Goal: Task Accomplishment & Management: Use online tool/utility

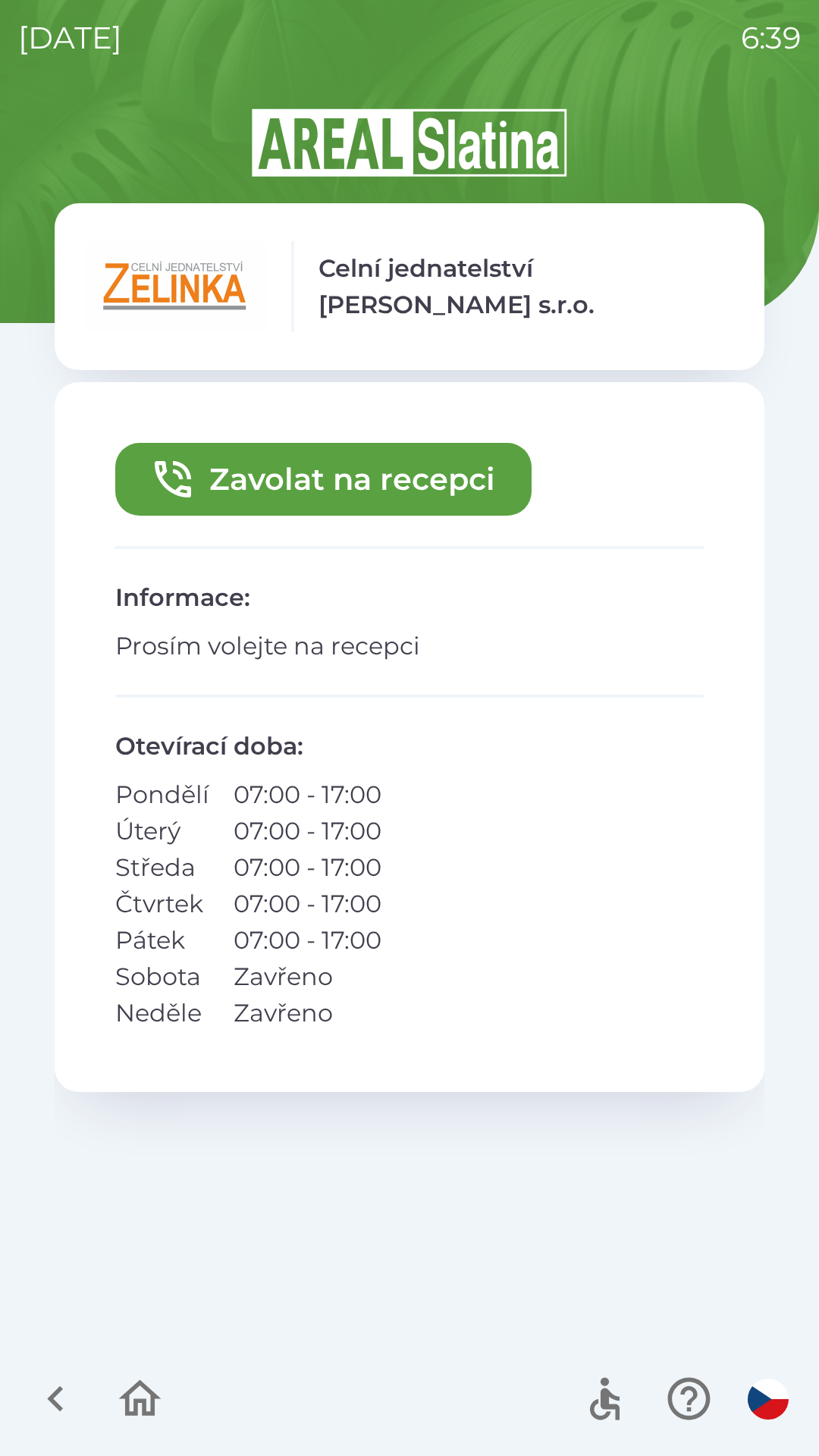
click at [49, 1395] on icon "button" at bounding box center [56, 1399] width 51 height 51
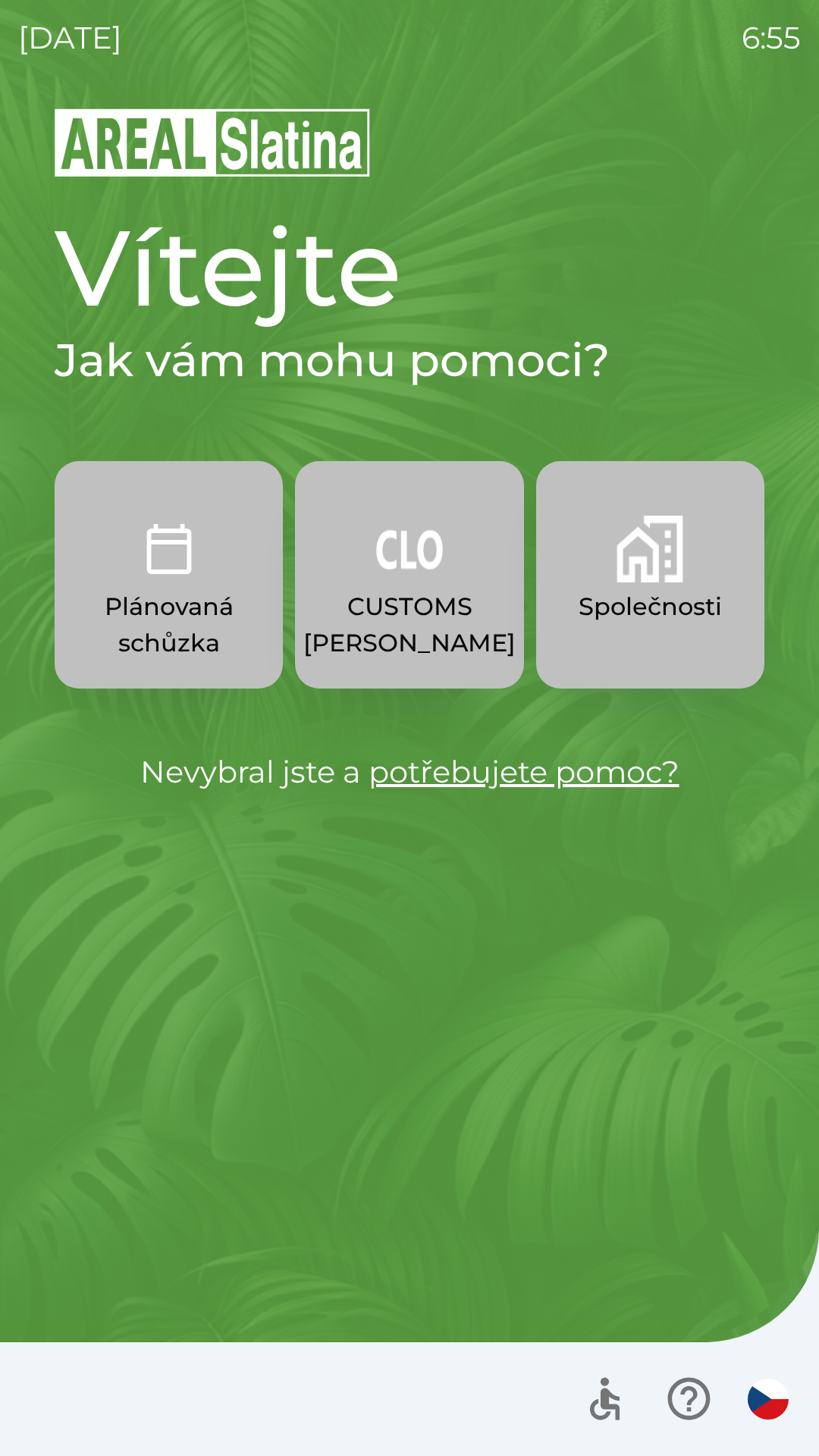
click at [201, 592] on p "Plánovaná schůzka" at bounding box center [169, 625] width 155 height 73
click at [660, 598] on p "Společnosti" at bounding box center [649, 607] width 143 height 36
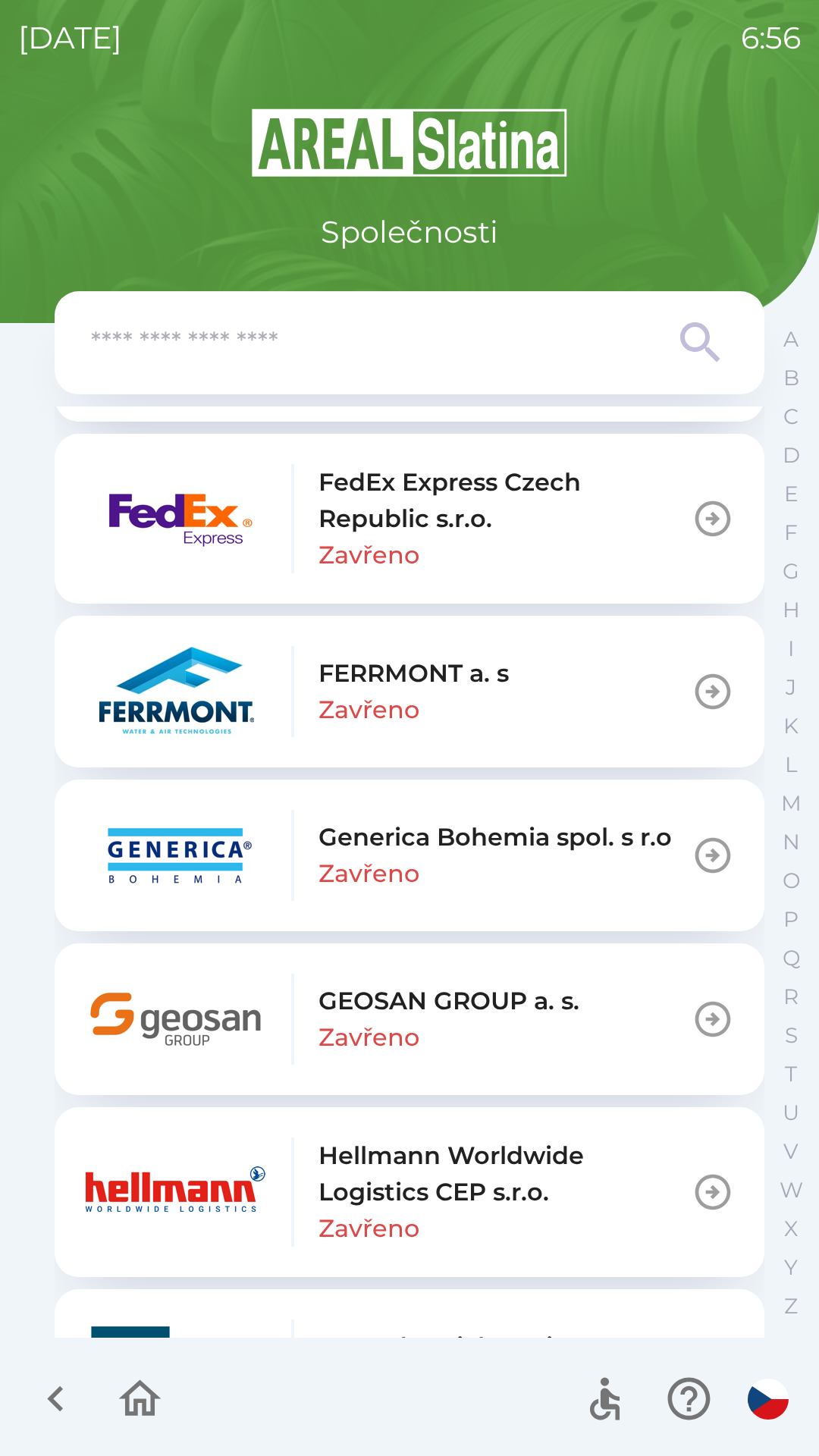
scroll to position [4948, 0]
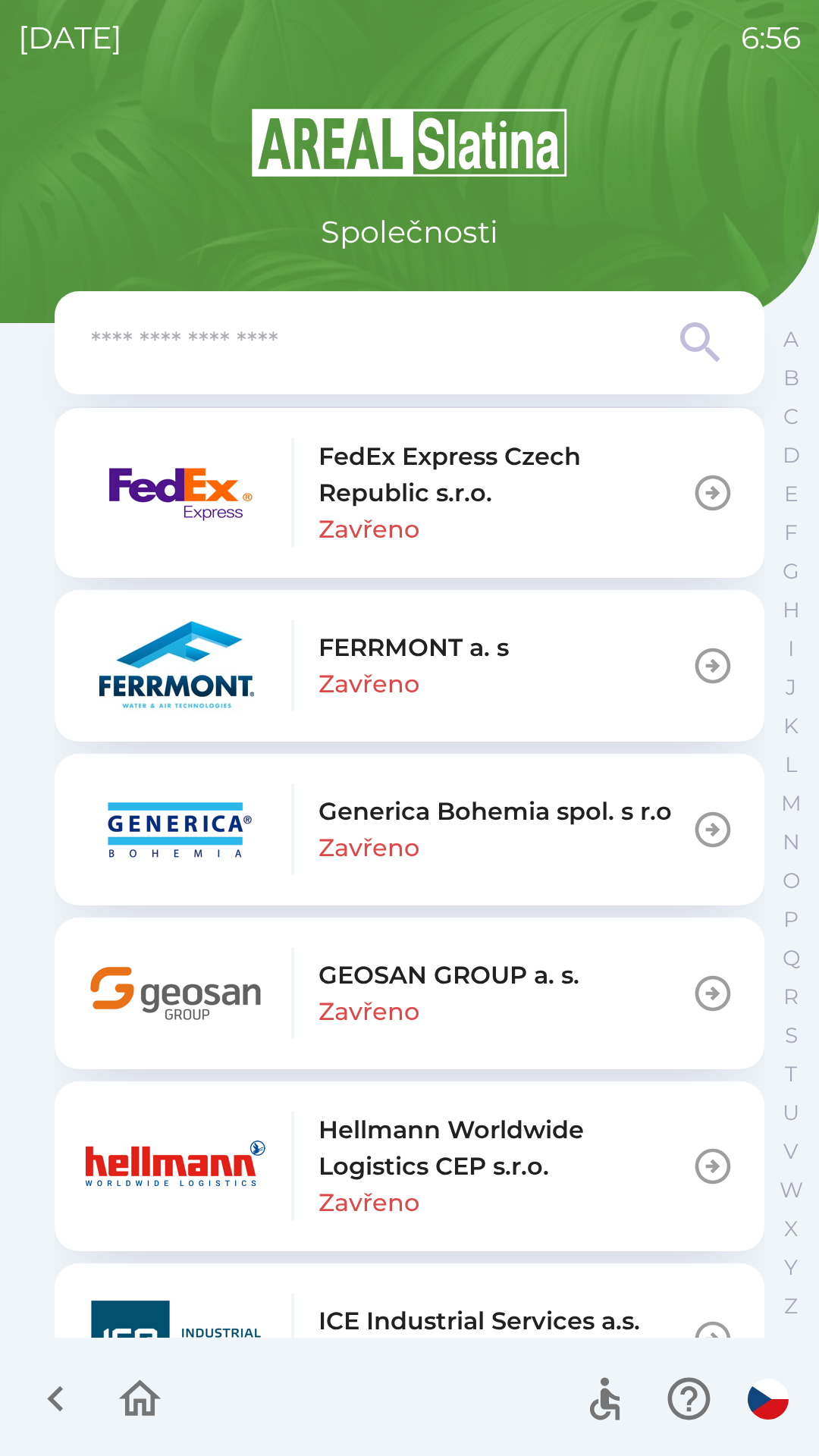
click at [487, 986] on p "GEOSAN GROUP a. s." at bounding box center [449, 975] width 261 height 36
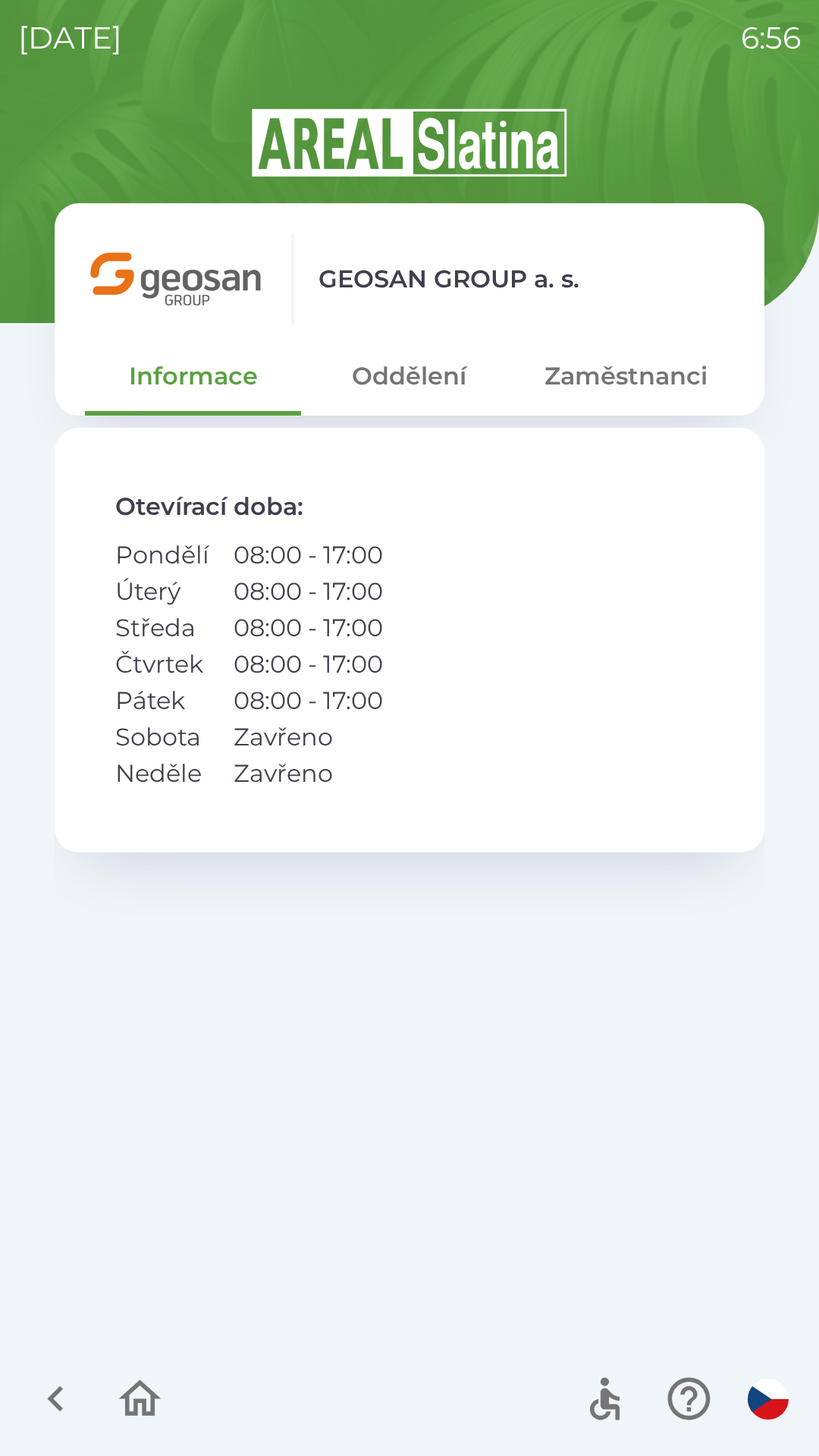
click at [419, 370] on button "Oddělení" at bounding box center [409, 376] width 216 height 55
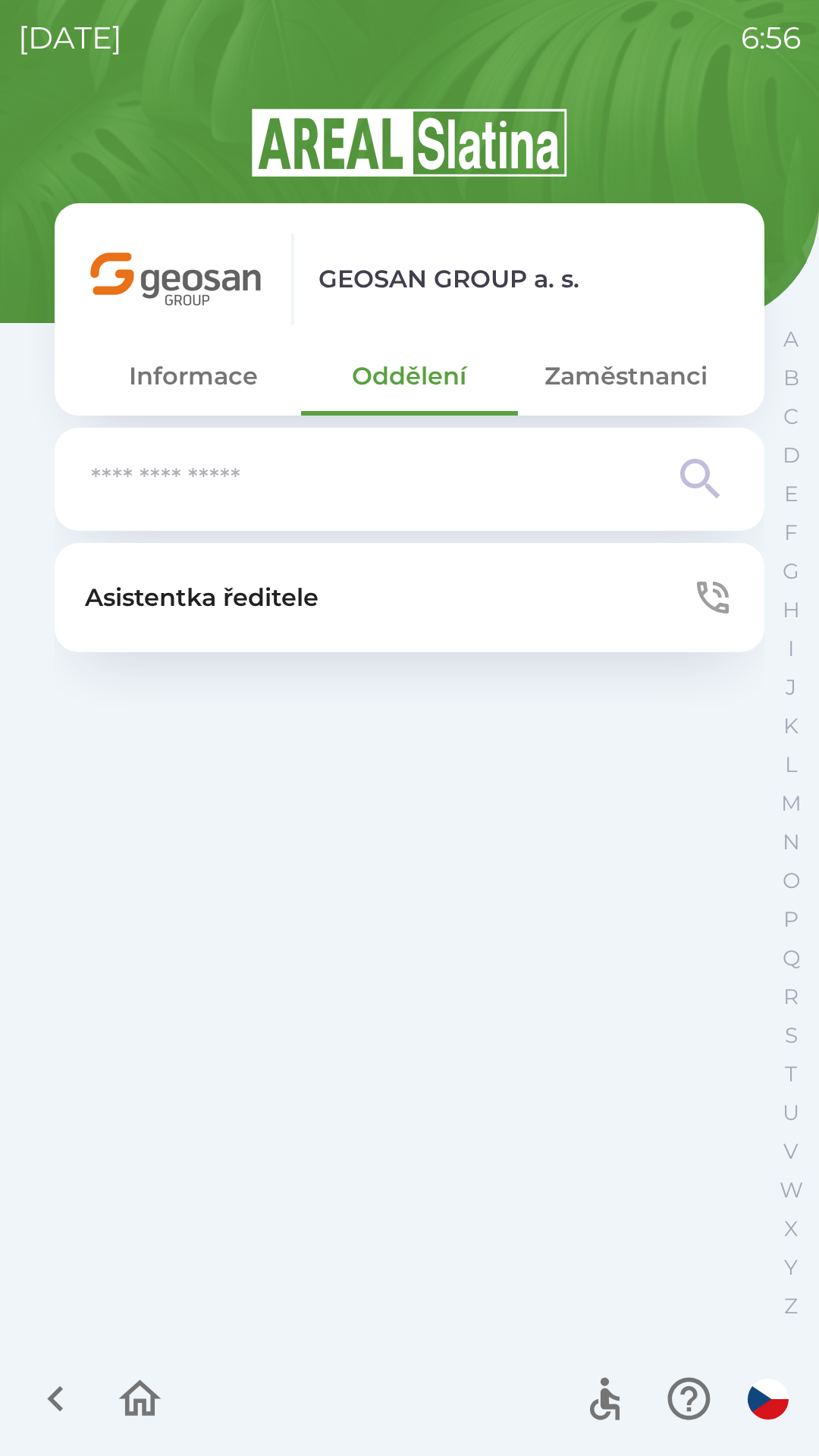
click at [278, 604] on p "Asistentka ředitele" at bounding box center [202, 598] width 233 height 36
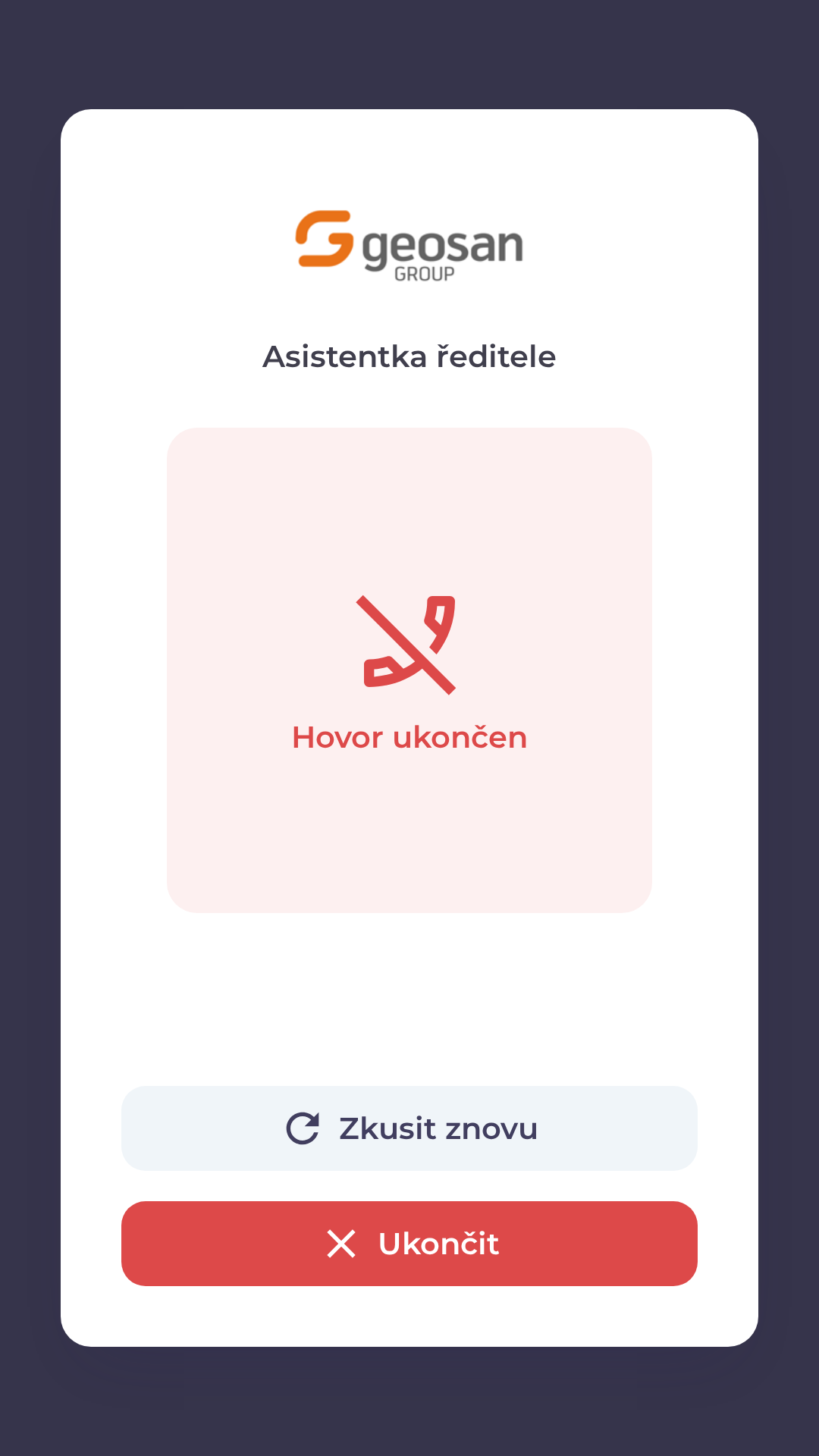
click at [461, 1242] on button "Ukončit" at bounding box center [410, 1243] width 576 height 85
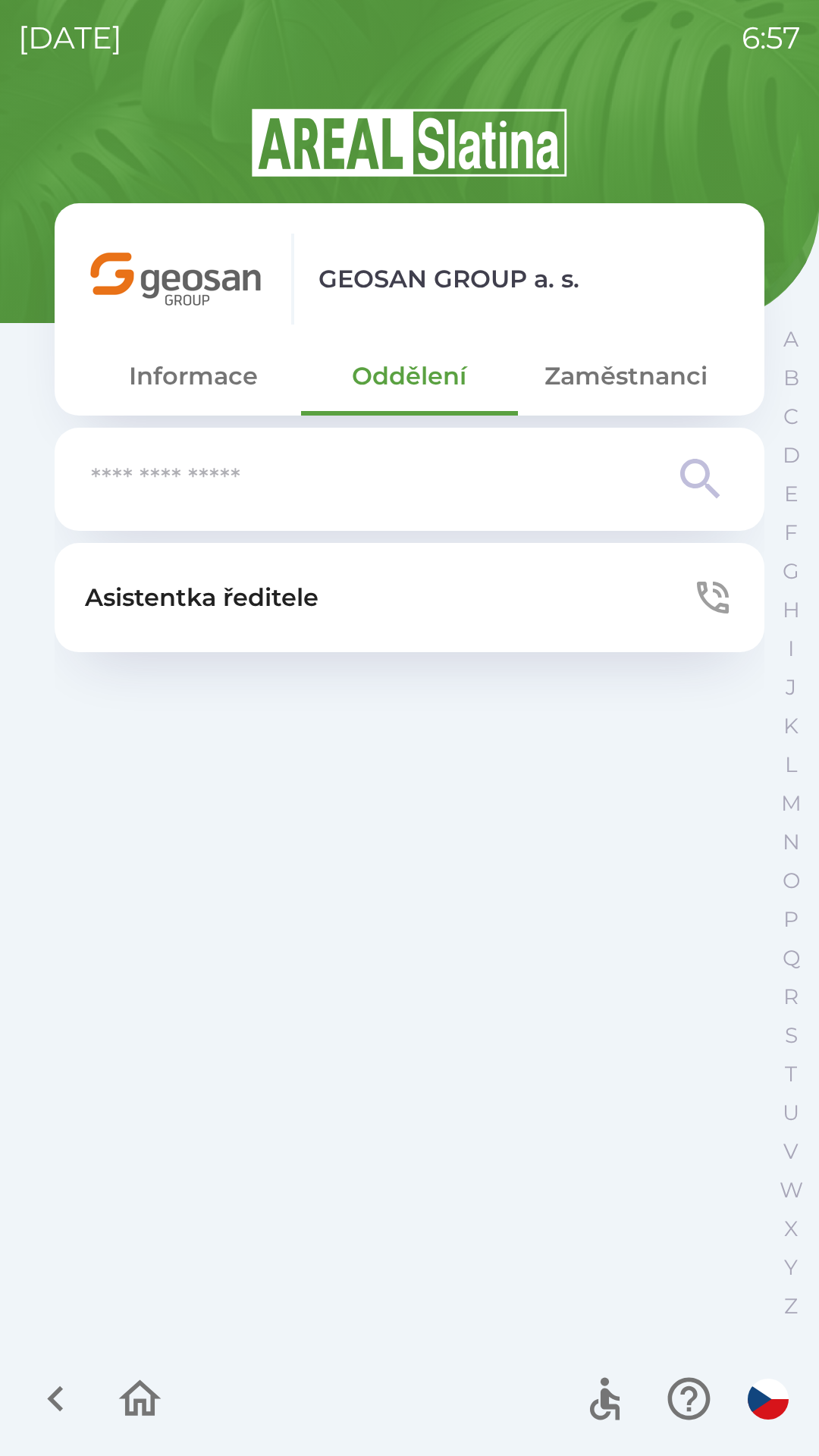
click at [417, 385] on button "Oddělení" at bounding box center [409, 376] width 216 height 55
click at [373, 607] on button "Asistentka ředitele" at bounding box center [410, 598] width 710 height 109
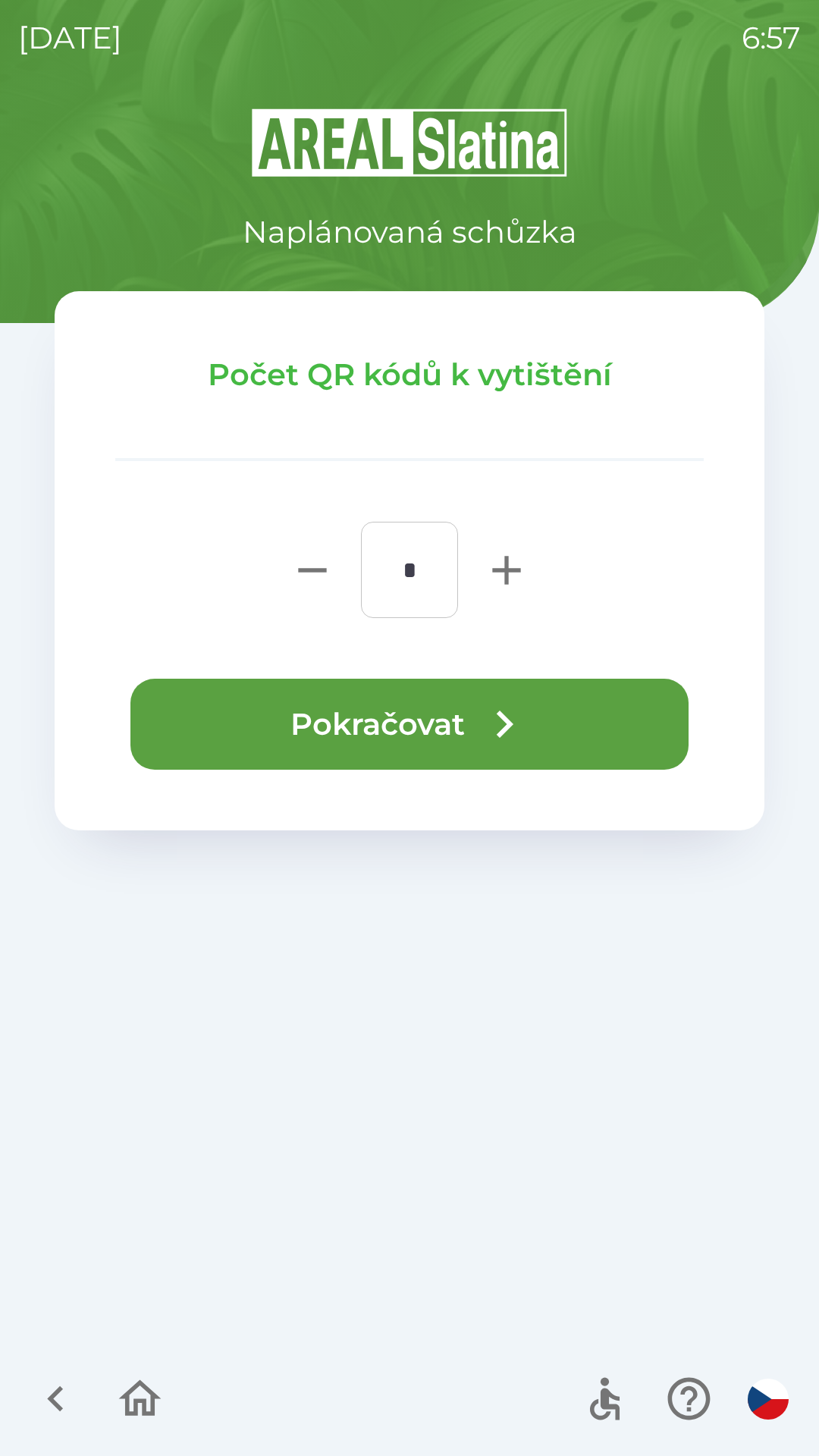
click at [491, 737] on icon "button" at bounding box center [504, 724] width 55 height 55
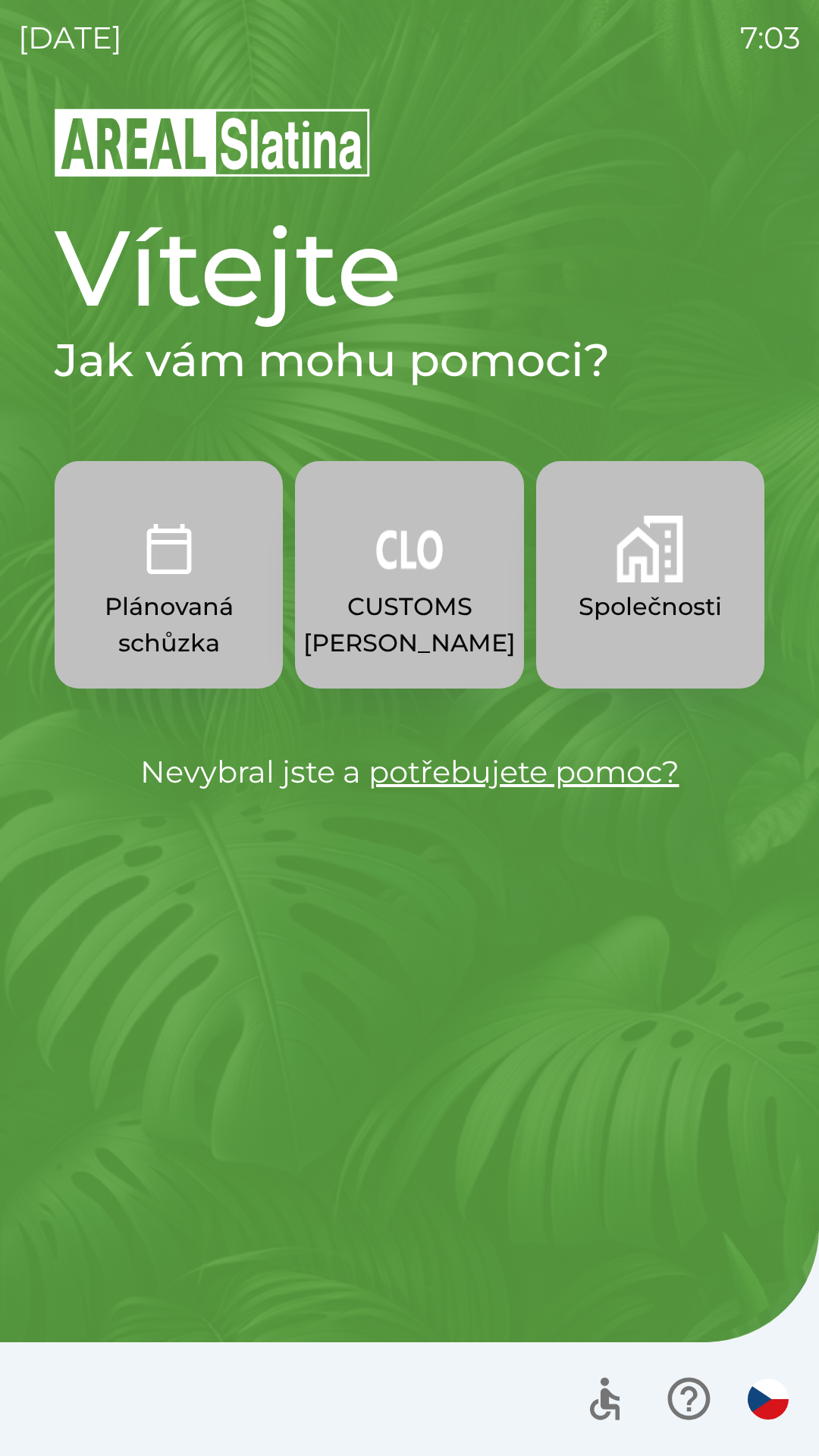
click at [648, 600] on p "Společnosti" at bounding box center [649, 607] width 143 height 36
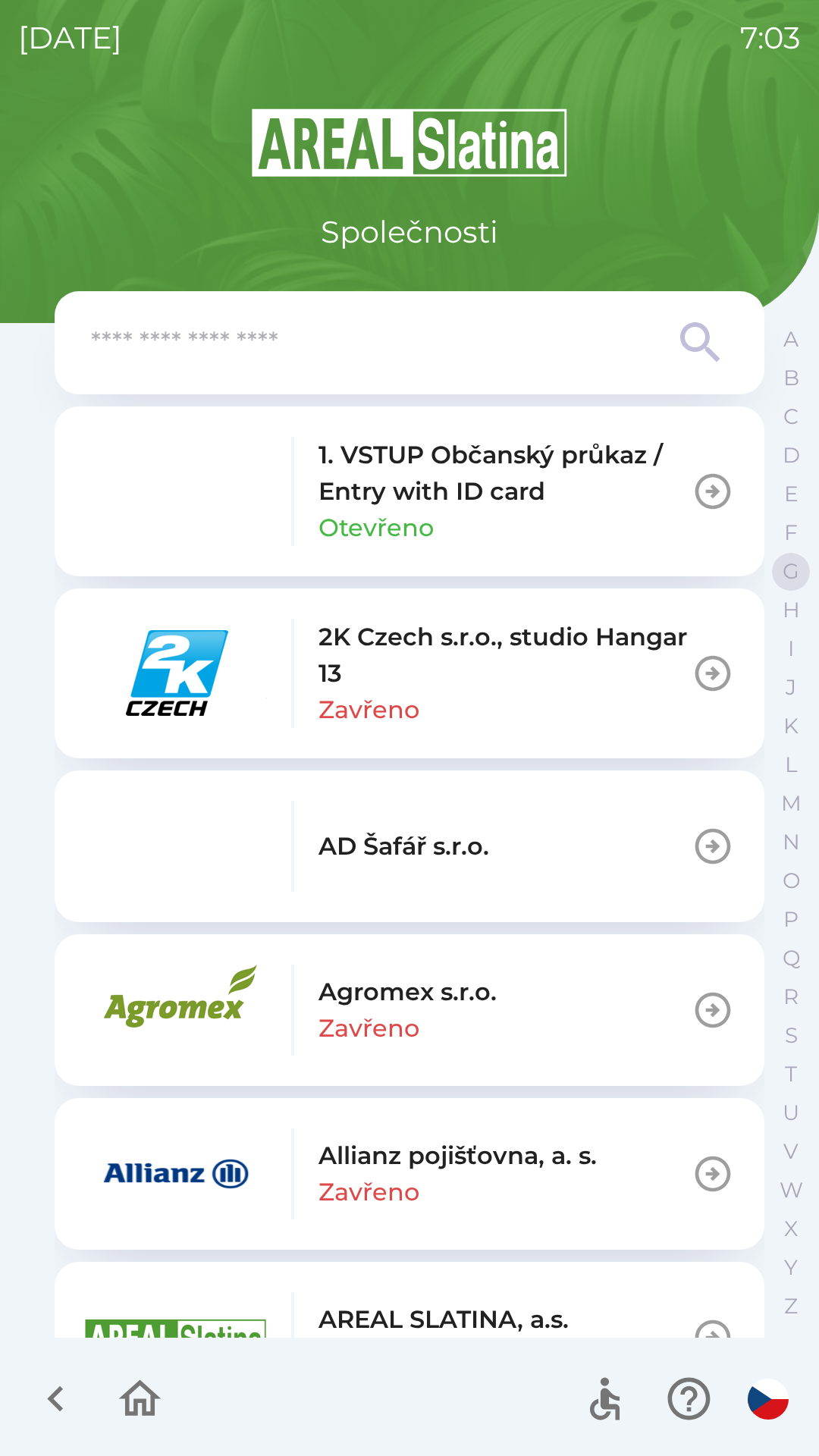
click at [786, 568] on p "G" at bounding box center [791, 571] width 16 height 26
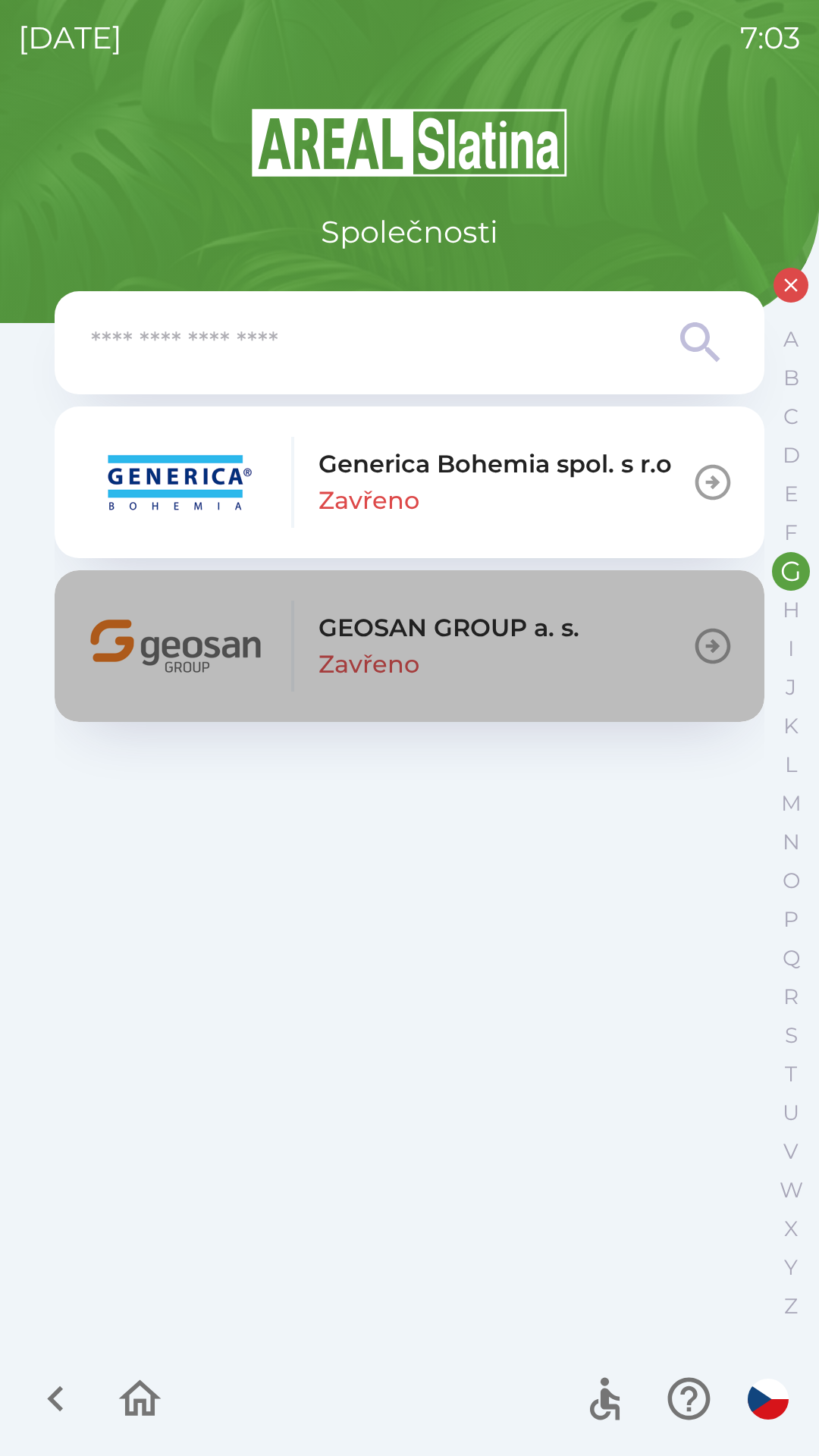
click at [524, 652] on div "GEOSAN GROUP a. s. Zavřeno" at bounding box center [449, 646] width 261 height 73
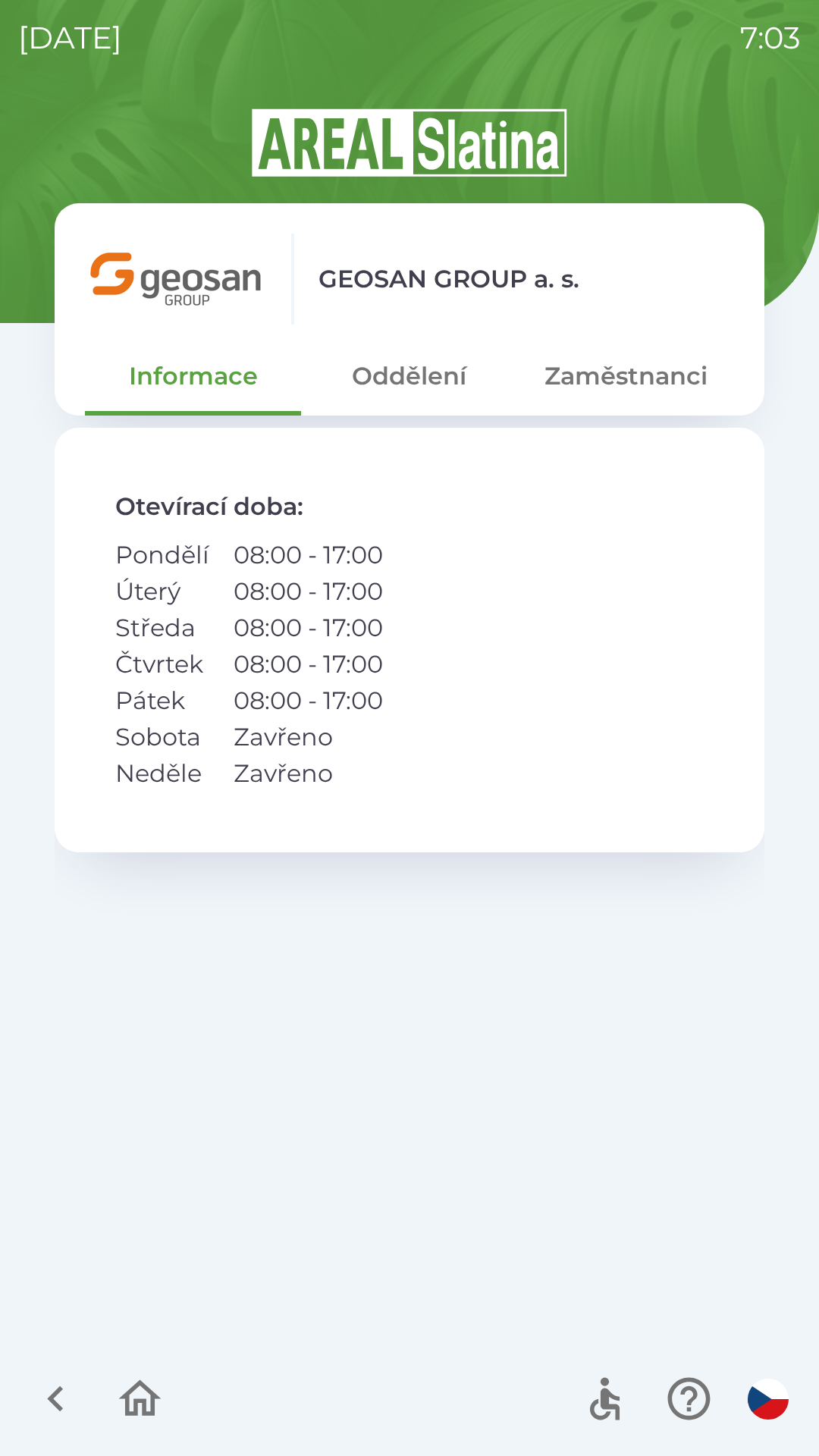
click at [634, 382] on button "Zaměstnanci" at bounding box center [626, 376] width 216 height 55
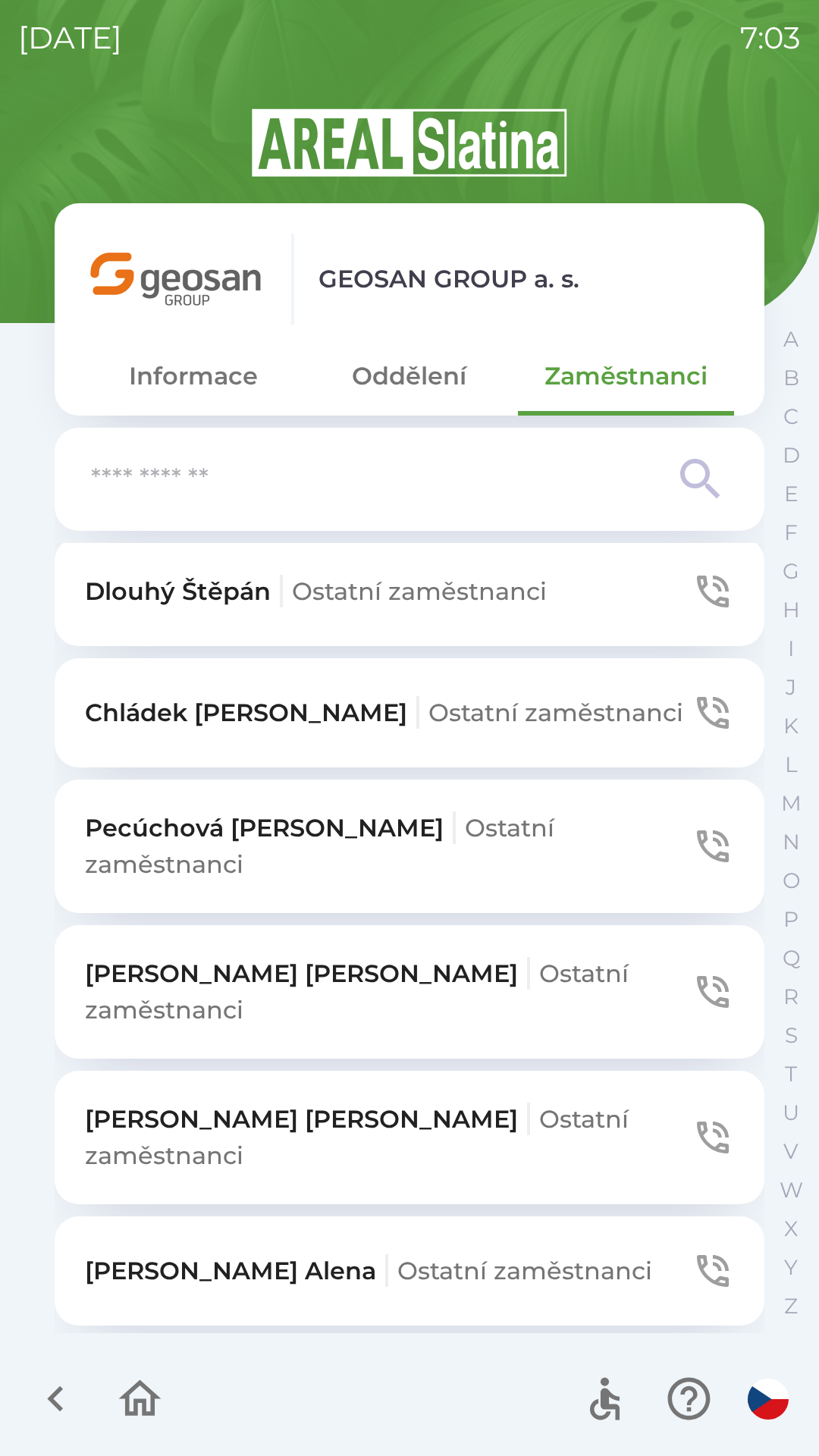
scroll to position [1260, 0]
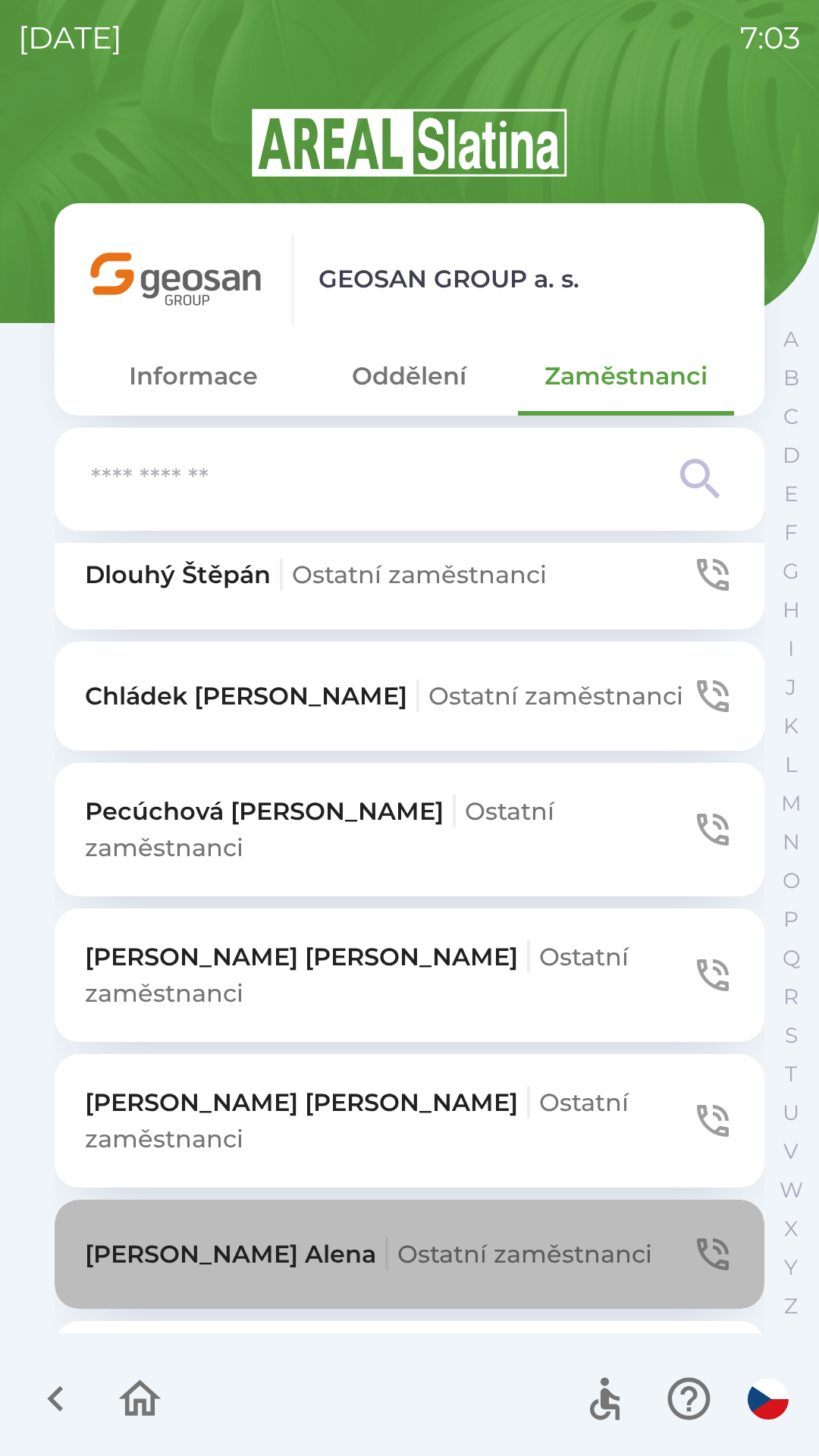
click at [504, 1239] on span "Ostatní zaměstnanci" at bounding box center [524, 1253] width 254 height 29
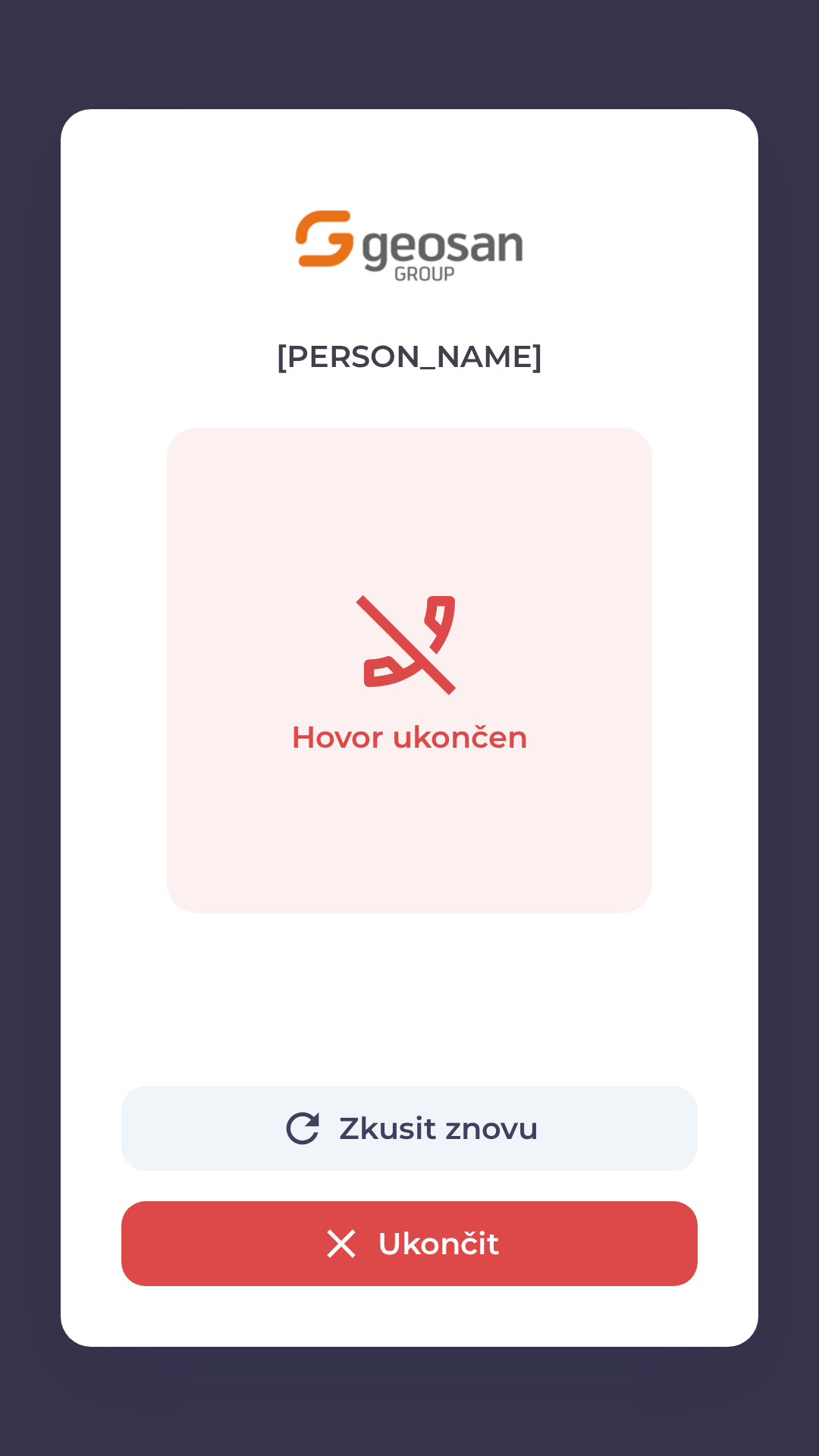
click at [347, 1243] on icon "button" at bounding box center [340, 1243] width 48 height 48
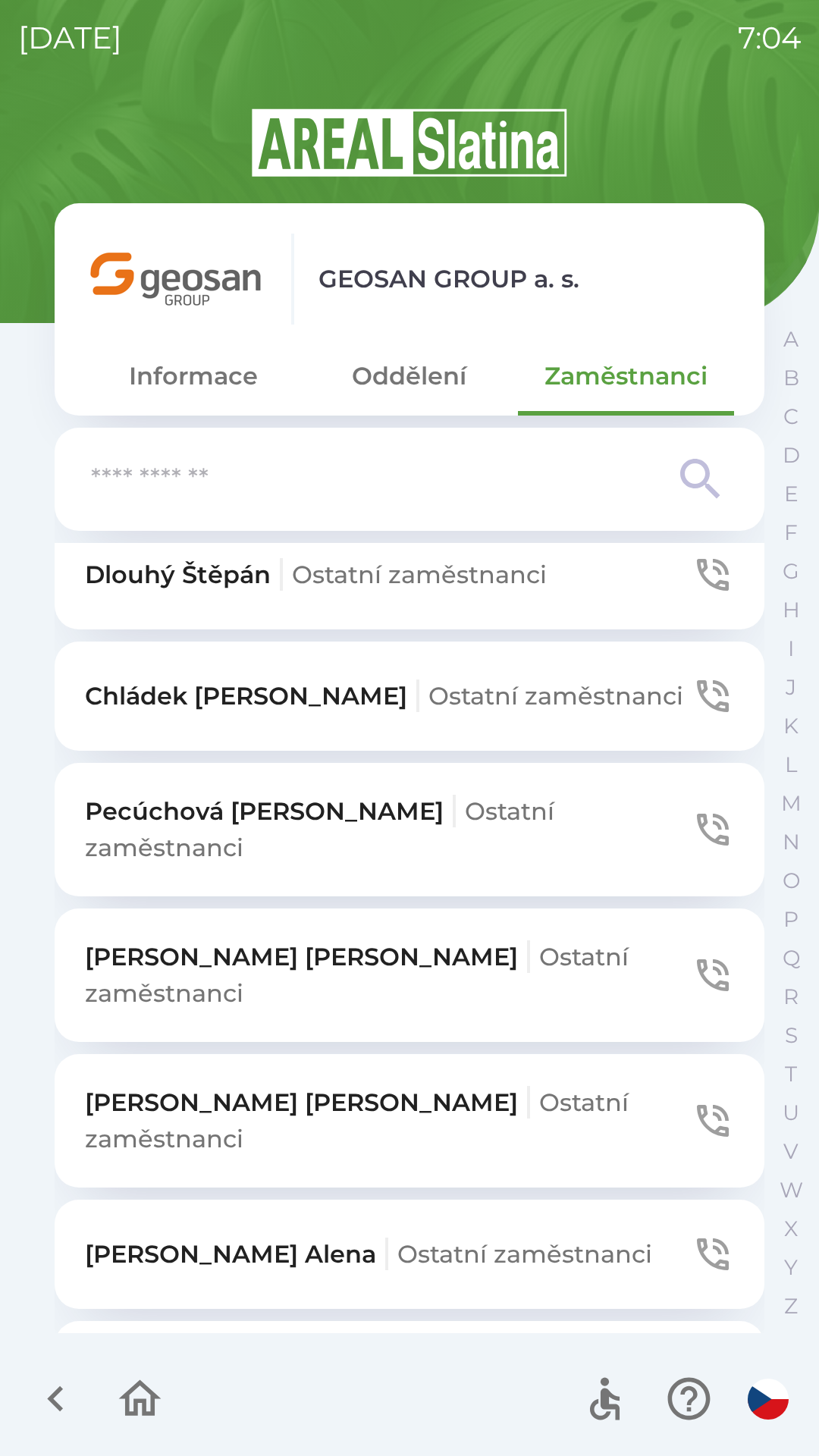
click at [506, 1239] on span "Ostatní zaměstnanci" at bounding box center [524, 1253] width 254 height 29
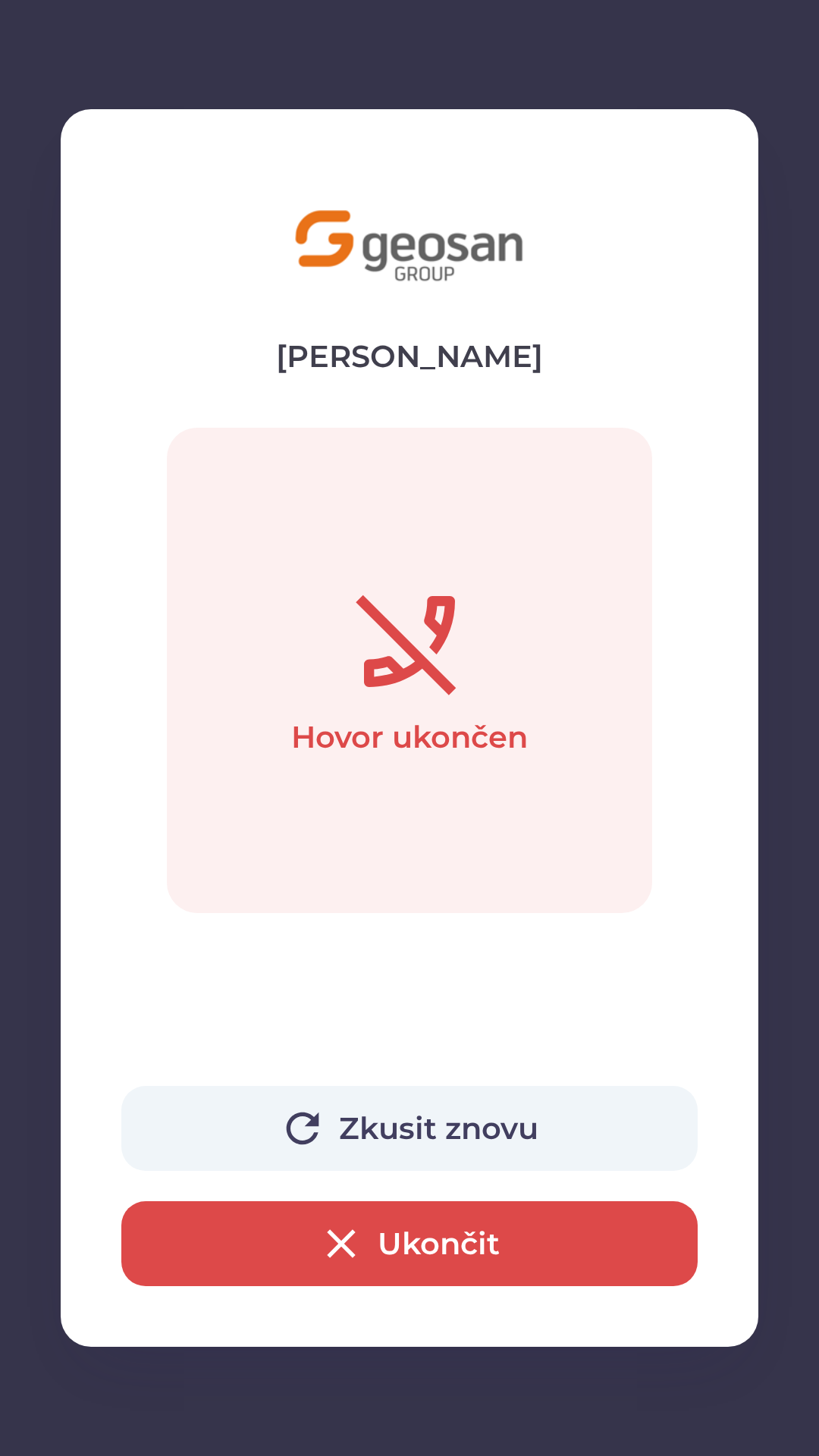
click at [365, 1239] on icon "button" at bounding box center [340, 1243] width 48 height 48
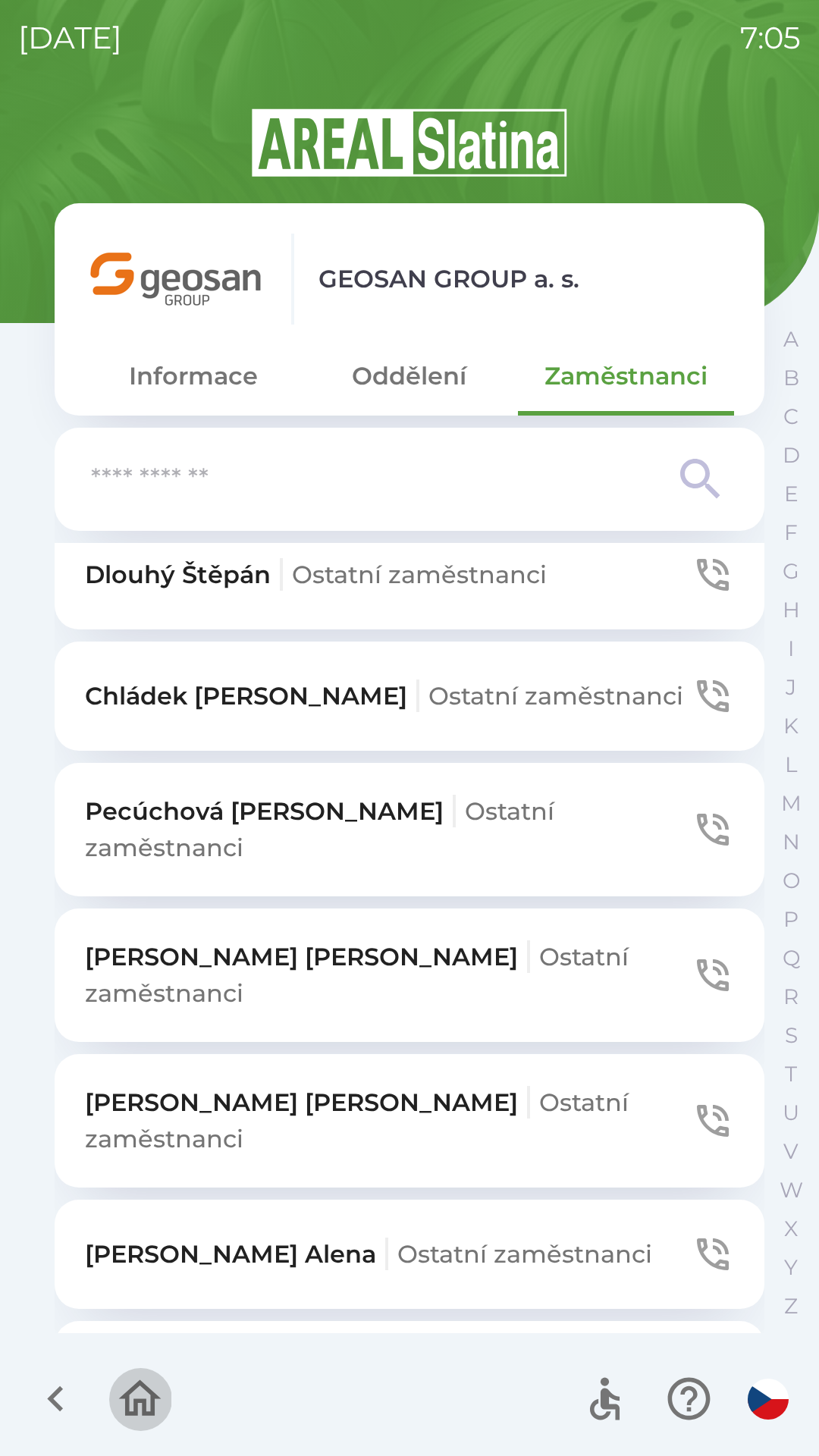
click at [114, 1396] on button "button" at bounding box center [140, 1399] width 63 height 63
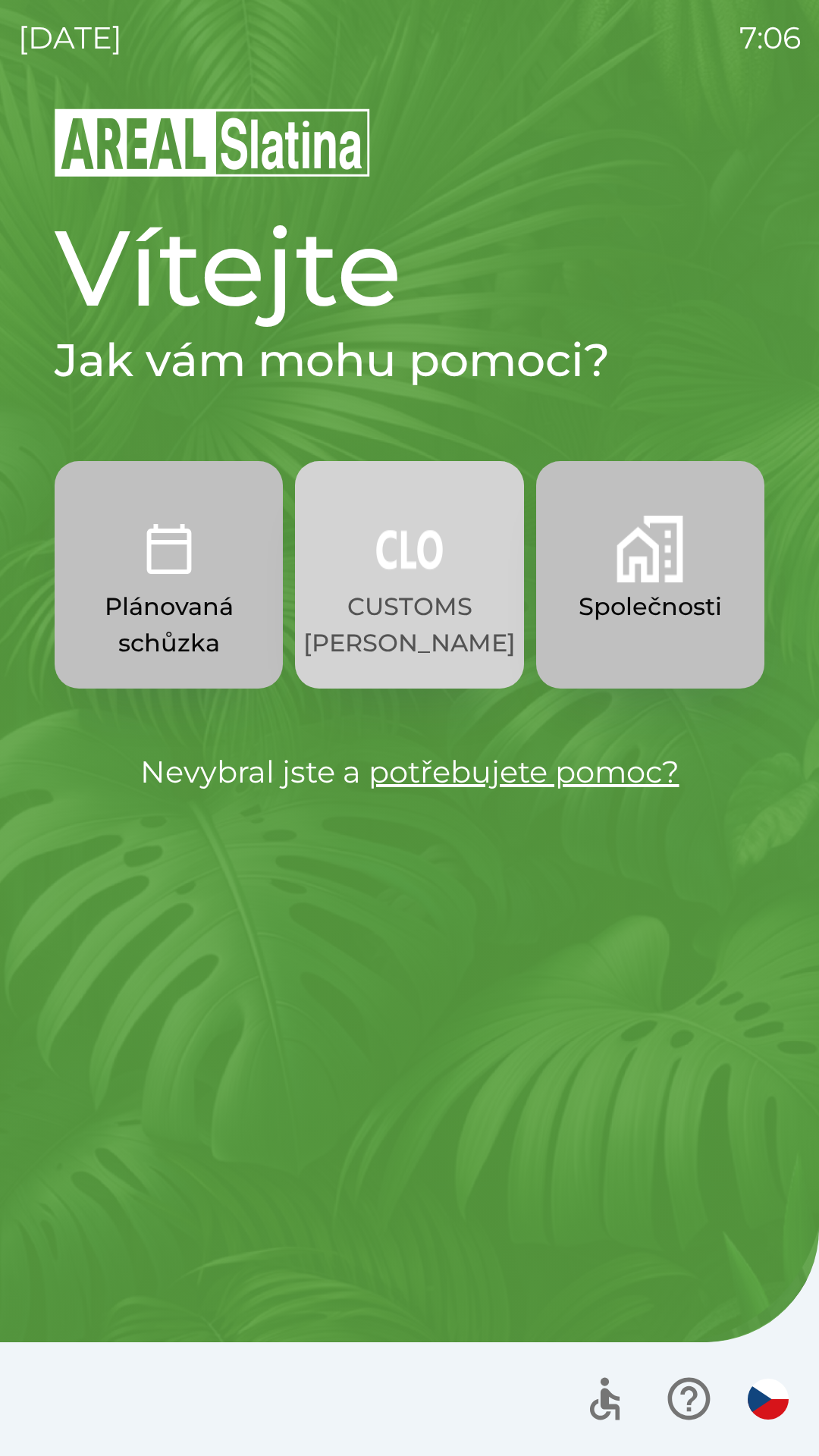
click at [414, 598] on p "CUSTOMS [PERSON_NAME]" at bounding box center [409, 625] width 213 height 73
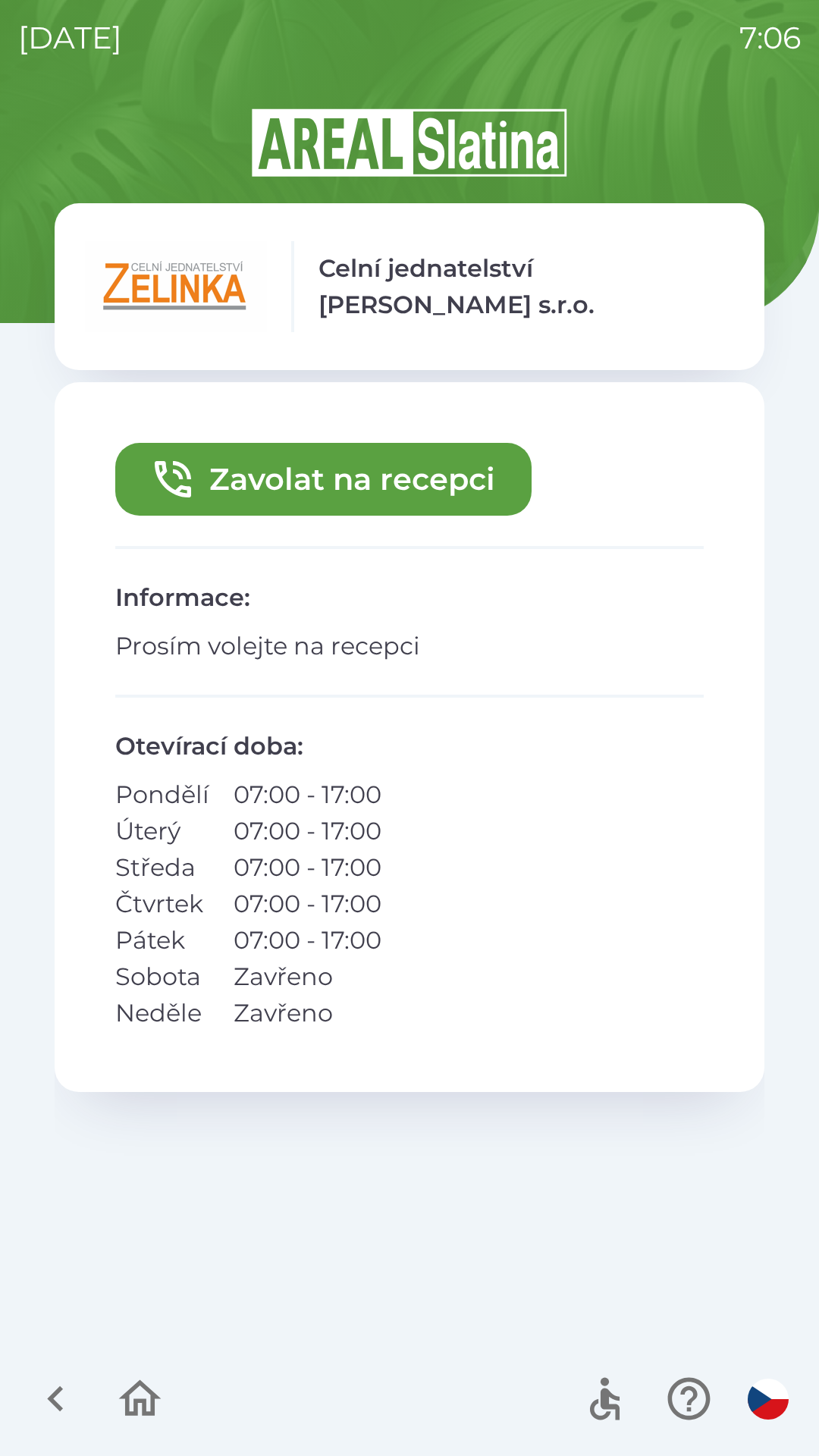
click at [389, 483] on button "Zavolat na recepci" at bounding box center [323, 479] width 416 height 73
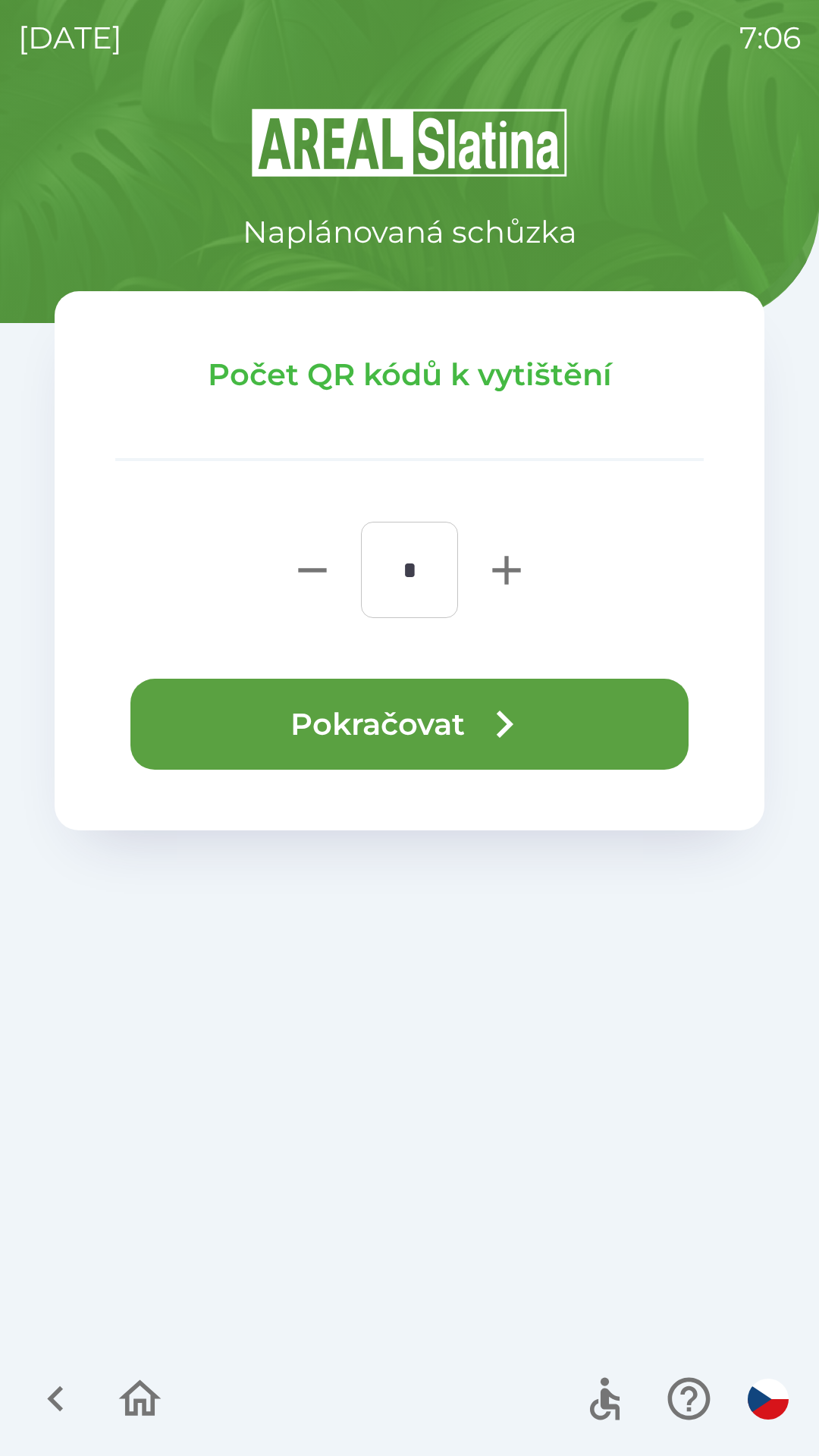
click at [513, 570] on icon "button" at bounding box center [505, 569] width 28 height 28
click at [507, 572] on icon "button" at bounding box center [505, 569] width 28 height 28
click at [505, 568] on icon "button" at bounding box center [505, 569] width 28 height 28
type input "*"
click at [473, 714] on button "Pokračovat" at bounding box center [410, 724] width 558 height 91
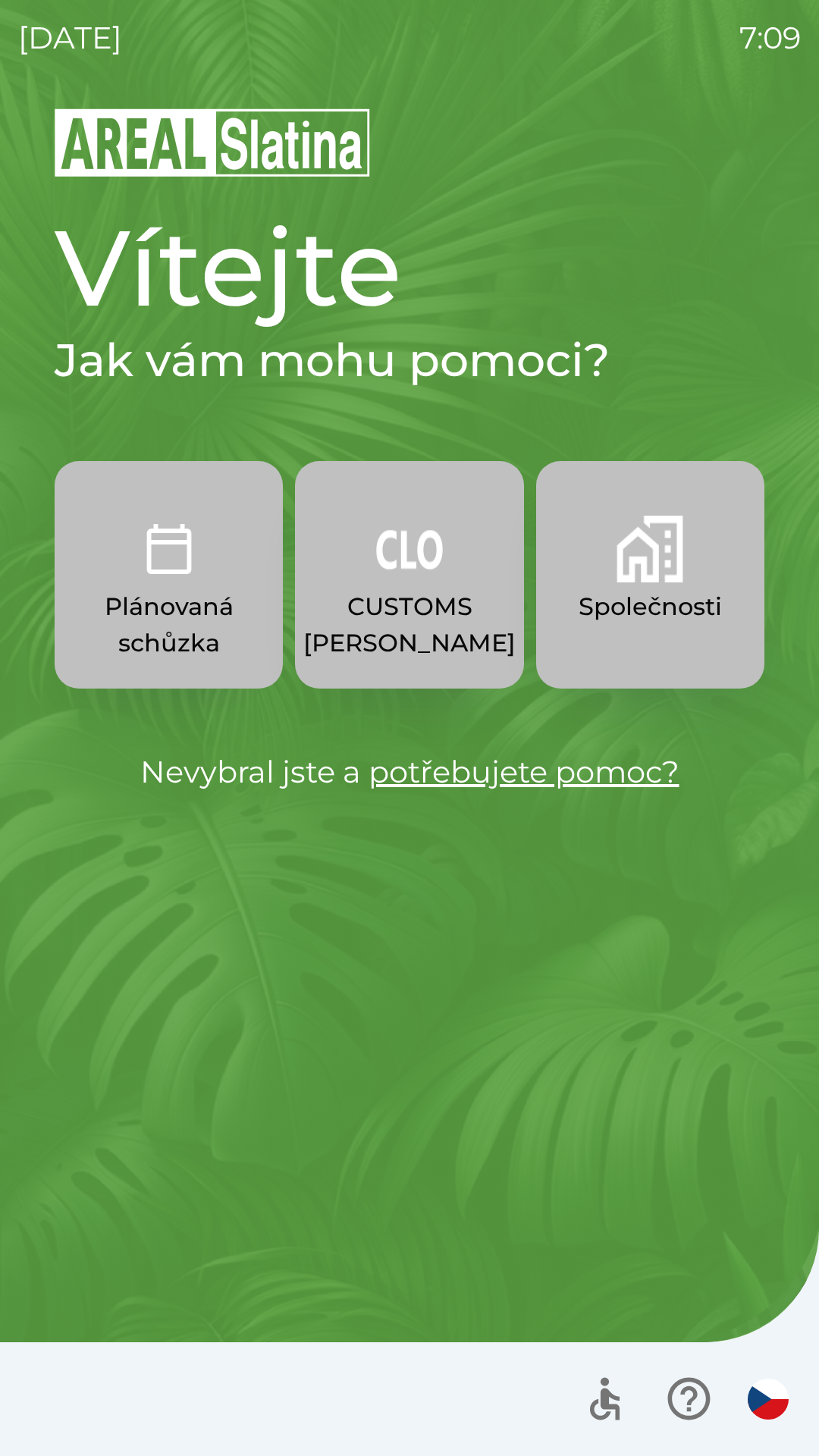
click at [411, 632] on p "CUSTOMS [PERSON_NAME]" at bounding box center [409, 625] width 213 height 73
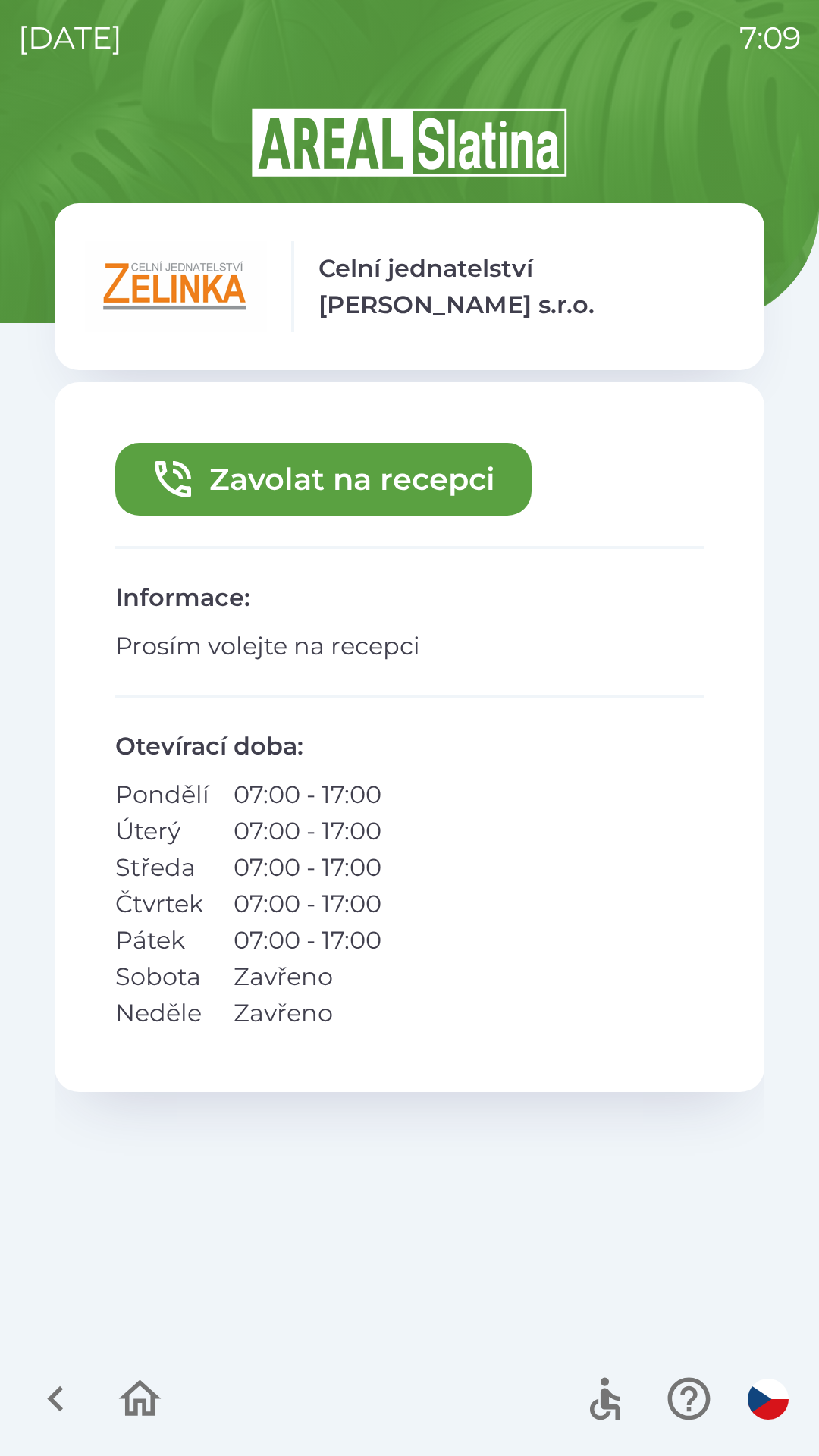
click at [429, 484] on button "Zavolat na recepci" at bounding box center [323, 479] width 416 height 73
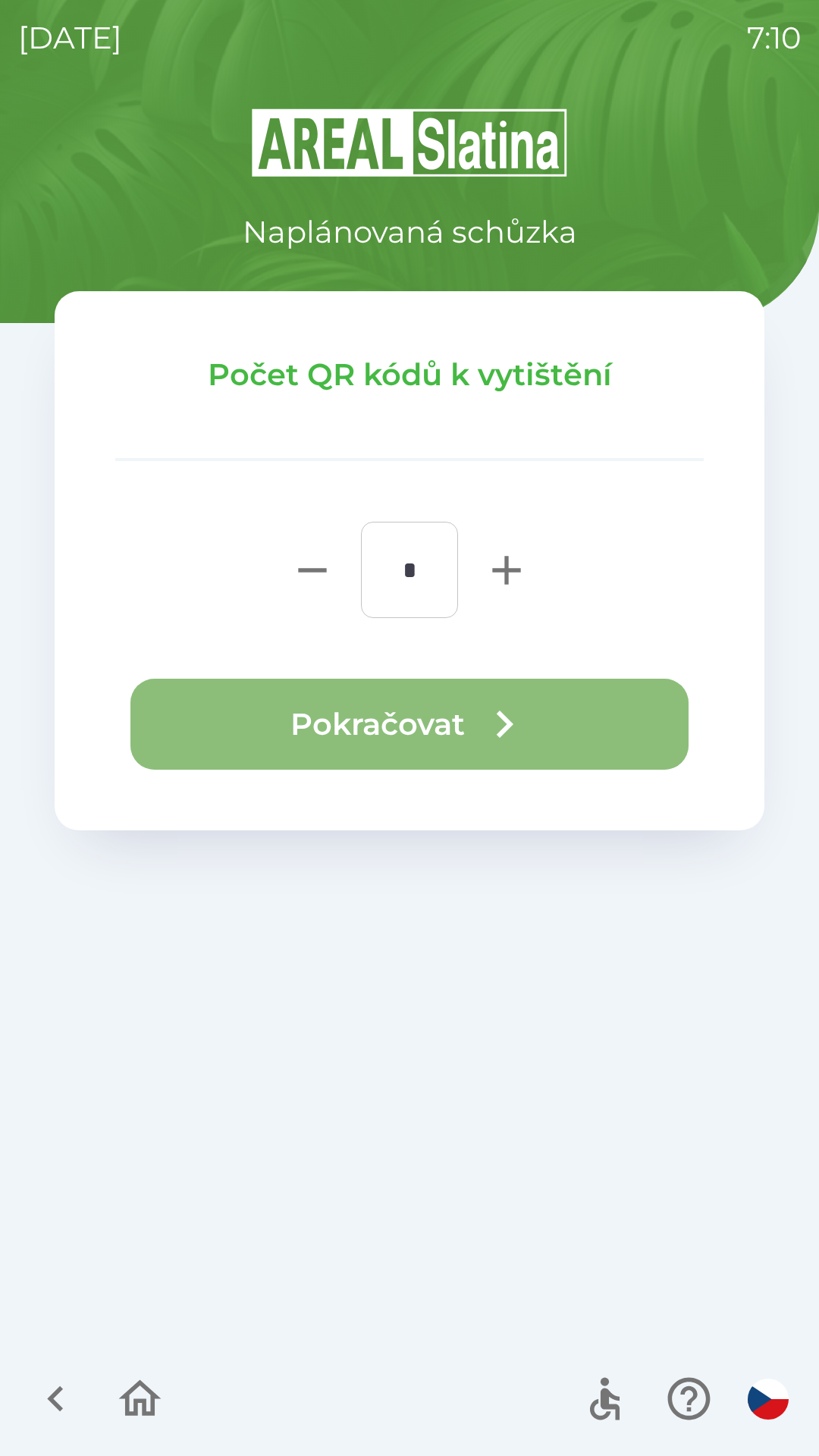
click at [493, 723] on icon "button" at bounding box center [504, 724] width 55 height 55
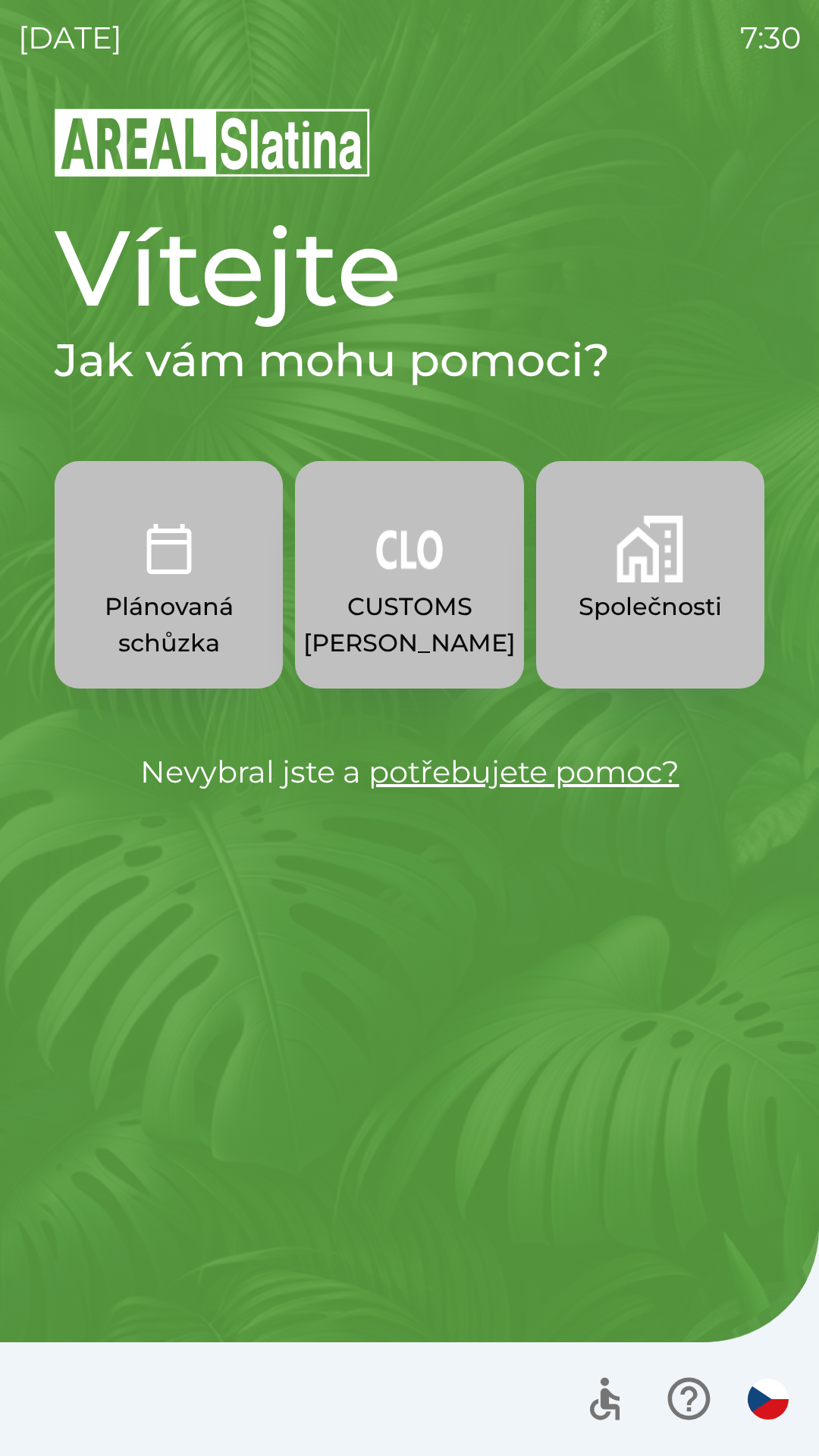
click at [631, 586] on button "Společnosti" at bounding box center [650, 574] width 228 height 227
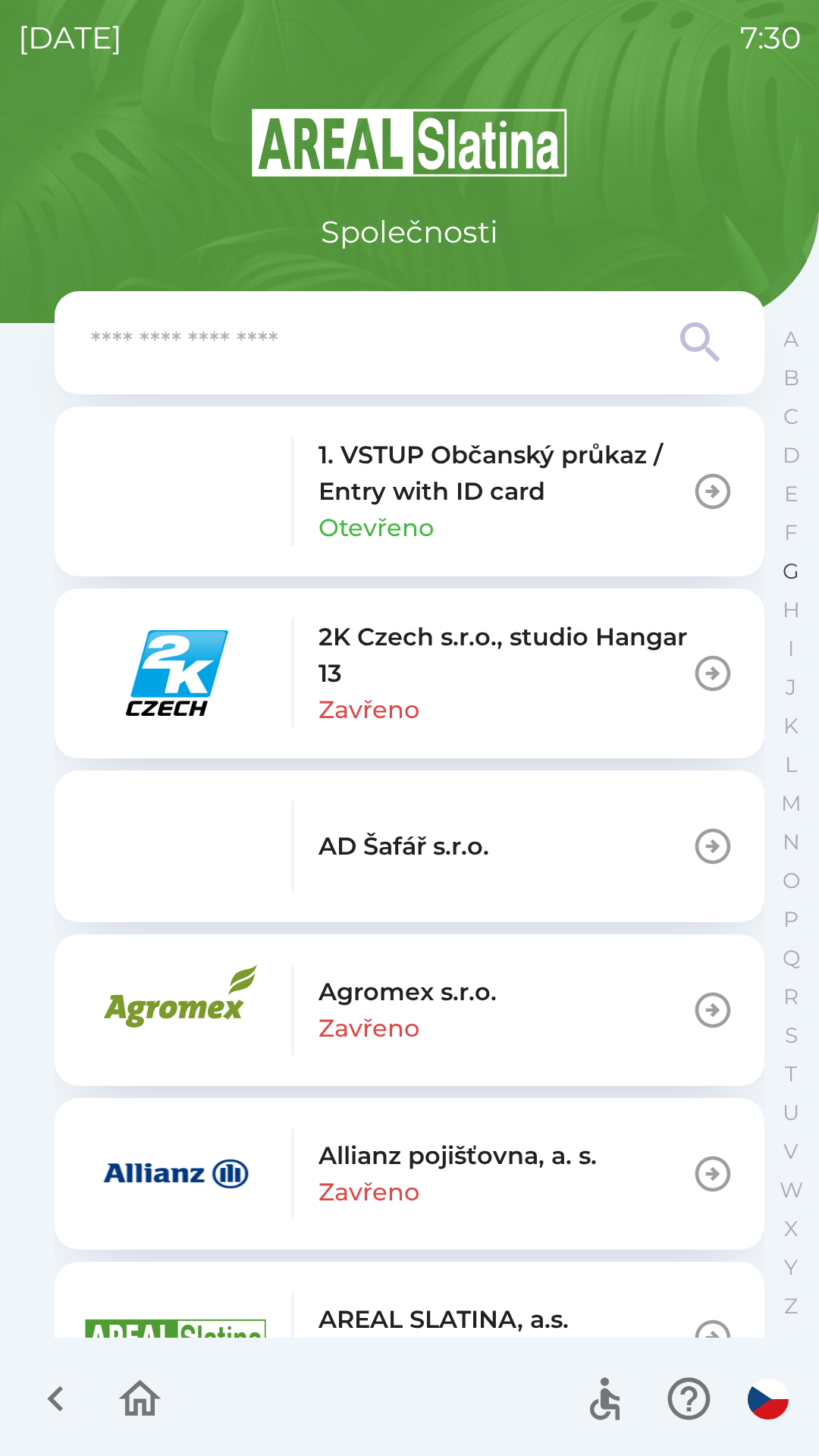
click at [773, 574] on button "G" at bounding box center [791, 571] width 38 height 38
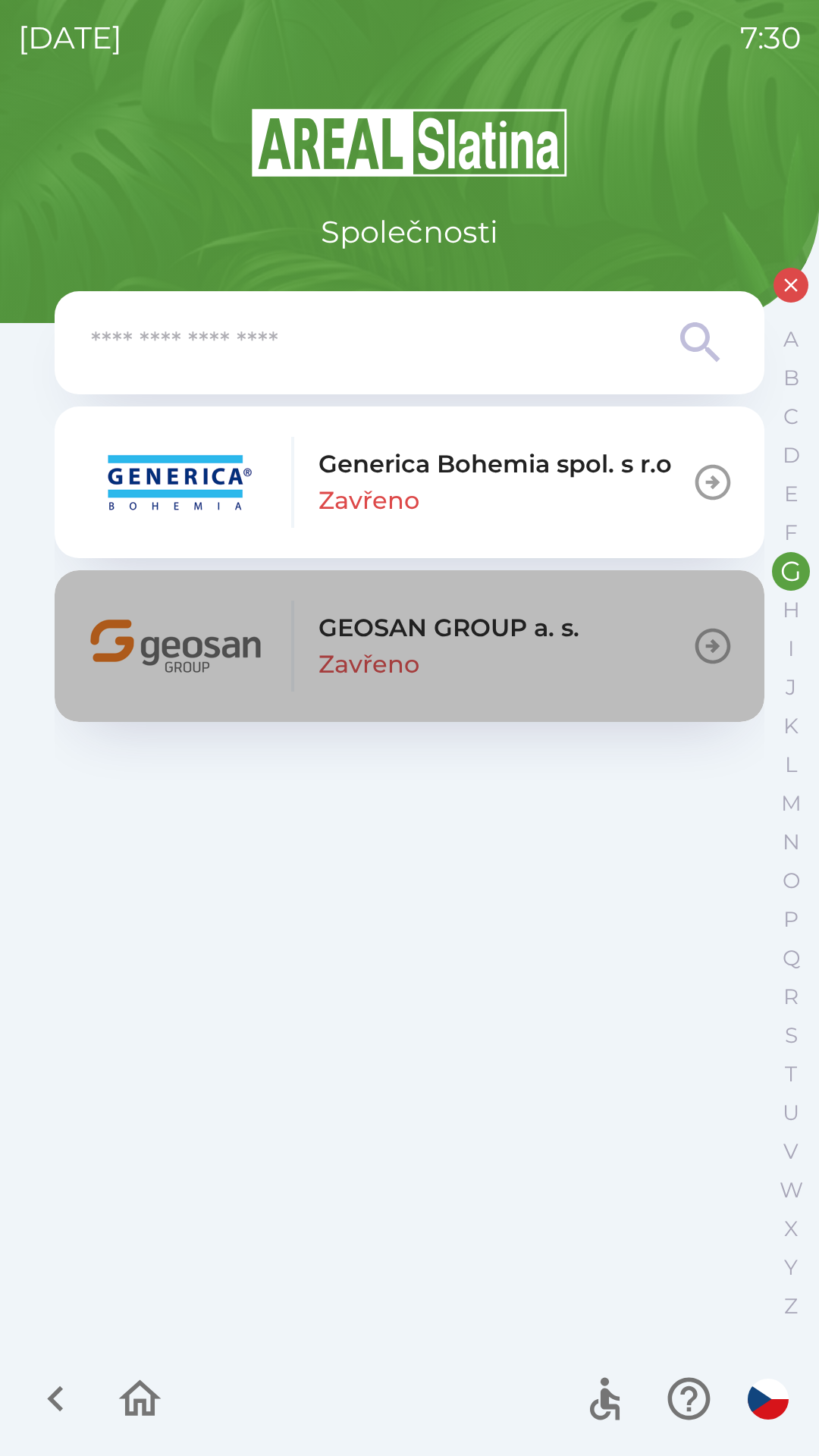
click at [416, 647] on p "Zavřeno" at bounding box center [368, 664] width 101 height 36
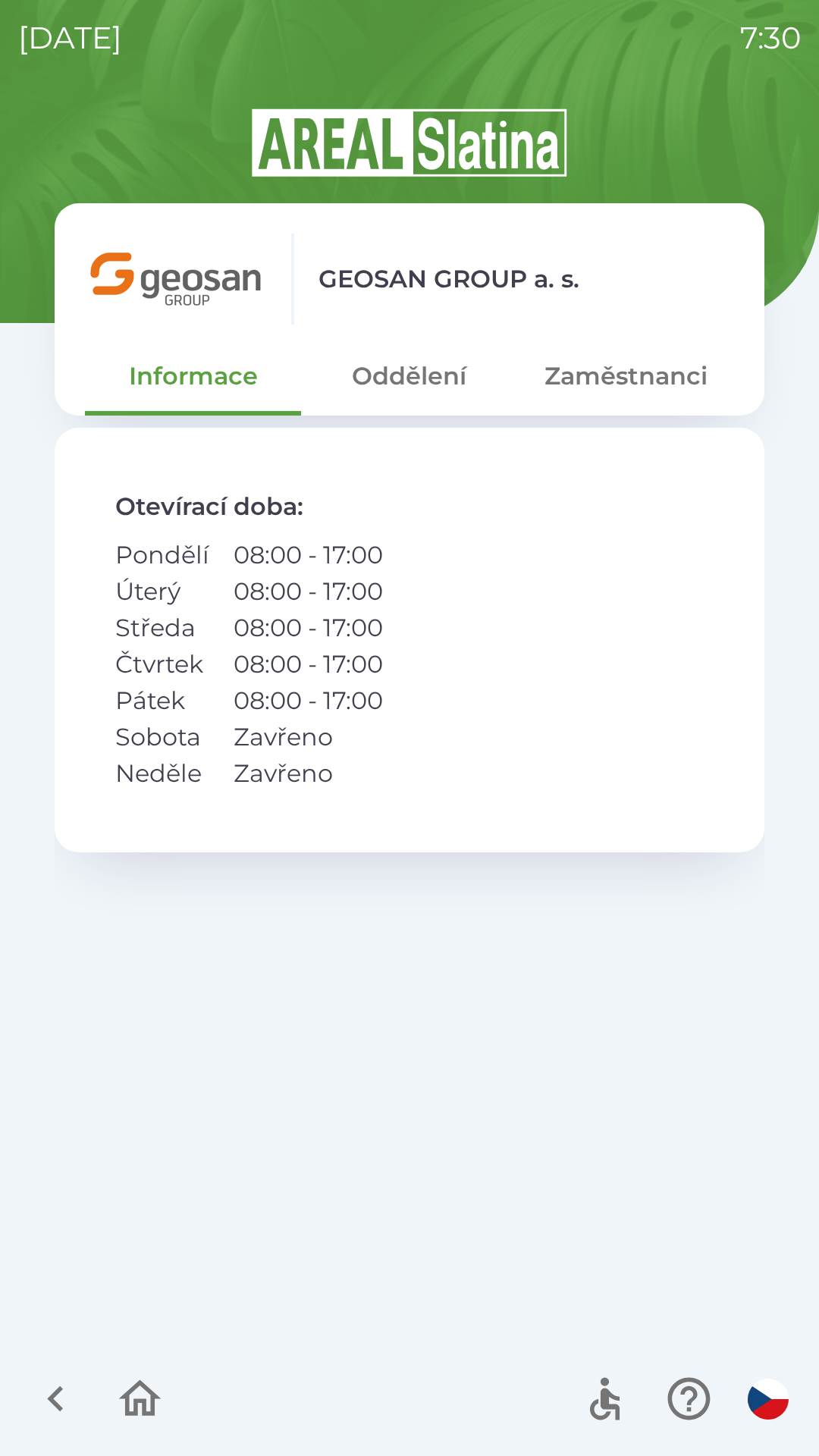
click at [588, 383] on button "Zaměstnanci" at bounding box center [626, 376] width 216 height 55
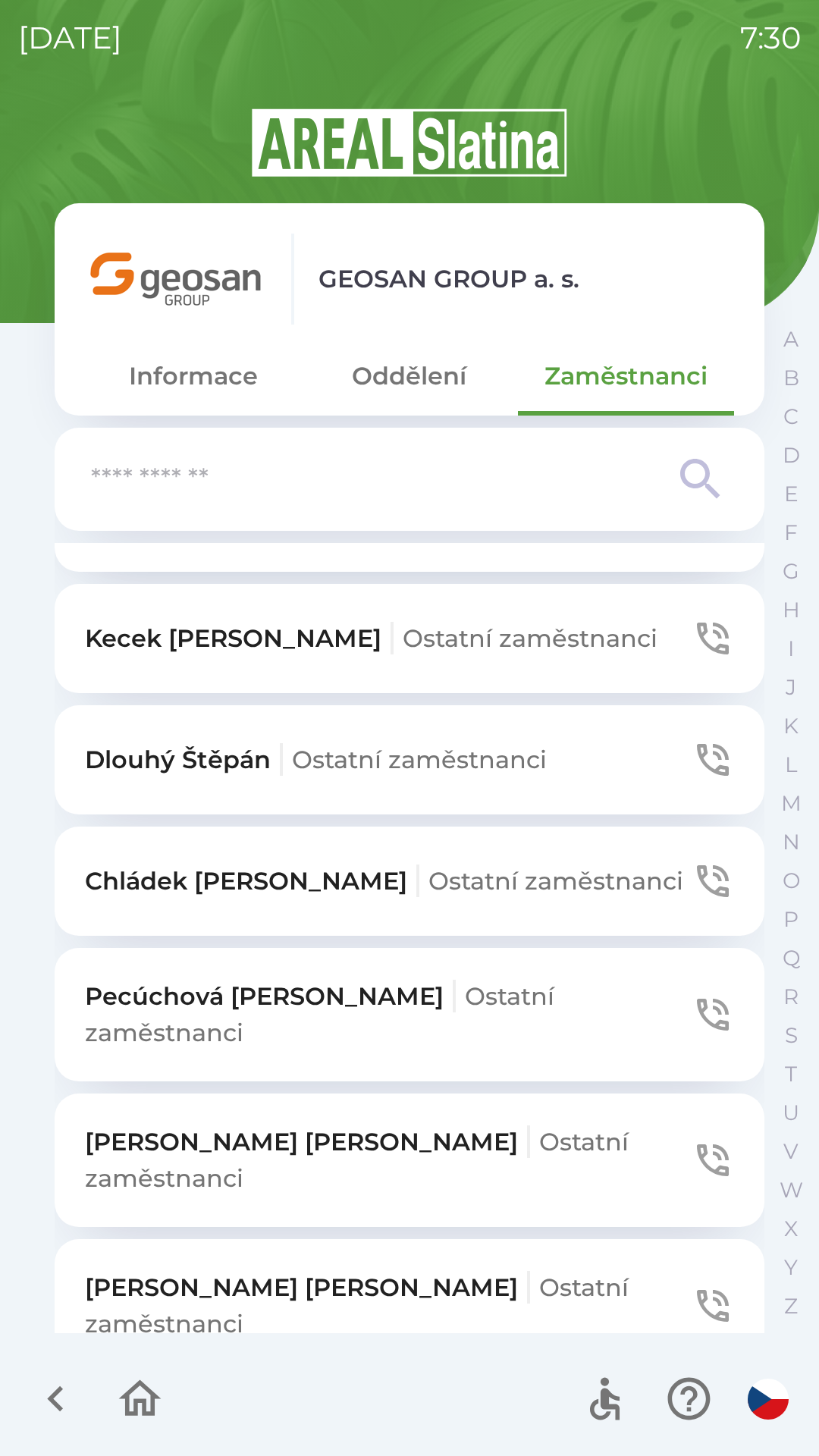
scroll to position [1077, 0]
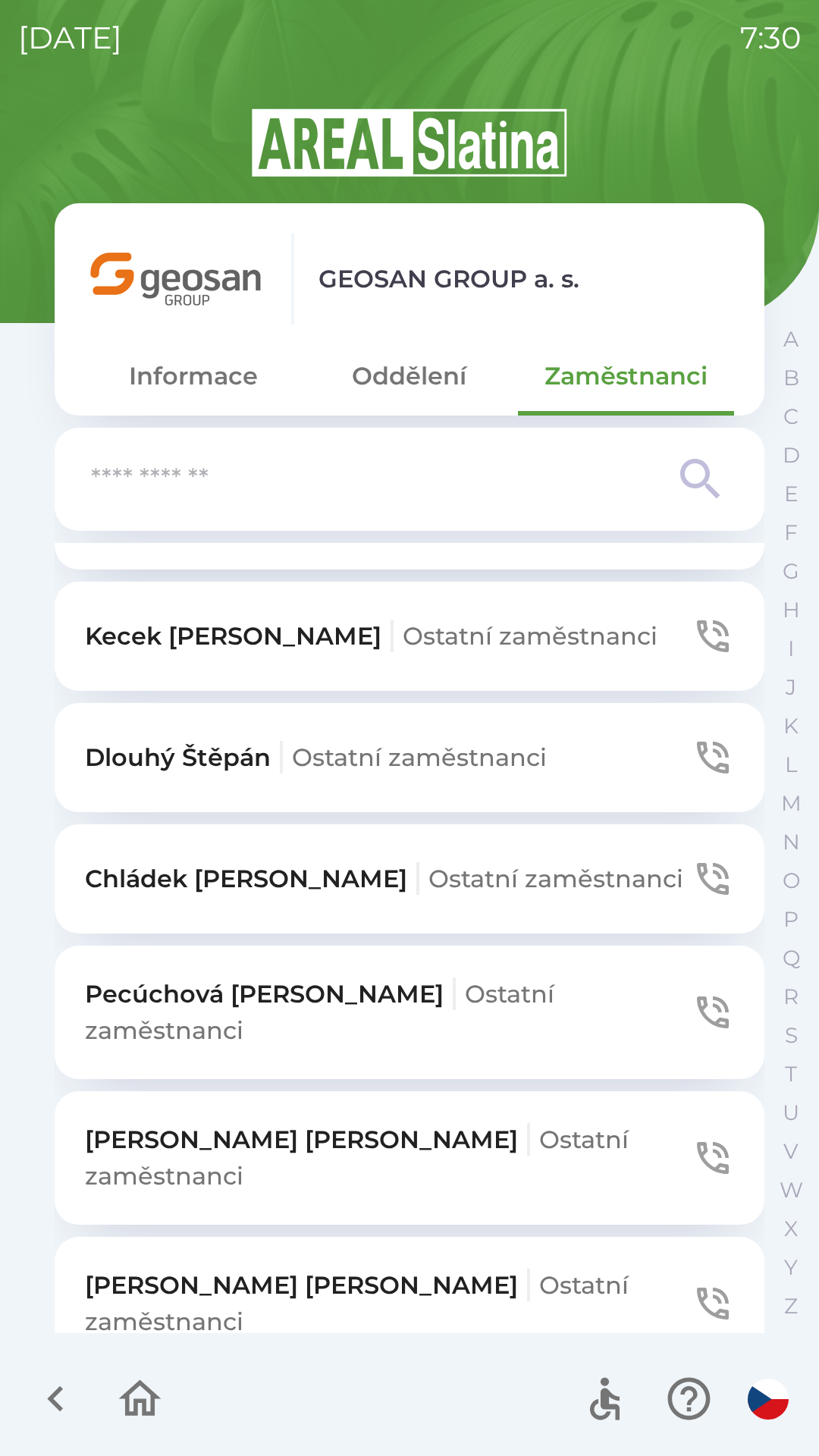
click at [335, 1270] on span "Ostatní zaměstnanci" at bounding box center [357, 1303] width 544 height 66
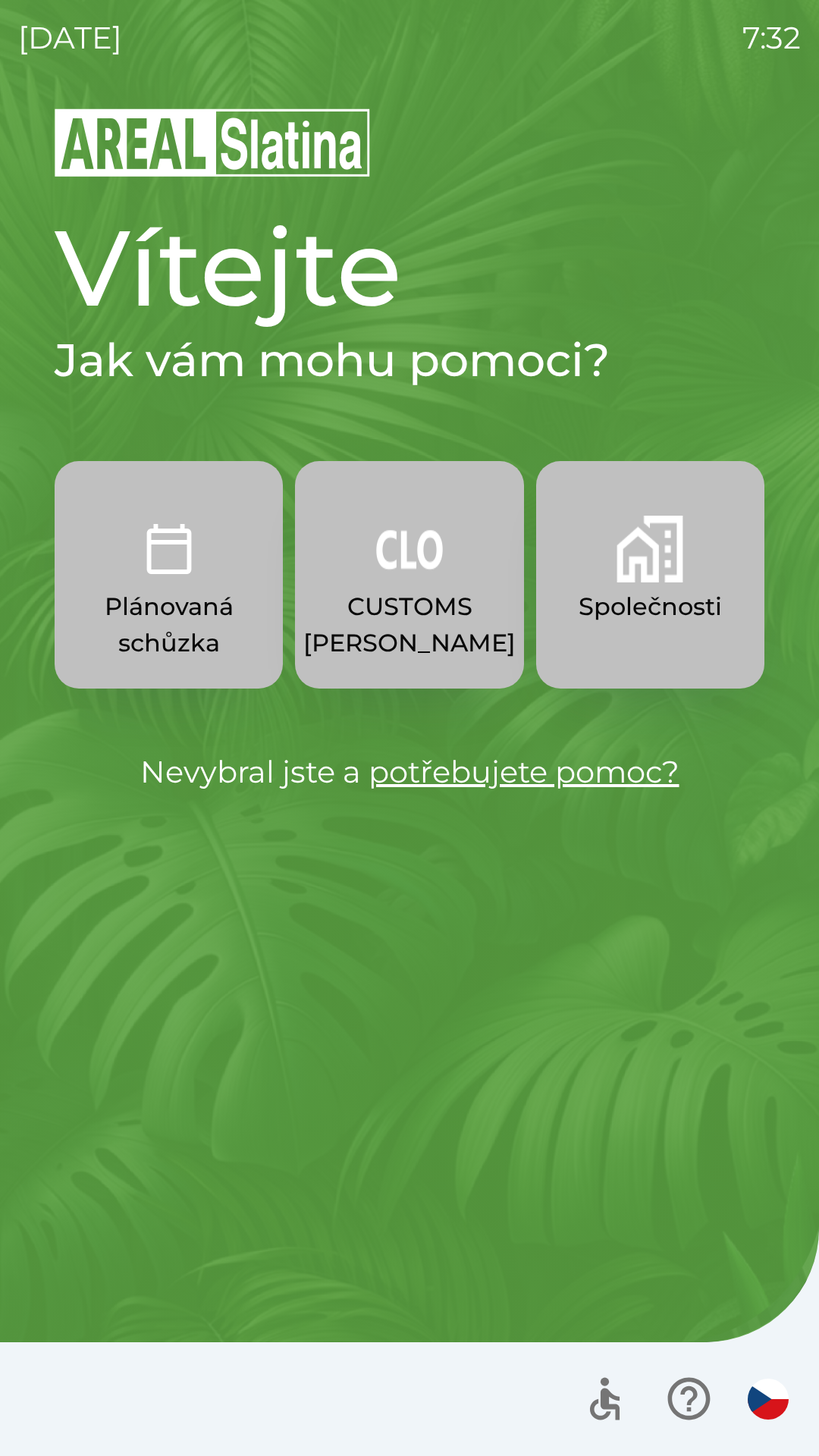
click at [404, 568] on img "button" at bounding box center [409, 548] width 67 height 67
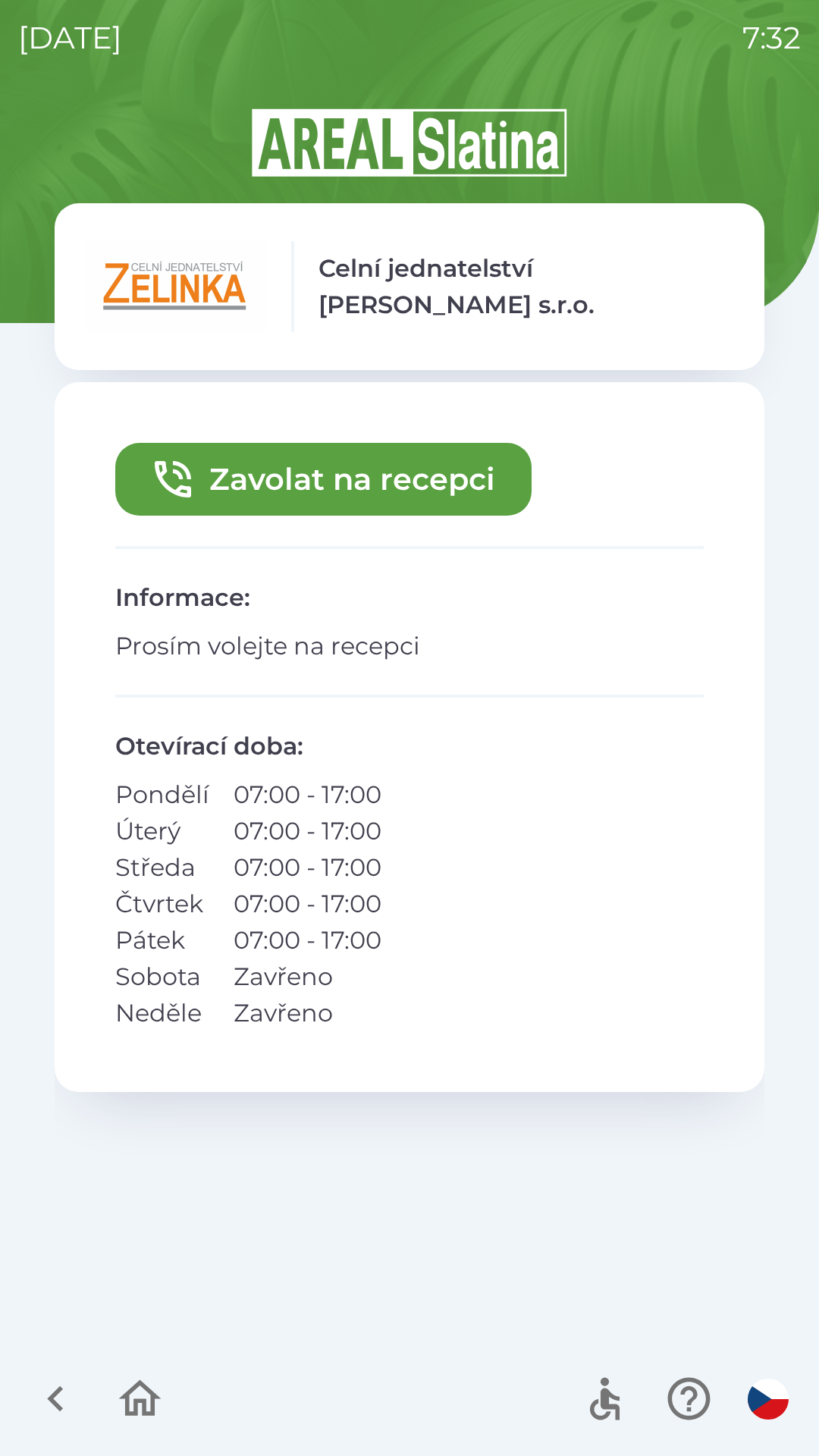
click at [397, 481] on button "Zavolat na recepci" at bounding box center [323, 479] width 416 height 73
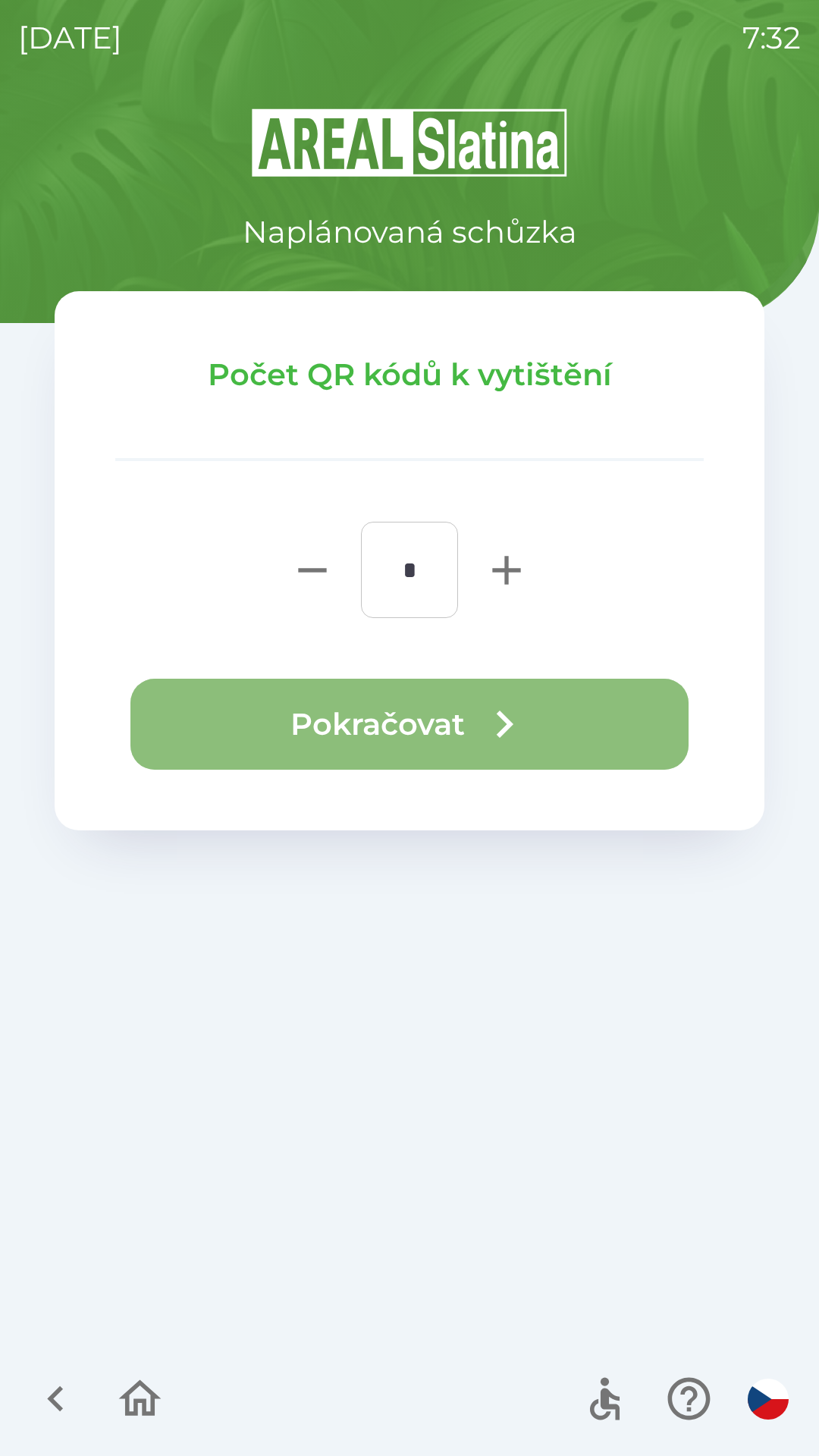
click at [444, 731] on button "Pokračovat" at bounding box center [410, 724] width 558 height 91
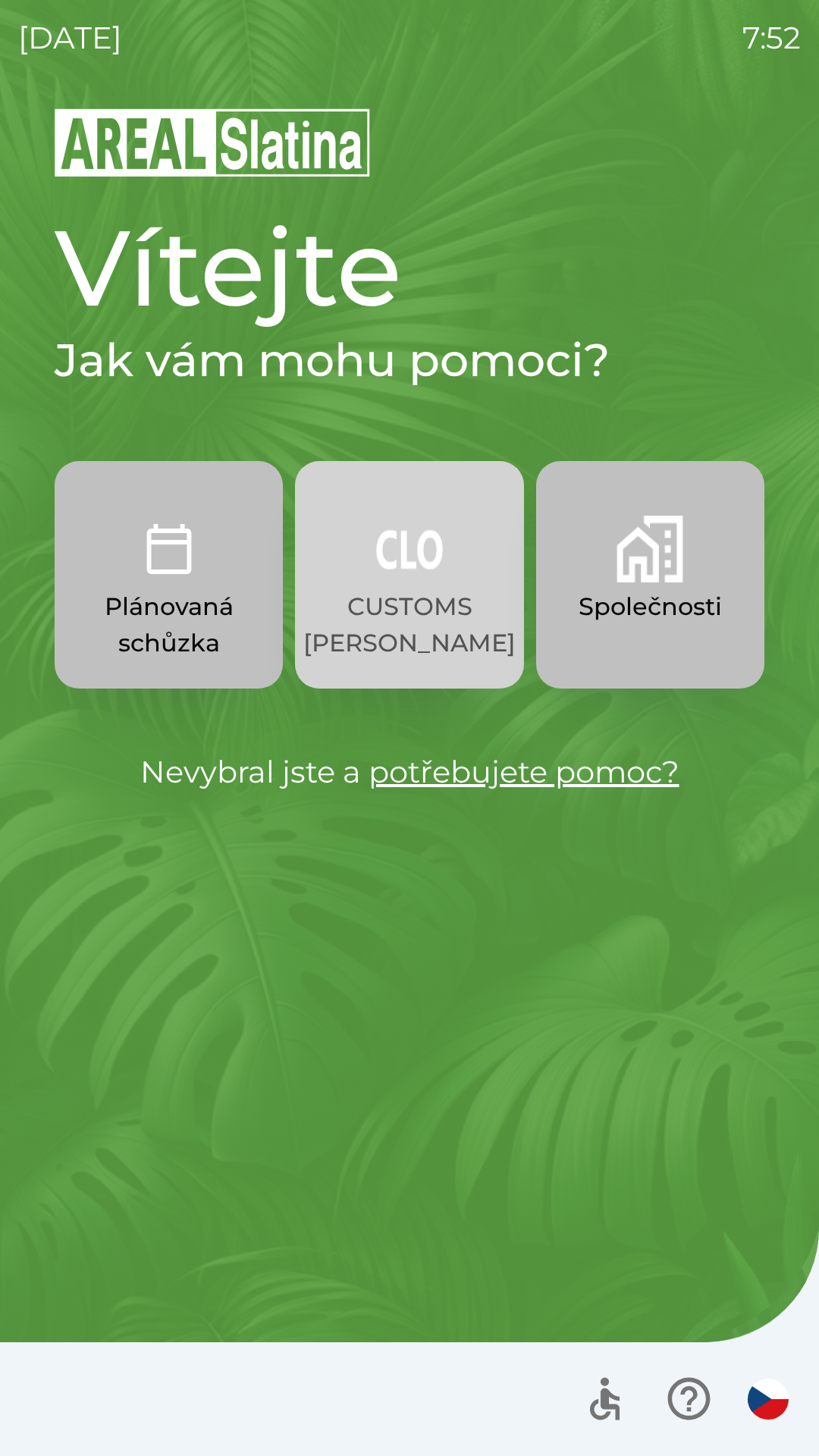
click at [401, 570] on img "button" at bounding box center [409, 548] width 67 height 67
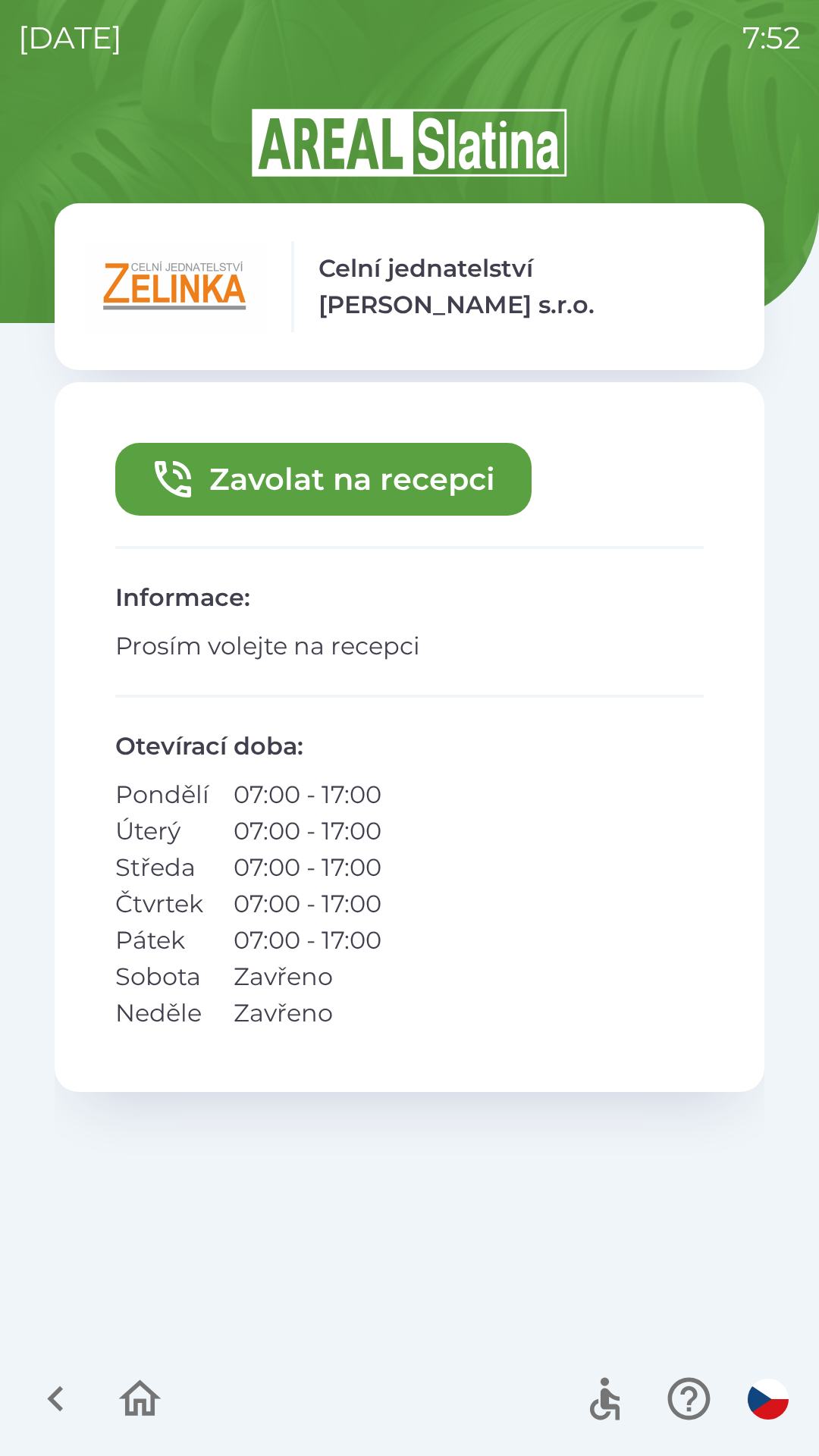
click at [388, 476] on button "Zavolat na recepci" at bounding box center [323, 479] width 416 height 73
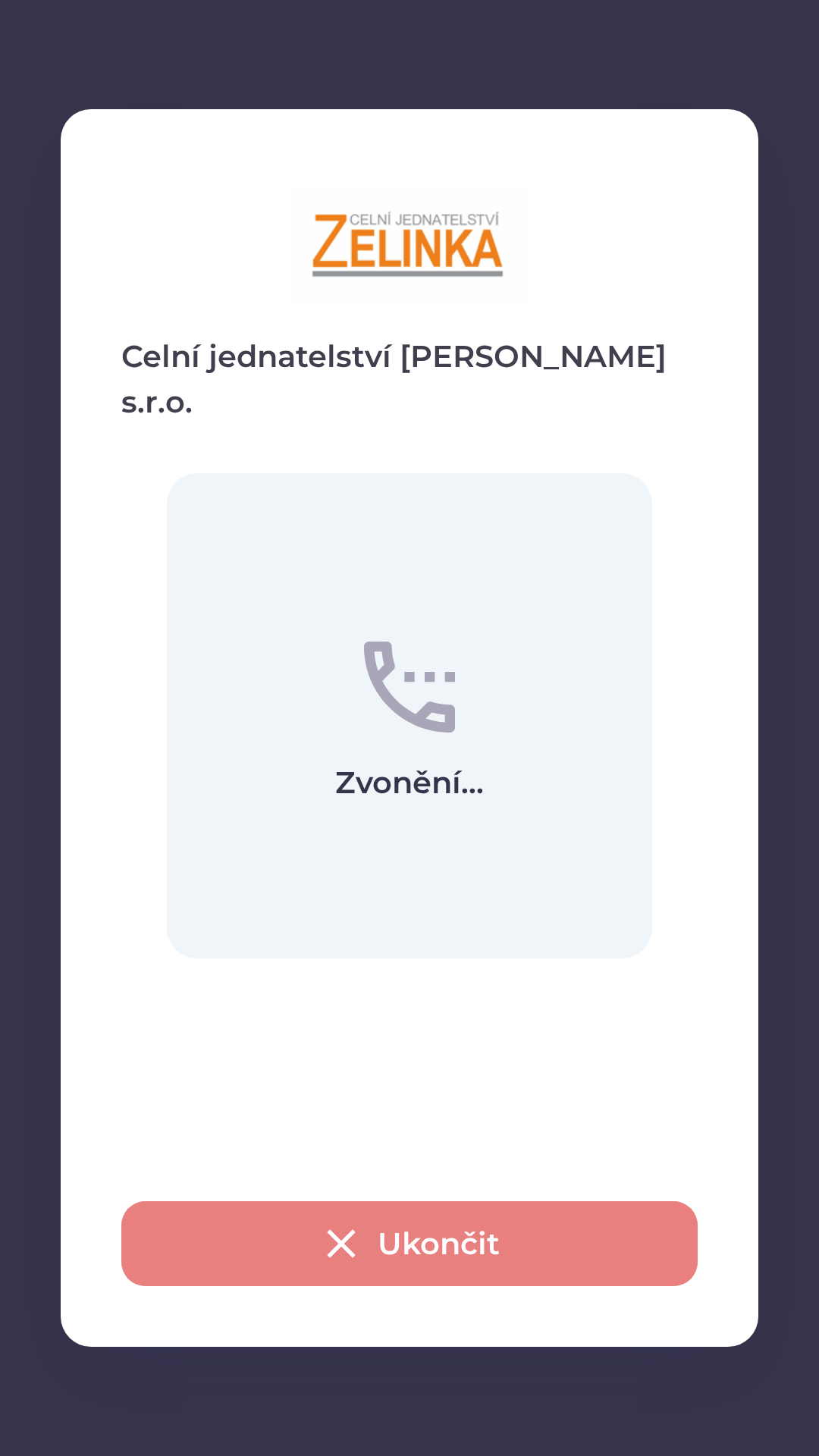
click at [335, 1238] on icon "button" at bounding box center [340, 1243] width 28 height 28
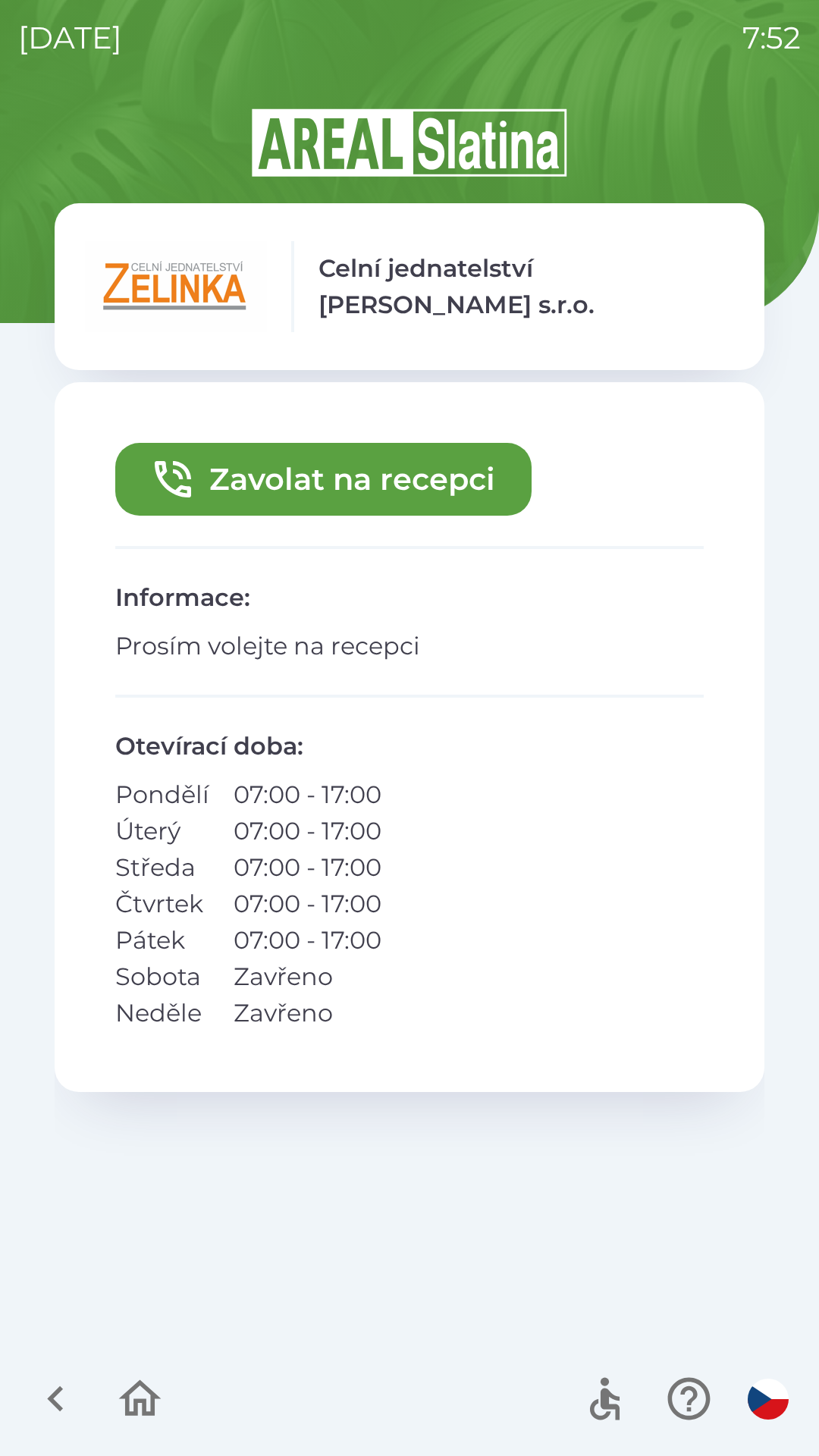
click at [411, 484] on button "Zavolat na recepci" at bounding box center [323, 479] width 416 height 73
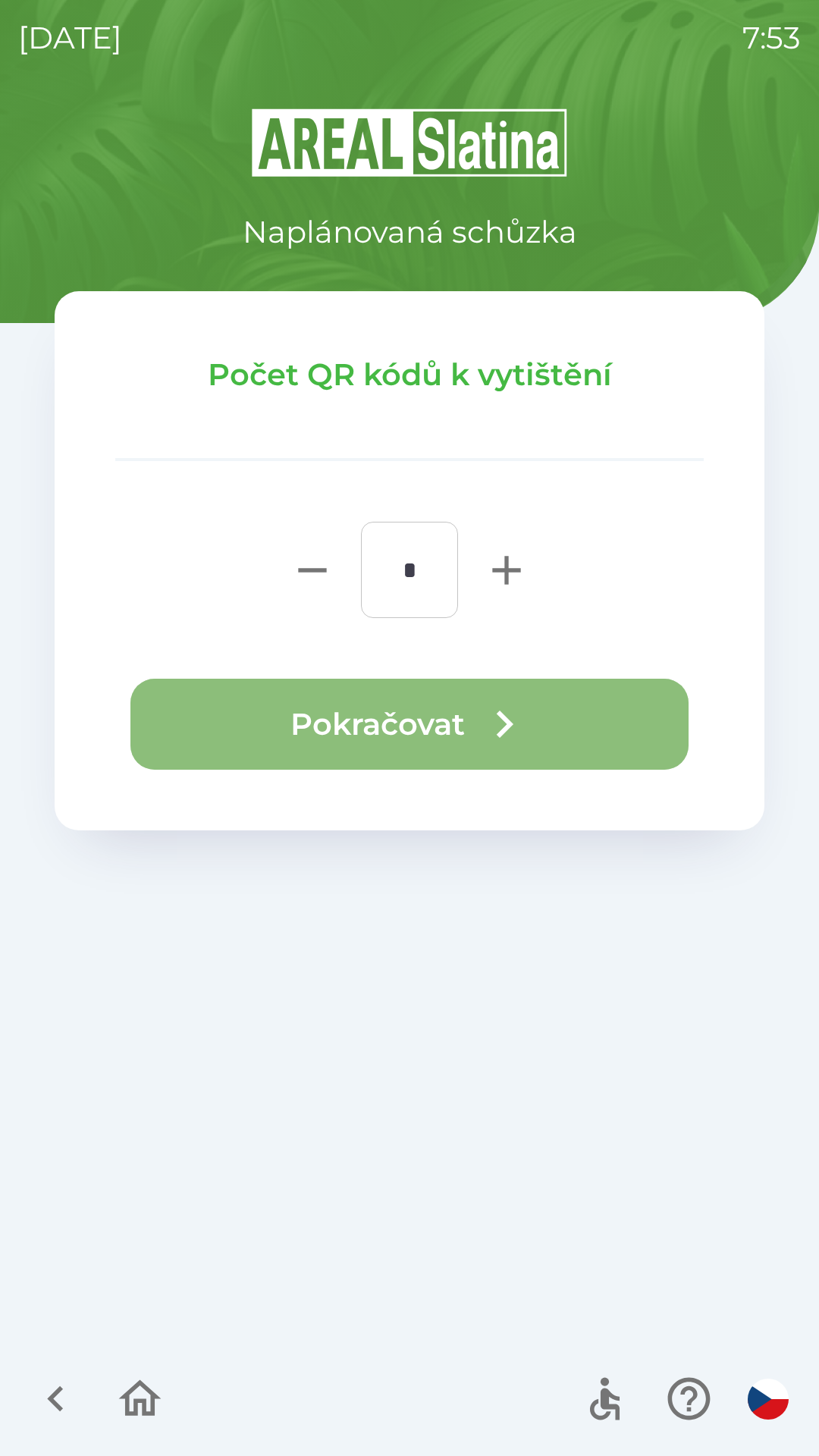
click at [556, 717] on button "Pokračovat" at bounding box center [410, 724] width 558 height 91
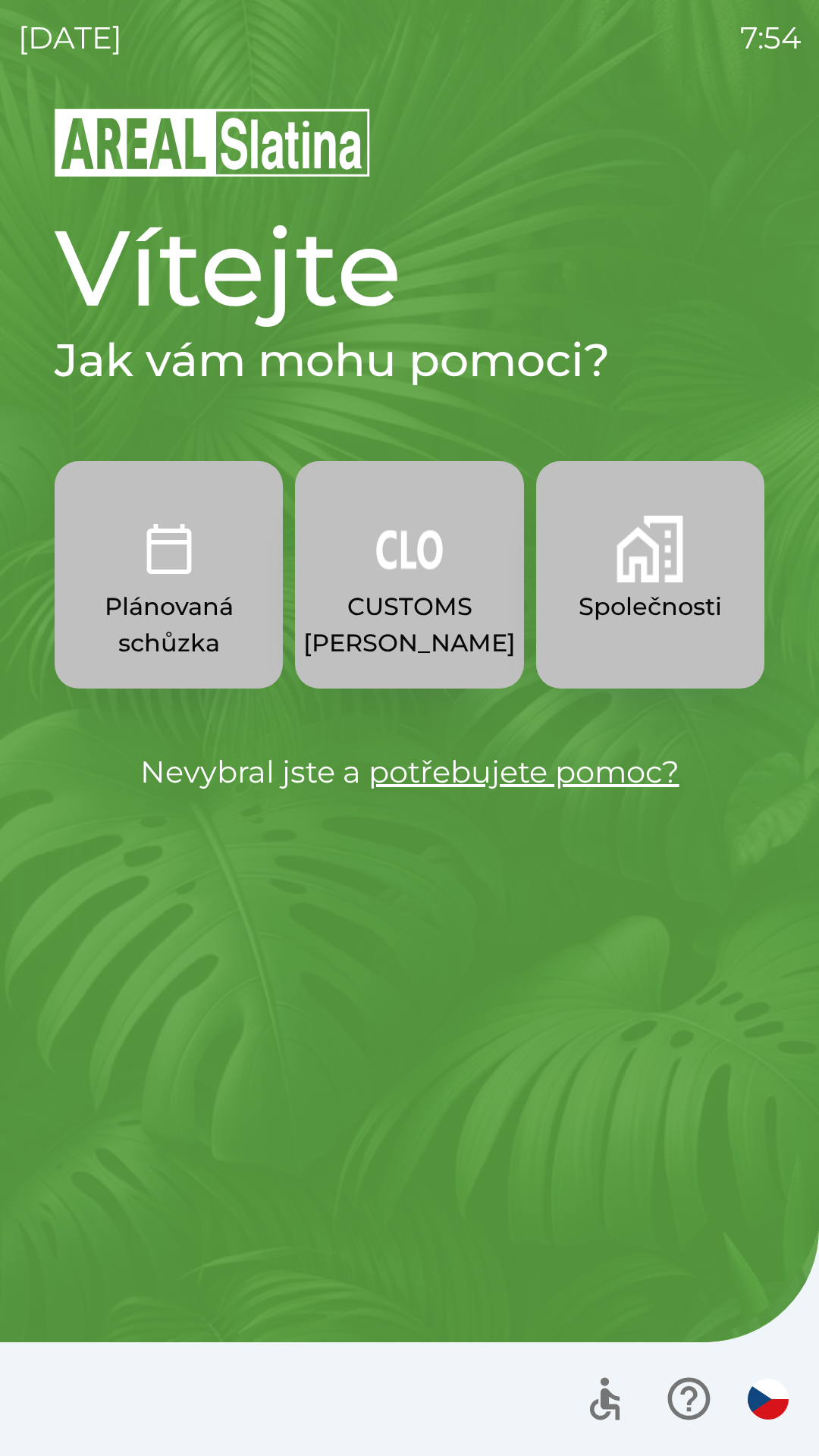
click at [157, 559] on img "button" at bounding box center [169, 548] width 67 height 67
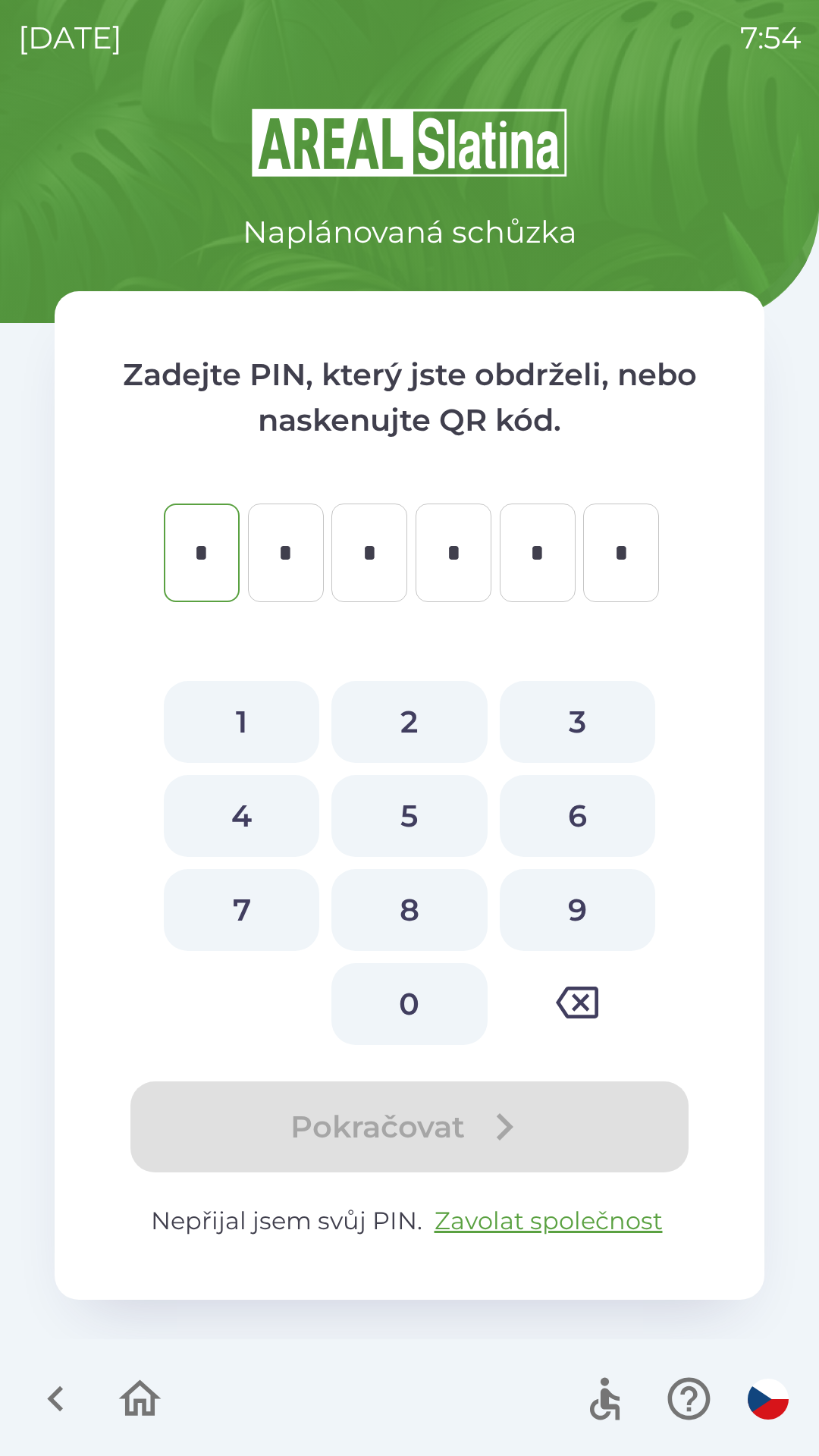
click at [33, 1379] on icon "button" at bounding box center [56, 1399] width 51 height 51
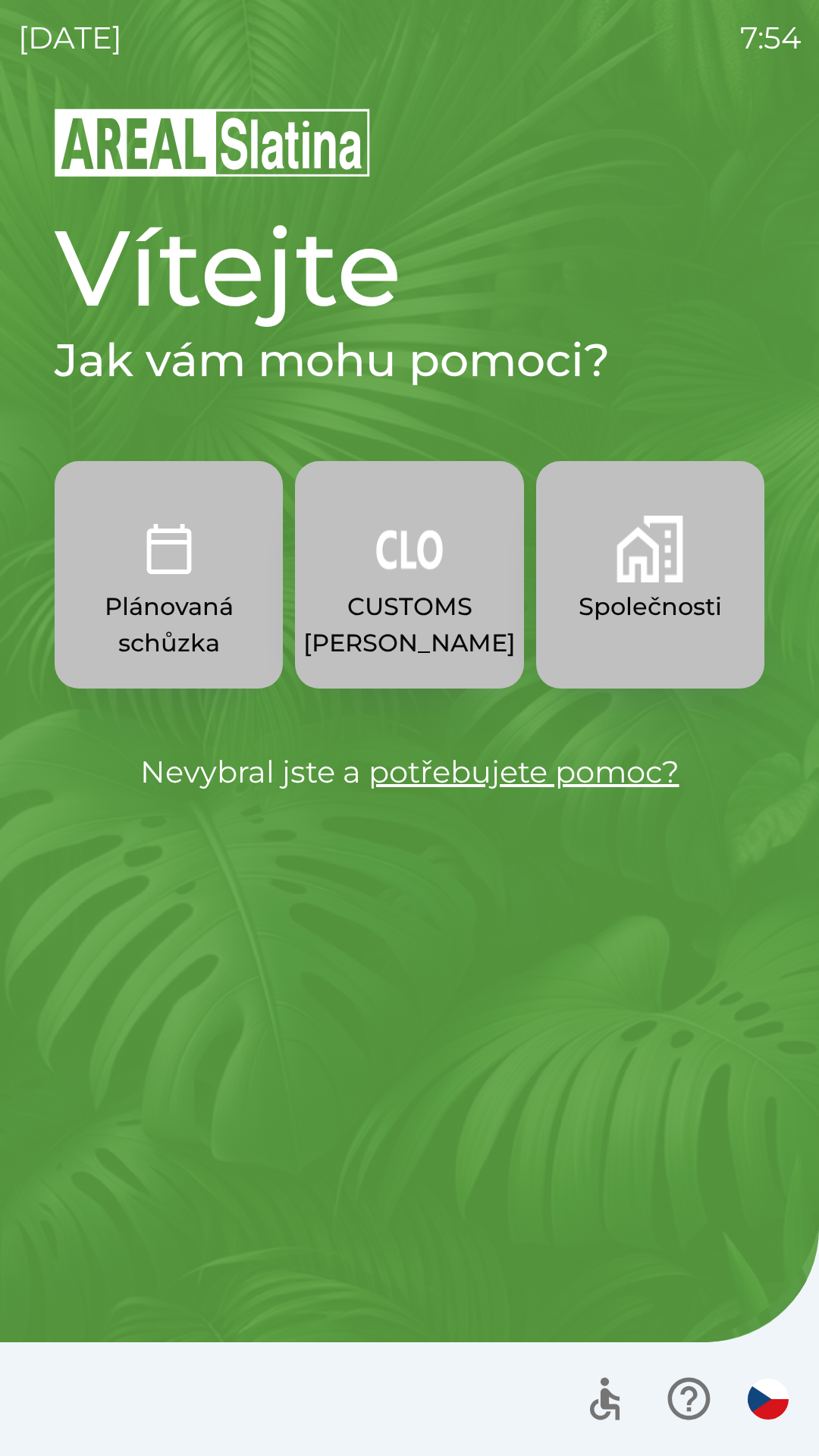
click at [630, 593] on p "Společnosti" at bounding box center [649, 607] width 143 height 36
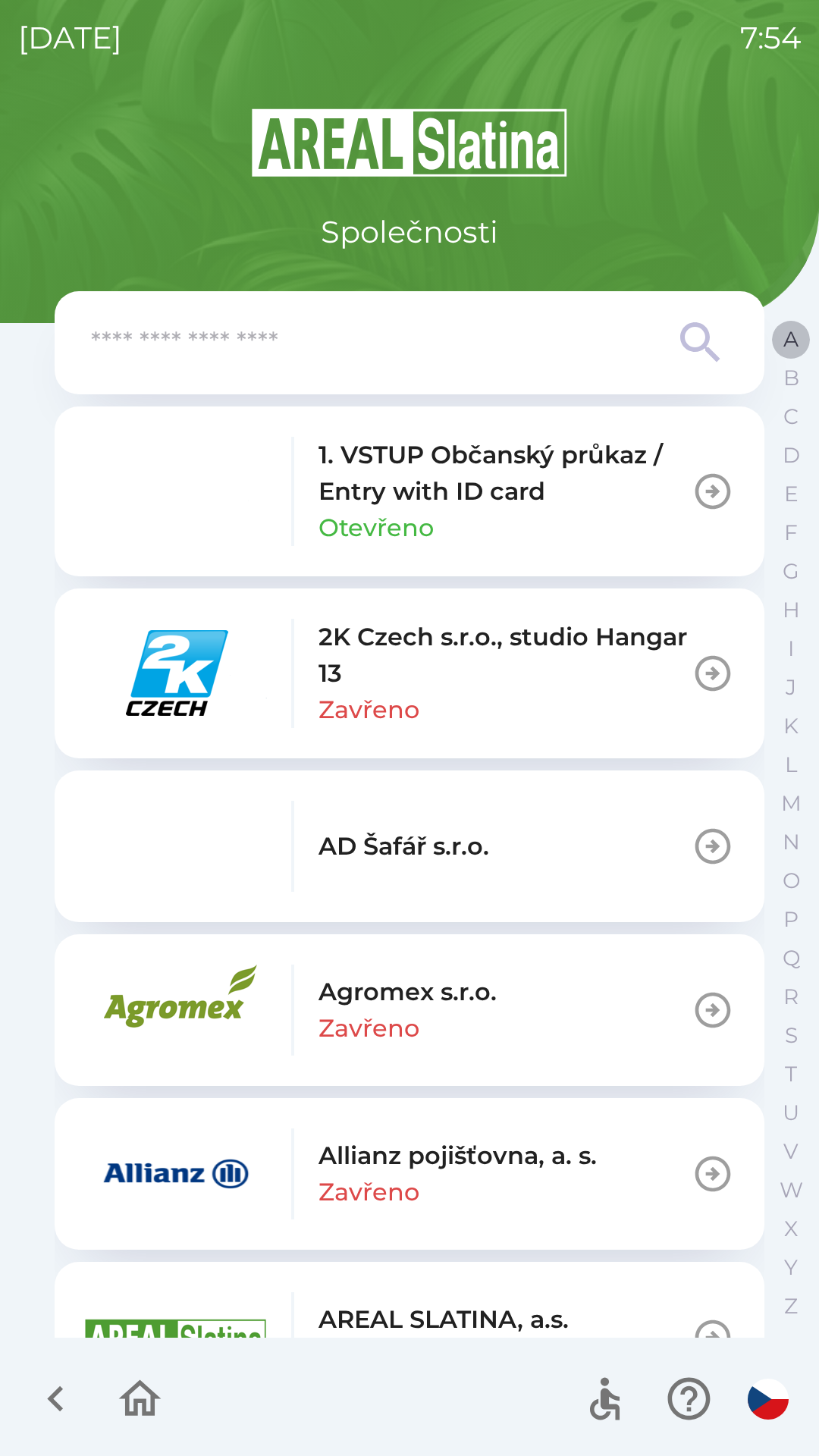
click at [774, 343] on button "A" at bounding box center [791, 339] width 38 height 38
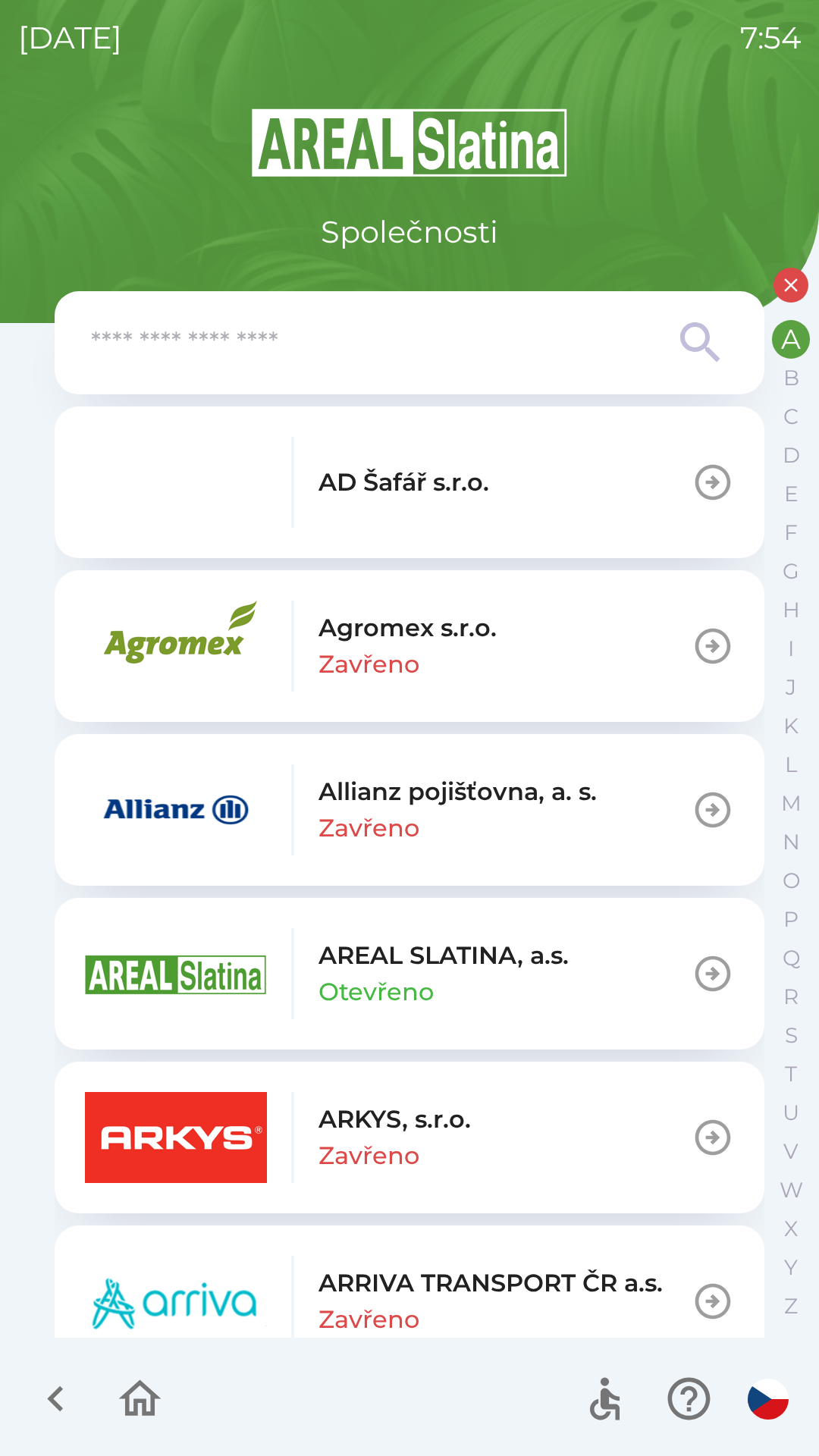
click at [335, 1147] on p "Zavřeno" at bounding box center [368, 1156] width 101 height 36
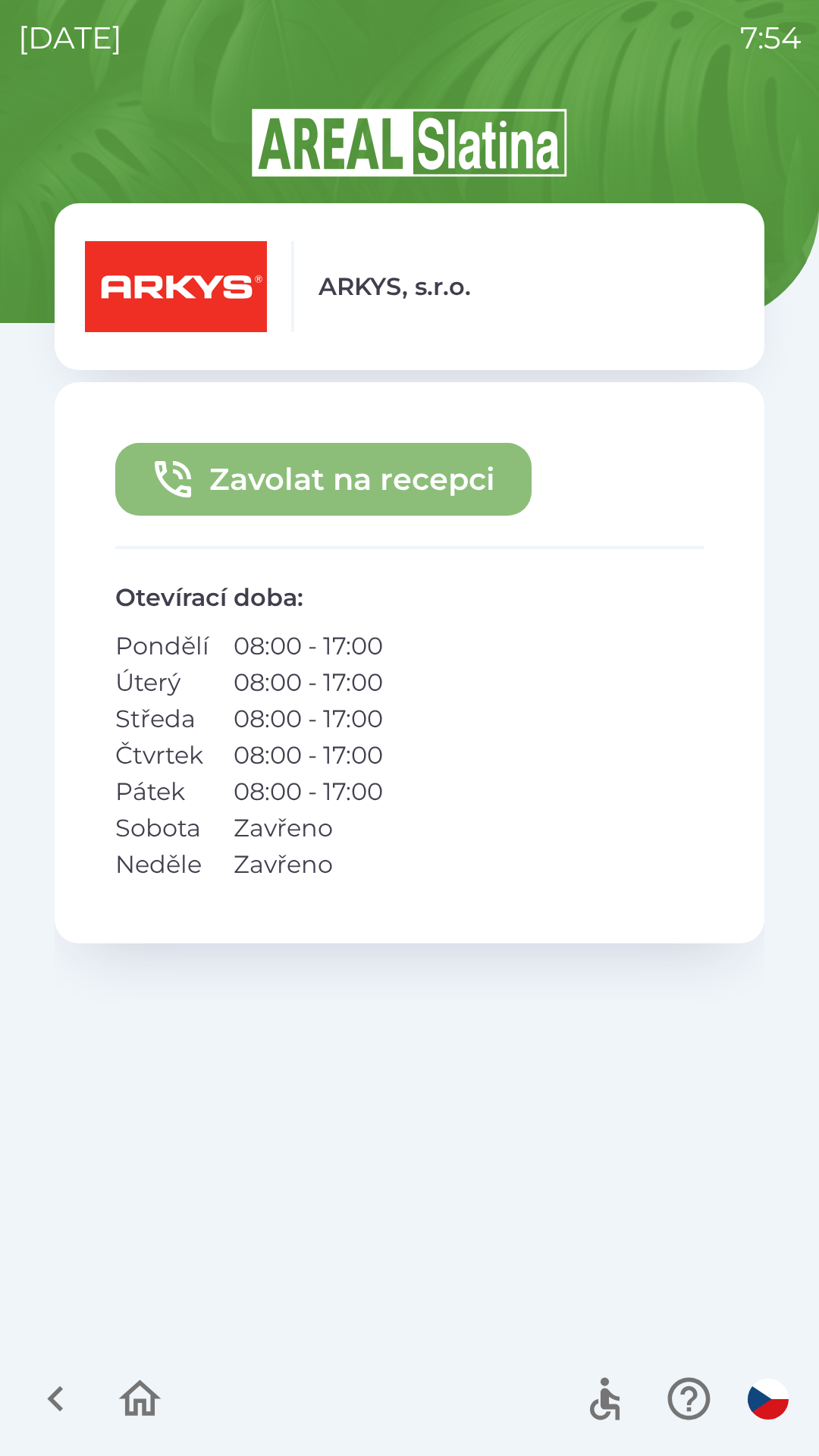
click at [286, 486] on button "Zavolat na recepci" at bounding box center [323, 479] width 416 height 73
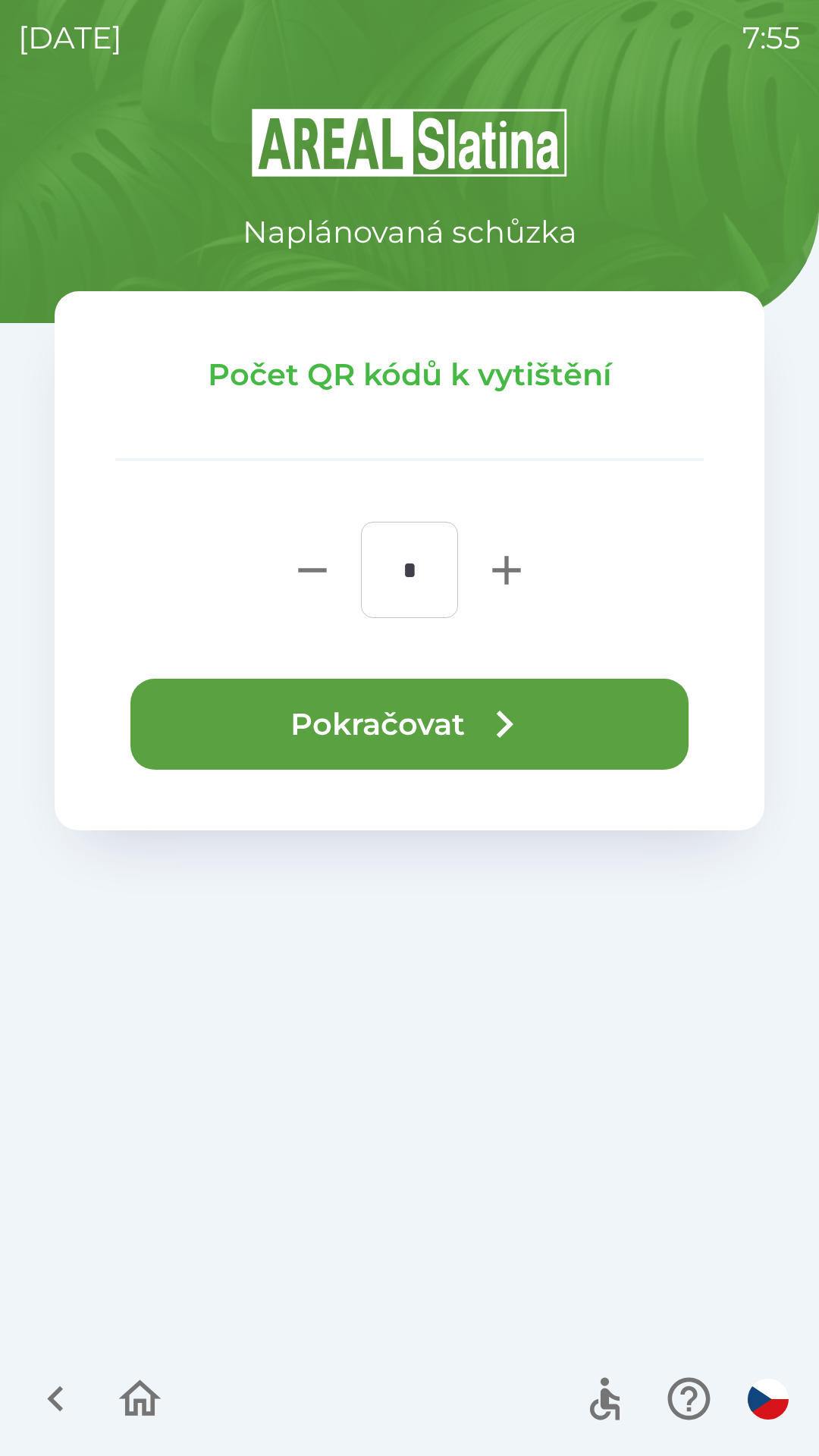
click at [290, 712] on button "Pokračovat" at bounding box center [410, 724] width 558 height 91
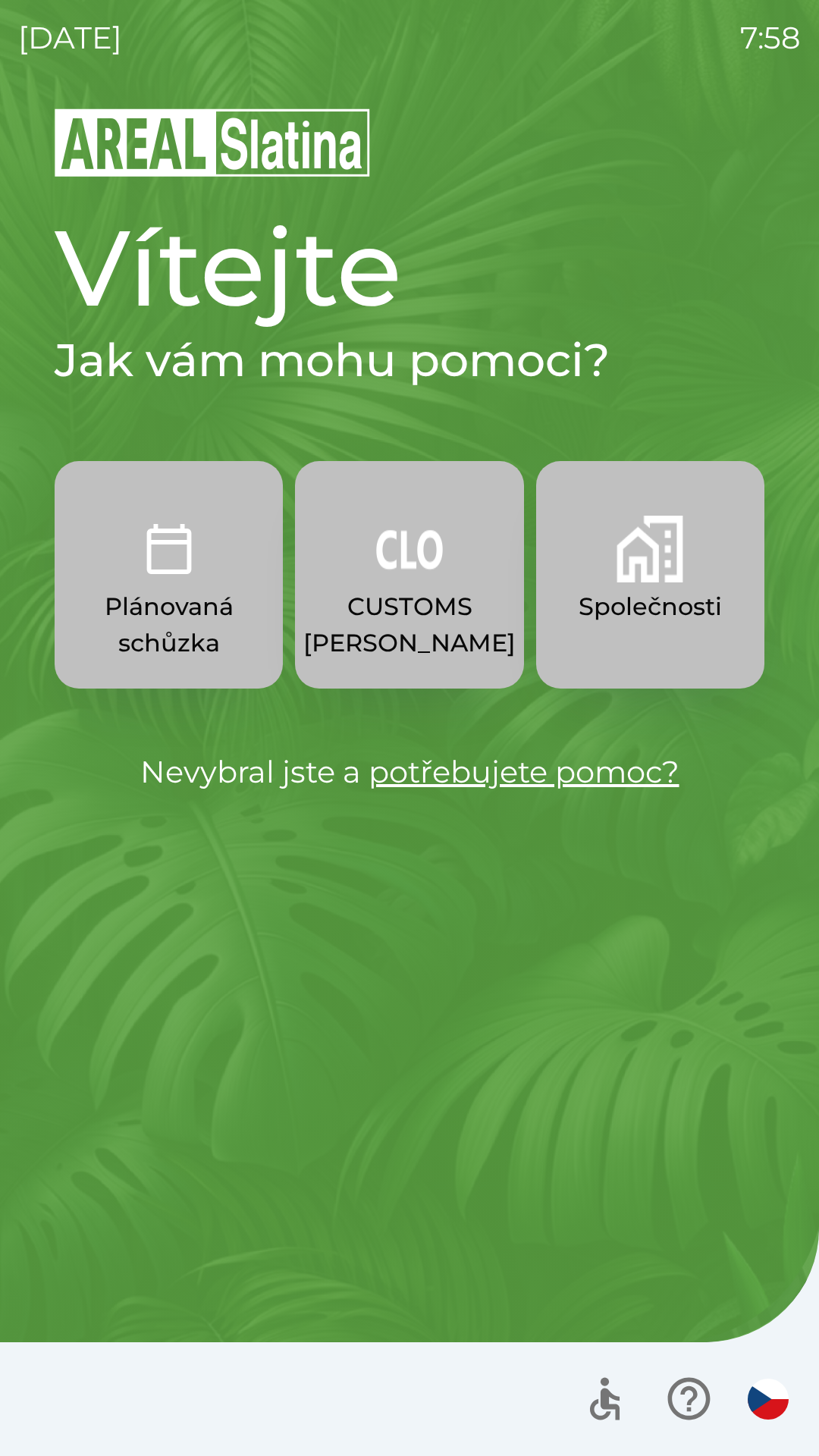
click at [634, 576] on img "button" at bounding box center [649, 548] width 67 height 67
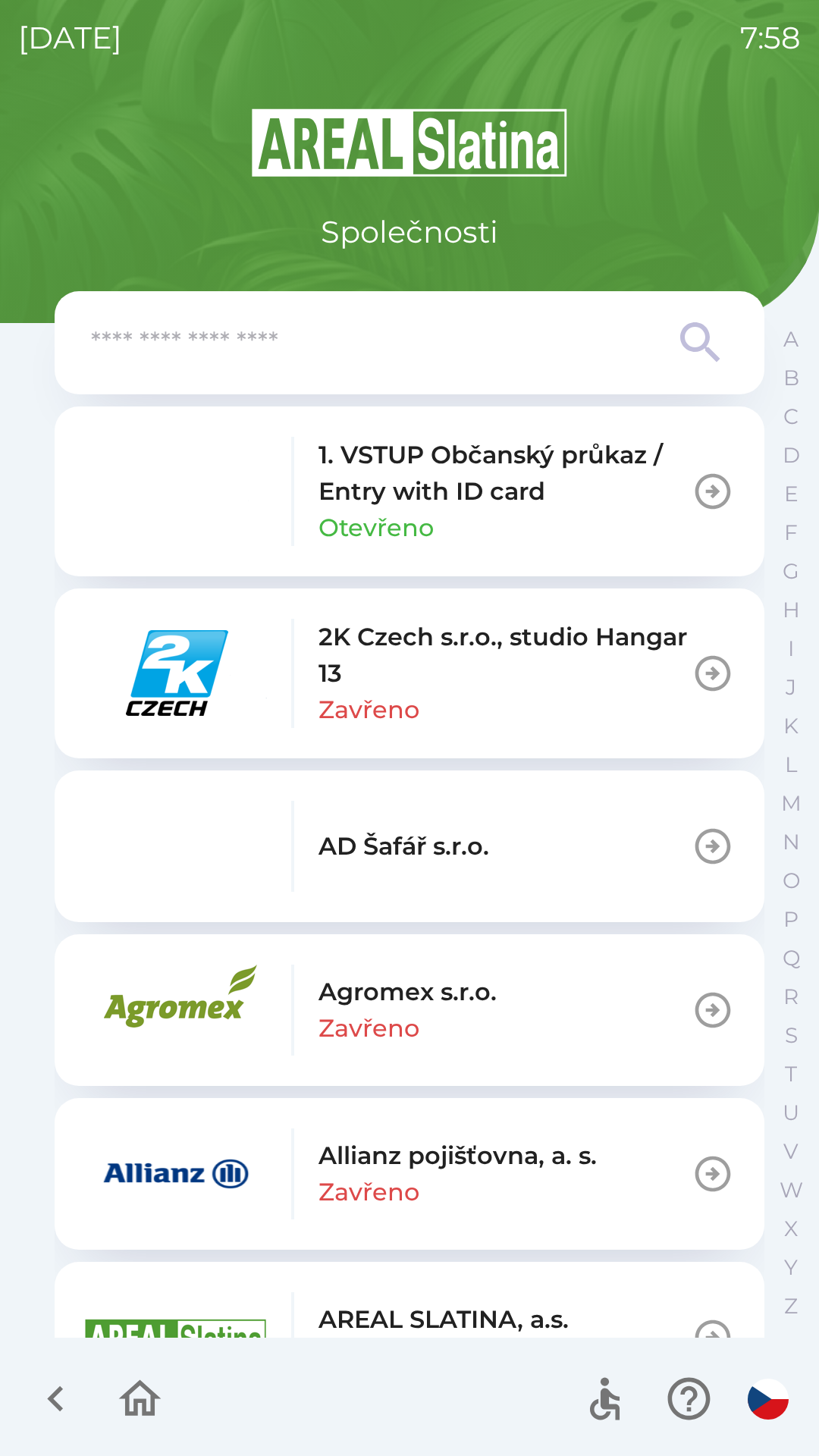
click at [471, 671] on p "2K Czech s.r.o., studio Hangar 13" at bounding box center [504, 655] width 373 height 73
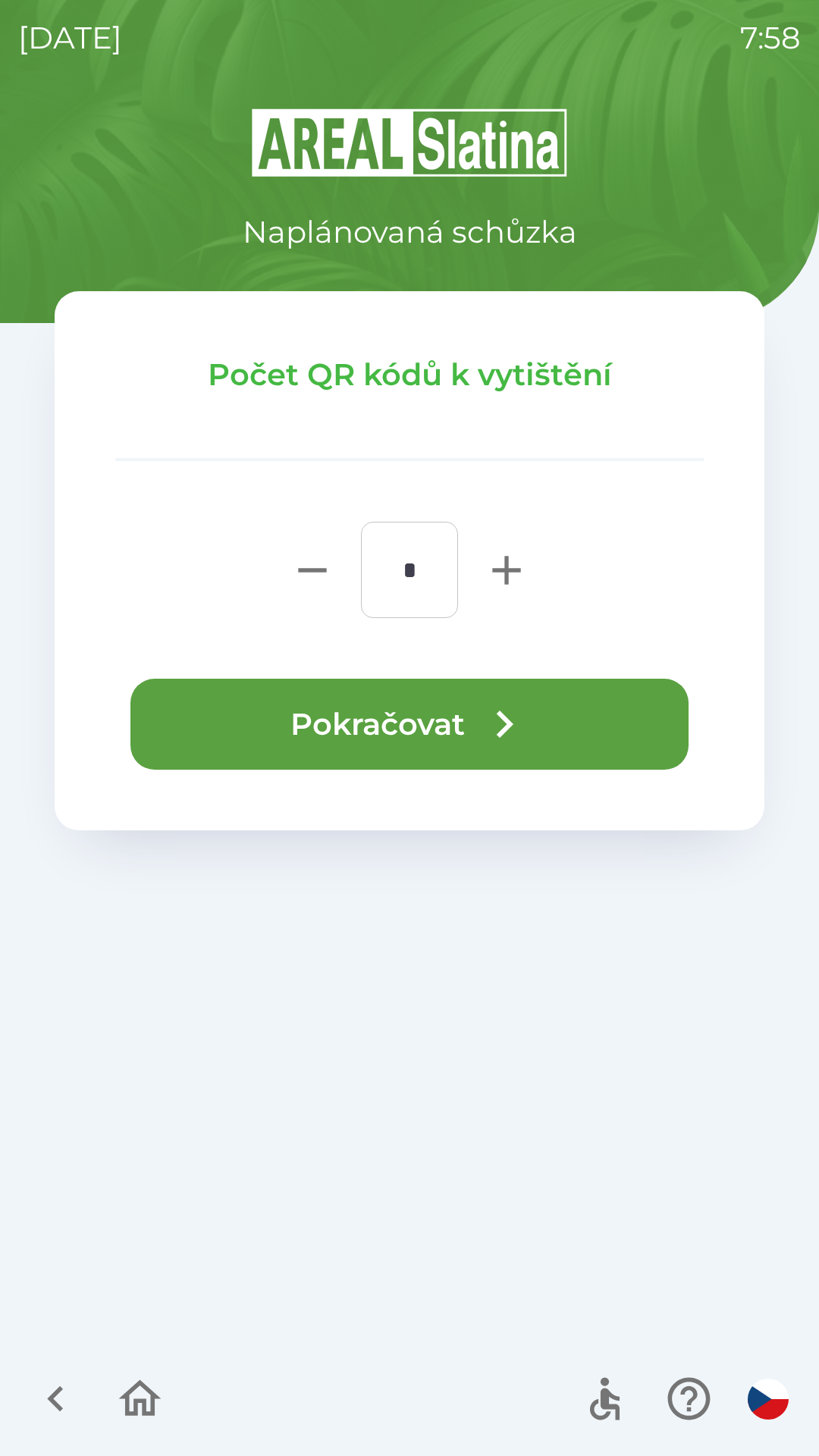
click at [397, 716] on button "Pokračovat" at bounding box center [410, 724] width 558 height 91
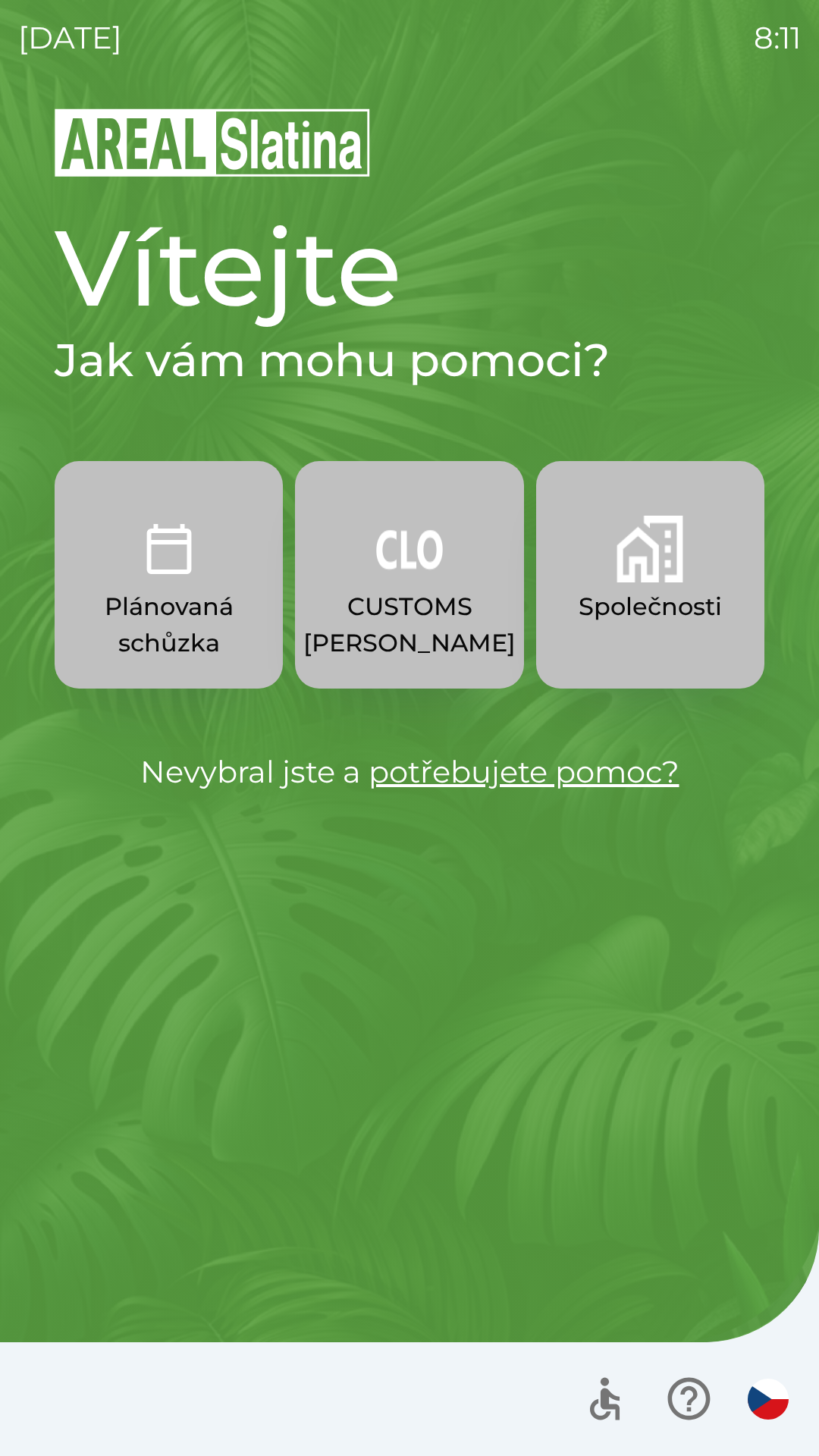
click at [401, 598] on p "CUSTOMS [PERSON_NAME]" at bounding box center [409, 625] width 213 height 73
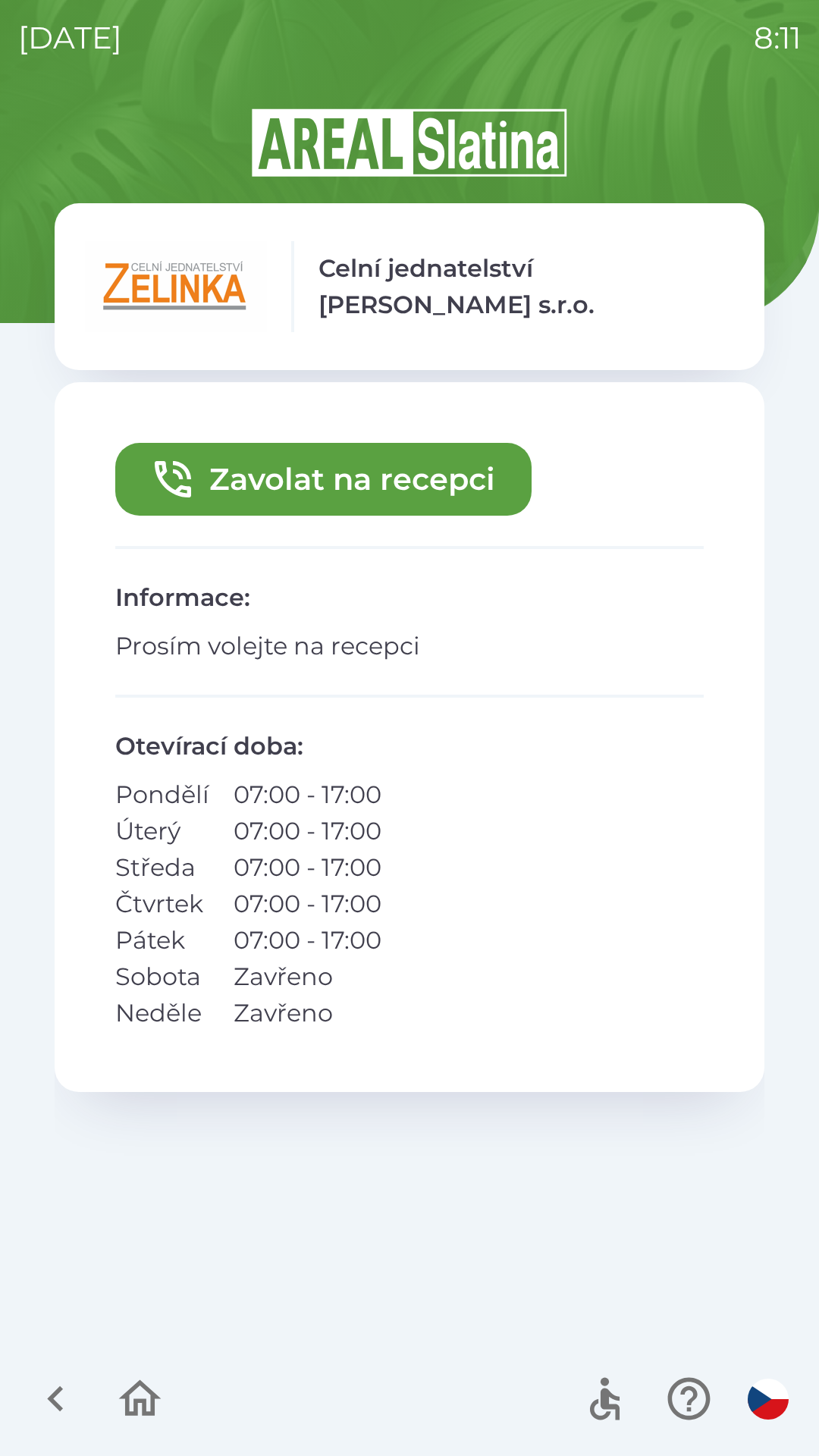
click at [322, 481] on button "Zavolat na recepci" at bounding box center [323, 479] width 416 height 73
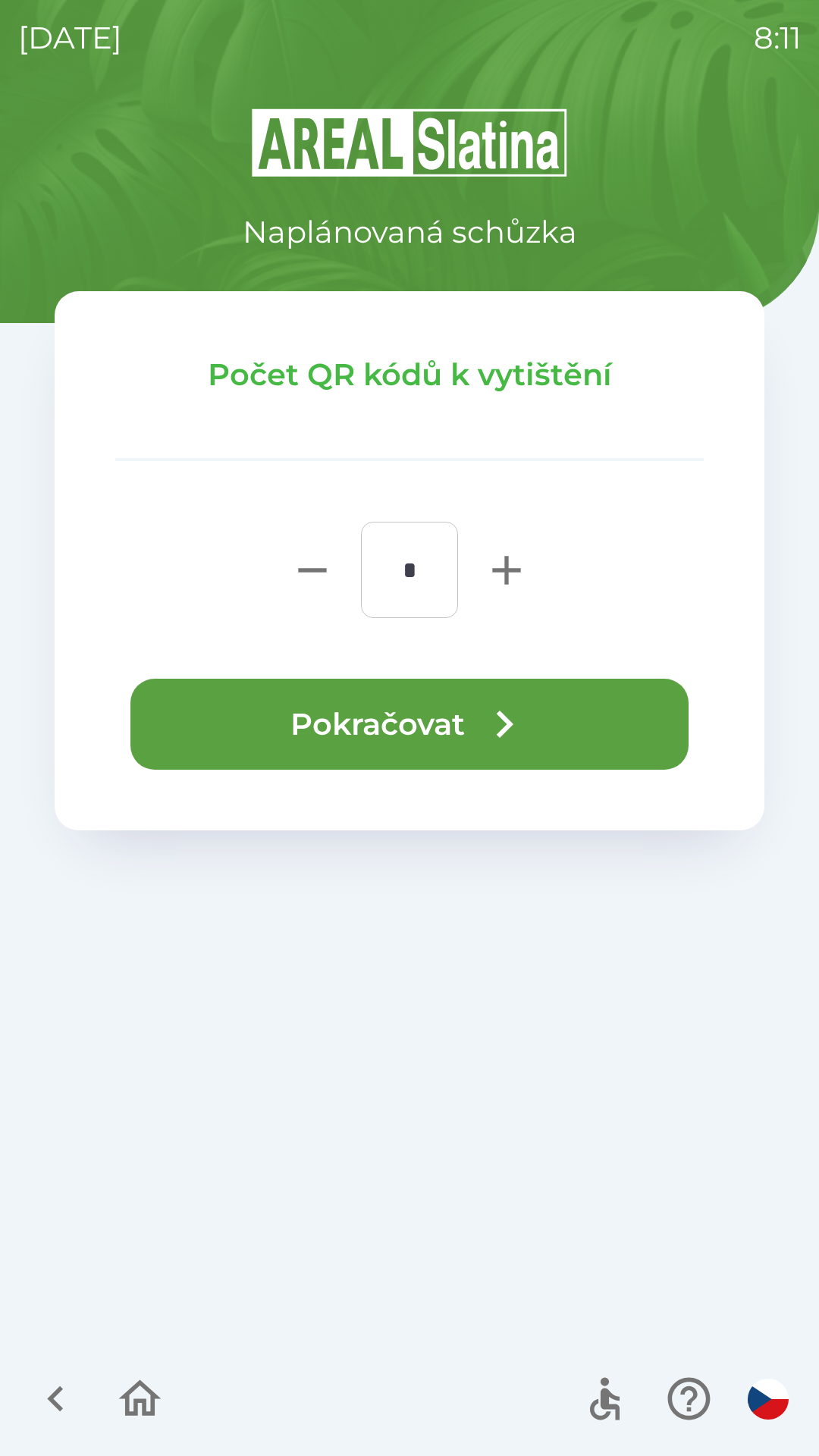
click at [456, 725] on button "Pokračovat" at bounding box center [410, 724] width 558 height 91
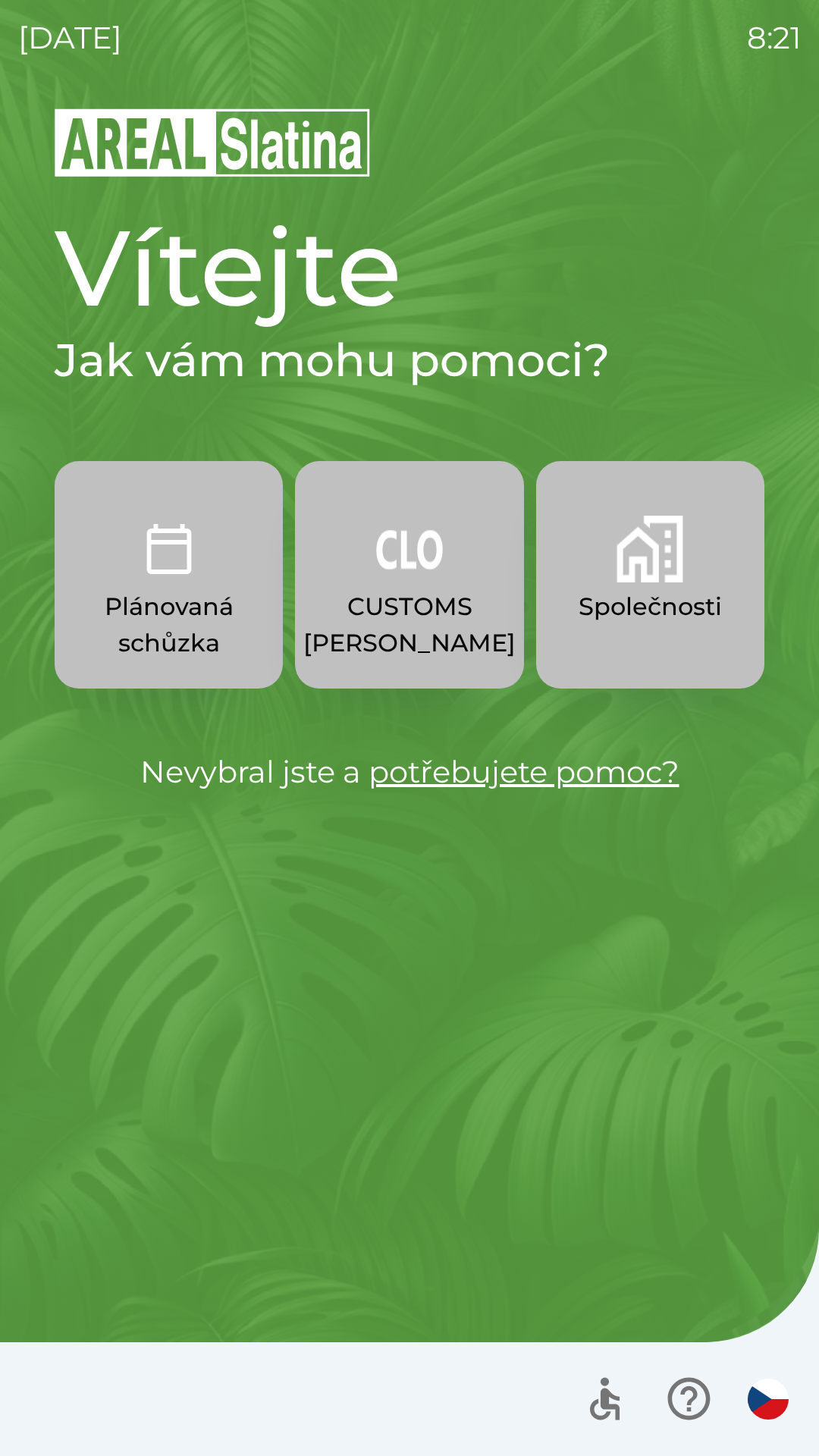
click at [436, 606] on p "CUSTOMS [PERSON_NAME]" at bounding box center [409, 625] width 213 height 73
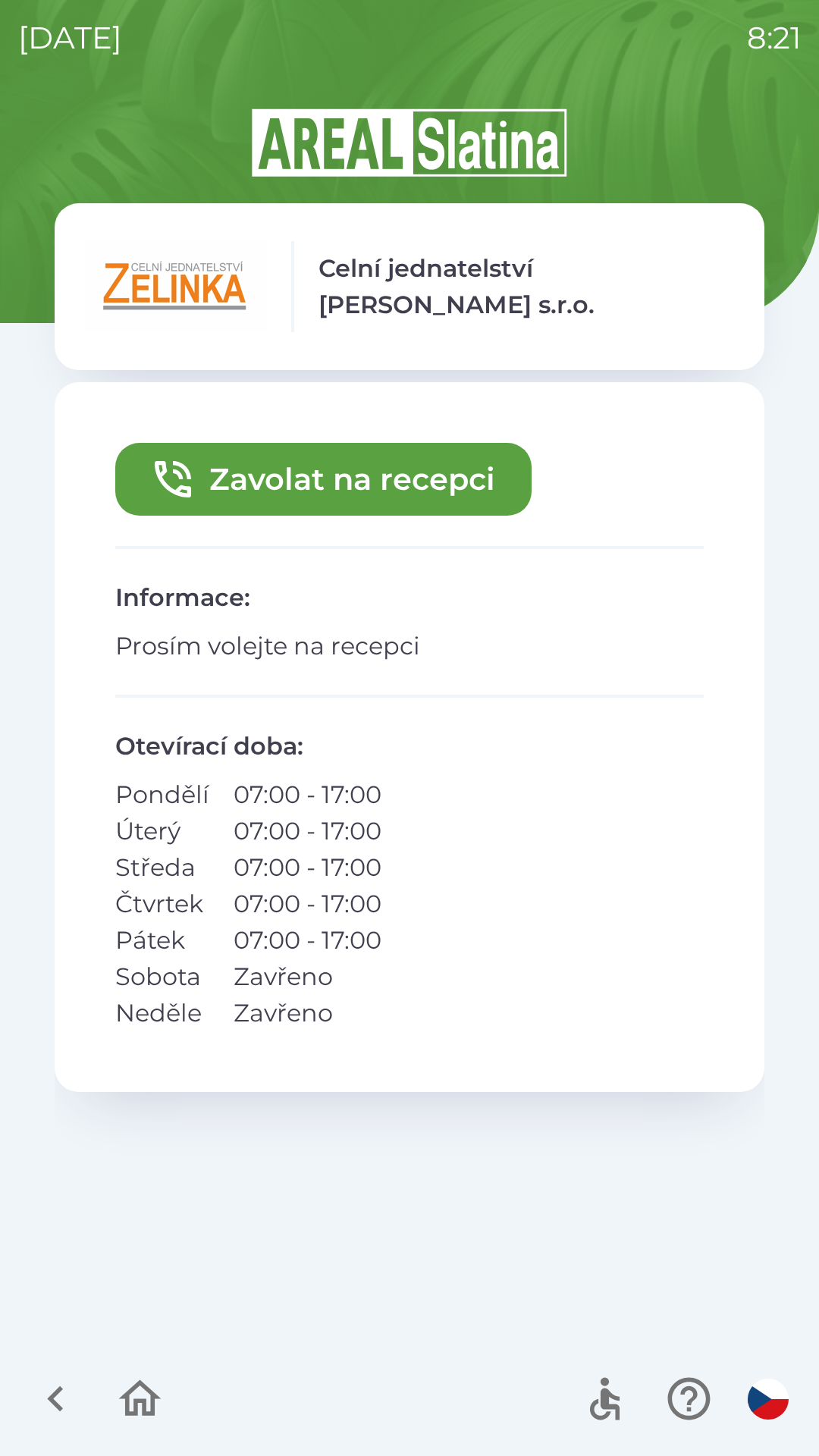
click at [417, 490] on button "Zavolat na recepci" at bounding box center [323, 479] width 416 height 73
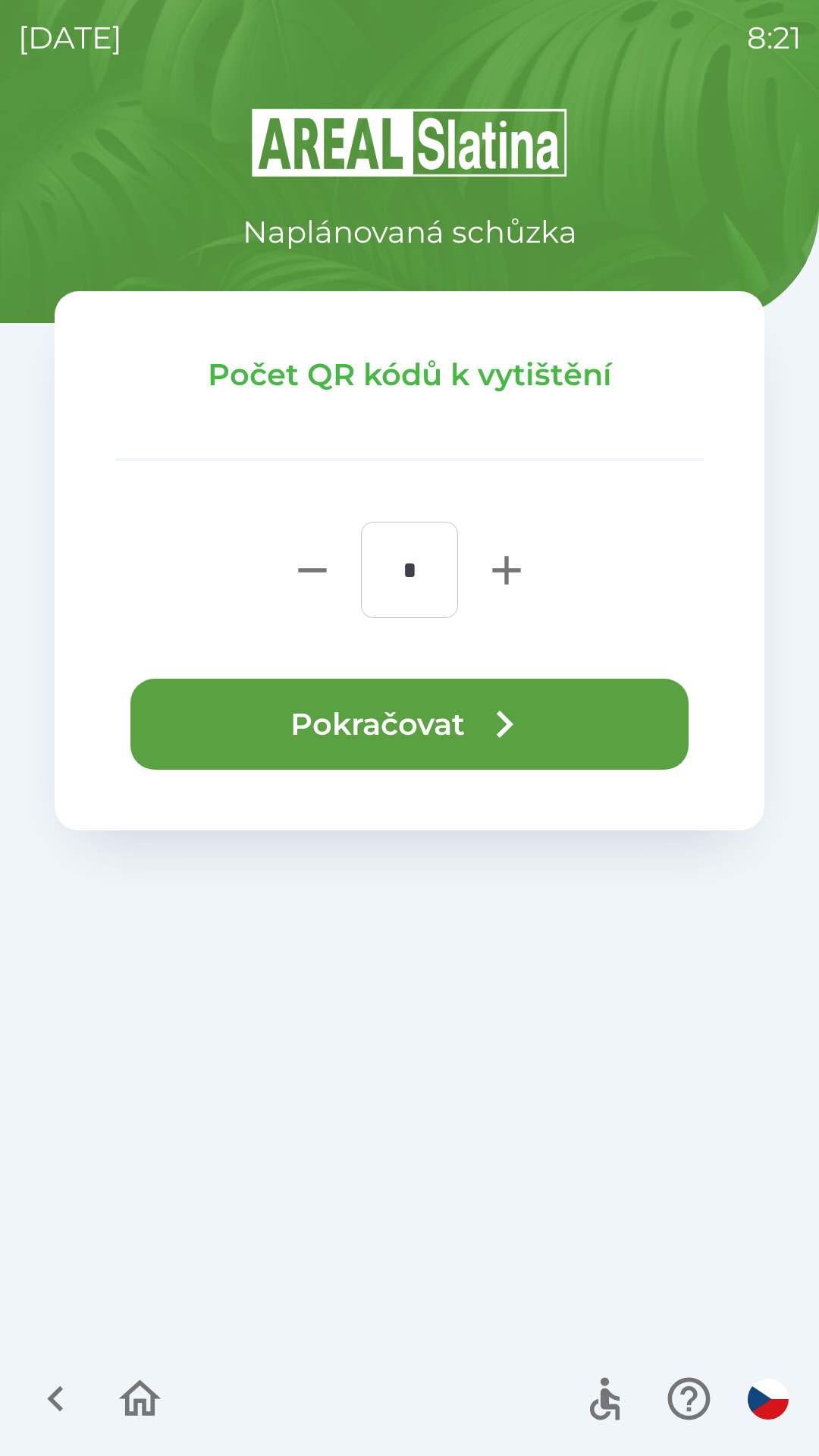
click at [534, 739] on button "Pokračovat" at bounding box center [410, 724] width 558 height 91
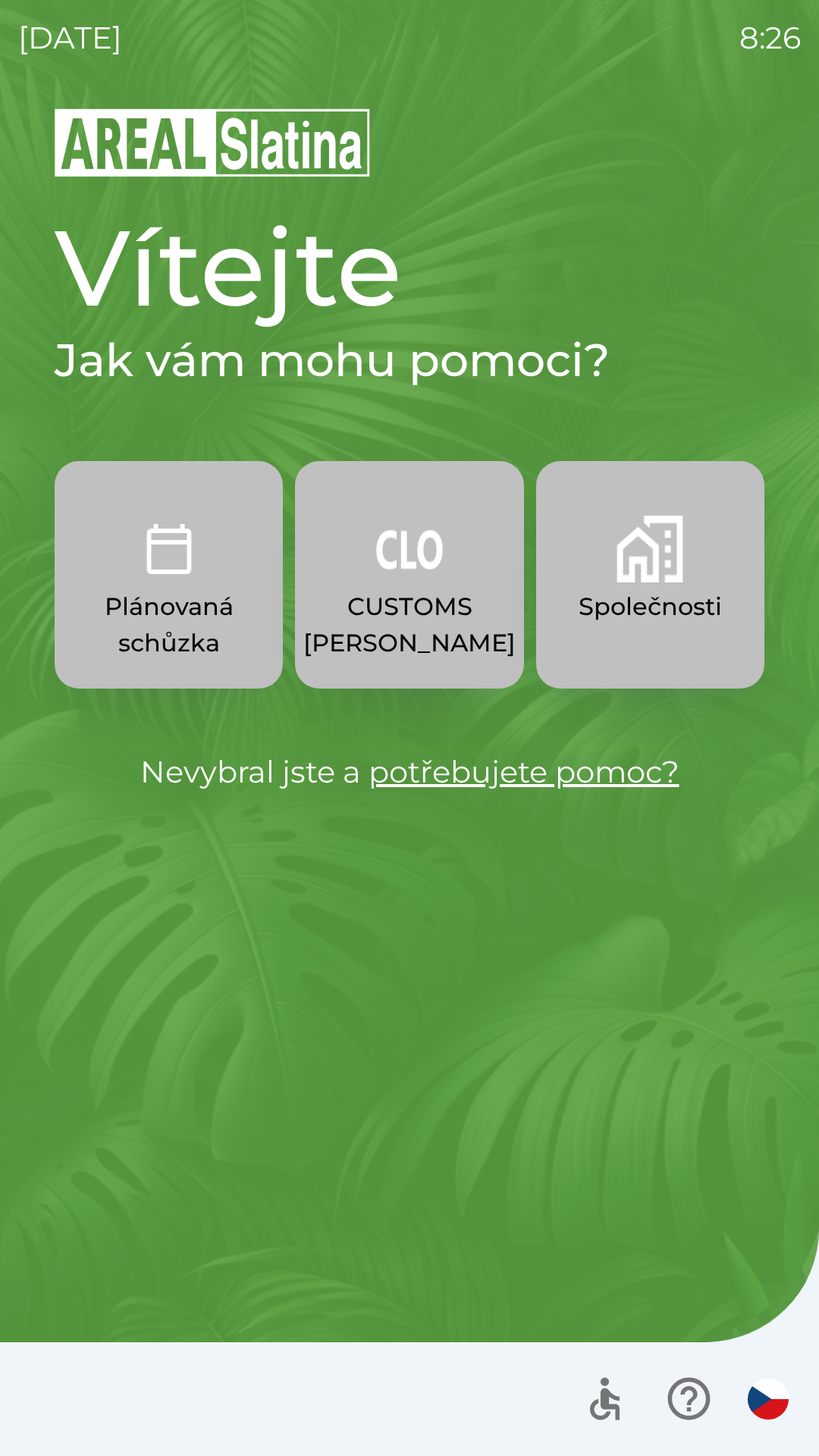
click at [429, 582] on button "CUSTOMS [PERSON_NAME]" at bounding box center [409, 574] width 228 height 227
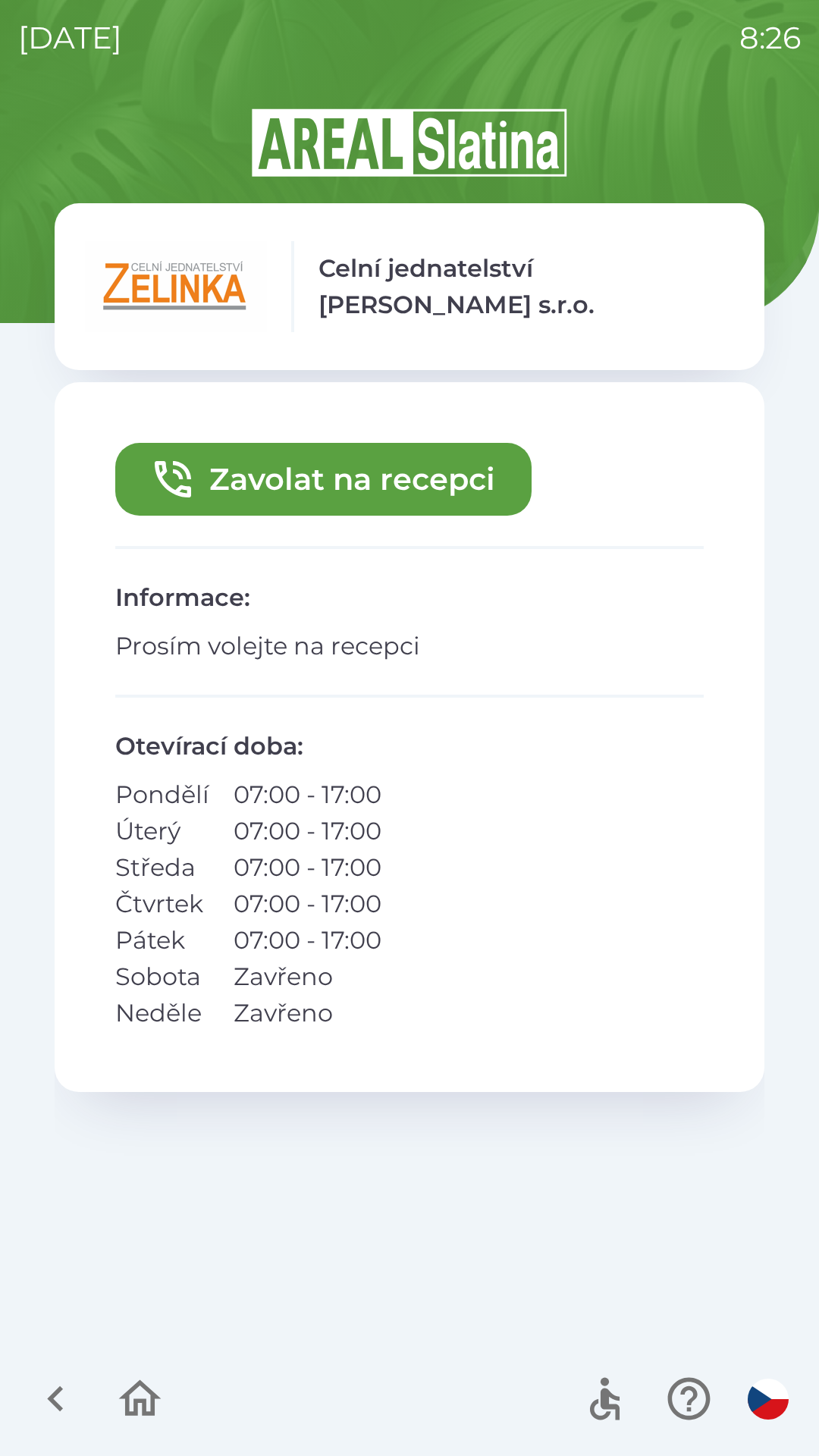
click at [353, 486] on button "Zavolat na recepci" at bounding box center [323, 479] width 416 height 73
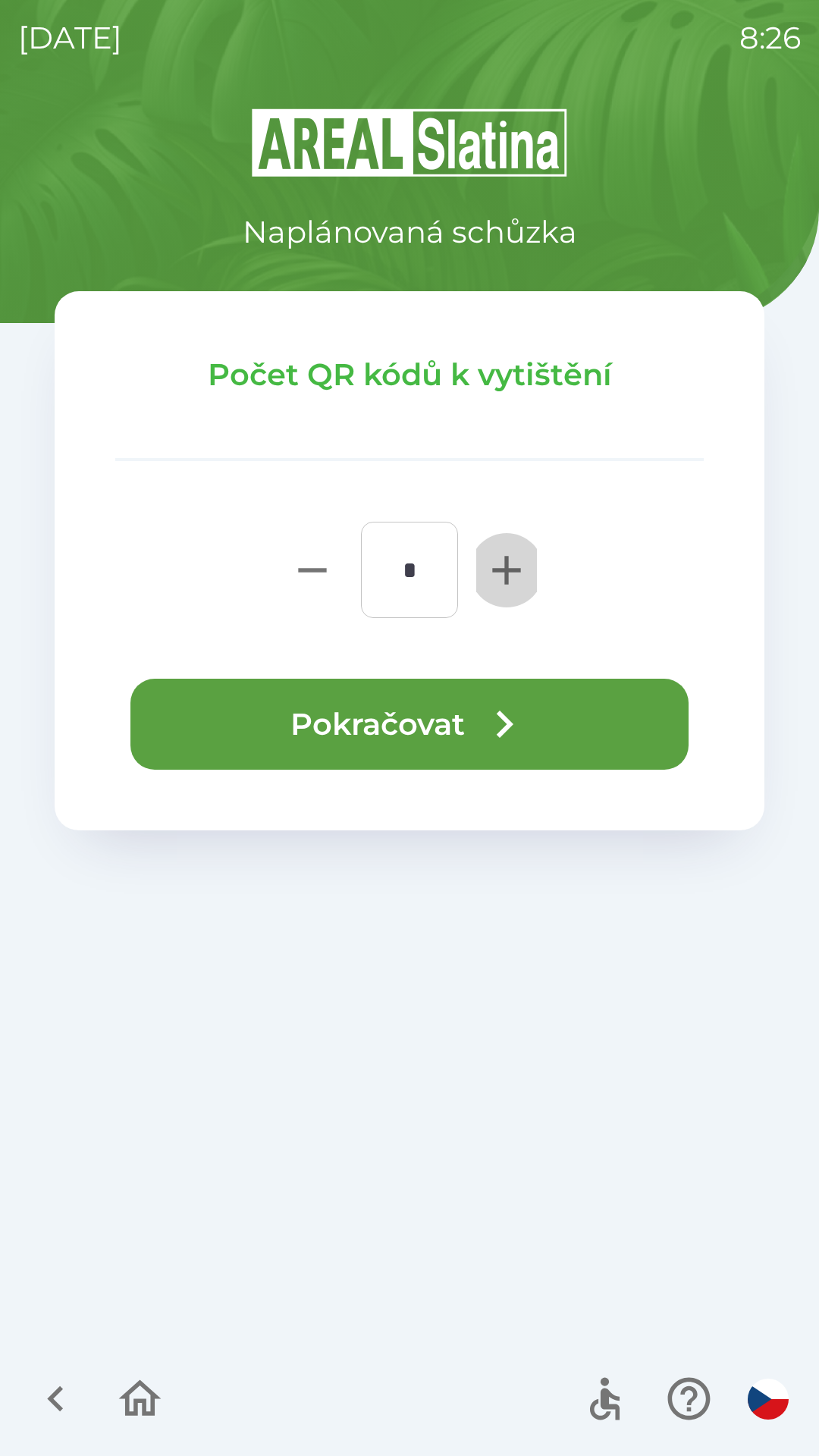
click at [502, 572] on icon "button" at bounding box center [505, 569] width 28 height 28
type input "*"
click at [308, 709] on button "Pokračovat" at bounding box center [410, 724] width 558 height 91
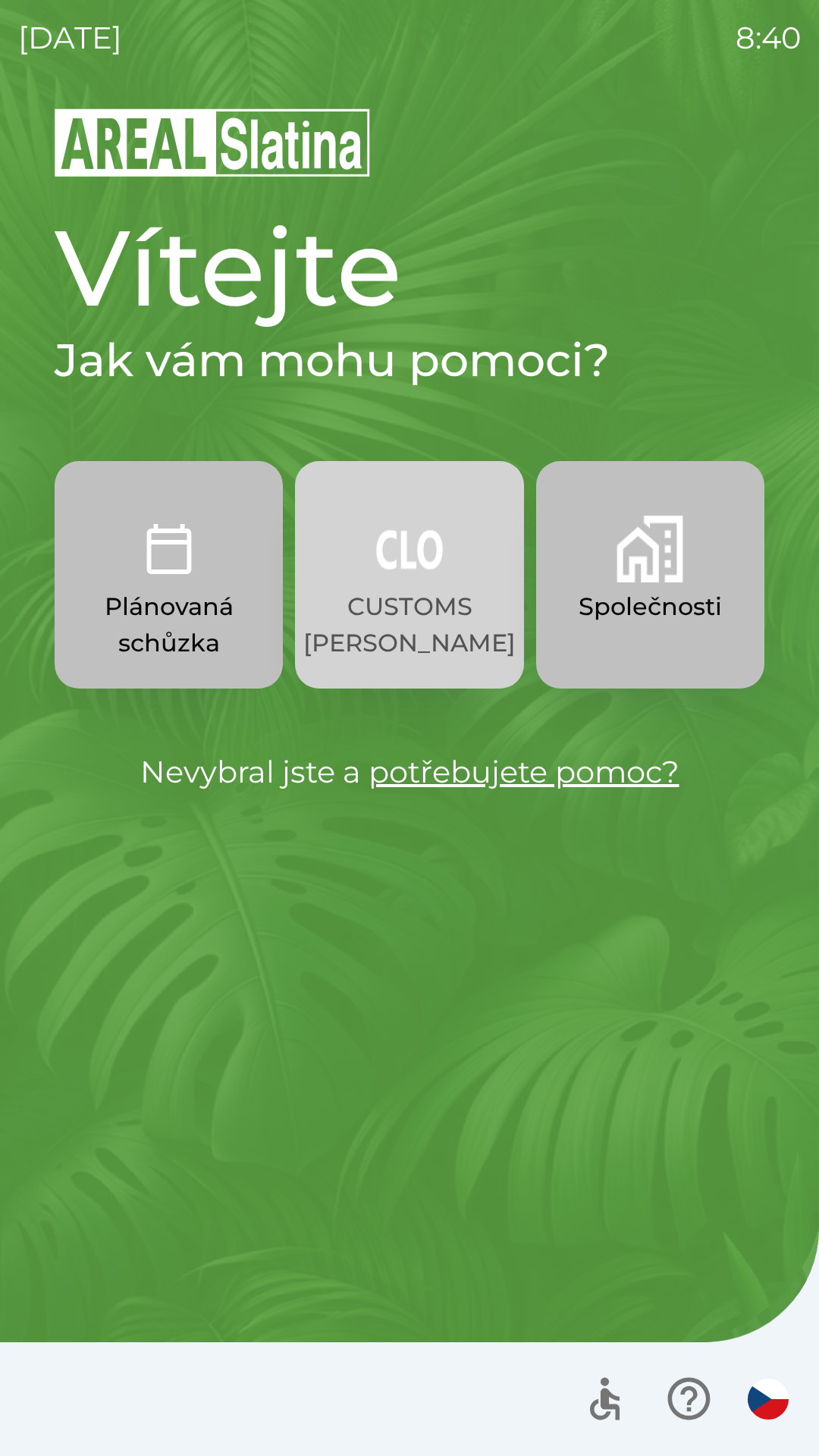
click at [389, 608] on p "CUSTOMS [PERSON_NAME]" at bounding box center [409, 625] width 213 height 73
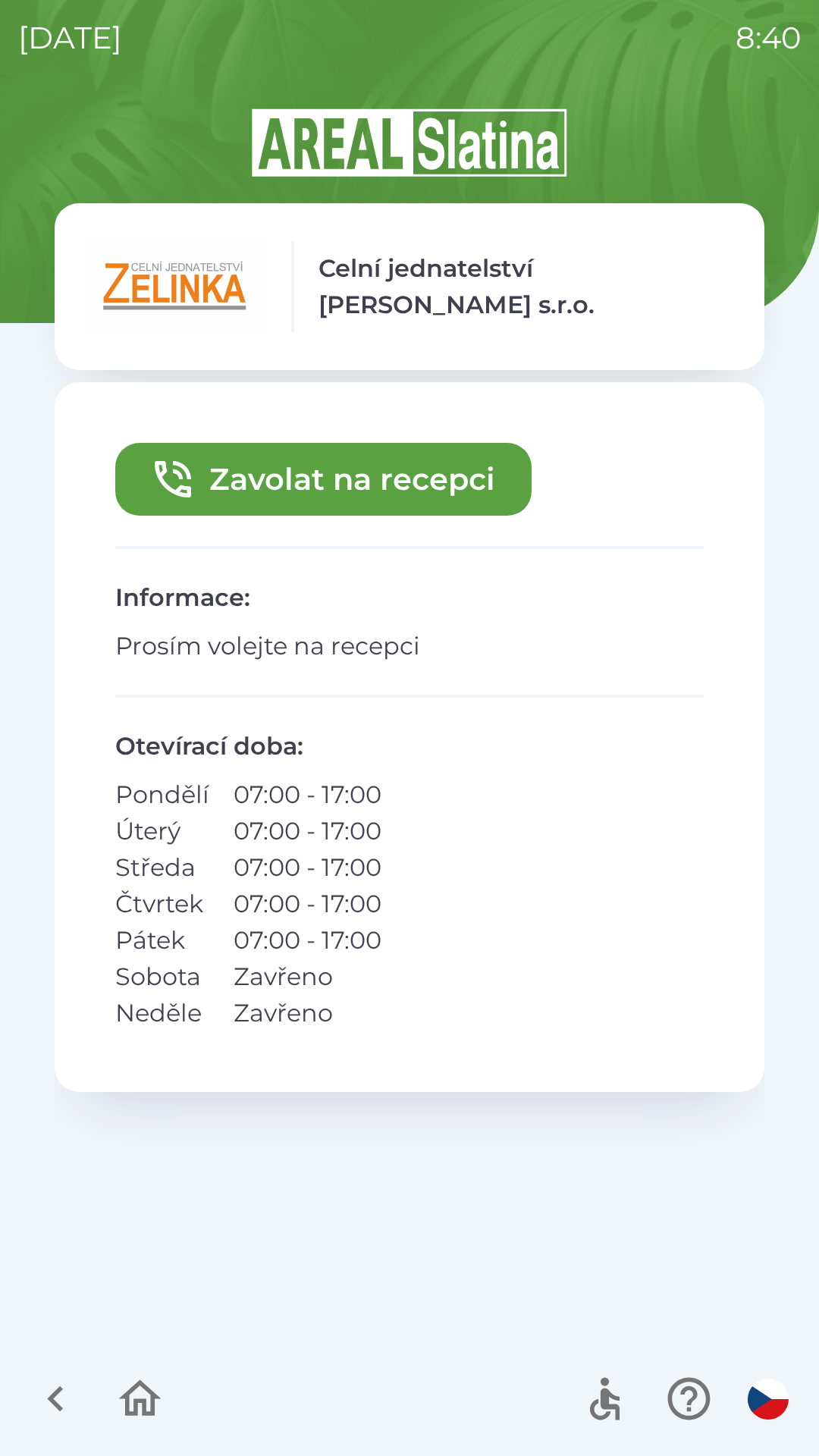
click at [262, 476] on button "Zavolat na recepci" at bounding box center [323, 479] width 416 height 73
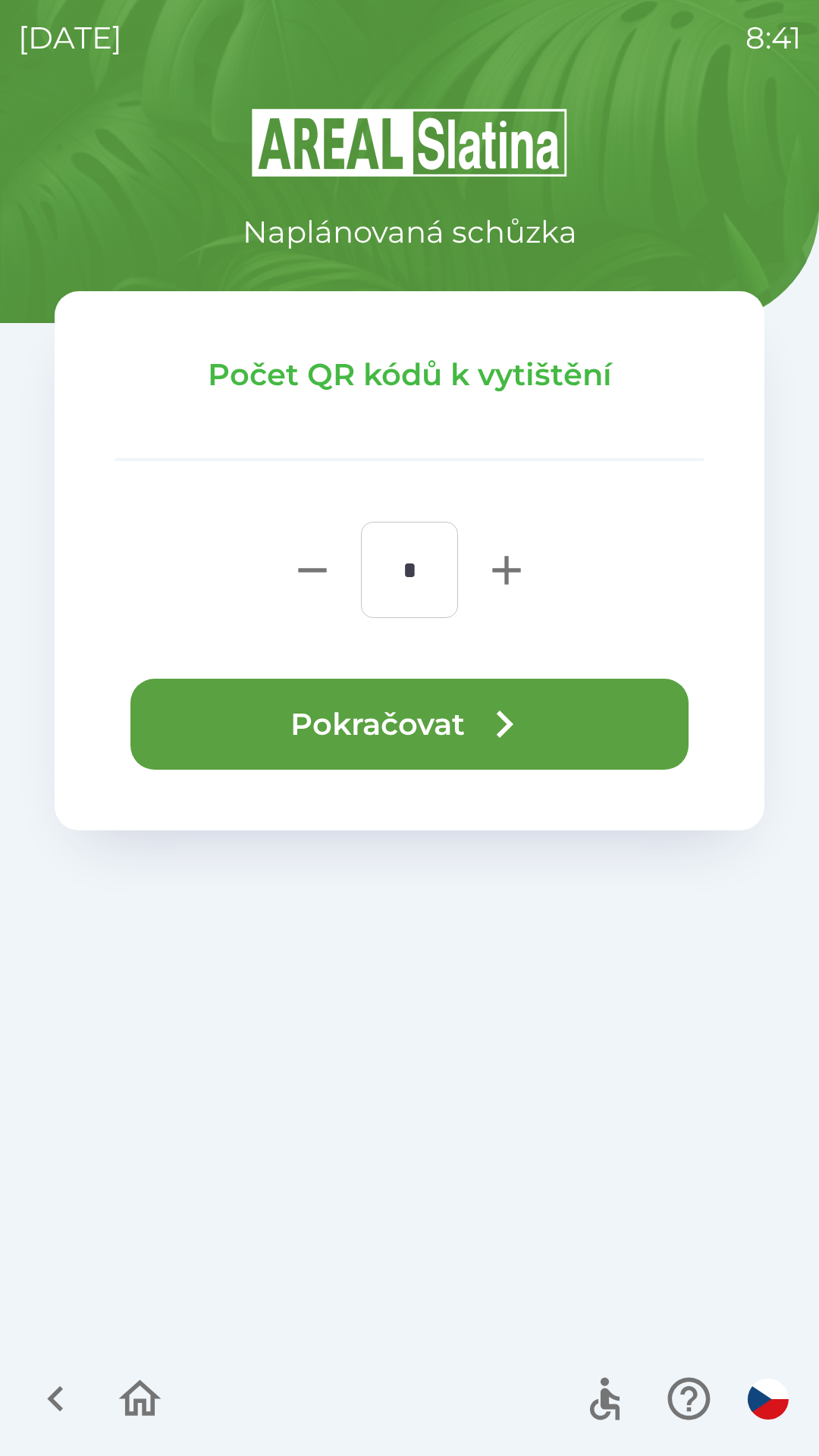
click at [488, 730] on icon "button" at bounding box center [504, 724] width 55 height 55
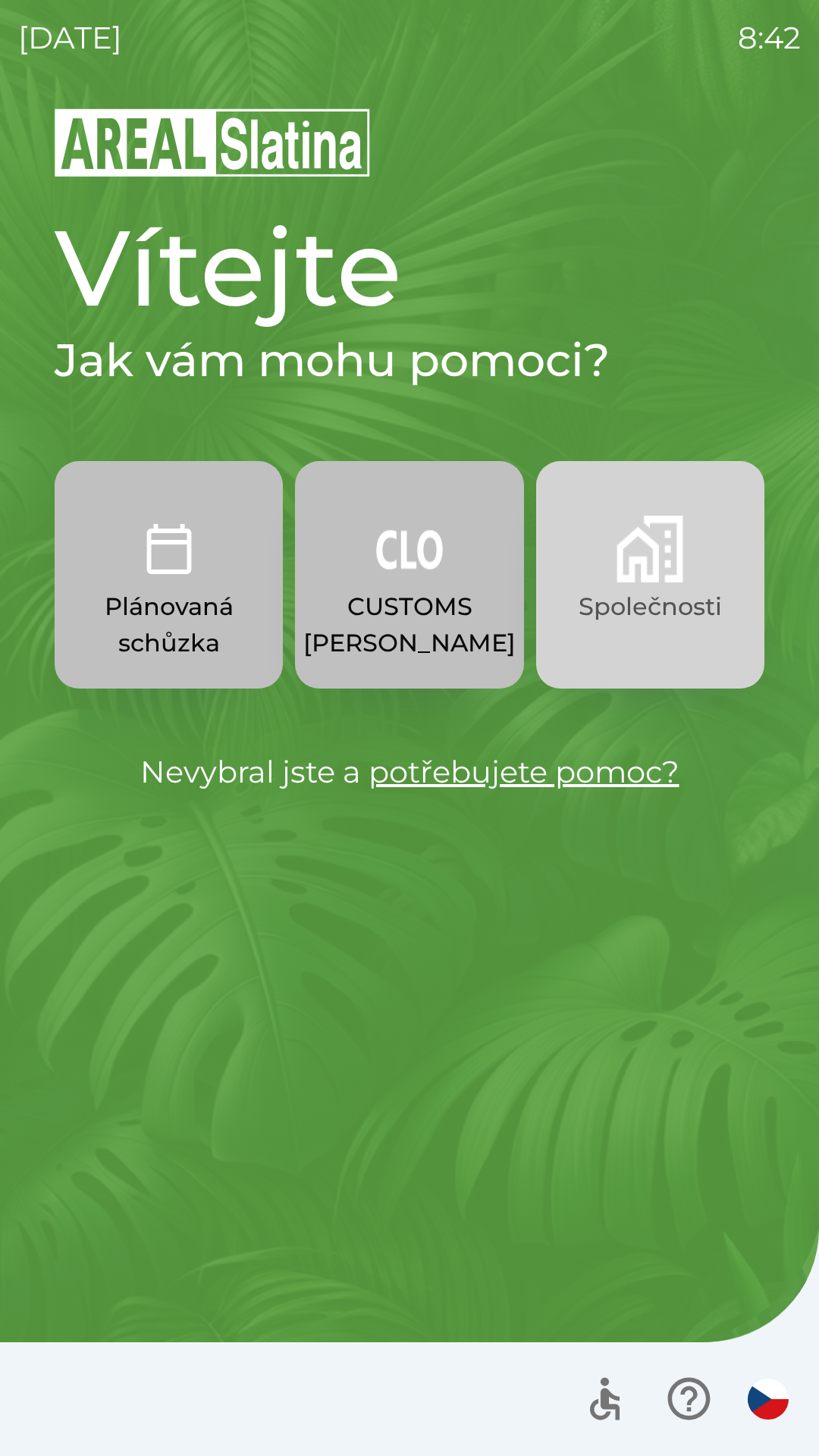
click at [631, 580] on img "button" at bounding box center [649, 548] width 67 height 67
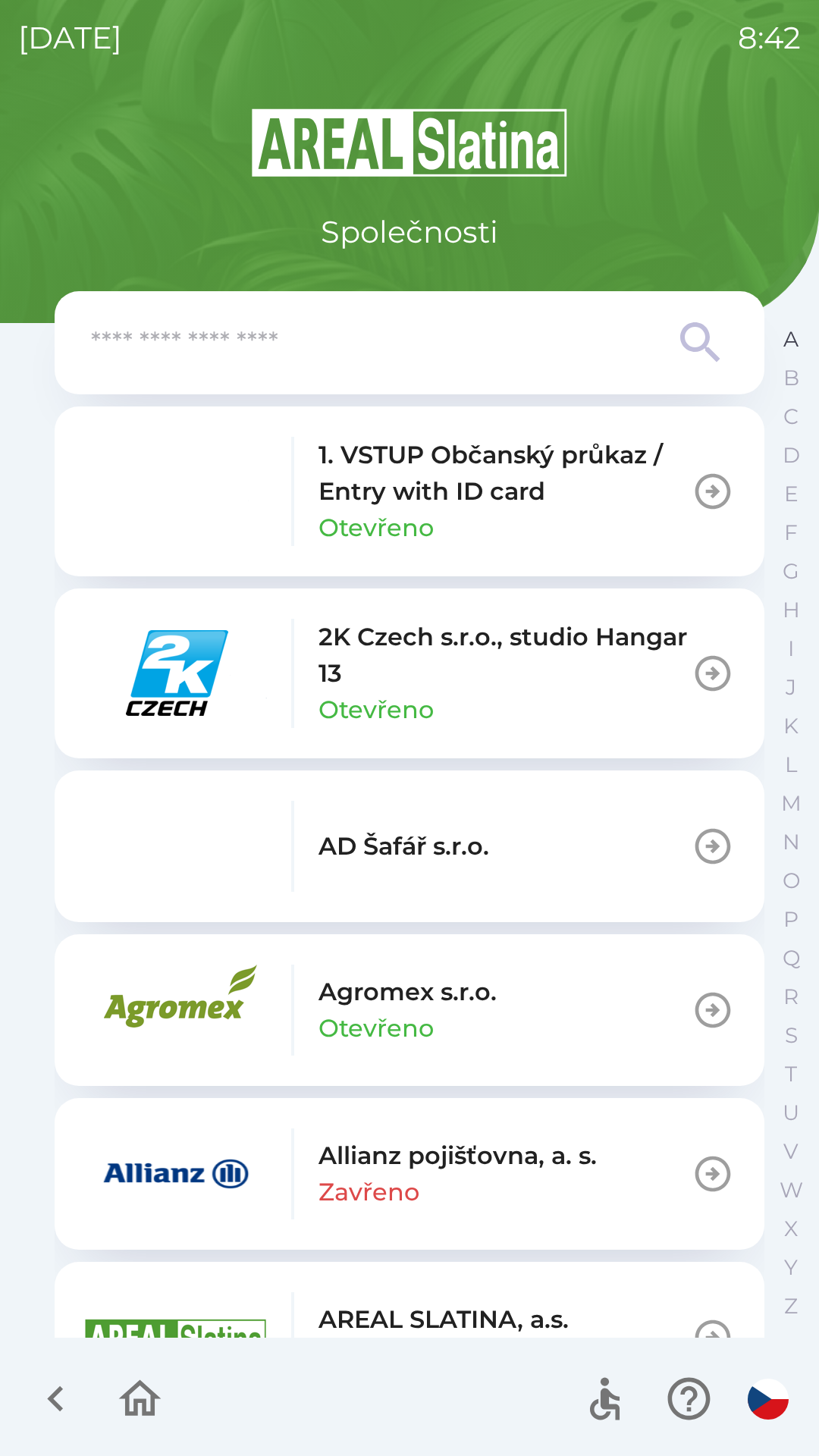
click at [775, 348] on button "A" at bounding box center [791, 339] width 38 height 38
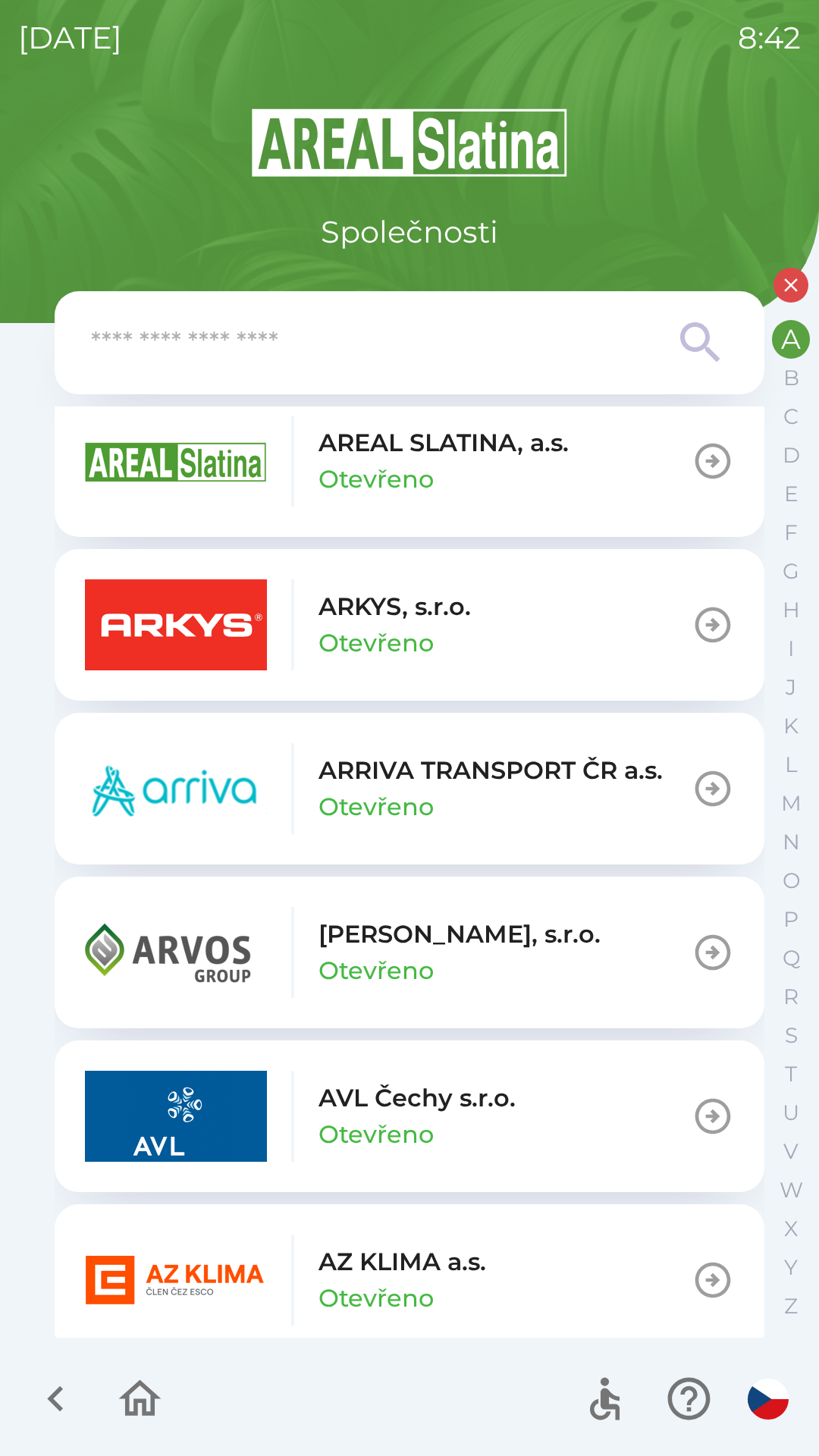
scroll to position [531, 0]
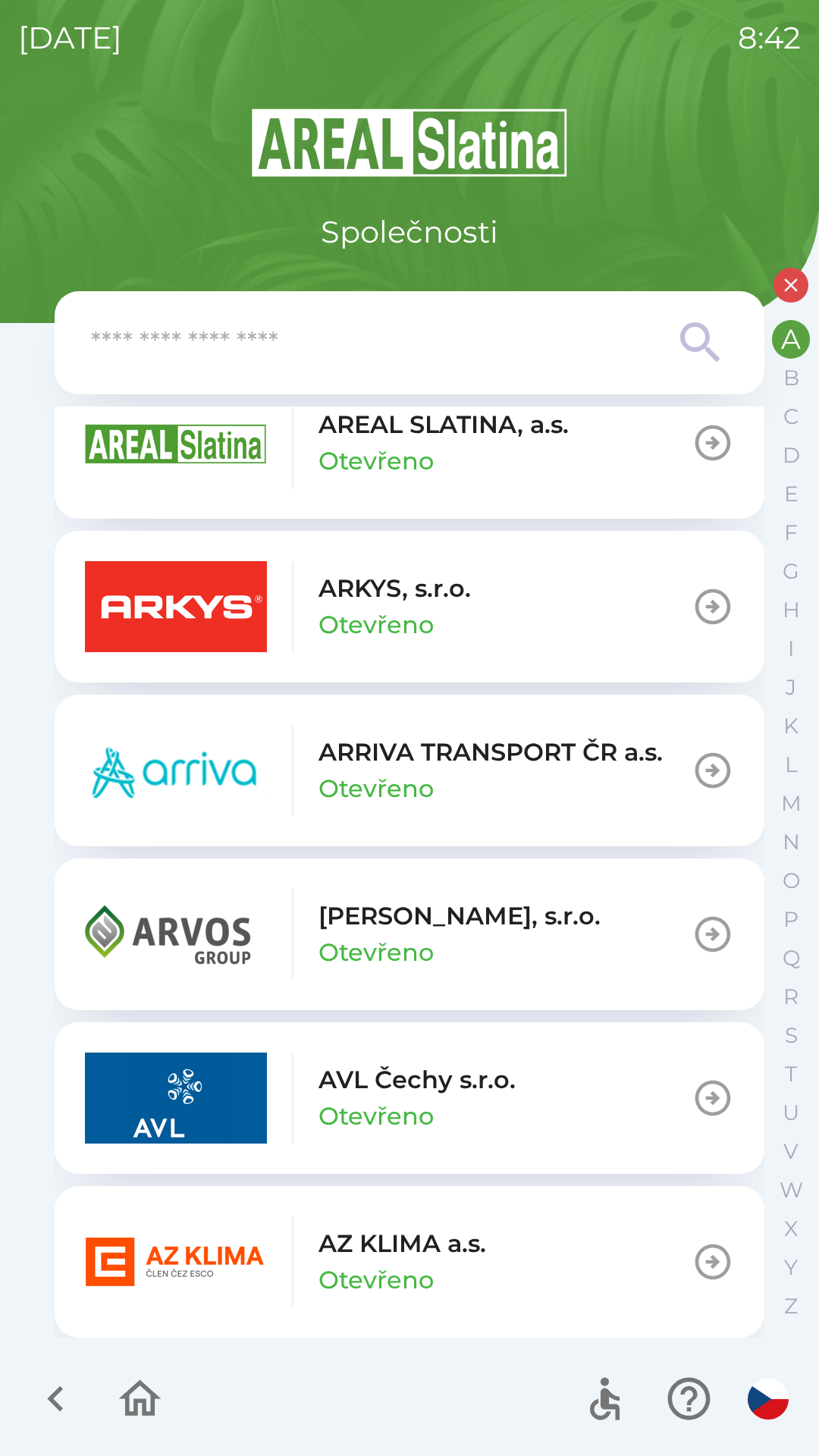
click at [510, 600] on button "ARKYS, s.r.o. Otevřeno" at bounding box center [410, 607] width 710 height 151
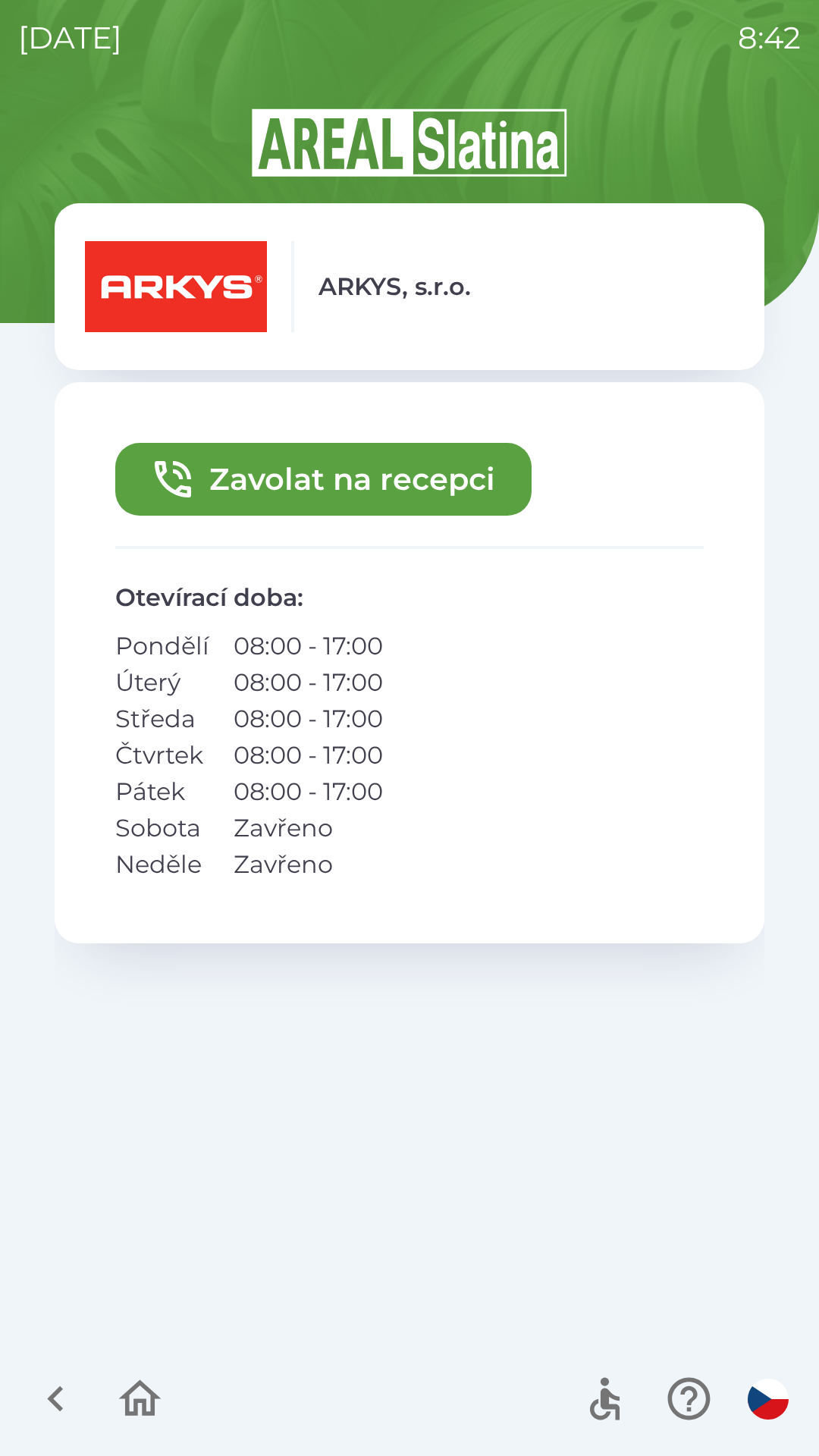
click at [263, 483] on button "Zavolat na recepci" at bounding box center [323, 479] width 416 height 73
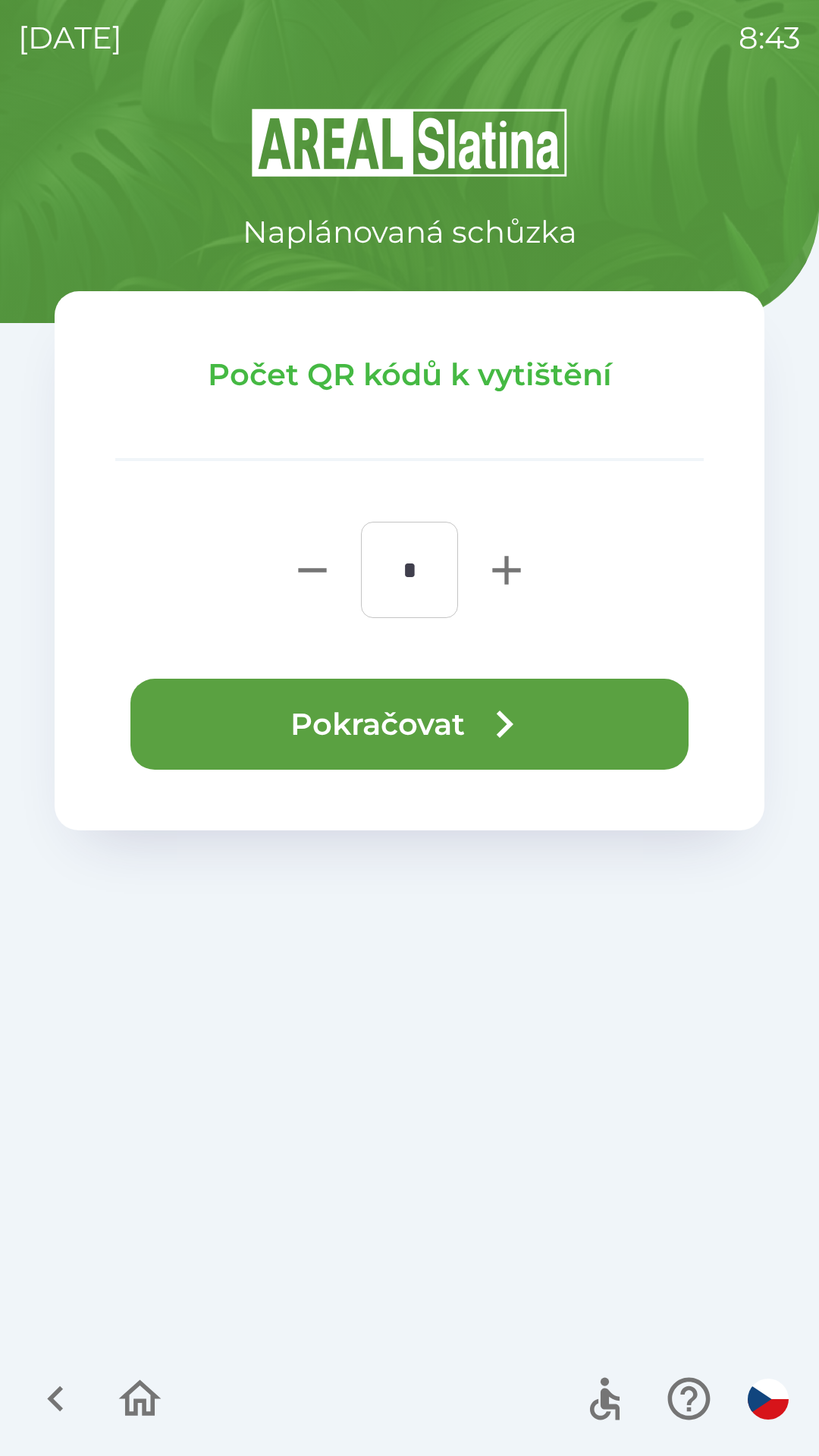
click at [290, 718] on button "Pokračovat" at bounding box center [410, 724] width 558 height 91
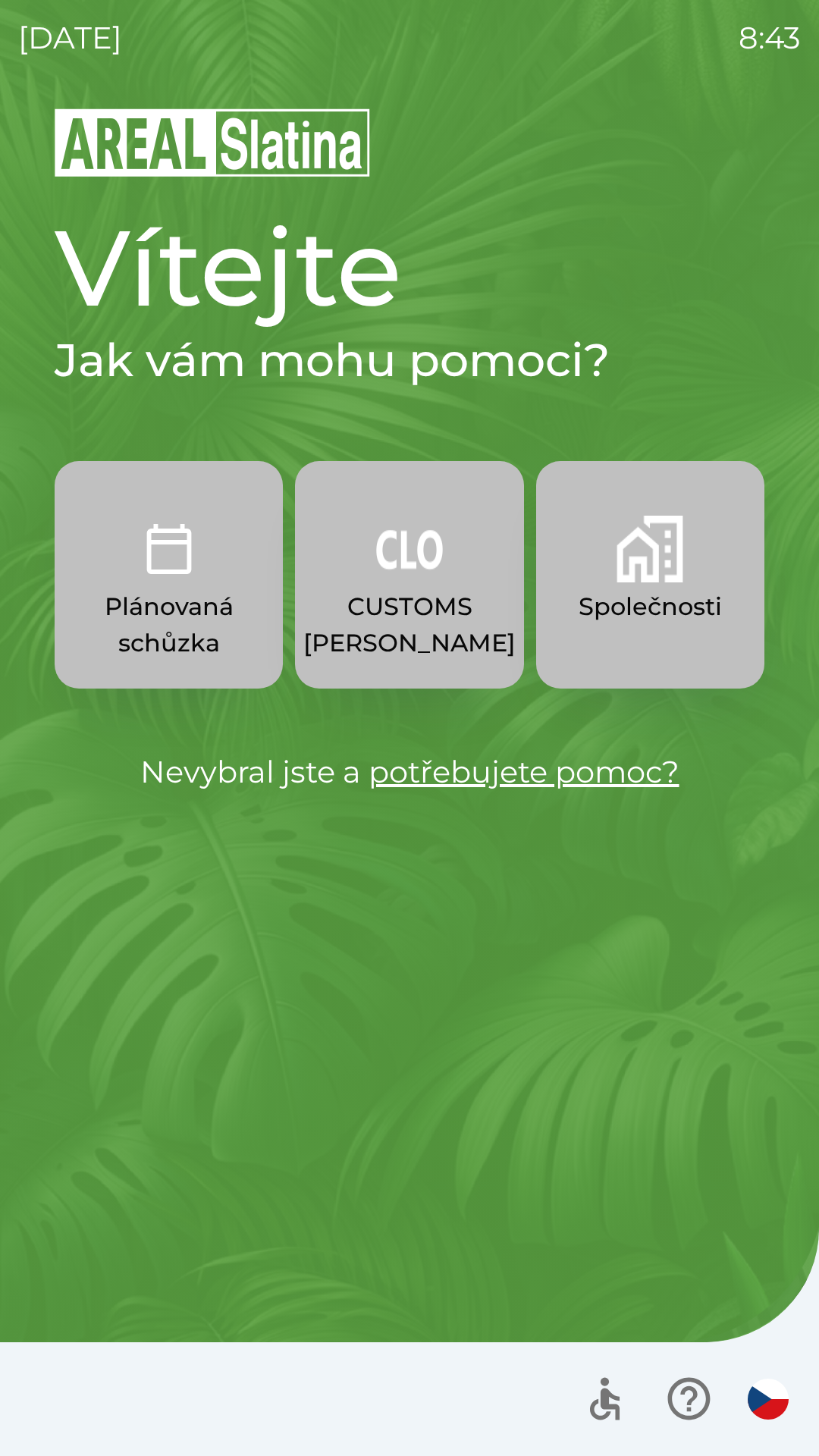
click at [435, 608] on p "CUSTOMS [PERSON_NAME]" at bounding box center [409, 625] width 213 height 73
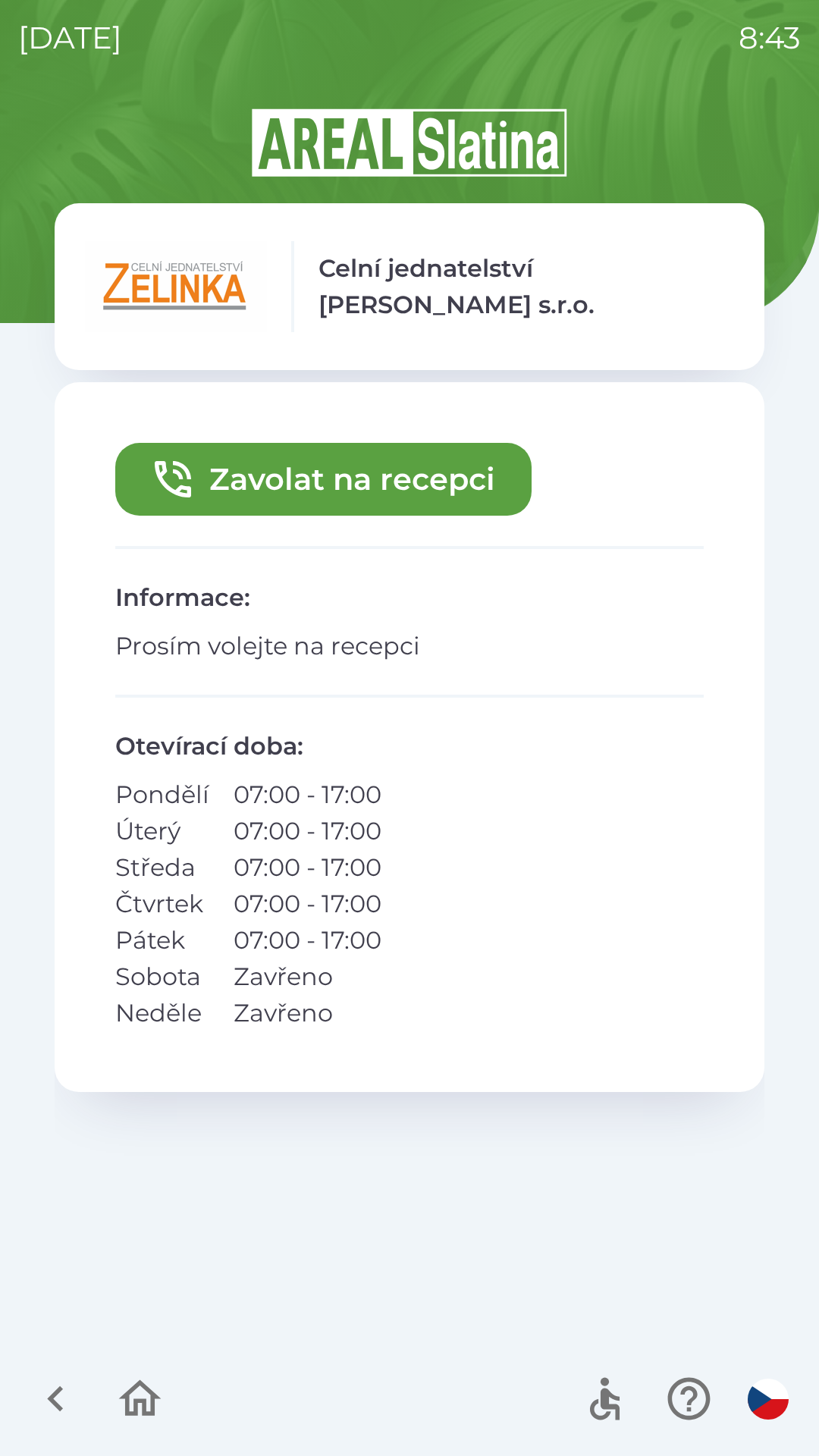
click at [466, 481] on button "Zavolat na recepci" at bounding box center [323, 479] width 416 height 73
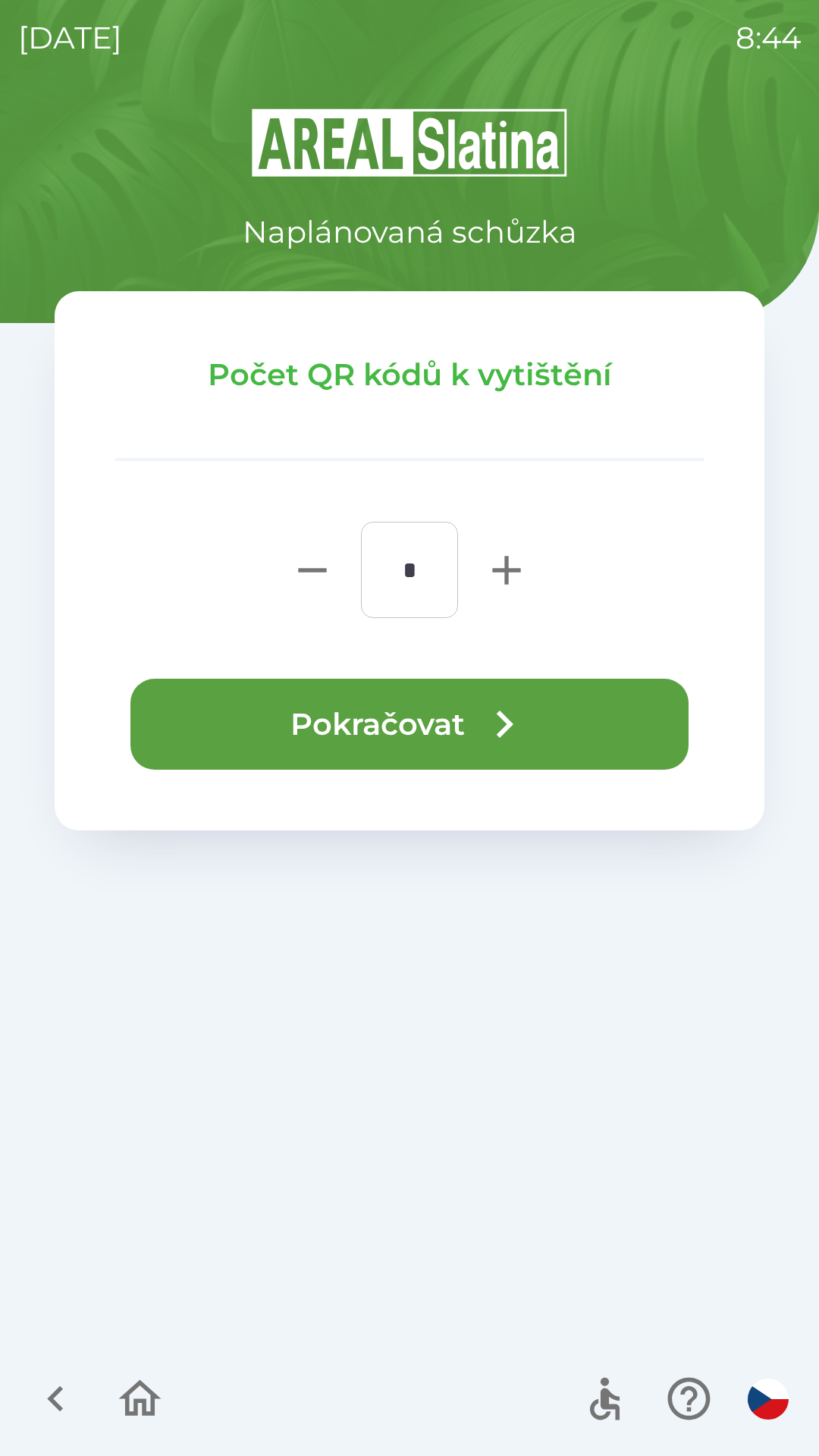
click at [527, 714] on icon "button" at bounding box center [504, 724] width 55 height 55
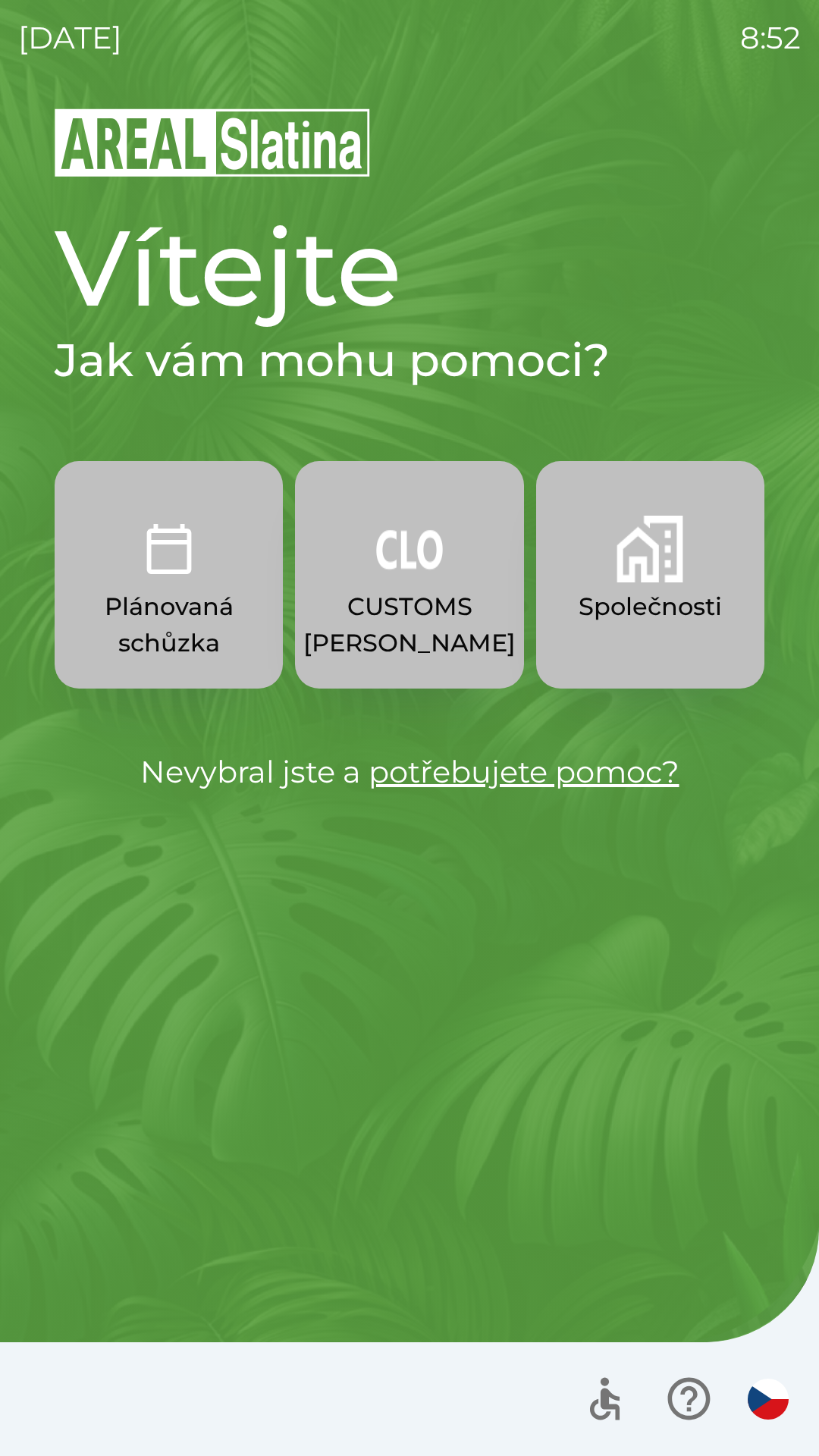
click at [636, 588] on p "Společnosti" at bounding box center [649, 607] width 143 height 36
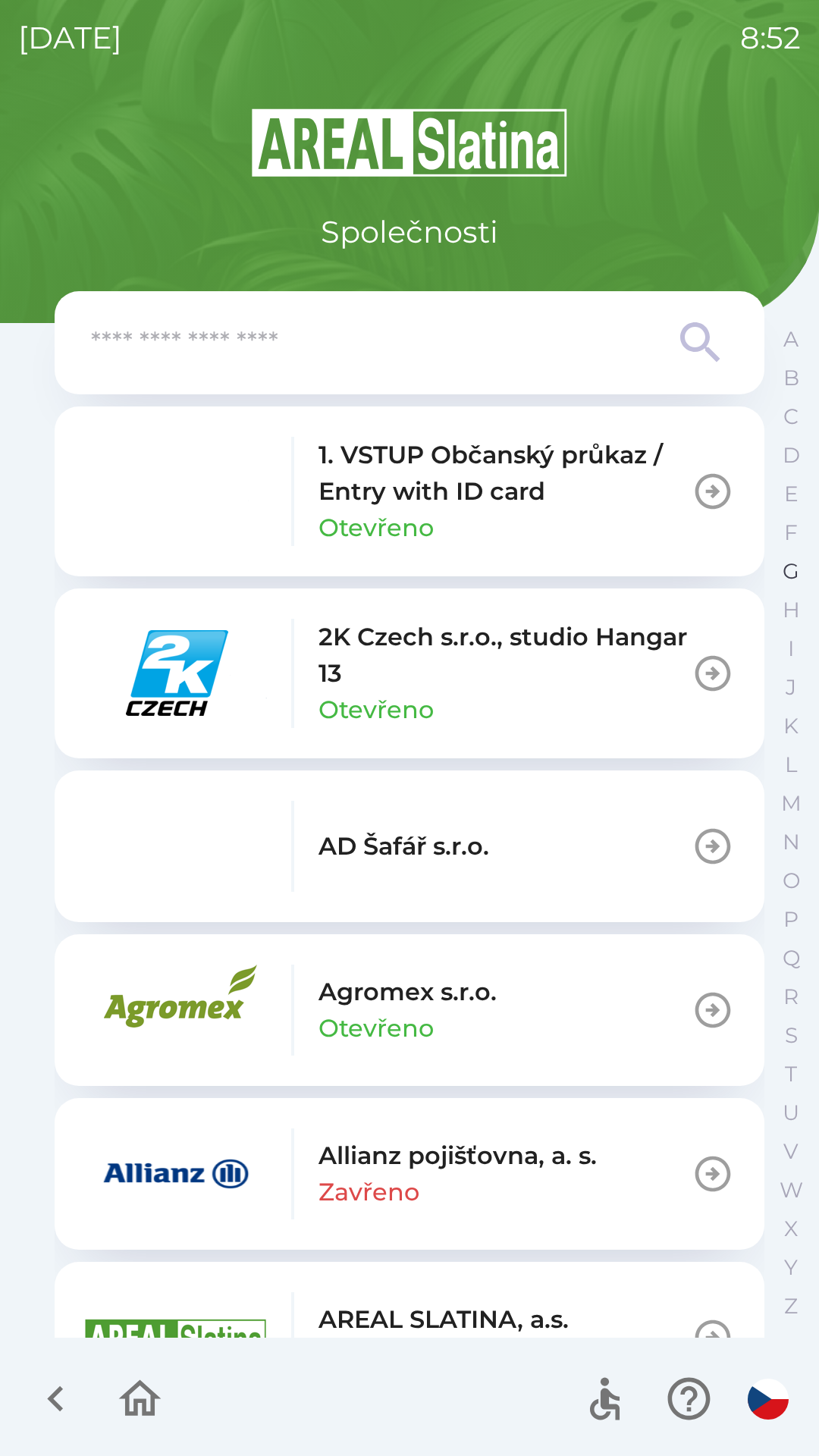
click at [789, 578] on p "G" at bounding box center [791, 571] width 16 height 26
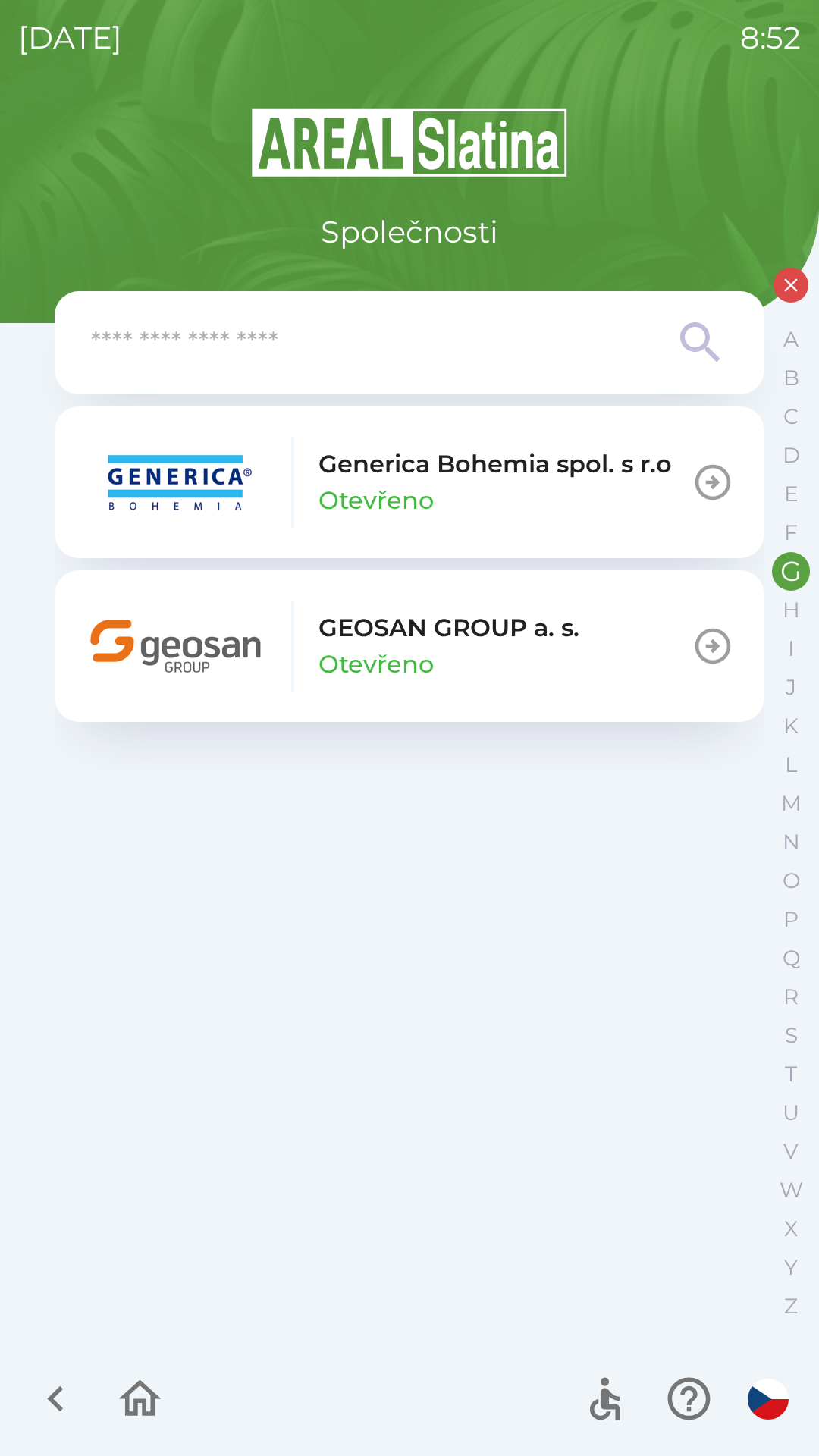
click at [524, 667] on div "GEOSAN GROUP a. s. Otevřeno" at bounding box center [449, 646] width 261 height 73
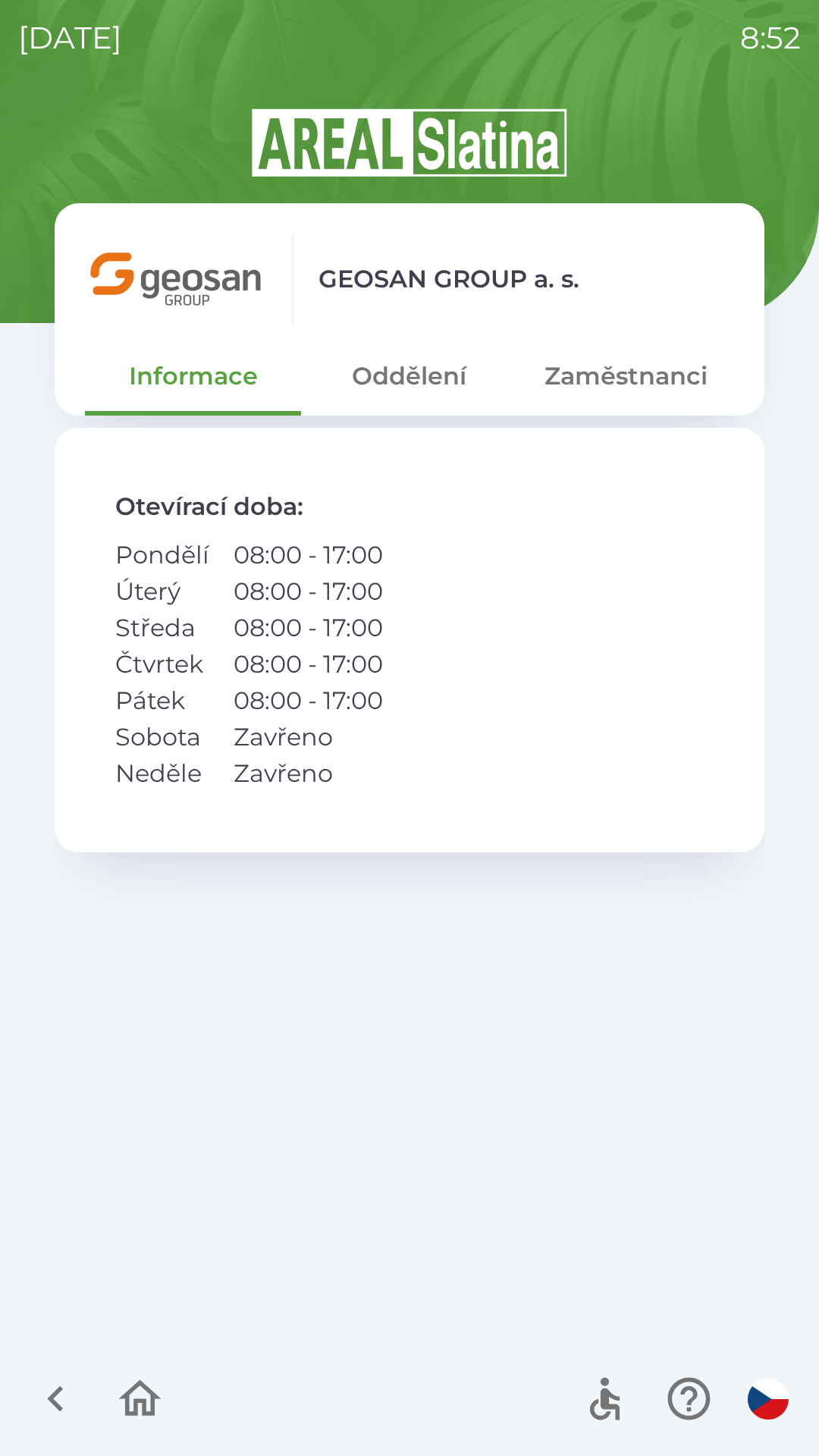
click at [596, 387] on button "Zaměstnanci" at bounding box center [626, 376] width 216 height 55
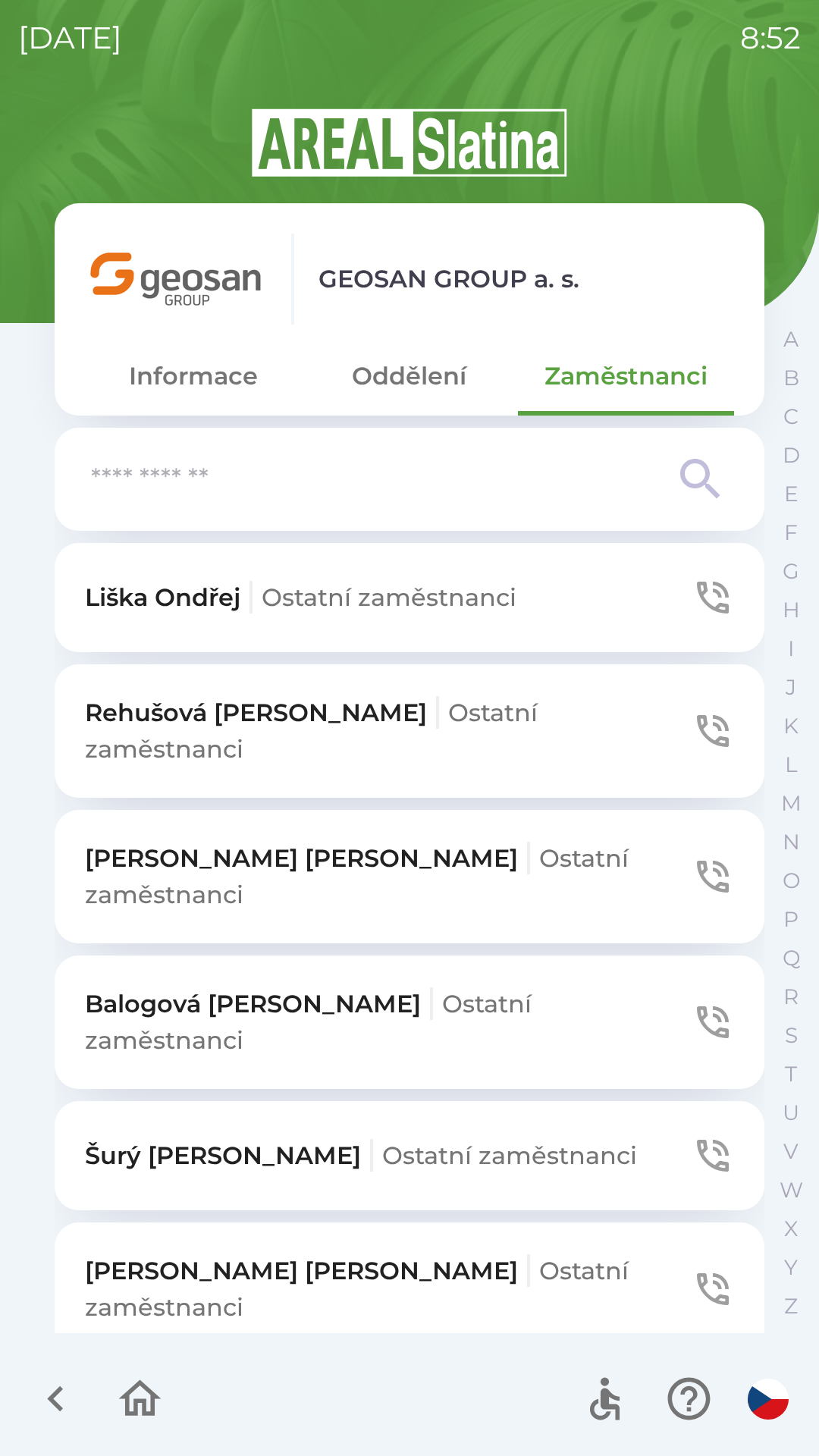
click at [258, 492] on input "text" at bounding box center [379, 480] width 576 height 42
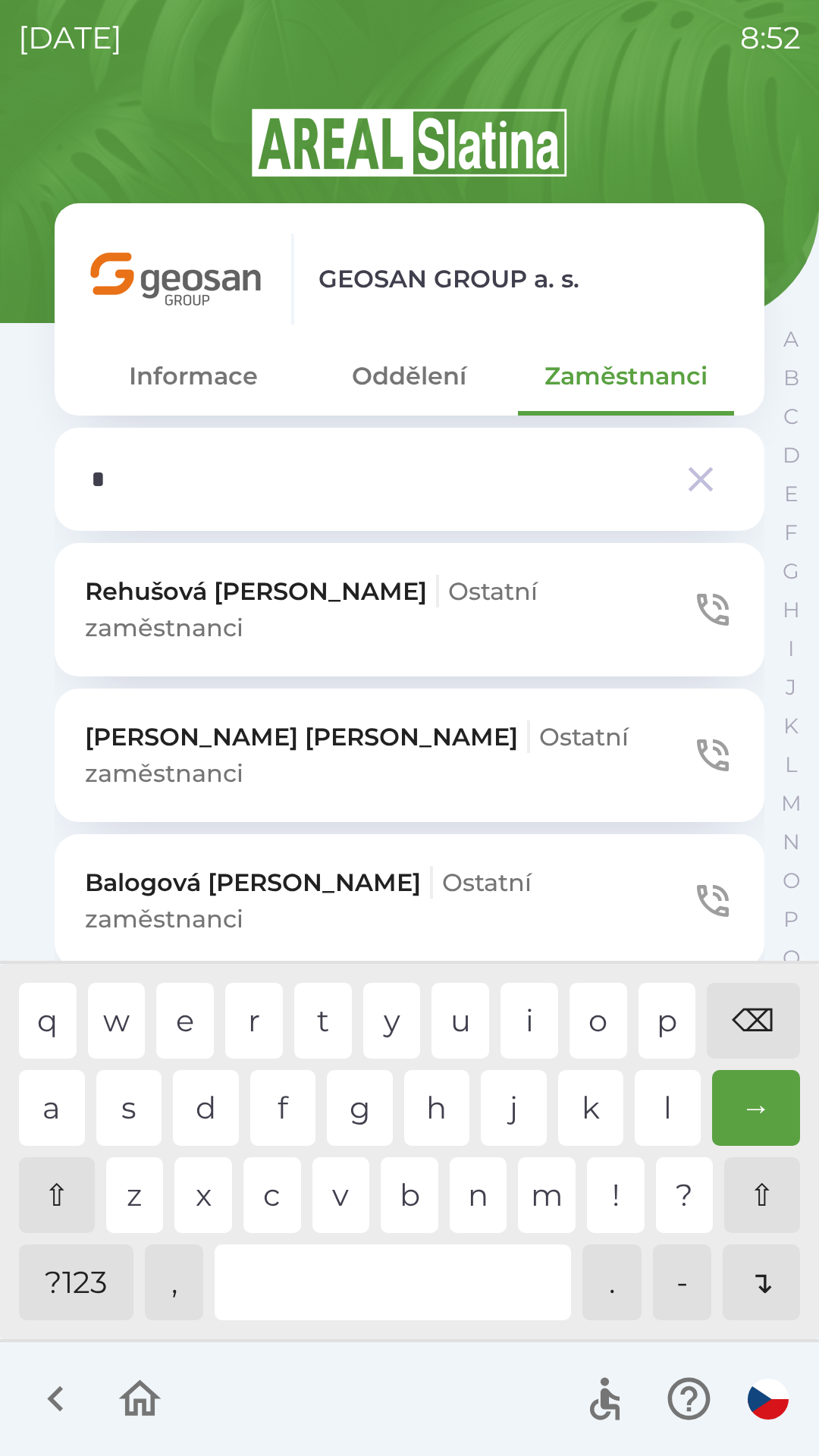
type input "**"
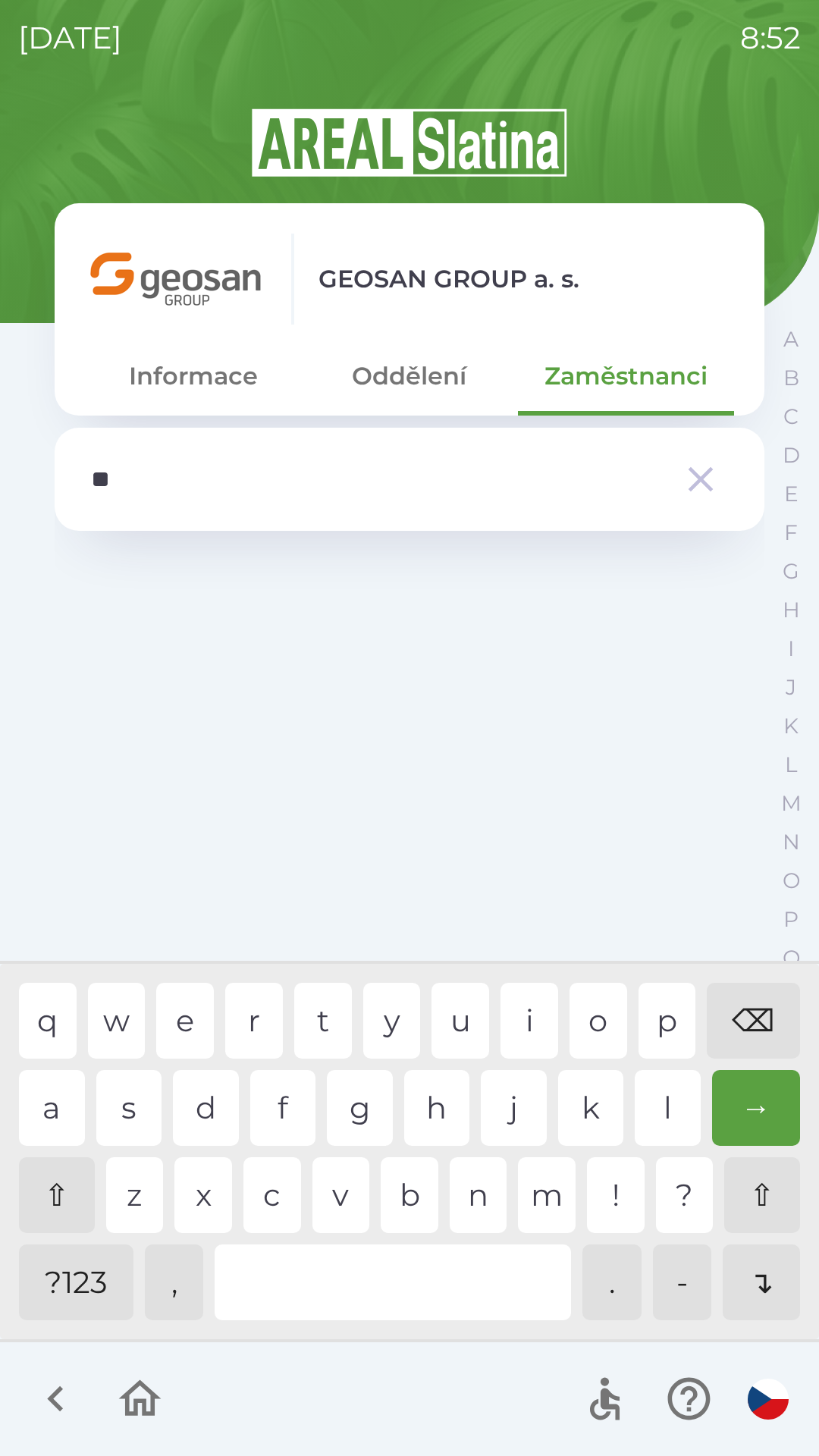
click at [709, 480] on icon "button" at bounding box center [700, 479] width 43 height 43
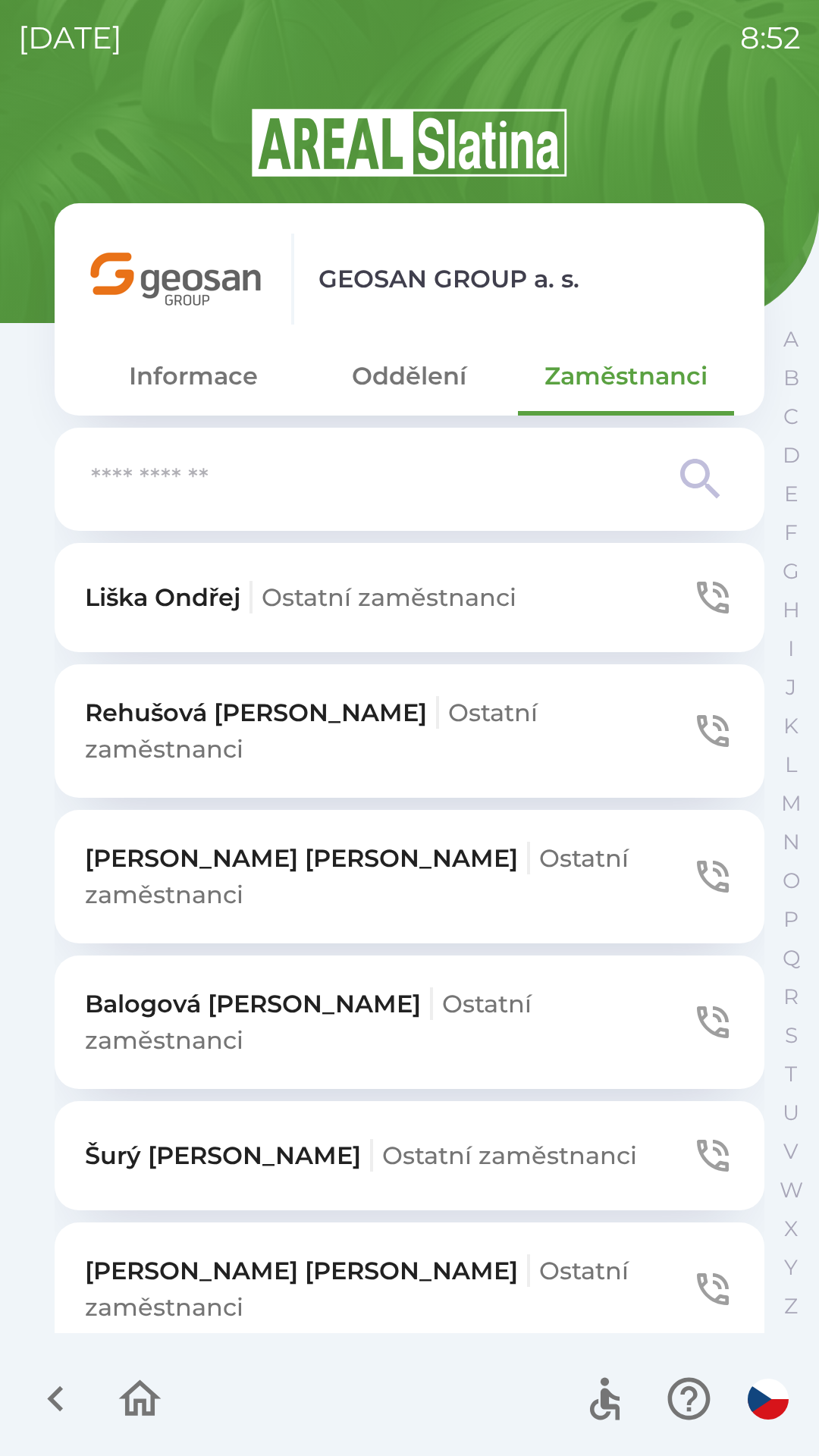
click at [266, 494] on input "text" at bounding box center [379, 480] width 576 height 42
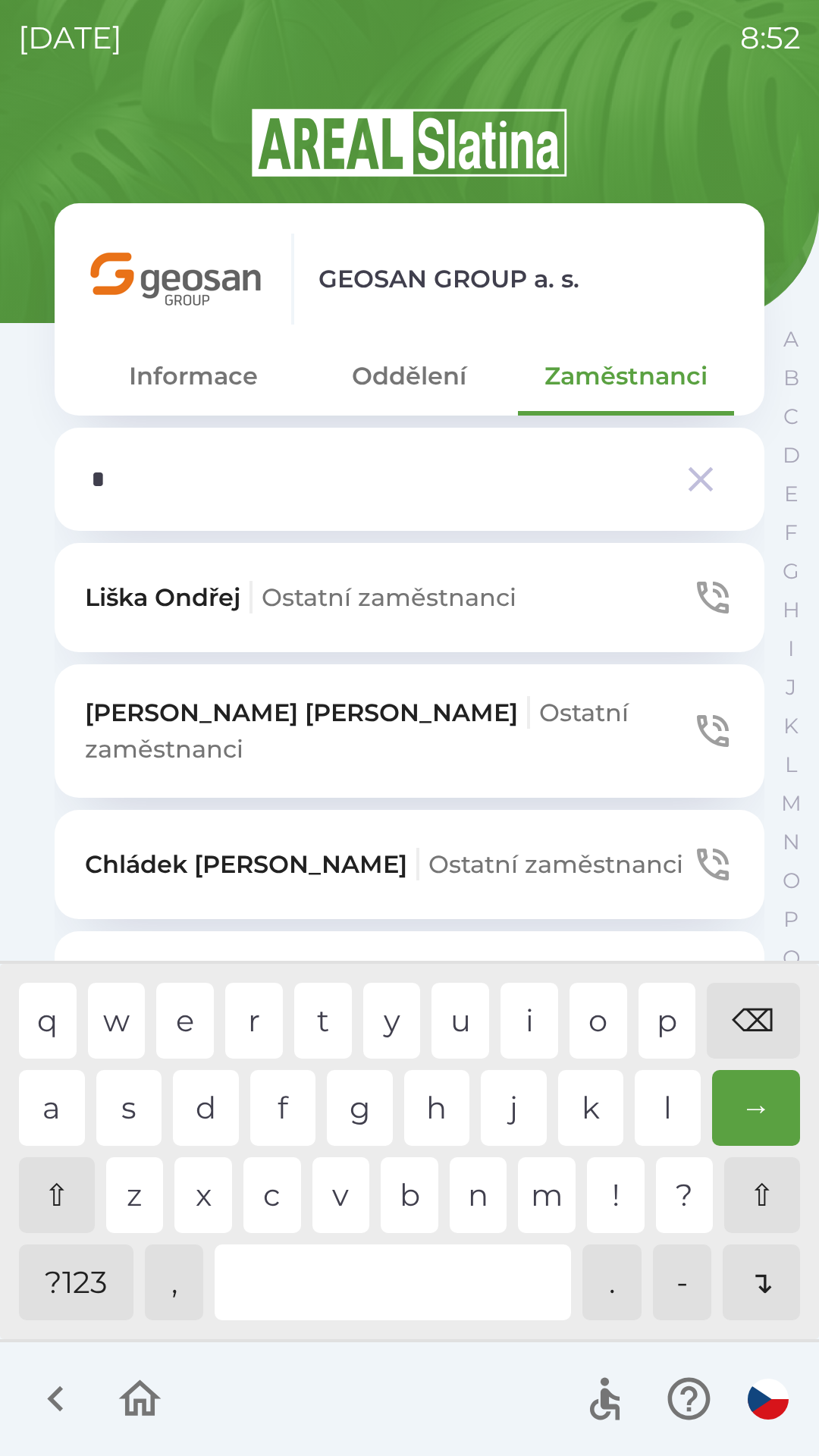
click at [503, 1112] on div "j" at bounding box center [513, 1108] width 66 height 76
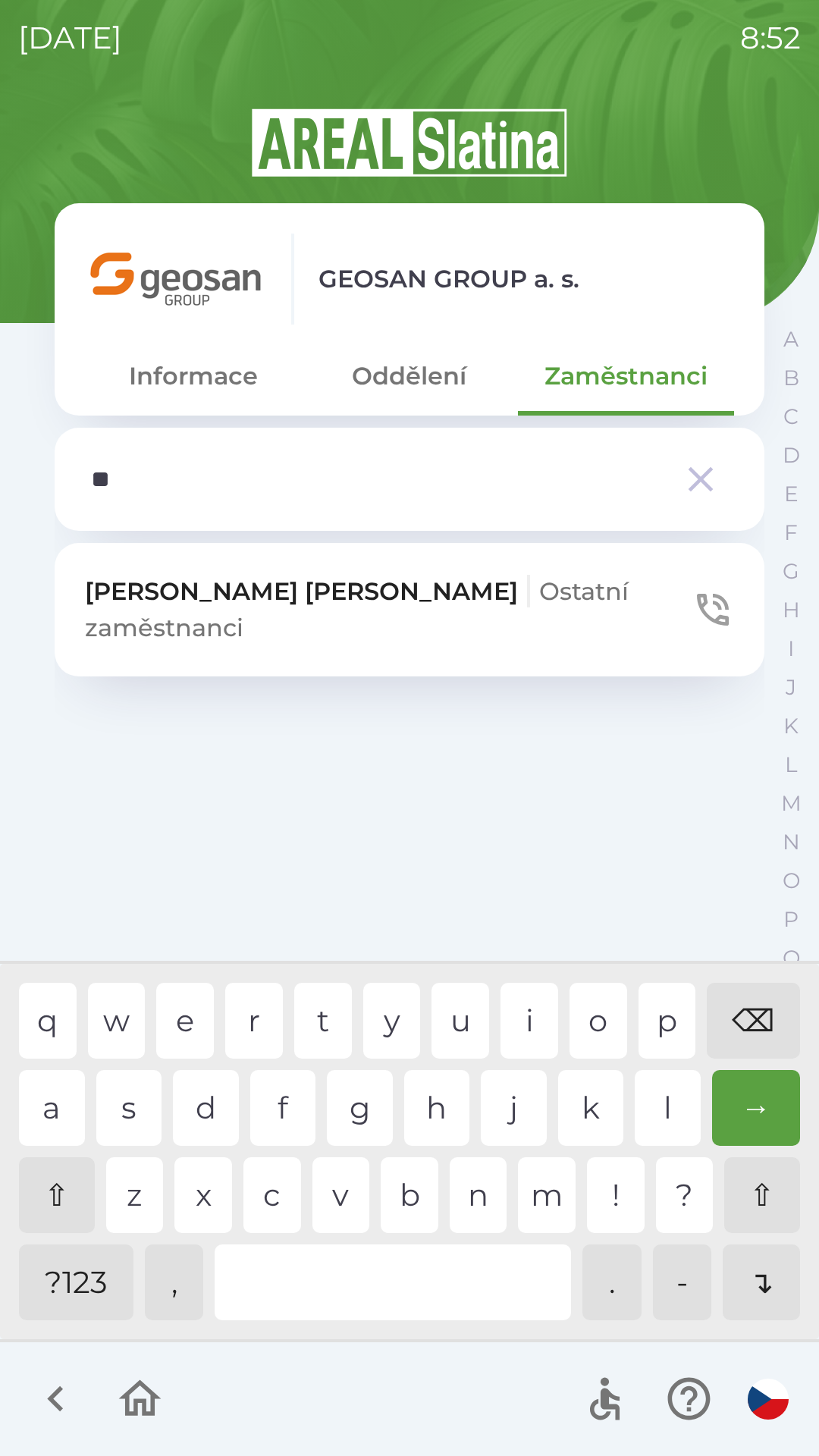
click at [465, 1032] on div "u" at bounding box center [460, 1020] width 57 height 76
type input "***"
click at [262, 1033] on div "r" at bounding box center [254, 1020] width 57 height 76
click at [305, 598] on span "Ostatní zaměstnanci" at bounding box center [357, 609] width 544 height 66
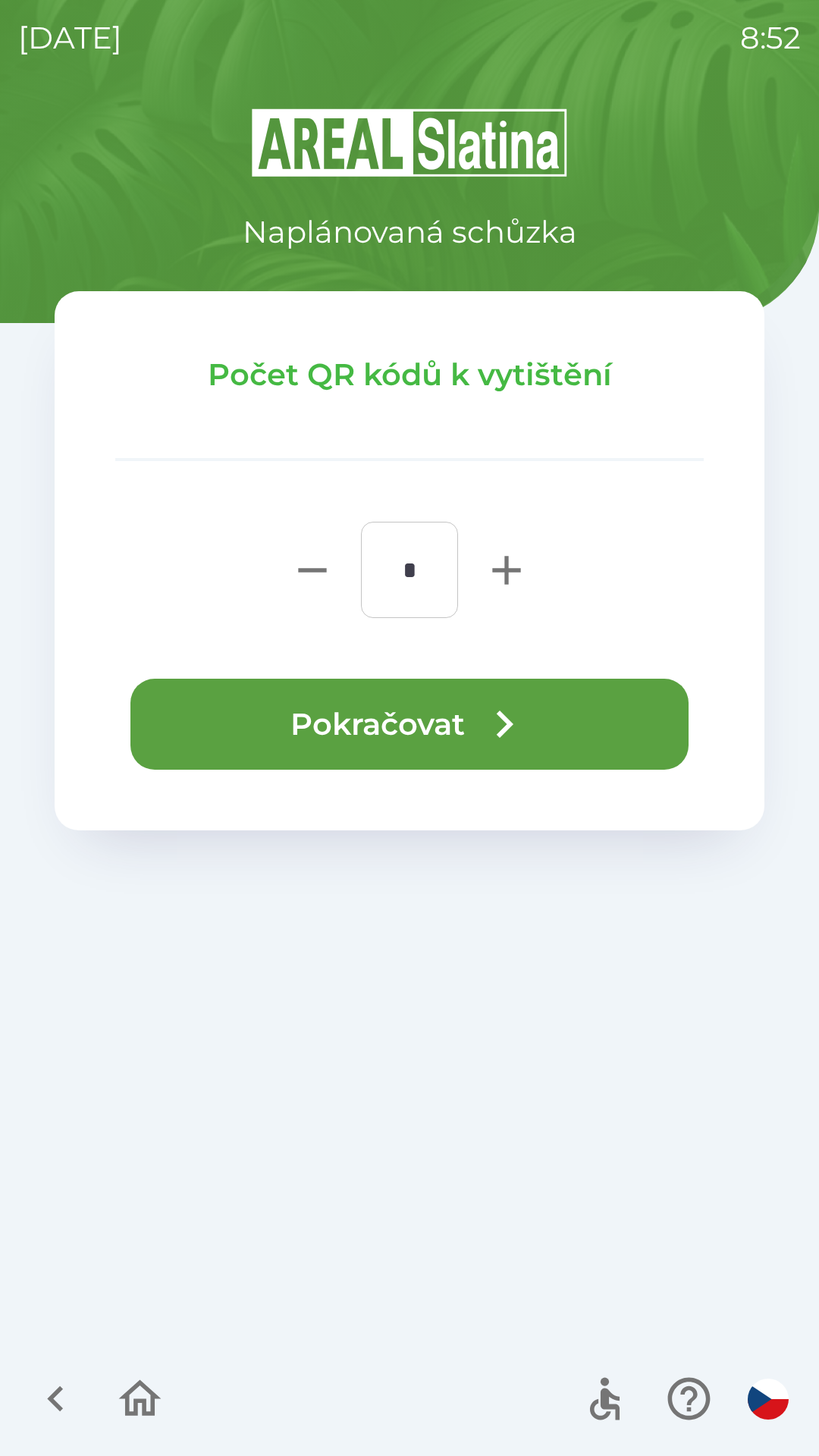
click at [493, 724] on icon "button" at bounding box center [504, 724] width 55 height 55
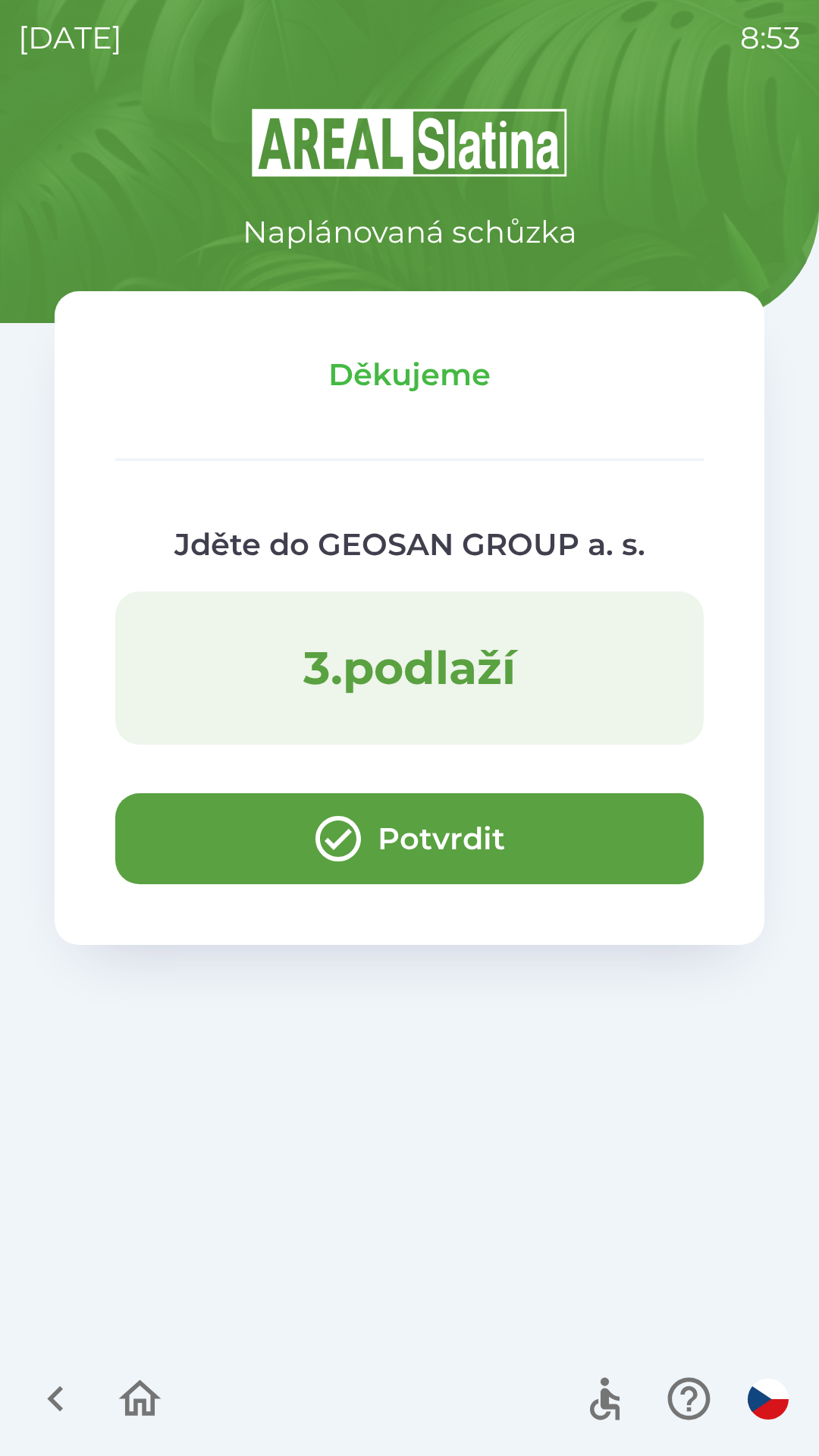
click at [146, 1408] on icon "button" at bounding box center [140, 1399] width 43 height 36
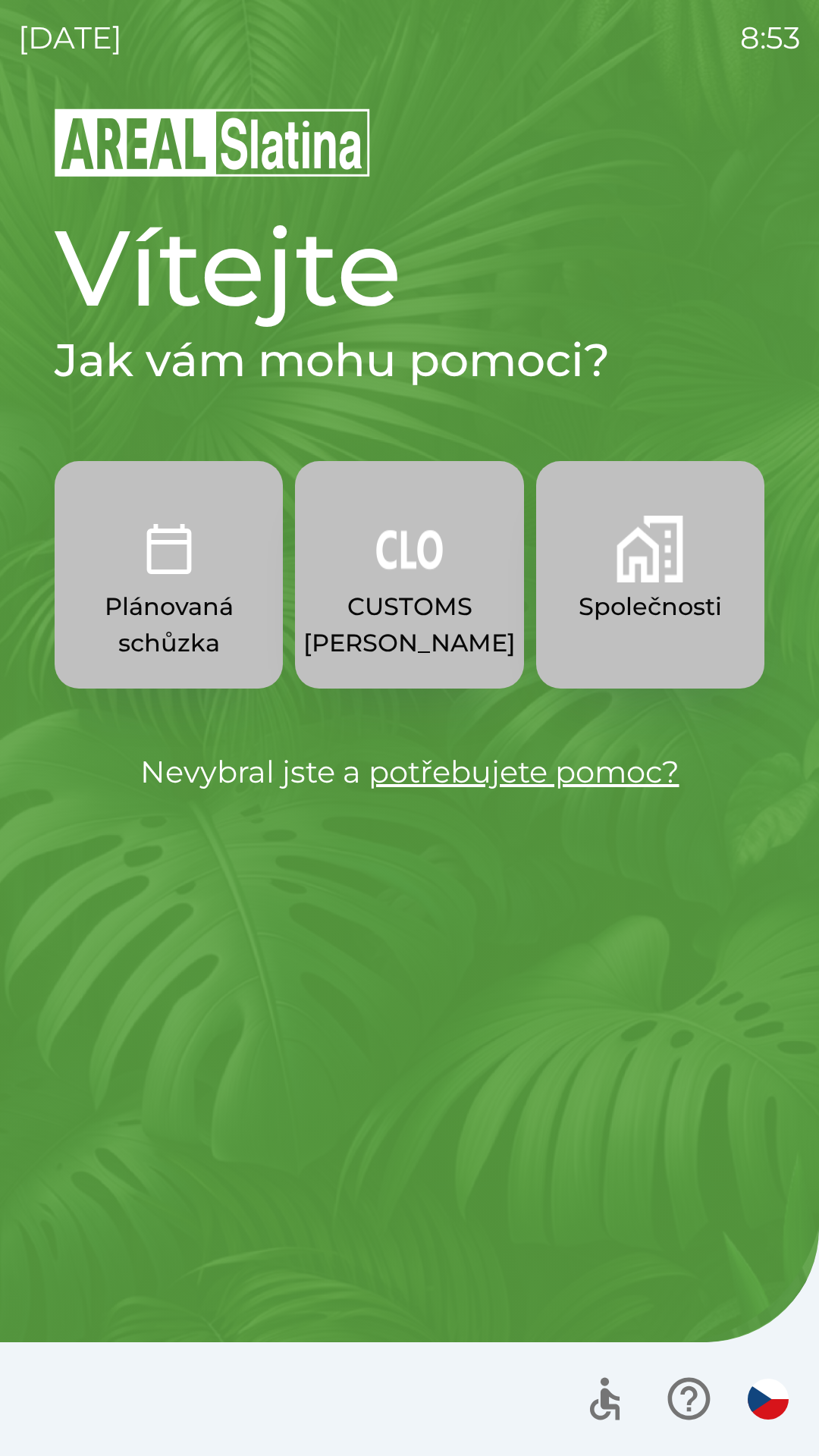
click at [431, 601] on p "CUSTOMS [PERSON_NAME]" at bounding box center [409, 625] width 213 height 73
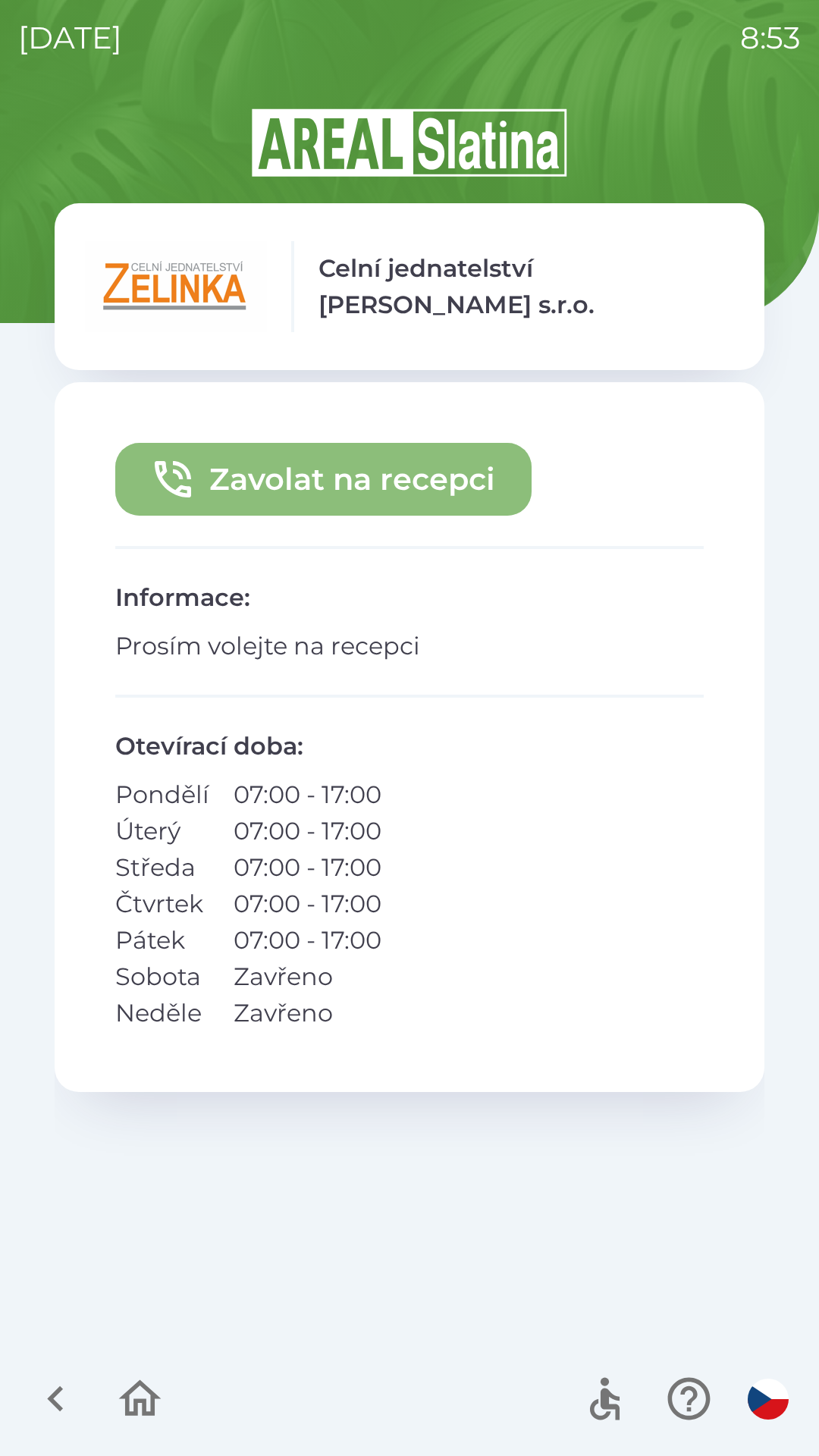
click at [448, 492] on button "Zavolat na recepci" at bounding box center [323, 479] width 416 height 73
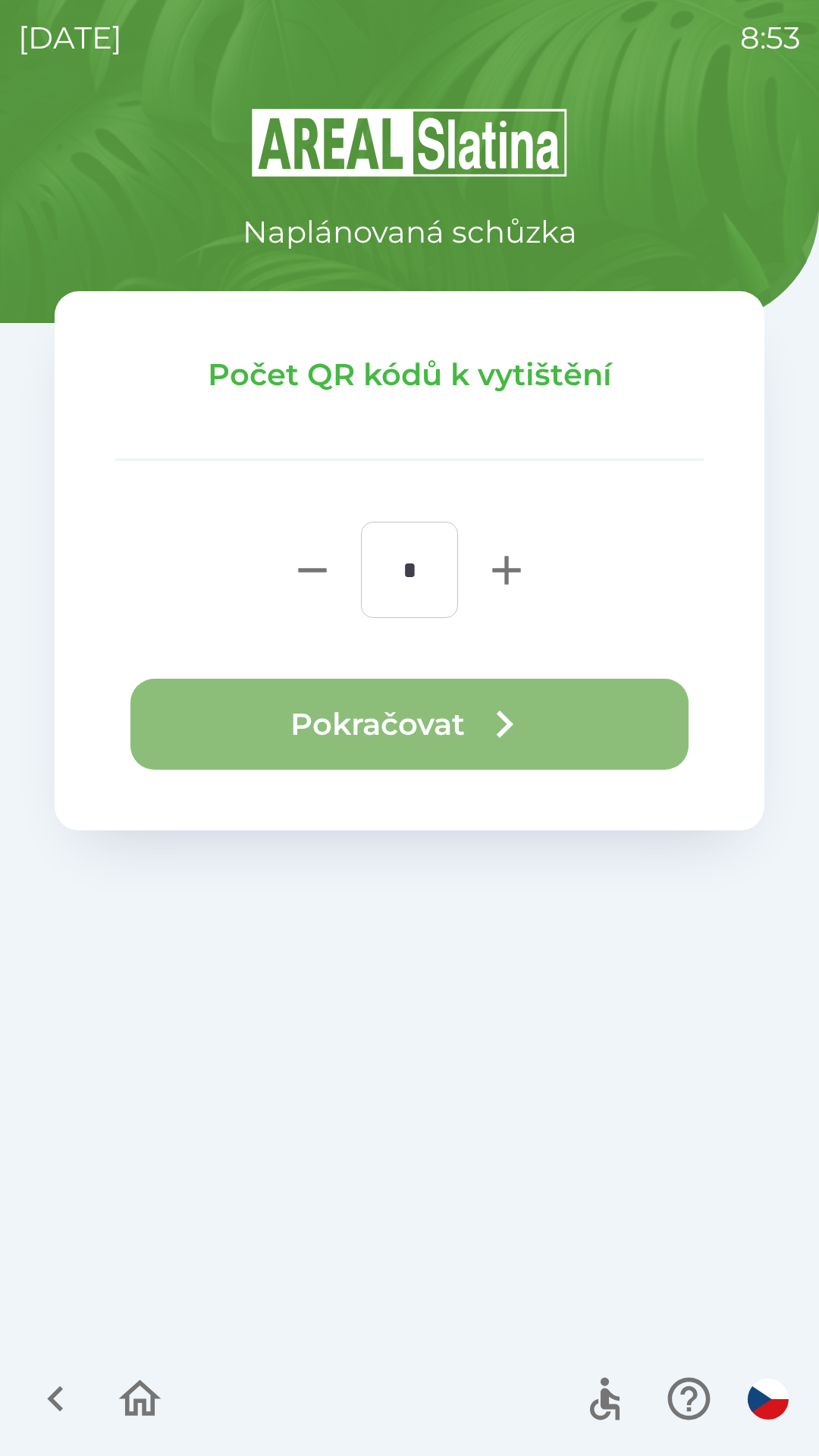
click at [476, 725] on button "Pokračovat" at bounding box center [410, 724] width 558 height 91
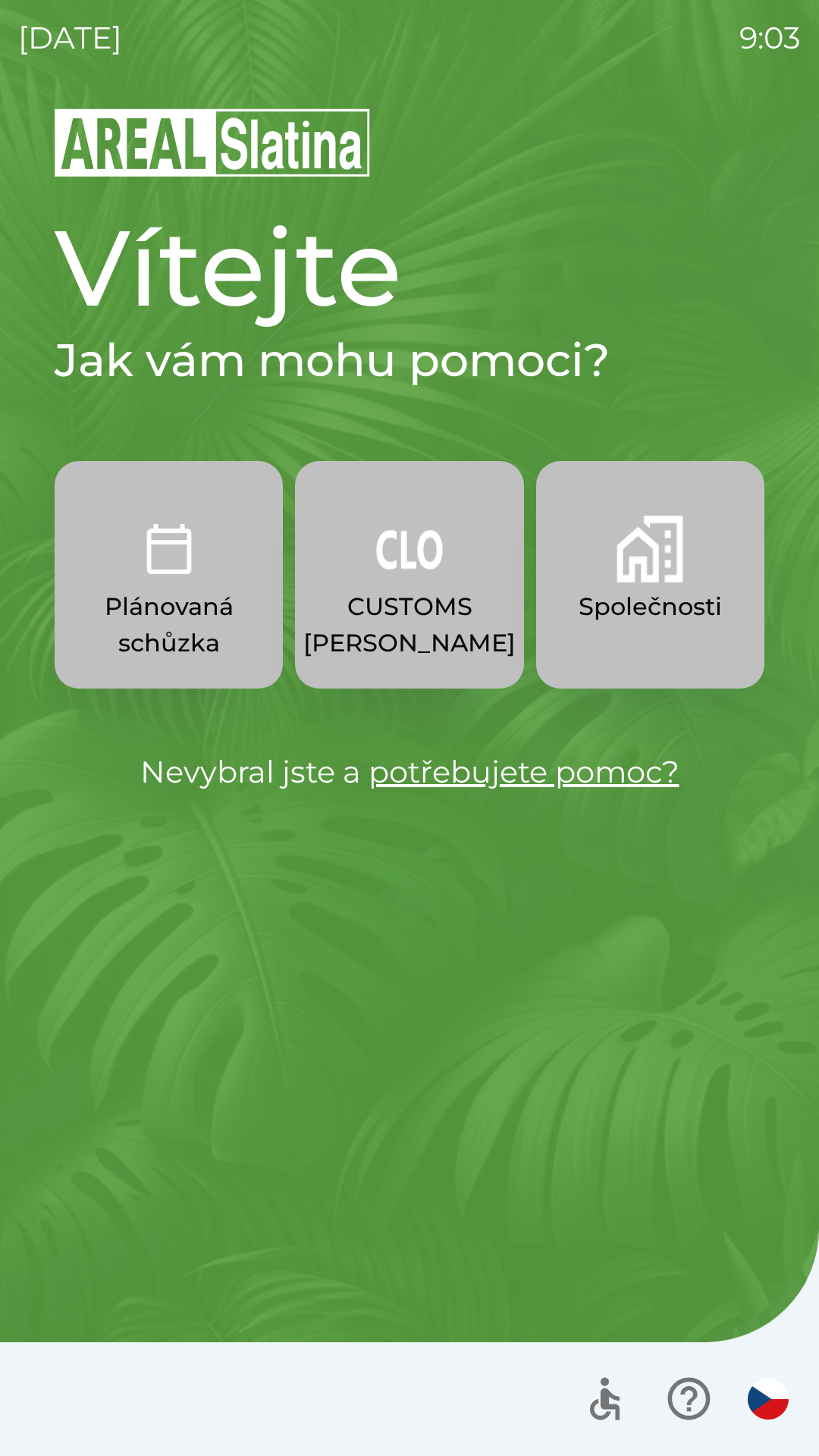
click at [420, 588] on button "CUSTOMS [PERSON_NAME]" at bounding box center [409, 574] width 228 height 227
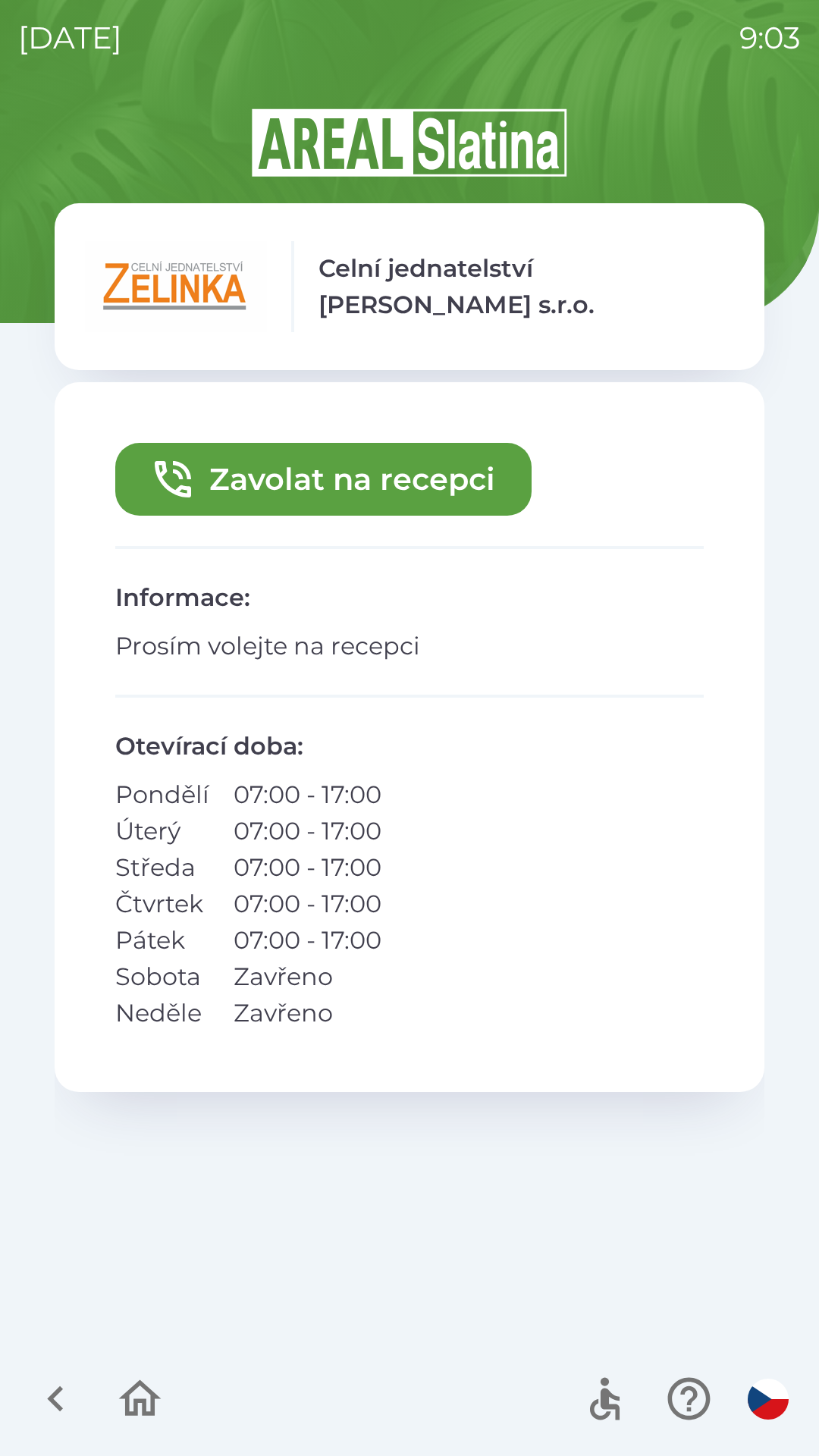
click at [389, 464] on button "Zavolat na recepci" at bounding box center [323, 479] width 416 height 73
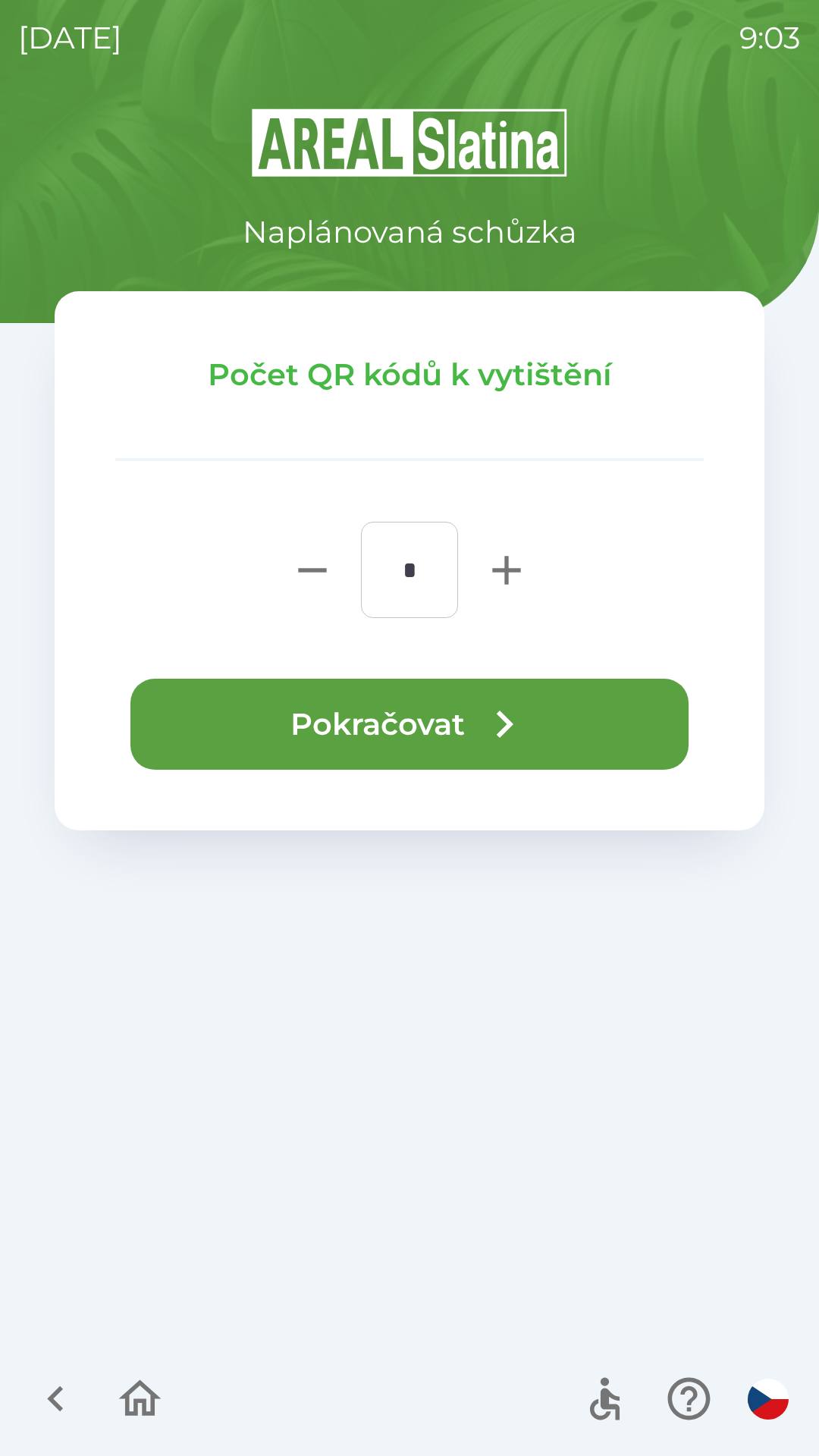
click at [442, 709] on button "Pokračovat" at bounding box center [410, 724] width 558 height 91
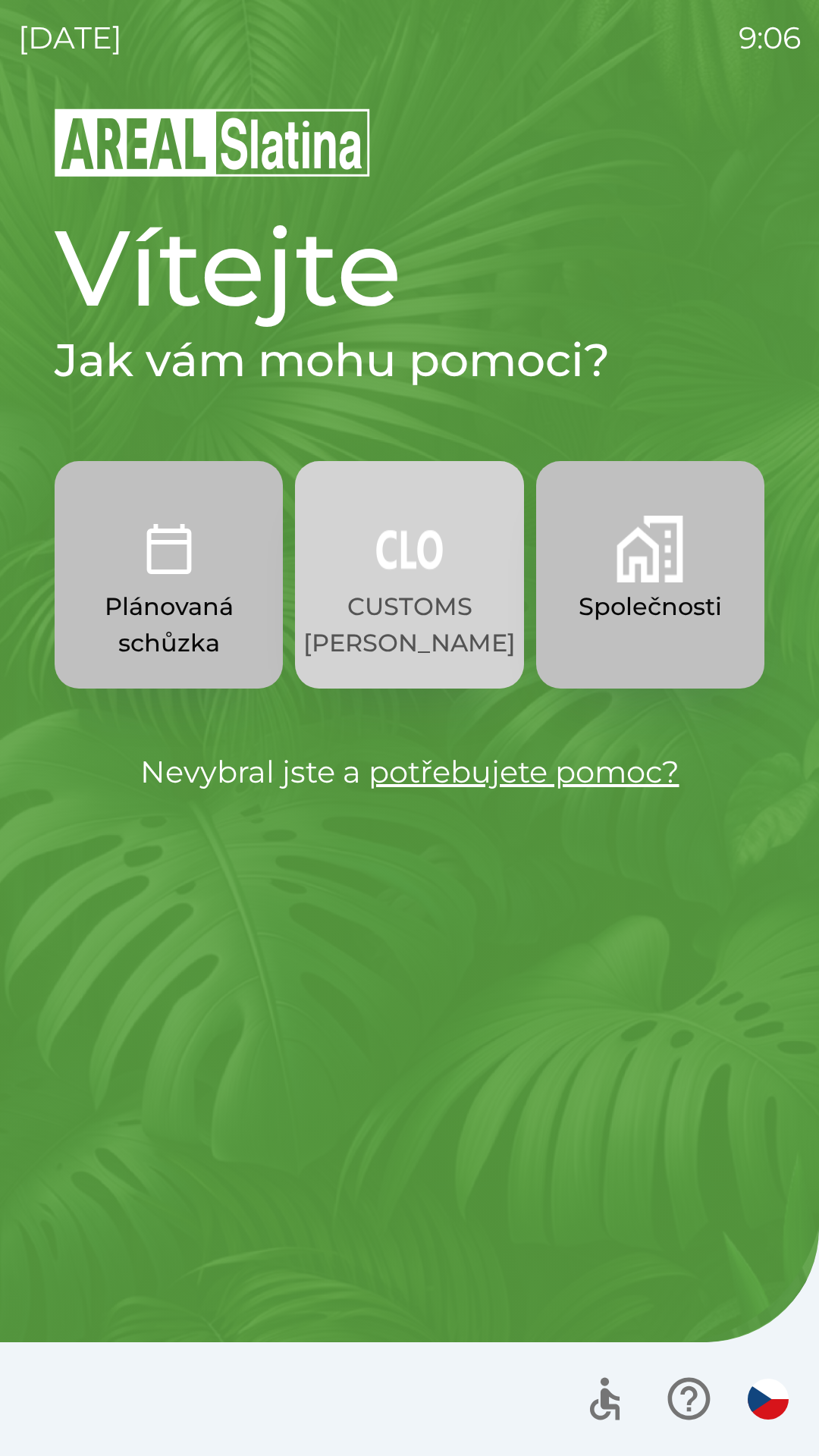
click at [447, 660] on p "CUSTOMS [PERSON_NAME]" at bounding box center [409, 625] width 213 height 73
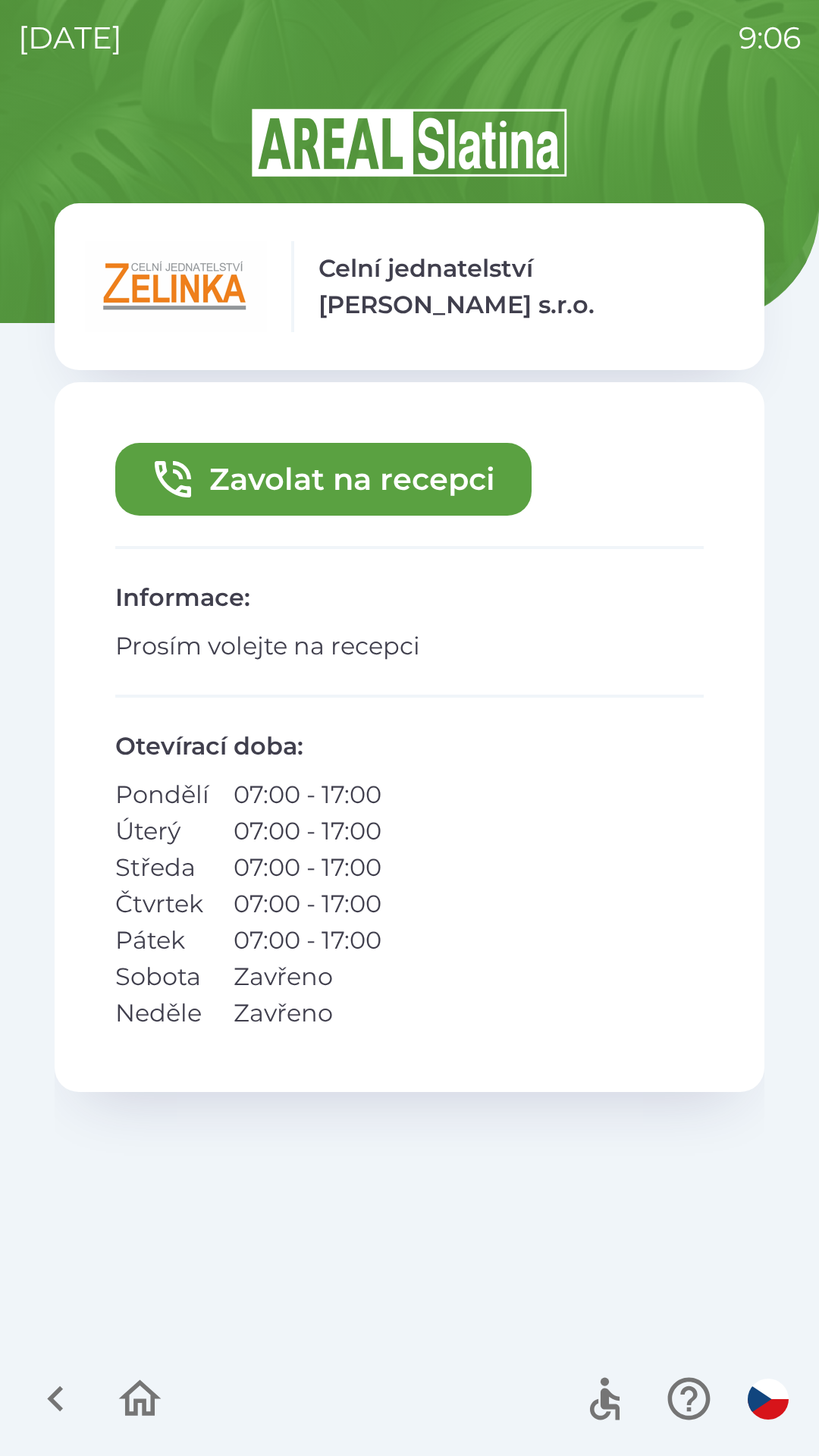
click at [433, 492] on button "Zavolat na recepci" at bounding box center [323, 479] width 416 height 73
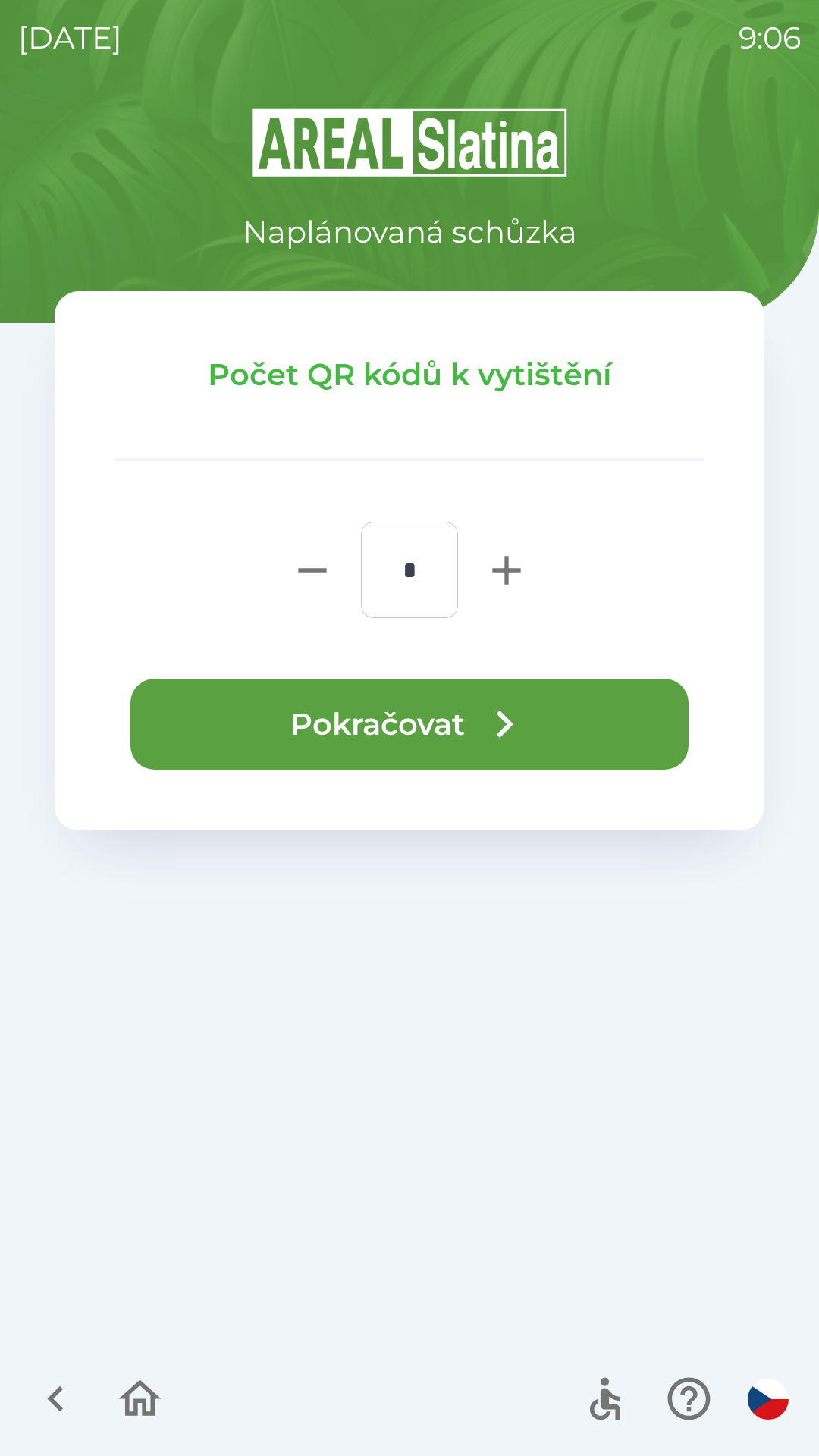
click at [426, 717] on button "Pokračovat" at bounding box center [410, 724] width 558 height 91
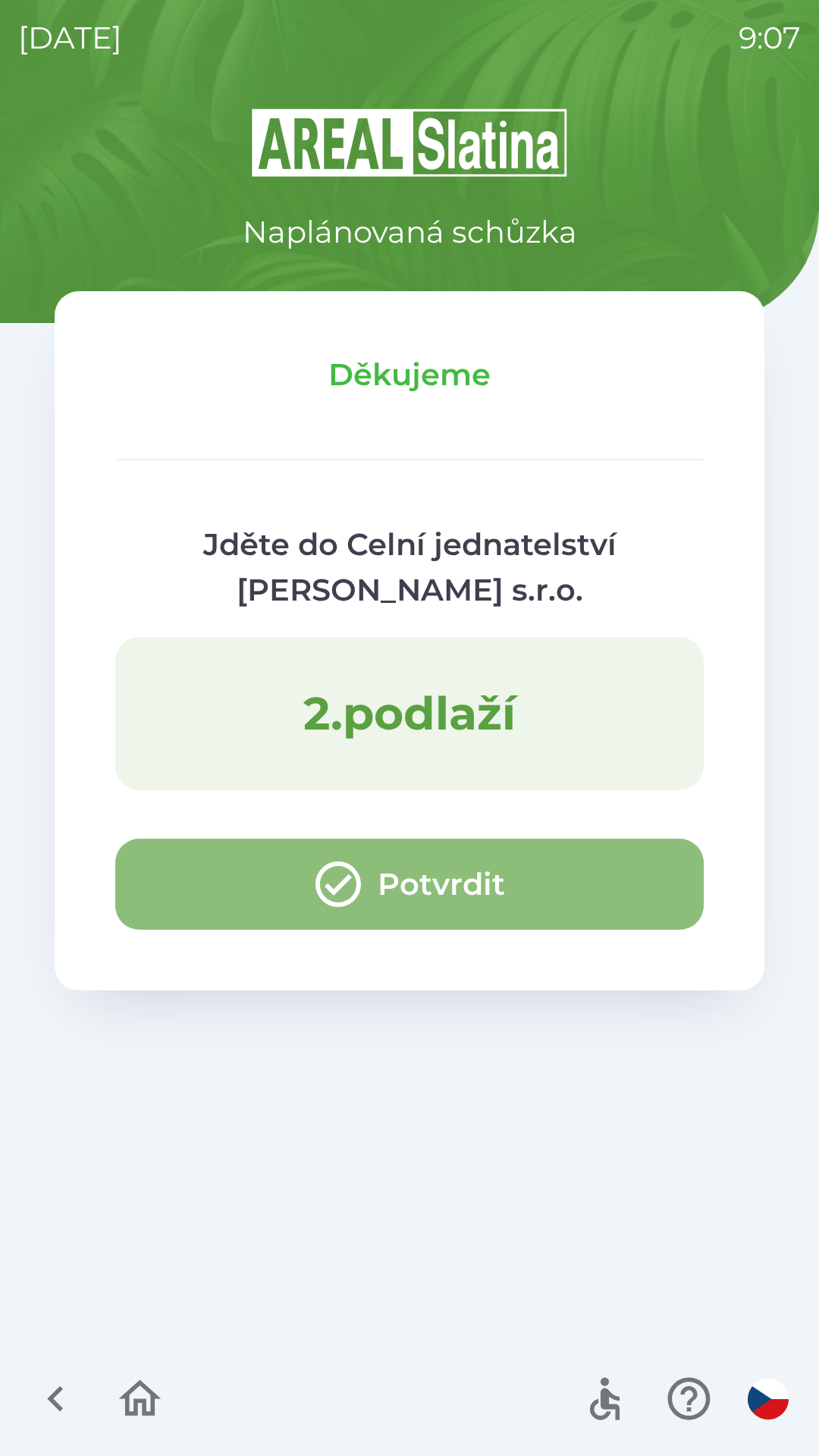
click at [169, 880] on button "Potvrdit" at bounding box center [409, 884] width 588 height 91
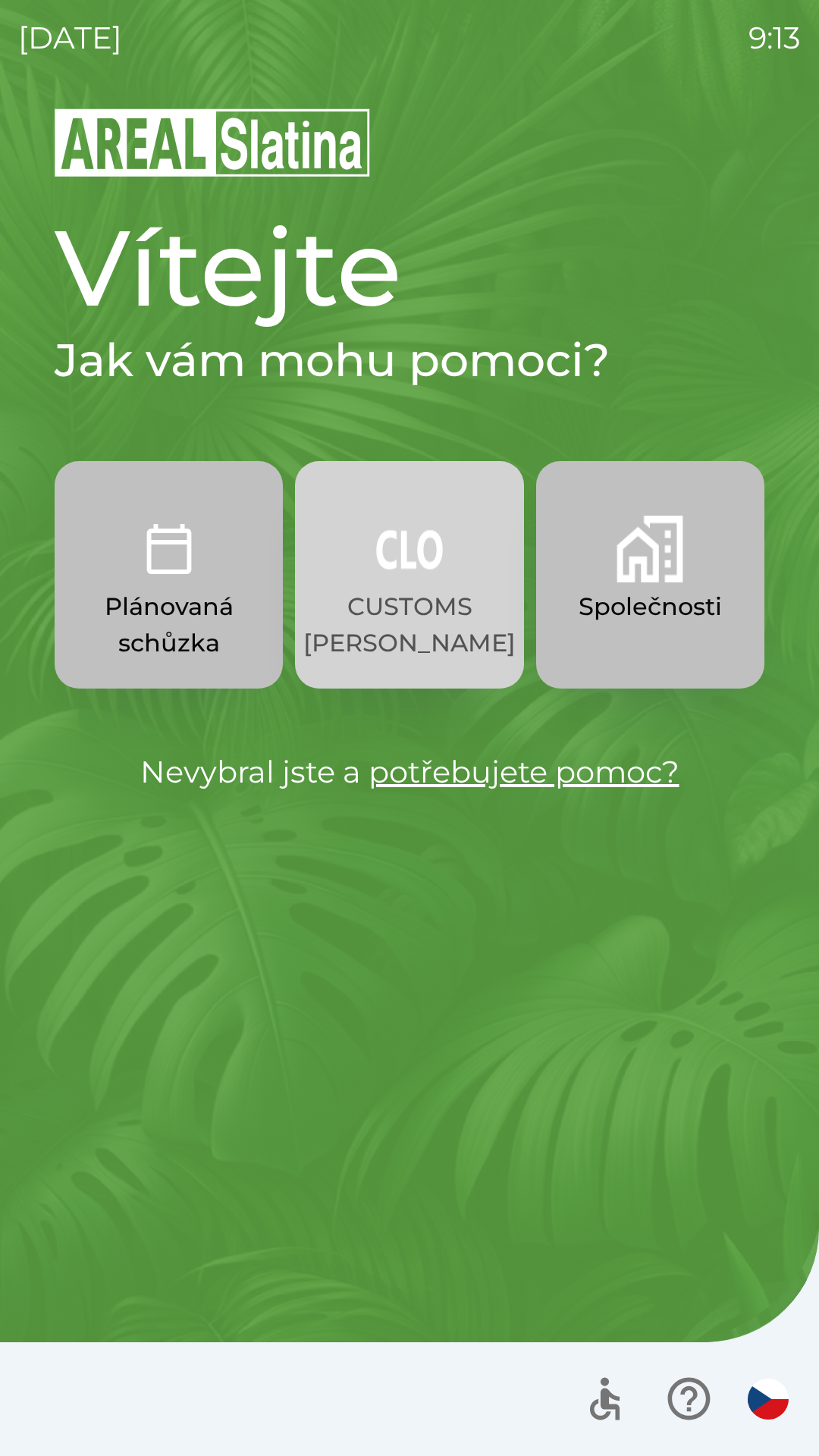
click at [396, 573] on img "button" at bounding box center [409, 548] width 67 height 67
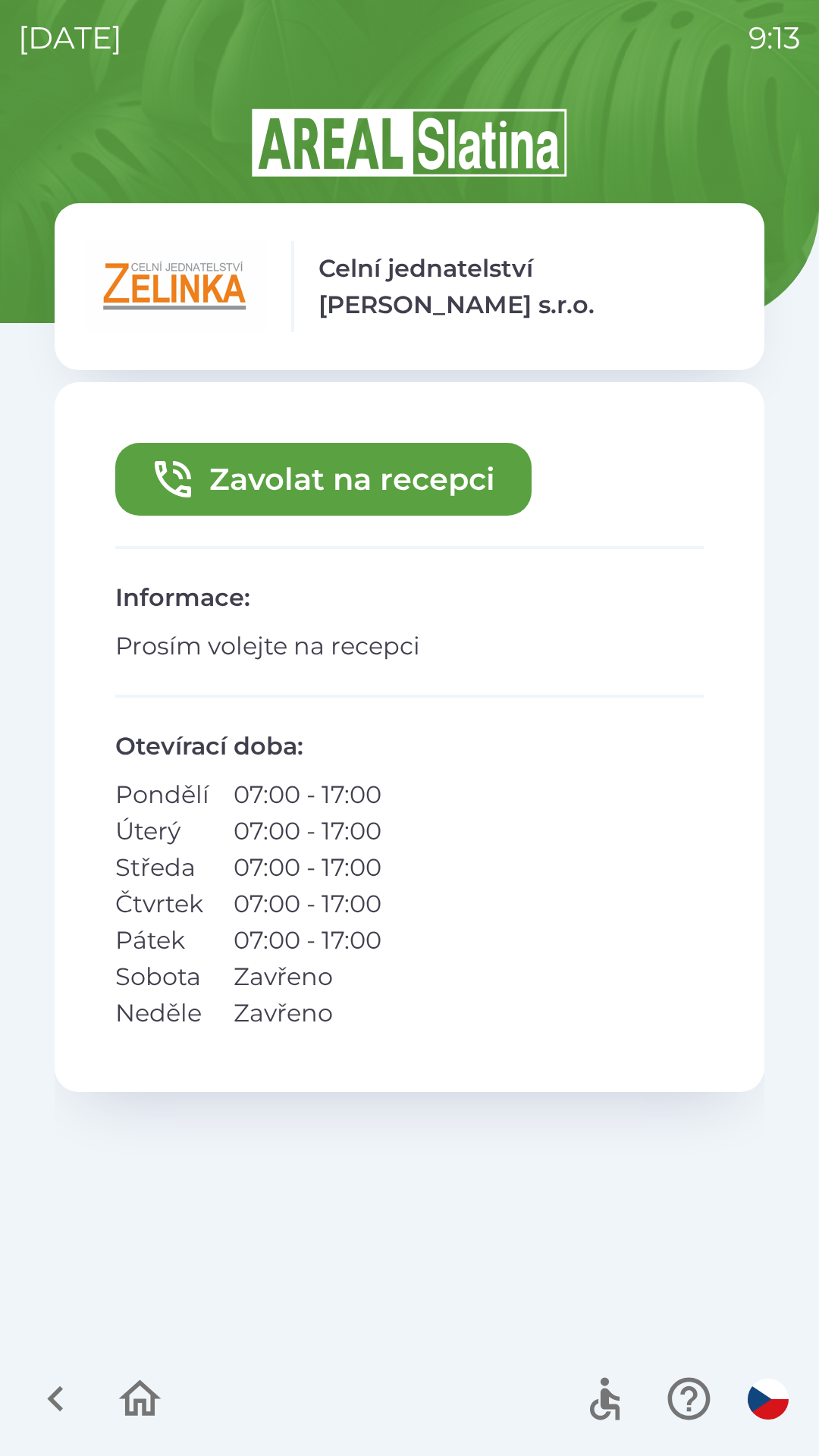
click at [349, 465] on button "Zavolat na recepci" at bounding box center [323, 479] width 416 height 73
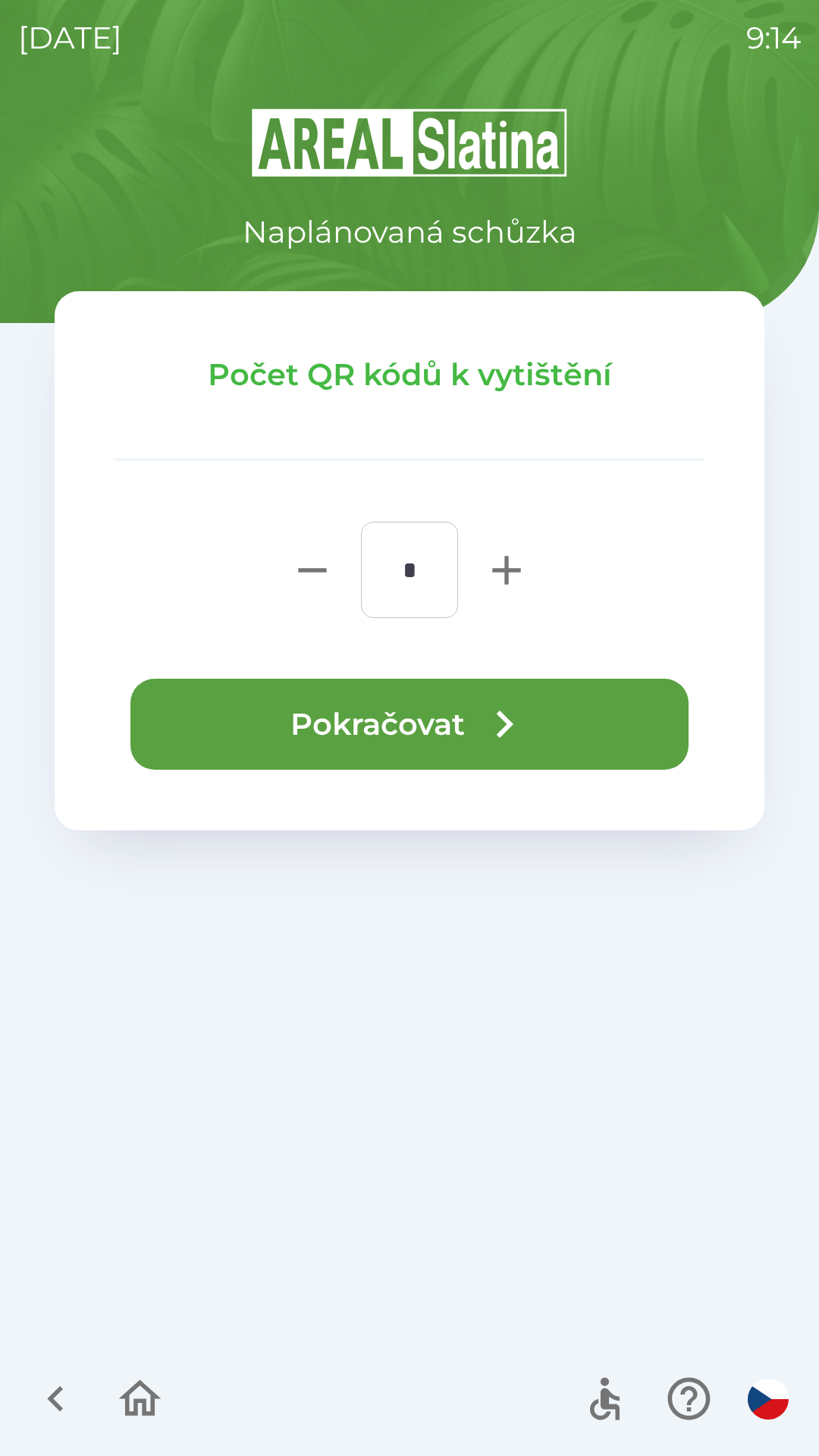
click at [433, 725] on button "Pokračovat" at bounding box center [410, 724] width 558 height 91
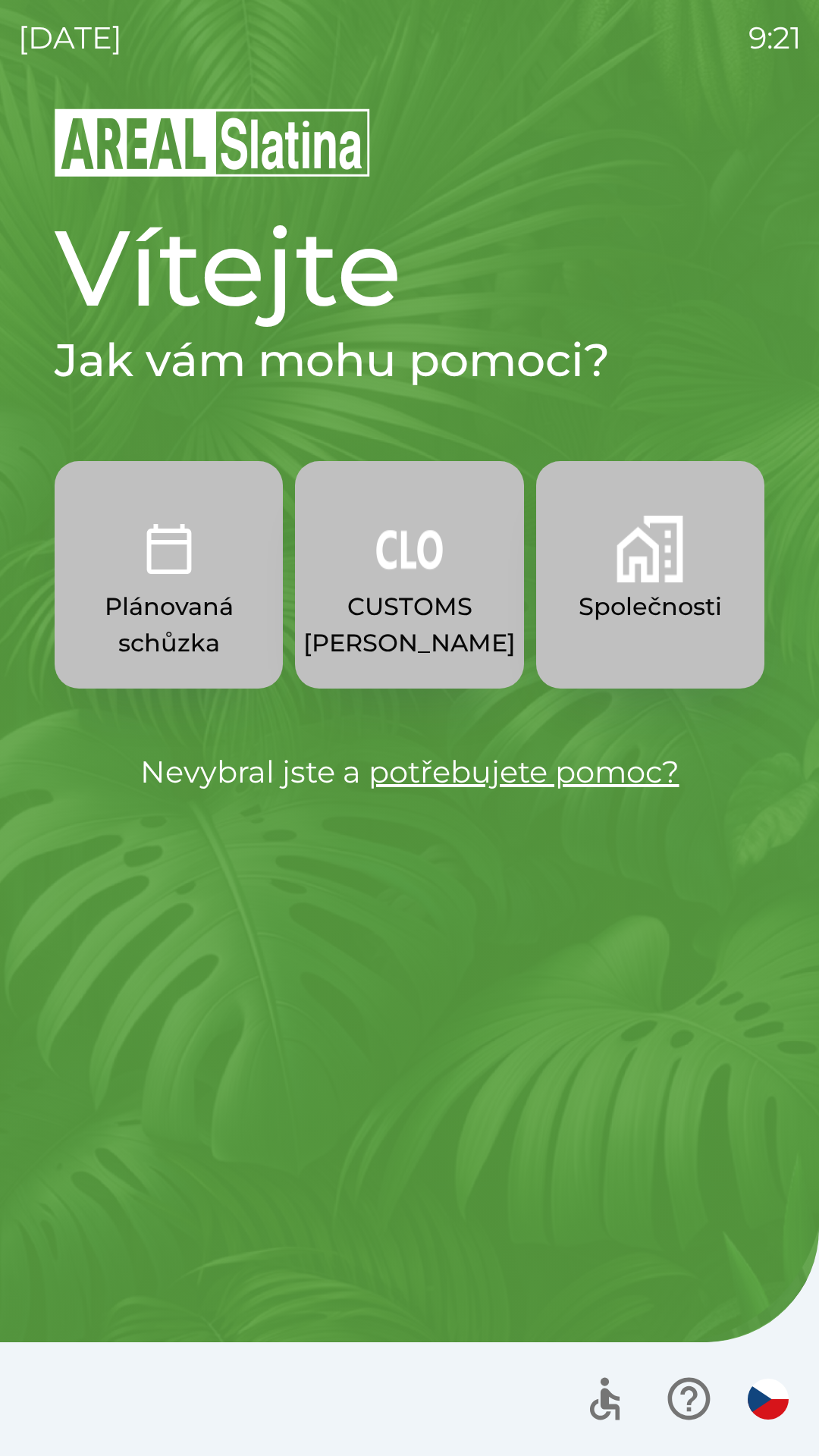
click at [442, 608] on p "CUSTOMS [PERSON_NAME]" at bounding box center [409, 625] width 213 height 73
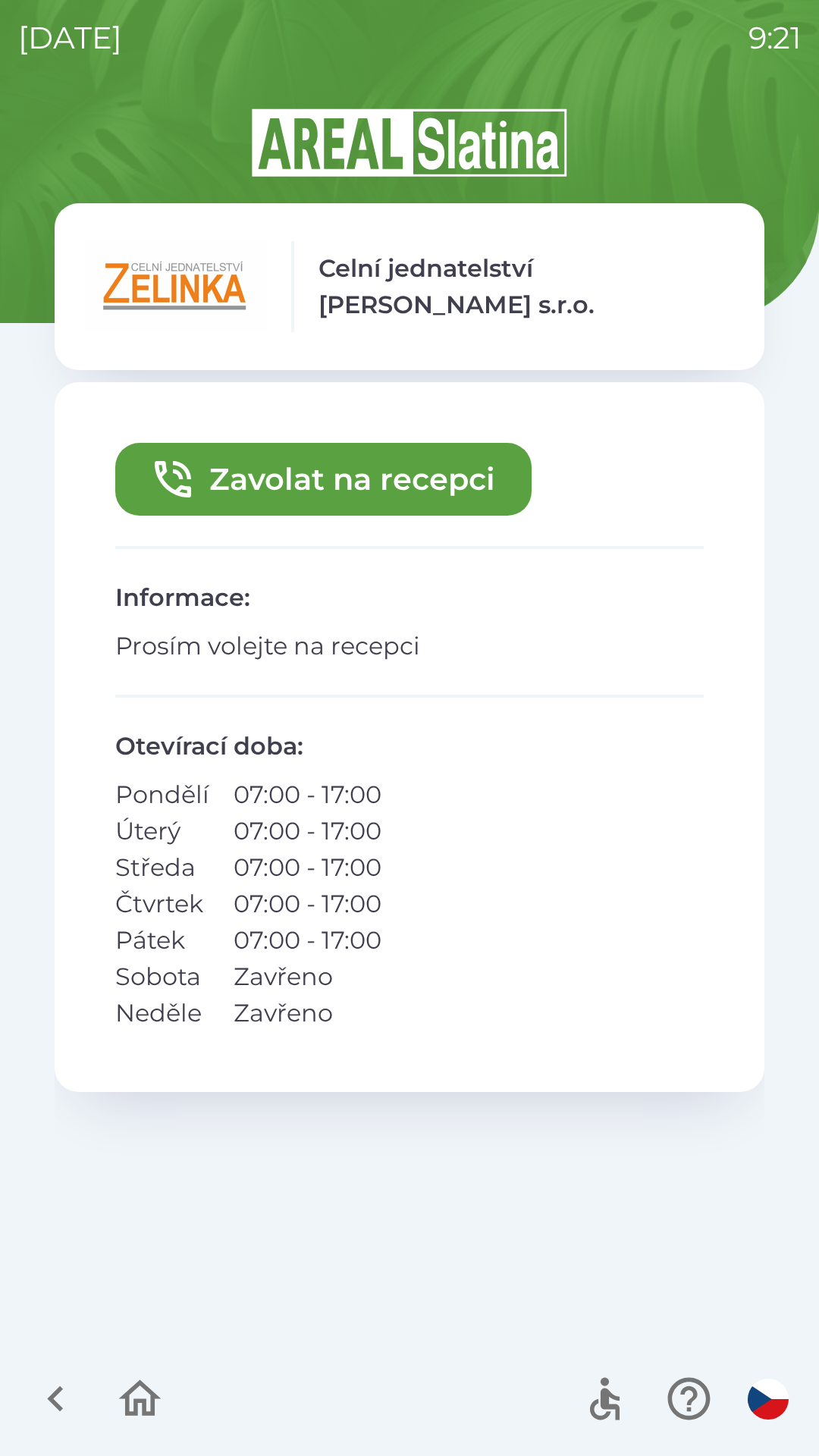
click at [478, 478] on button "Zavolat na recepci" at bounding box center [323, 479] width 416 height 73
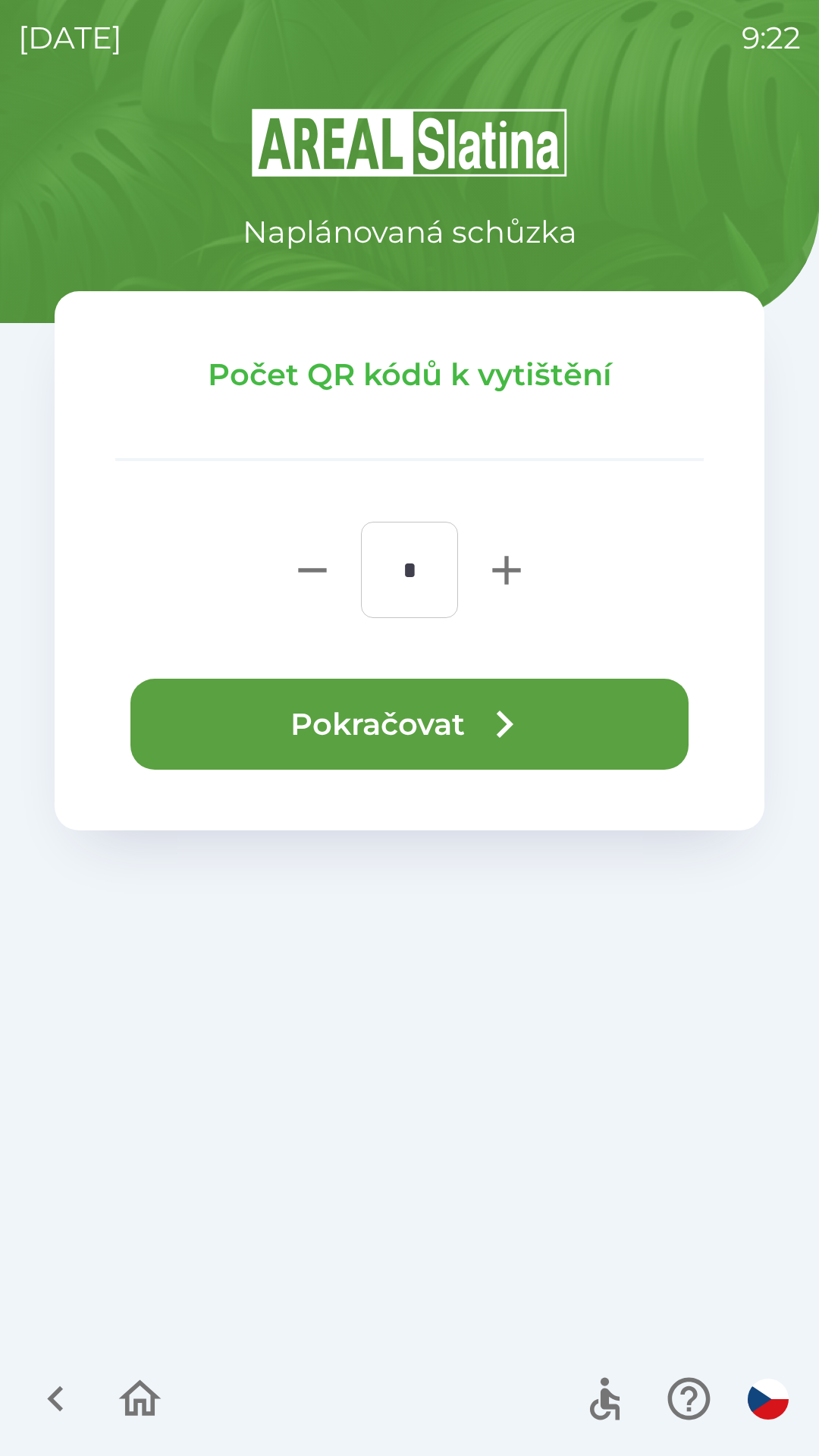
click at [634, 725] on button "Pokračovat" at bounding box center [410, 724] width 558 height 91
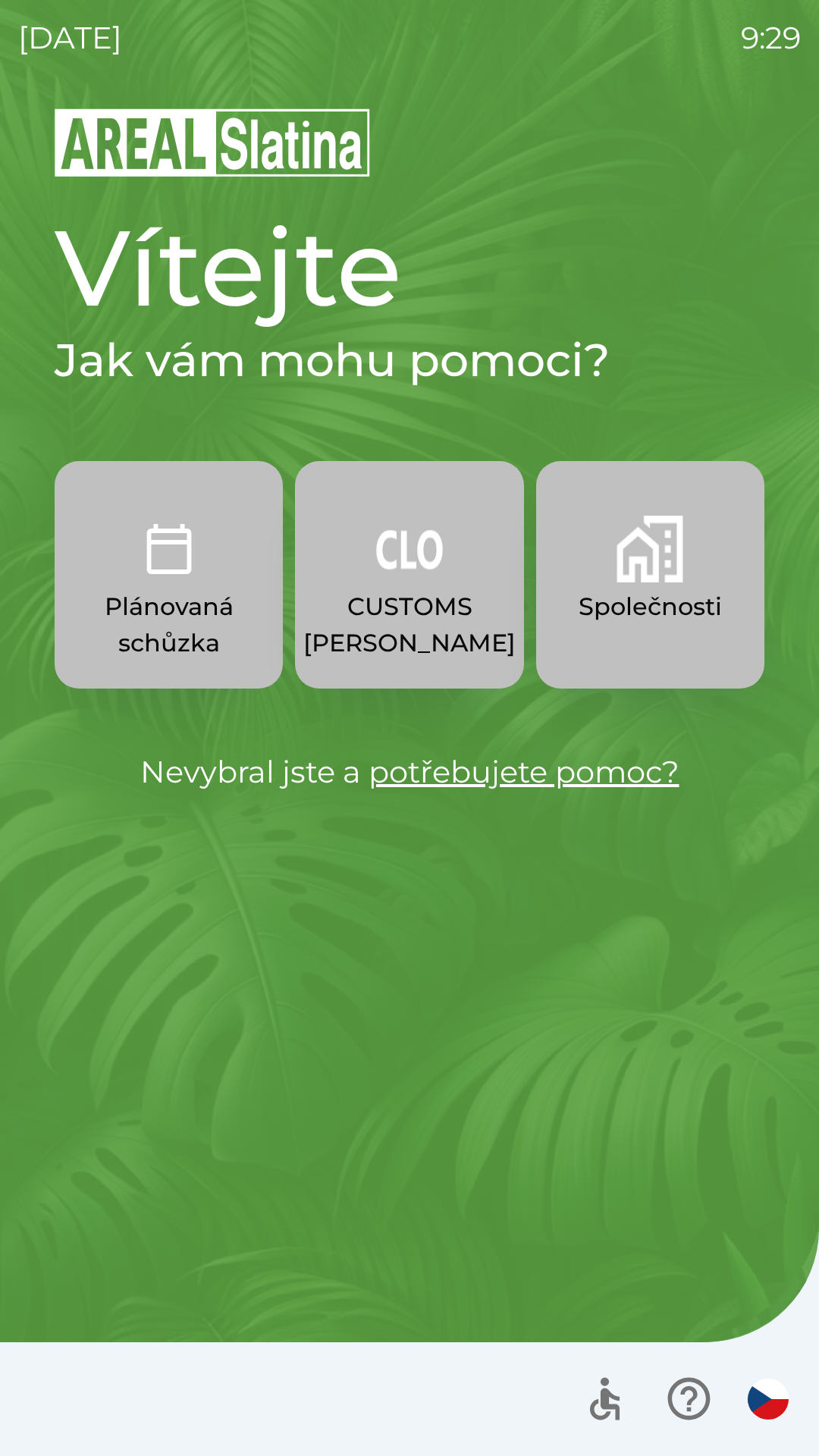
click at [370, 568] on button "CUSTOMS [PERSON_NAME]" at bounding box center [409, 574] width 228 height 227
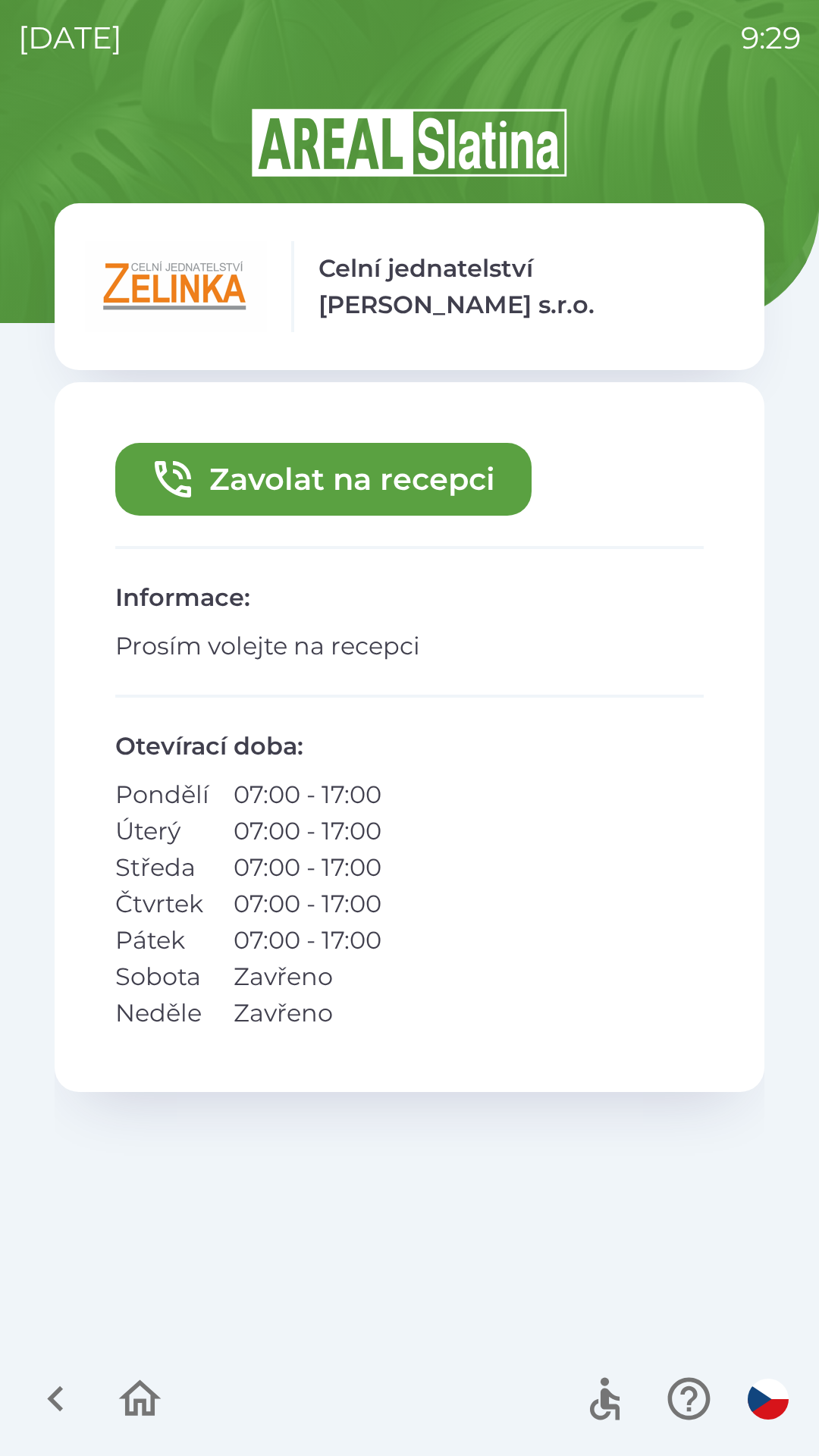
click at [395, 452] on button "Zavolat na recepci" at bounding box center [323, 479] width 416 height 73
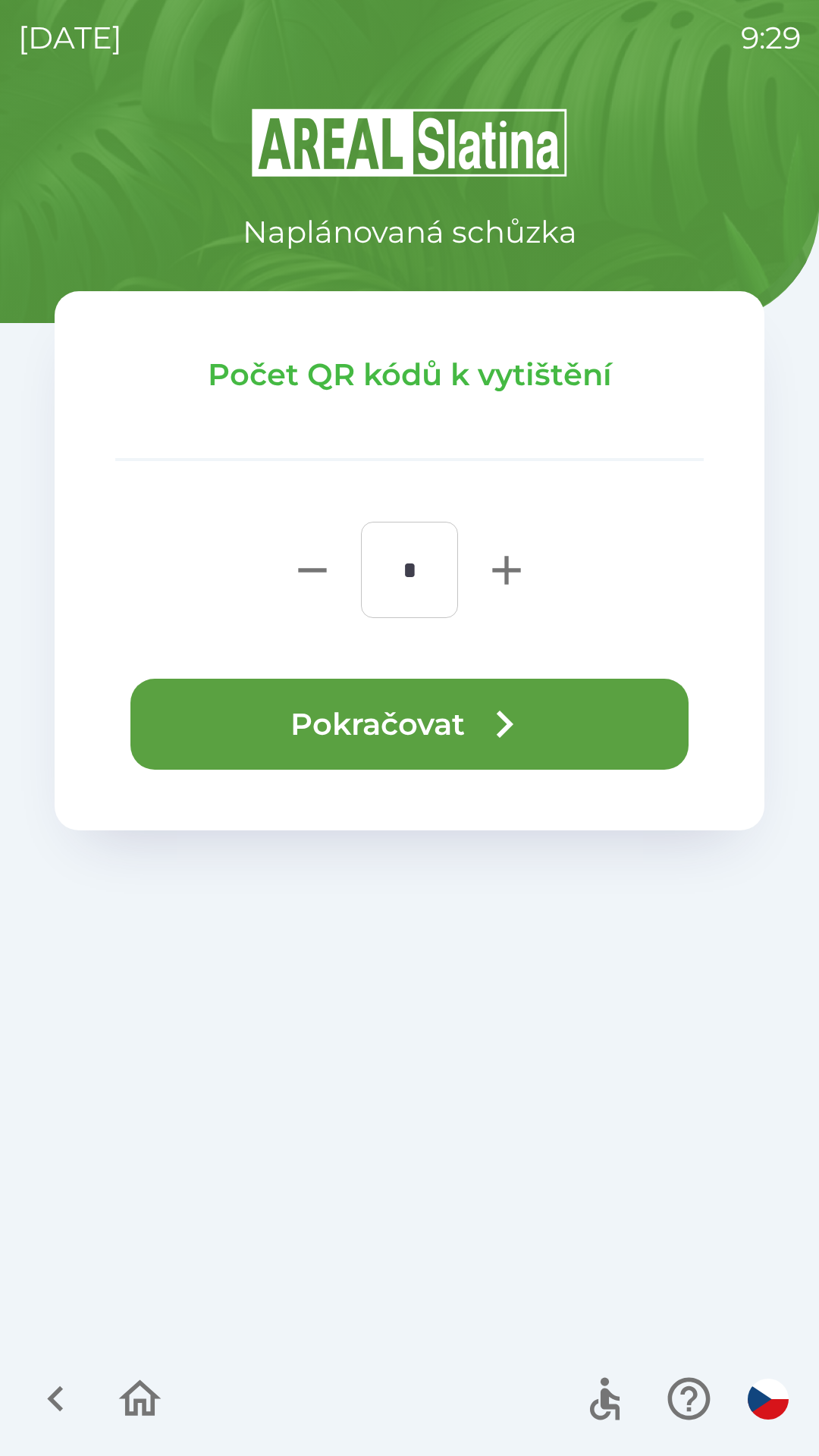
click at [473, 708] on button "Pokračovat" at bounding box center [410, 724] width 558 height 91
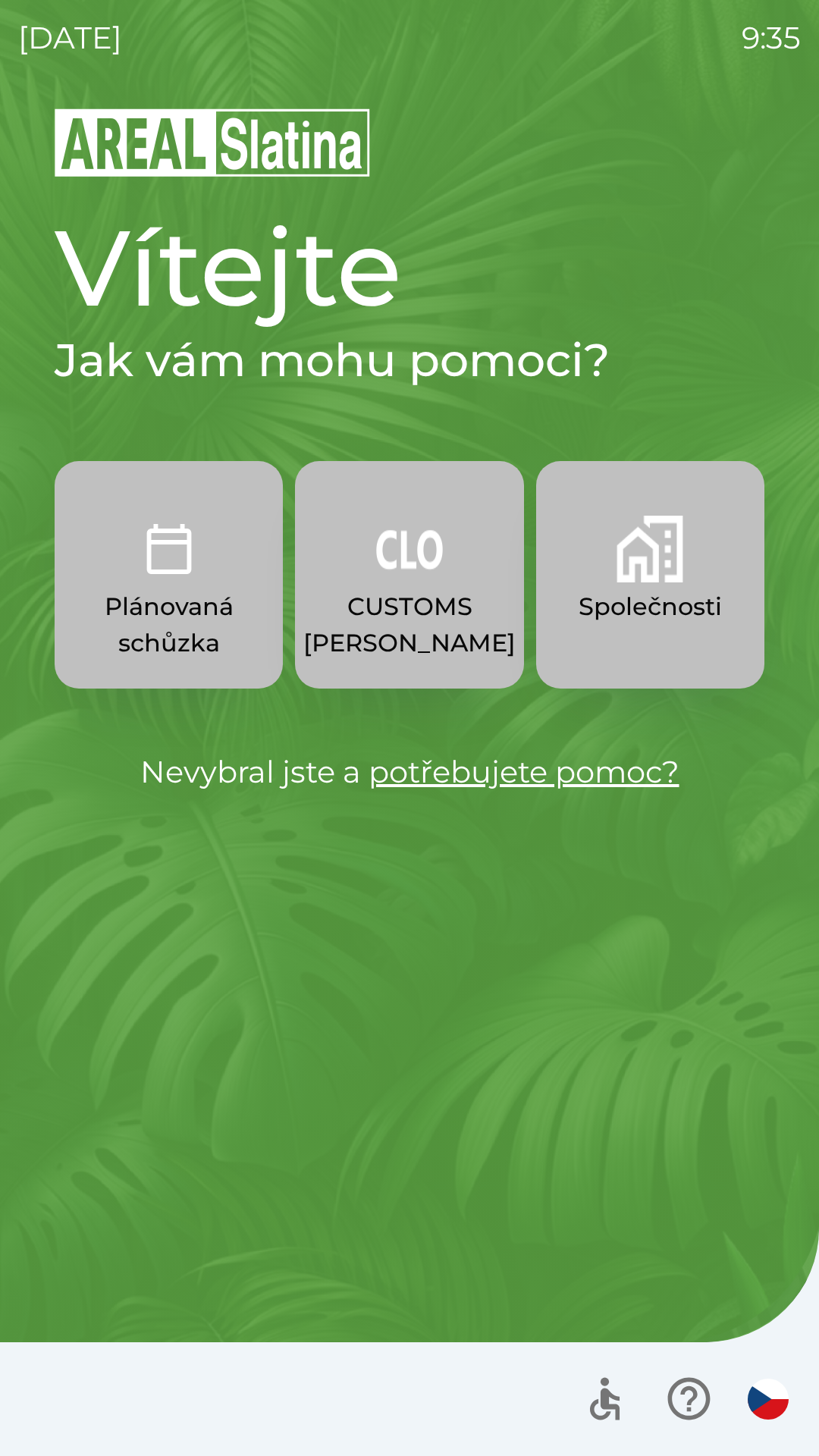
click at [420, 599] on p "CUSTOMS [PERSON_NAME]" at bounding box center [409, 625] width 213 height 73
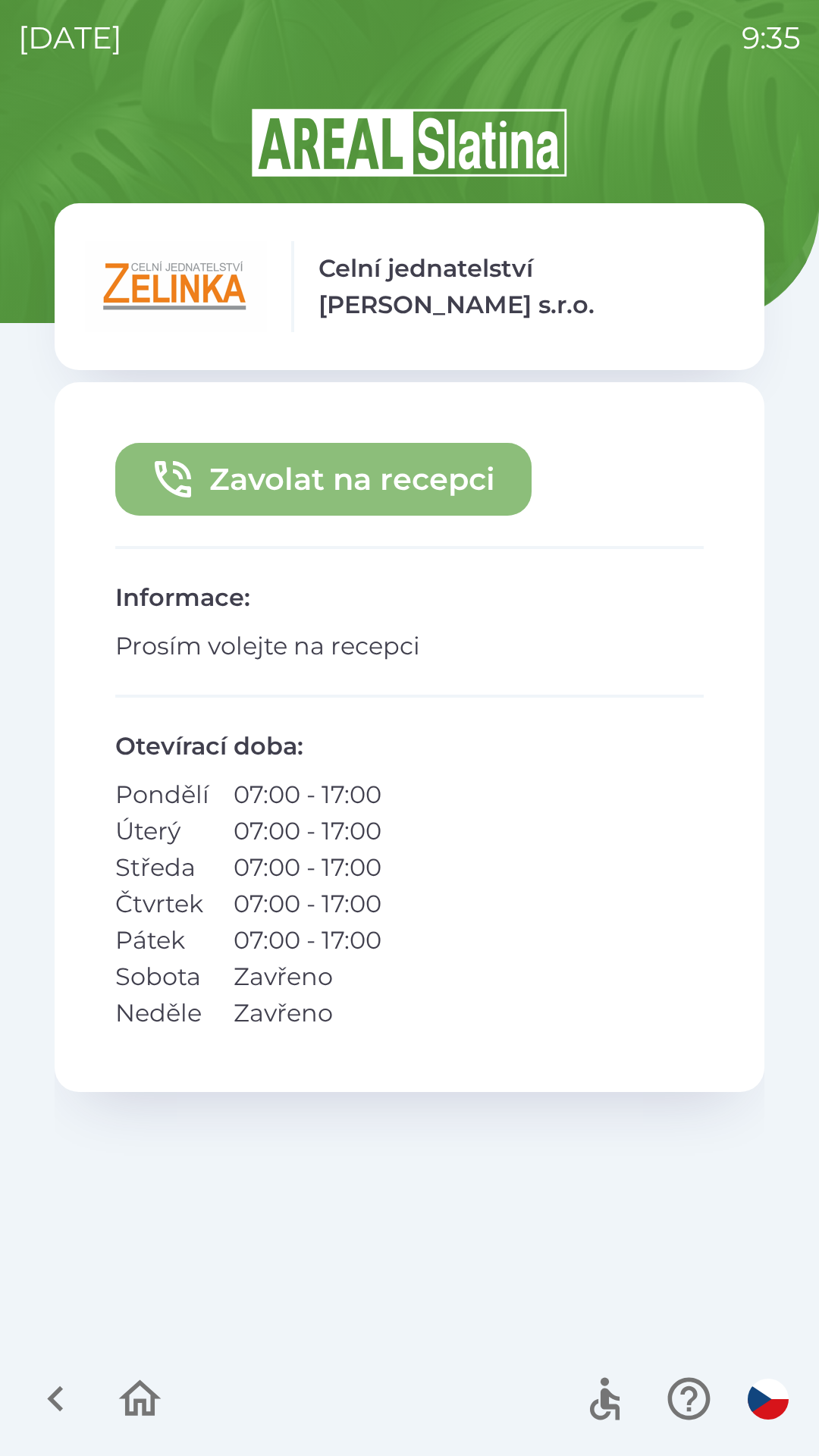
click at [319, 482] on button "Zavolat na recepci" at bounding box center [323, 479] width 416 height 73
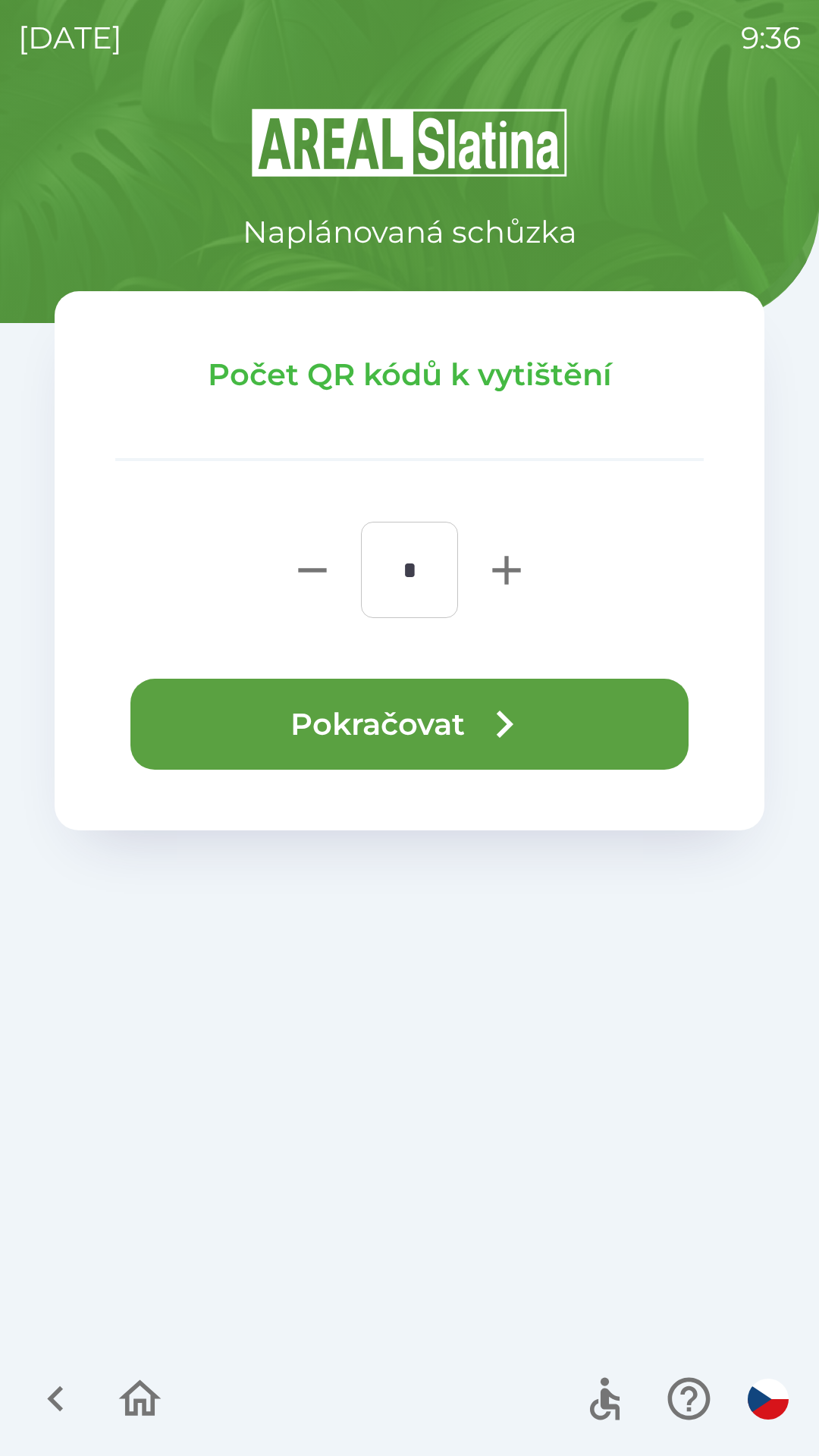
click at [398, 748] on button "Pokračovat" at bounding box center [410, 724] width 558 height 91
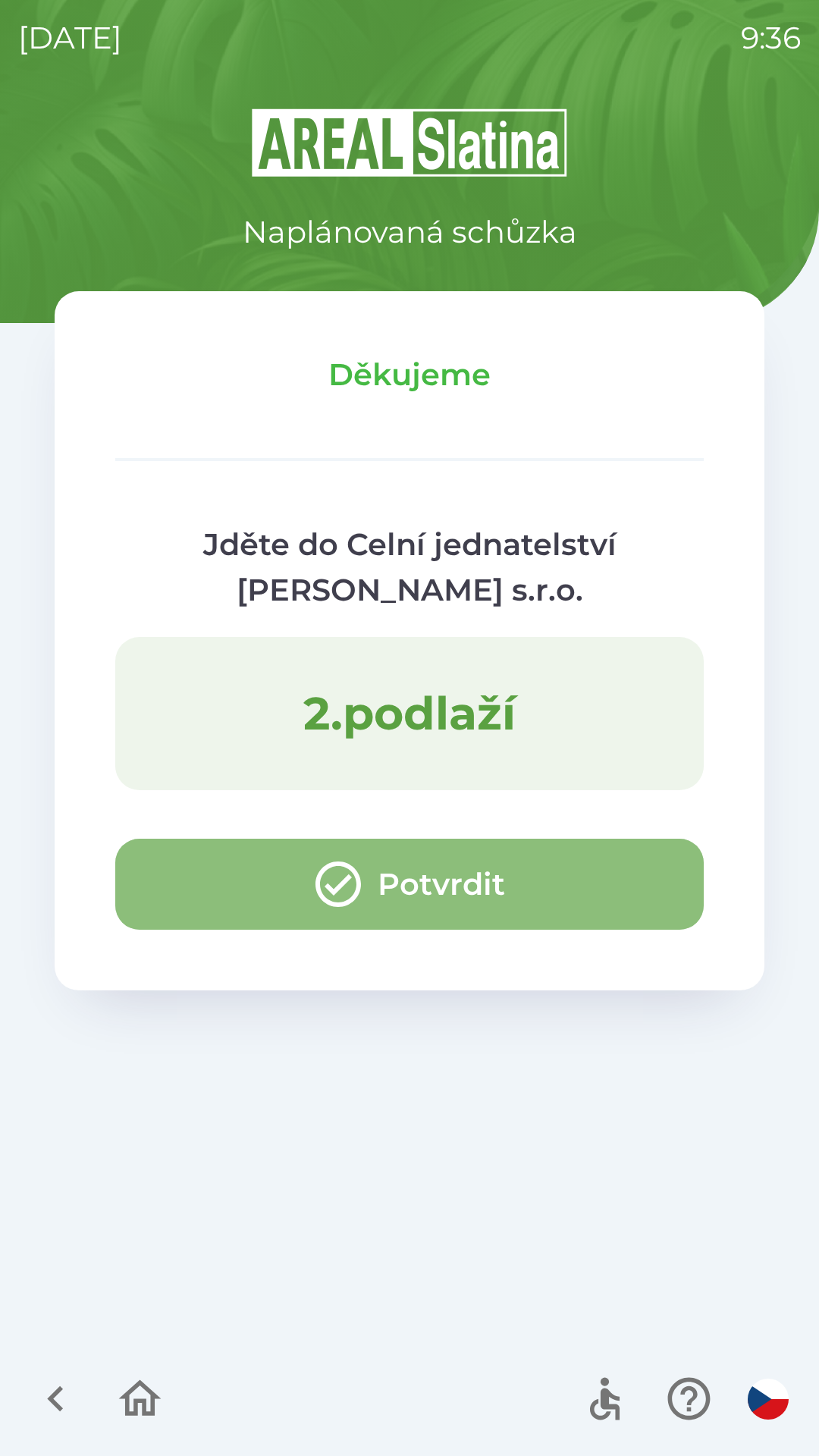
click at [209, 863] on button "Potvrdit" at bounding box center [409, 884] width 588 height 91
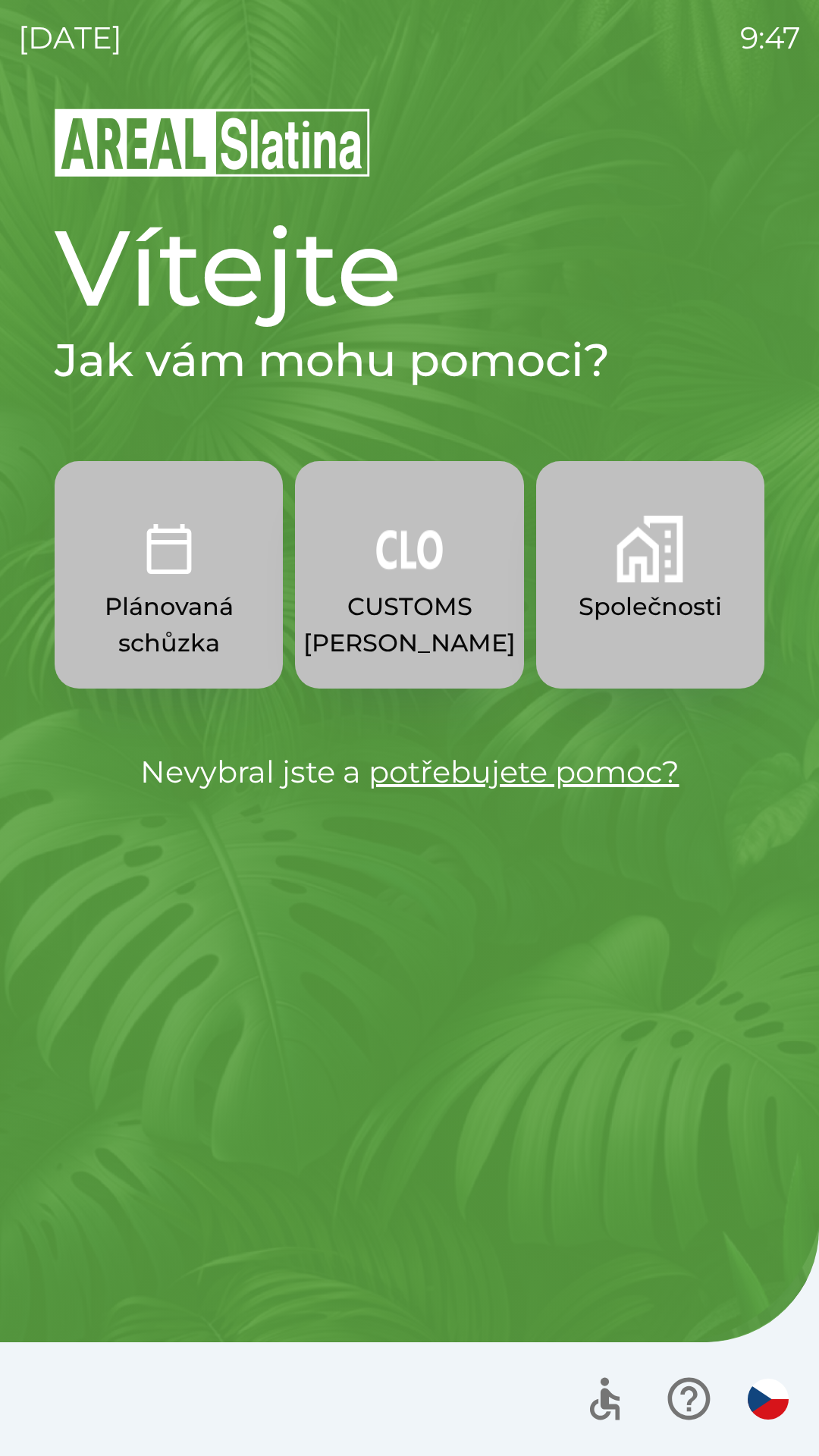
click at [418, 598] on p "CUSTOMS [PERSON_NAME]" at bounding box center [409, 625] width 213 height 73
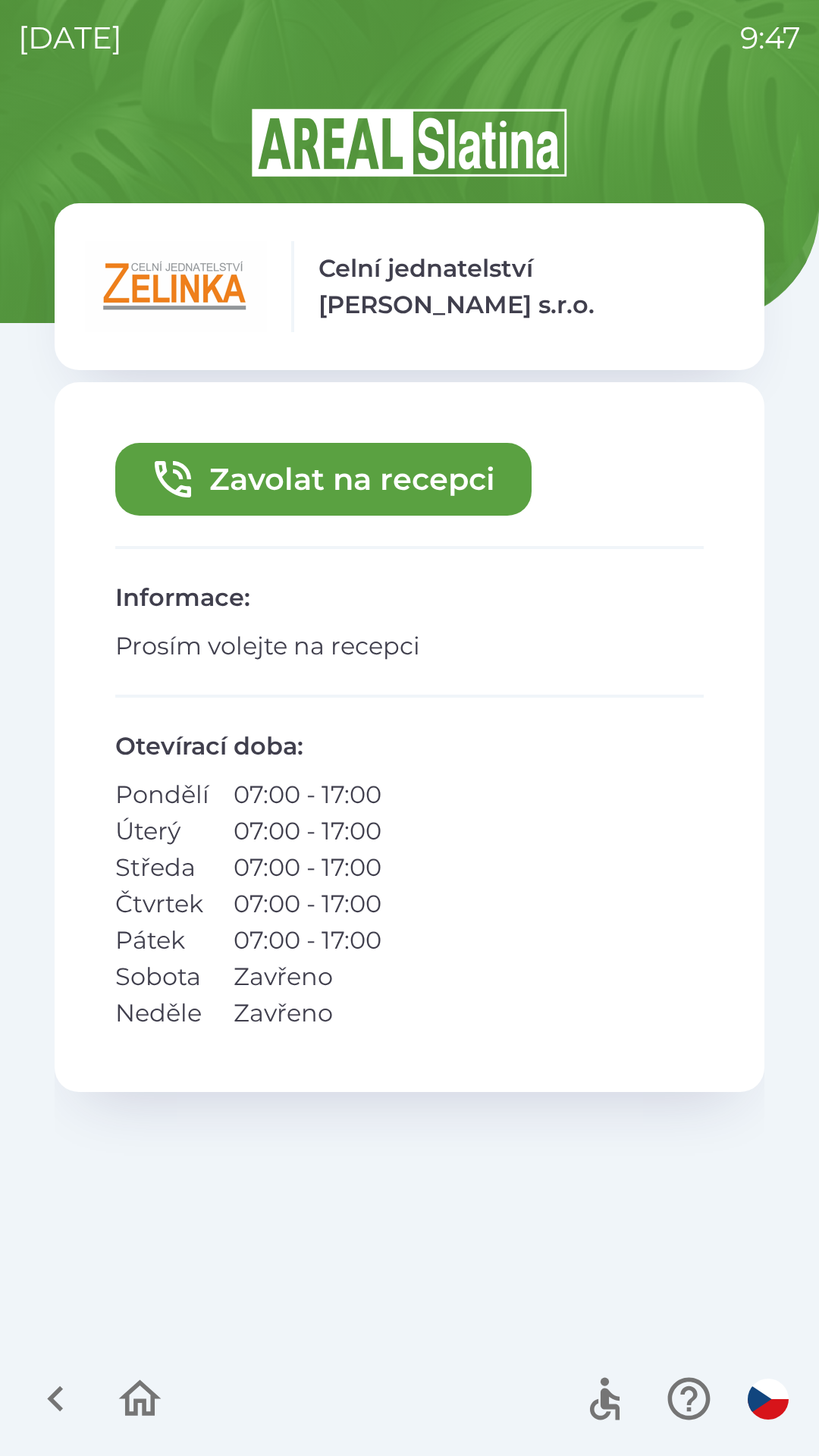
click at [358, 470] on button "Zavolat na recepci" at bounding box center [323, 479] width 416 height 73
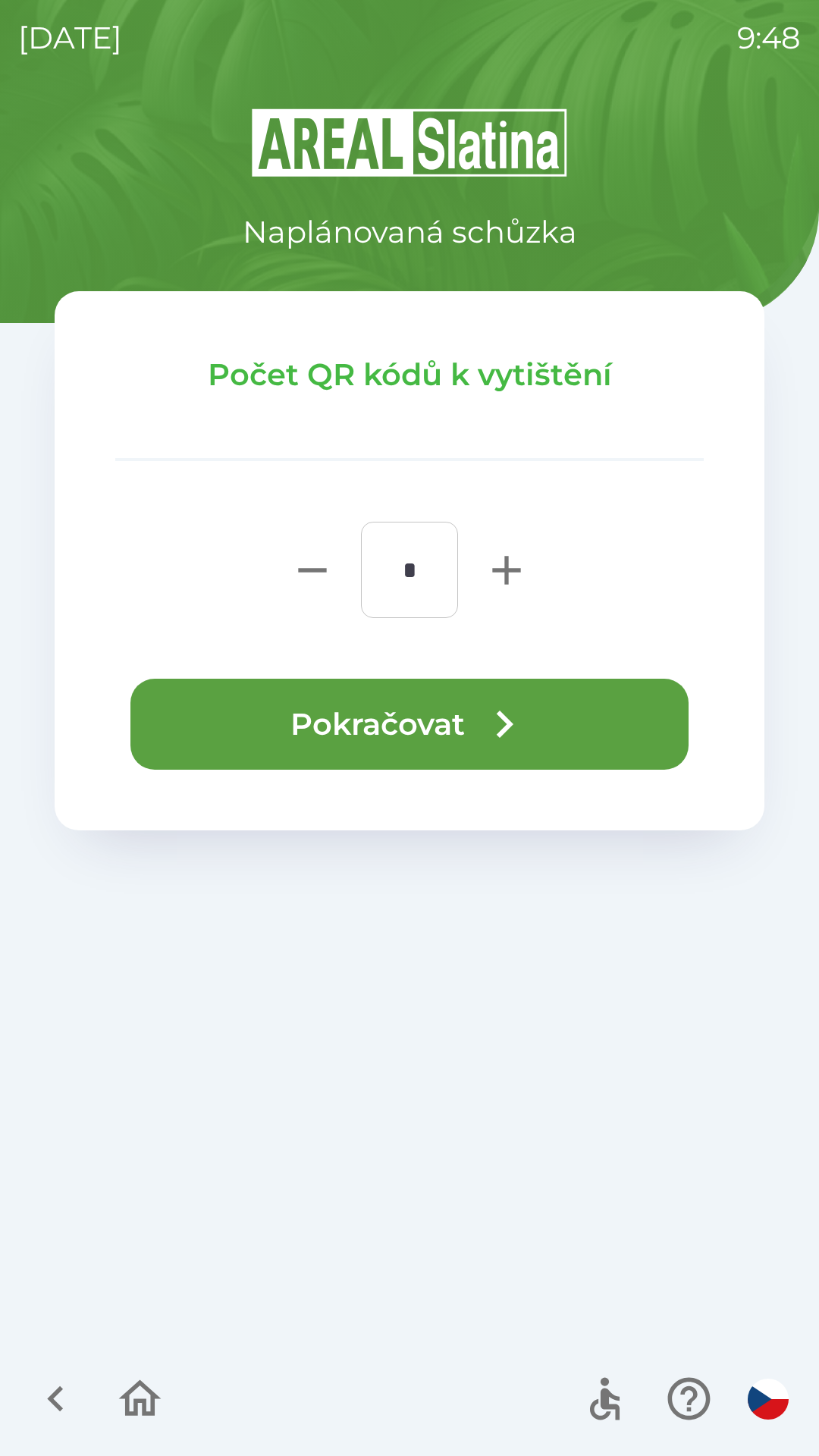
click at [510, 568] on icon "button" at bounding box center [505, 569] width 28 height 28
type input "*"
click at [447, 709] on button "Pokračovat" at bounding box center [410, 724] width 558 height 91
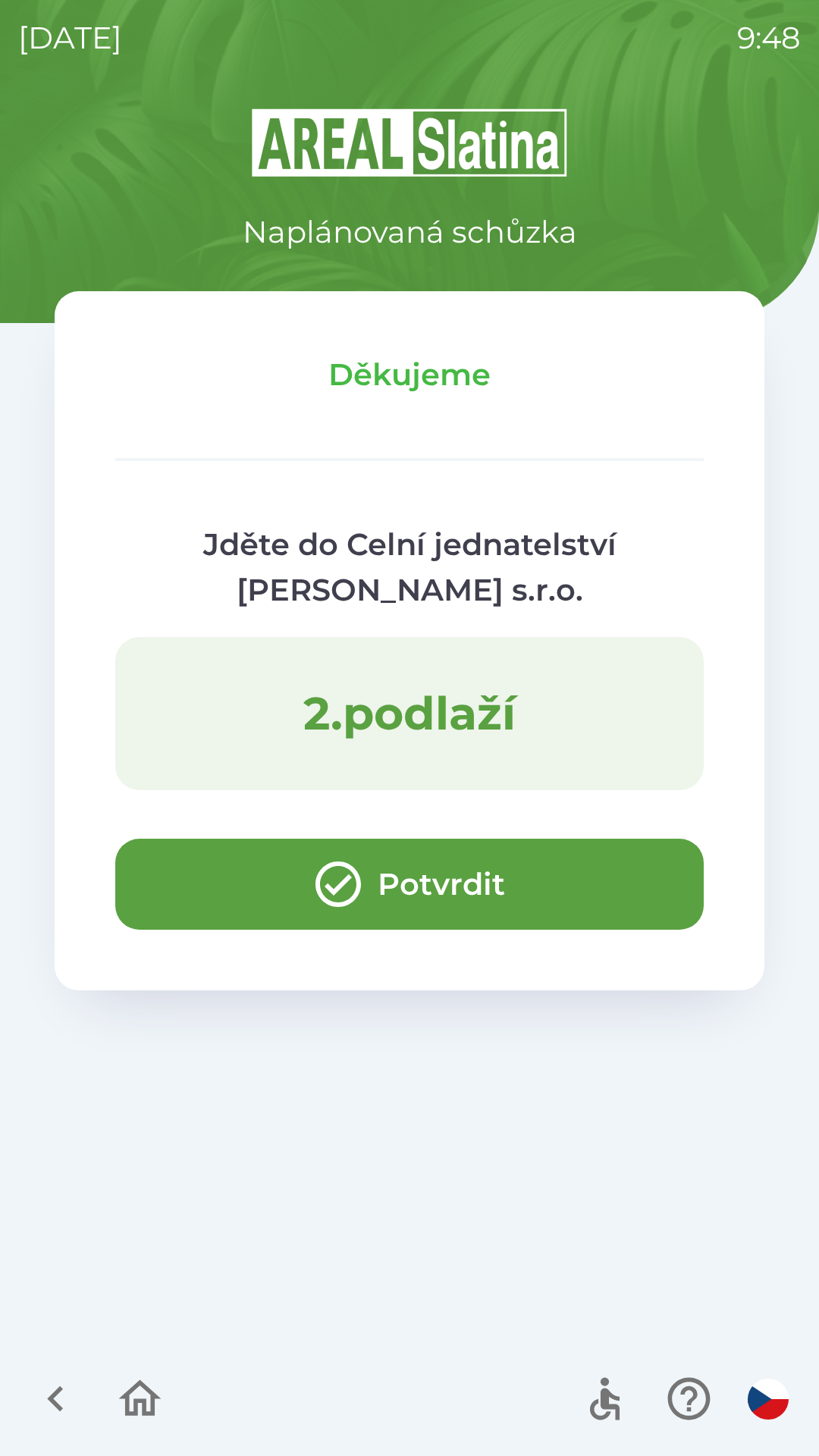
click at [184, 879] on button "Potvrdit" at bounding box center [409, 884] width 588 height 91
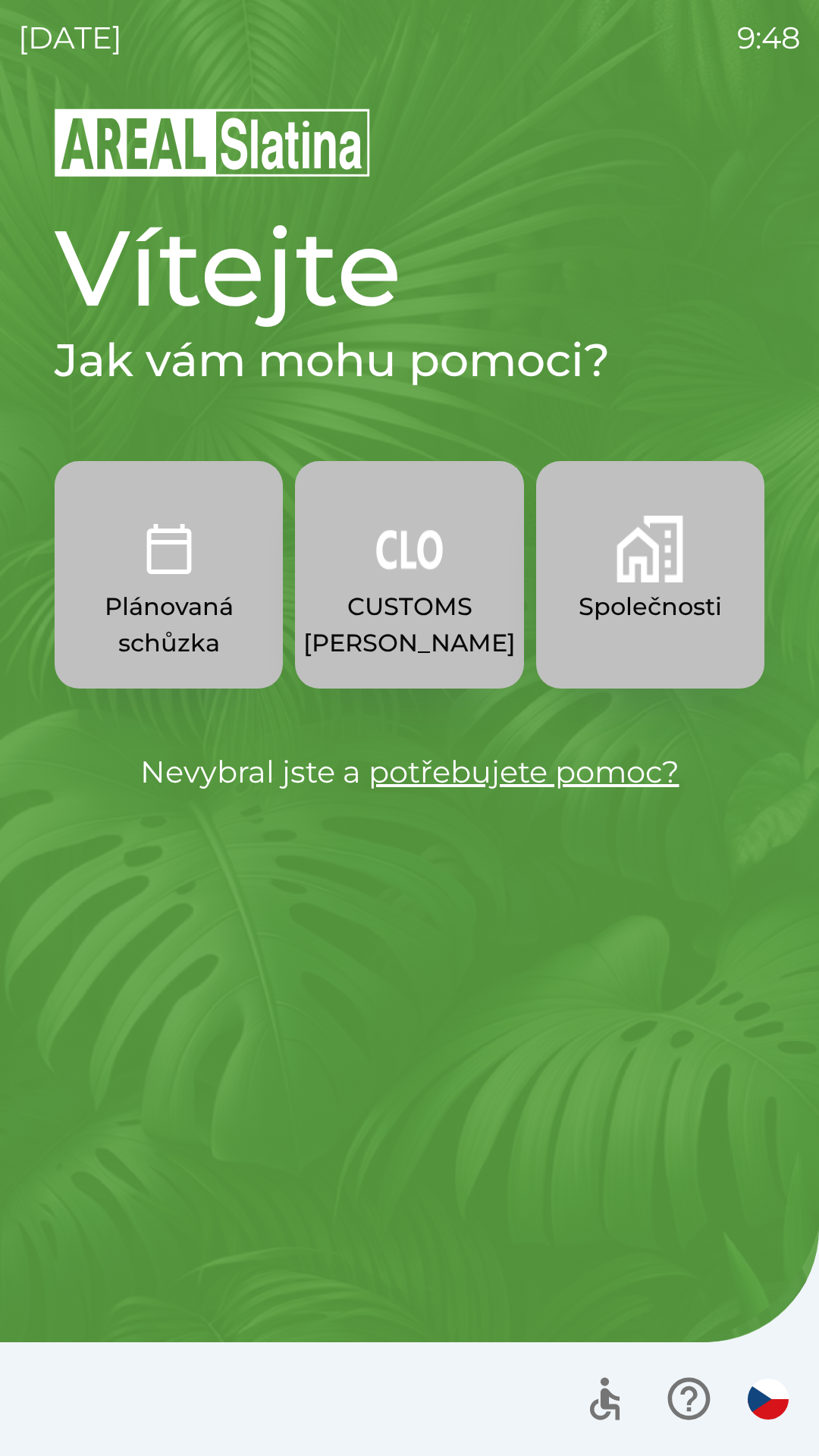
click at [658, 594] on p "Společnosti" at bounding box center [649, 607] width 143 height 36
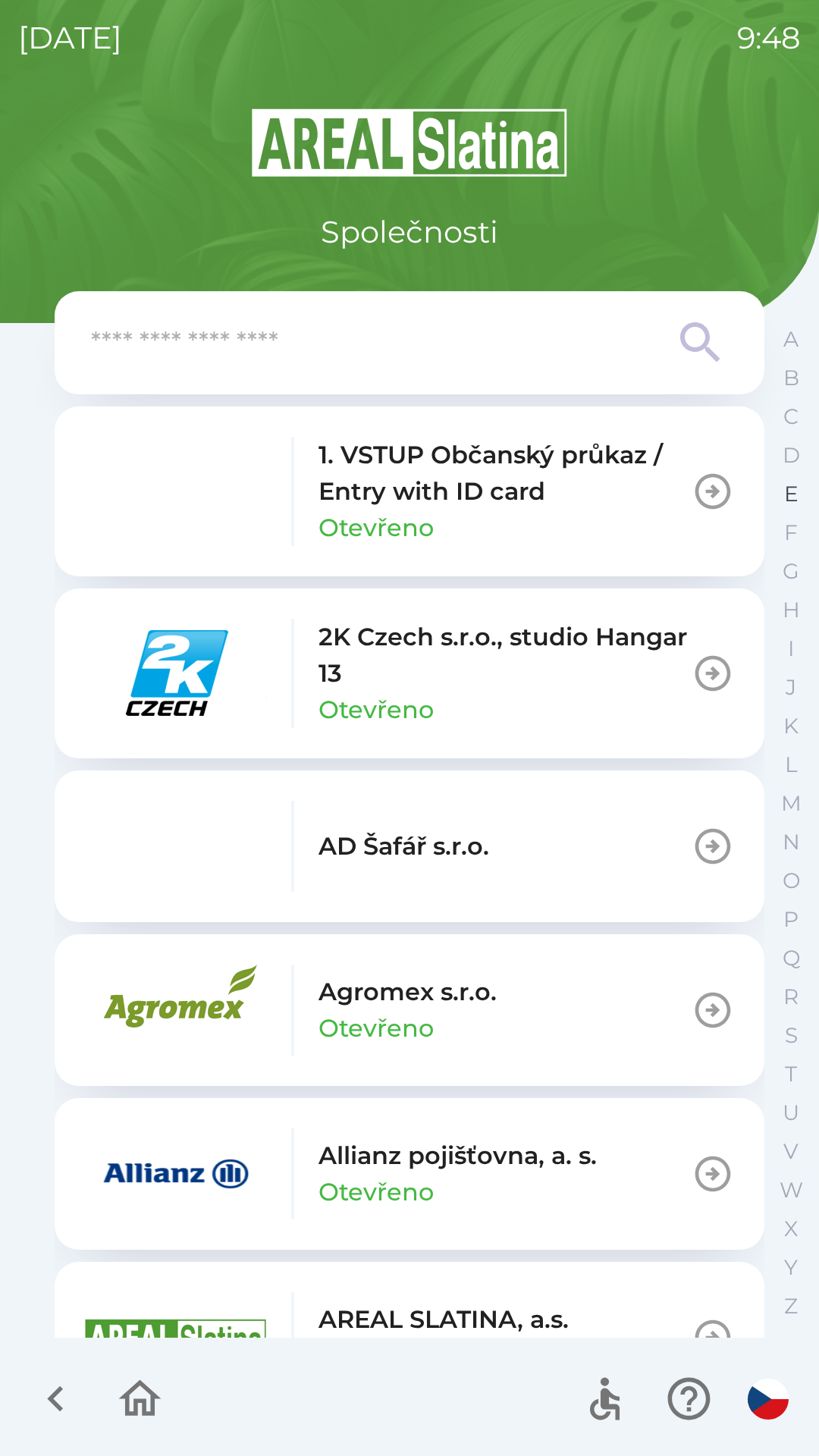
click at [782, 496] on button "E" at bounding box center [791, 494] width 38 height 38
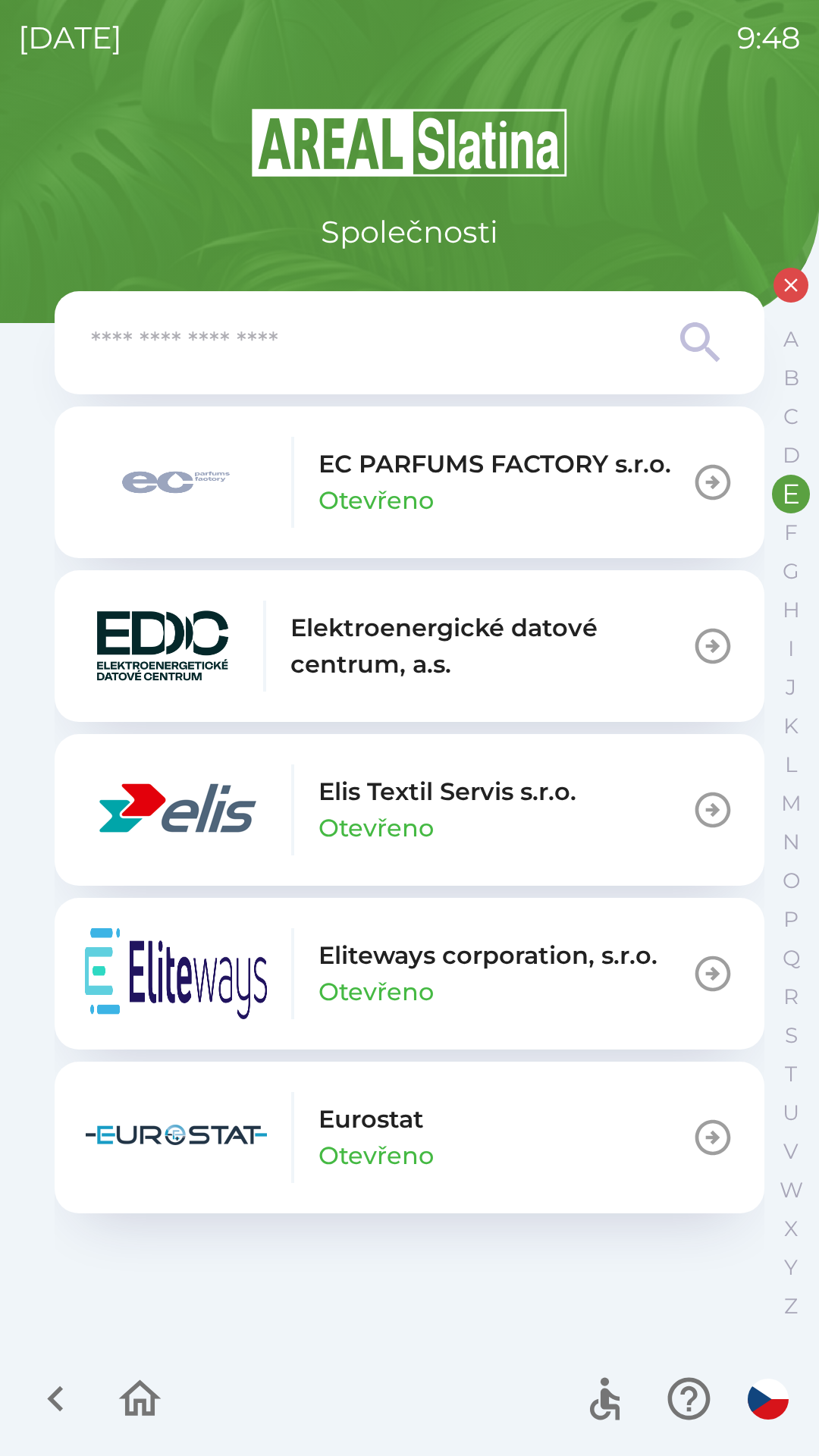
click at [31, 1381] on icon "button" at bounding box center [56, 1399] width 51 height 51
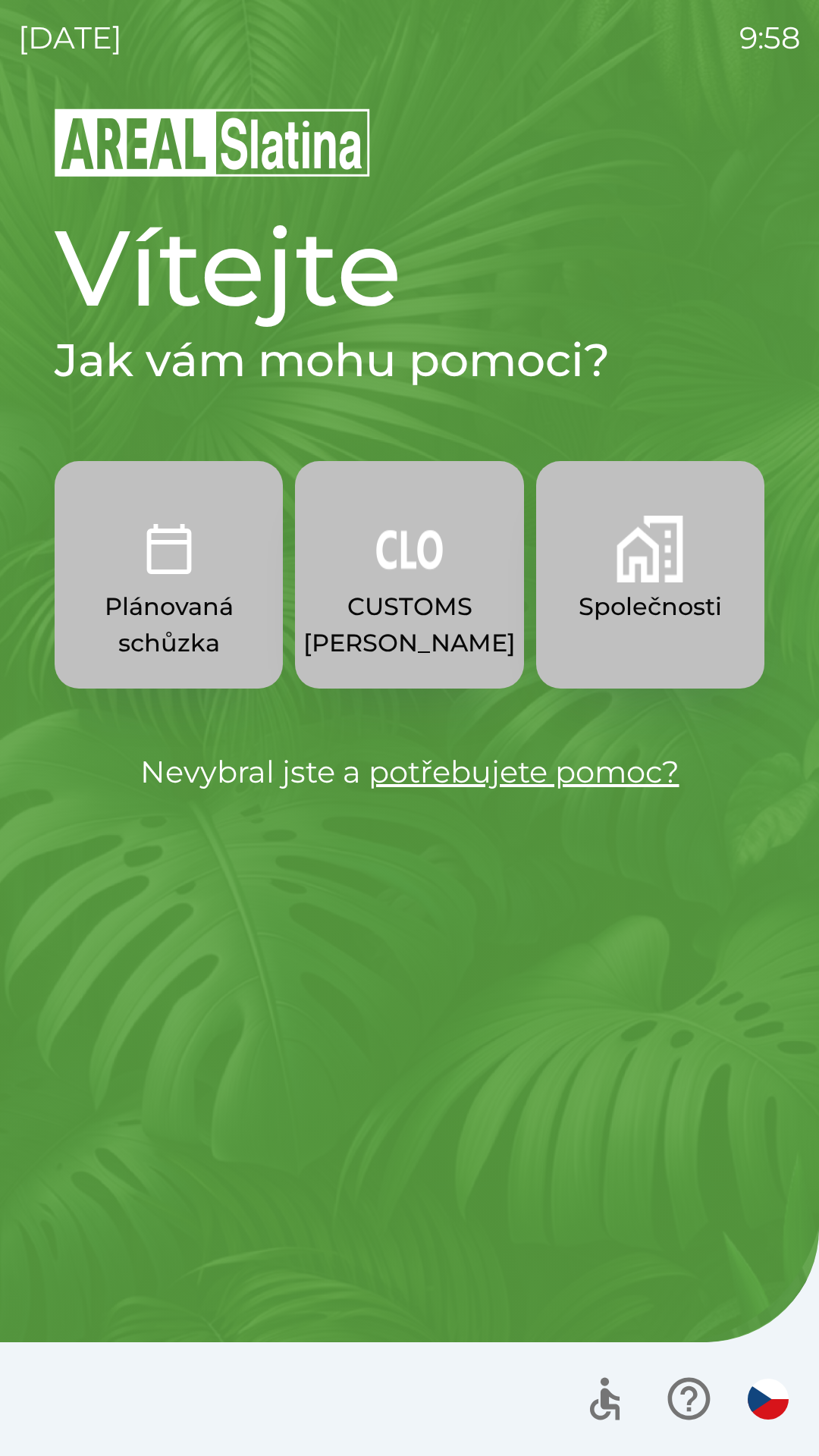
click at [661, 630] on button "Společnosti" at bounding box center [650, 574] width 228 height 227
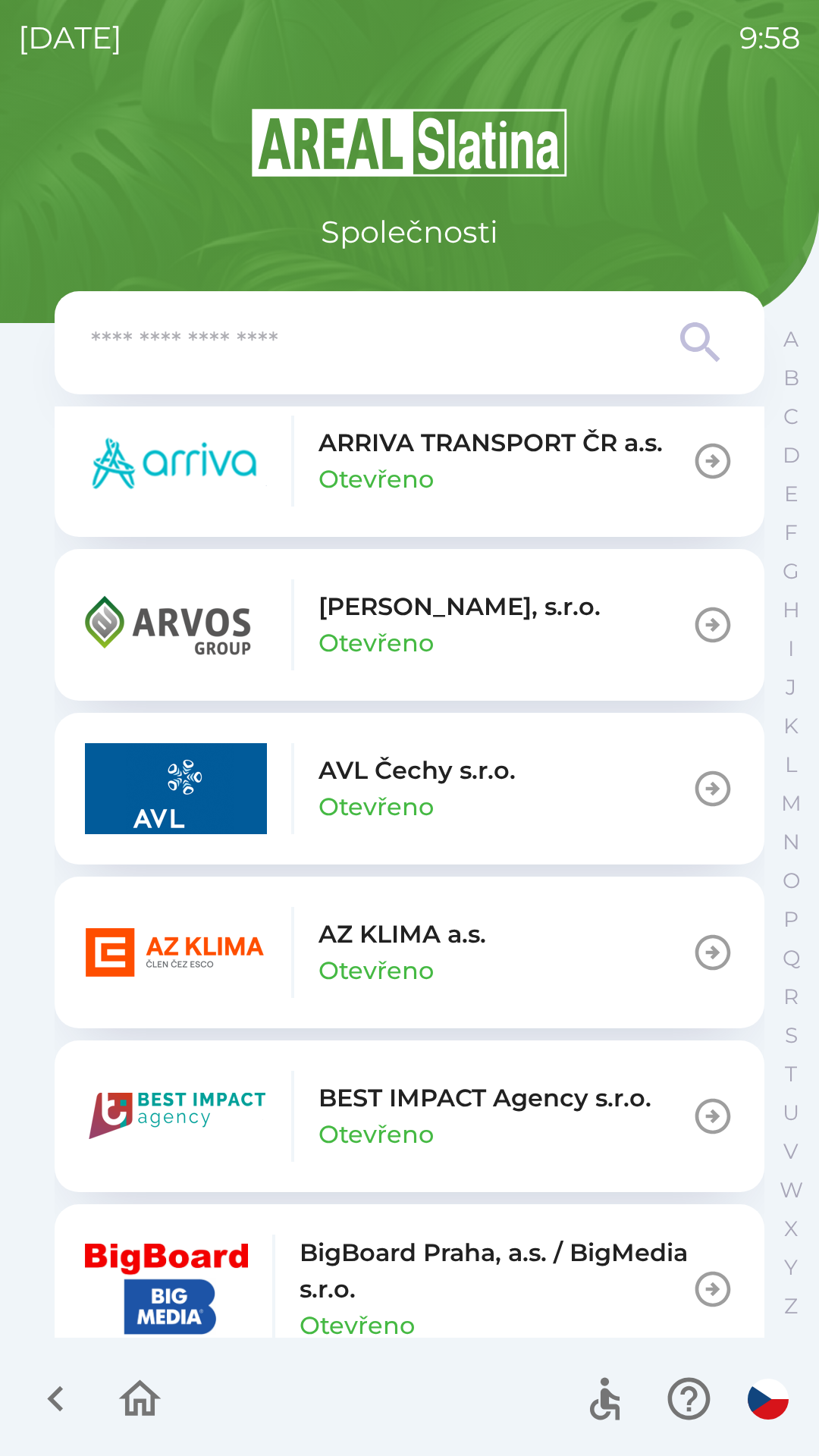
scroll to position [1220, 0]
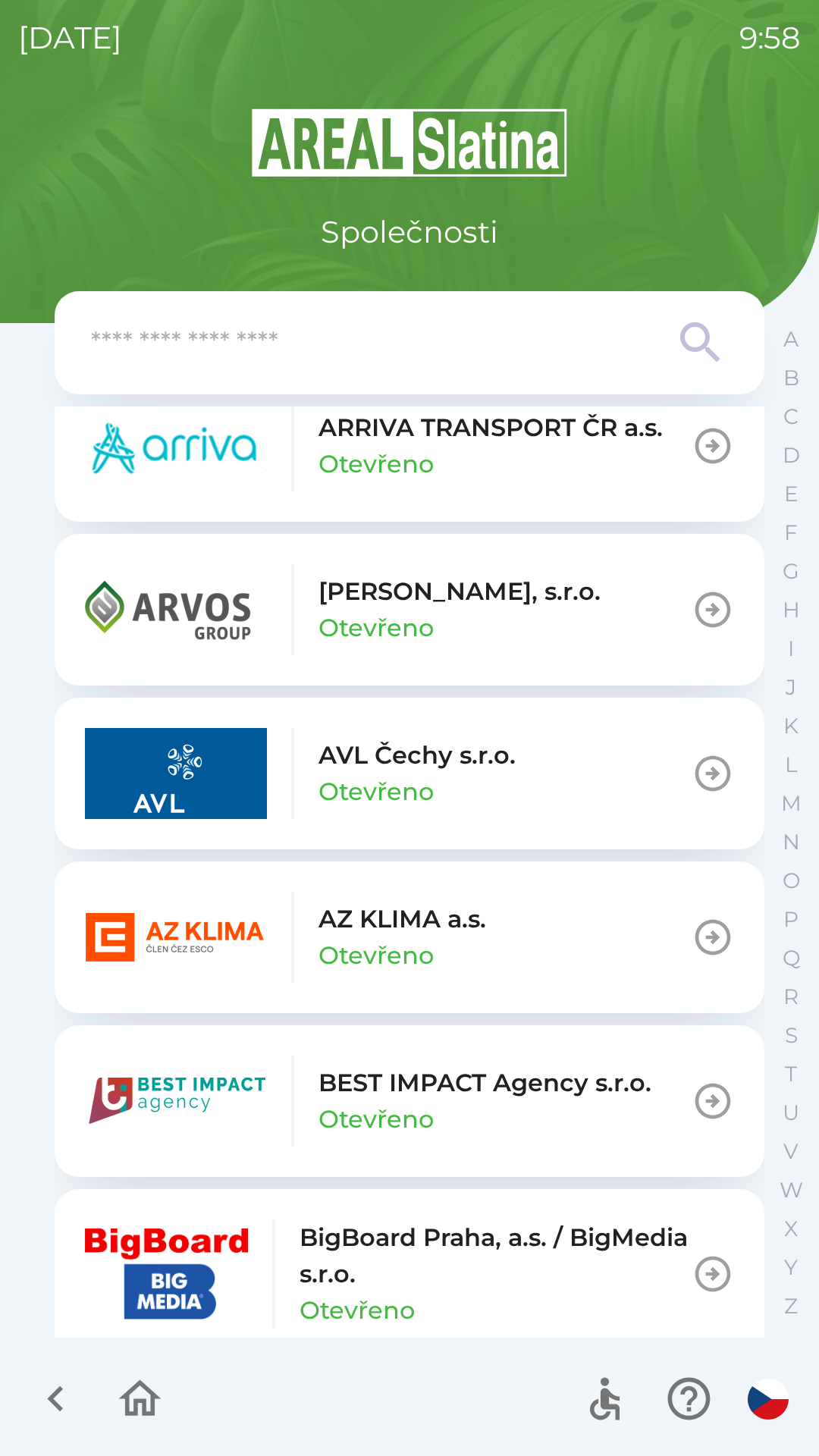
click at [383, 962] on p "Otevřeno" at bounding box center [376, 955] width 115 height 36
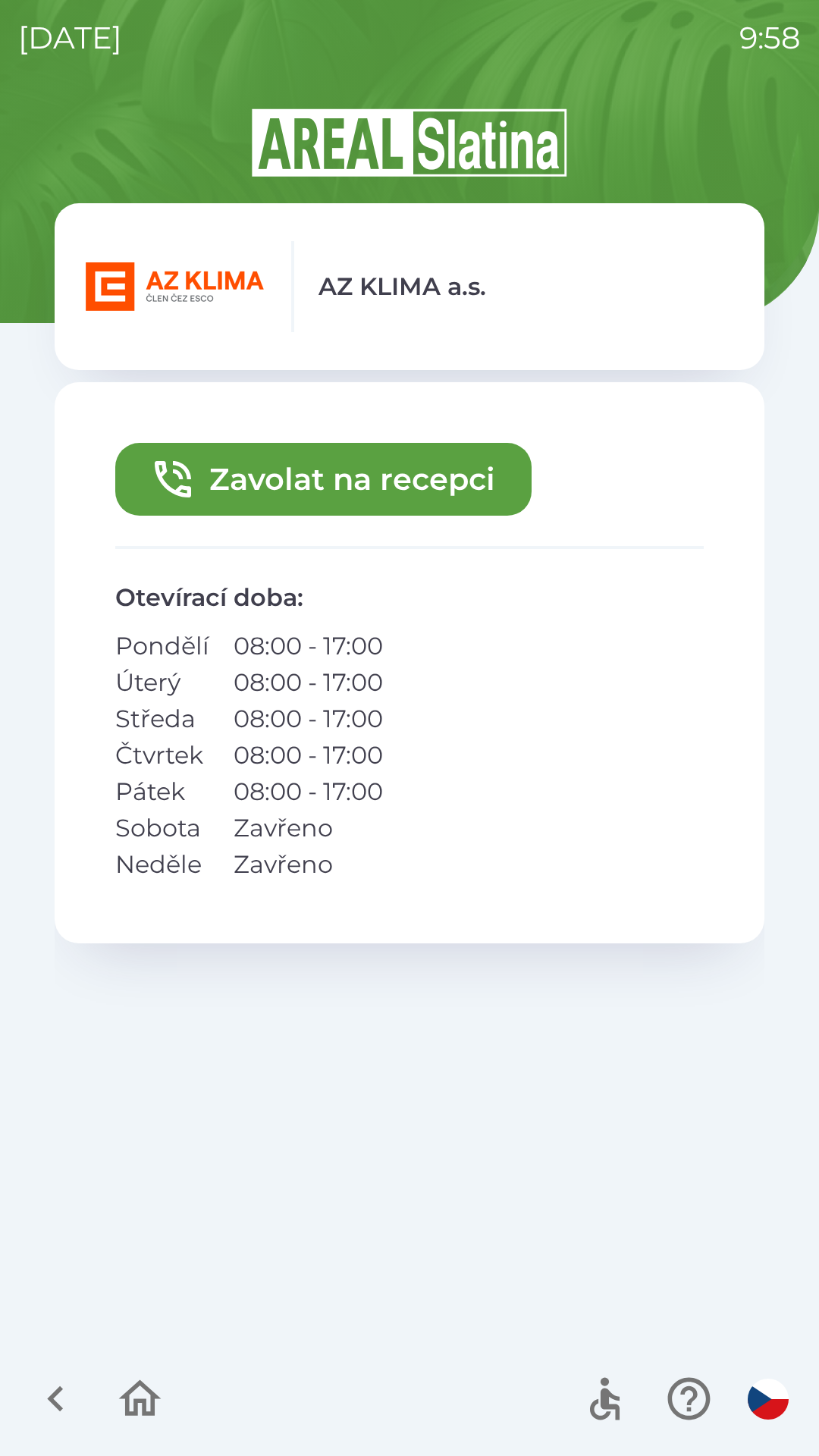
click at [385, 501] on button "Zavolat na recepci" at bounding box center [323, 479] width 416 height 73
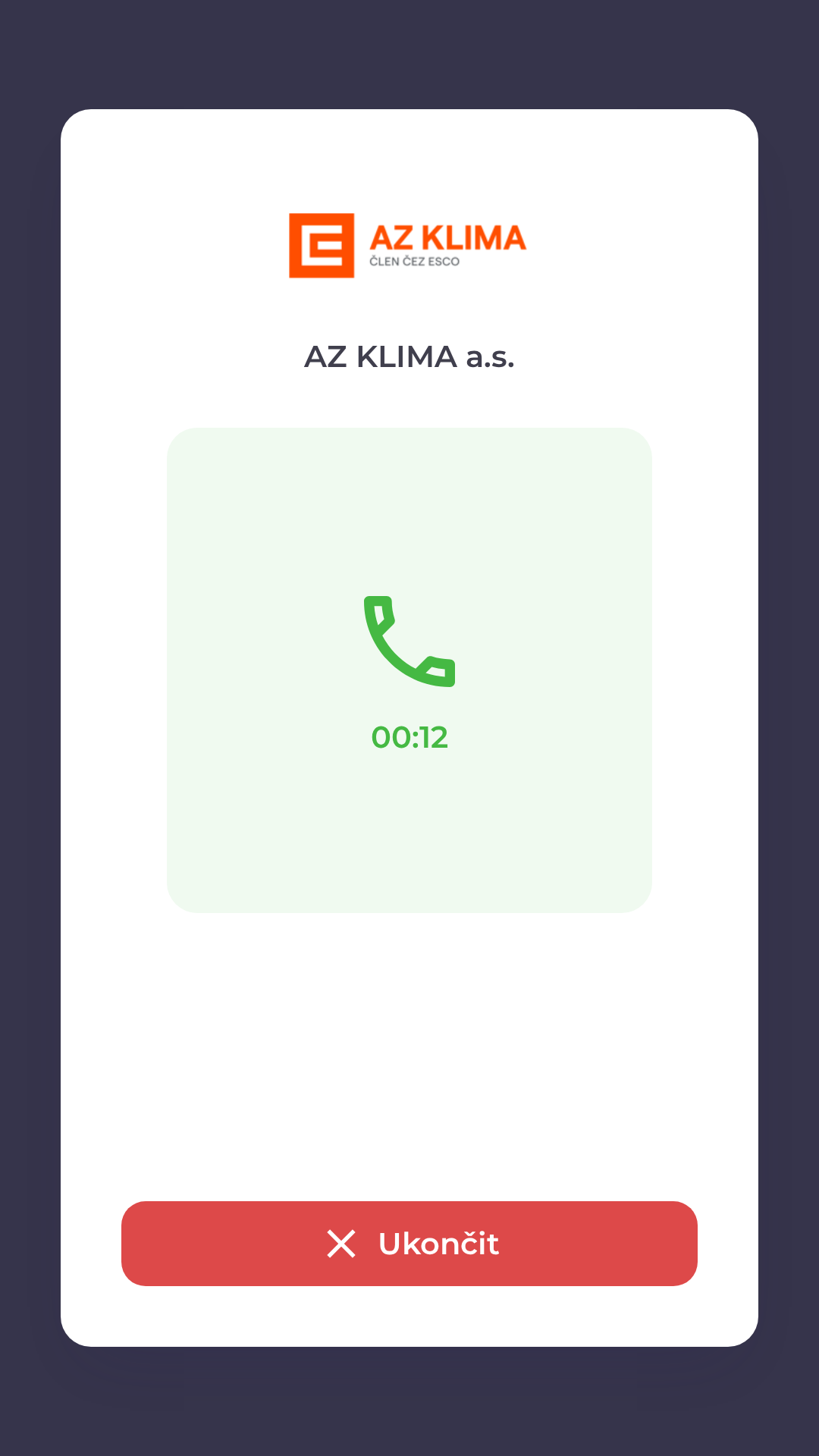
click at [389, 1224] on button "Ukončit" at bounding box center [410, 1243] width 576 height 85
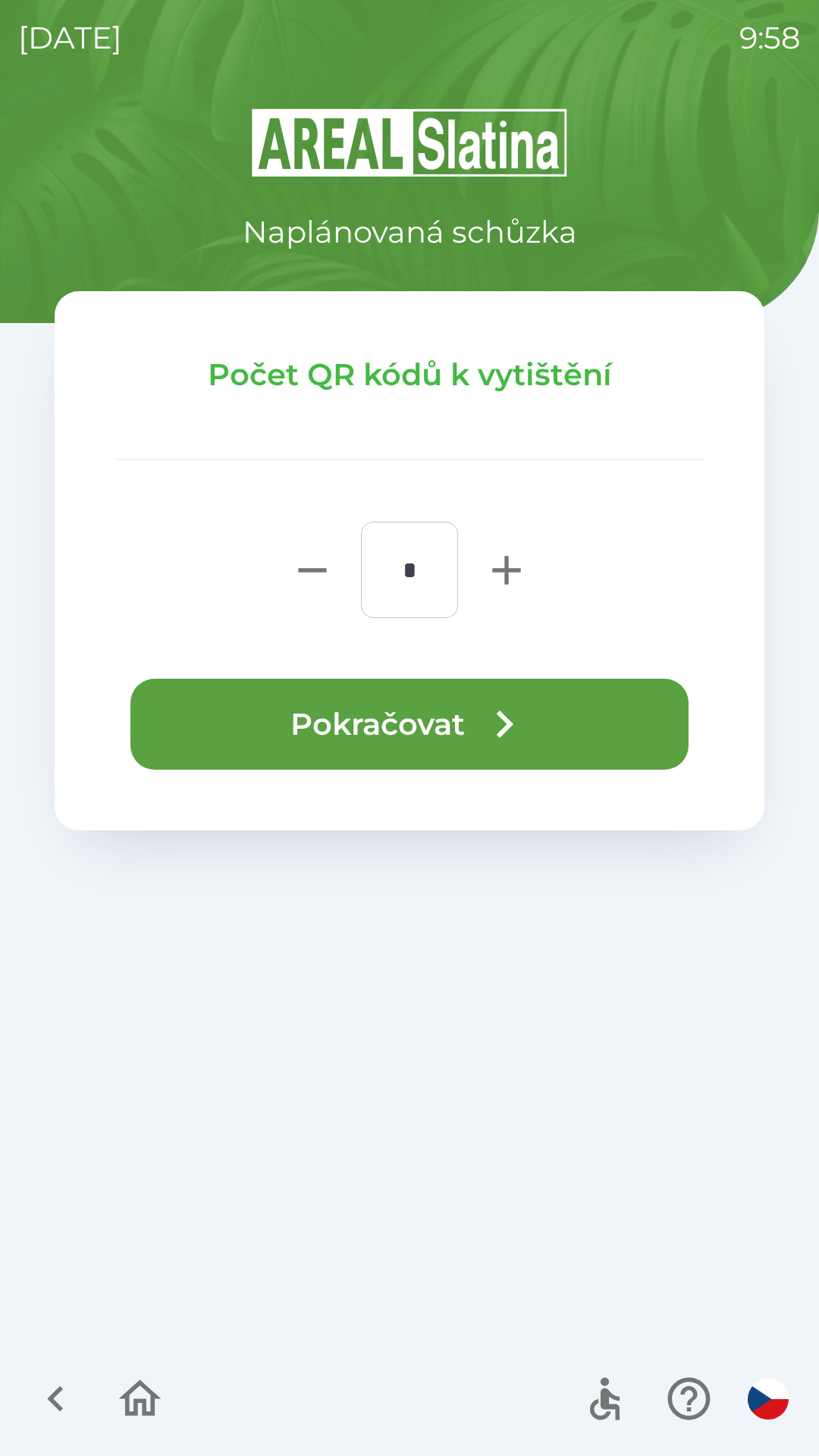
click at [448, 715] on button "Pokračovat" at bounding box center [410, 724] width 558 height 91
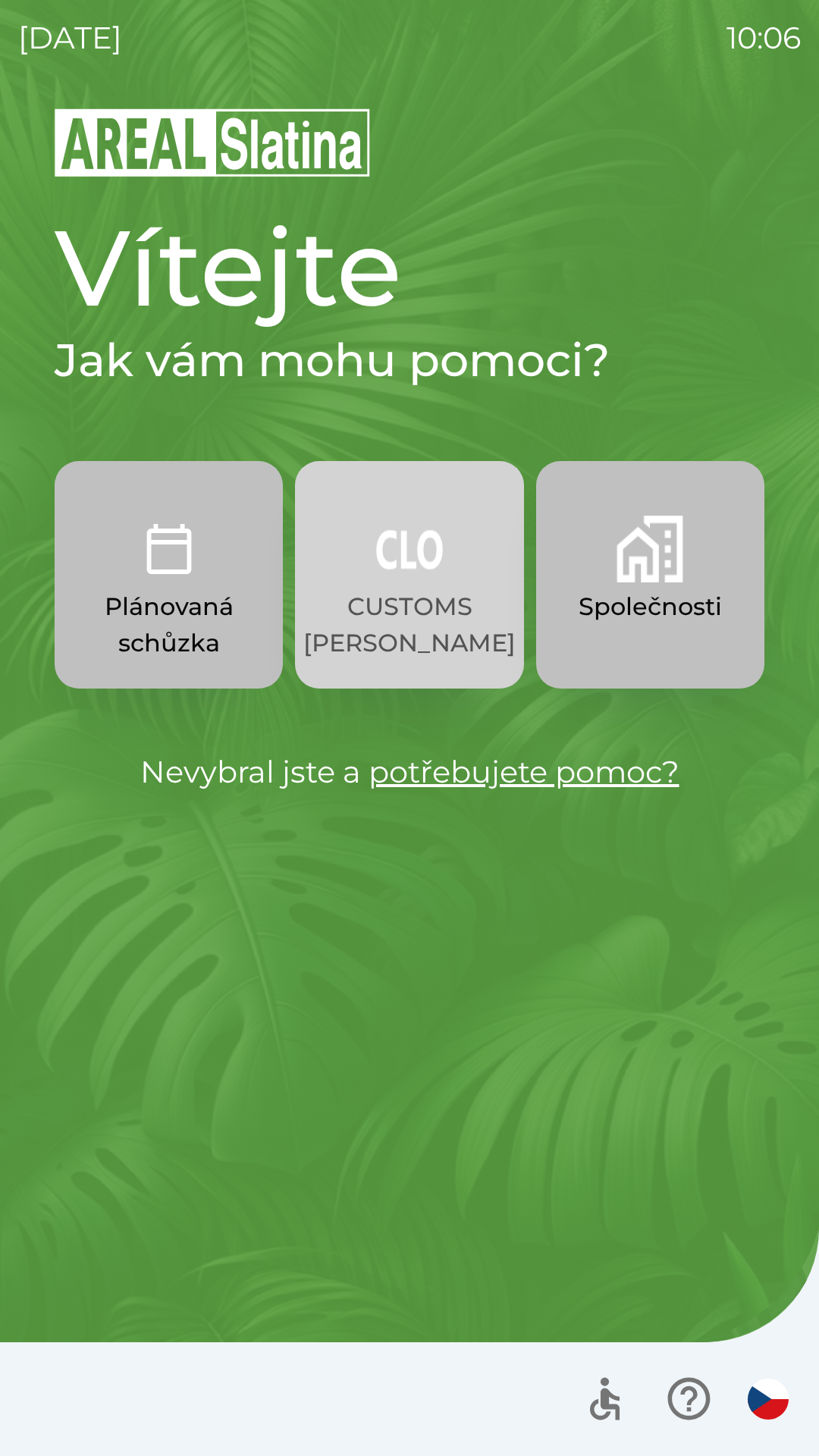
click at [456, 613] on p "CUSTOMS [PERSON_NAME]" at bounding box center [409, 625] width 213 height 73
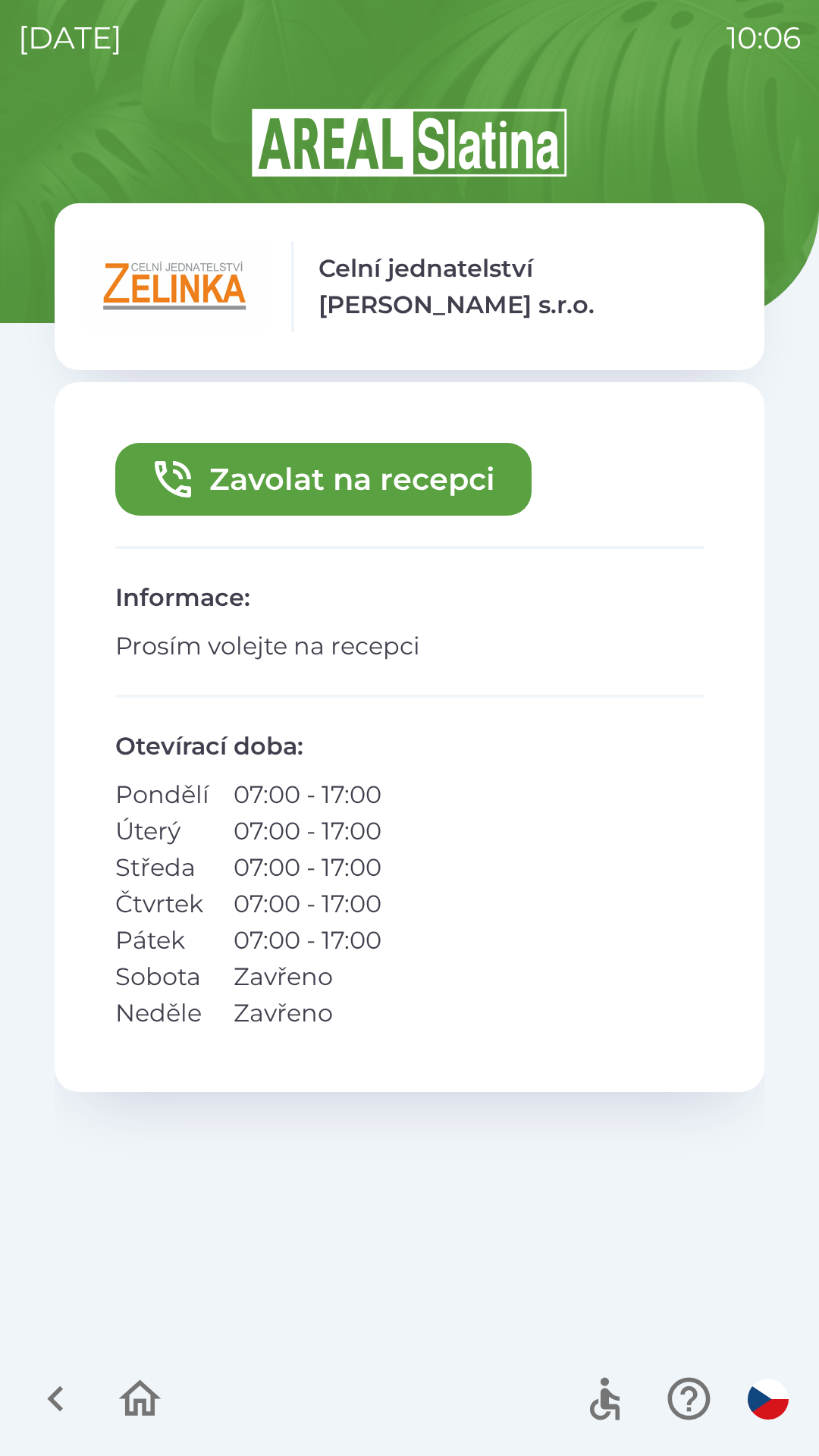
click at [436, 500] on button "Zavolat na recepci" at bounding box center [323, 479] width 416 height 73
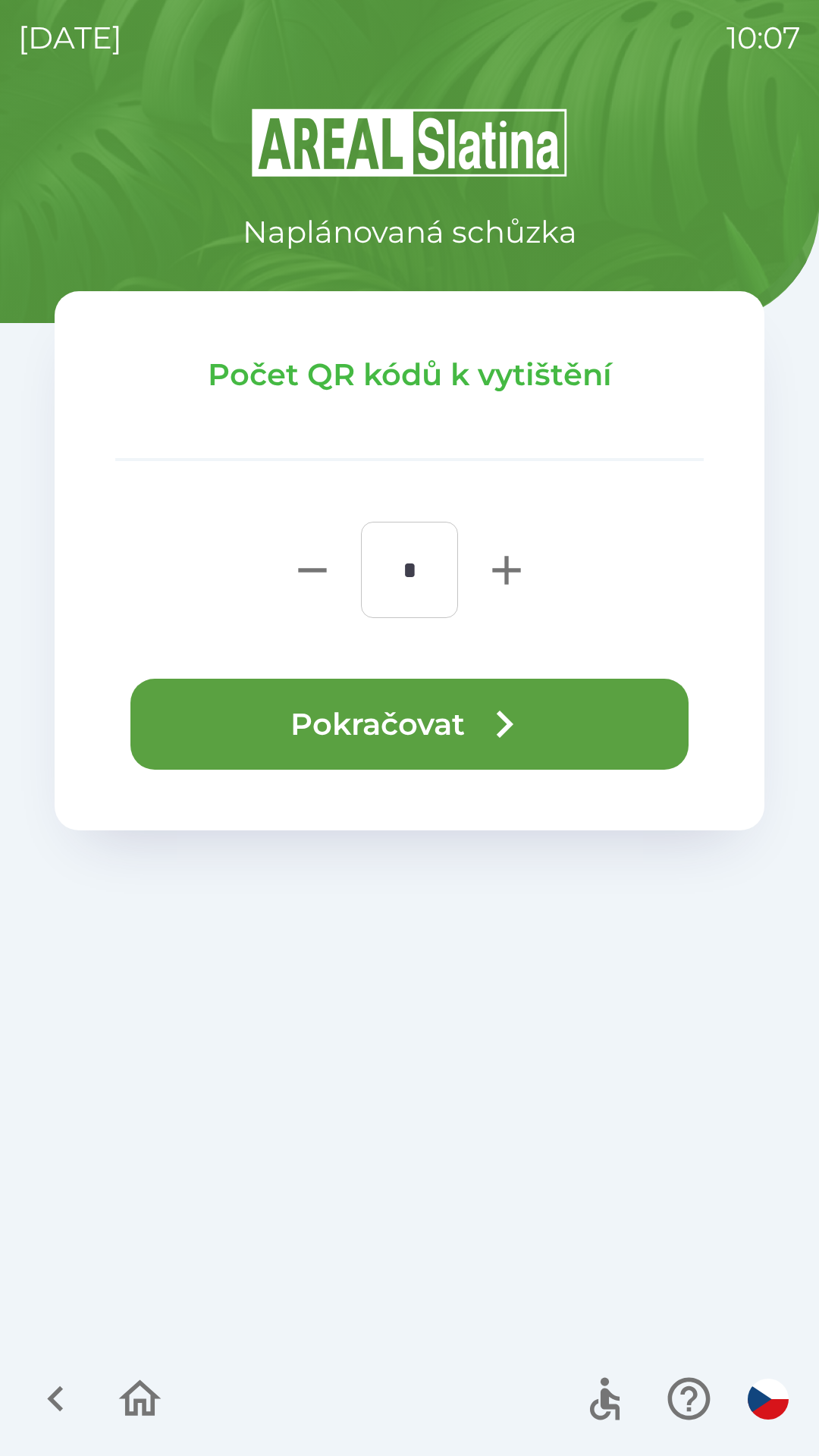
click at [539, 717] on button "Pokračovat" at bounding box center [410, 724] width 558 height 91
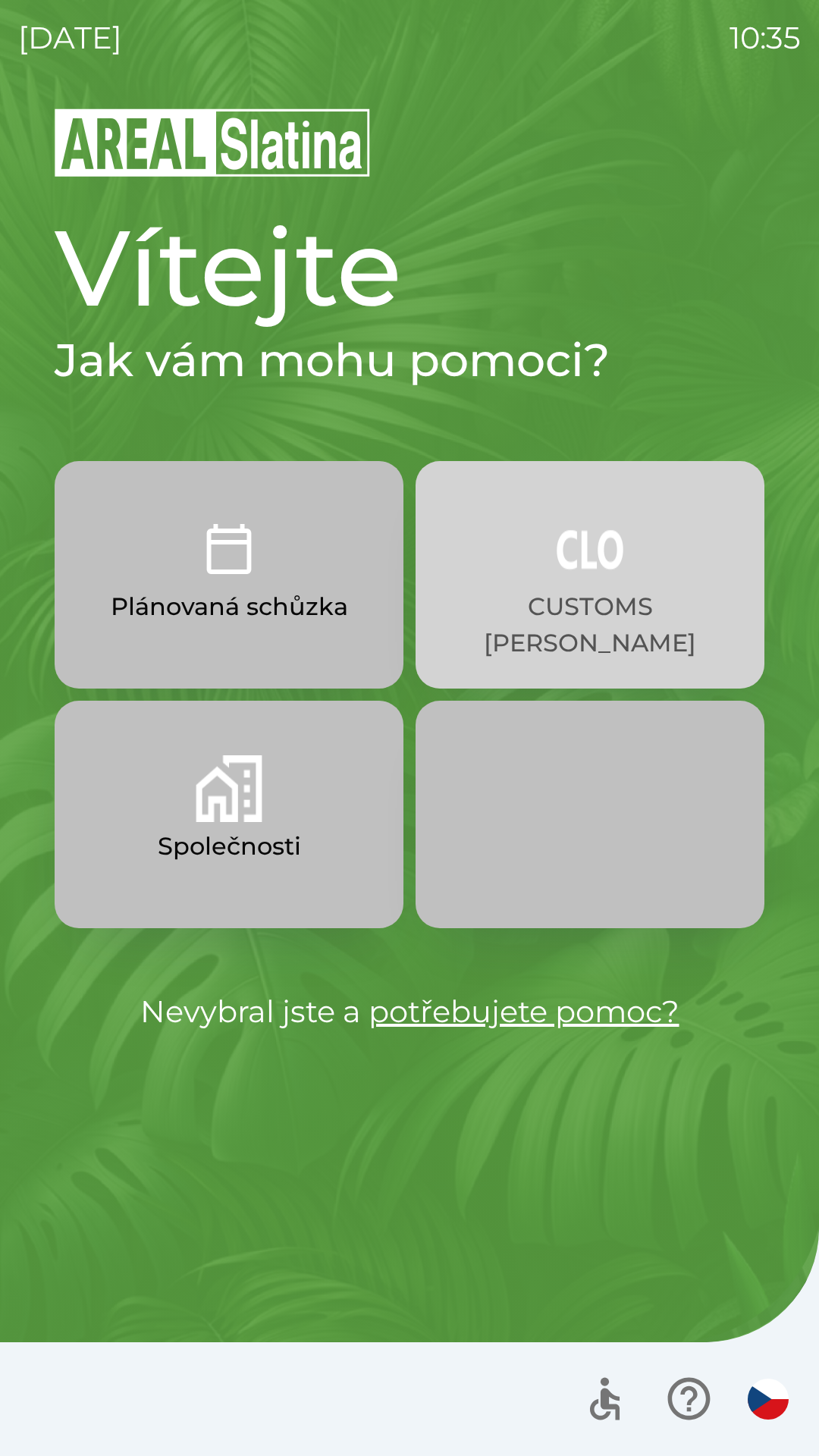
click at [581, 586] on button "CUSTOMS [PERSON_NAME]" at bounding box center [590, 574] width 348 height 227
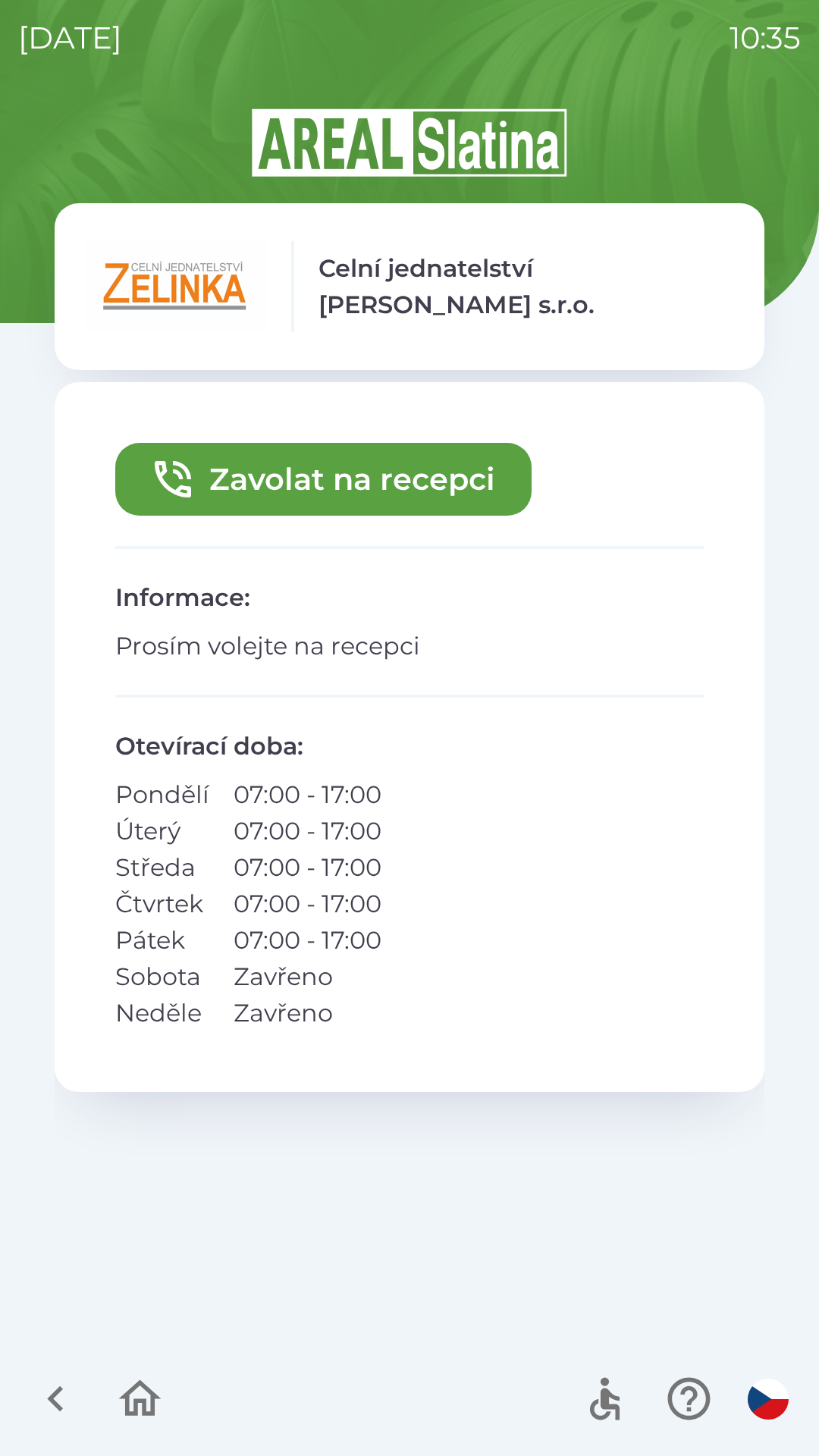
click at [358, 496] on button "Zavolat na recepci" at bounding box center [323, 479] width 416 height 73
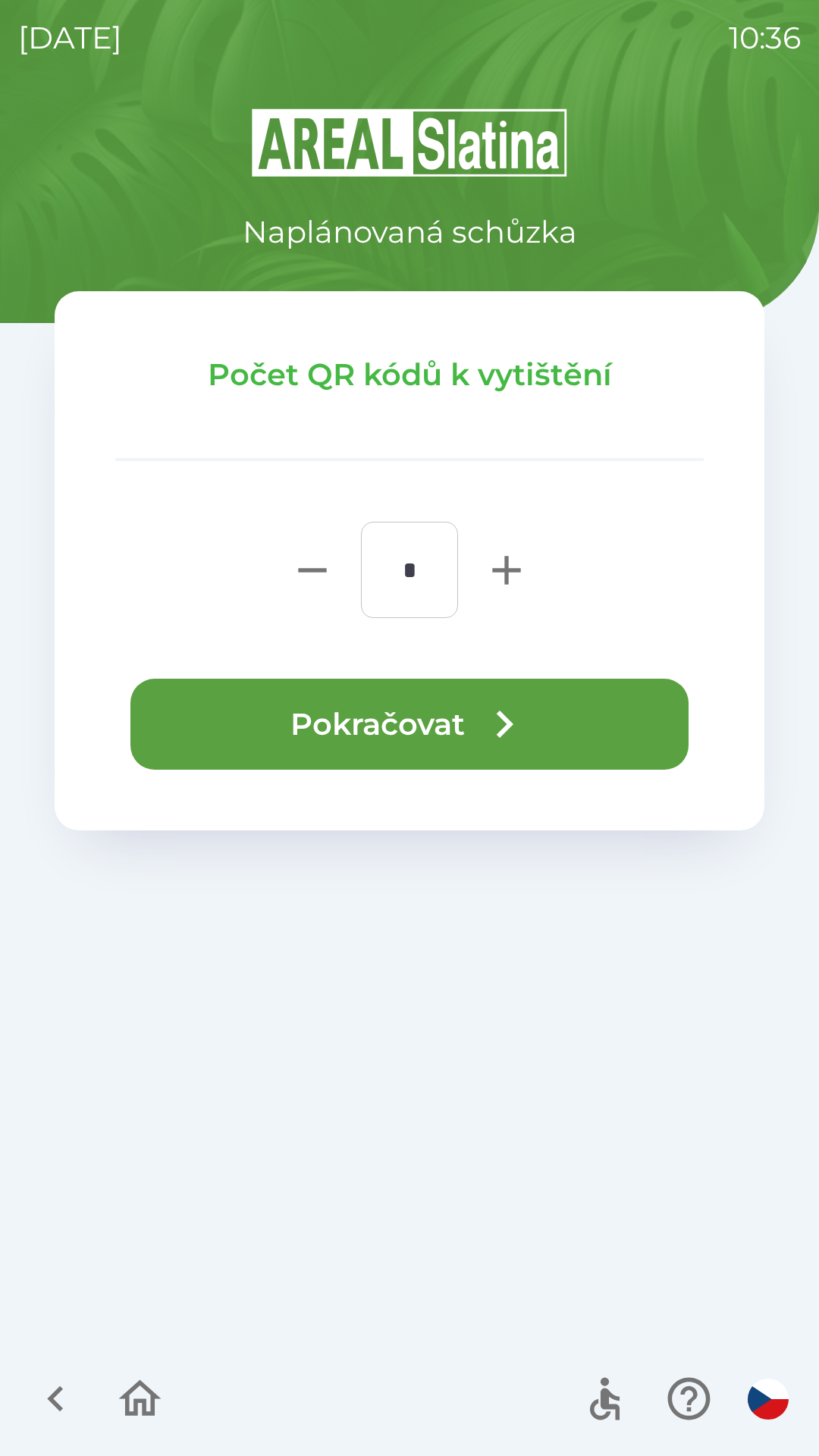
click at [492, 731] on icon "button" at bounding box center [504, 724] width 55 height 55
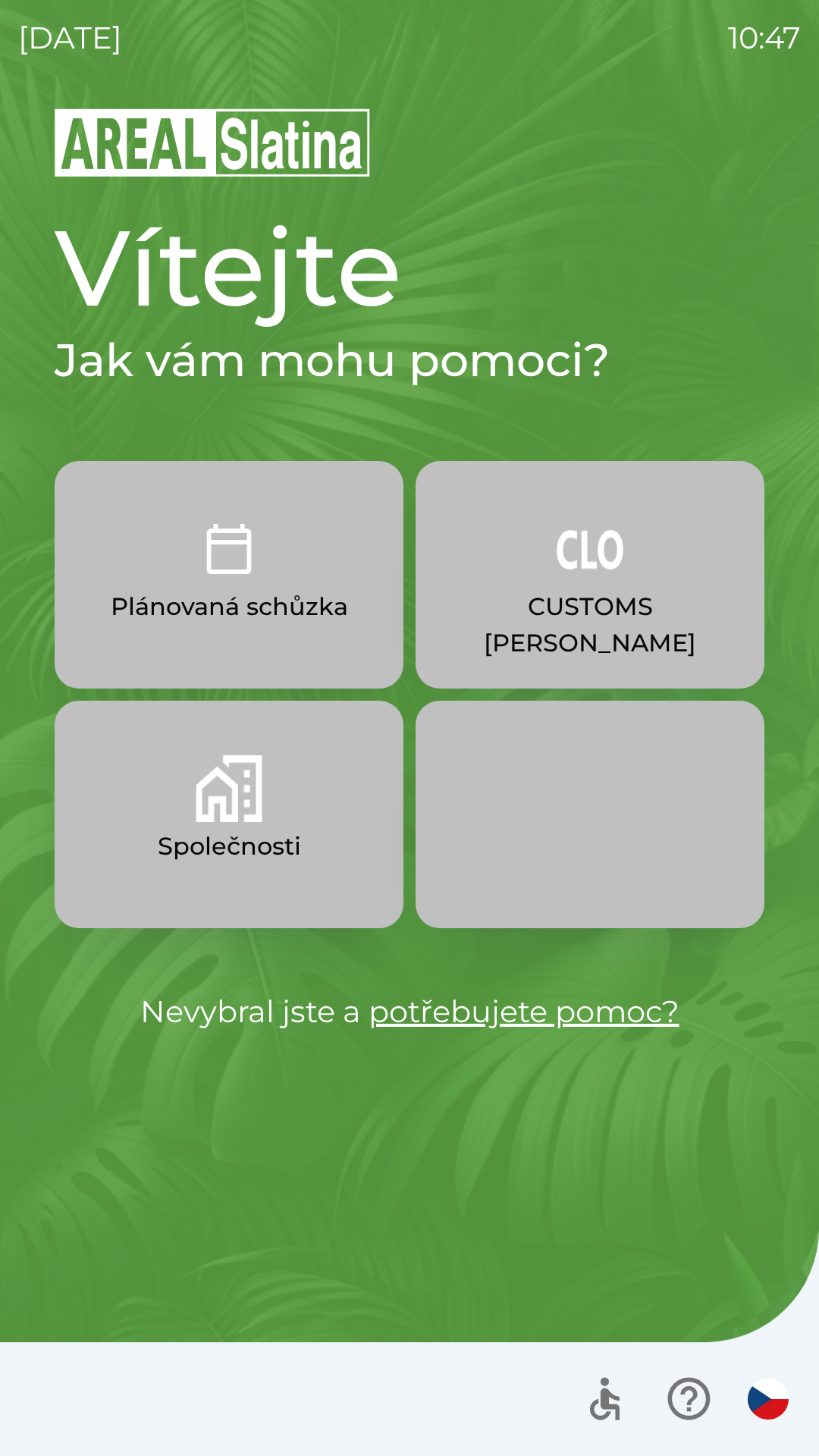
click at [633, 608] on p "CUSTOMS [PERSON_NAME]" at bounding box center [589, 625] width 276 height 73
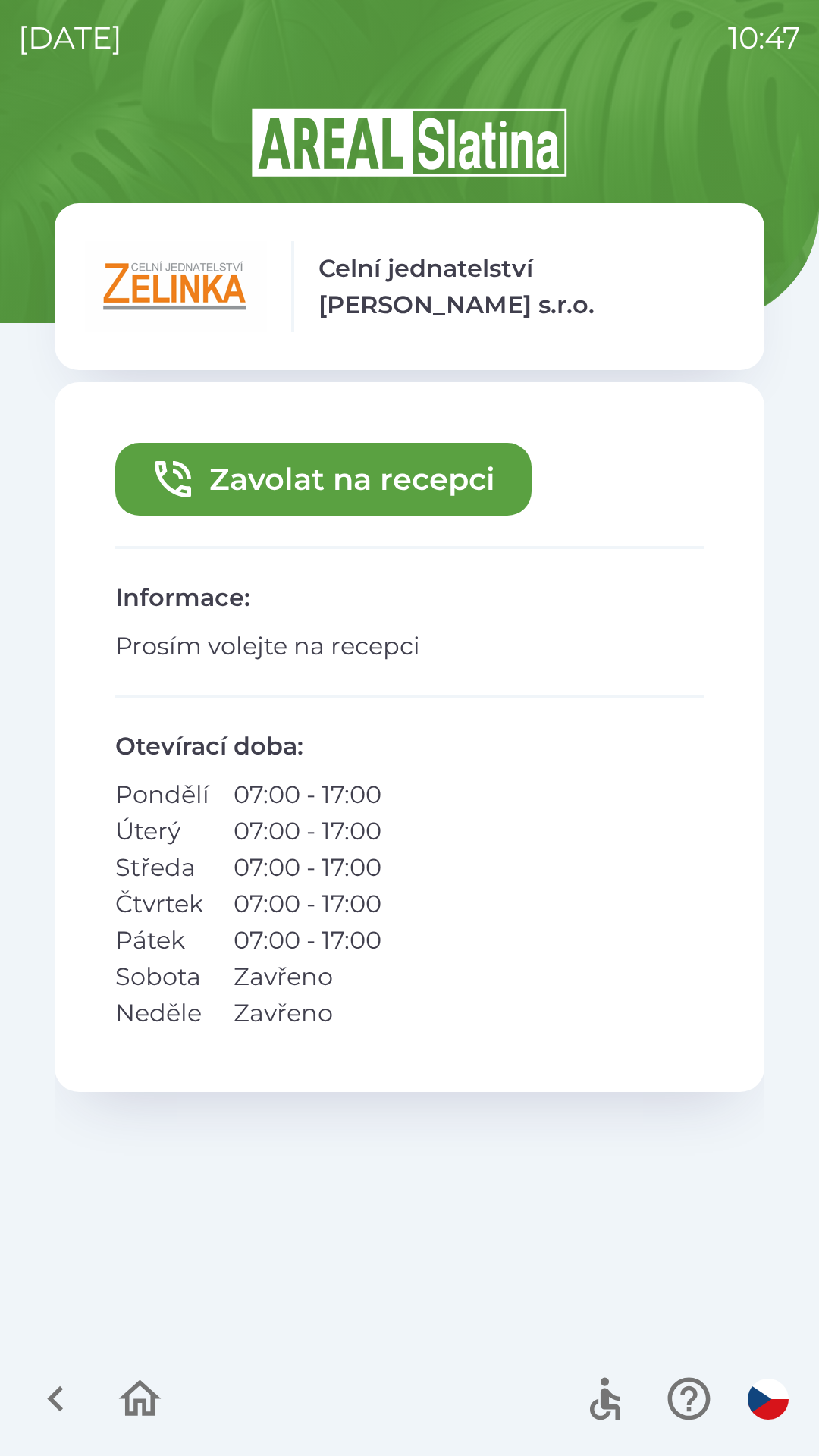
click at [59, 1389] on icon "button" at bounding box center [55, 1399] width 16 height 26
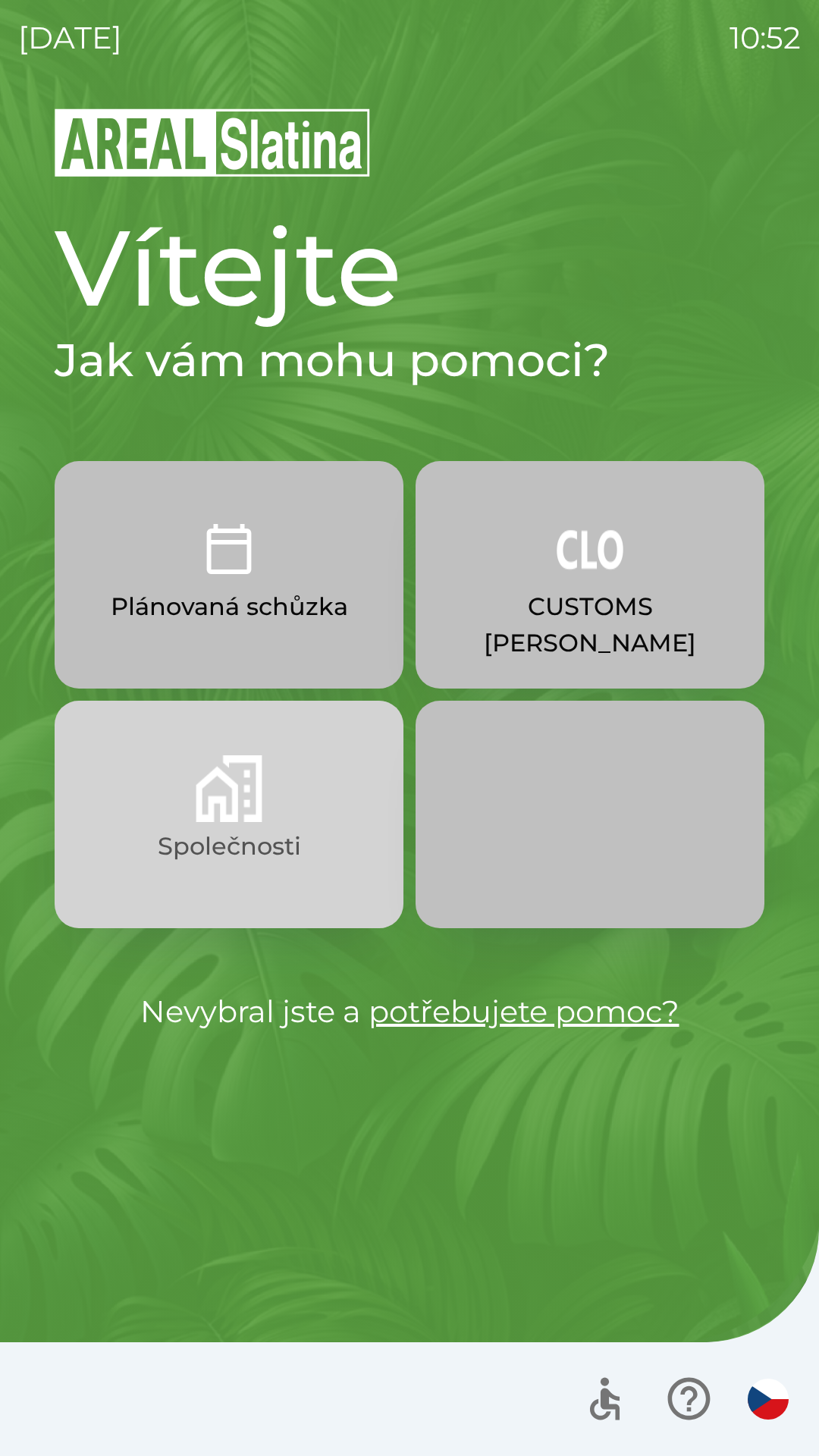
click at [200, 806] on img "button" at bounding box center [228, 788] width 67 height 67
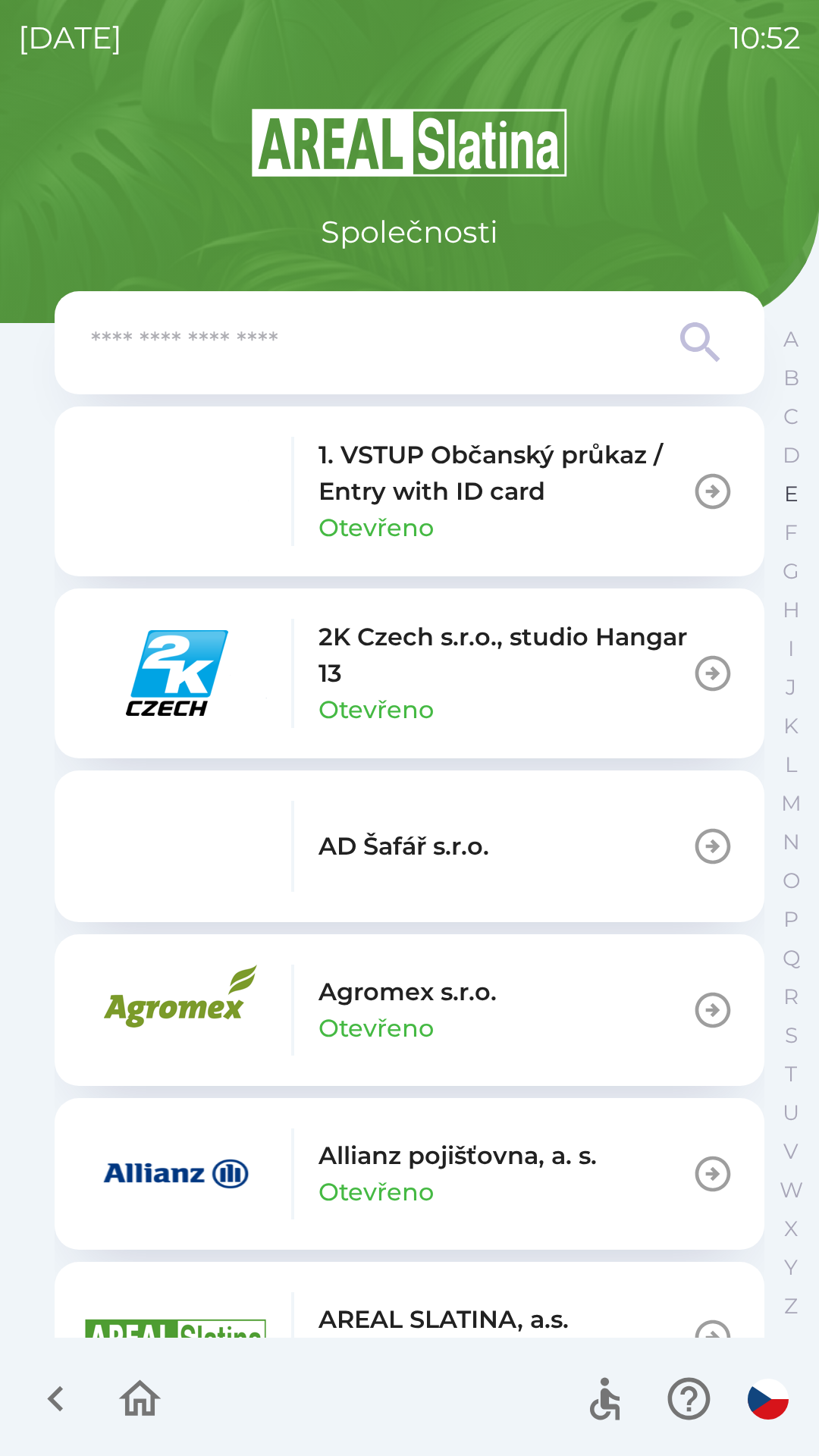
click at [781, 497] on button "E" at bounding box center [791, 494] width 38 height 38
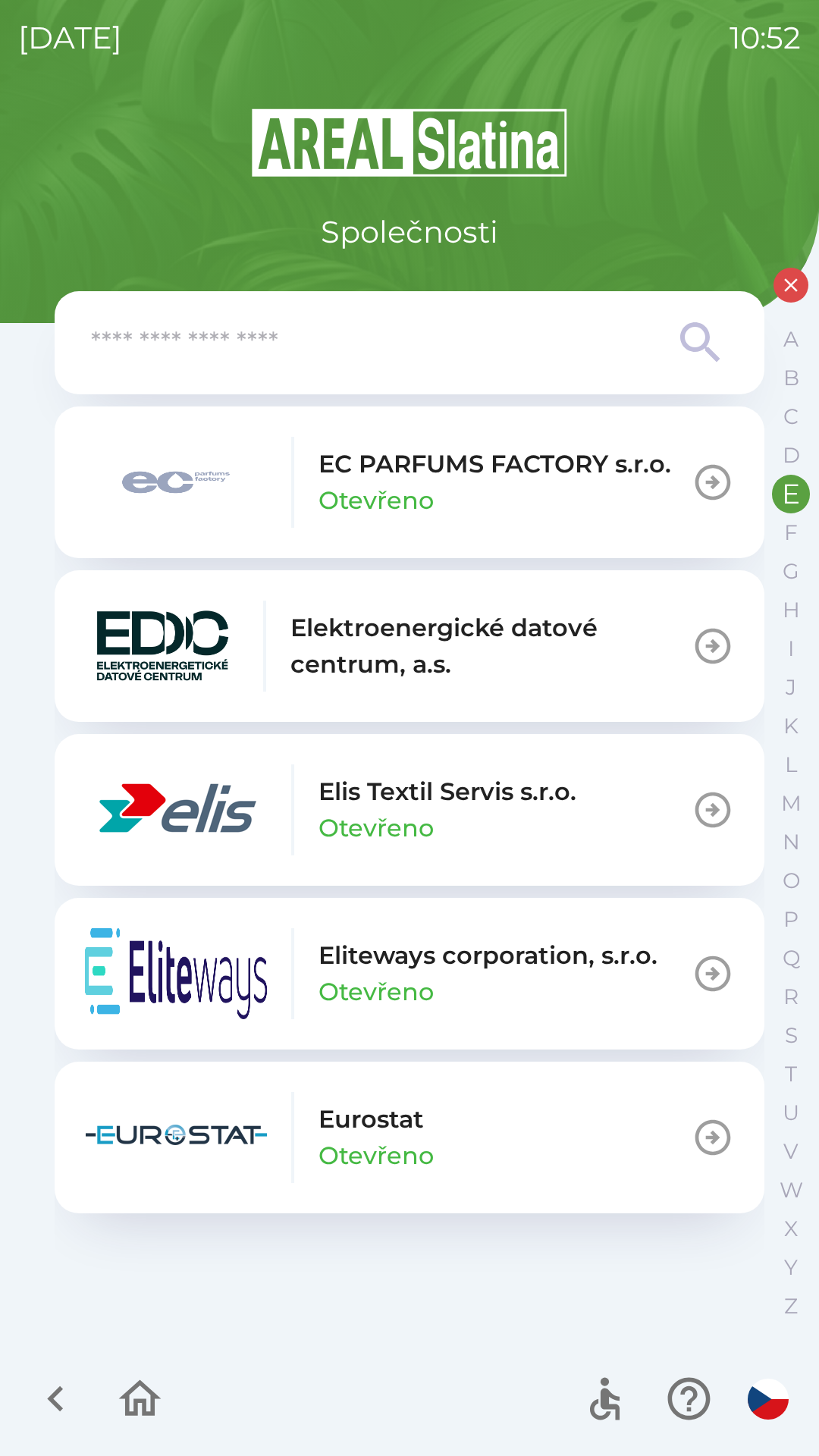
click at [456, 492] on div "EC PARFUMS FACTORY s.r.o. Otevřeno" at bounding box center [494, 483] width 353 height 73
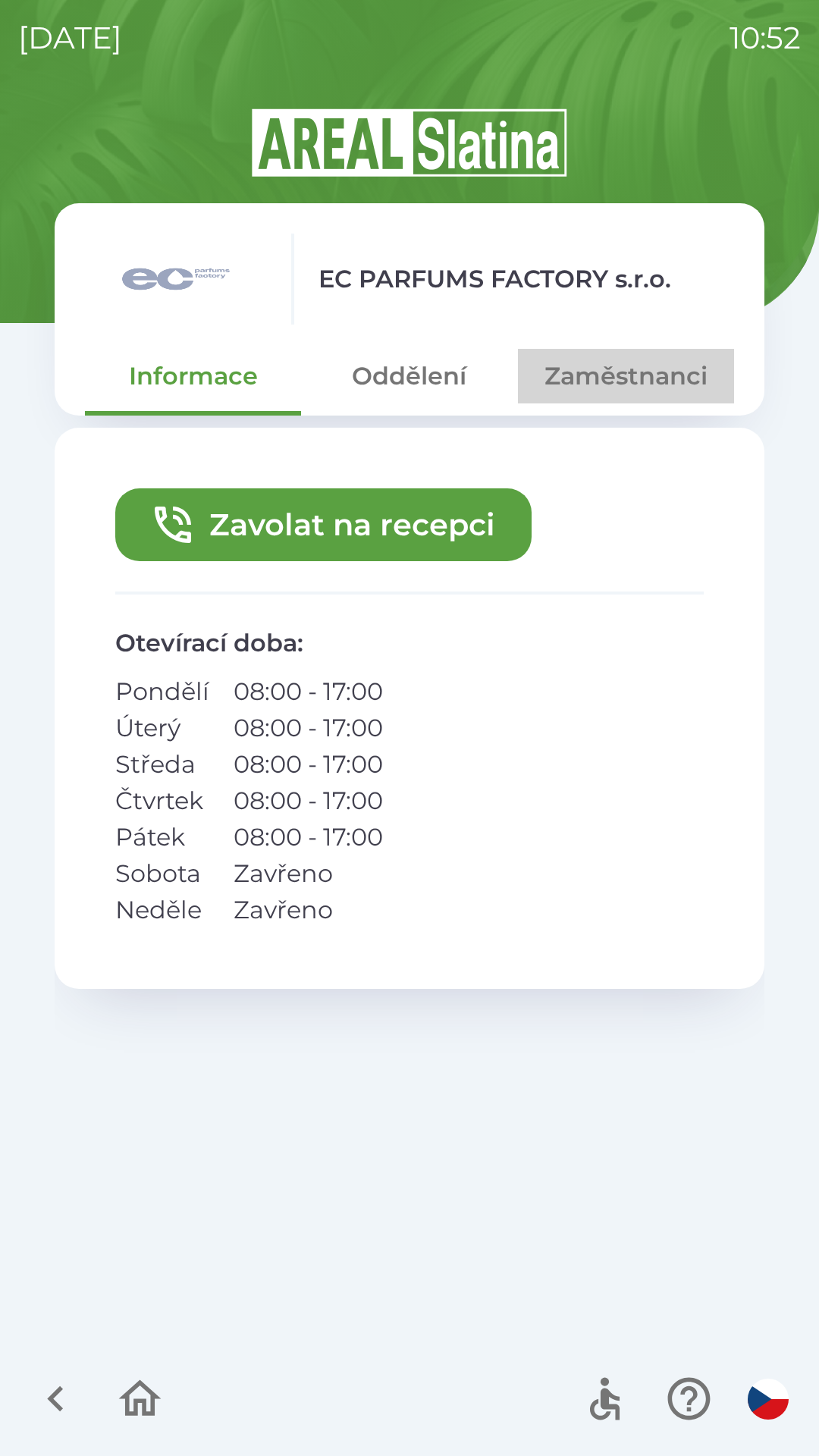
click at [596, 374] on button "Zaměstnanci" at bounding box center [626, 376] width 216 height 55
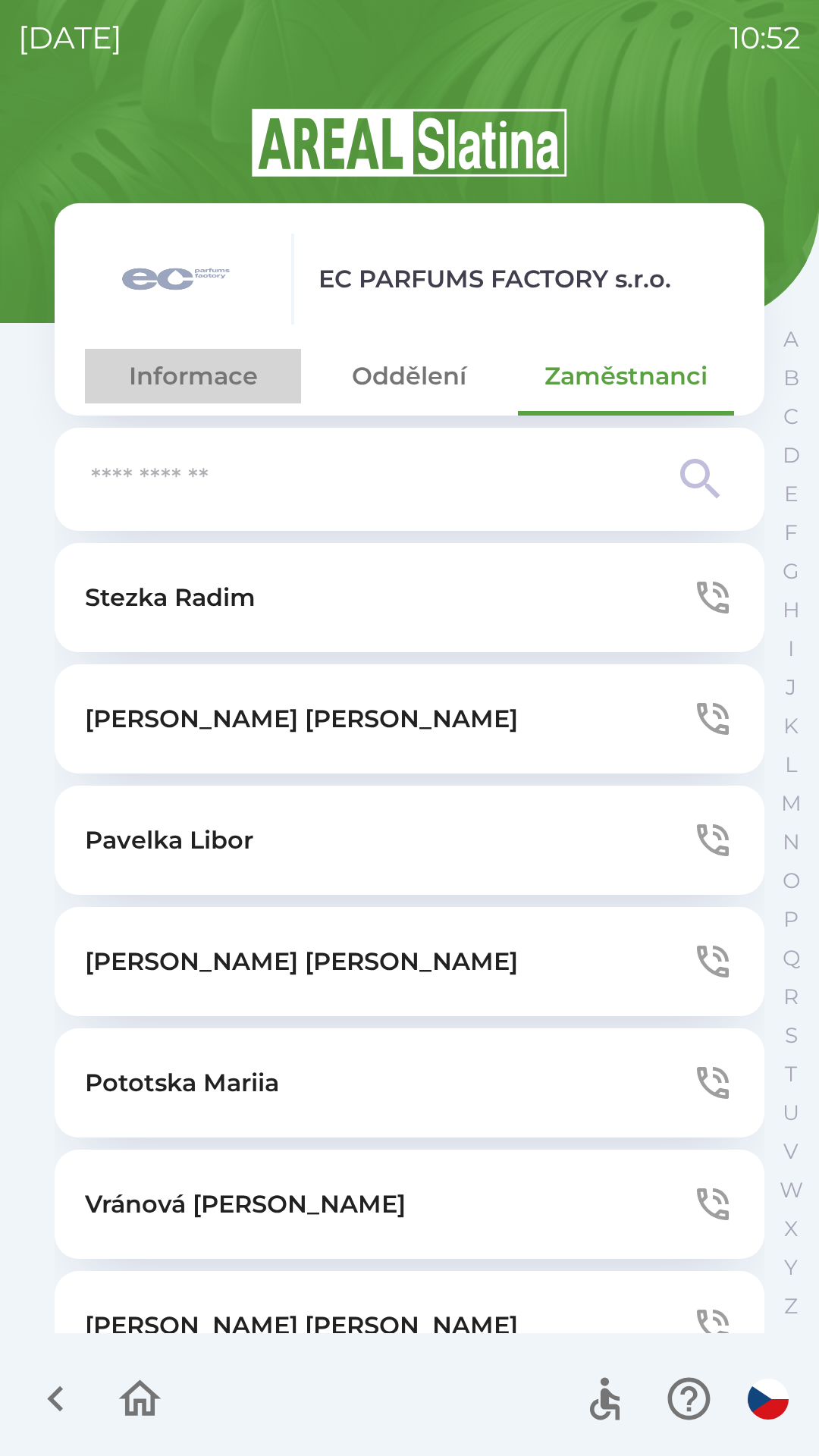
click at [230, 376] on button "Informace" at bounding box center [192, 376] width 216 height 55
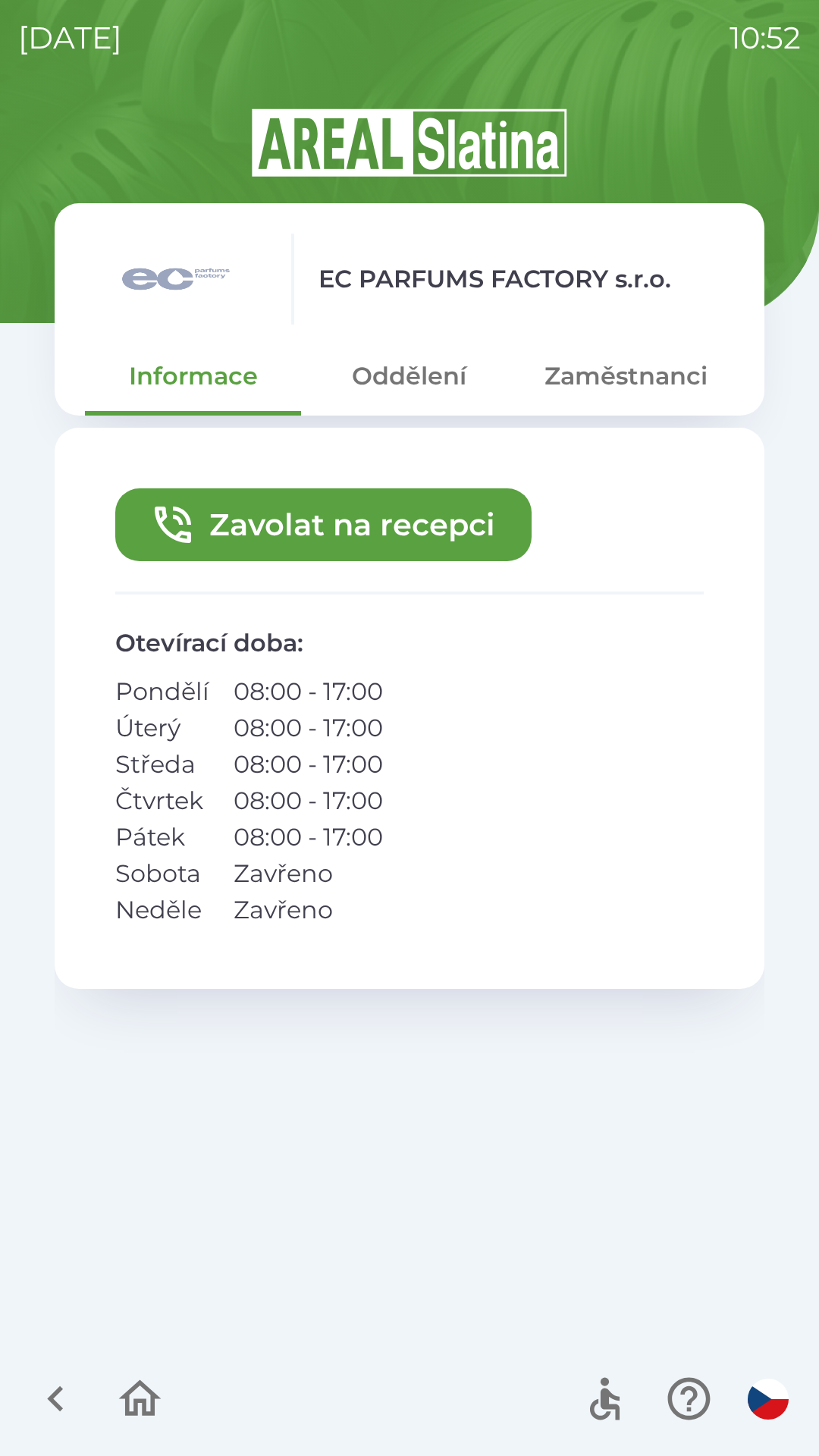
click at [431, 527] on button "Zavolat na recepci" at bounding box center [323, 525] width 416 height 73
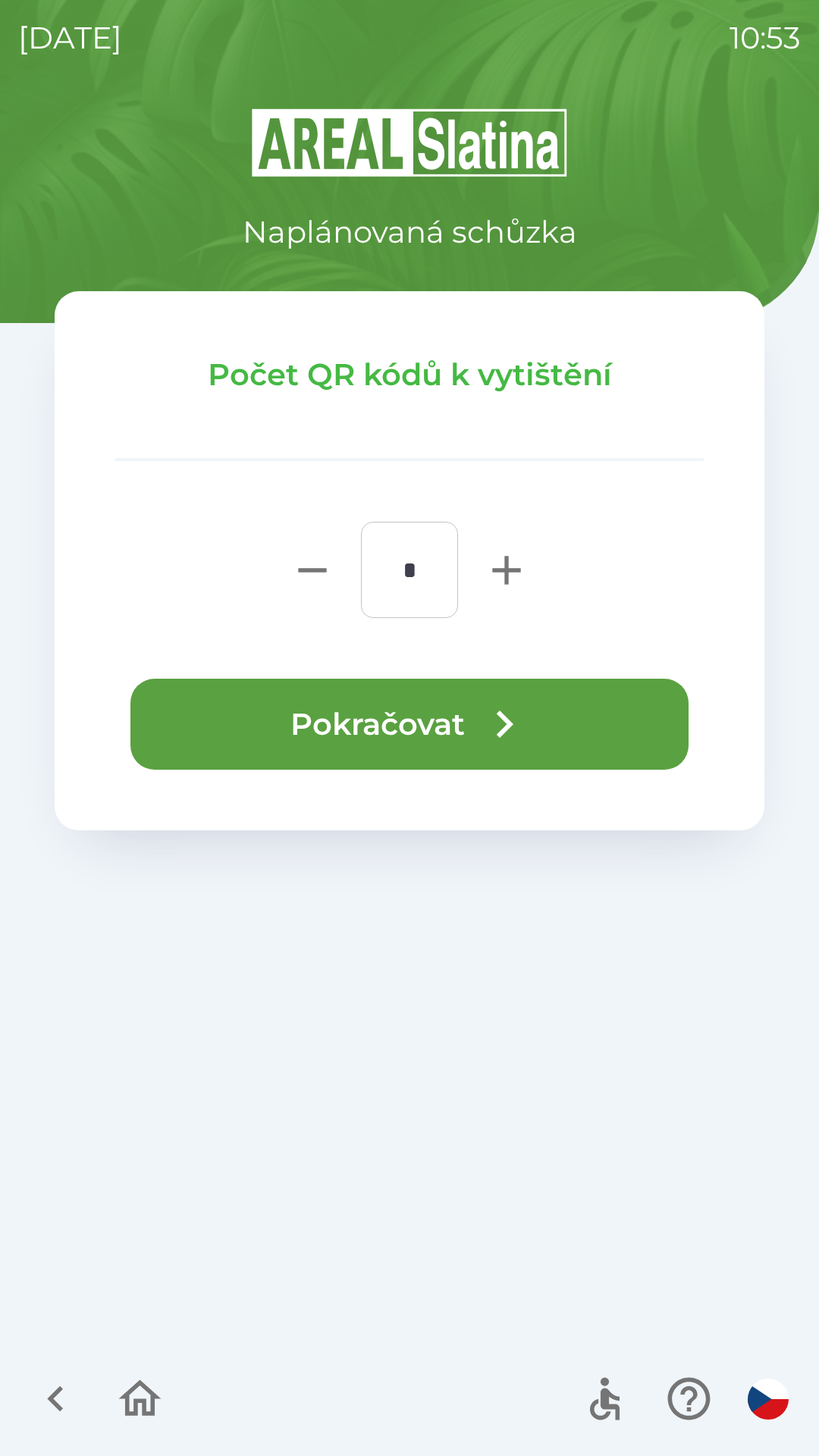
click at [278, 723] on button "Pokračovat" at bounding box center [410, 724] width 558 height 91
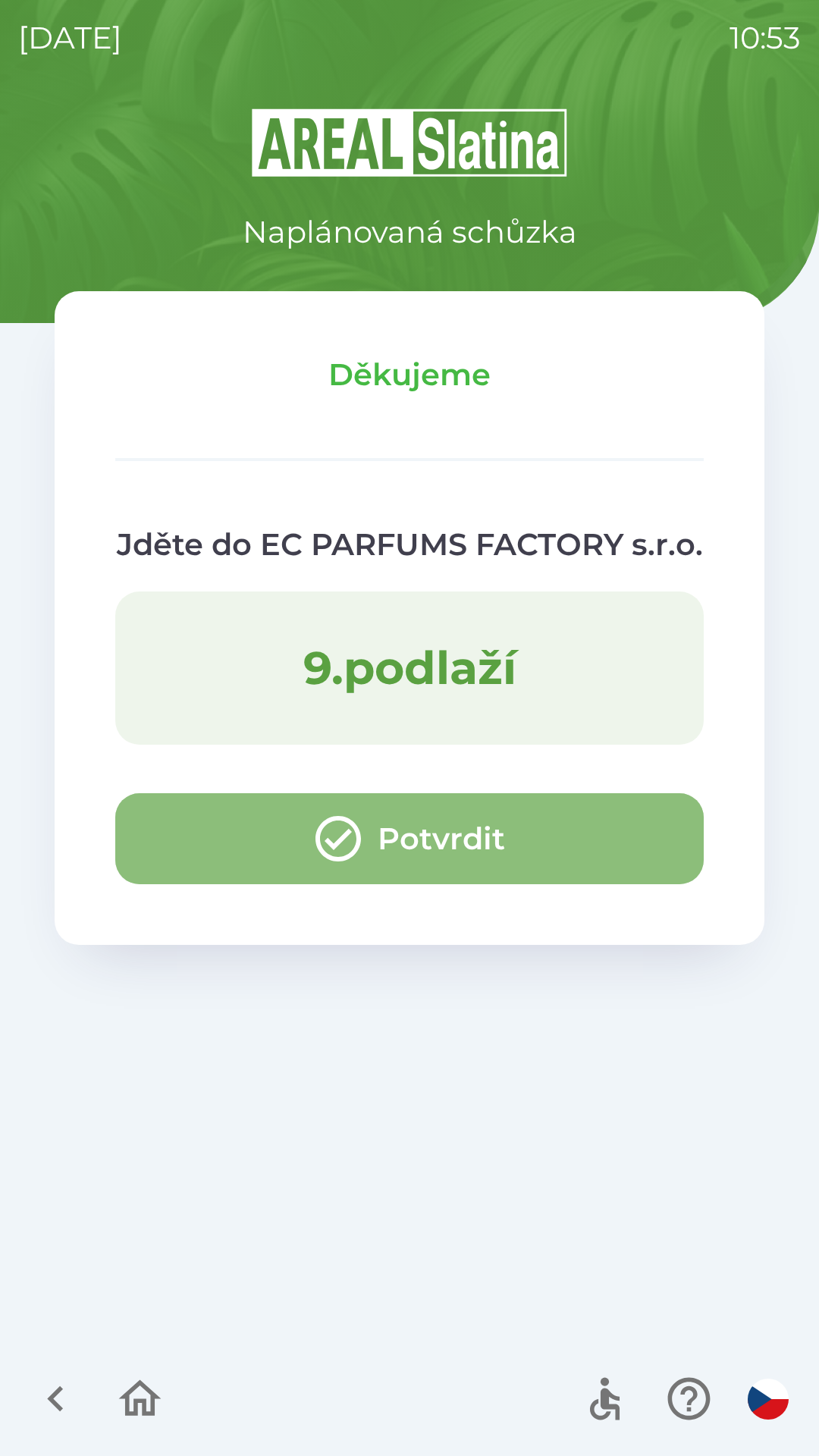
click at [162, 819] on button "Potvrdit" at bounding box center [409, 838] width 588 height 91
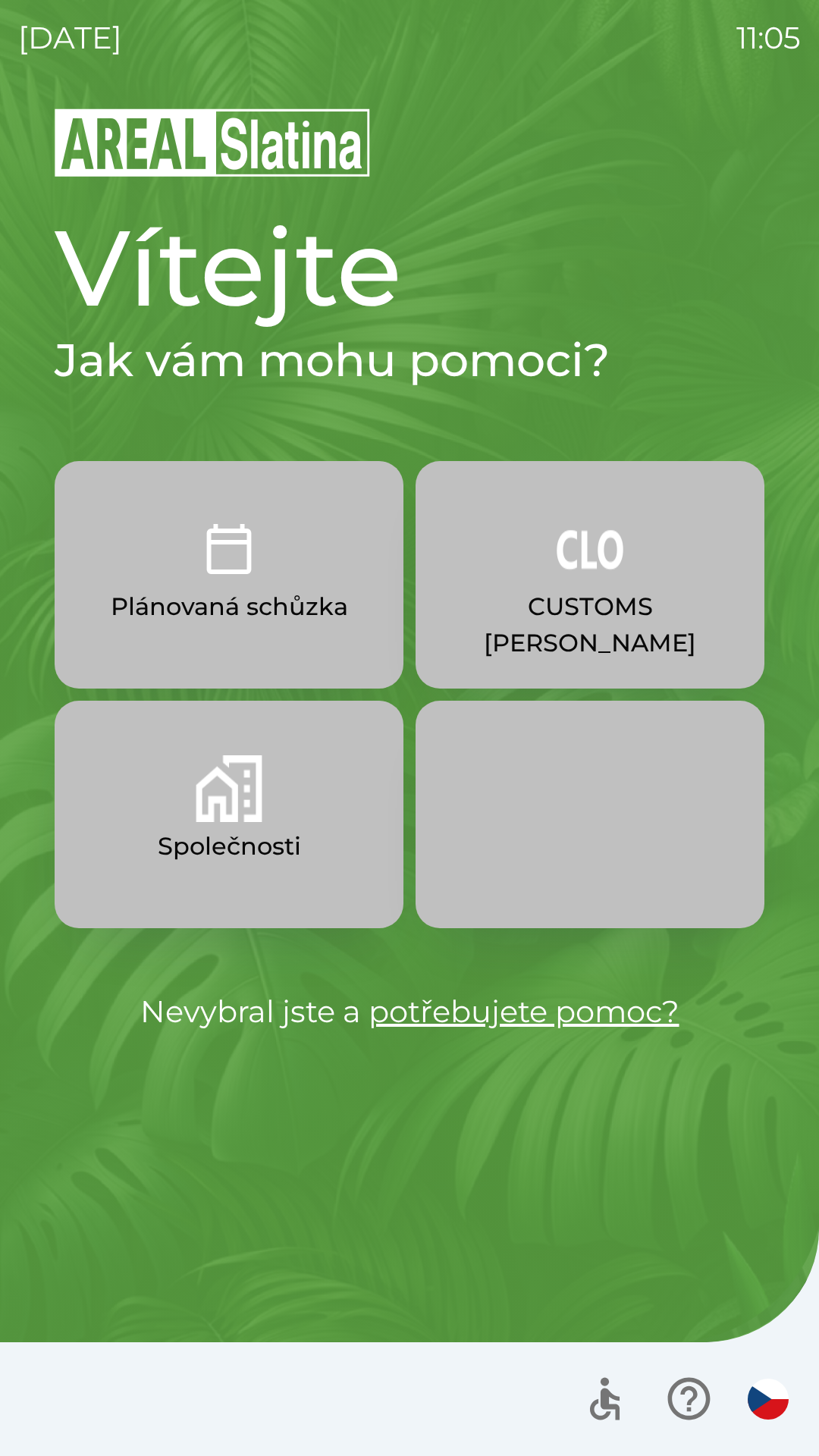
click at [562, 591] on p "CUSTOMS [PERSON_NAME]" at bounding box center [589, 625] width 276 height 73
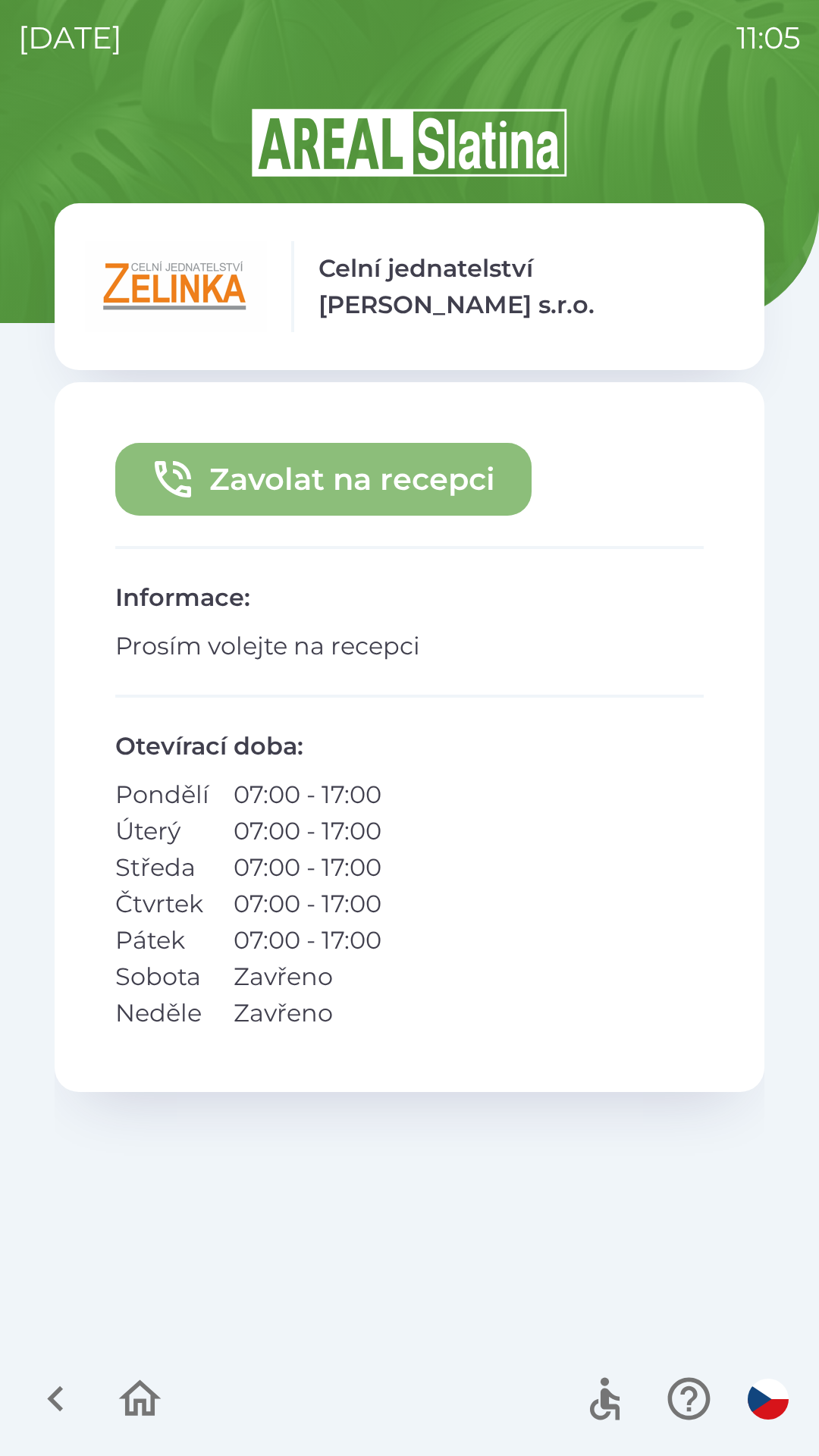
click at [295, 483] on button "Zavolat na recepci" at bounding box center [323, 479] width 416 height 73
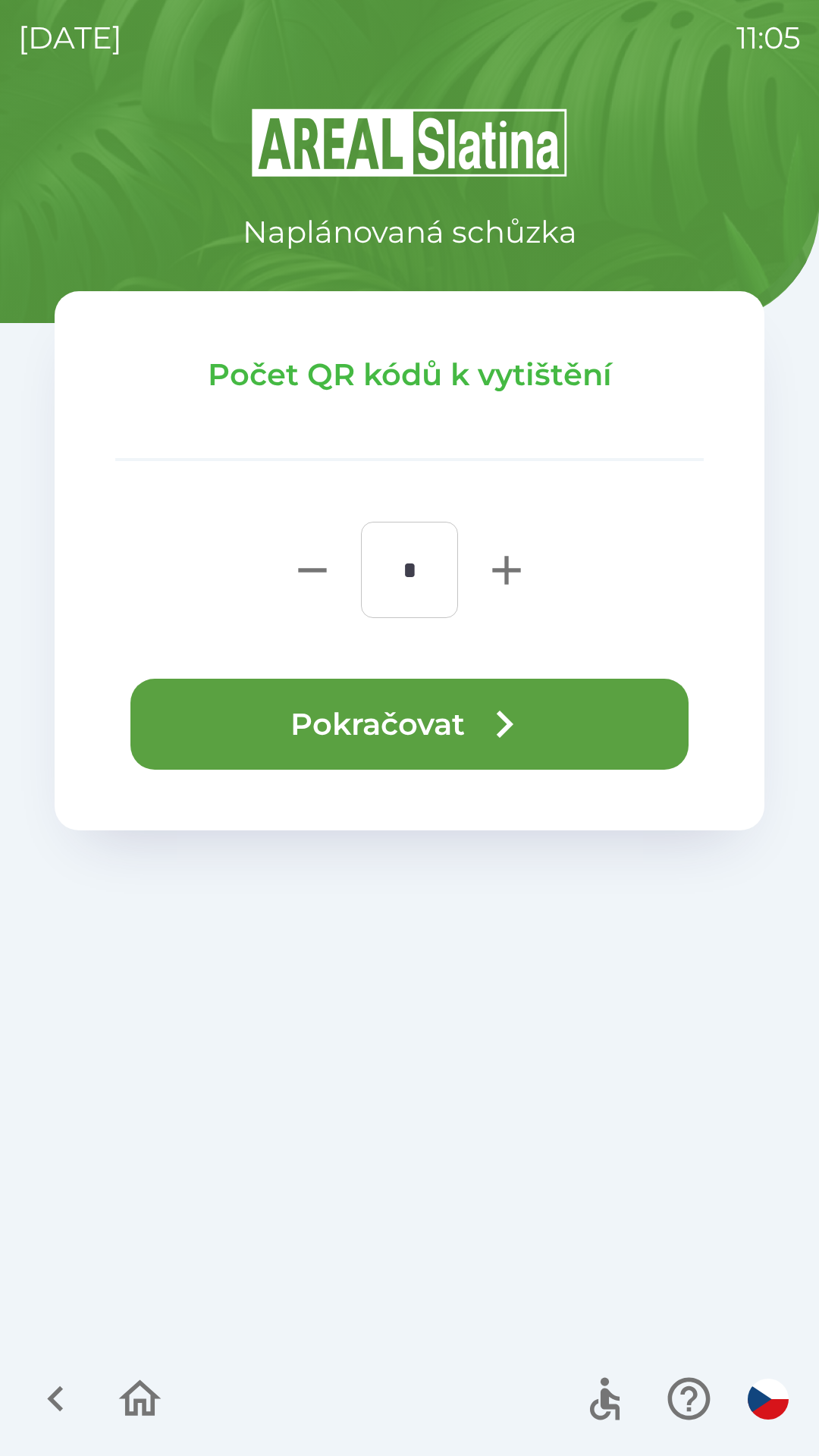
click at [275, 708] on button "Pokračovat" at bounding box center [410, 724] width 558 height 91
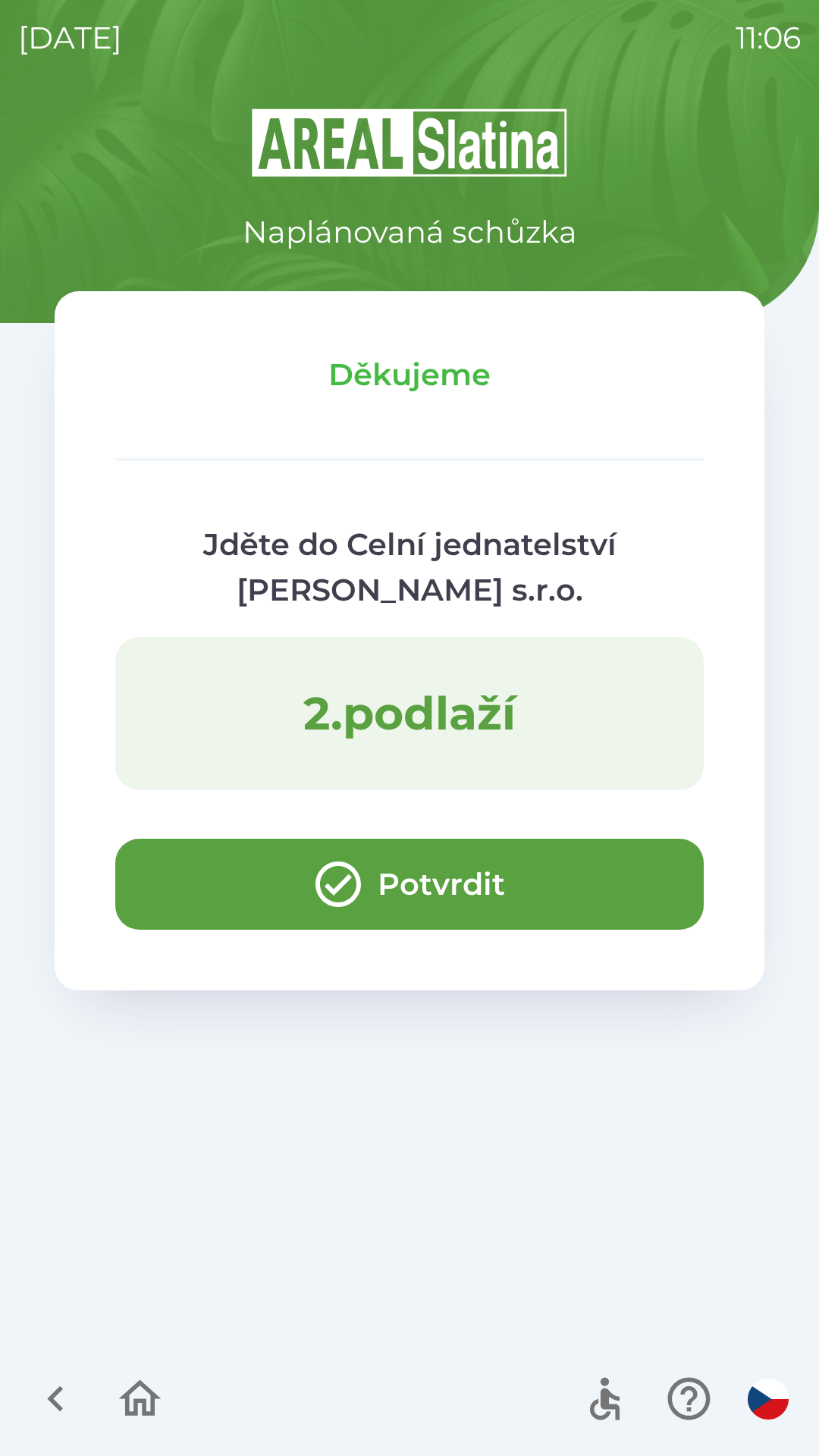
click at [770, 1394] on img "button" at bounding box center [768, 1399] width 41 height 41
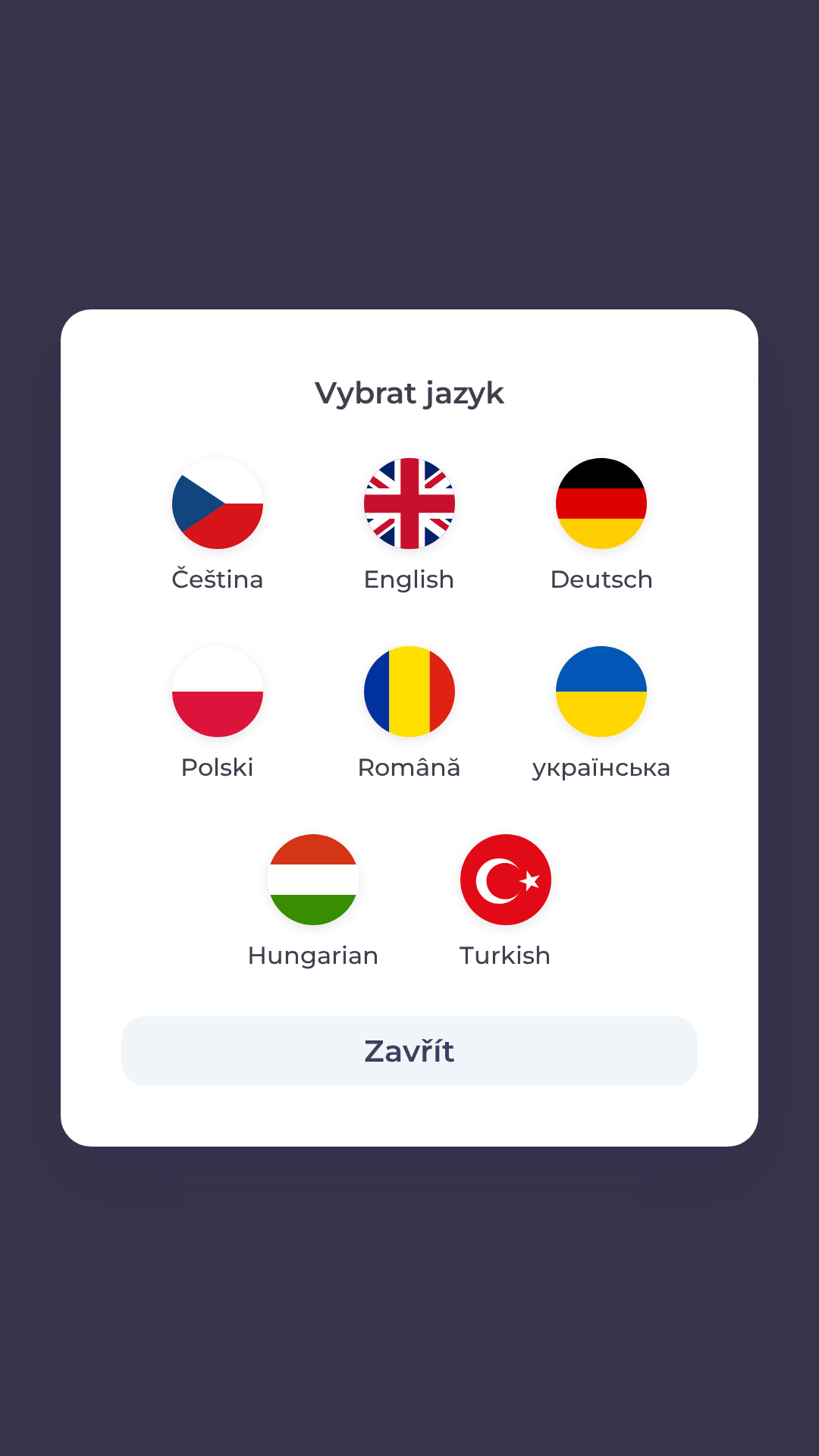
click at [402, 491] on img "button" at bounding box center [410, 504] width 91 height 91
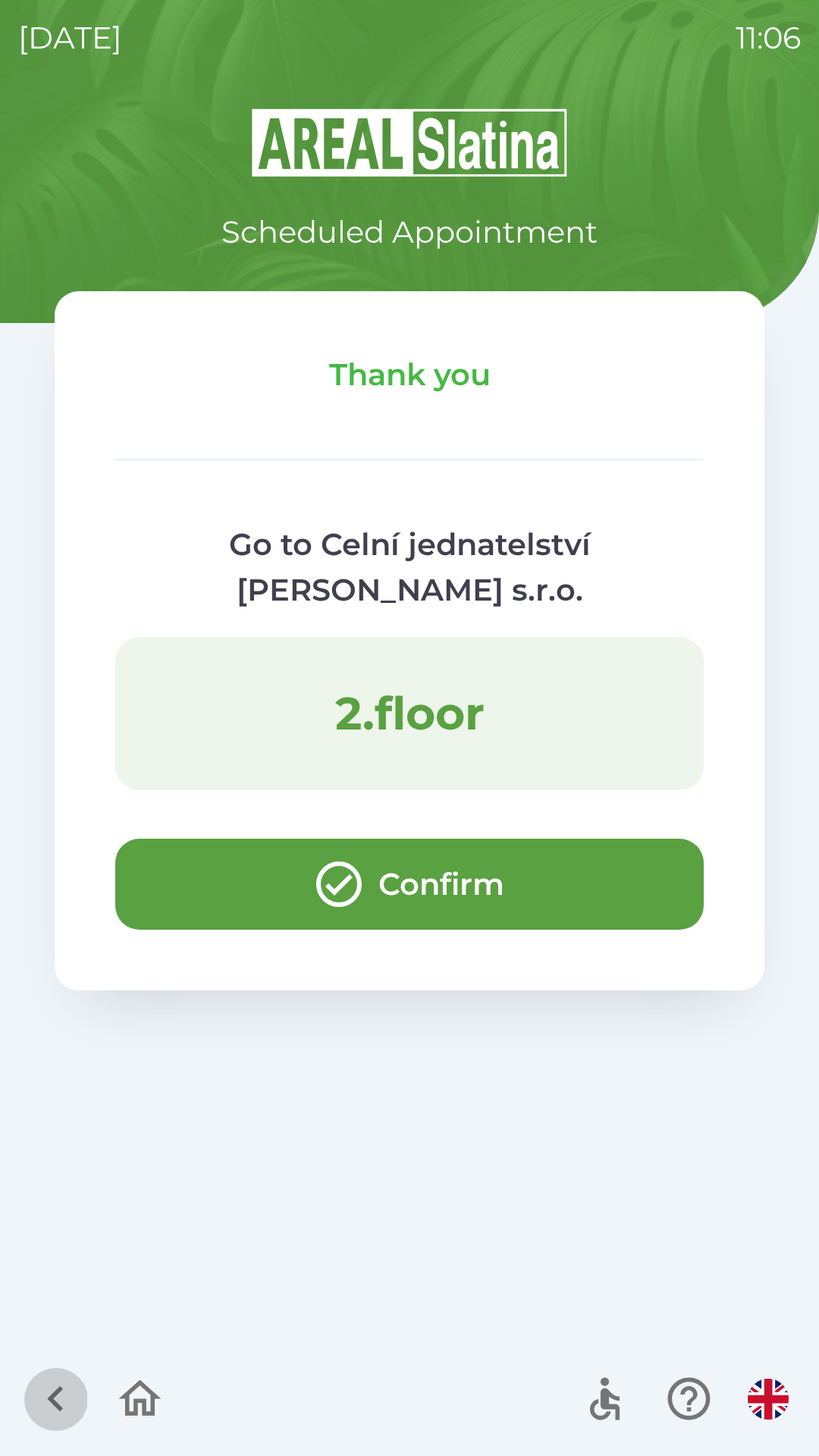
click at [56, 1381] on icon "button" at bounding box center [56, 1399] width 51 height 51
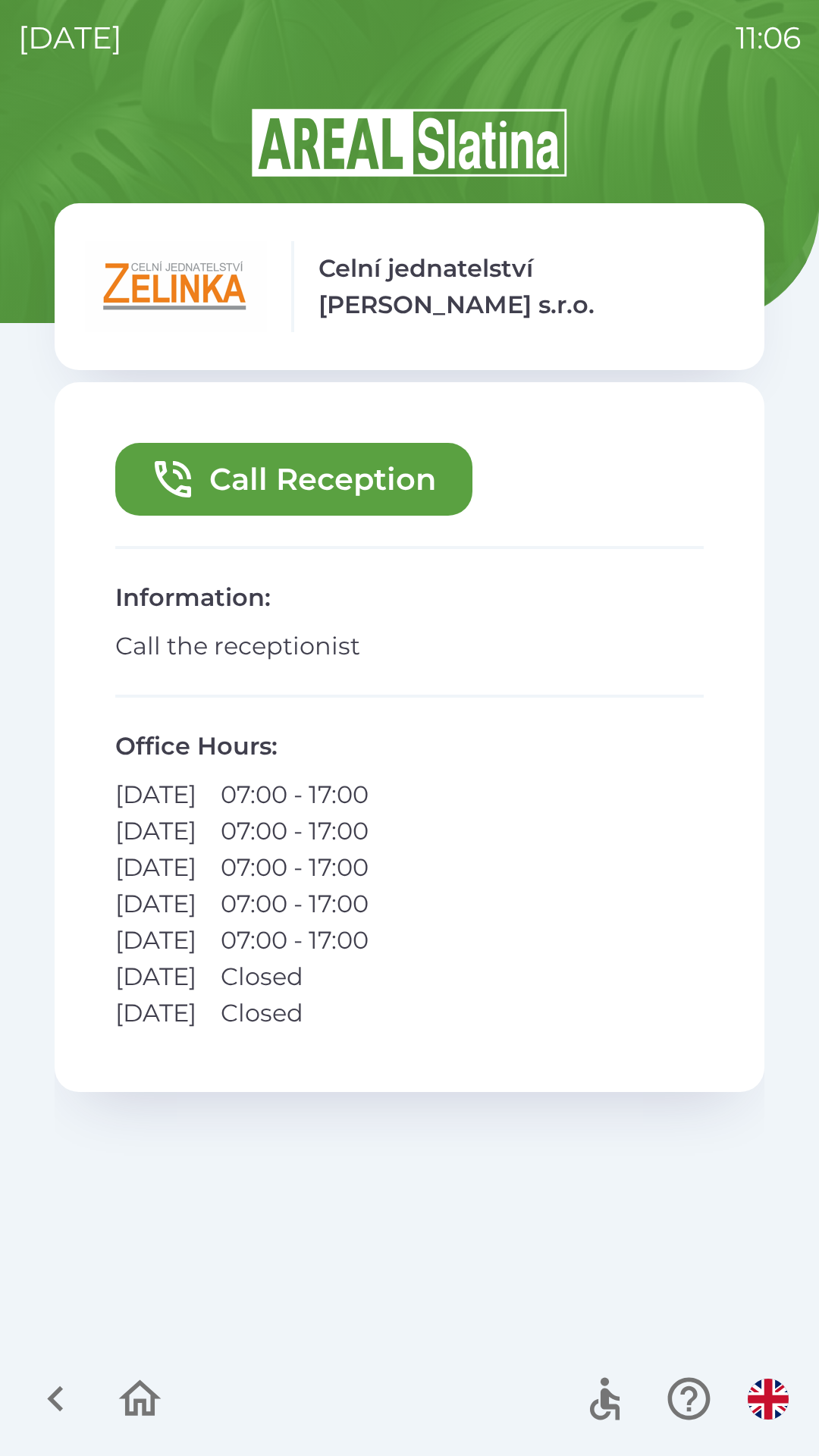
click at [387, 452] on button "Call Reception" at bounding box center [293, 479] width 357 height 73
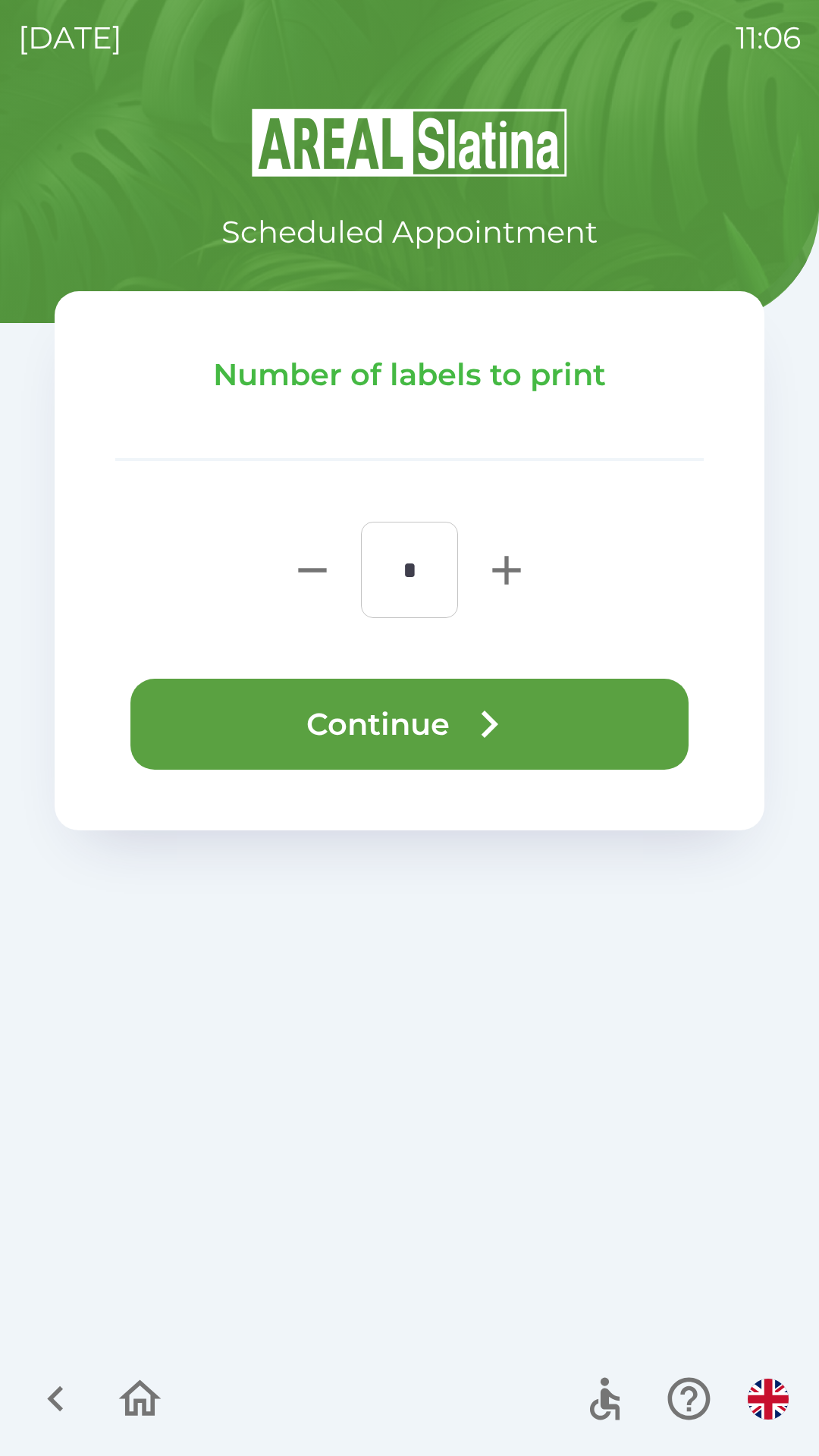
click at [602, 730] on button "Continue" at bounding box center [410, 724] width 558 height 91
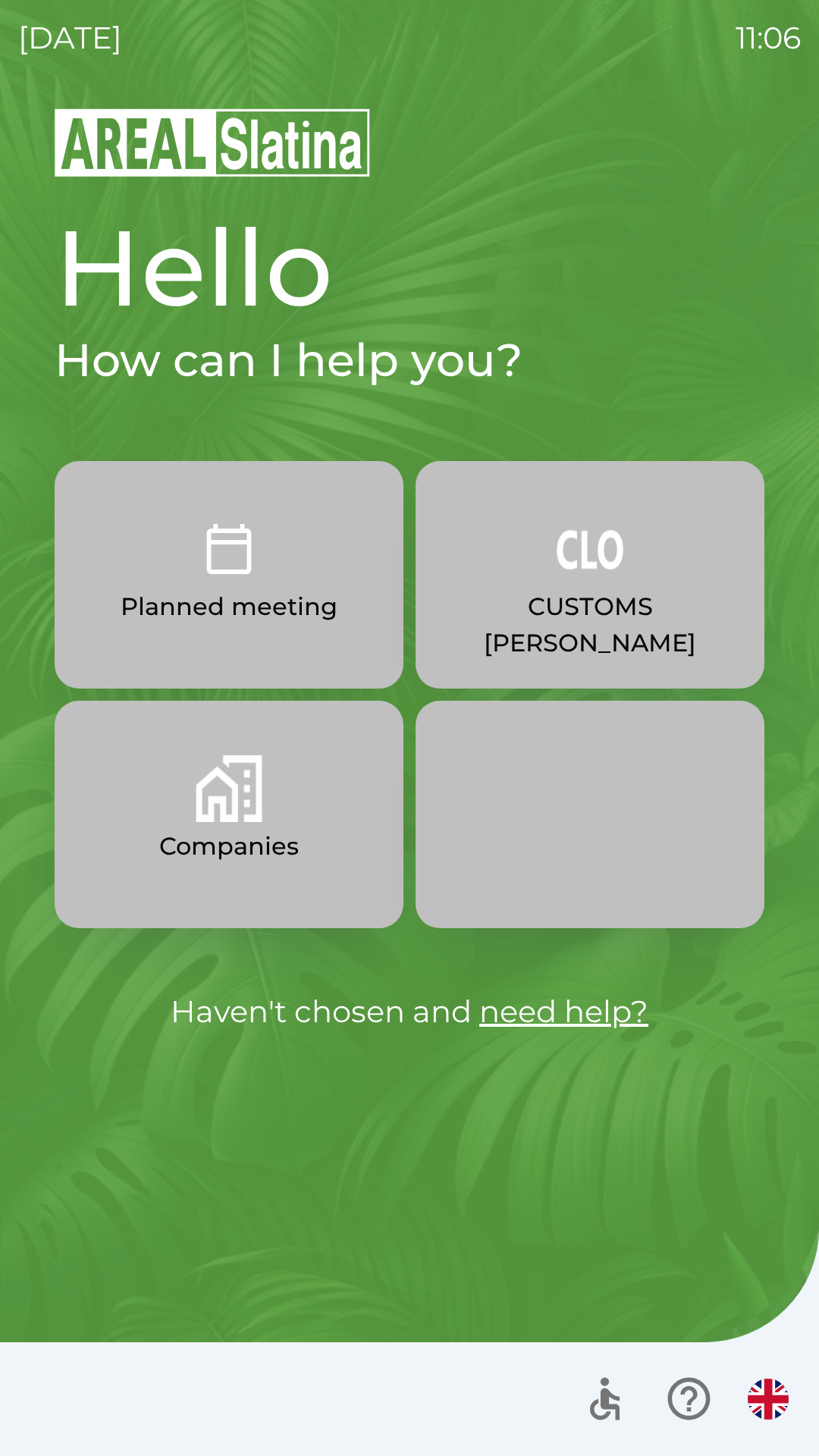
click at [603, 632] on button "CUSTOMS [PERSON_NAME]" at bounding box center [590, 574] width 348 height 227
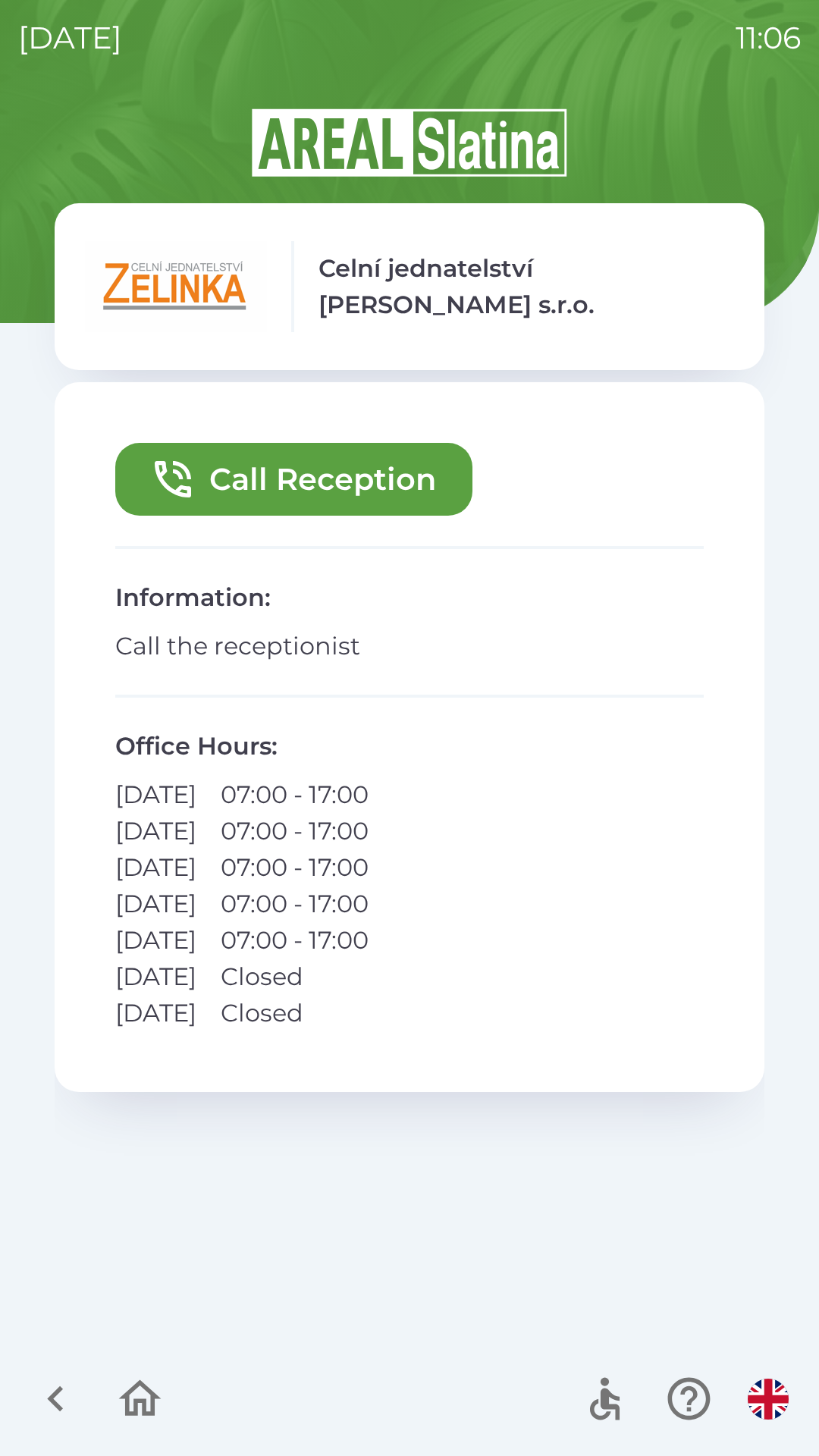
click at [401, 476] on button "Call Reception" at bounding box center [293, 479] width 357 height 73
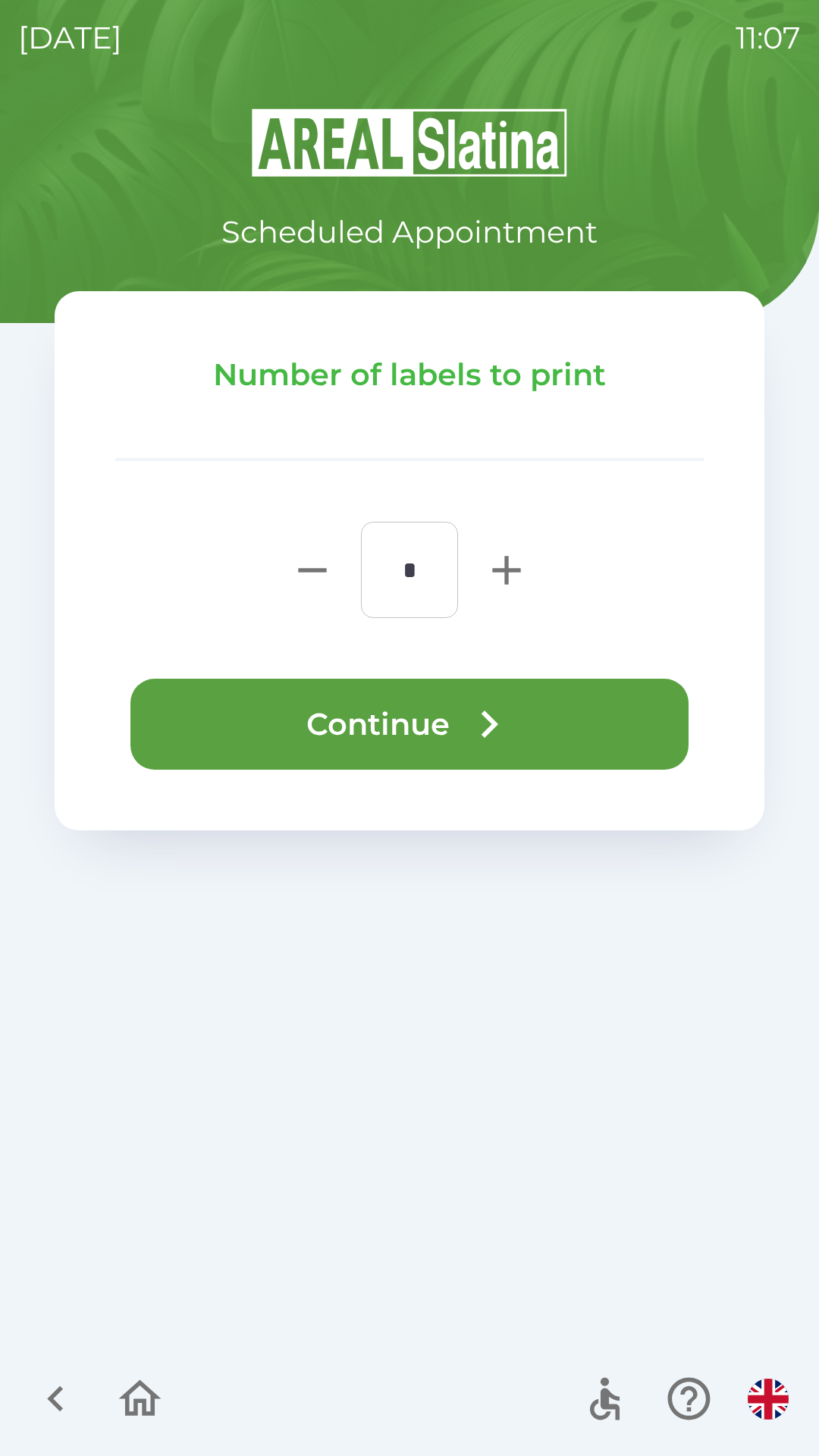
click at [574, 733] on button "Continue" at bounding box center [410, 724] width 558 height 91
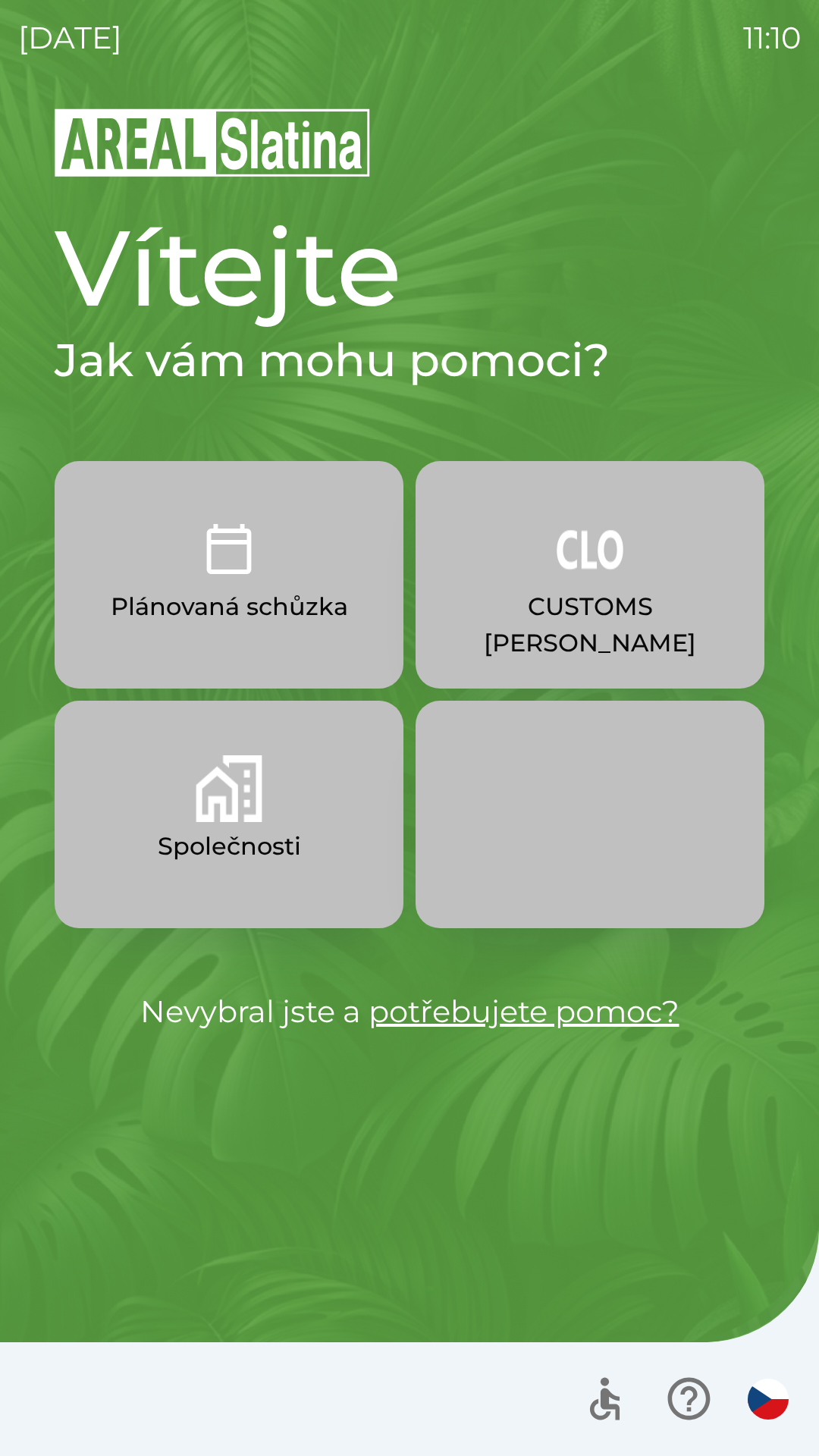
click at [566, 587] on button "CUSTOMS [PERSON_NAME]" at bounding box center [590, 574] width 348 height 227
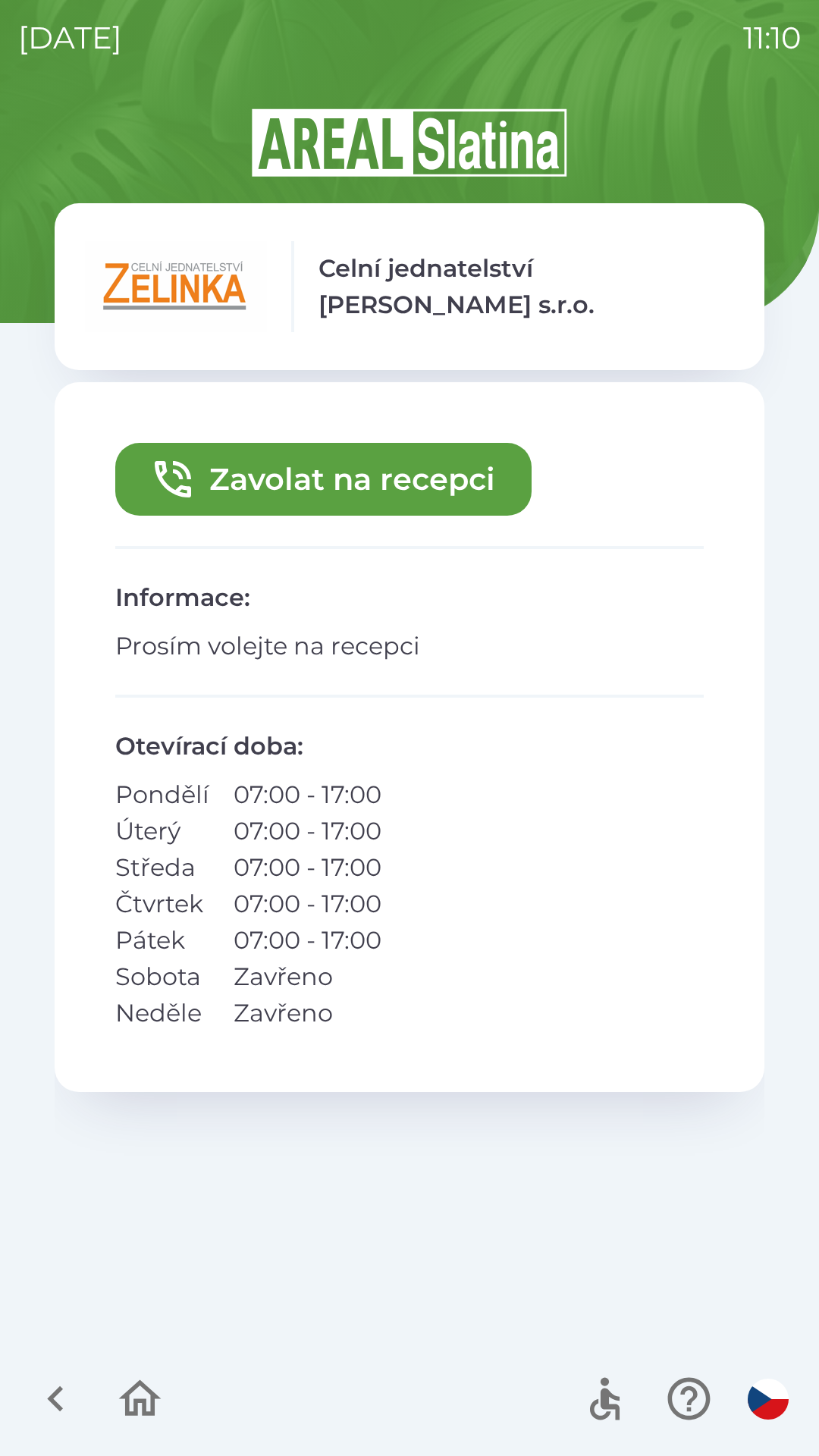
click at [444, 482] on button "Zavolat na recepci" at bounding box center [323, 479] width 416 height 73
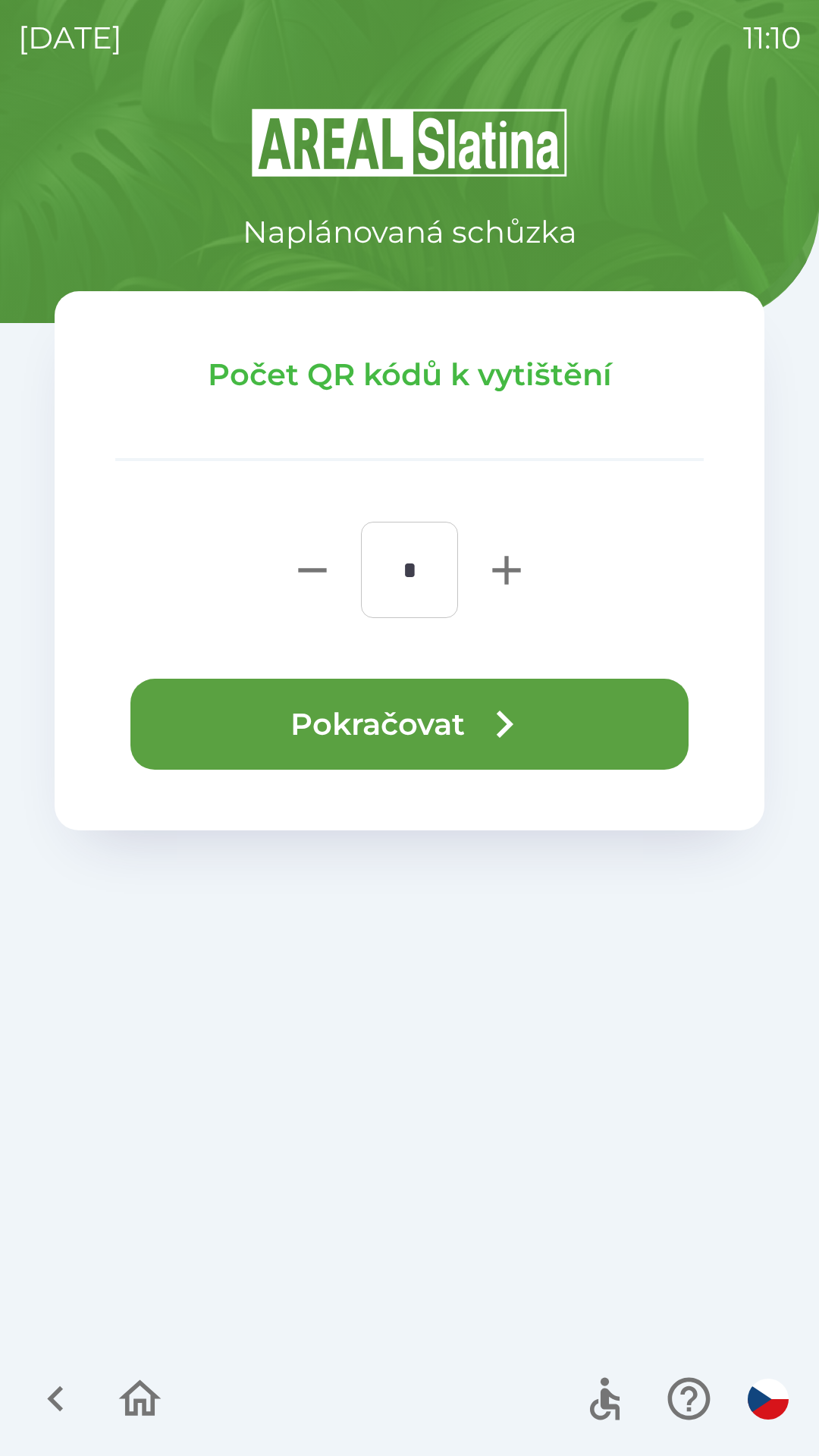
click at [415, 712] on button "Pokračovat" at bounding box center [410, 724] width 558 height 91
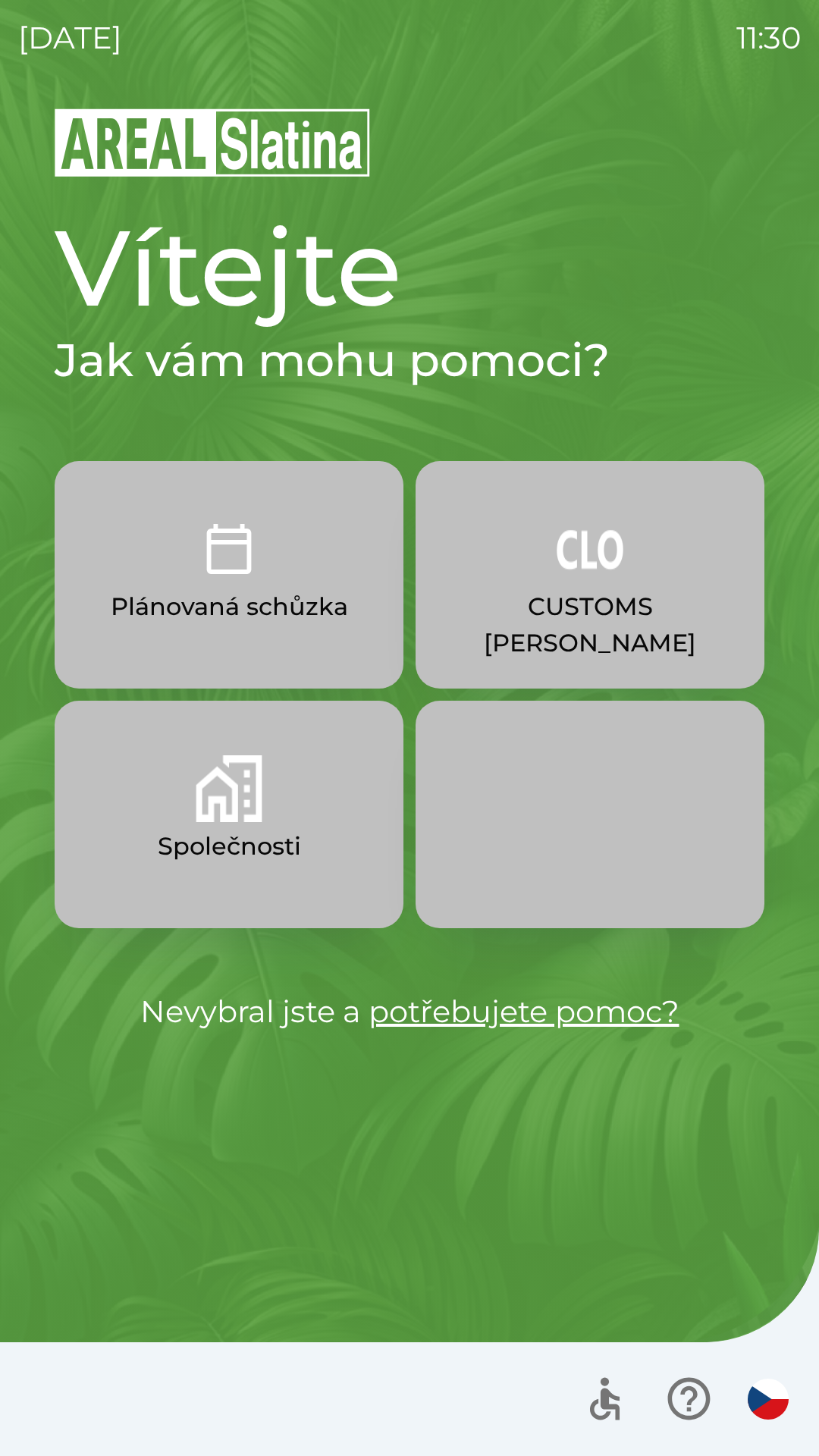
click at [565, 559] on img "button" at bounding box center [589, 548] width 67 height 67
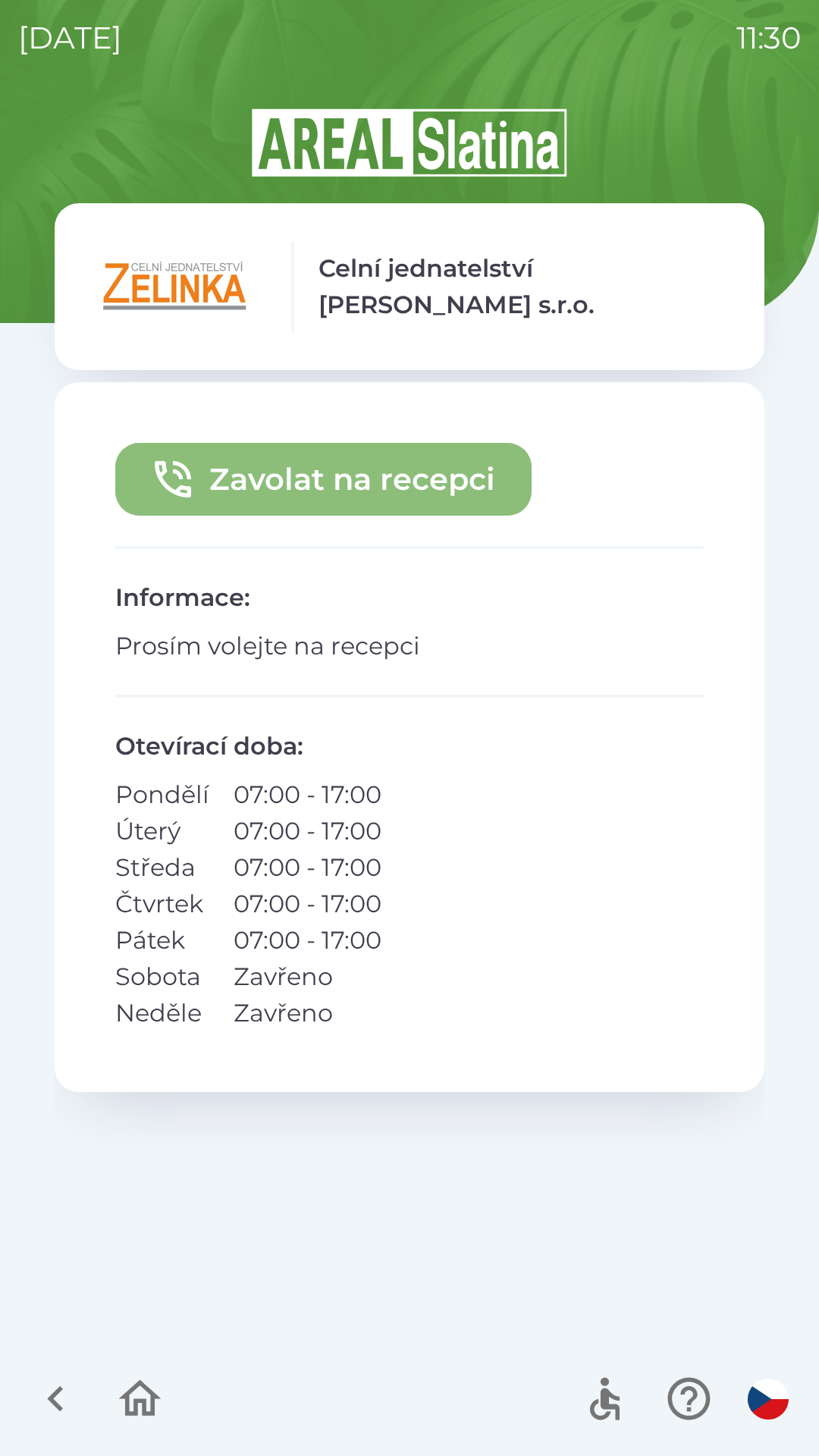
click at [416, 466] on button "Zavolat na recepci" at bounding box center [323, 479] width 416 height 73
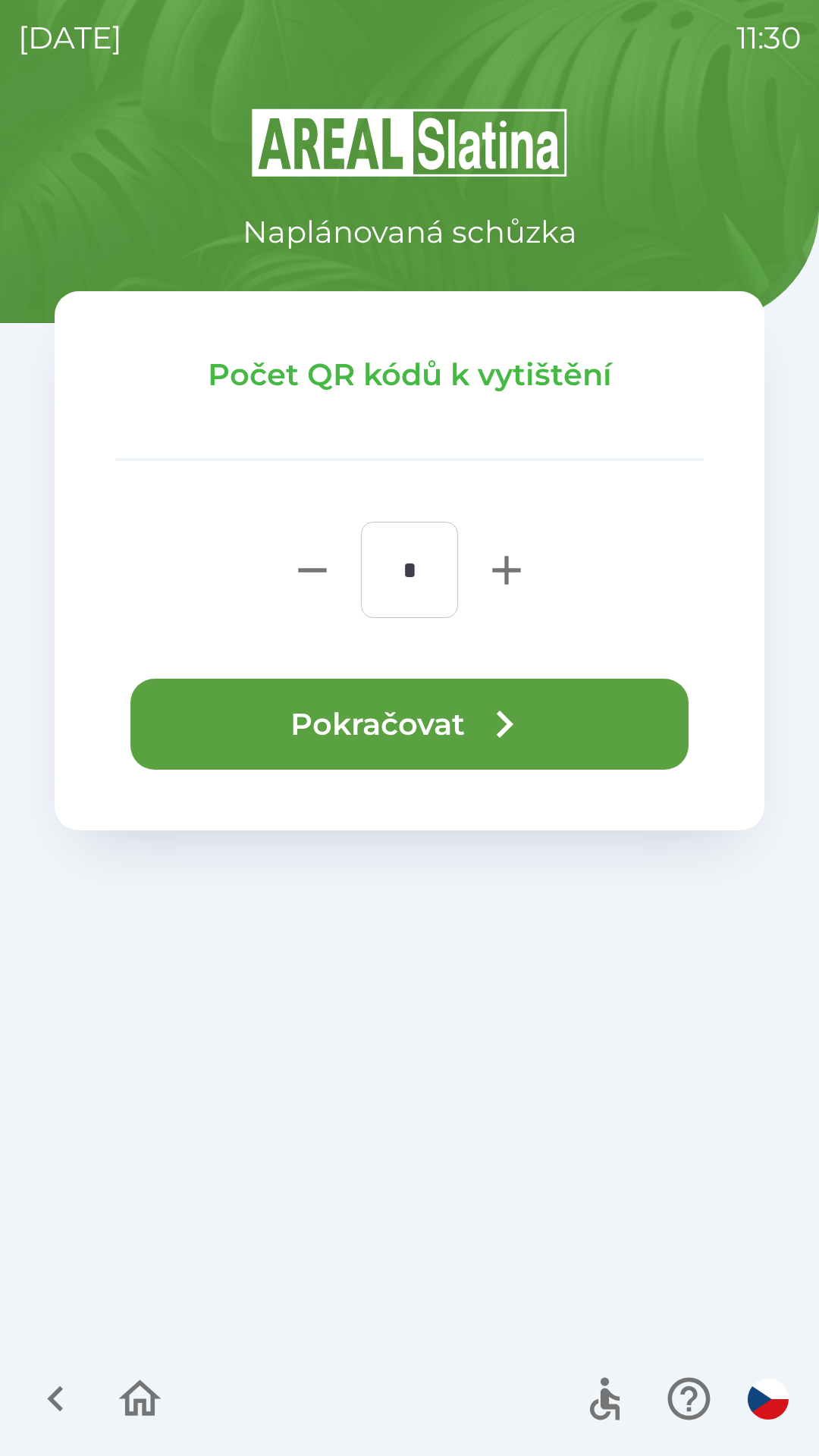
click at [461, 723] on button "Pokračovat" at bounding box center [410, 724] width 558 height 91
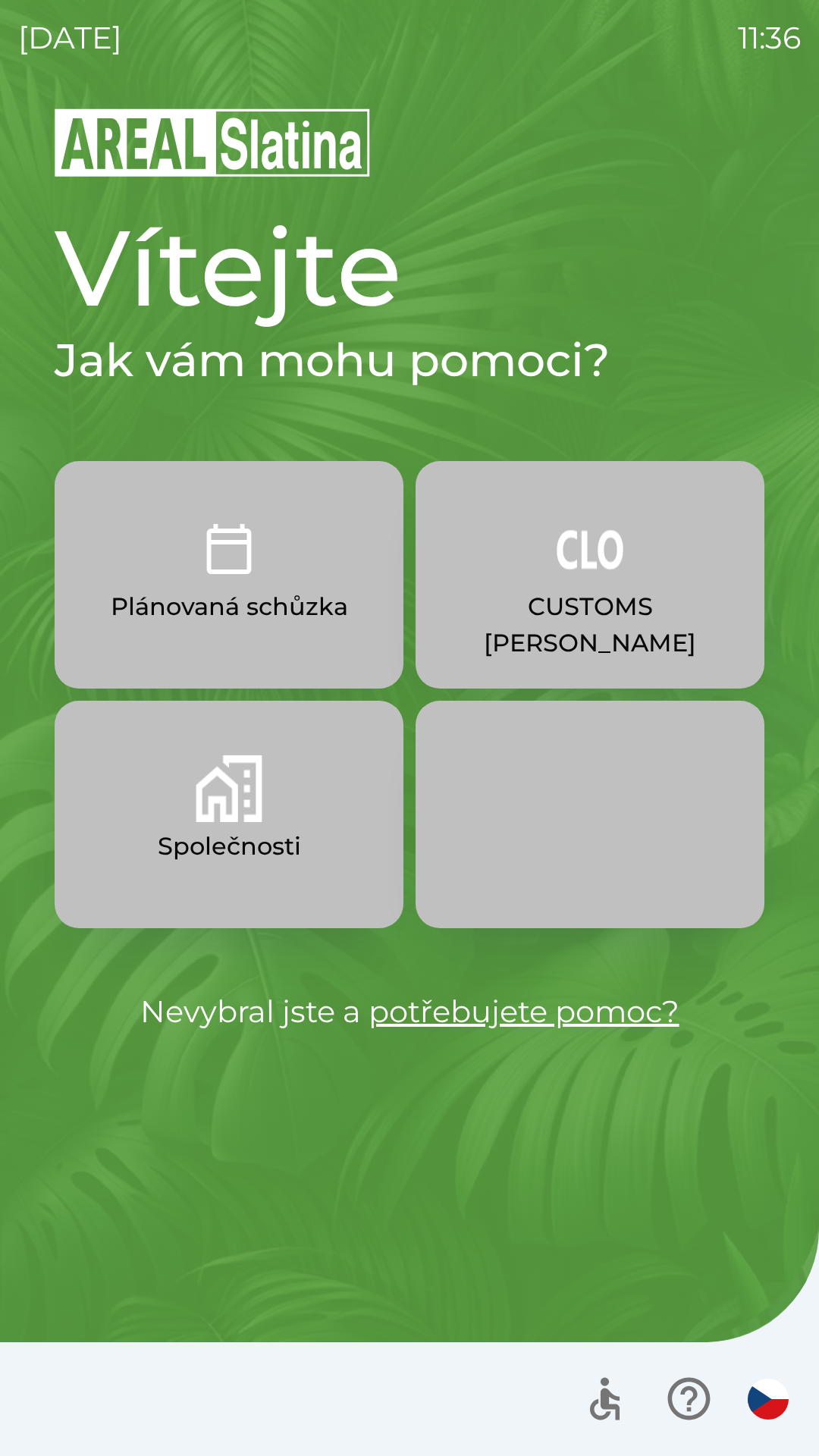
click at [630, 608] on p "CUSTOMS [PERSON_NAME]" at bounding box center [589, 625] width 276 height 73
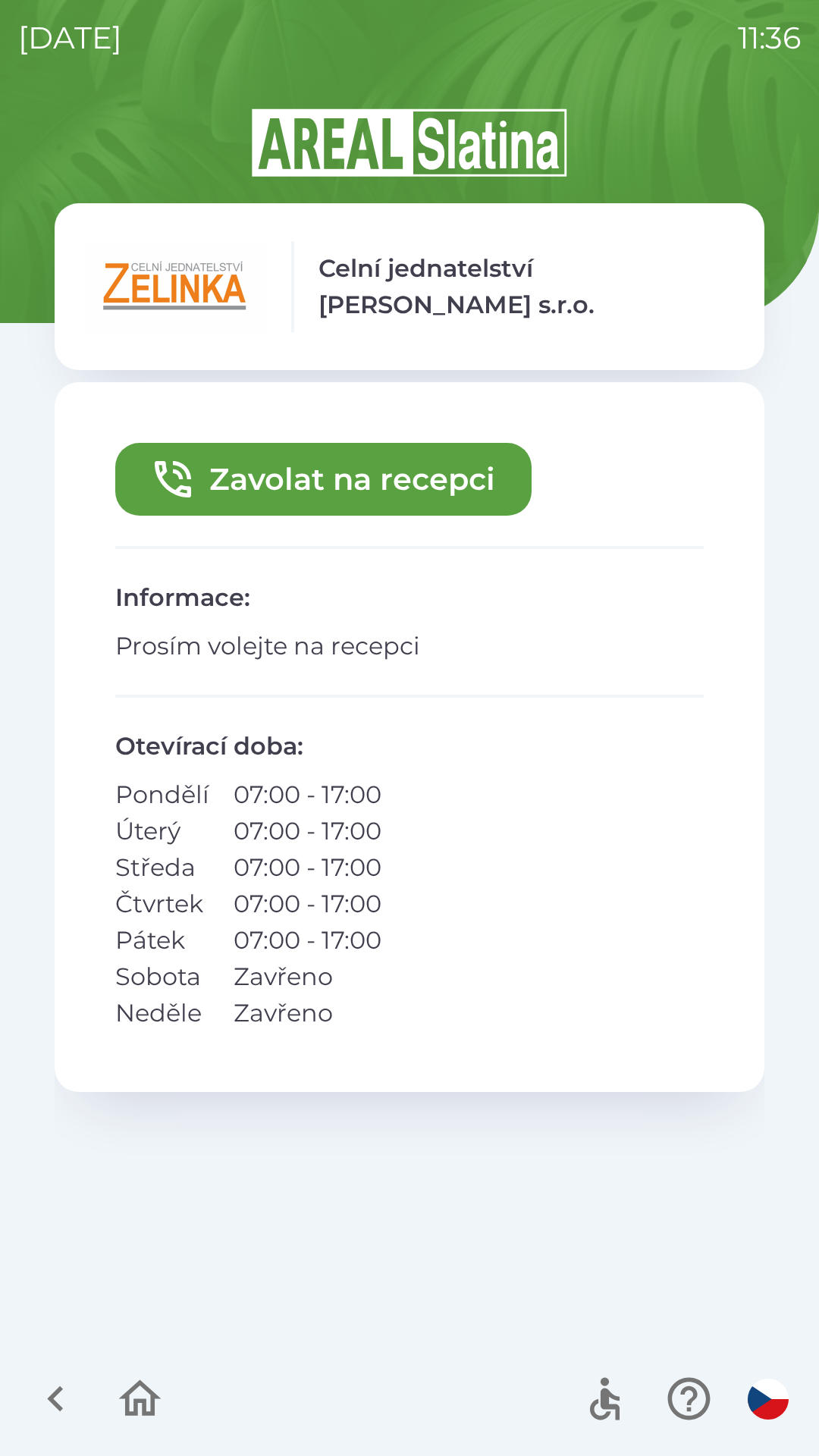
click at [416, 452] on button "Zavolat na recepci" at bounding box center [323, 479] width 416 height 73
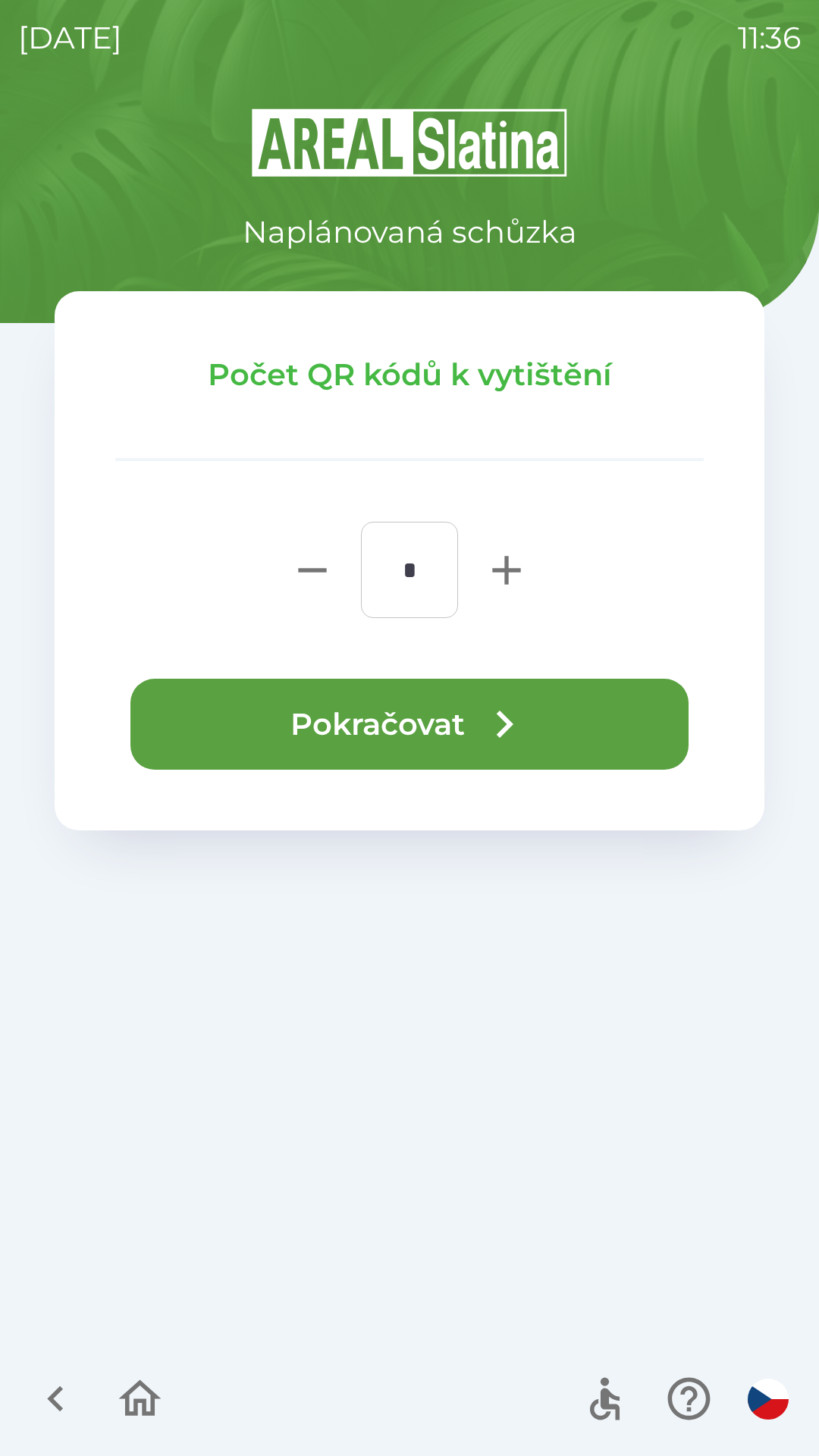
click at [490, 728] on icon "button" at bounding box center [504, 724] width 55 height 55
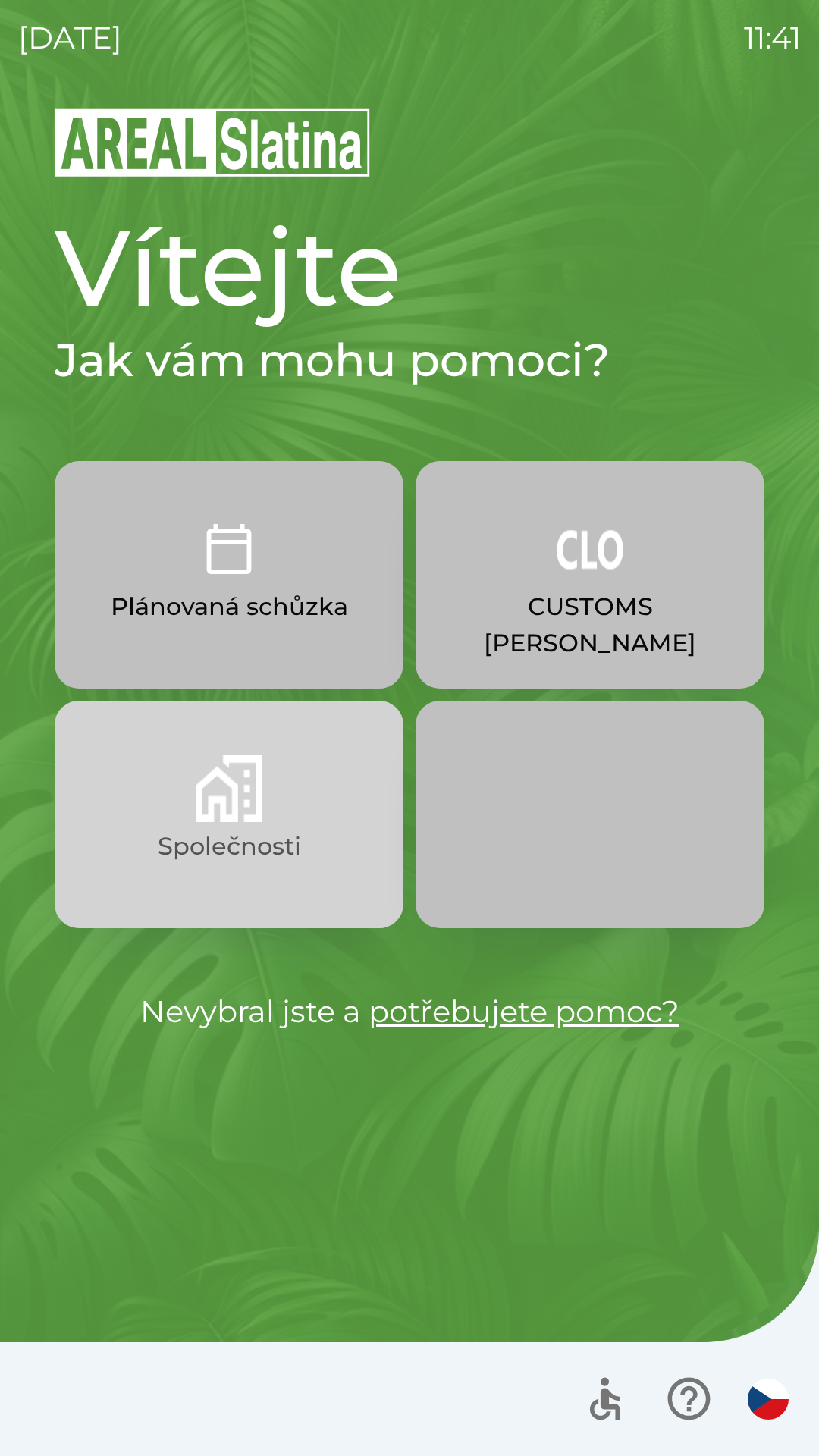
click at [243, 801] on img "button" at bounding box center [228, 788] width 67 height 67
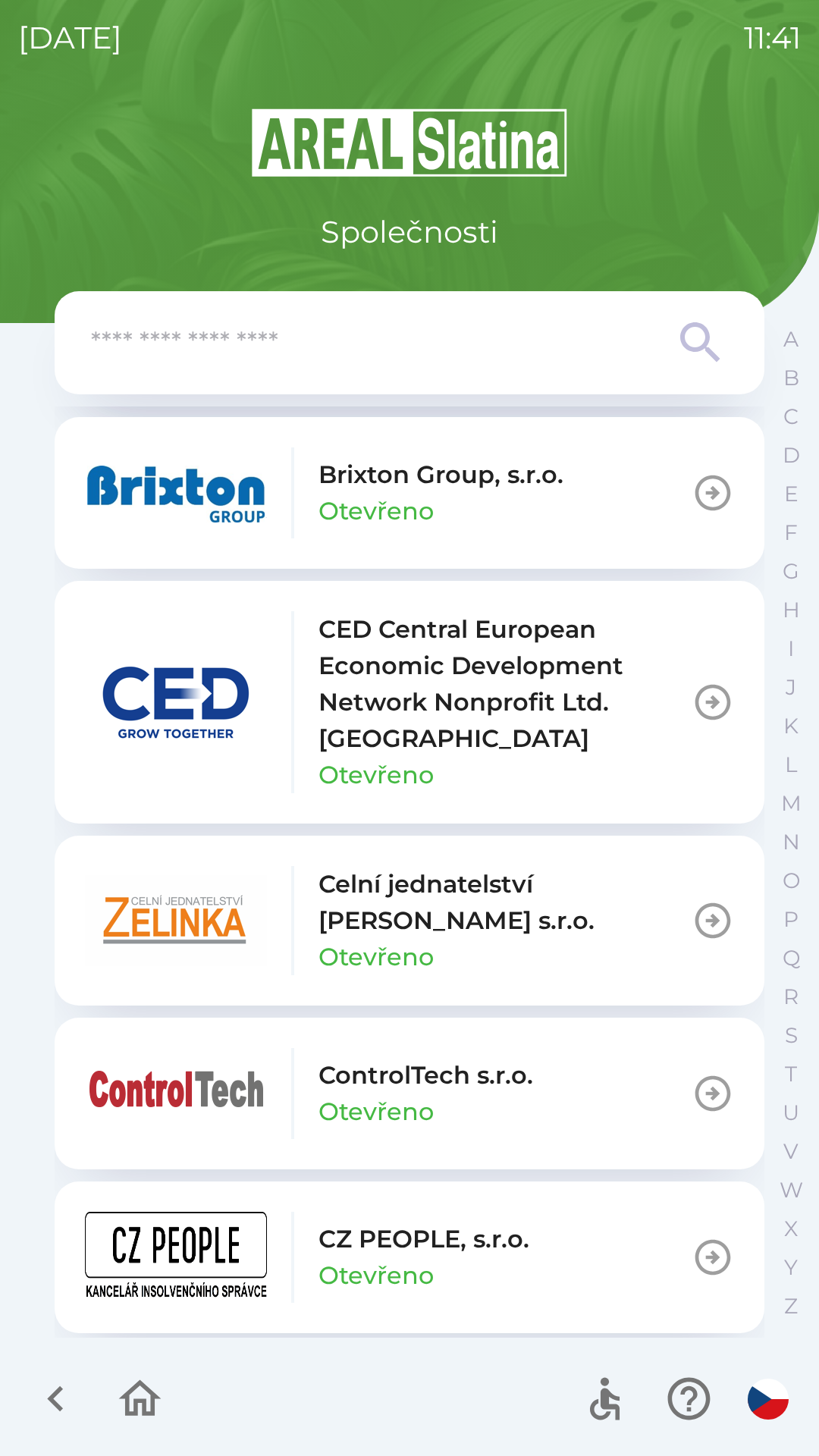
scroll to position [2338, 0]
click at [465, 899] on p "Celní jednatelství [PERSON_NAME] s.r.o." at bounding box center [504, 901] width 373 height 73
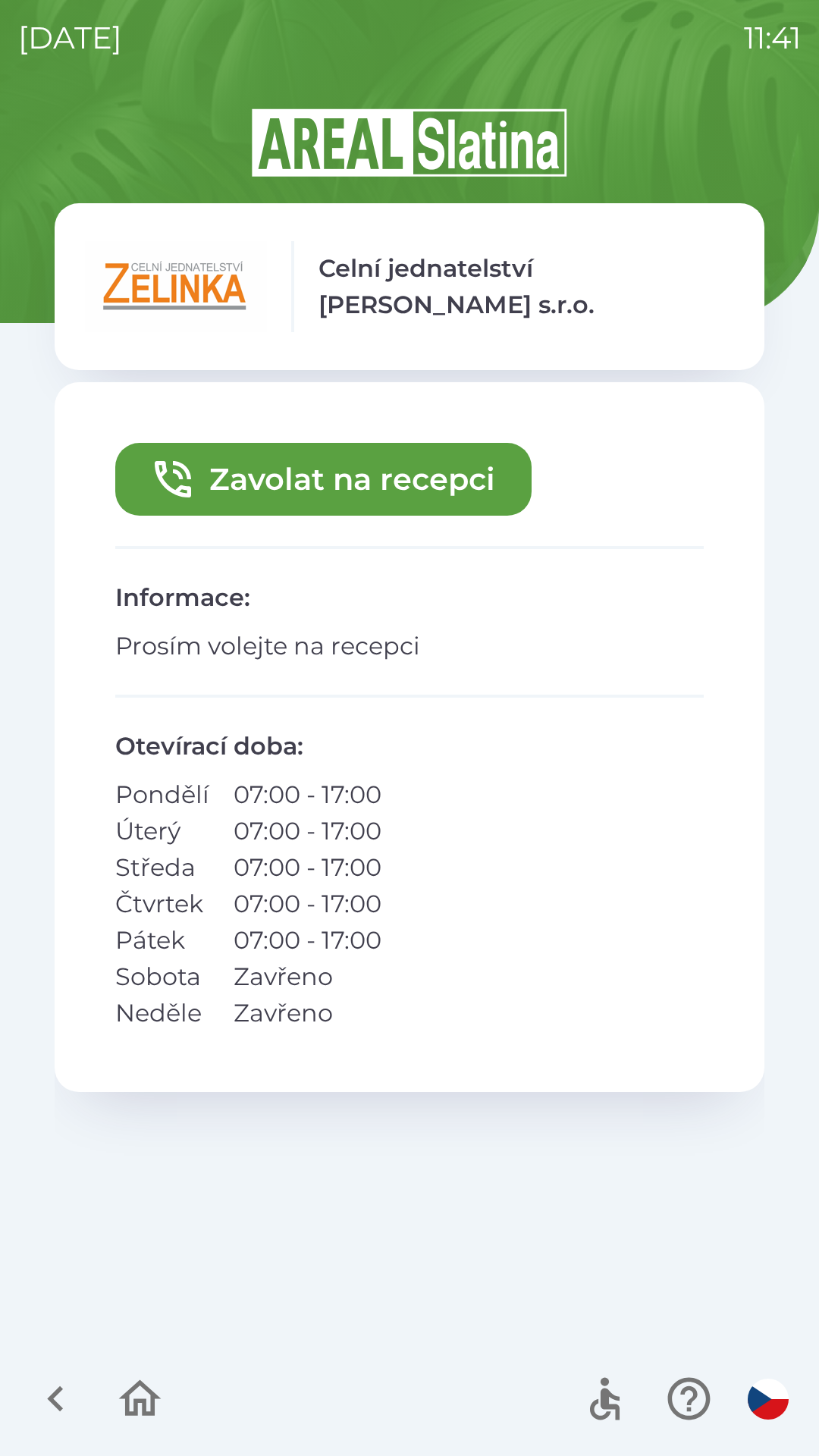
click at [335, 490] on button "Zavolat na recepci" at bounding box center [323, 479] width 416 height 73
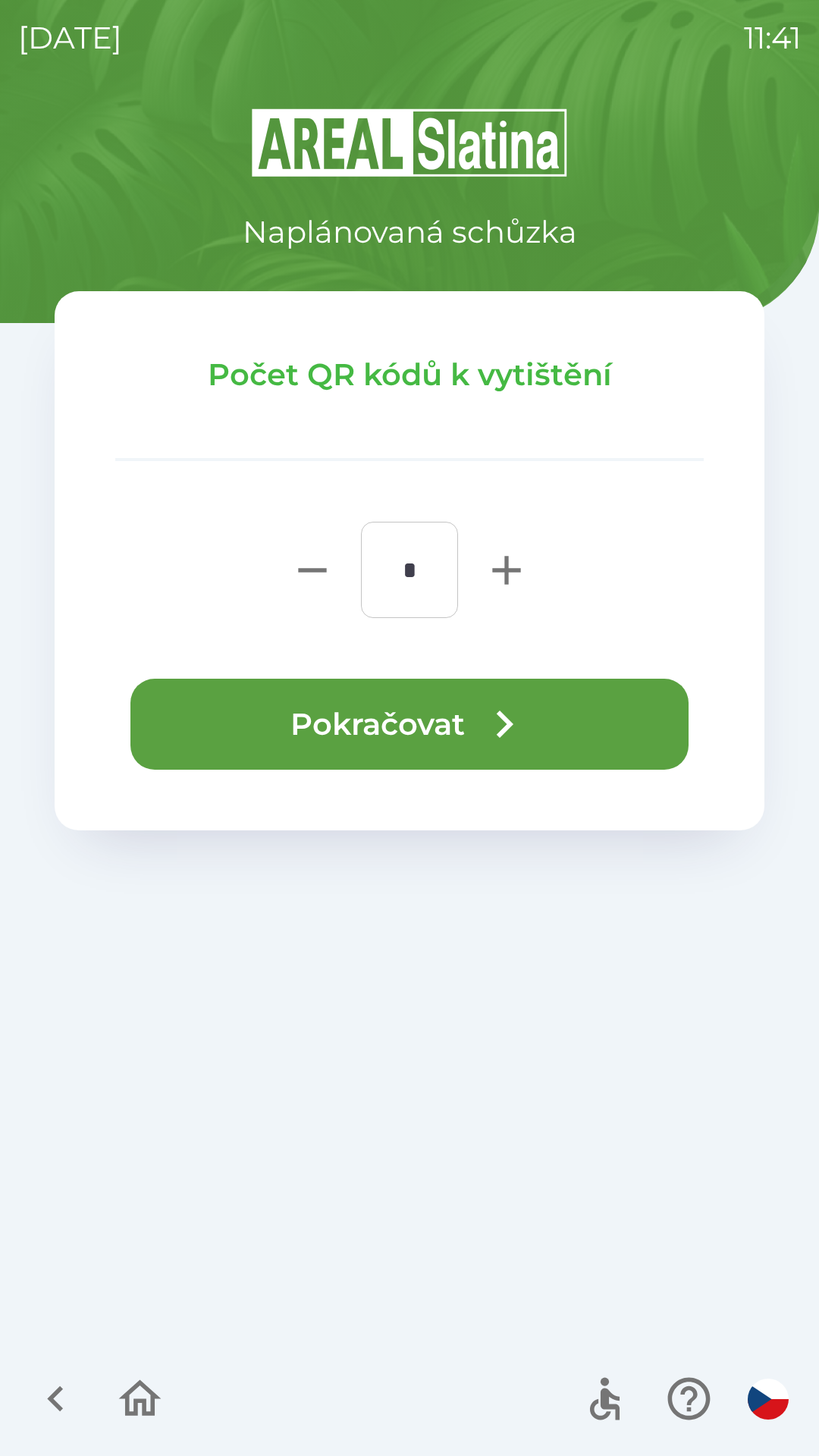
click at [372, 713] on button "Pokračovat" at bounding box center [410, 724] width 558 height 91
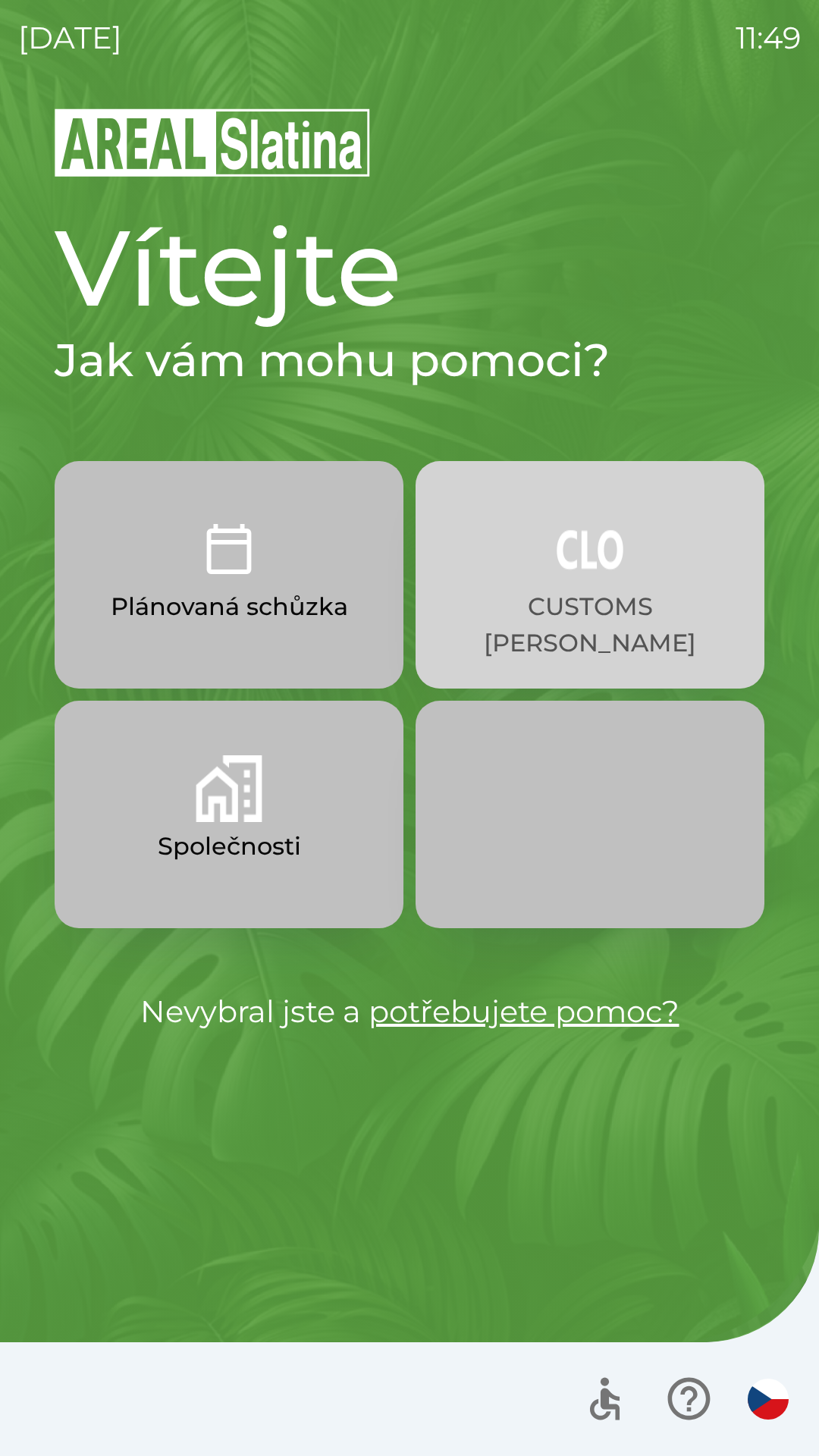
click at [556, 571] on img "button" at bounding box center [589, 548] width 67 height 67
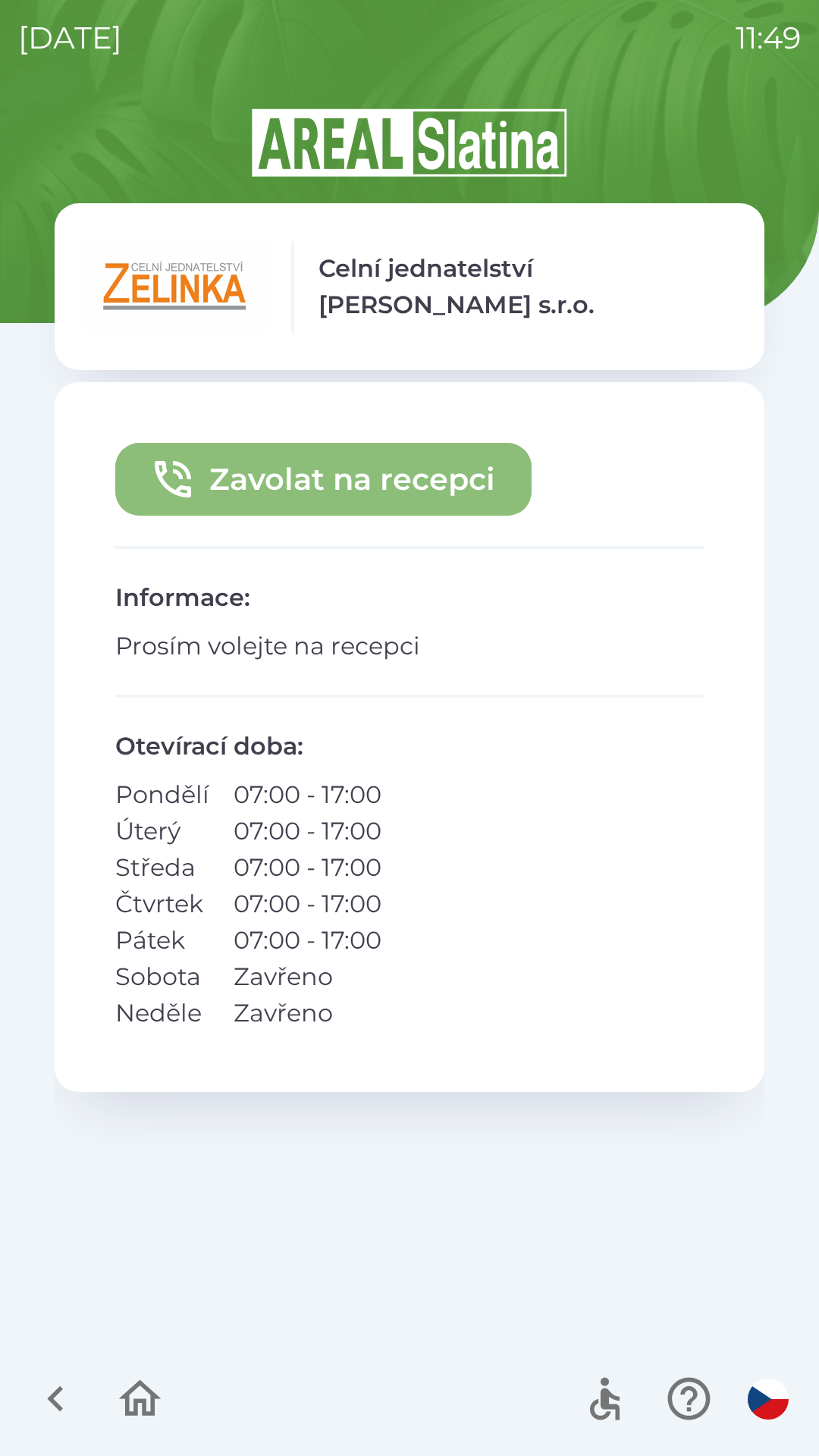
click at [353, 479] on button "Zavolat na recepci" at bounding box center [323, 479] width 416 height 73
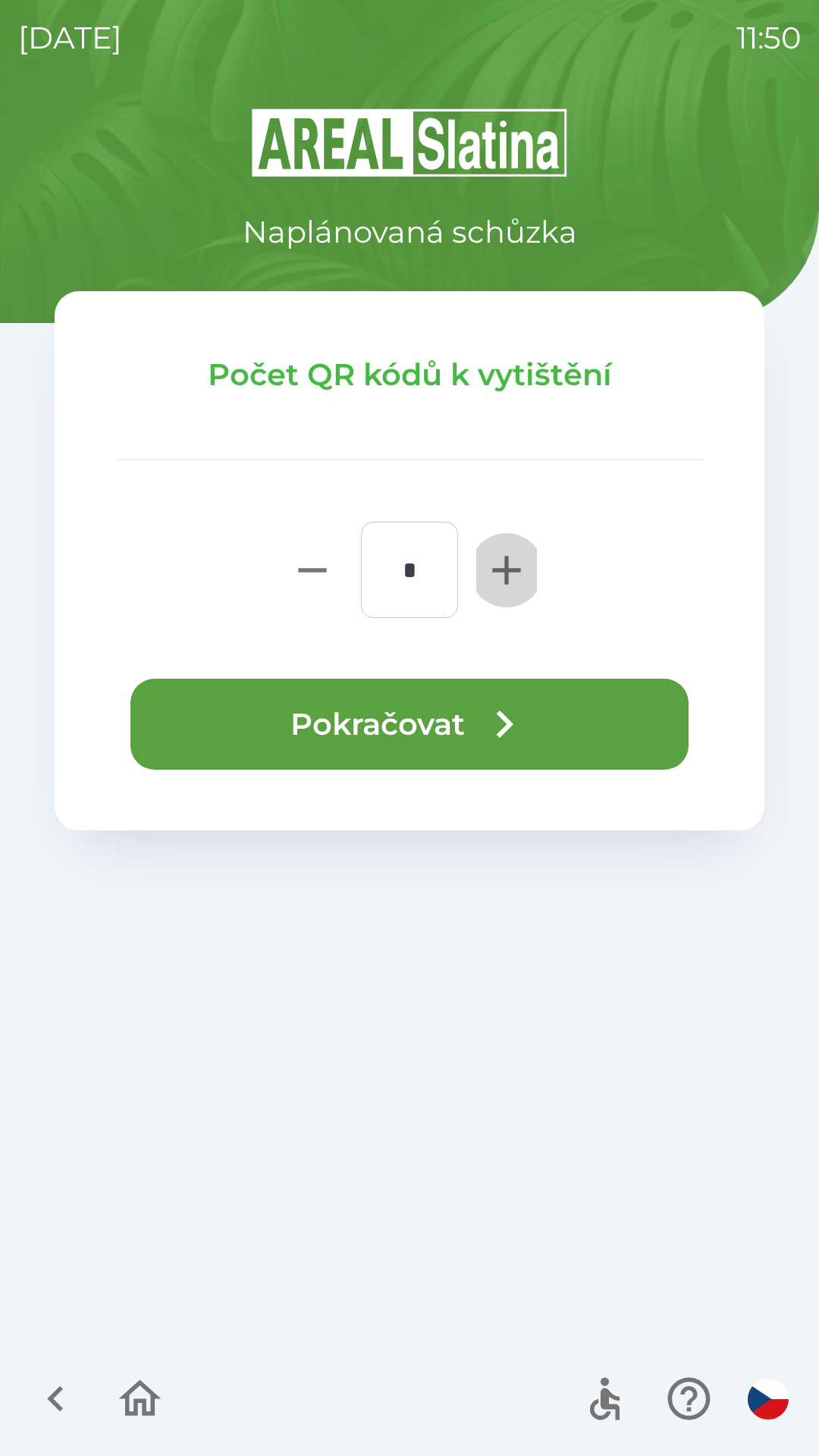
click at [505, 568] on icon "button" at bounding box center [505, 569] width 28 height 28
type input "*"
click at [482, 723] on icon "button" at bounding box center [504, 724] width 55 height 55
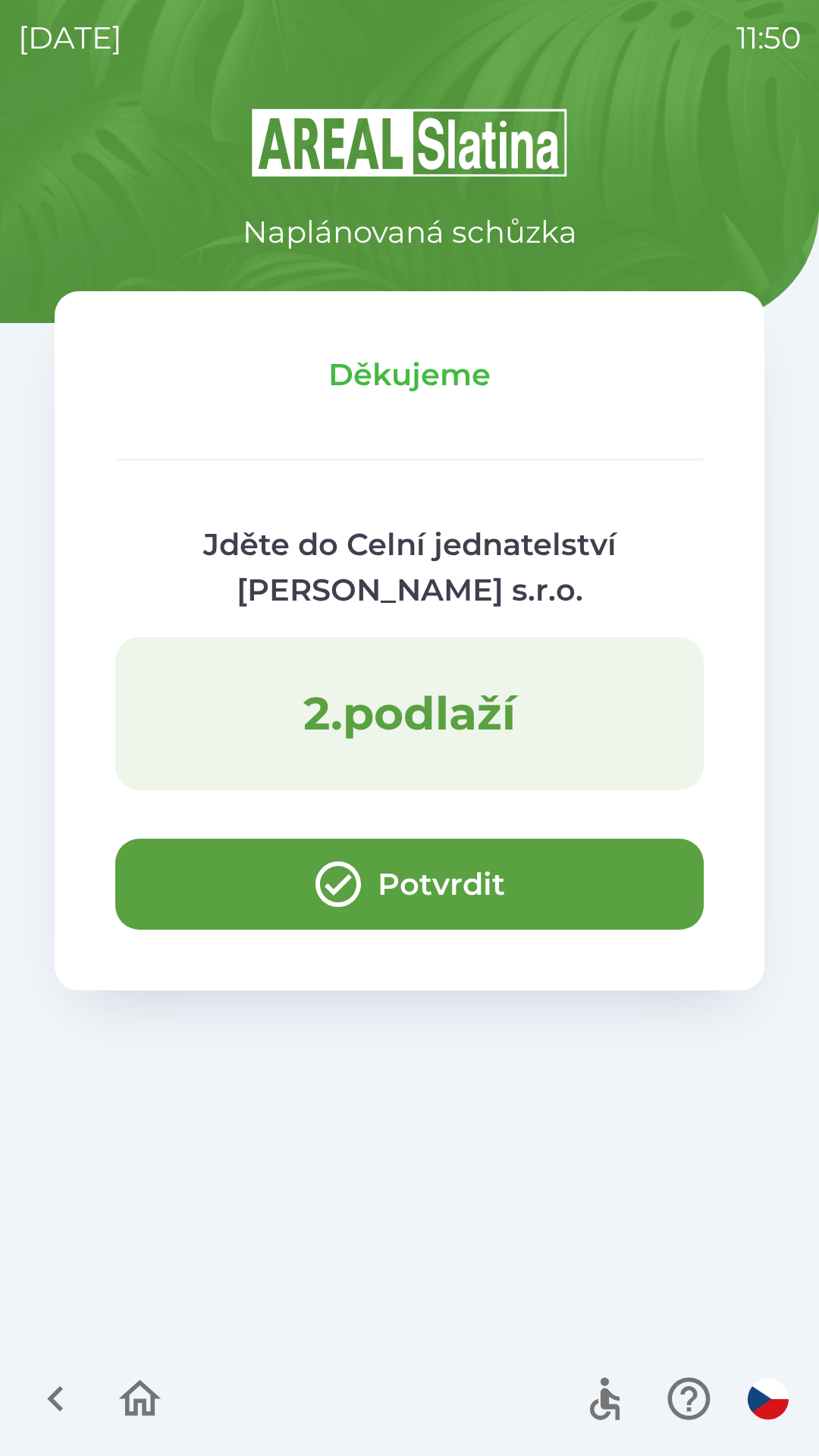
click at [125, 1427] on button "button" at bounding box center [140, 1399] width 63 height 63
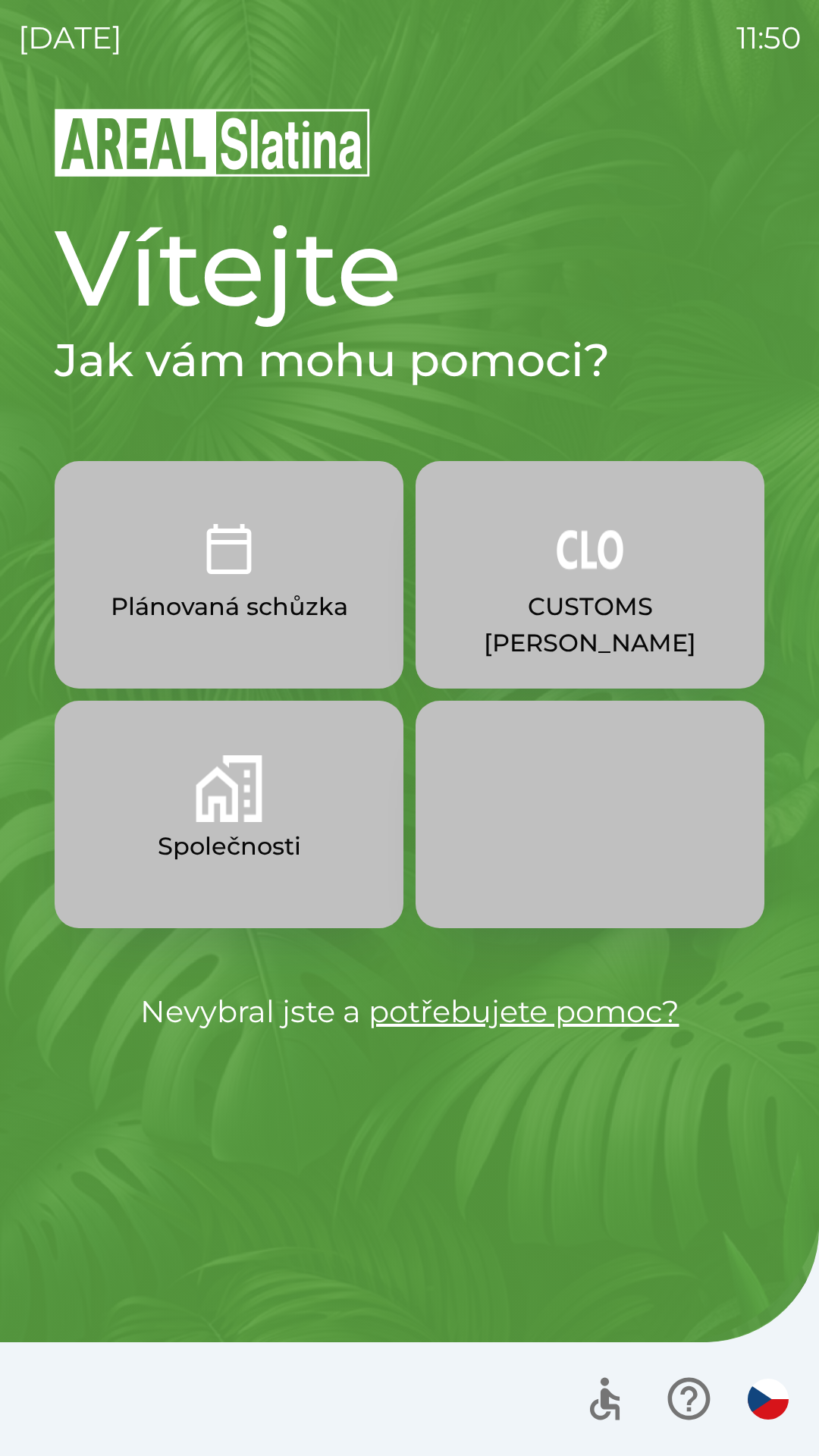
click at [271, 763] on button "Společnosti" at bounding box center [229, 814] width 348 height 227
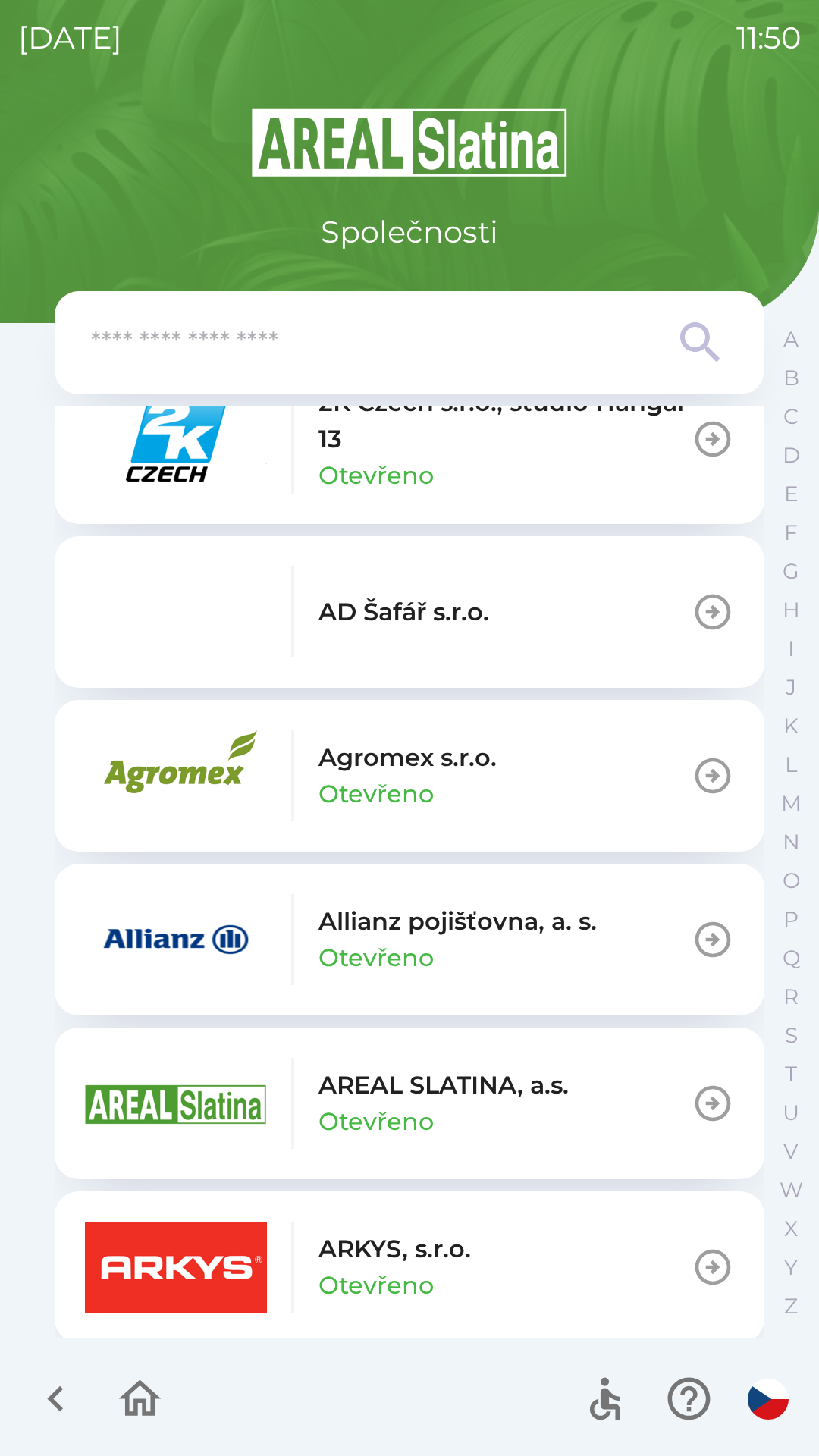
scroll to position [251, 0]
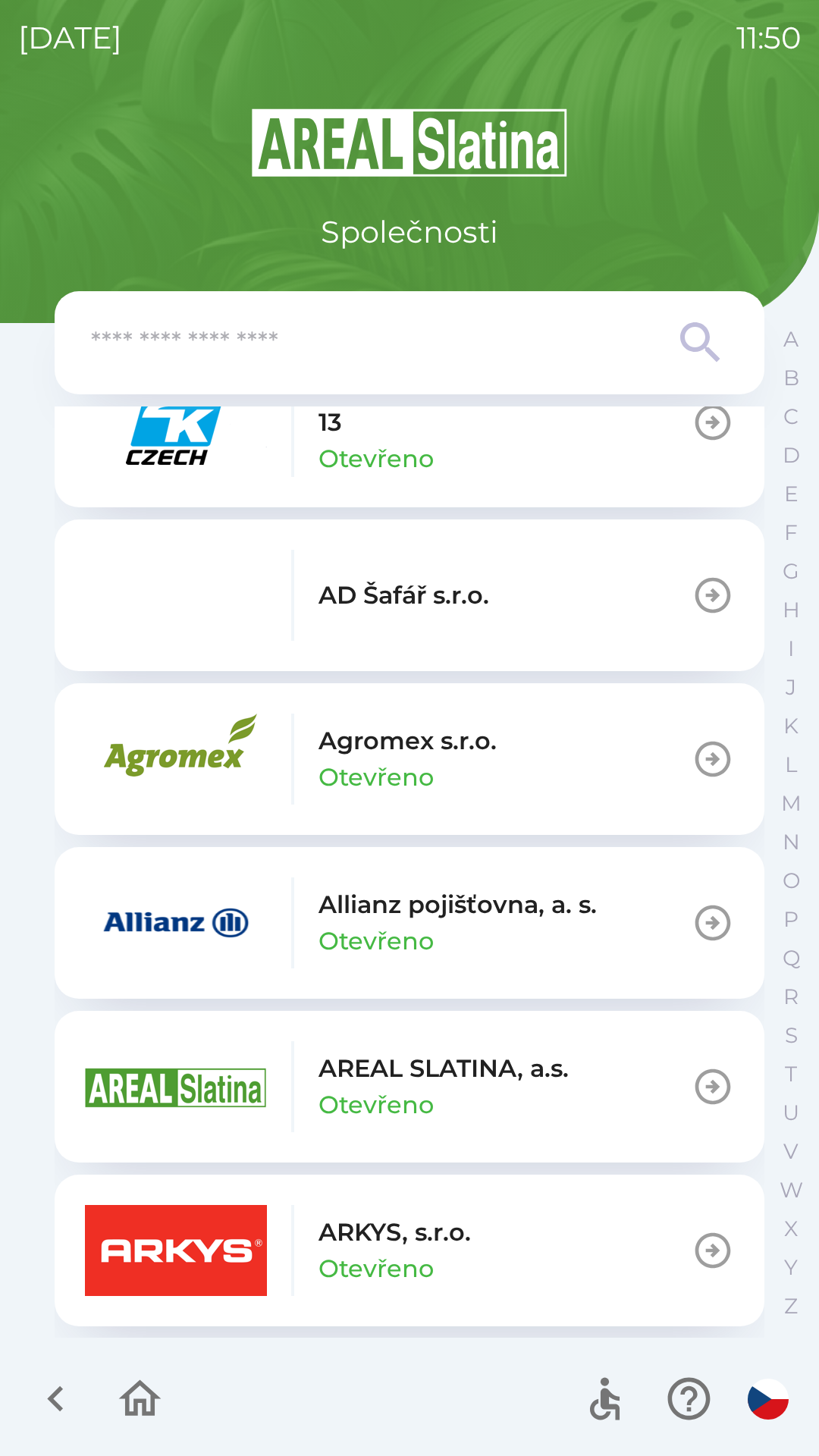
click at [276, 923] on div "Allianz pojišťovna, a. s. Otevřeno" at bounding box center [340, 923] width 512 height 91
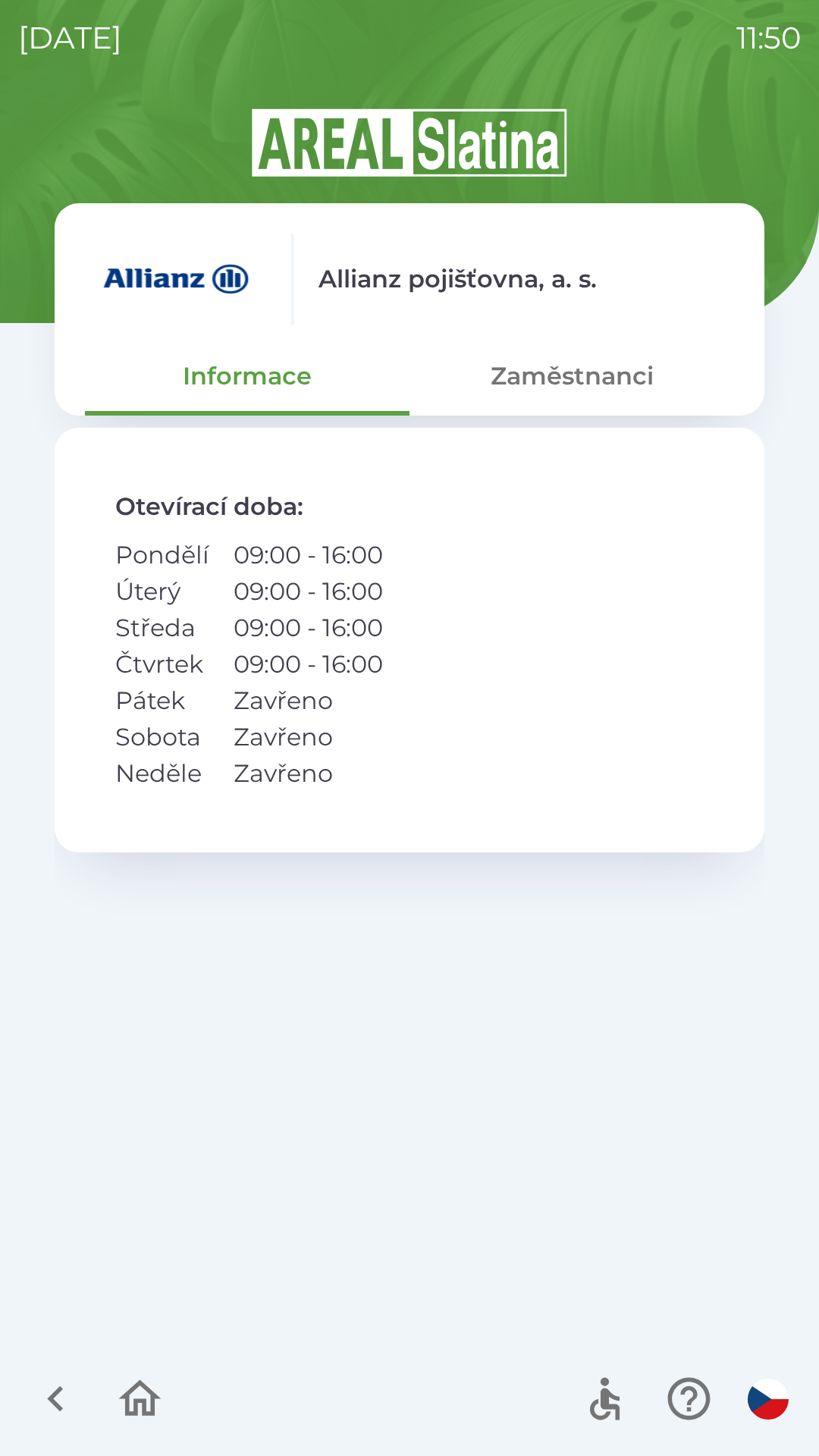
click at [543, 370] on button "Zaměstnanci" at bounding box center [572, 376] width 325 height 55
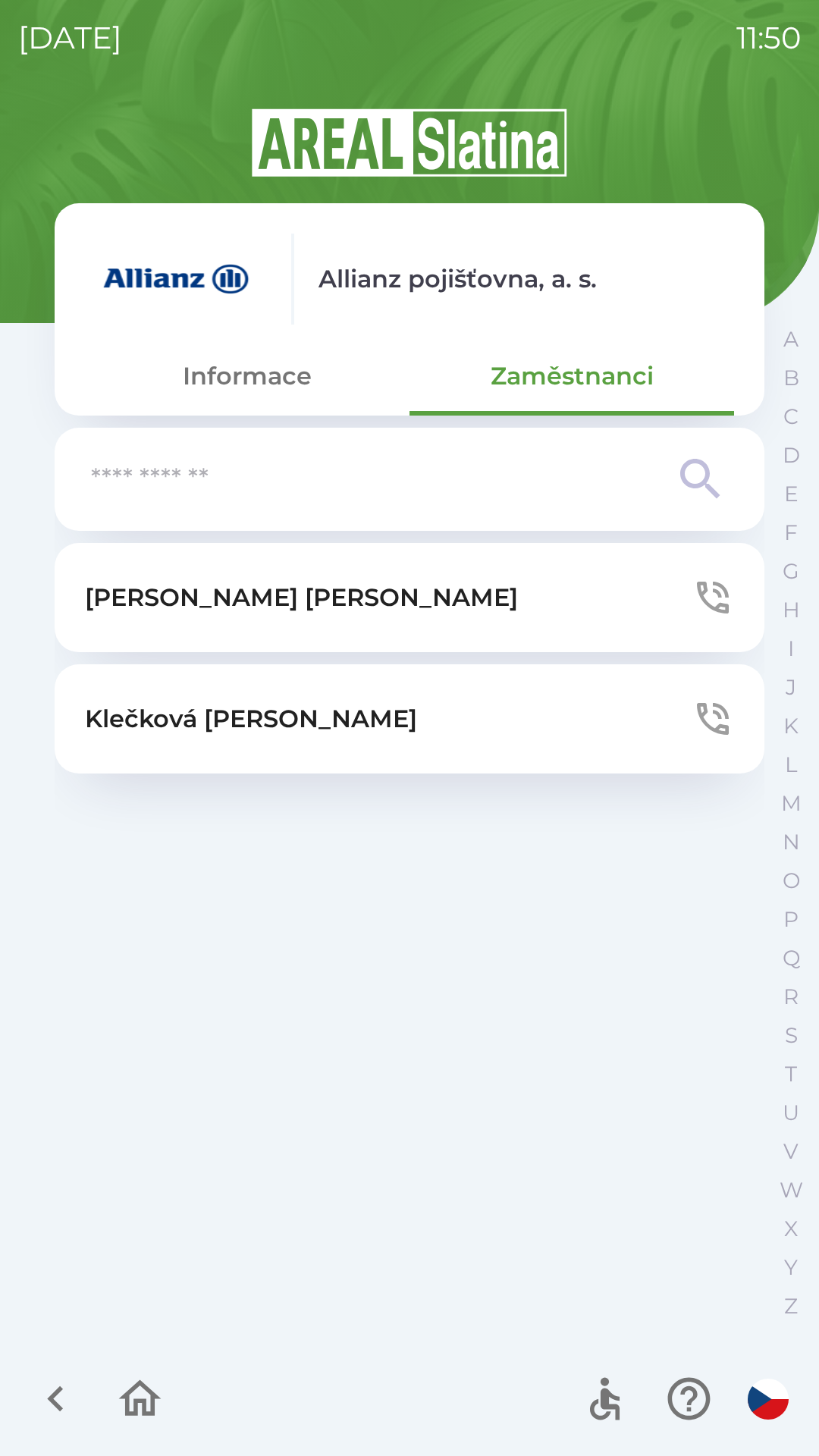
click at [709, 601] on icon "button" at bounding box center [712, 598] width 43 height 43
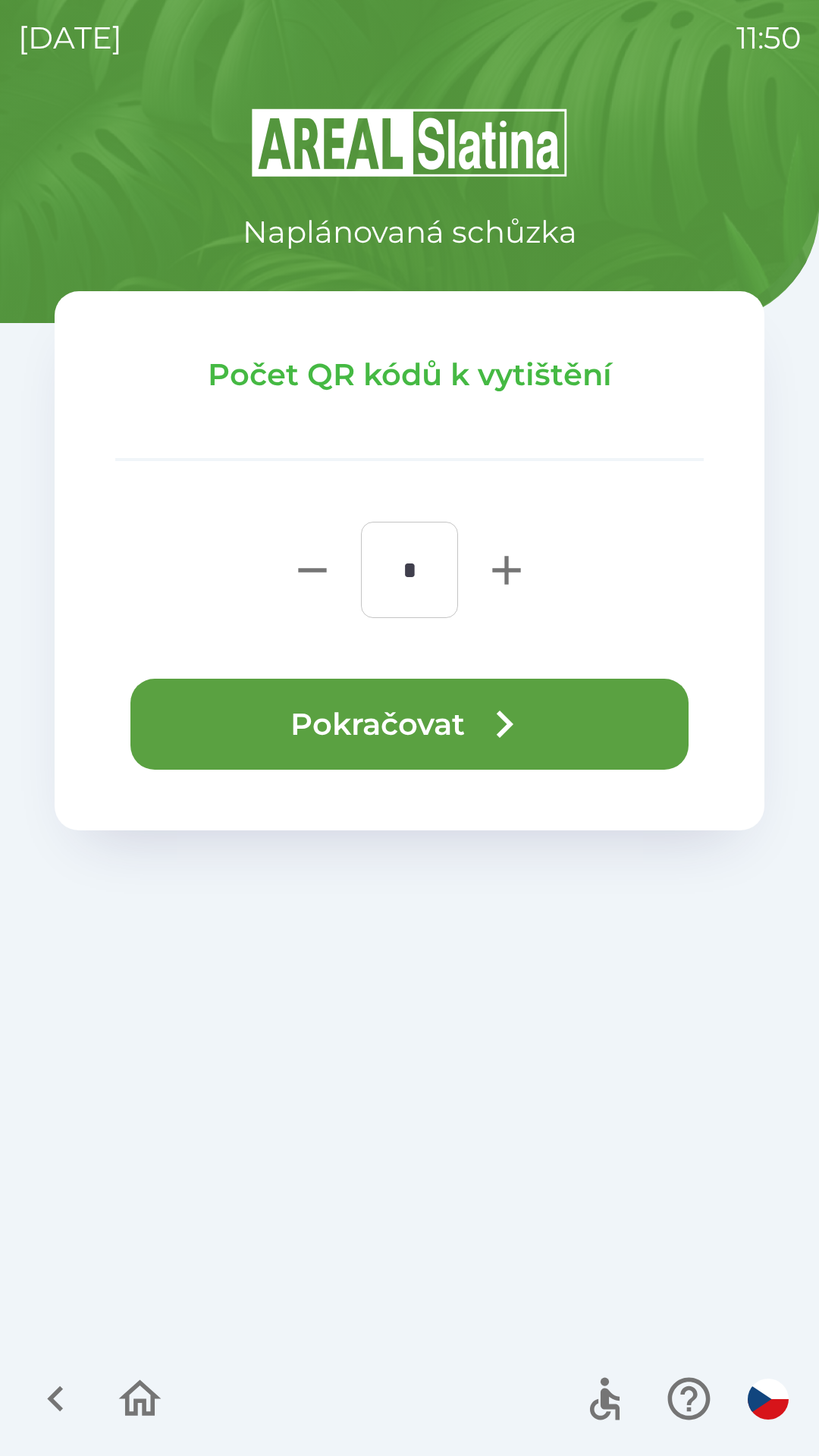
click at [519, 740] on icon "button" at bounding box center [504, 724] width 55 height 55
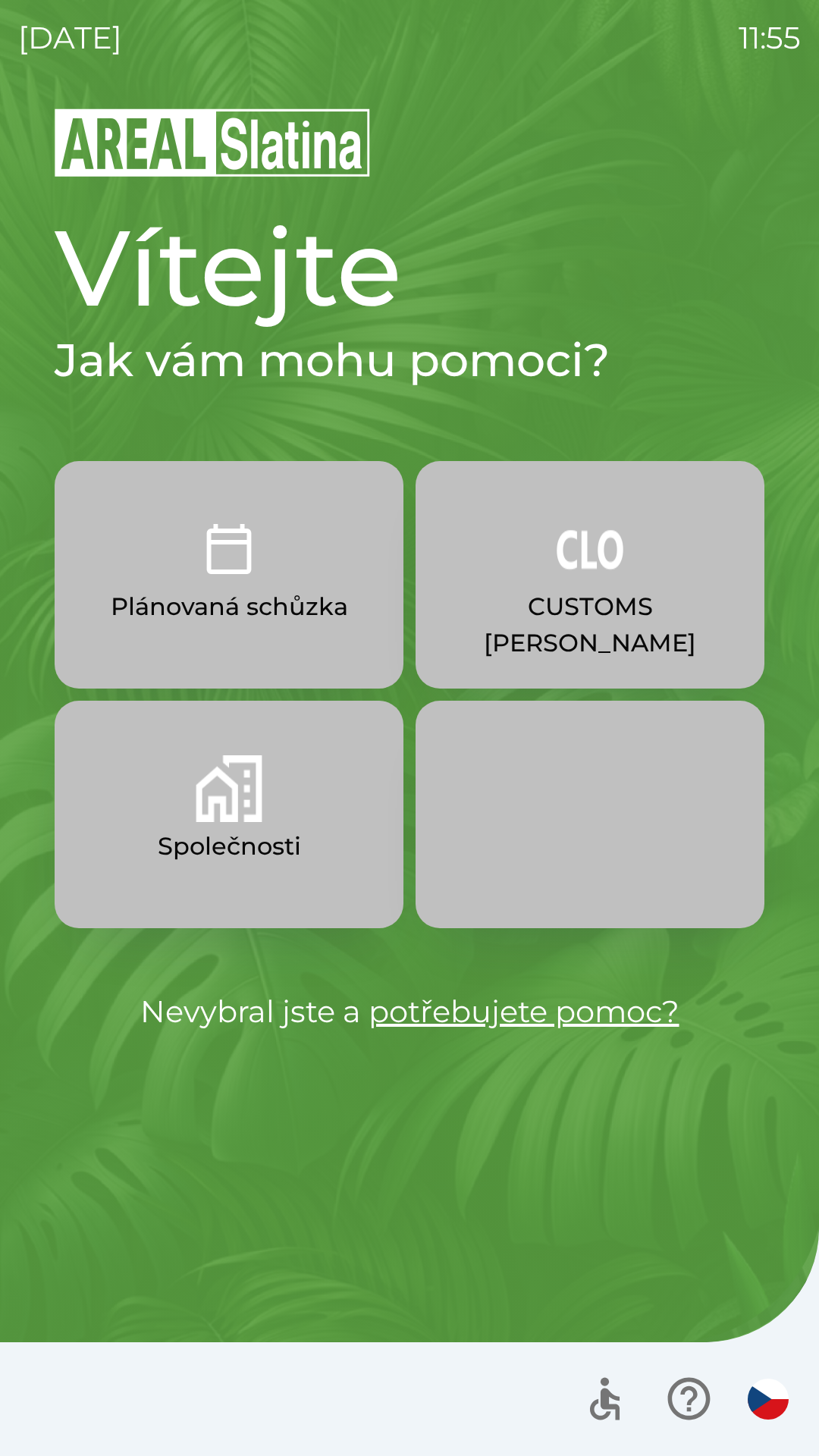
click at [305, 603] on p "Plánovaná schůzka" at bounding box center [229, 607] width 237 height 36
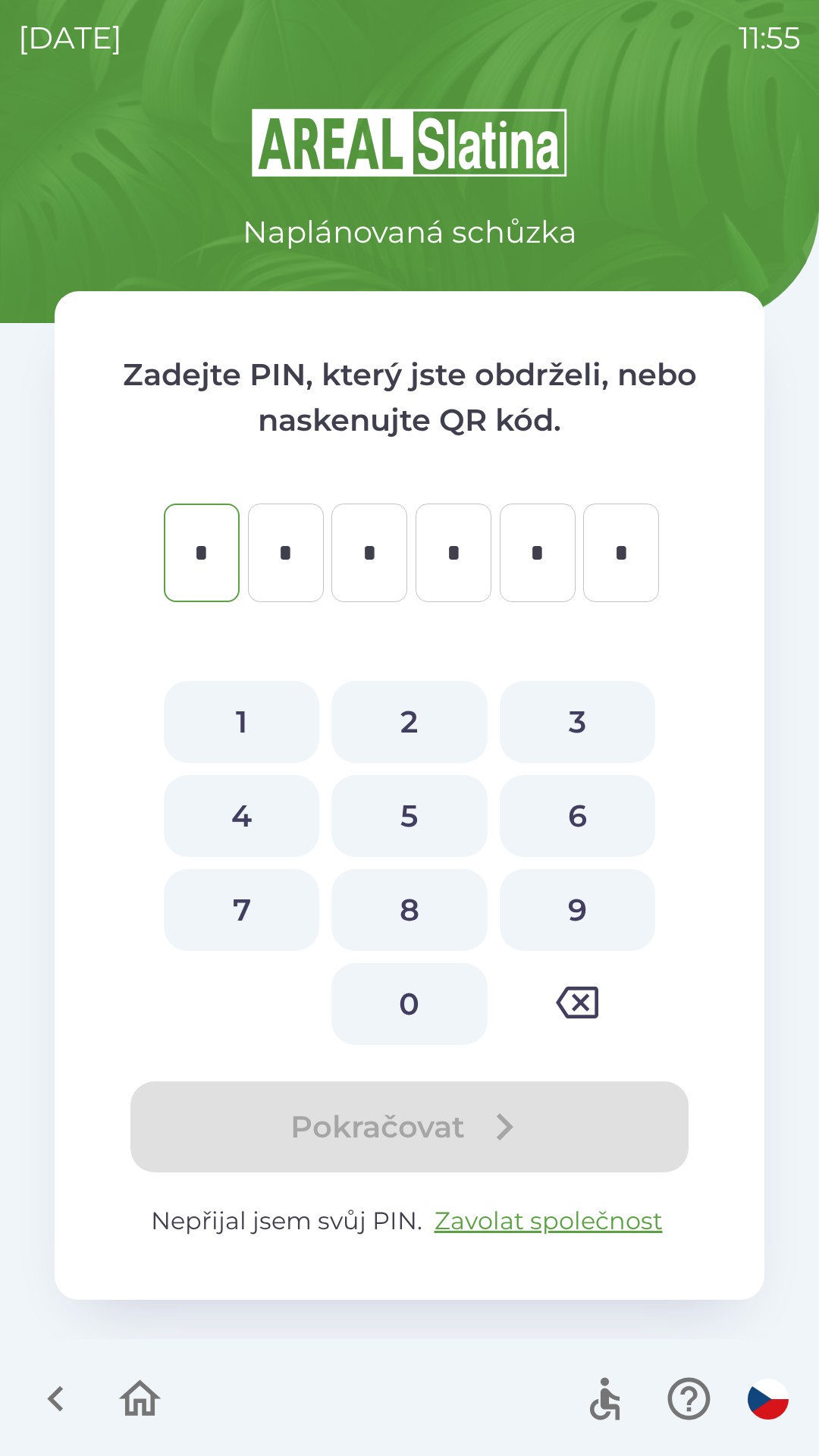
click at [40, 1395] on icon "button" at bounding box center [56, 1399] width 51 height 51
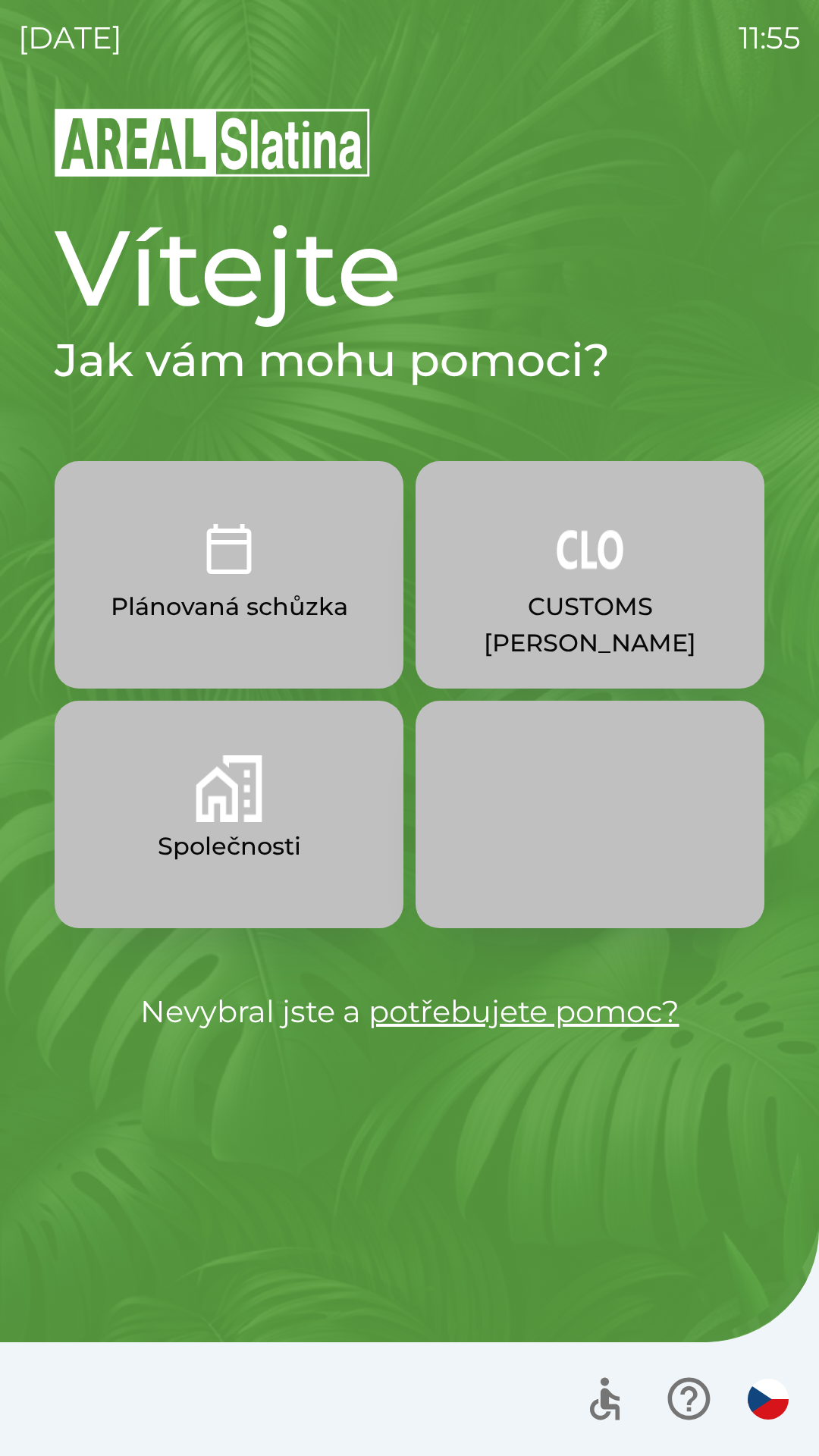
click at [187, 820] on button "Společnosti" at bounding box center [229, 814] width 348 height 227
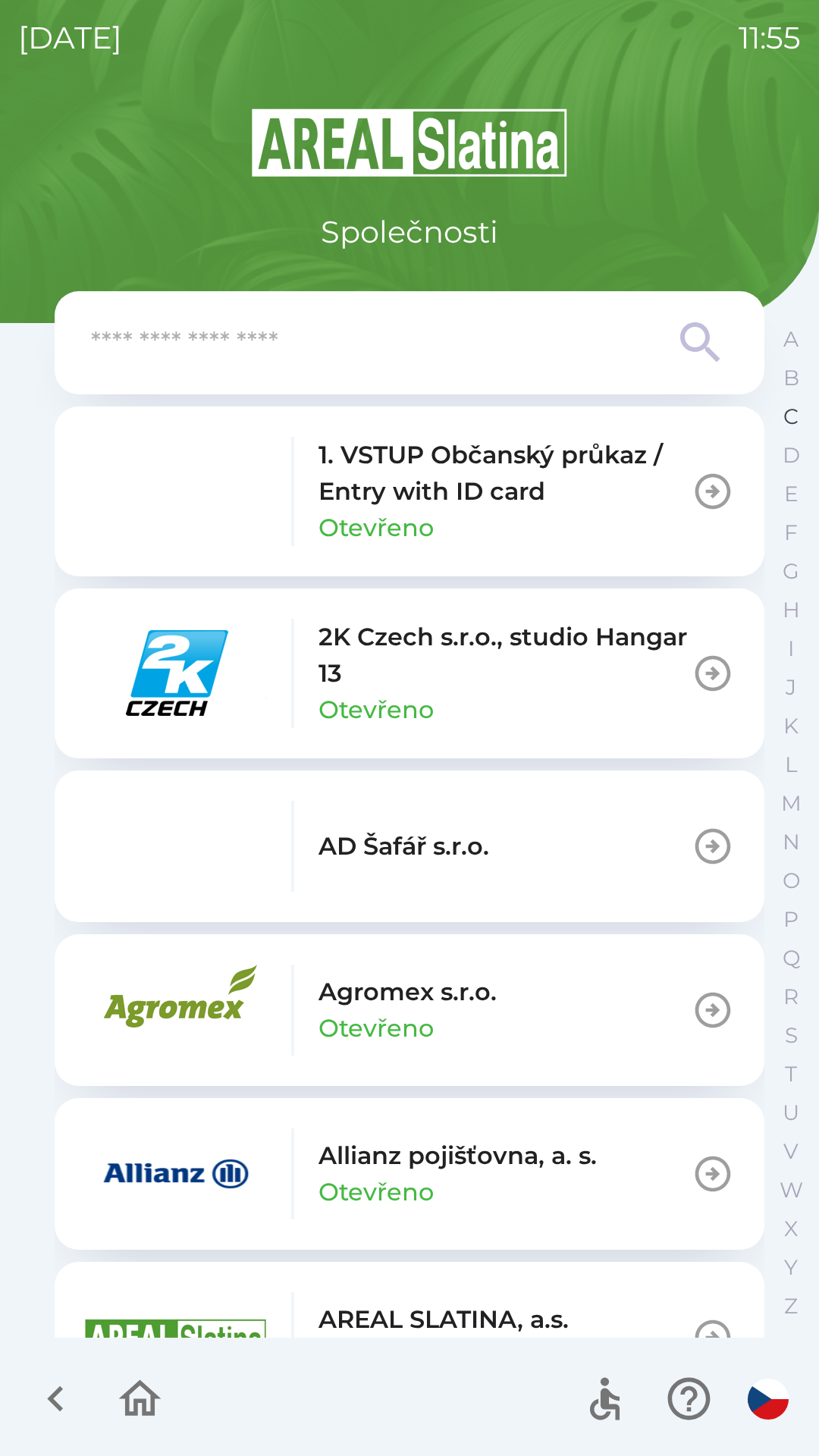
click at [780, 417] on button "C" at bounding box center [791, 417] width 38 height 38
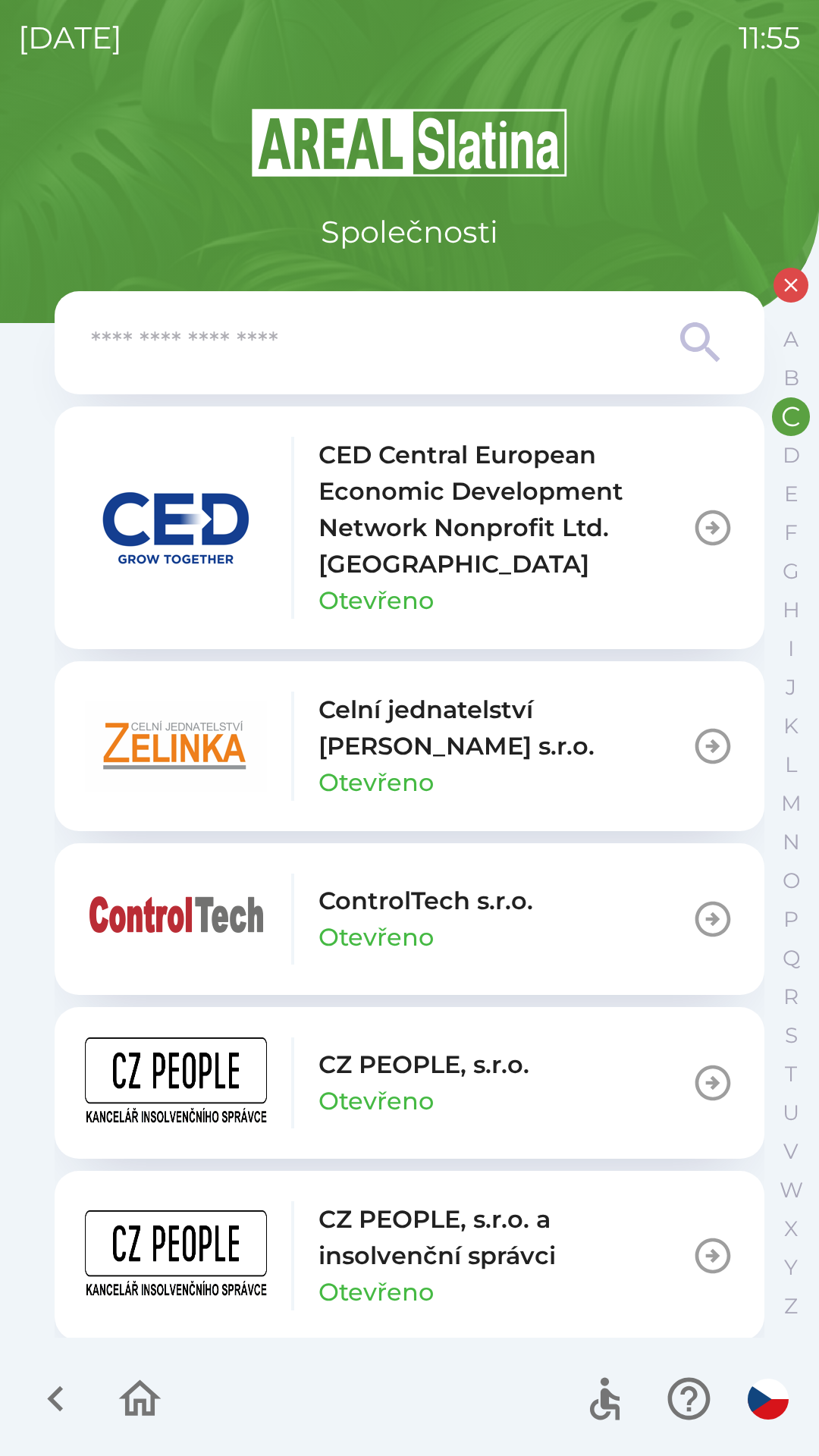
click at [358, 1243] on p "CZ PEOPLE, s.r.o. a insolvenční správci" at bounding box center [504, 1238] width 373 height 73
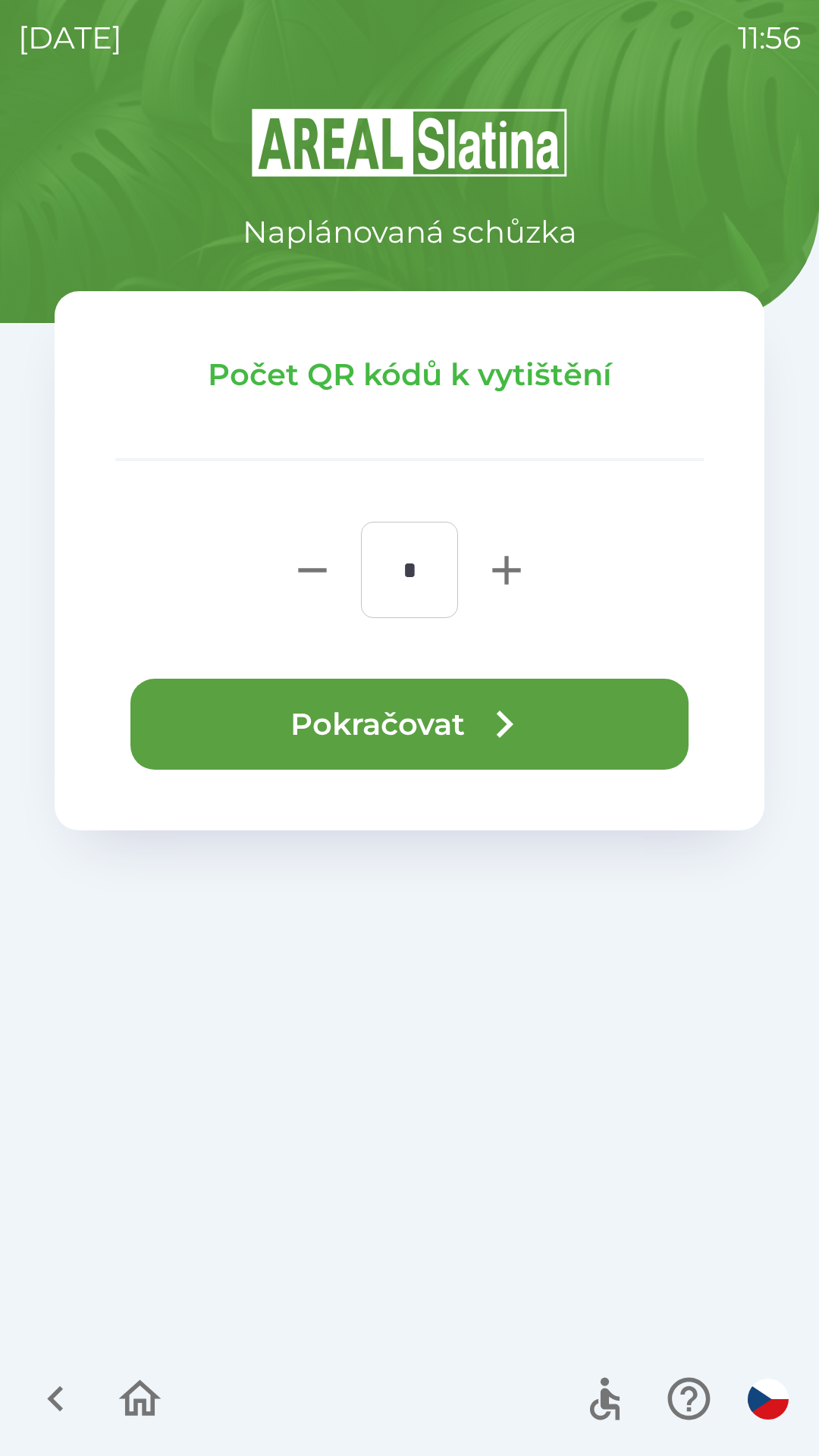
click at [482, 573] on button "button" at bounding box center [506, 570] width 60 height 97
type input "*"
click at [325, 719] on button "Pokračovat" at bounding box center [410, 724] width 558 height 91
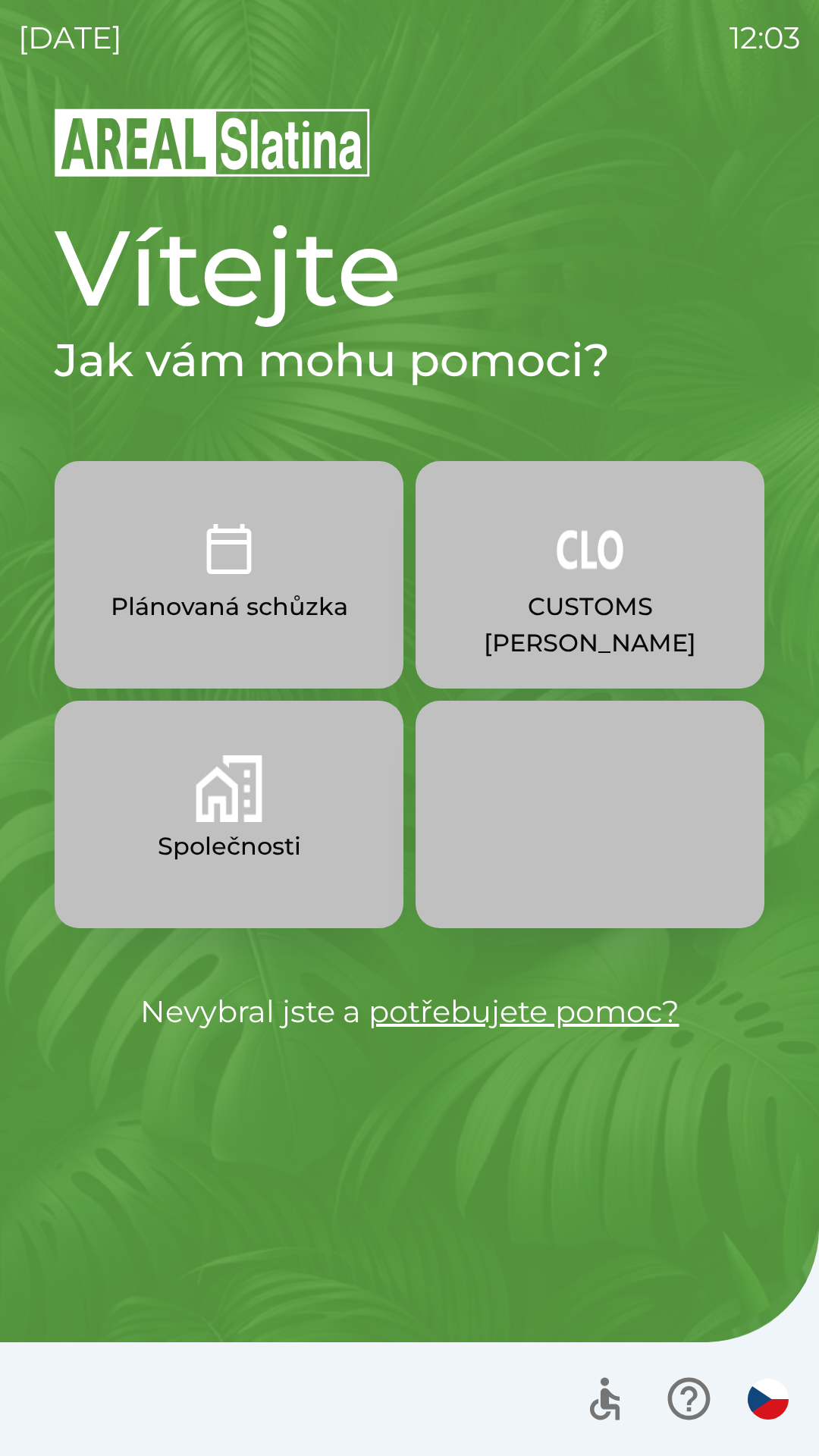
click at [262, 816] on img "button" at bounding box center [228, 788] width 67 height 67
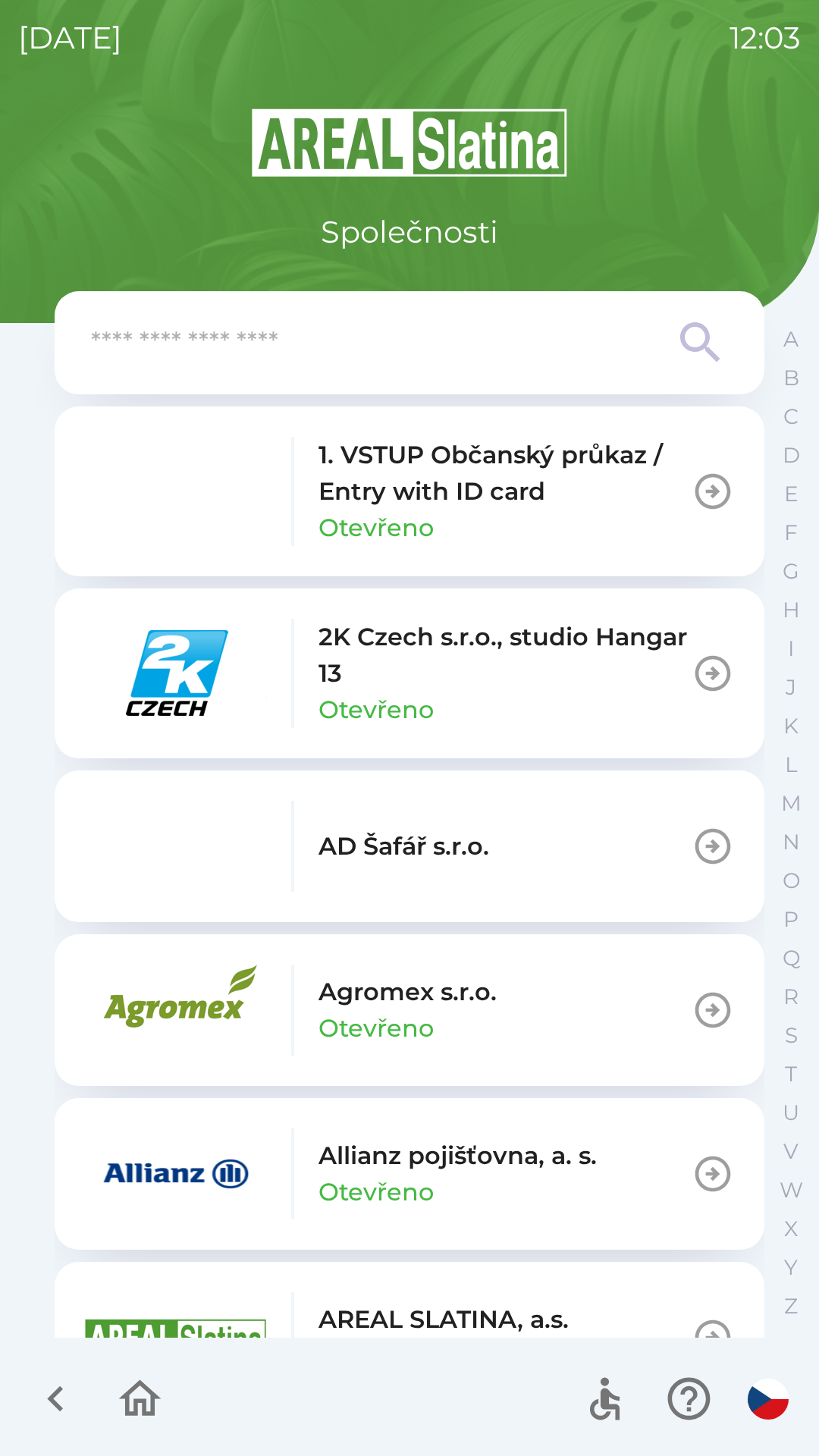
click at [386, 340] on input "text" at bounding box center [379, 343] width 576 height 42
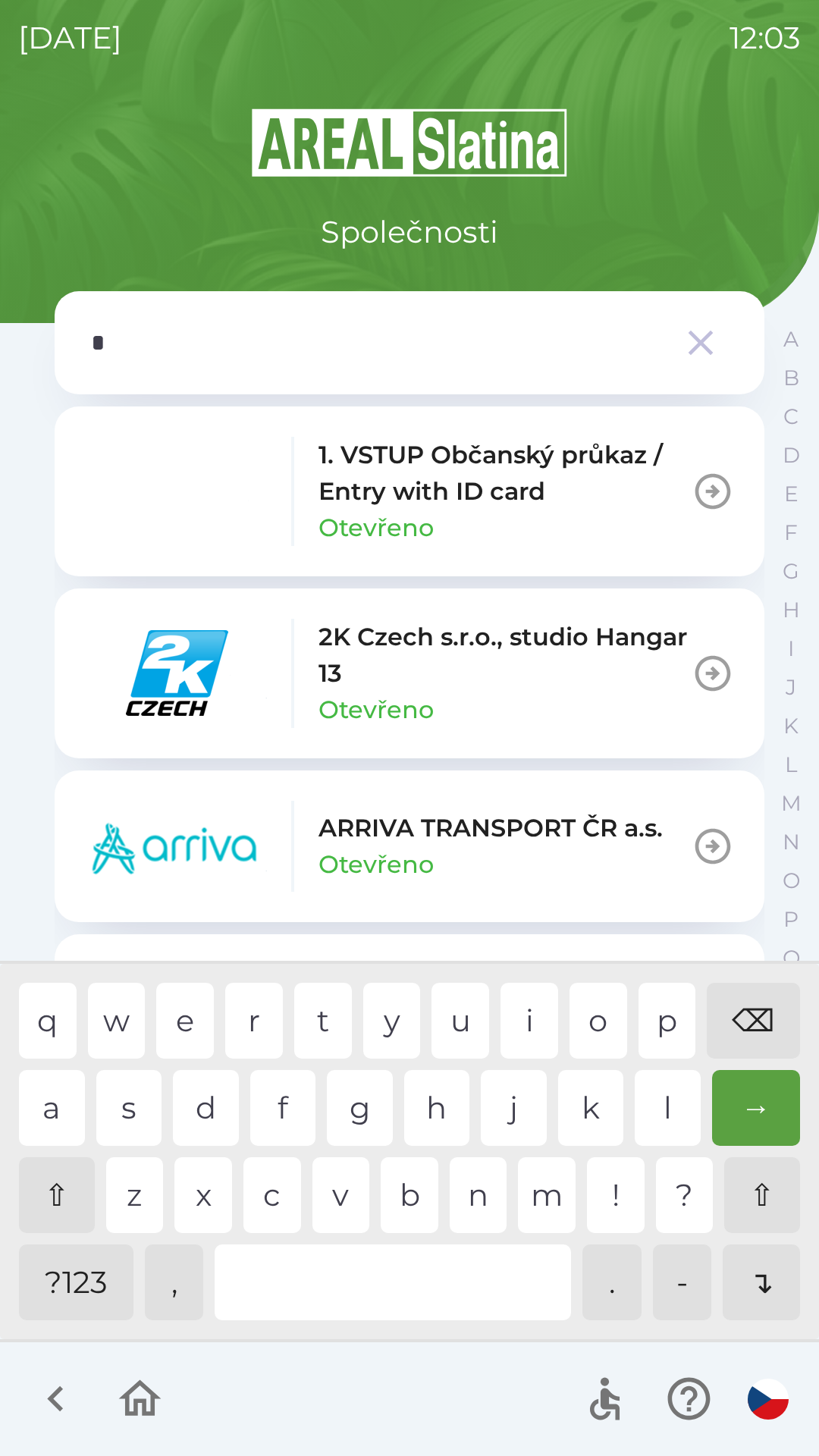
click at [261, 1189] on div "c" at bounding box center [272, 1194] width 57 height 76
type input "**"
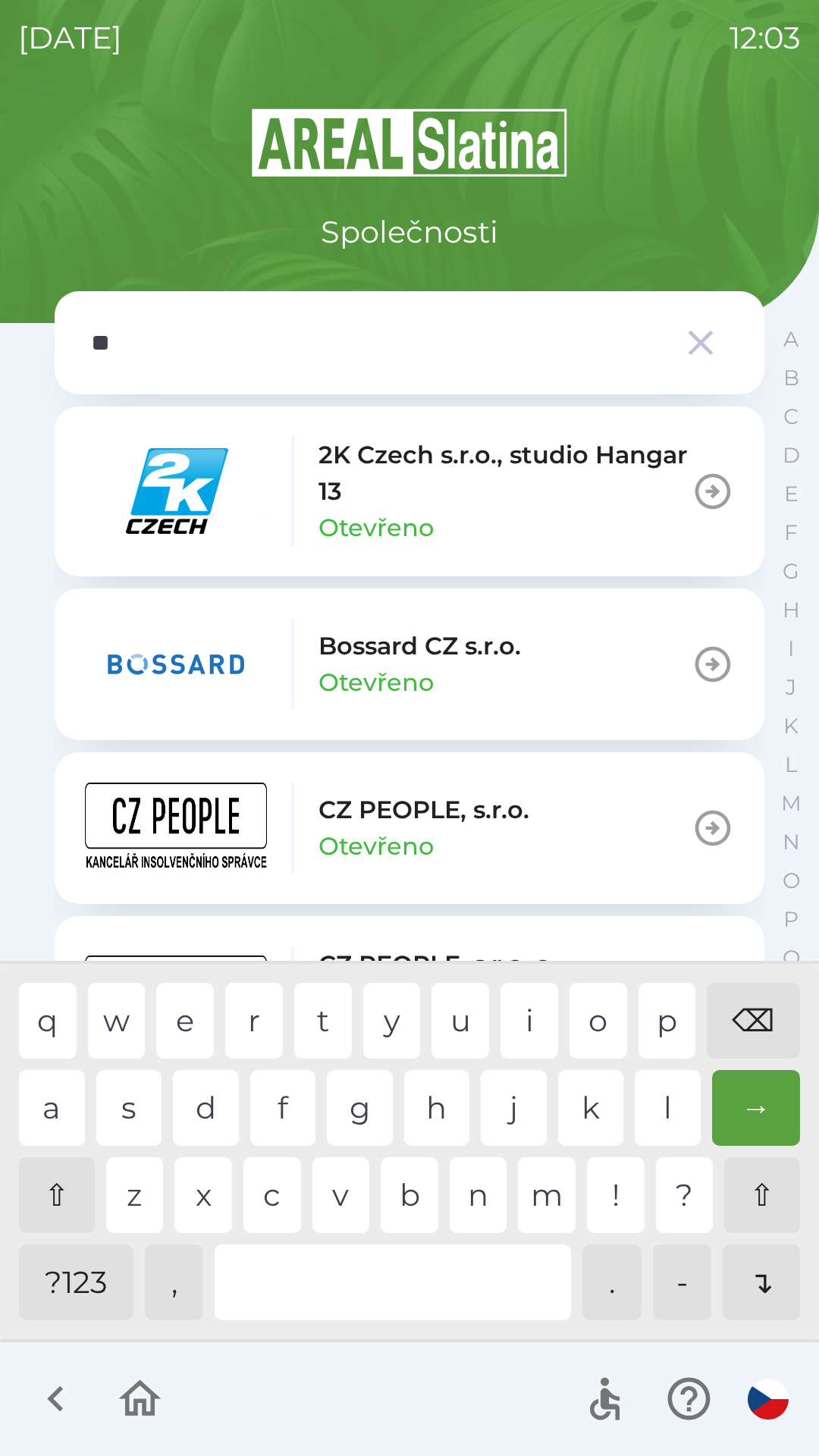
click at [136, 1189] on div "z" at bounding box center [134, 1194] width 57 height 76
click at [402, 825] on p "CZ PEOPLE, s.r.o." at bounding box center [423, 810] width 211 height 36
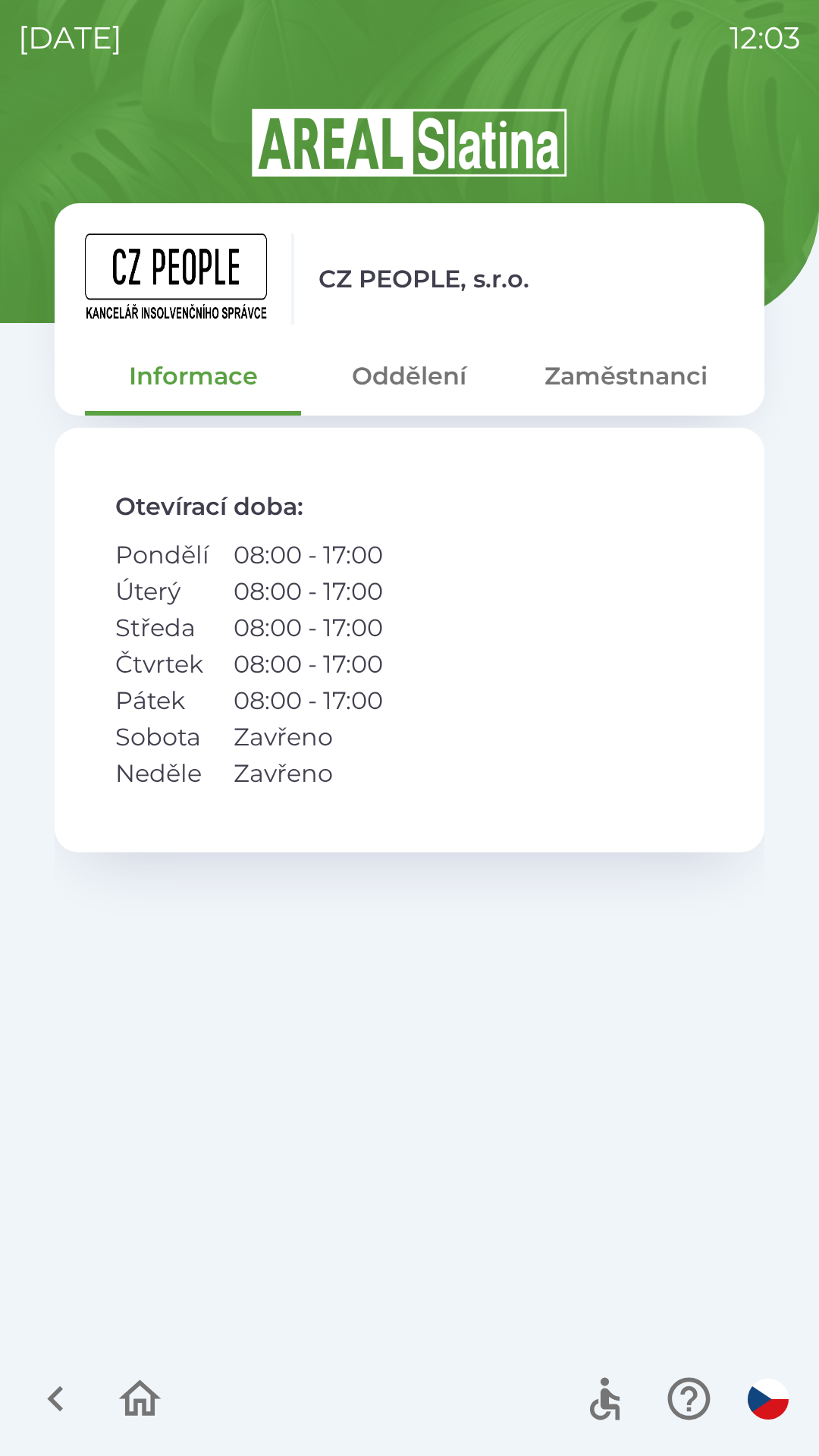
click at [395, 375] on button "Oddělení" at bounding box center [409, 376] width 216 height 55
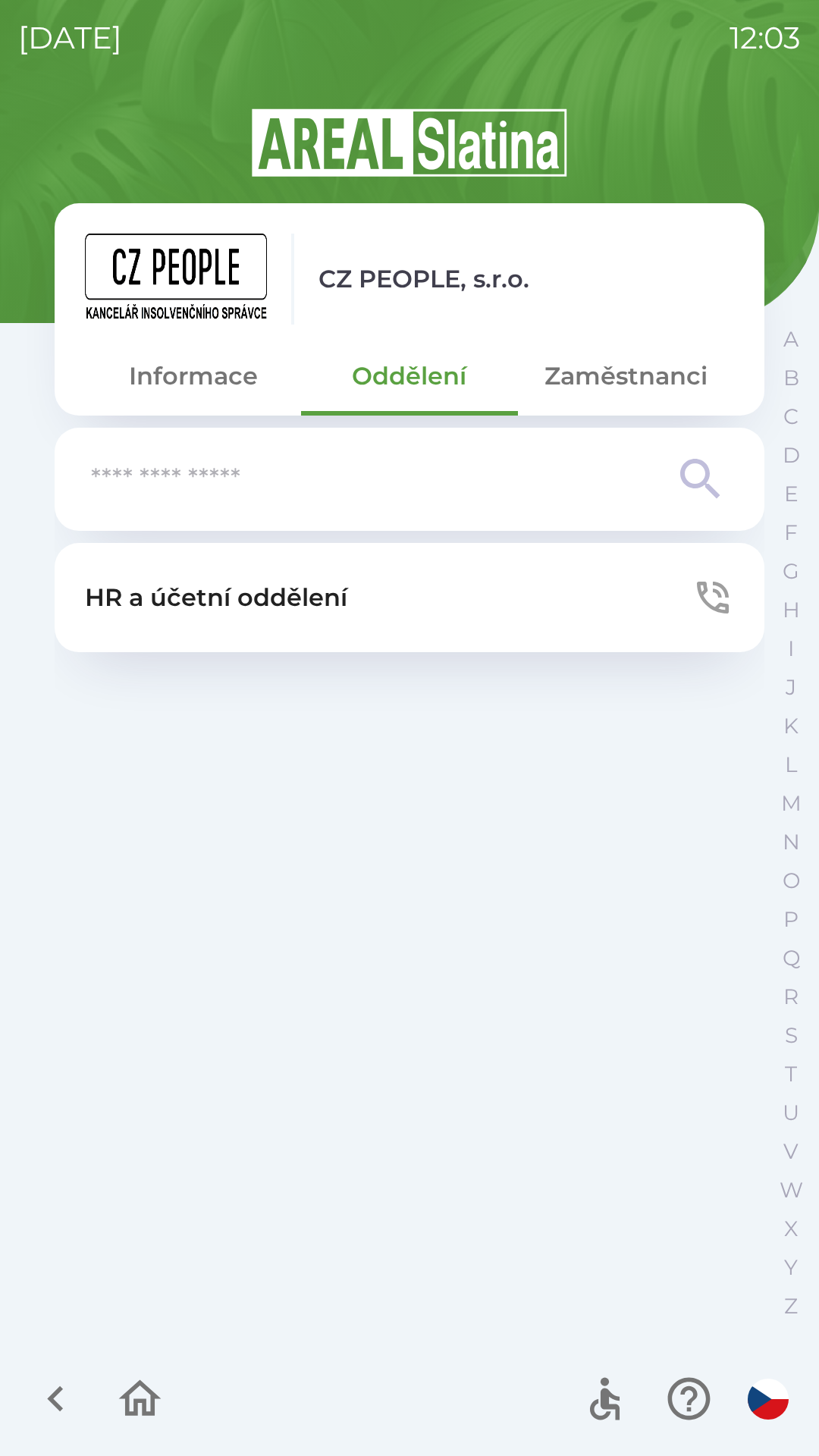
click at [632, 384] on button "Zaměstnanci" at bounding box center [626, 376] width 216 height 55
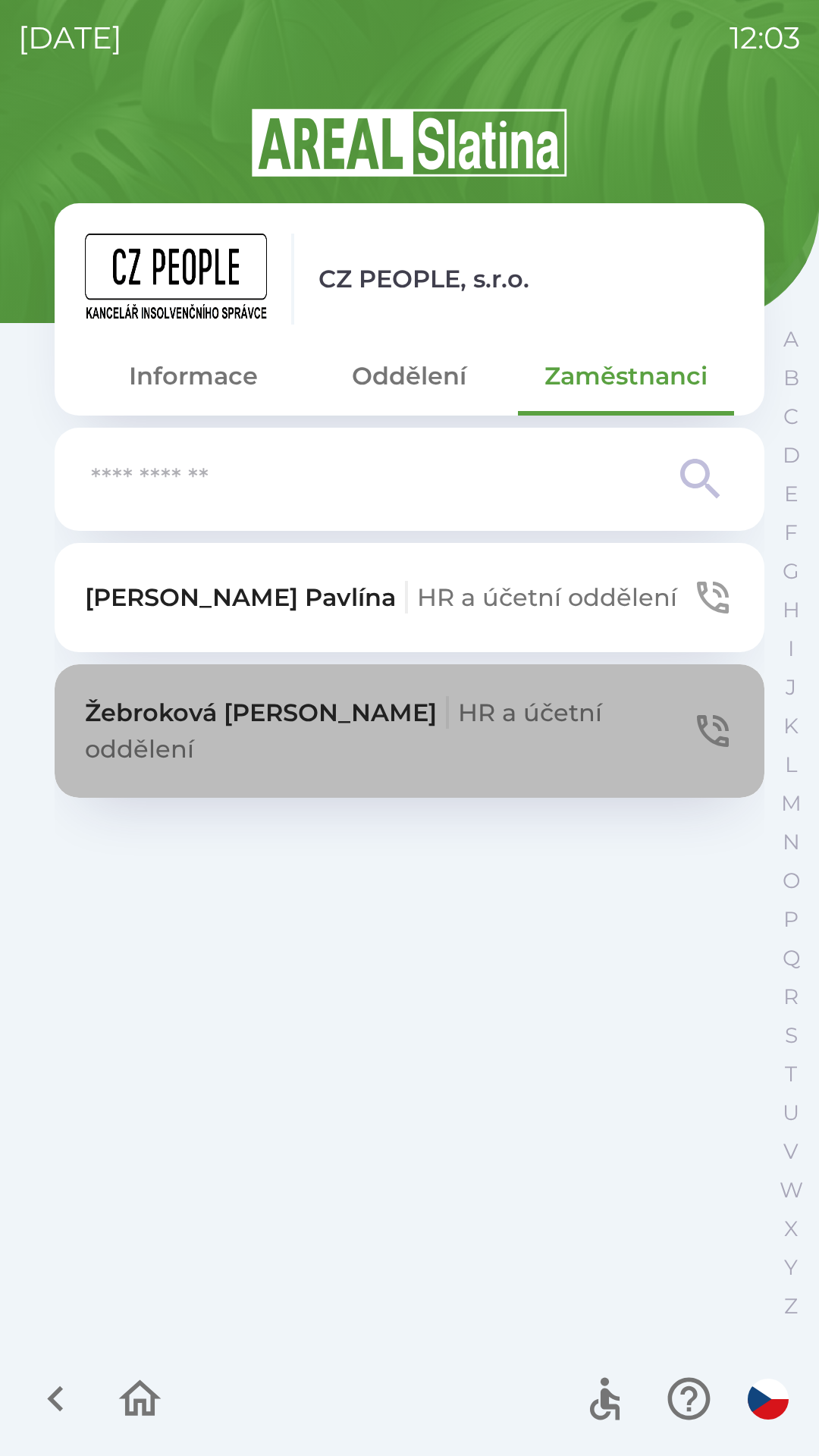
click at [341, 712] on span "HR a účetní oddělení" at bounding box center [343, 731] width 517 height 66
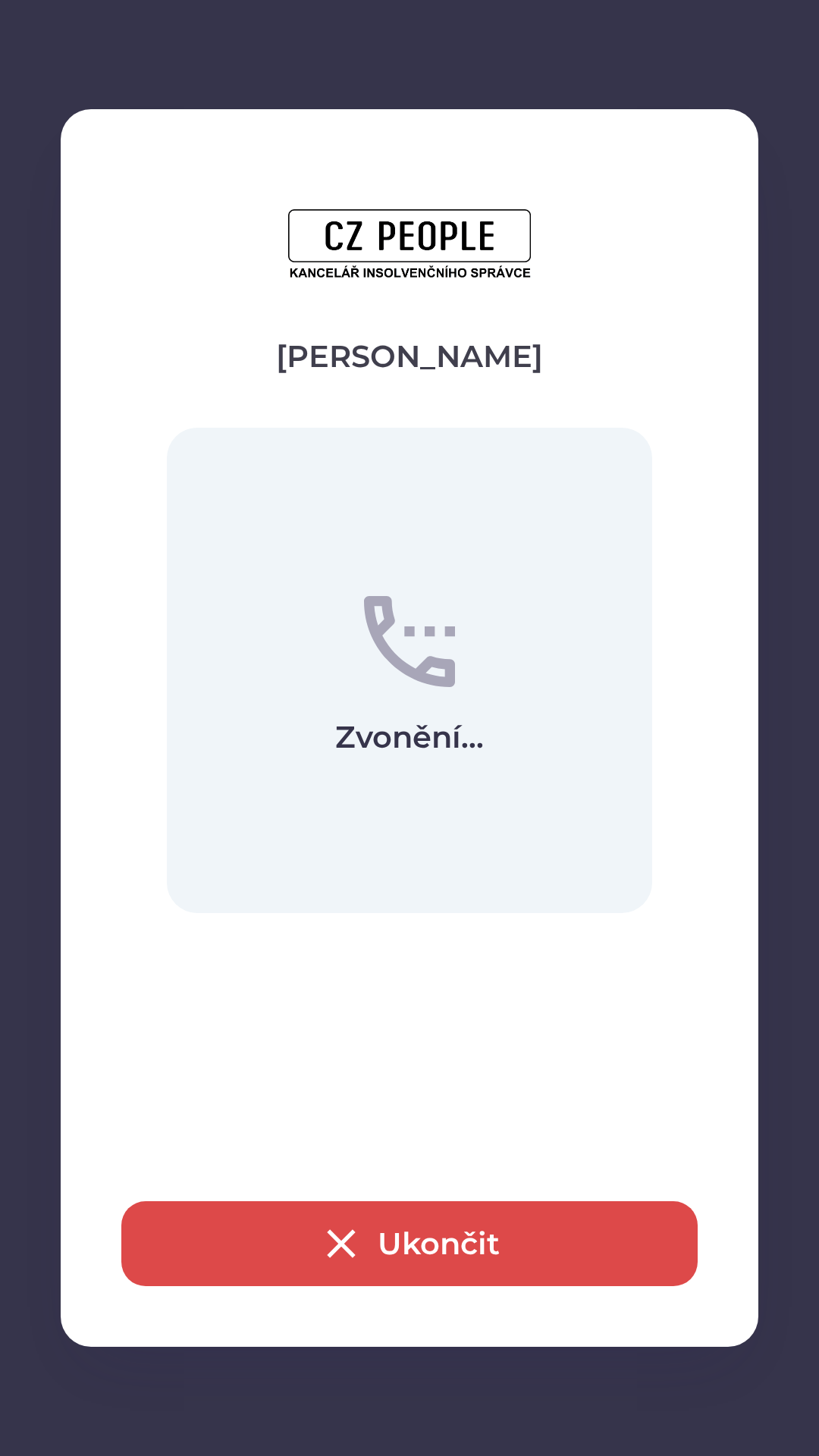
click at [368, 1238] on button "Ukončit" at bounding box center [410, 1243] width 576 height 85
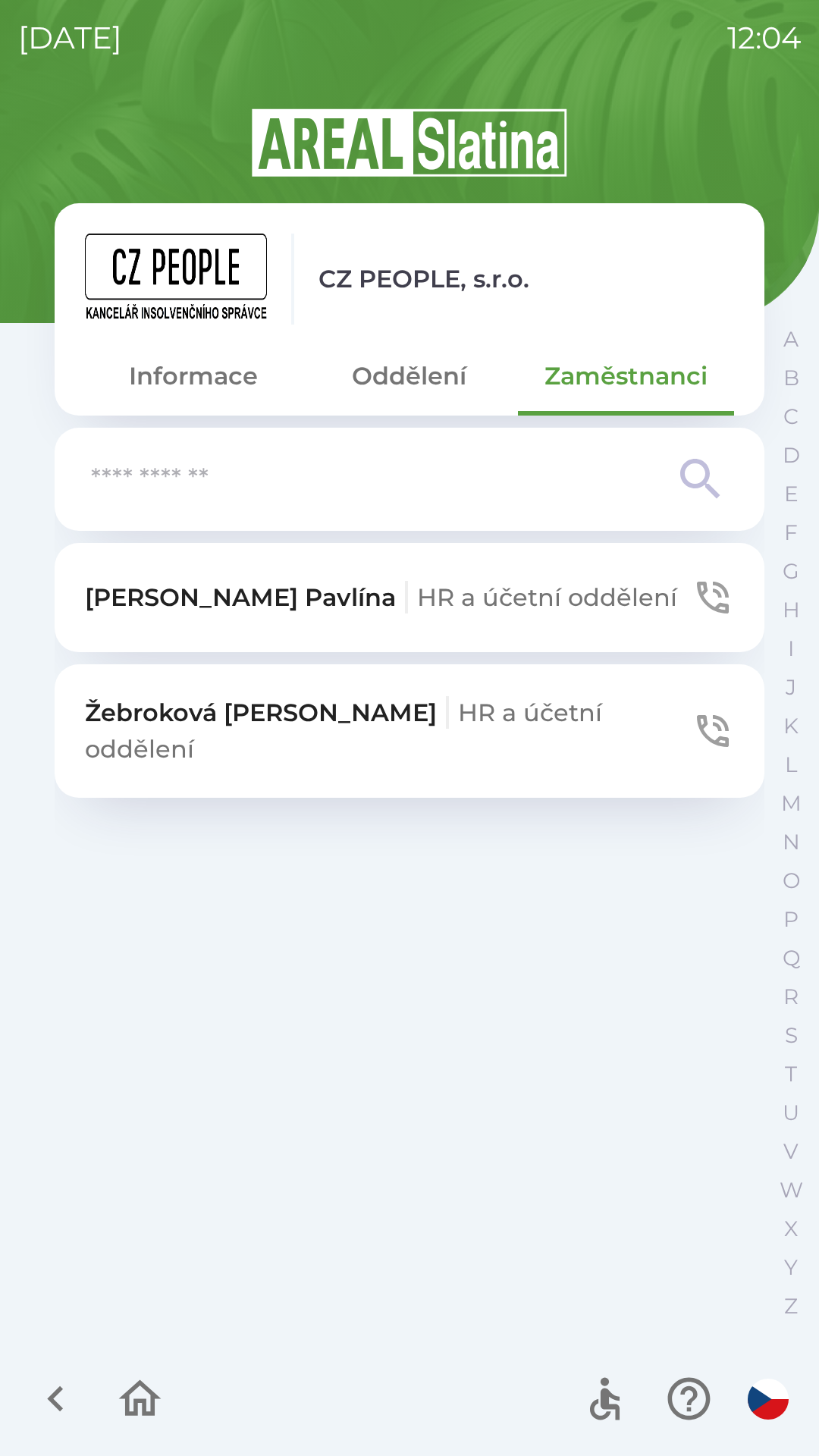
click at [426, 389] on button "Oddělení" at bounding box center [409, 376] width 216 height 55
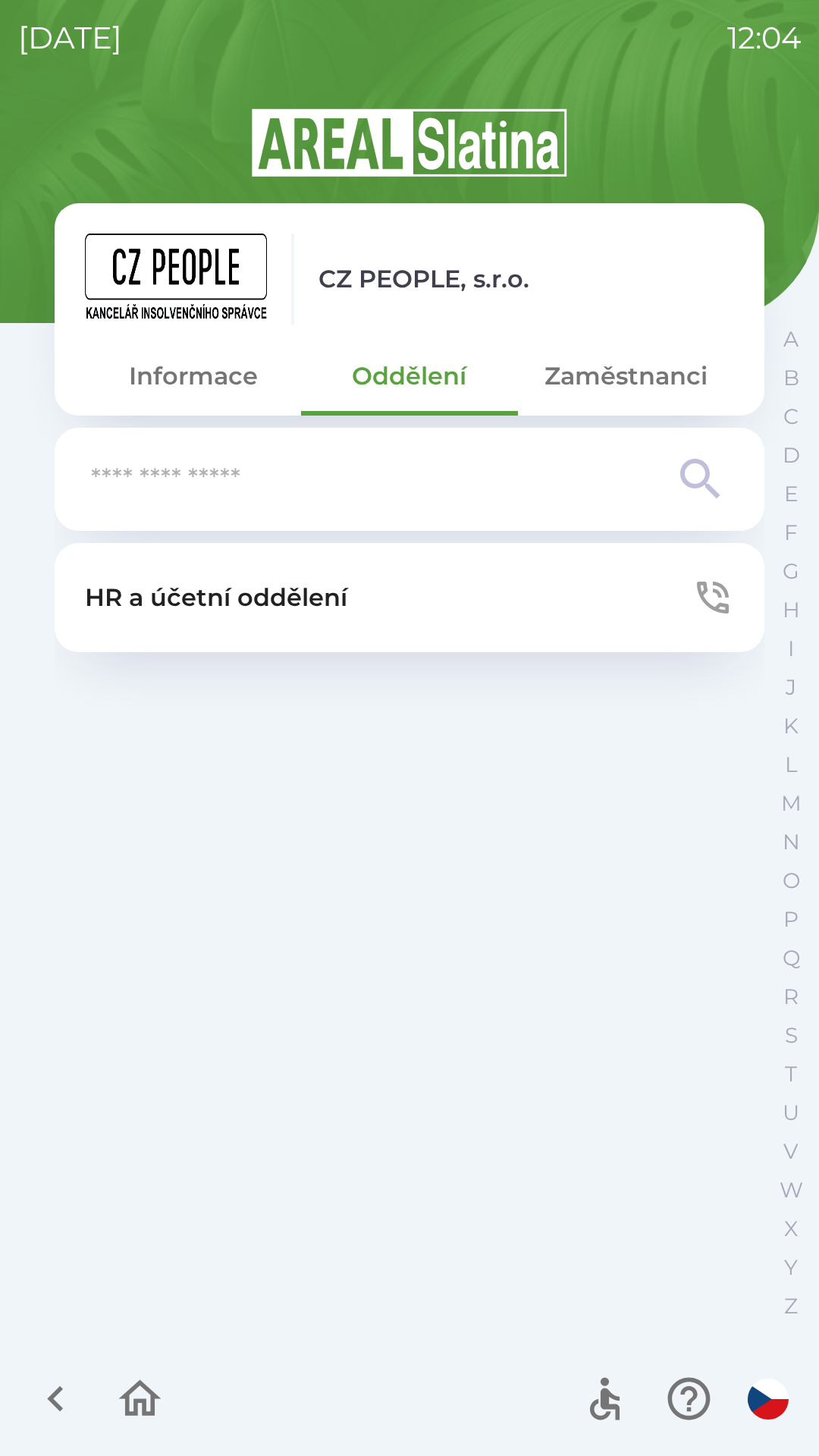
click at [200, 393] on button "Informace" at bounding box center [192, 376] width 216 height 55
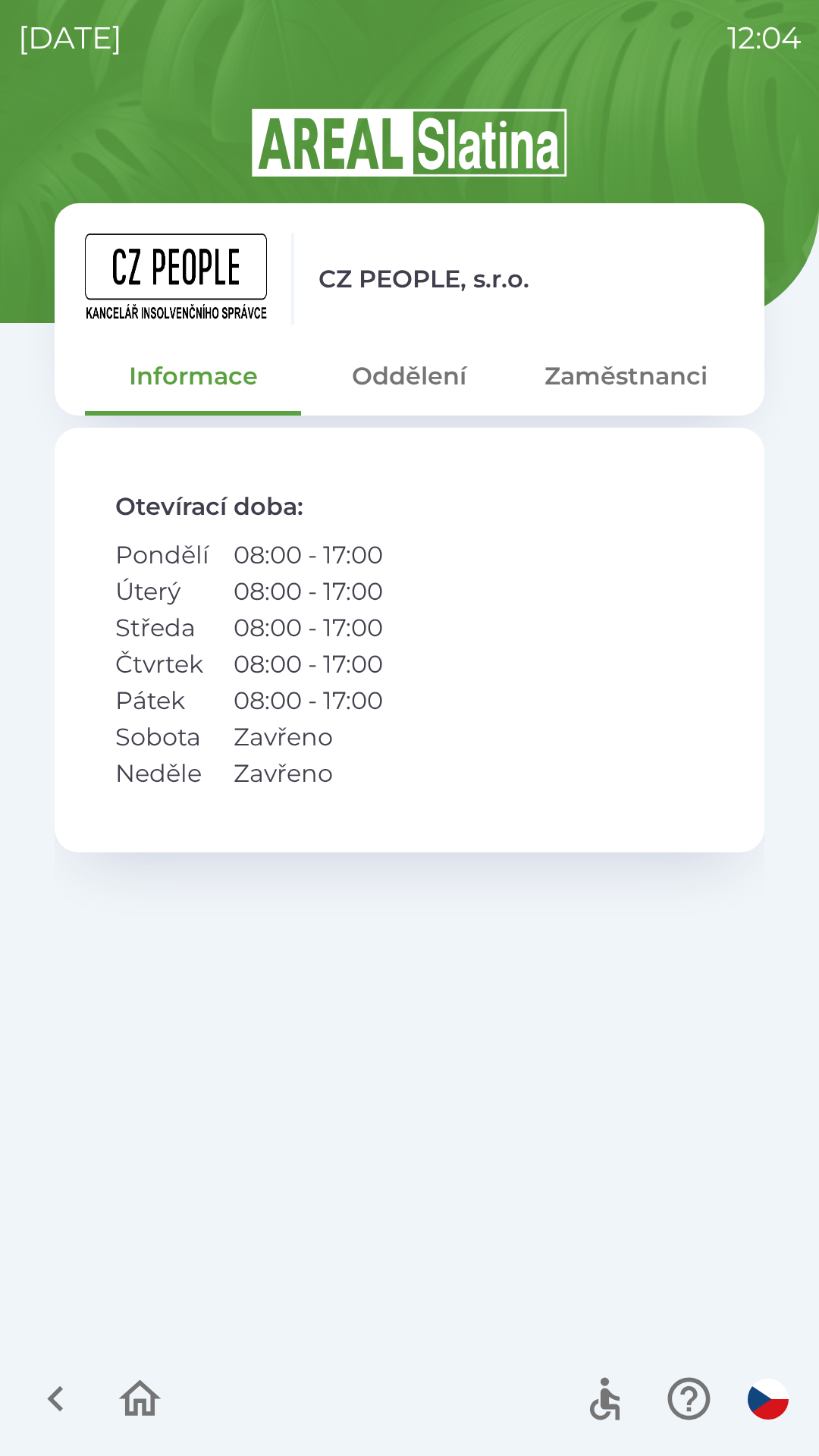
click at [29, 1376] on div at bounding box center [98, 1399] width 147 height 63
click at [58, 1404] on icon "button" at bounding box center [55, 1399] width 16 height 26
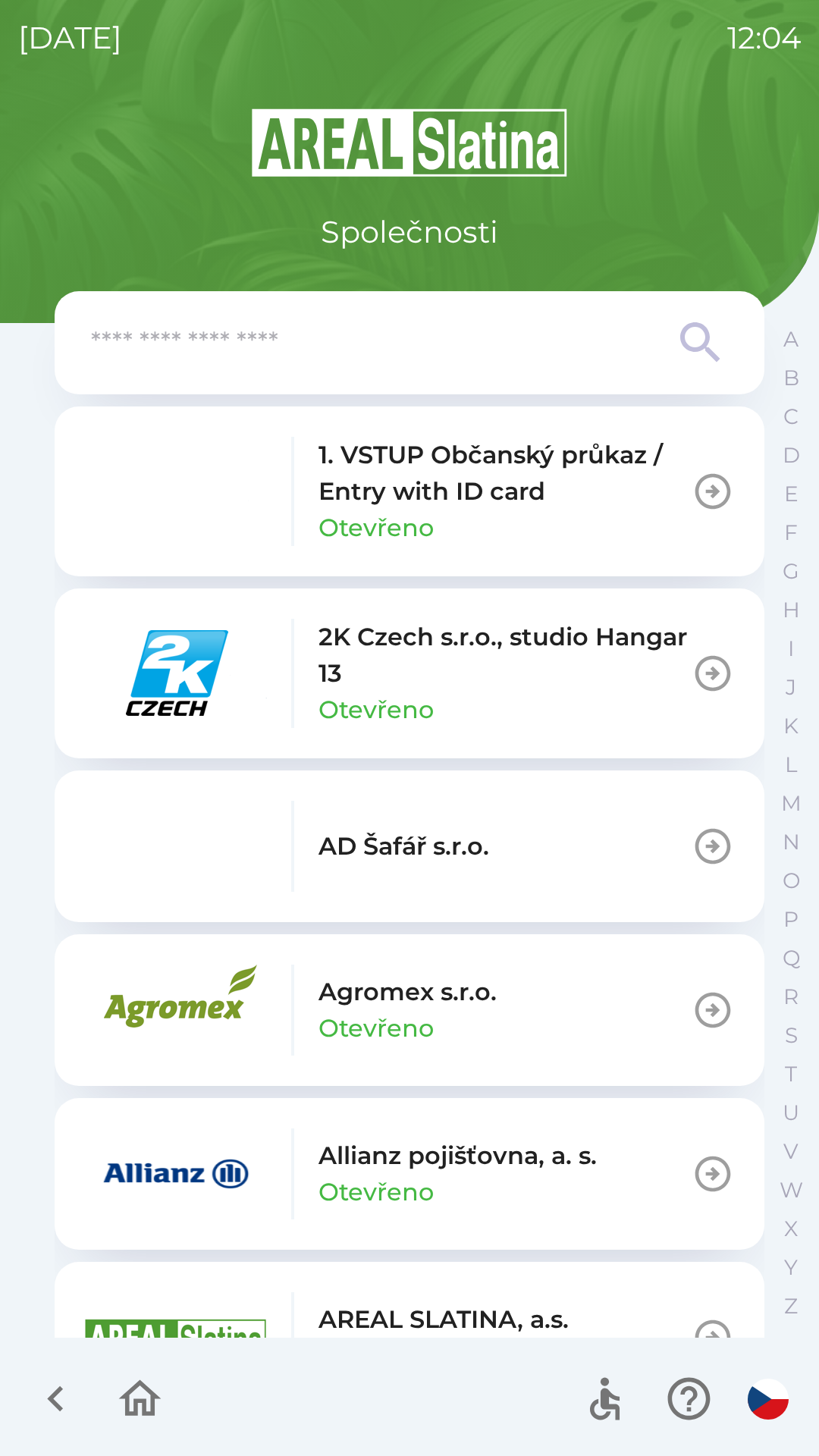
click at [352, 359] on input "text" at bounding box center [379, 343] width 576 height 42
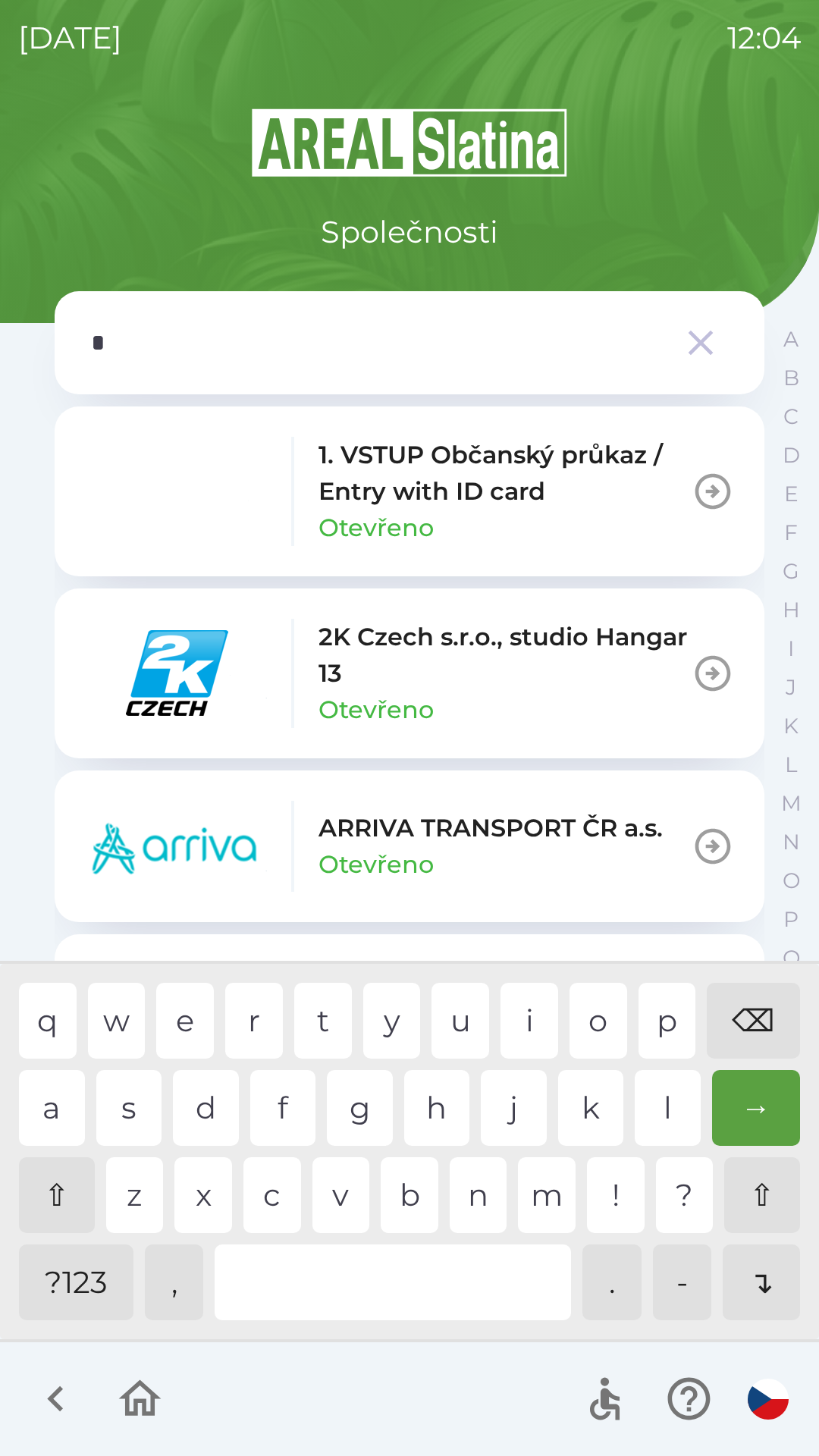
click at [261, 1181] on div "c" at bounding box center [272, 1194] width 57 height 76
type input "**"
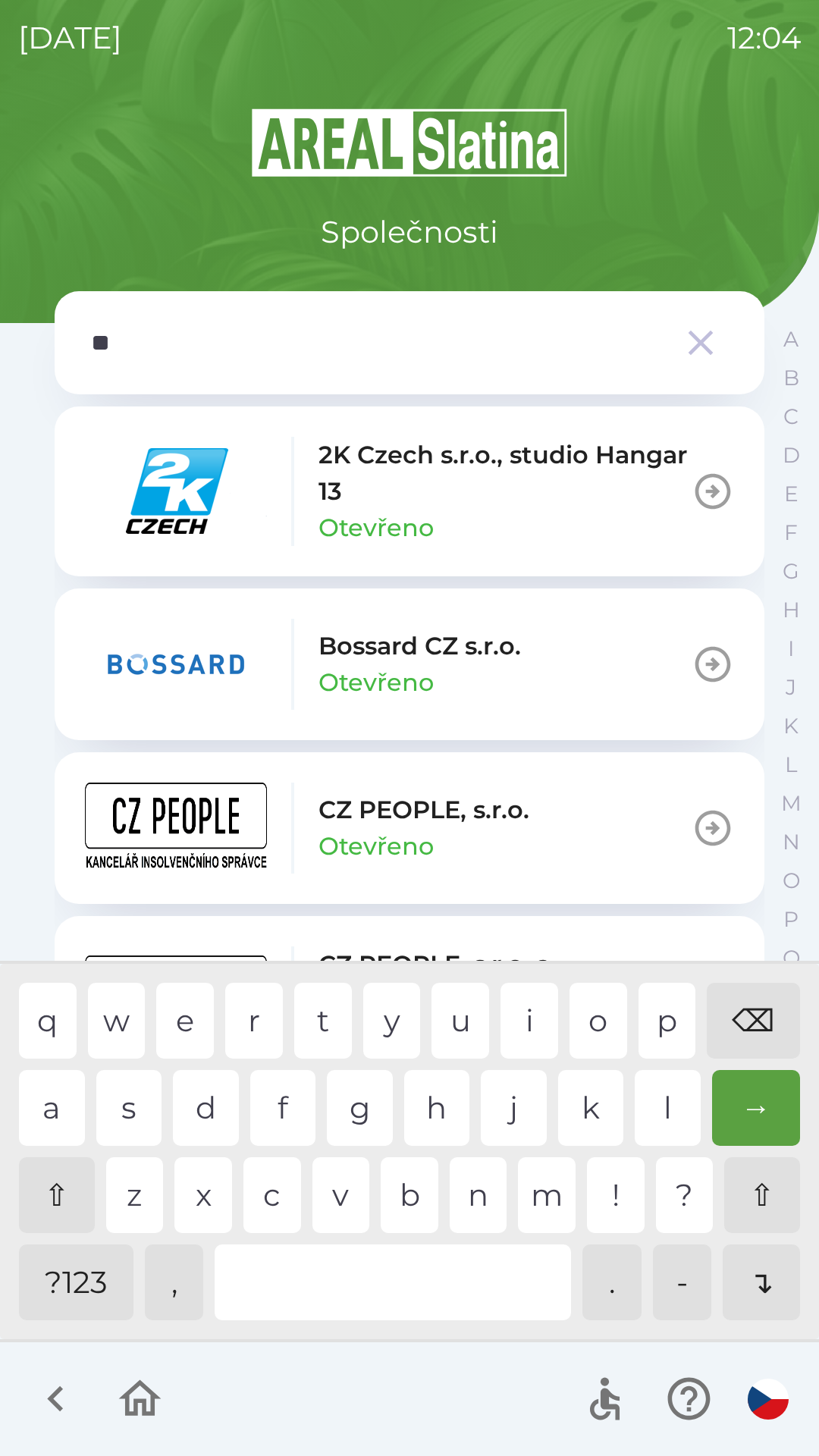
click at [140, 1189] on div "z" at bounding box center [134, 1194] width 57 height 76
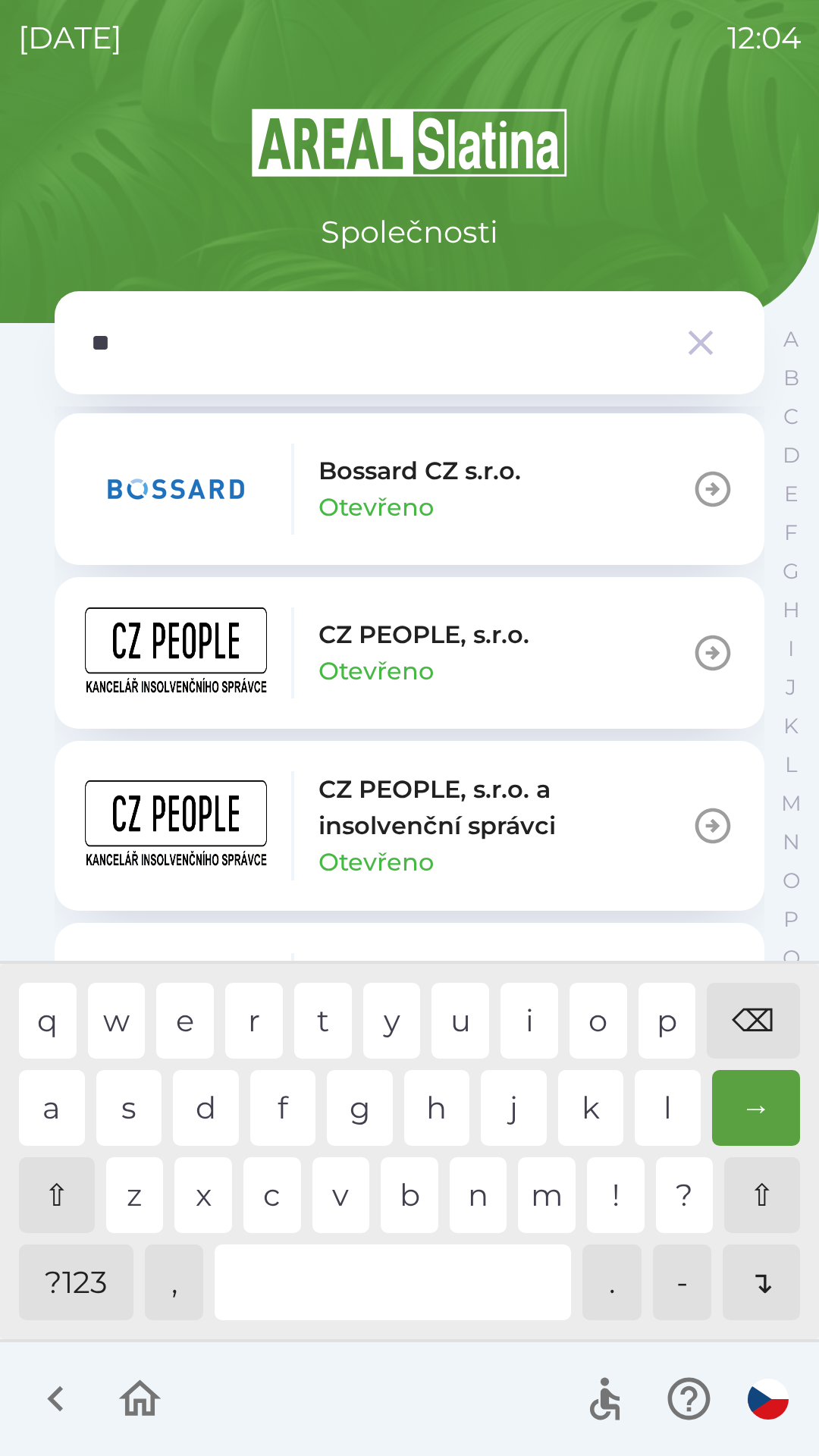
scroll to position [184, 0]
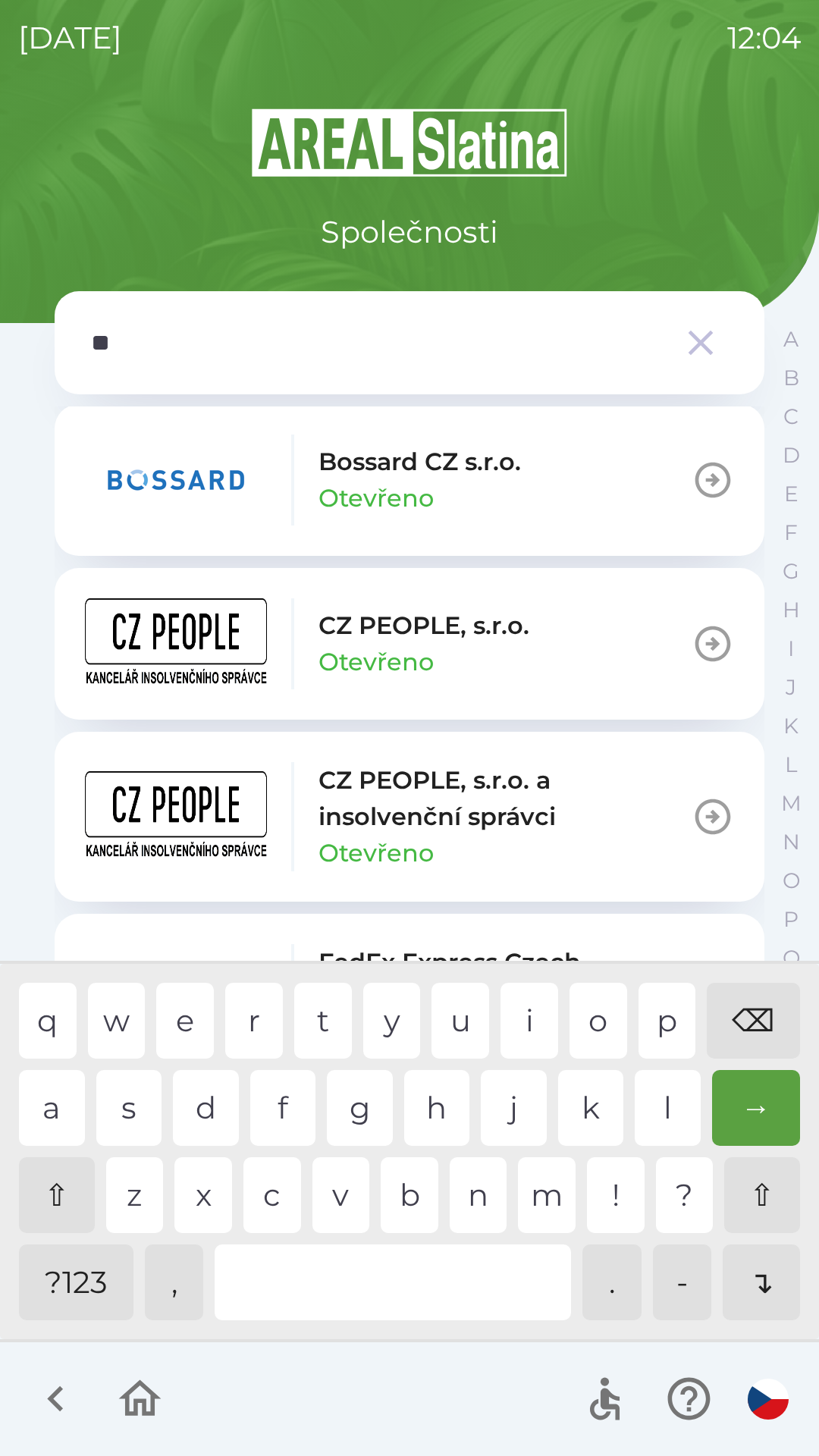
click at [462, 809] on p "CZ PEOPLE, s.r.o. a insolvenční správci" at bounding box center [504, 798] width 373 height 73
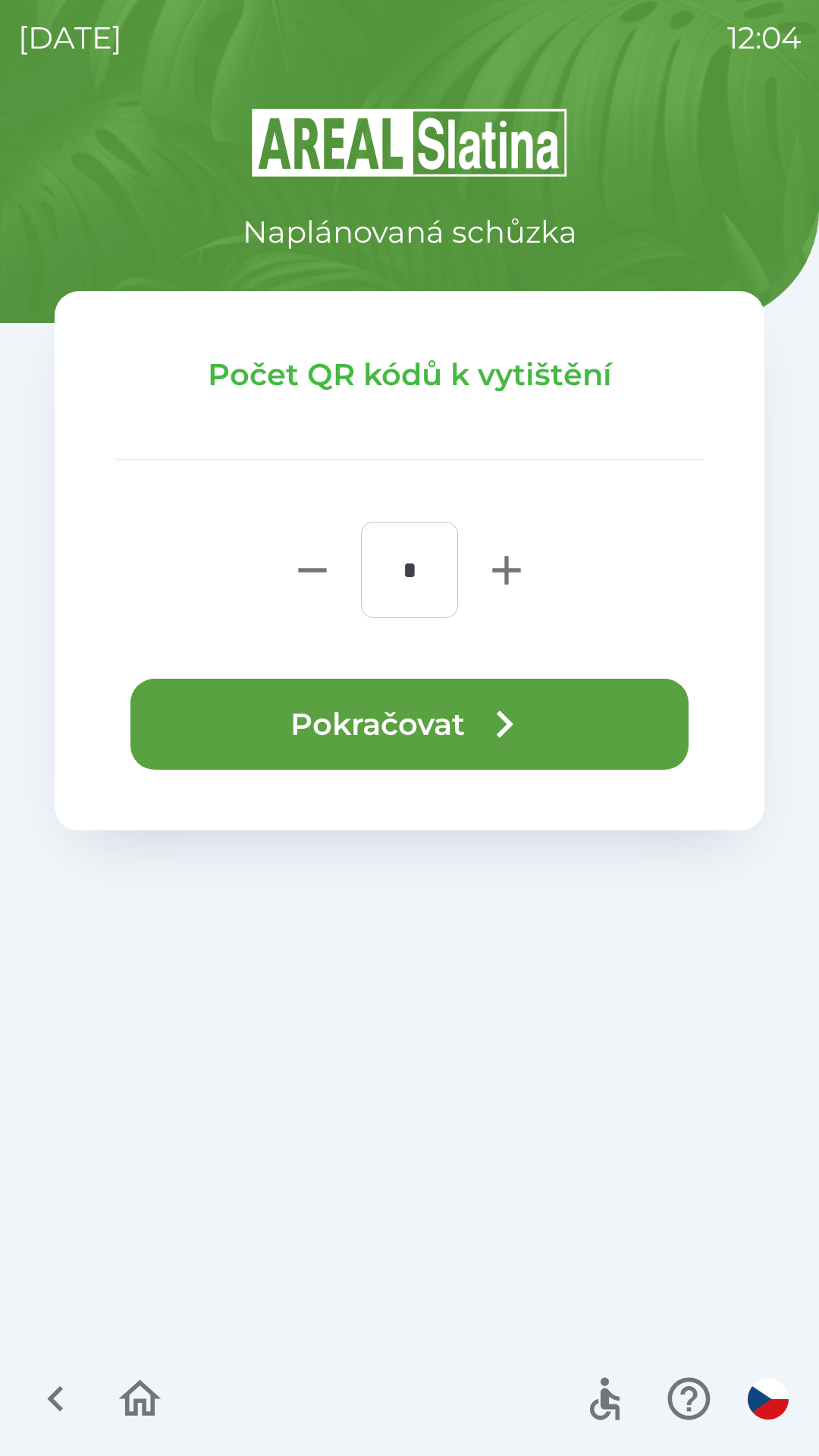
click at [443, 716] on button "Pokračovat" at bounding box center [410, 724] width 558 height 91
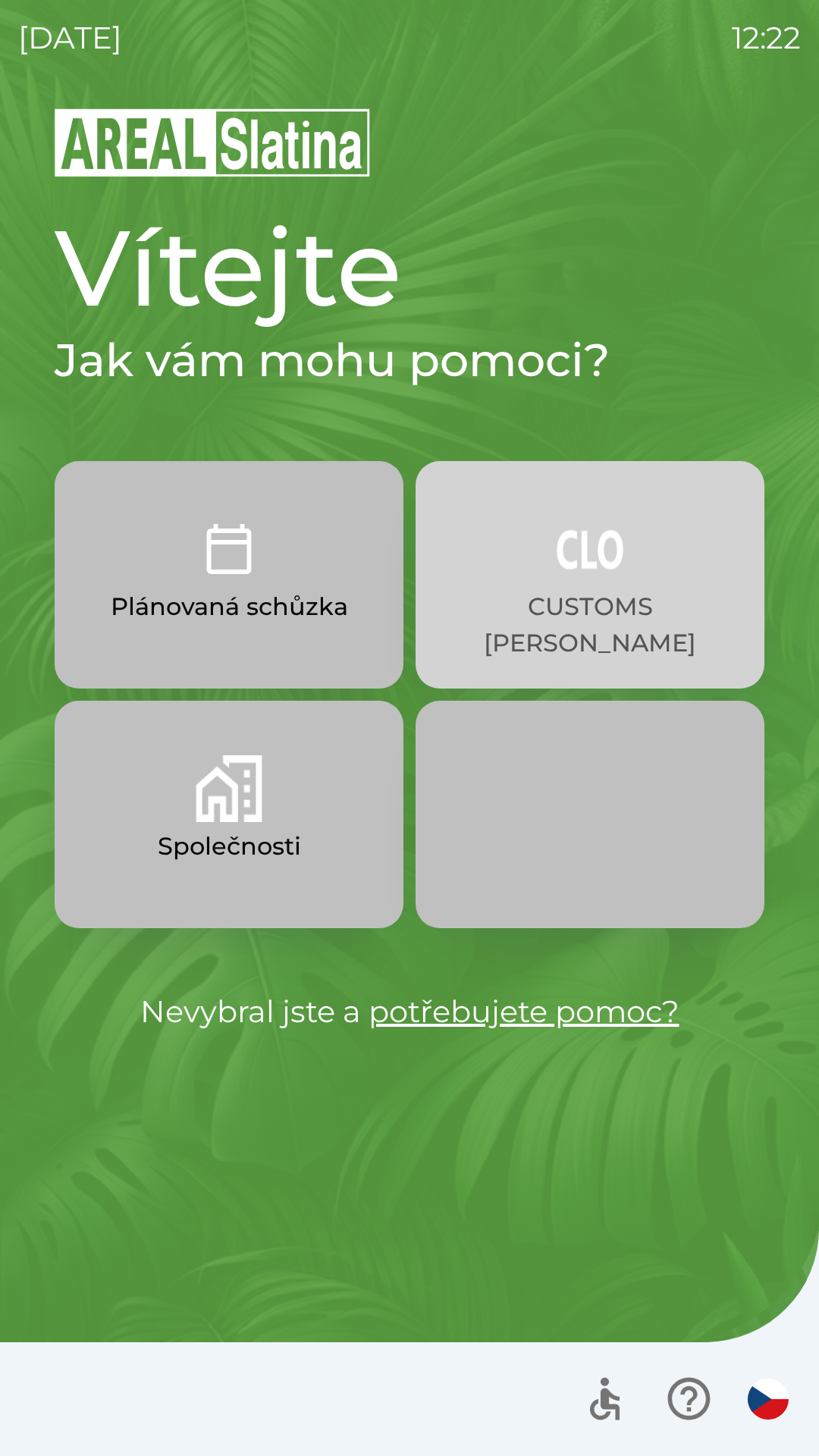
click at [570, 601] on p "CUSTOMS [PERSON_NAME]" at bounding box center [589, 625] width 276 height 73
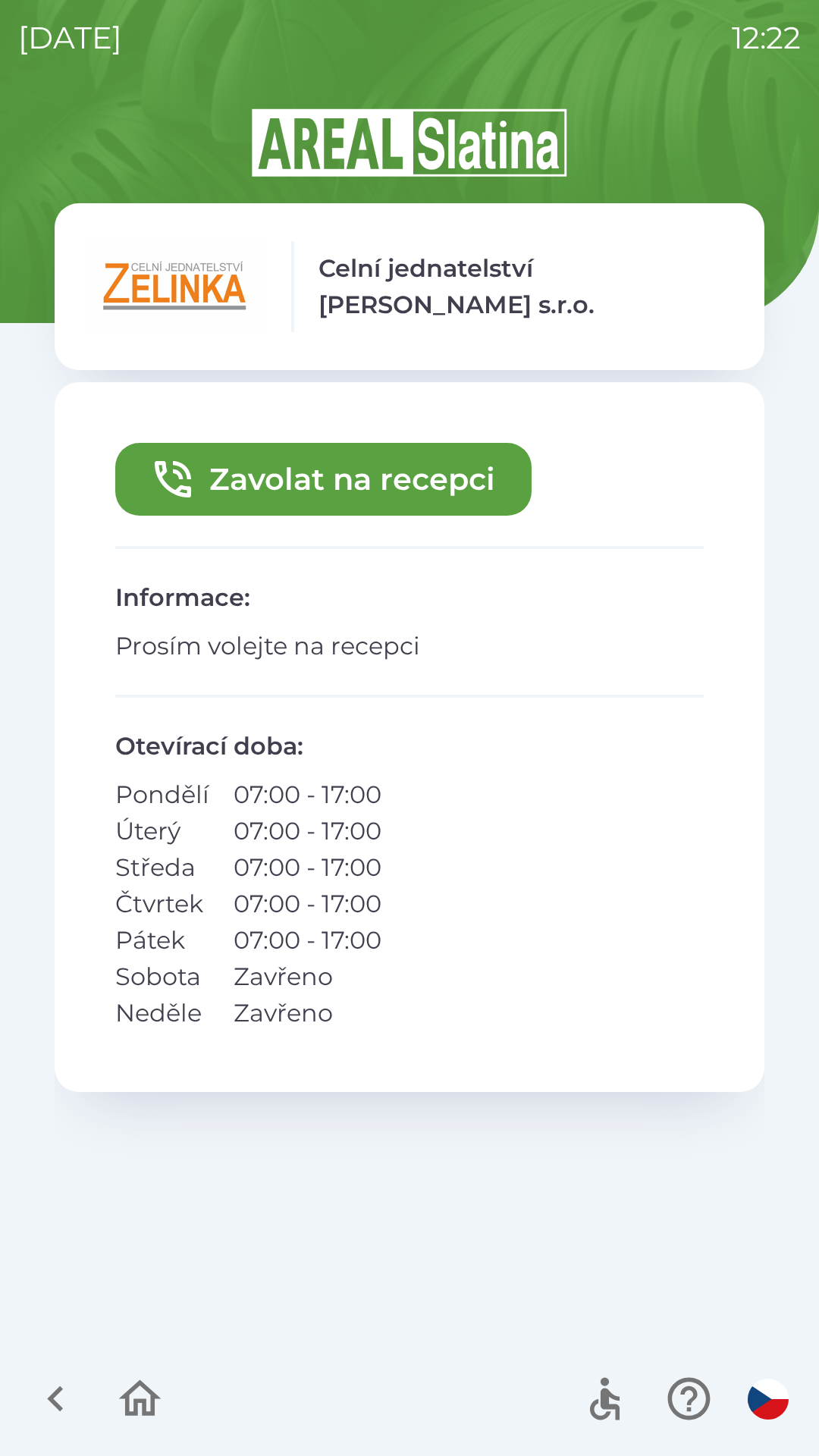
click at [338, 492] on button "Zavolat na recepci" at bounding box center [323, 479] width 416 height 73
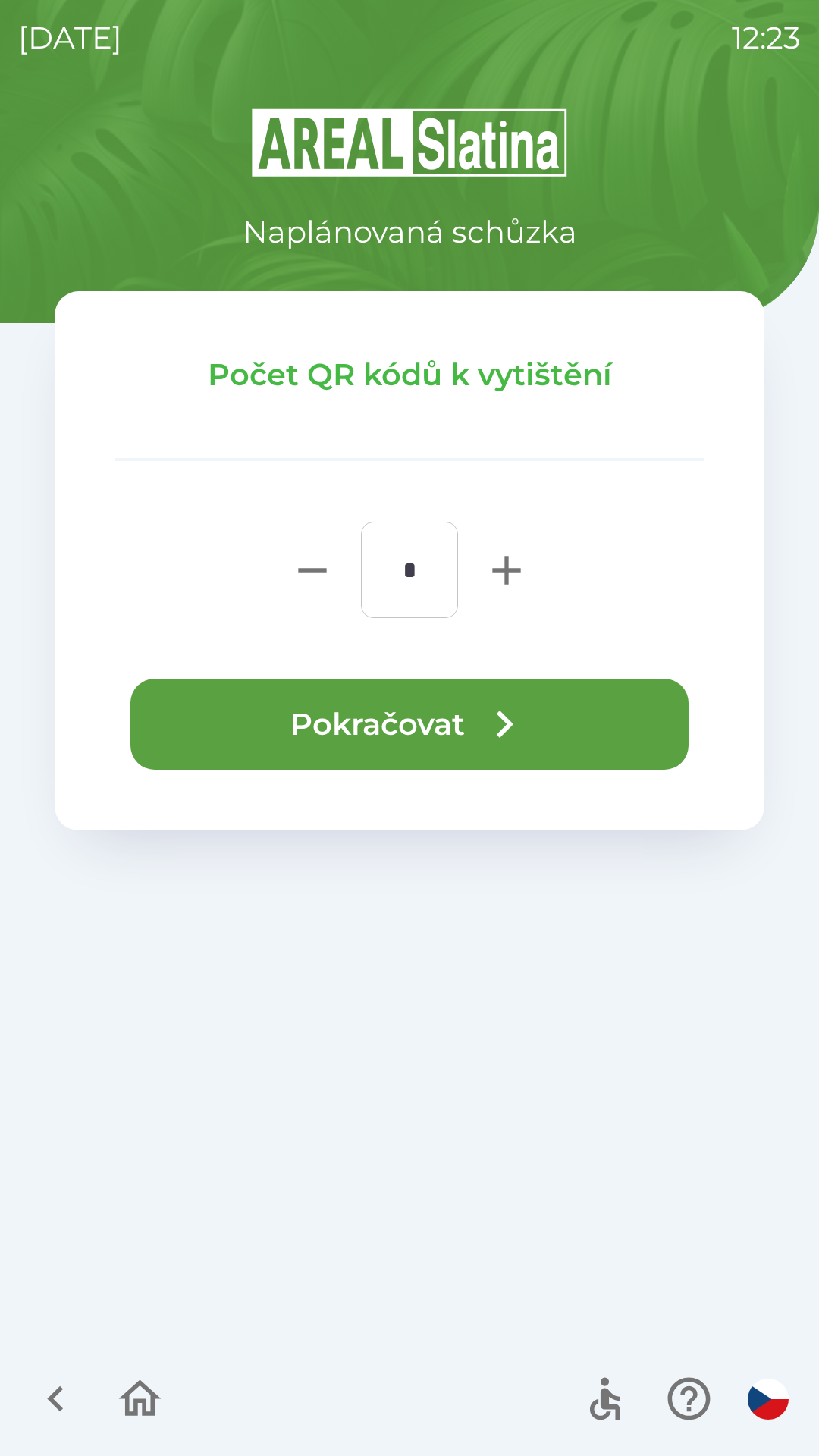
click at [443, 725] on button "Pokračovat" at bounding box center [410, 724] width 558 height 91
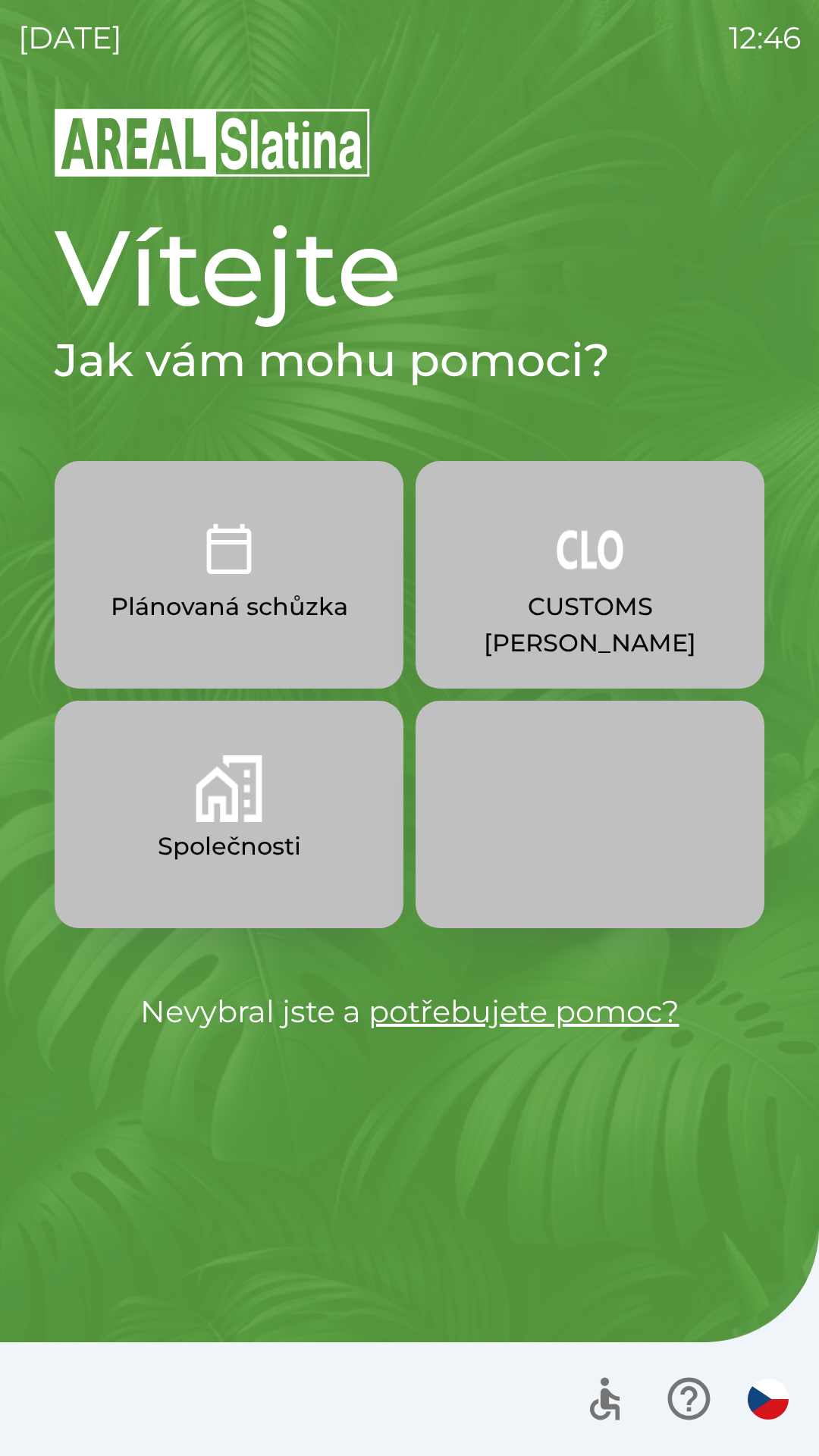
click at [627, 574] on button "CUSTOMS [PERSON_NAME]" at bounding box center [590, 574] width 348 height 227
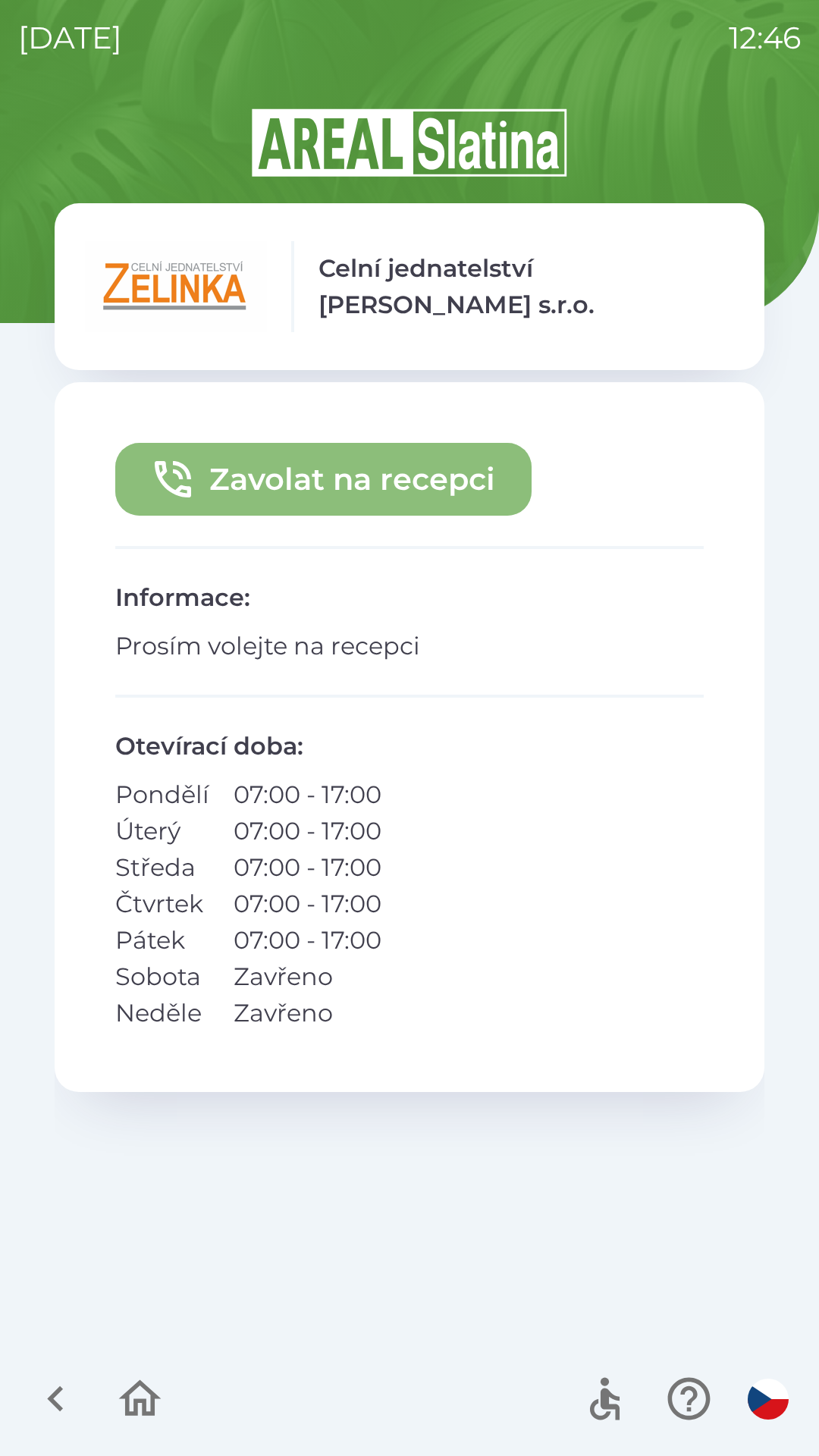
click at [338, 482] on button "Zavolat na recepci" at bounding box center [323, 479] width 416 height 73
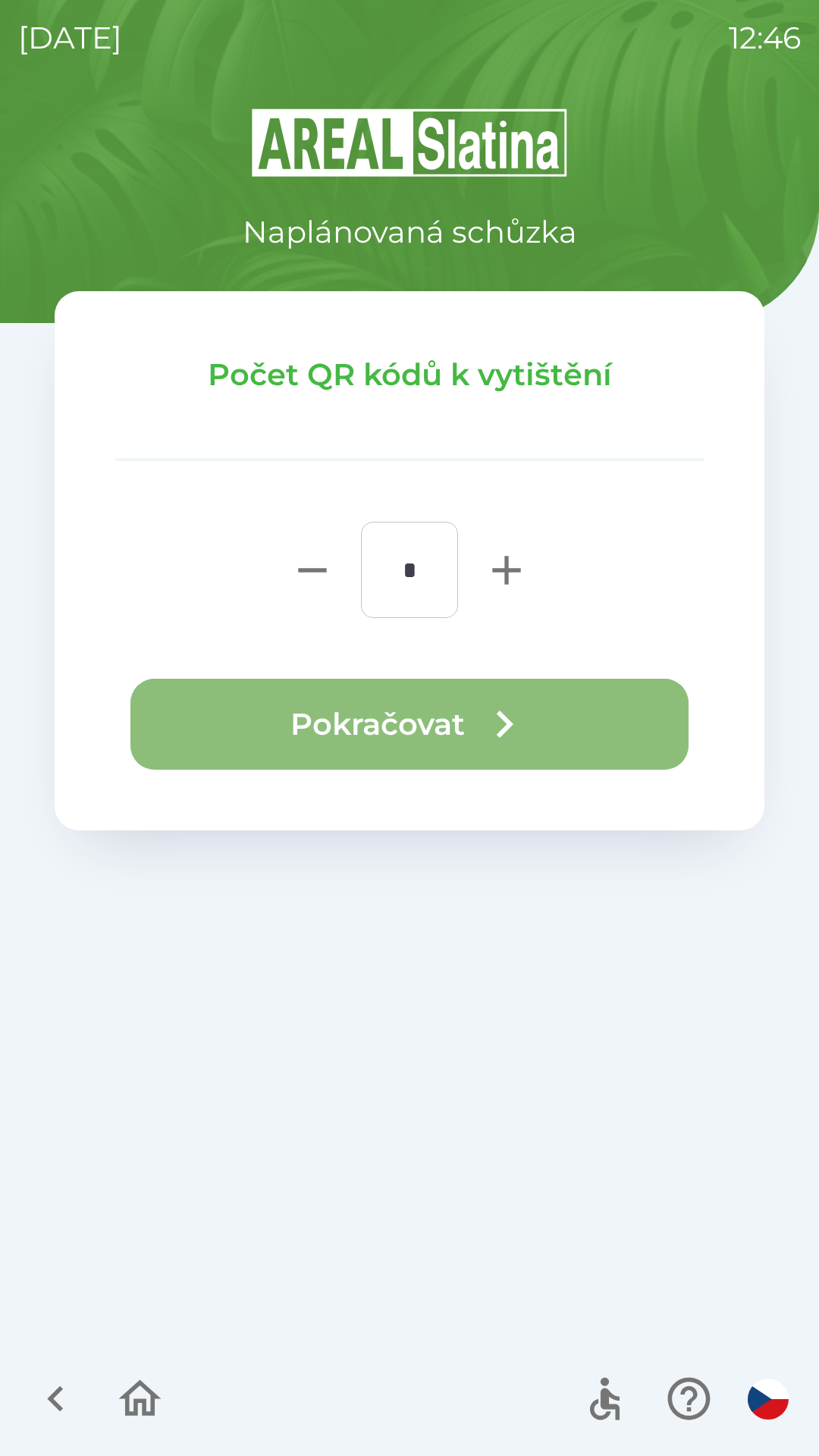
click at [617, 713] on button "Pokračovat" at bounding box center [410, 724] width 558 height 91
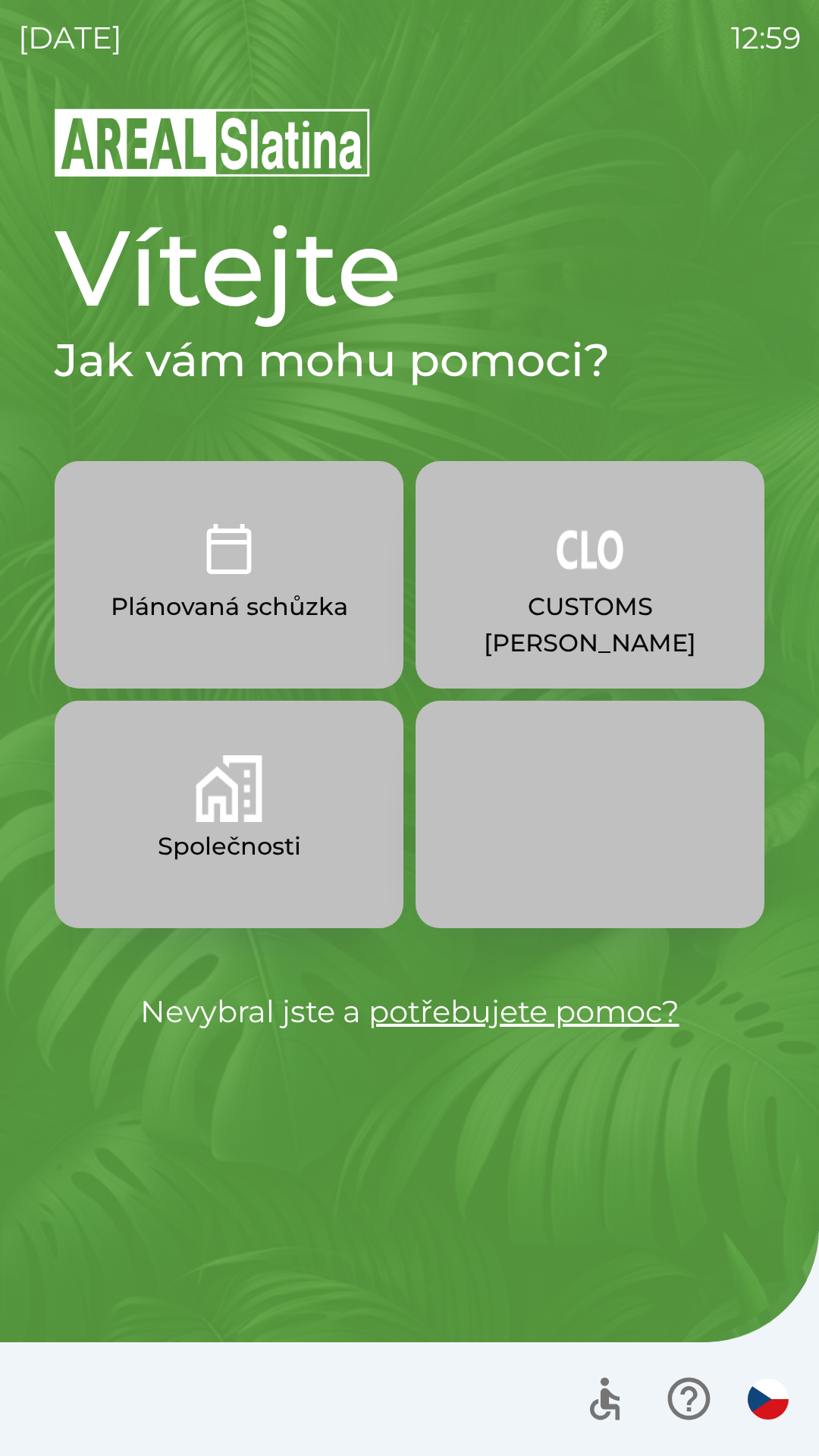
click at [244, 850] on p "Společnosti" at bounding box center [229, 847] width 143 height 36
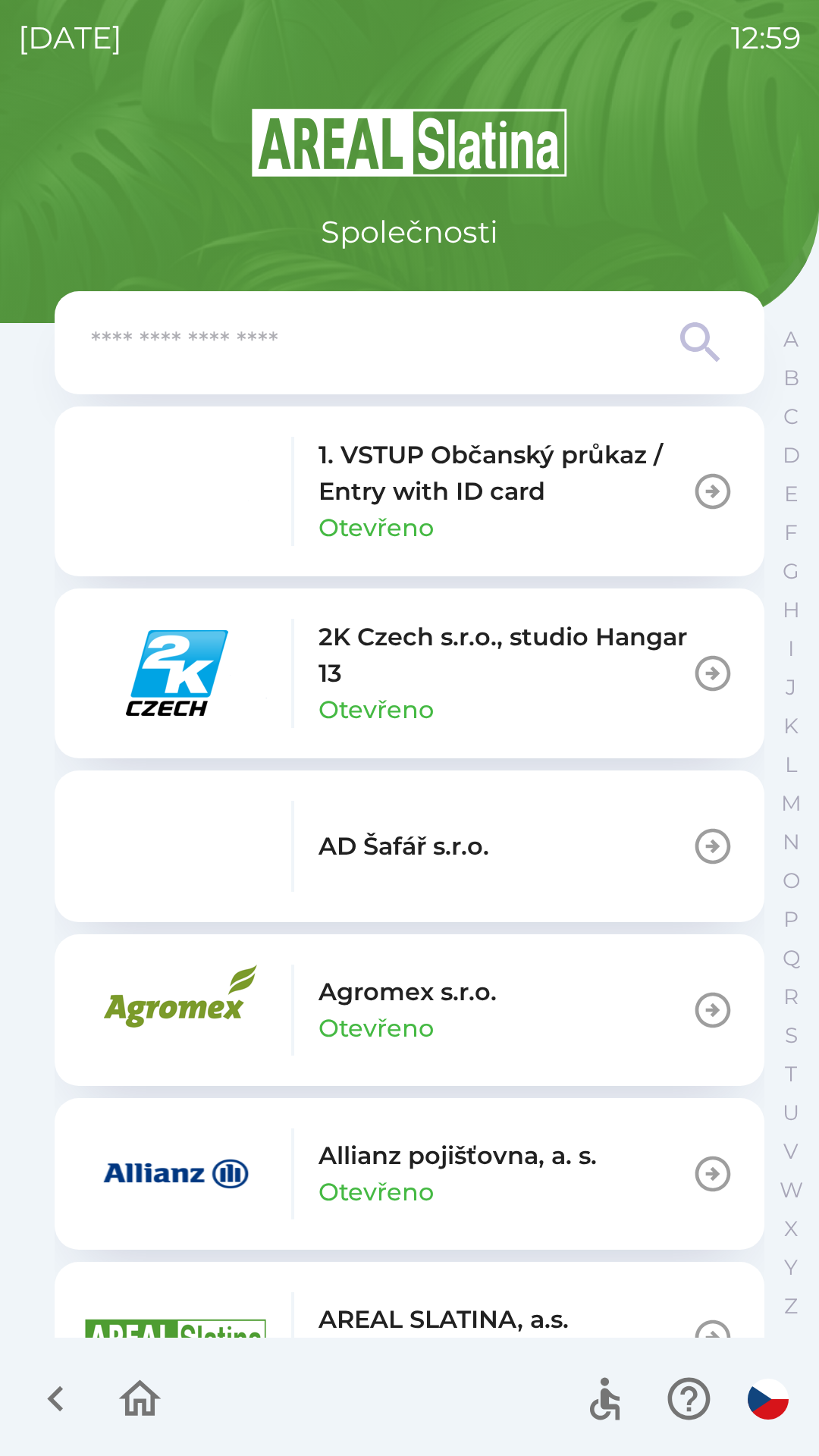
click at [264, 352] on input "text" at bounding box center [379, 343] width 576 height 42
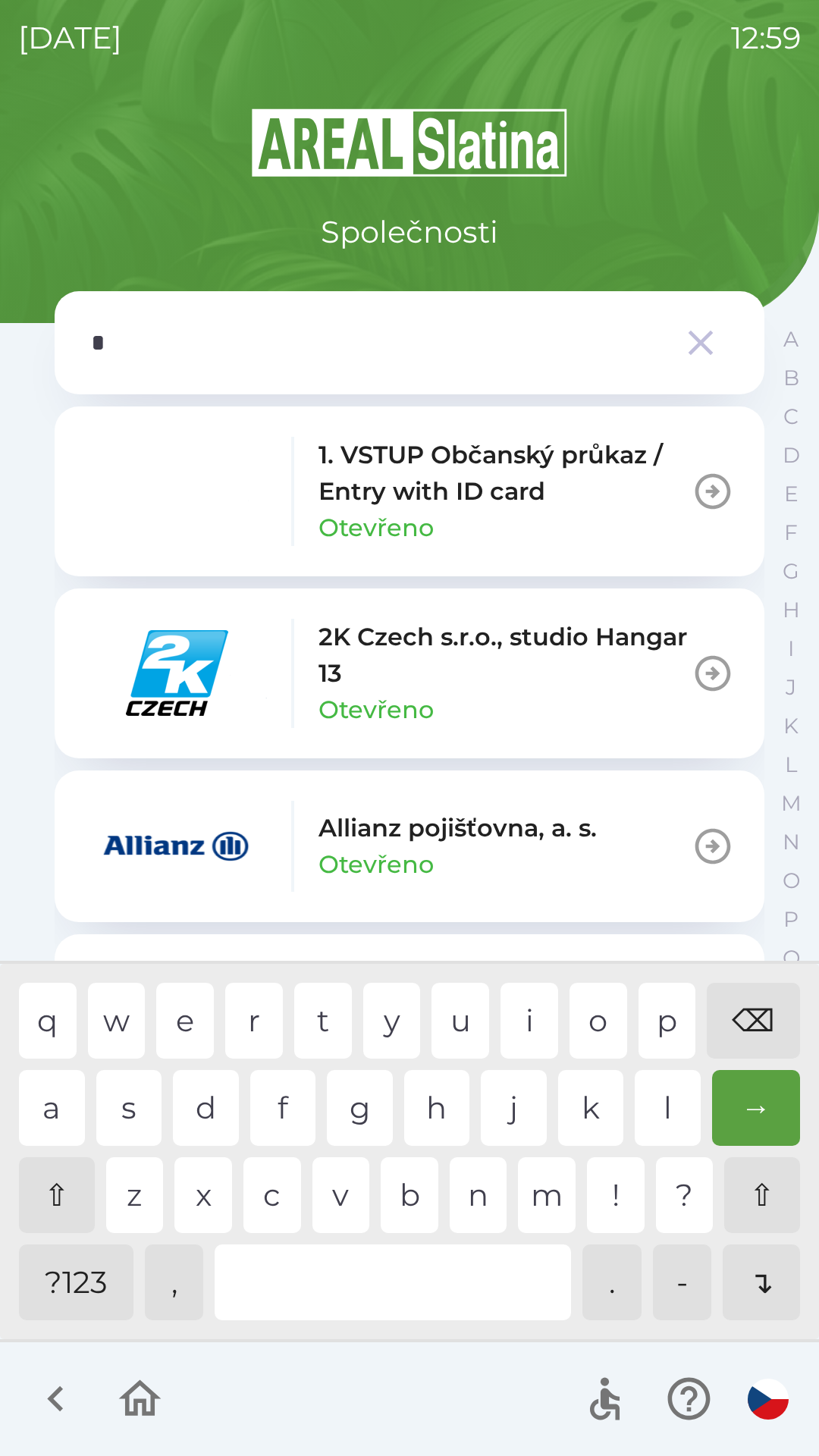
click at [474, 1210] on div "n" at bounding box center [478, 1194] width 57 height 76
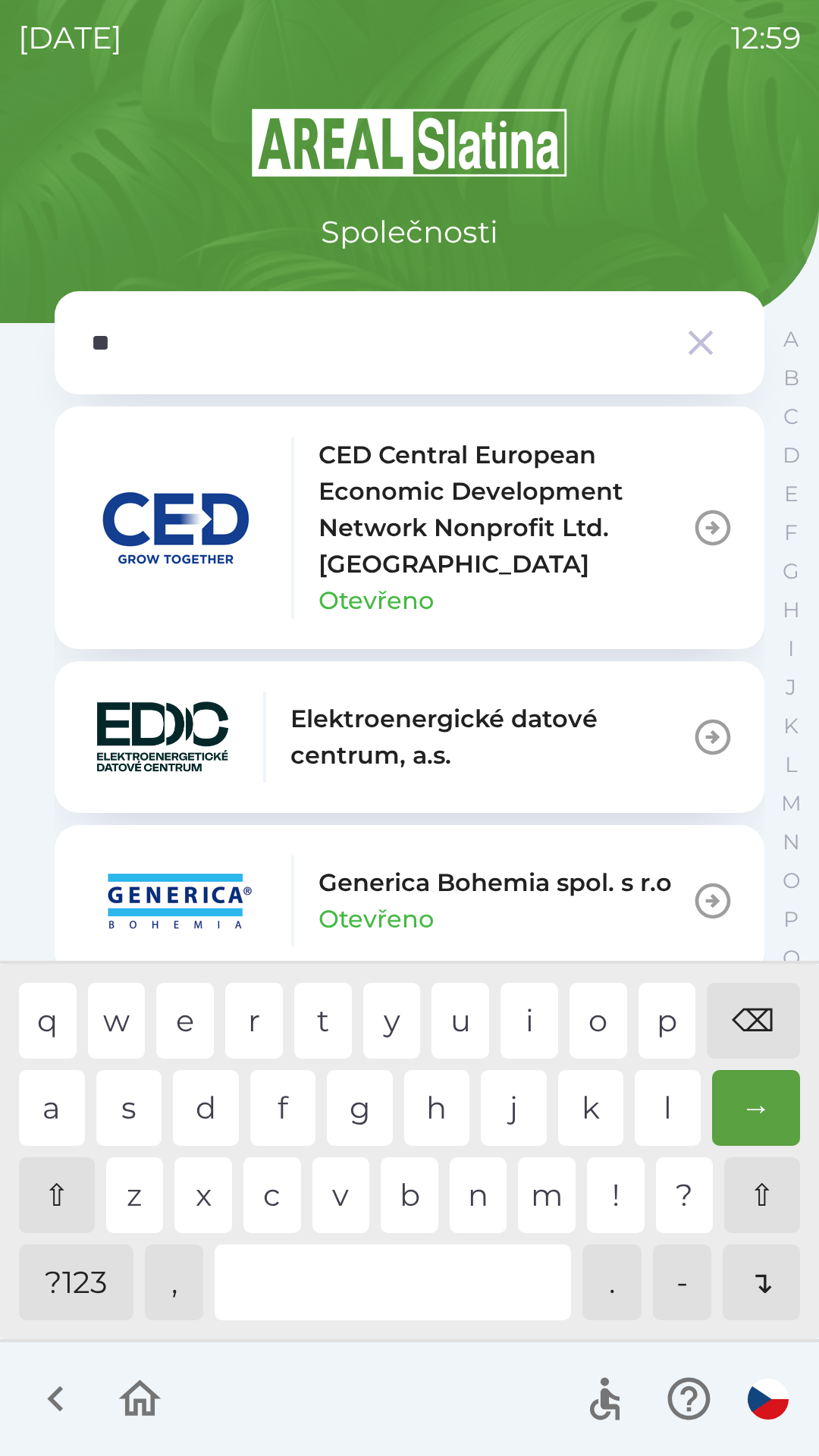
click at [184, 1025] on div "e" at bounding box center [184, 1020] width 57 height 76
type input "***"
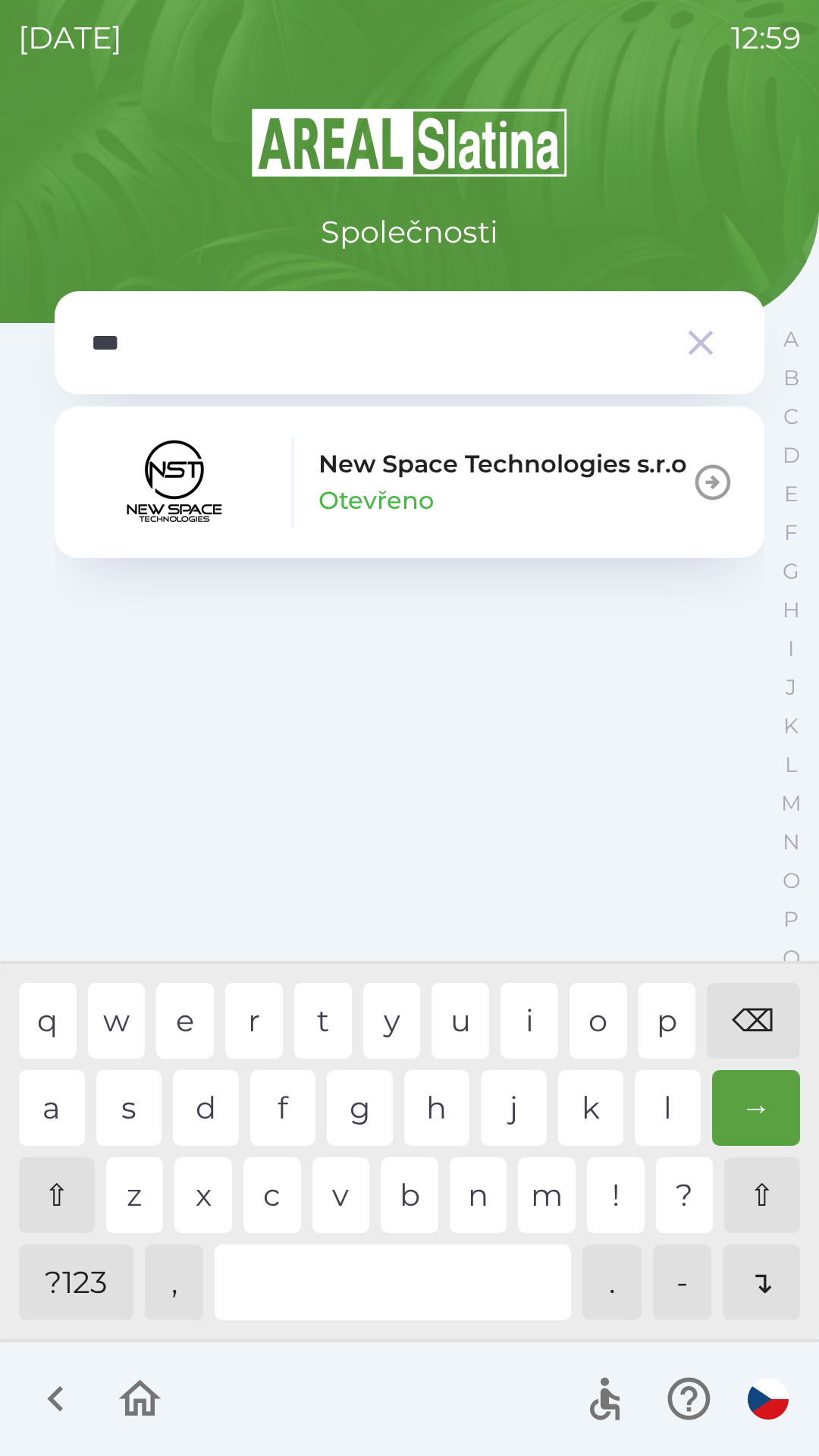
click at [429, 481] on p "New Space Technologies s.r.o" at bounding box center [503, 464] width 368 height 36
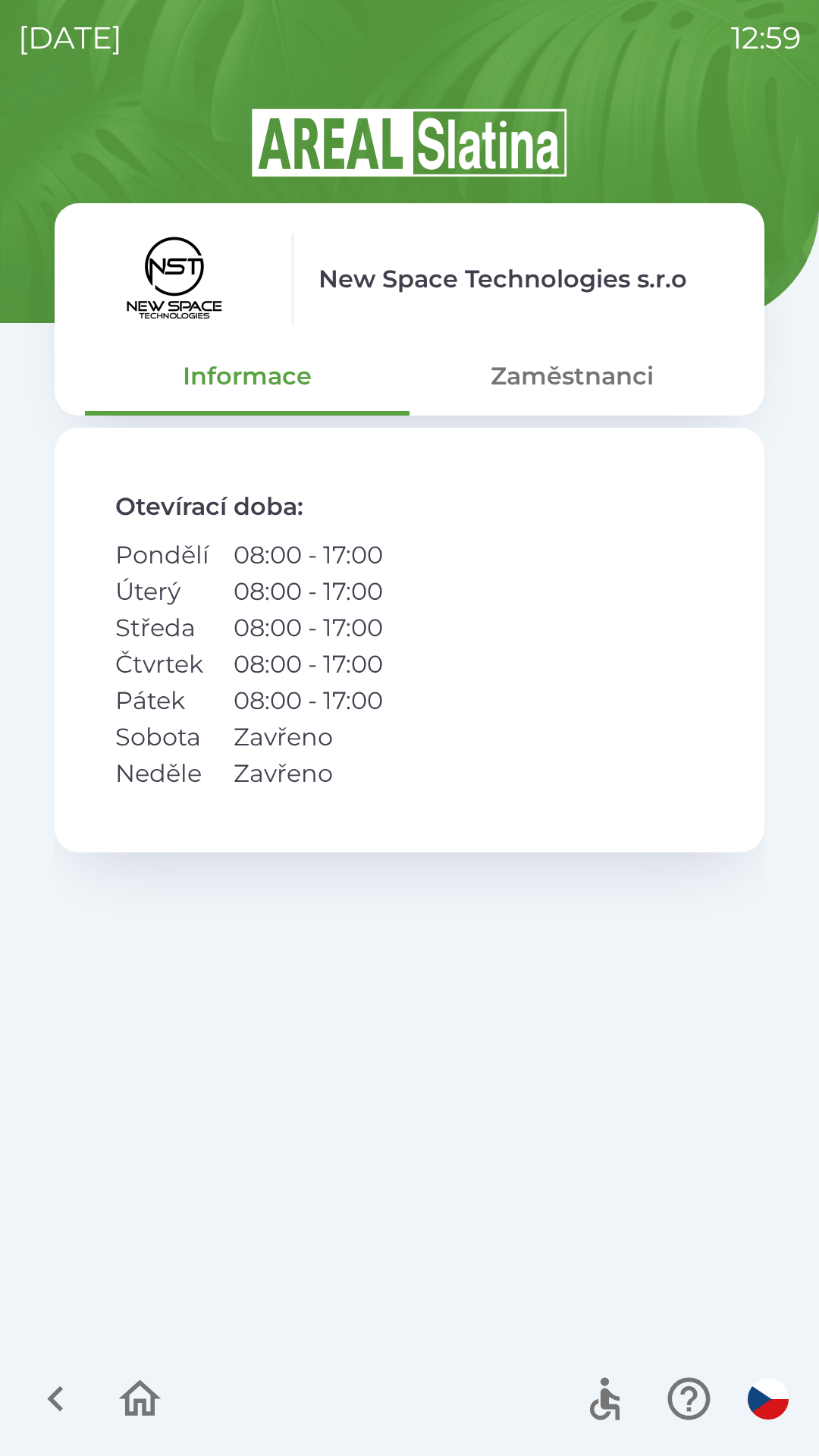
click at [572, 385] on button "Zaměstnanci" at bounding box center [572, 376] width 325 height 55
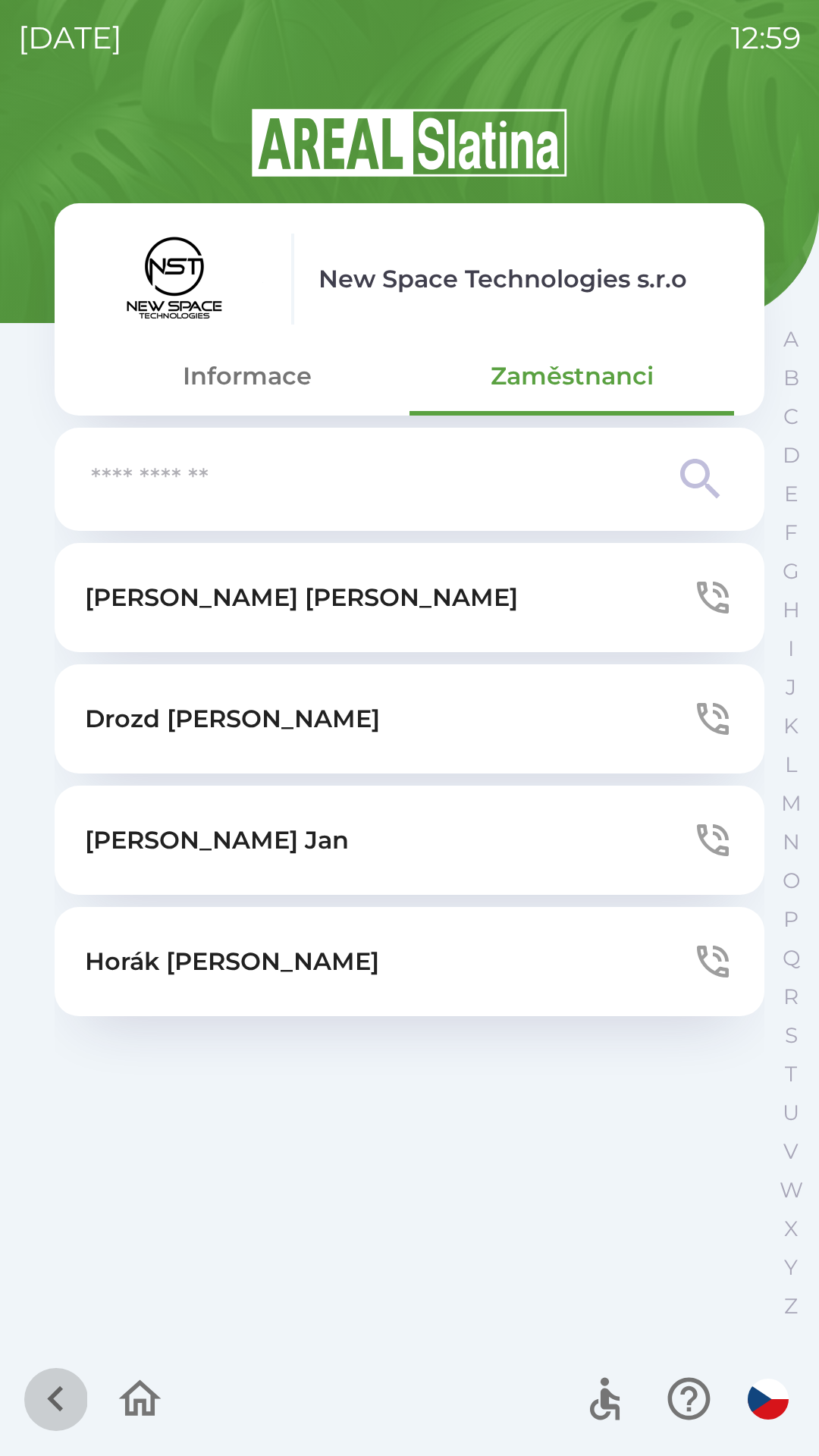
click at [62, 1403] on icon "button" at bounding box center [56, 1399] width 51 height 51
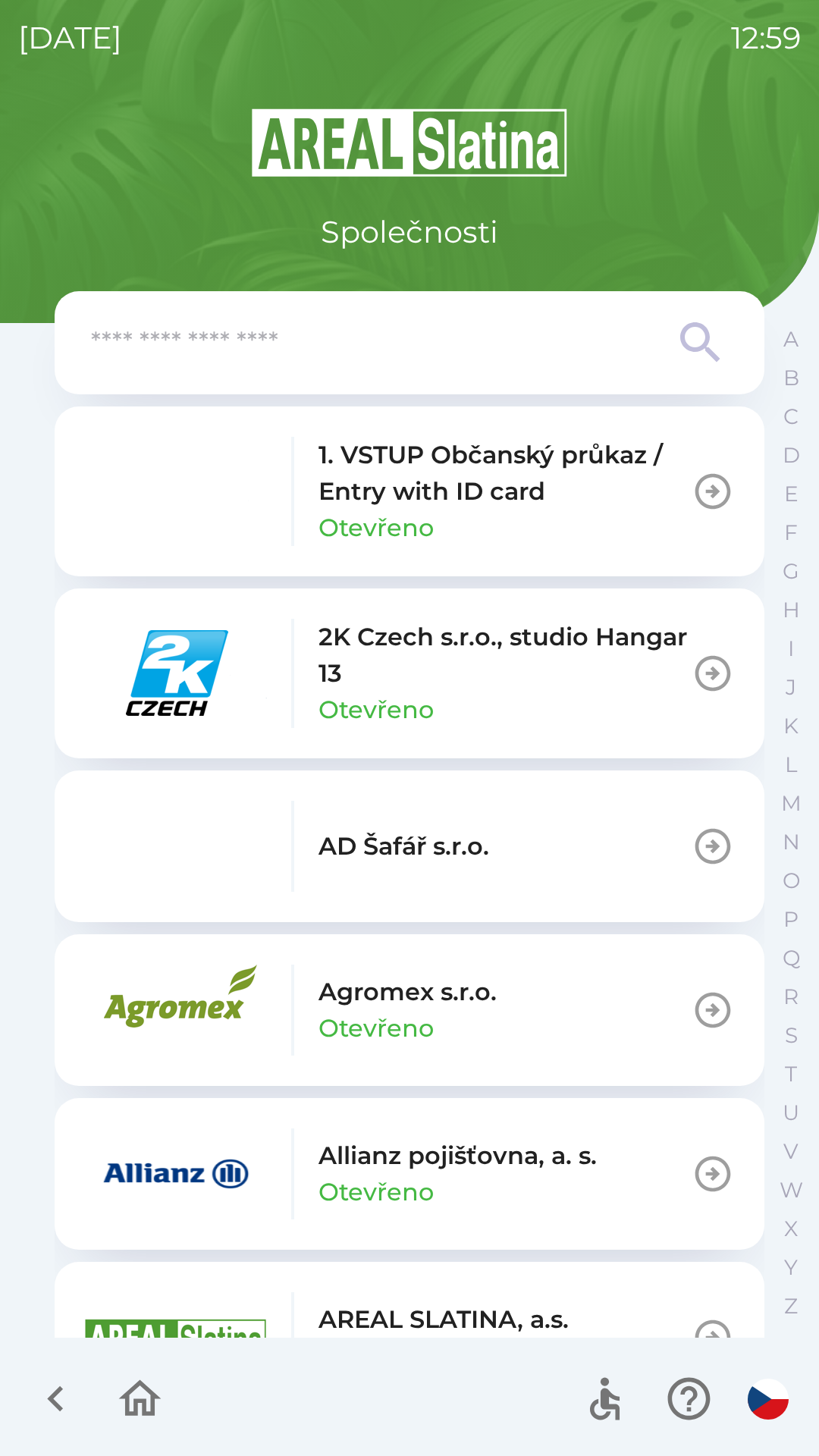
click at [140, 1410] on icon "button" at bounding box center [140, 1399] width 51 height 51
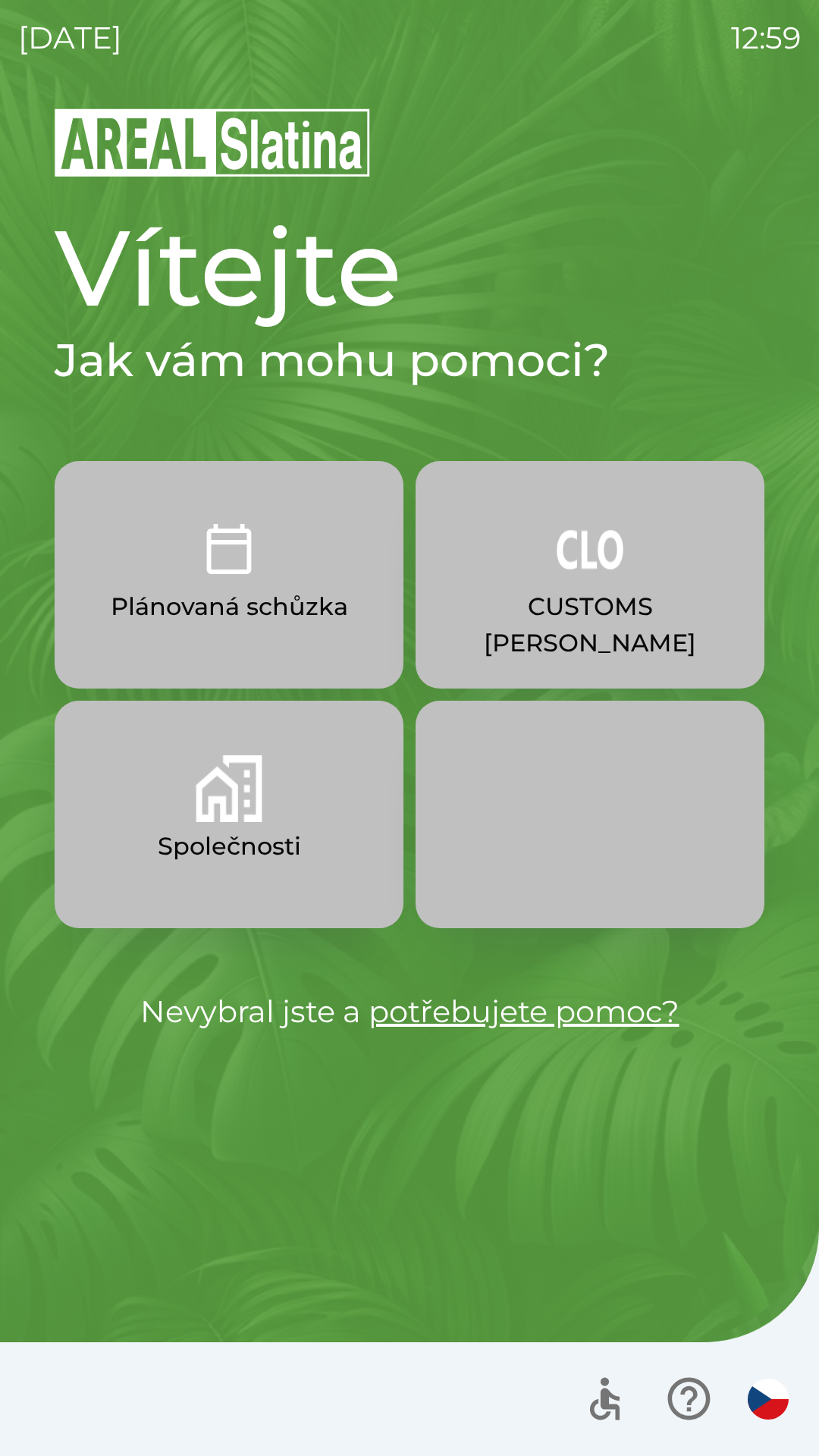
click at [246, 601] on p "Plánovaná schůzka" at bounding box center [229, 607] width 237 height 36
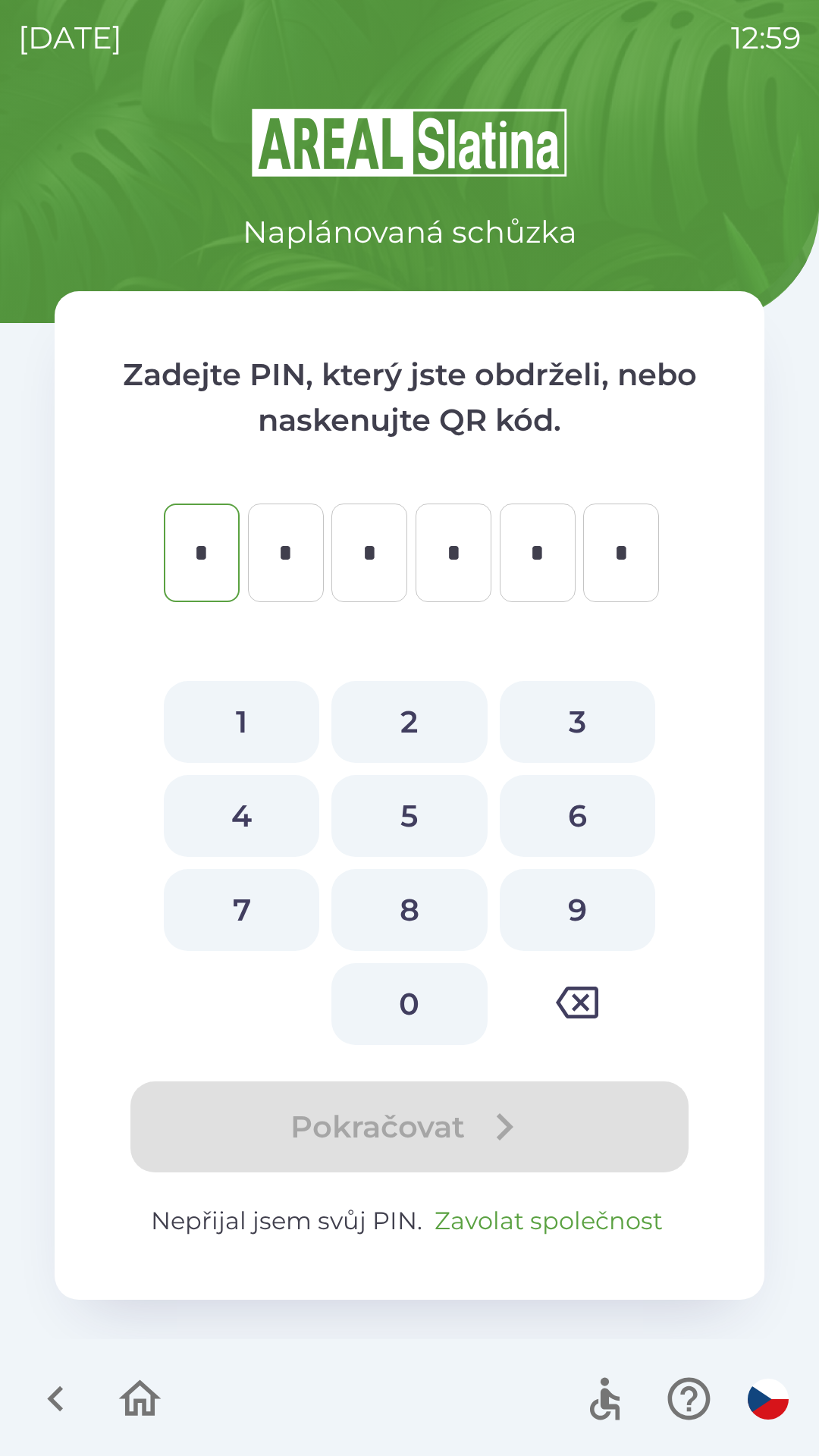
click at [505, 1220] on button "Zavolat společnost" at bounding box center [548, 1221] width 240 height 36
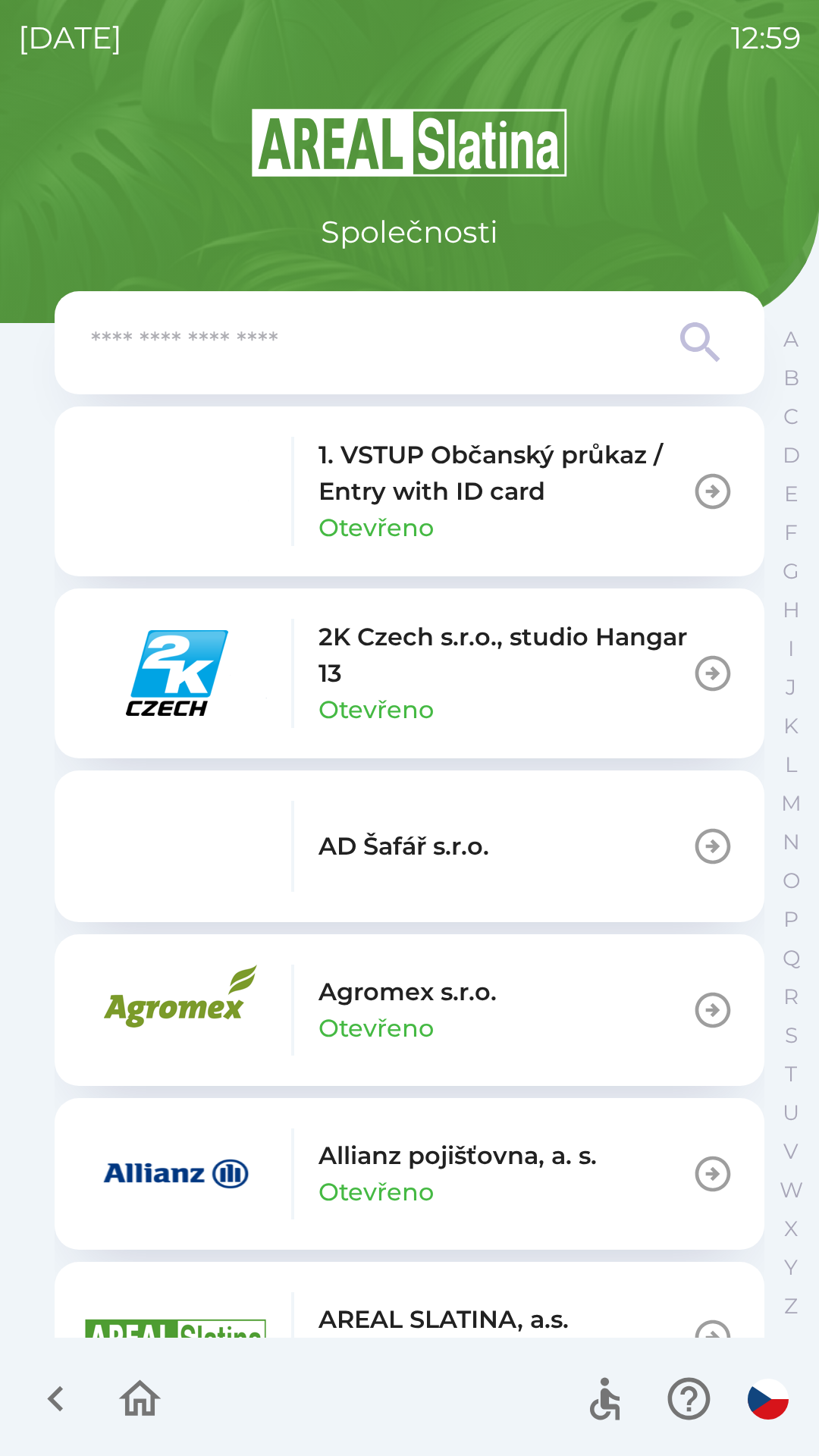
click at [231, 360] on input "text" at bounding box center [379, 343] width 576 height 42
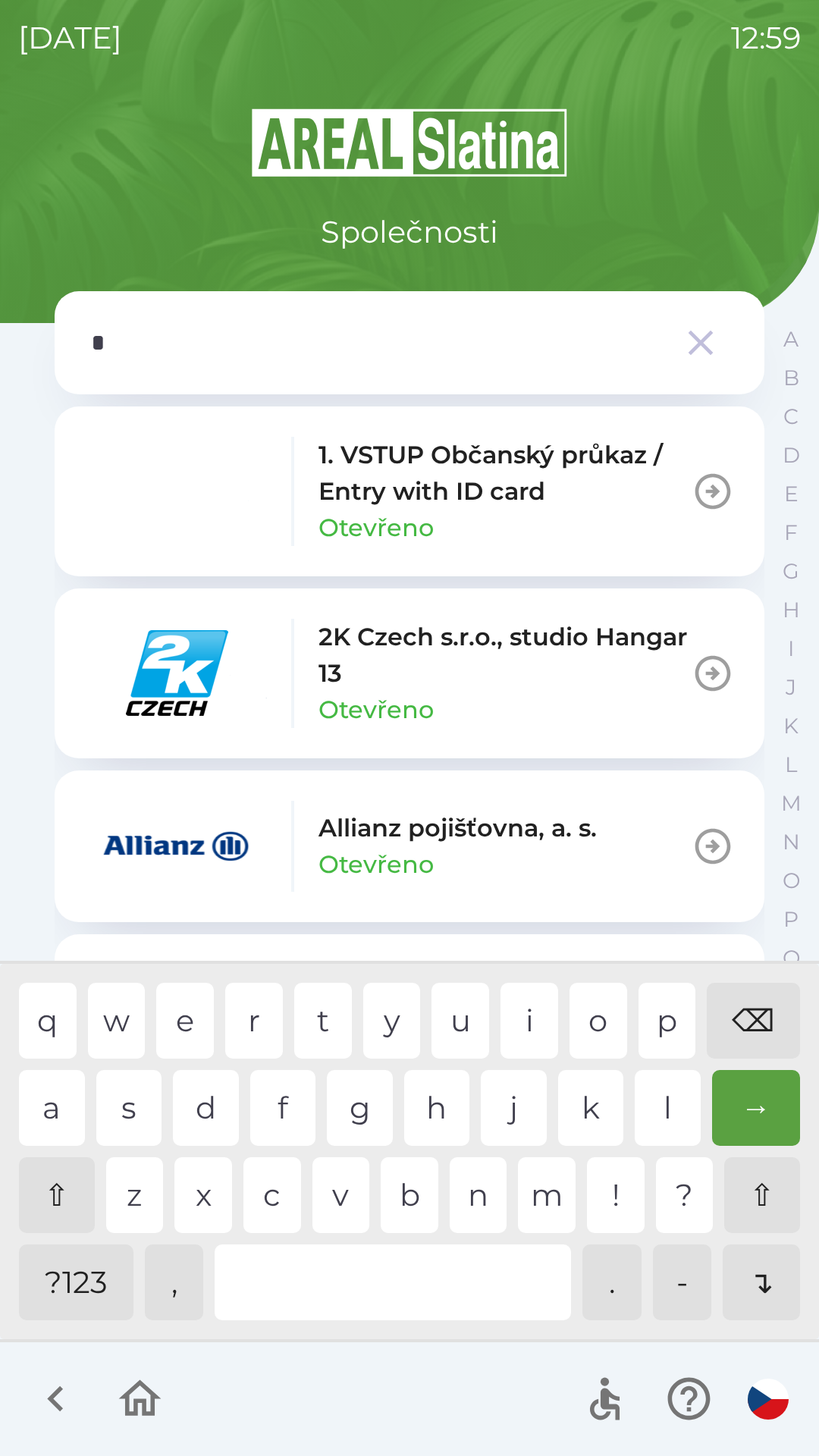
click at [473, 1196] on div "n" at bounding box center [478, 1194] width 57 height 76
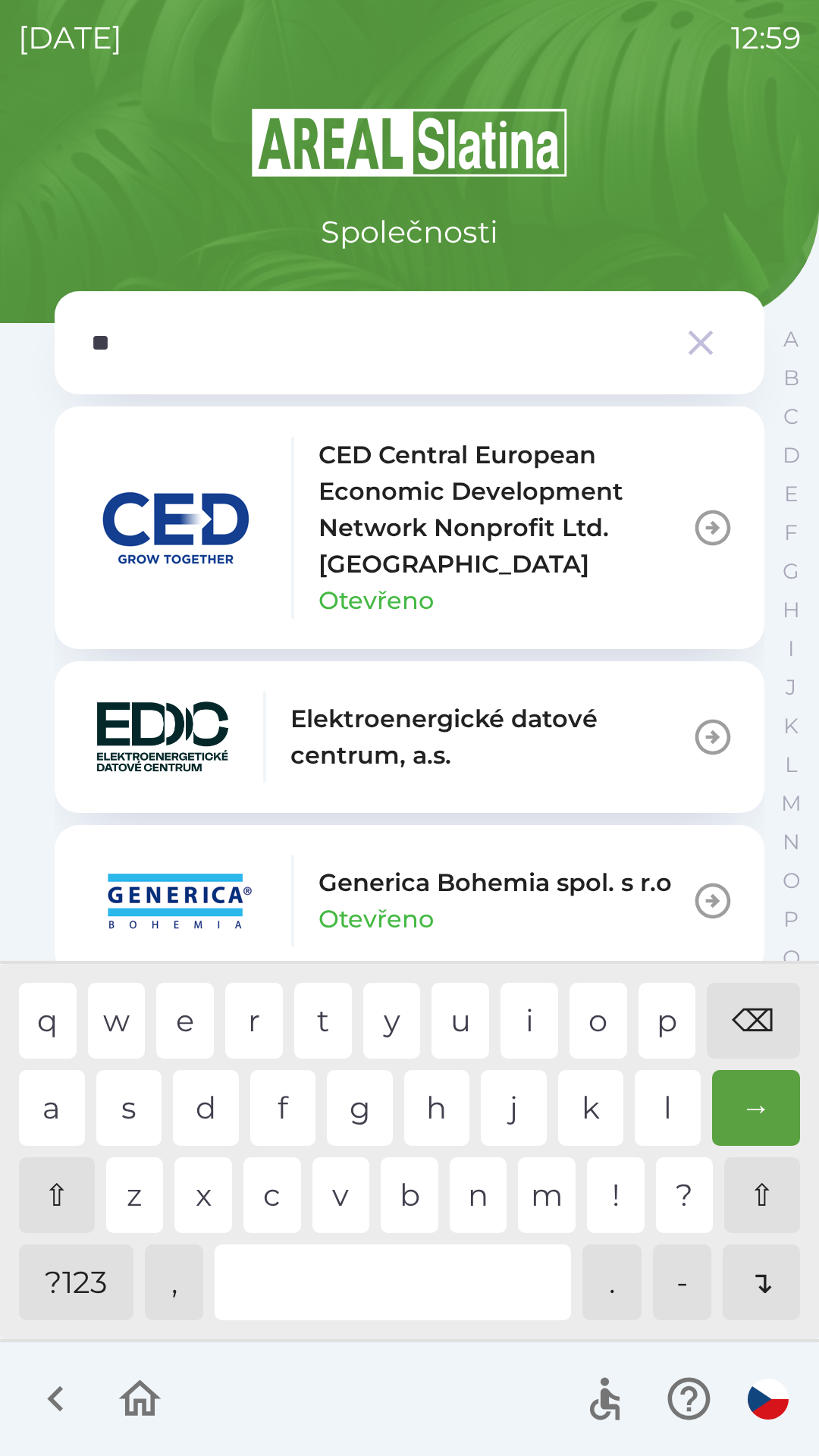
click at [180, 1020] on div "e" at bounding box center [184, 1020] width 57 height 76
type input "***"
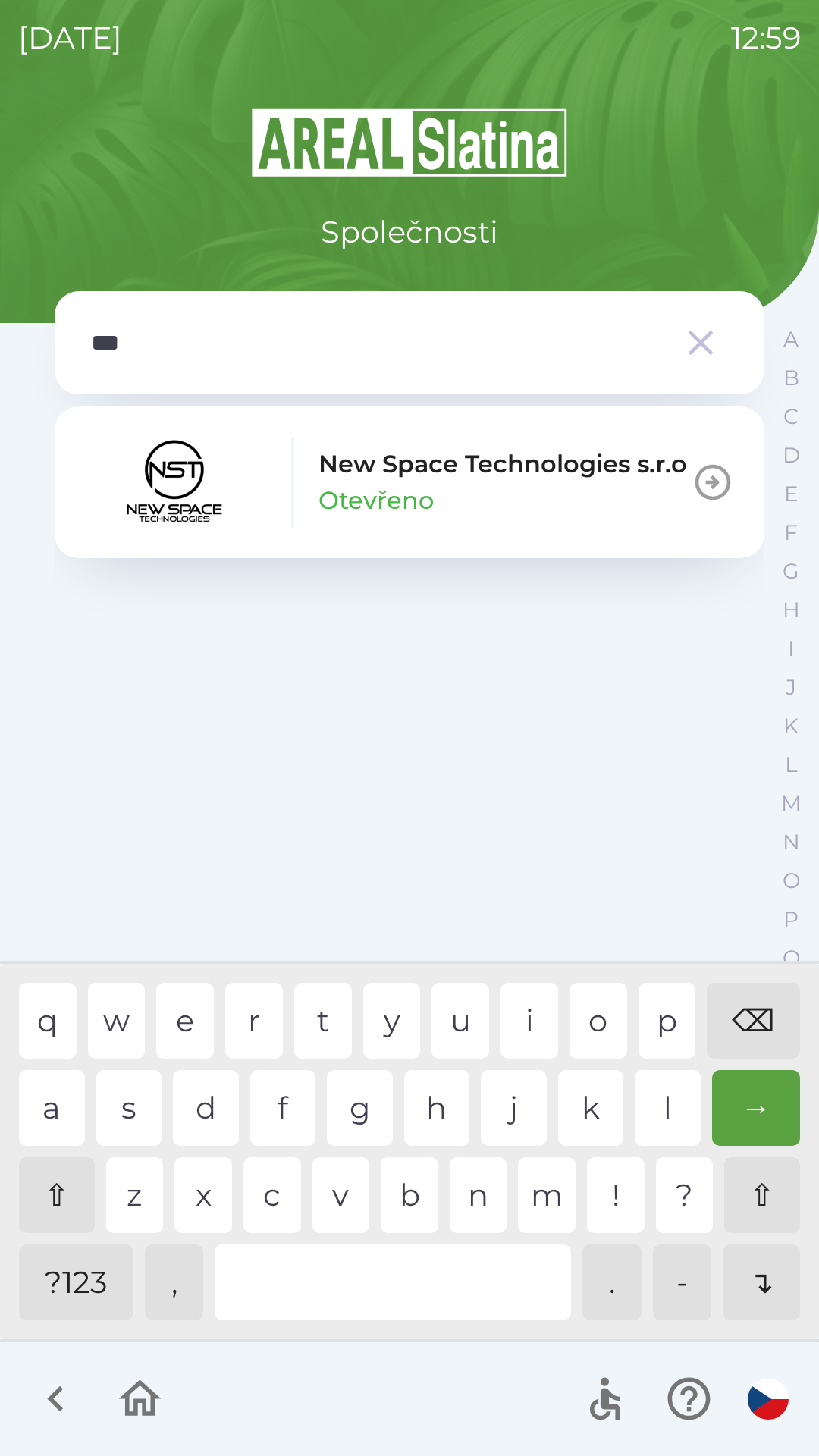
click at [138, 1025] on div "w" at bounding box center [116, 1020] width 57 height 76
click at [411, 481] on p "New Space Technologies s.r.o" at bounding box center [503, 464] width 368 height 36
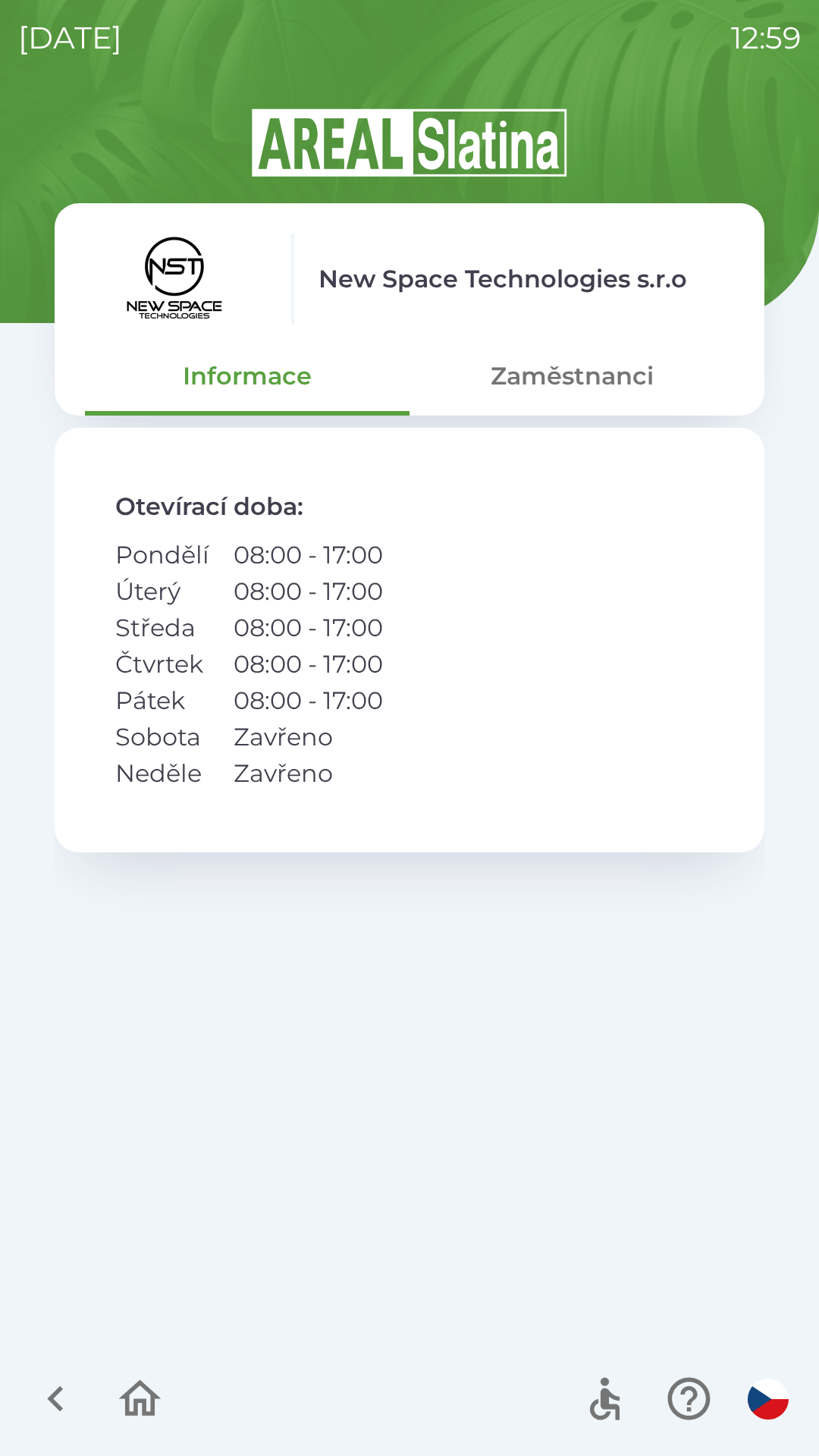
click at [555, 384] on button "Zaměstnanci" at bounding box center [572, 376] width 325 height 55
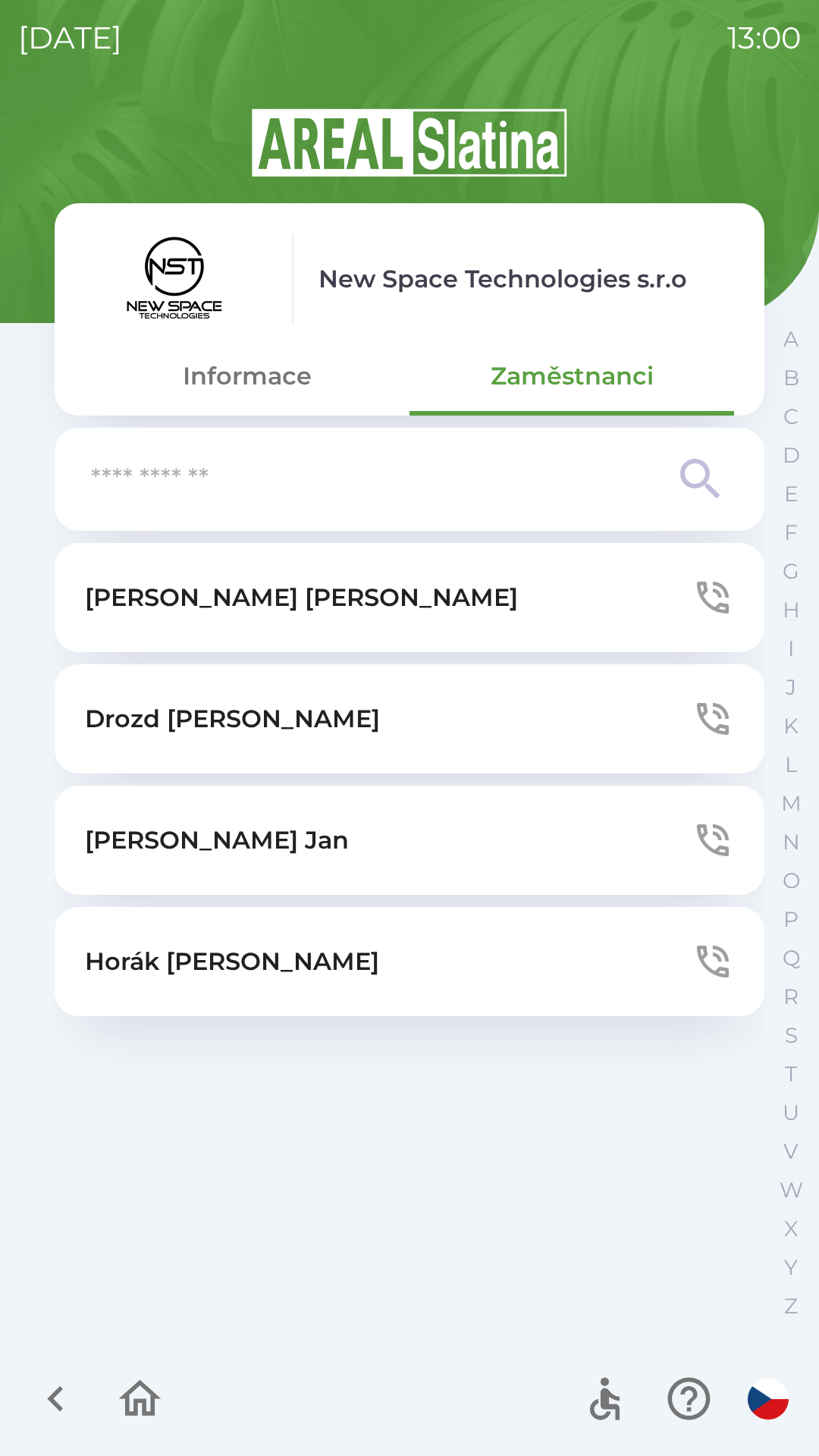
click at [596, 959] on button "[PERSON_NAME]" at bounding box center [410, 962] width 710 height 109
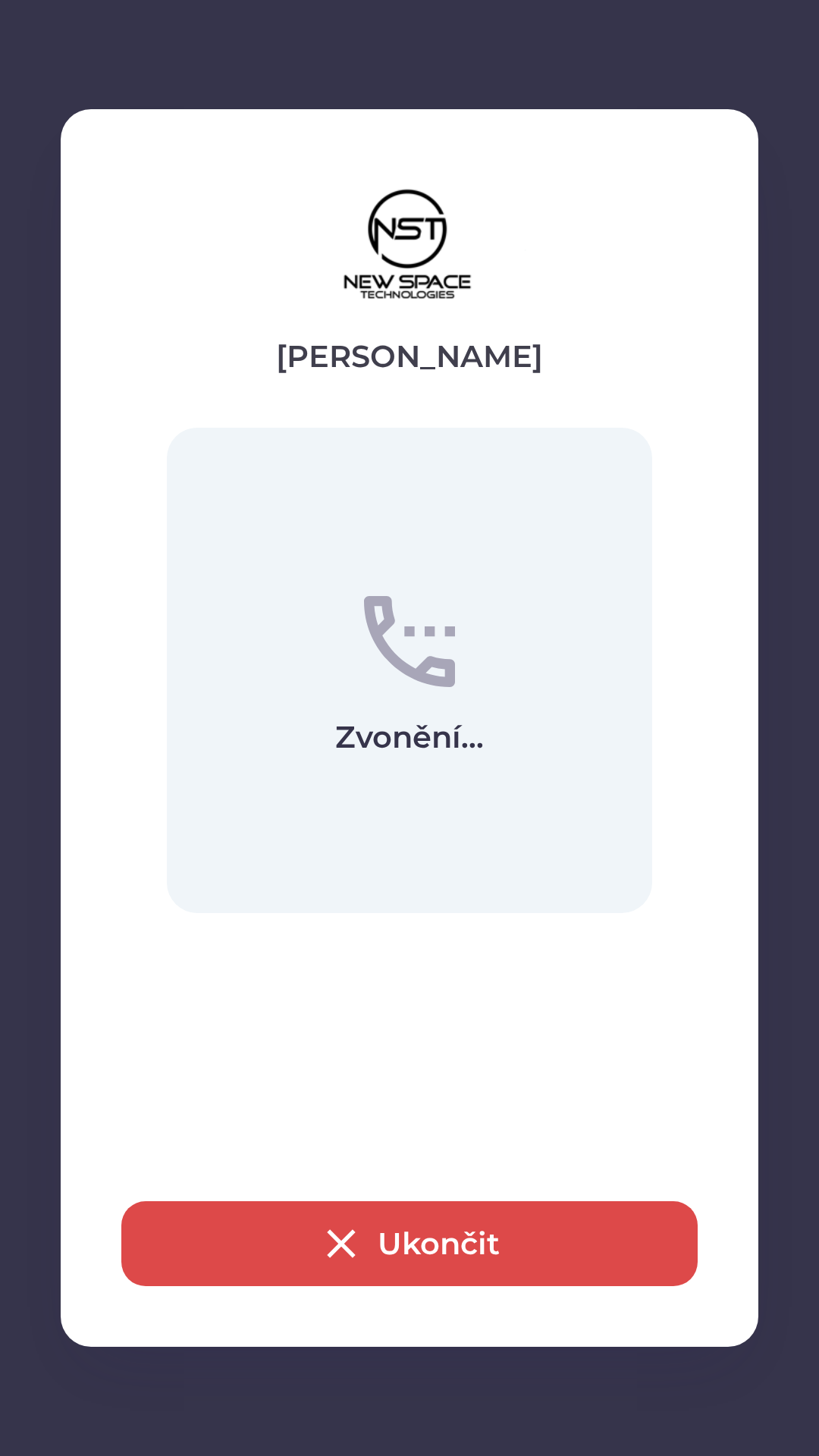
click at [348, 1243] on icon "button" at bounding box center [340, 1243] width 48 height 48
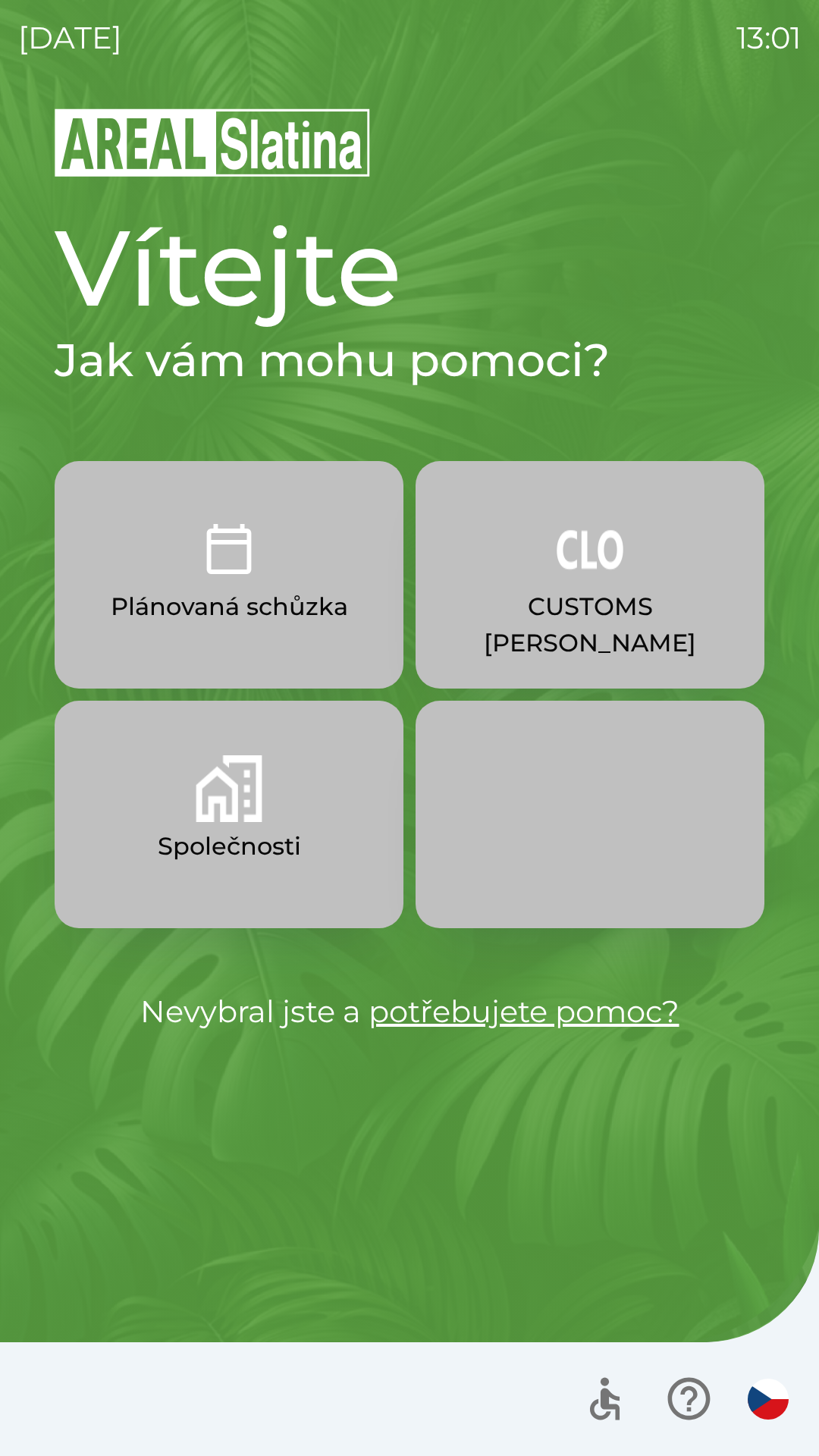
click at [136, 585] on button "Plánovaná schůzka" at bounding box center [229, 574] width 348 height 227
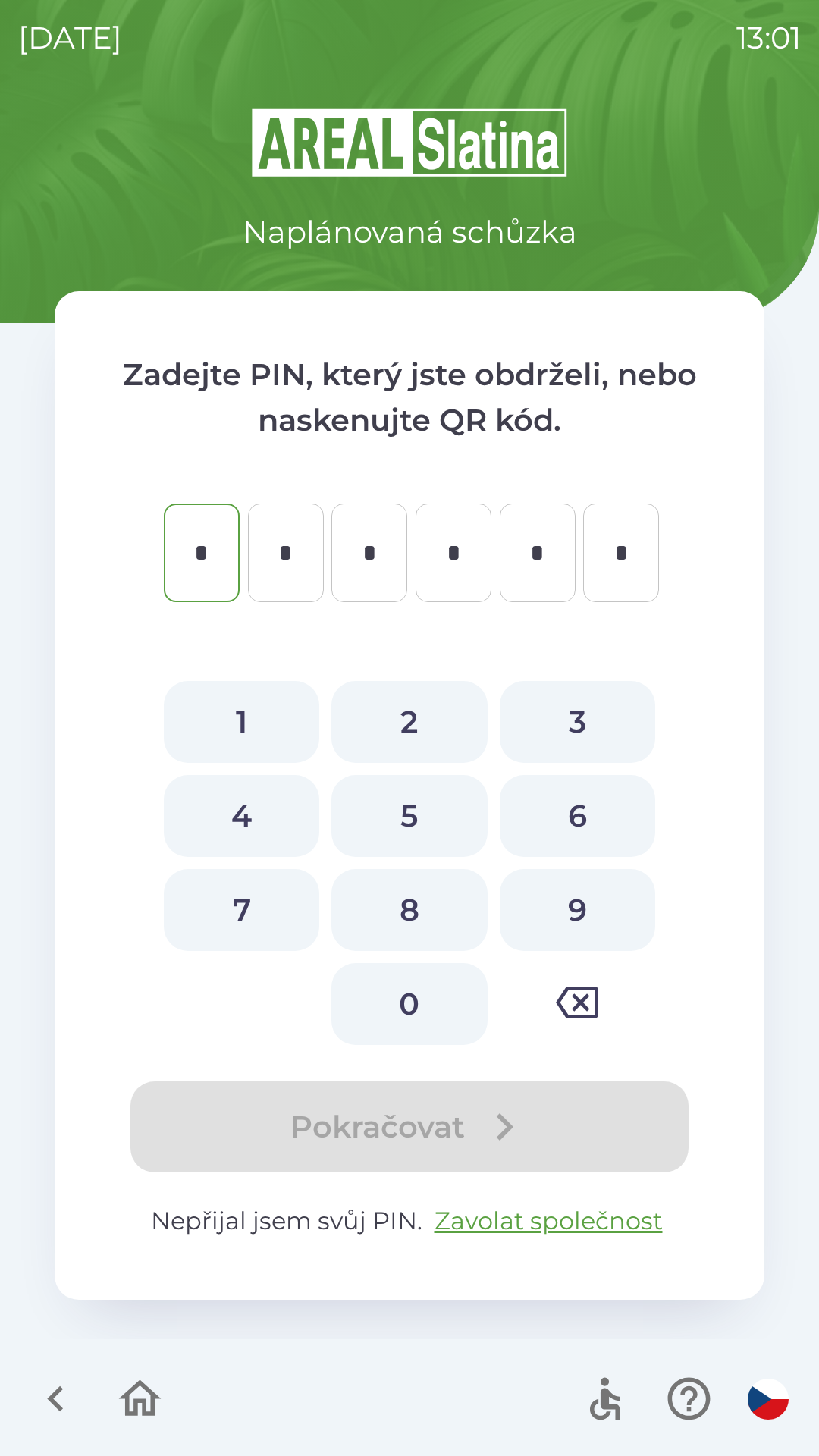
click at [58, 1378] on icon "button" at bounding box center [56, 1399] width 51 height 51
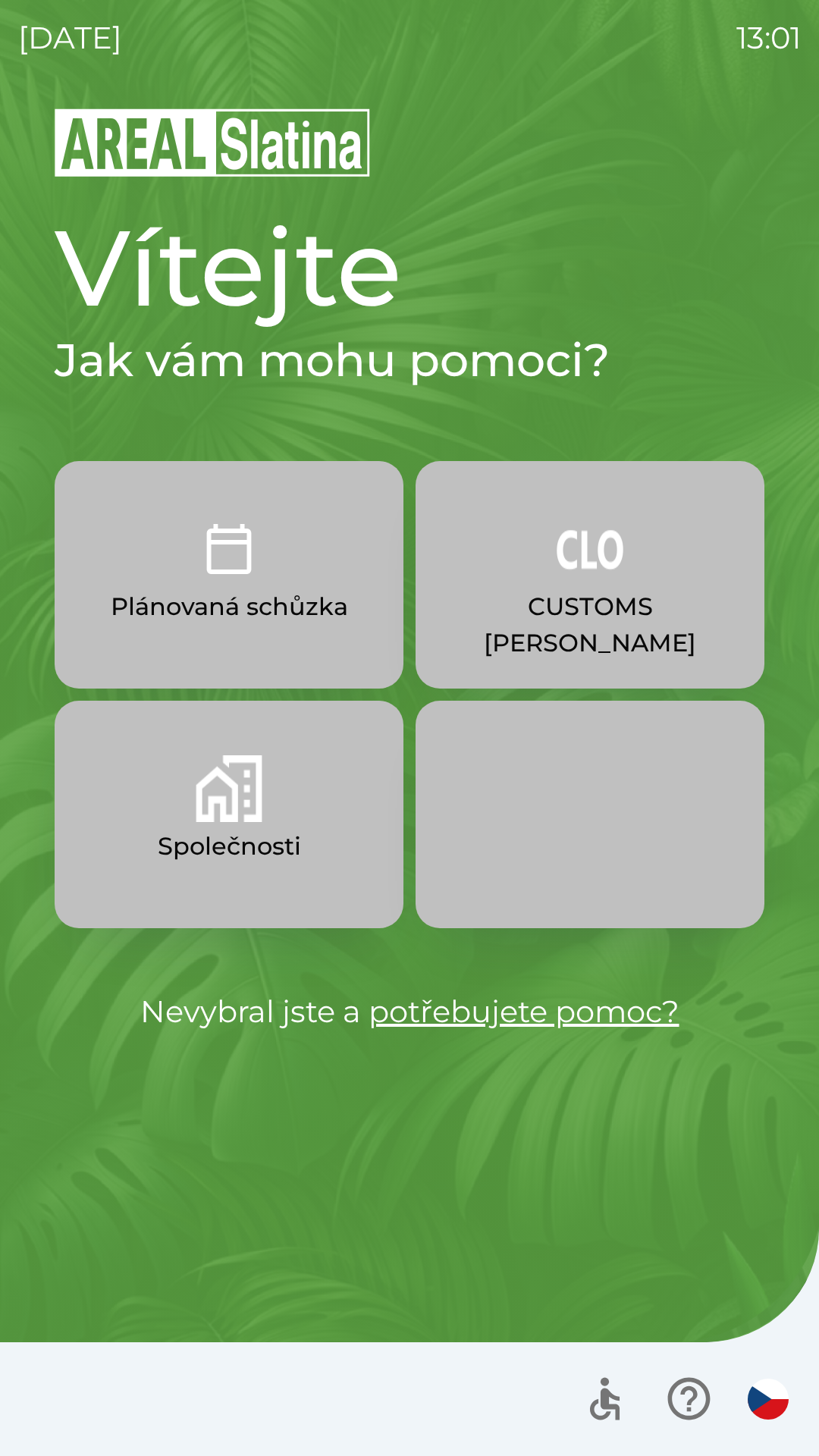
click at [209, 821] on img "button" at bounding box center [228, 788] width 67 height 67
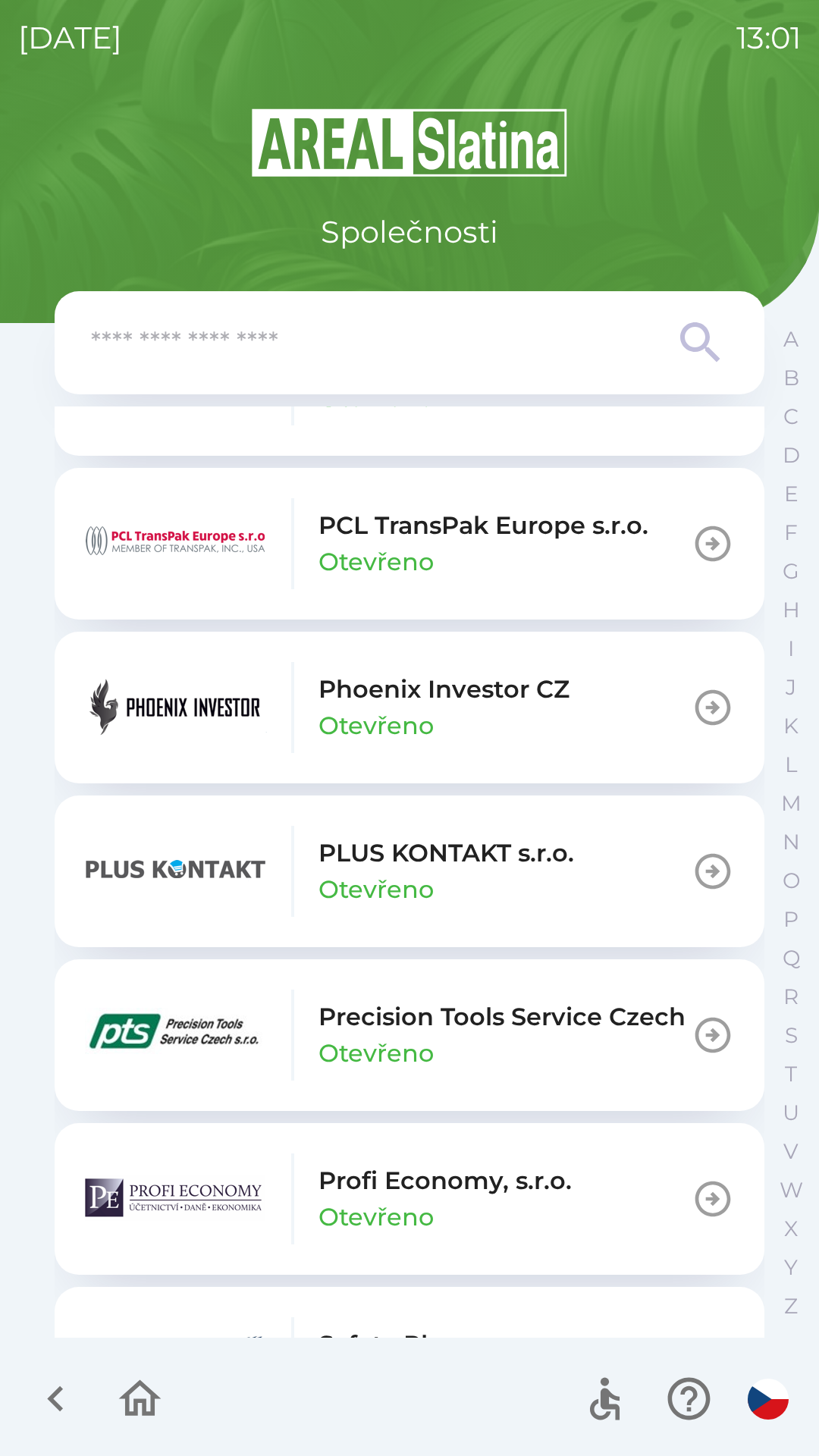
scroll to position [8269, 0]
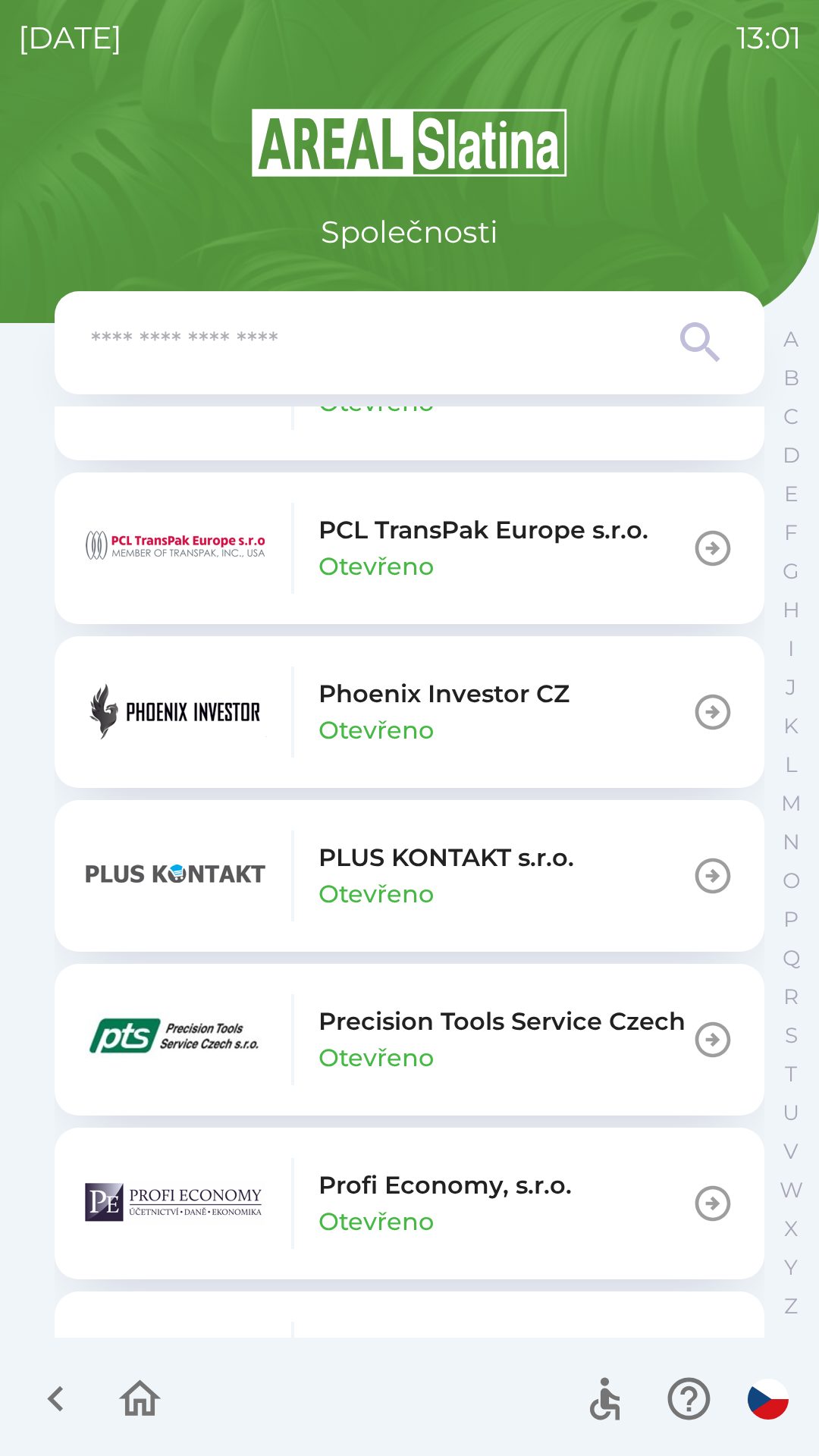
click at [181, 544] on img "button" at bounding box center [175, 548] width 181 height 91
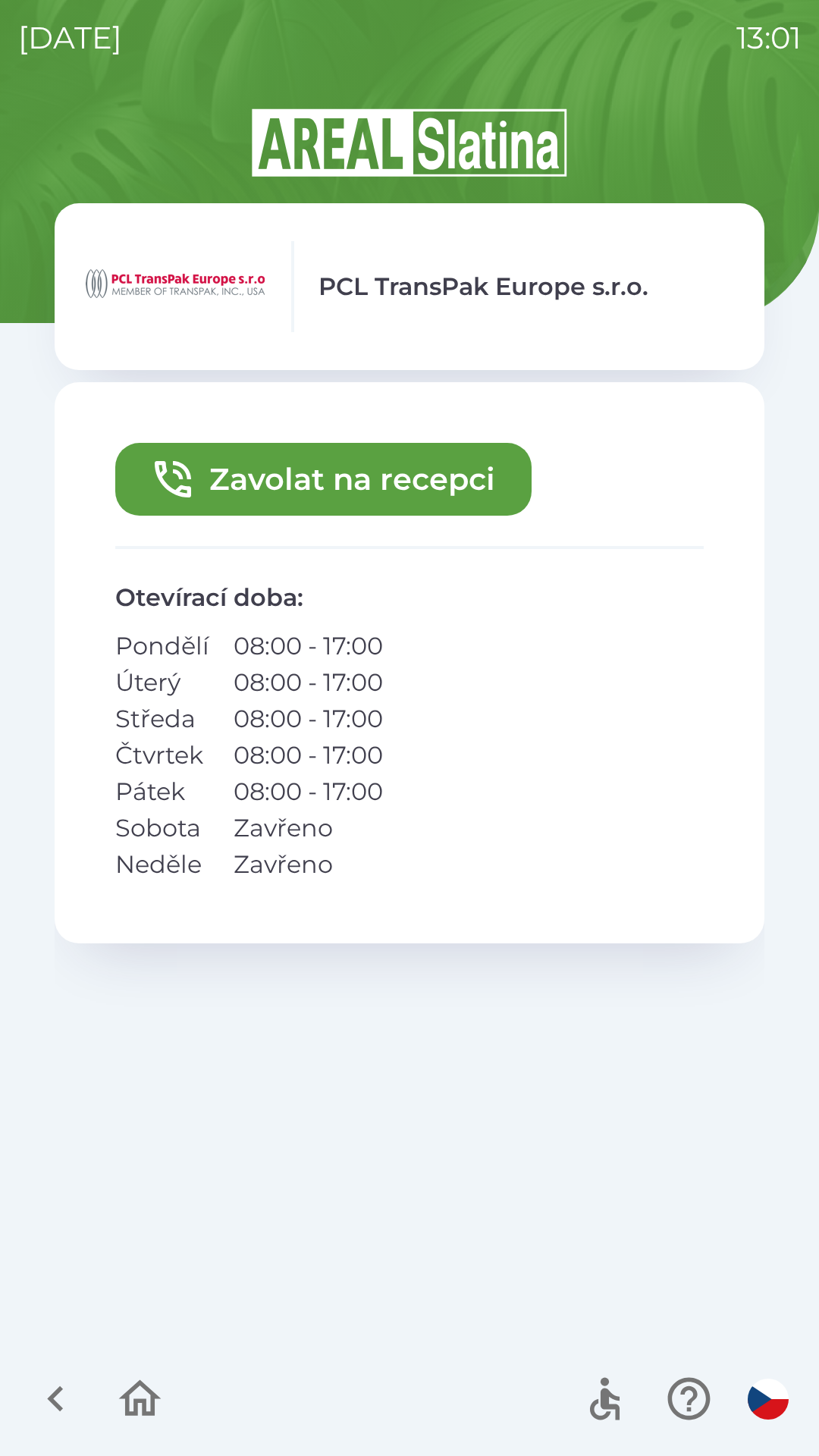
click at [217, 477] on button "Zavolat na recepci" at bounding box center [323, 479] width 416 height 73
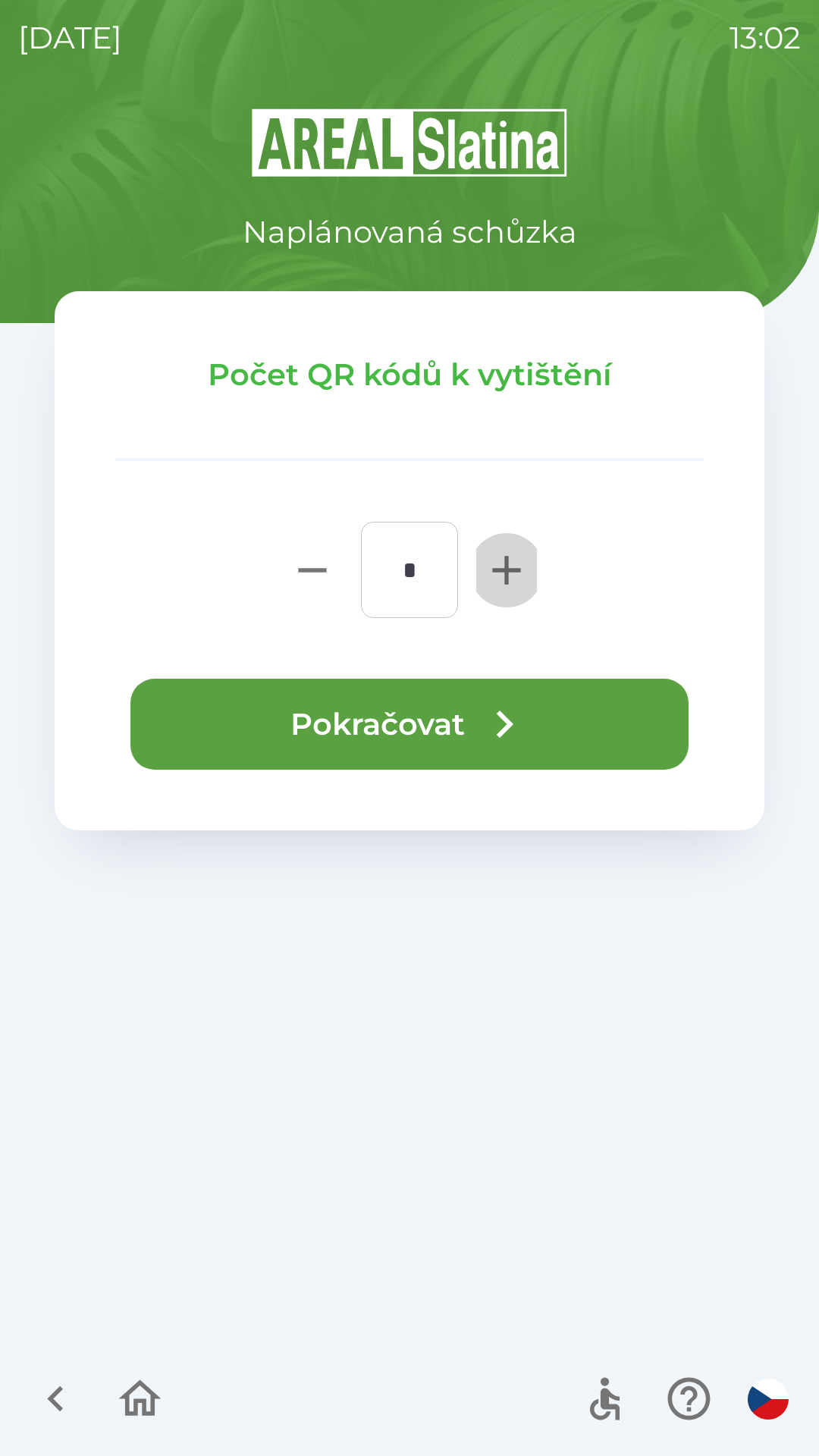
click at [495, 576] on icon "button" at bounding box center [506, 569] width 48 height 48
click at [505, 573] on icon "button" at bounding box center [505, 569] width 28 height 28
type input "*"
click at [505, 697] on icon "button" at bounding box center [504, 724] width 55 height 55
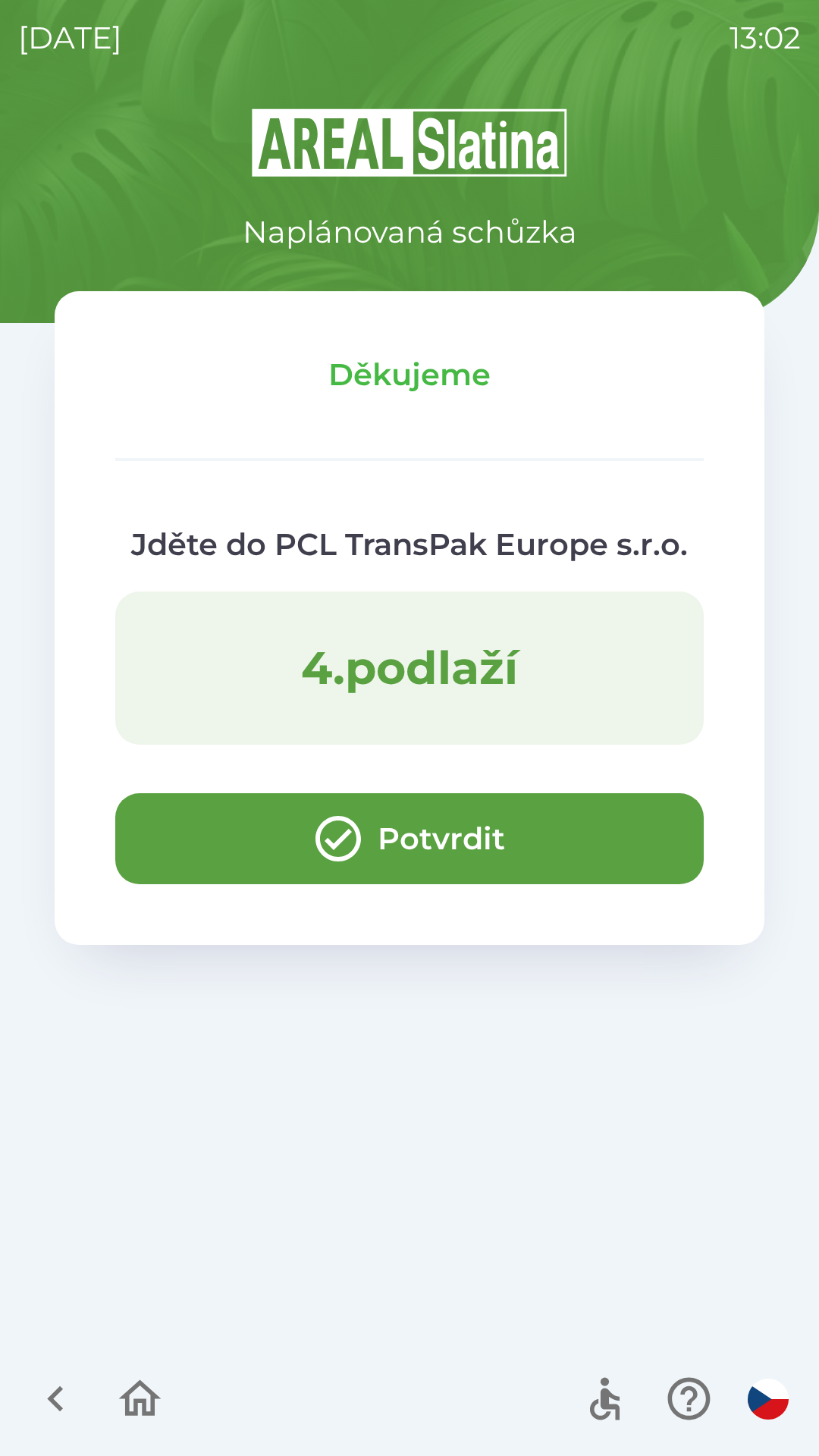
click at [72, 1408] on icon "button" at bounding box center [56, 1399] width 51 height 51
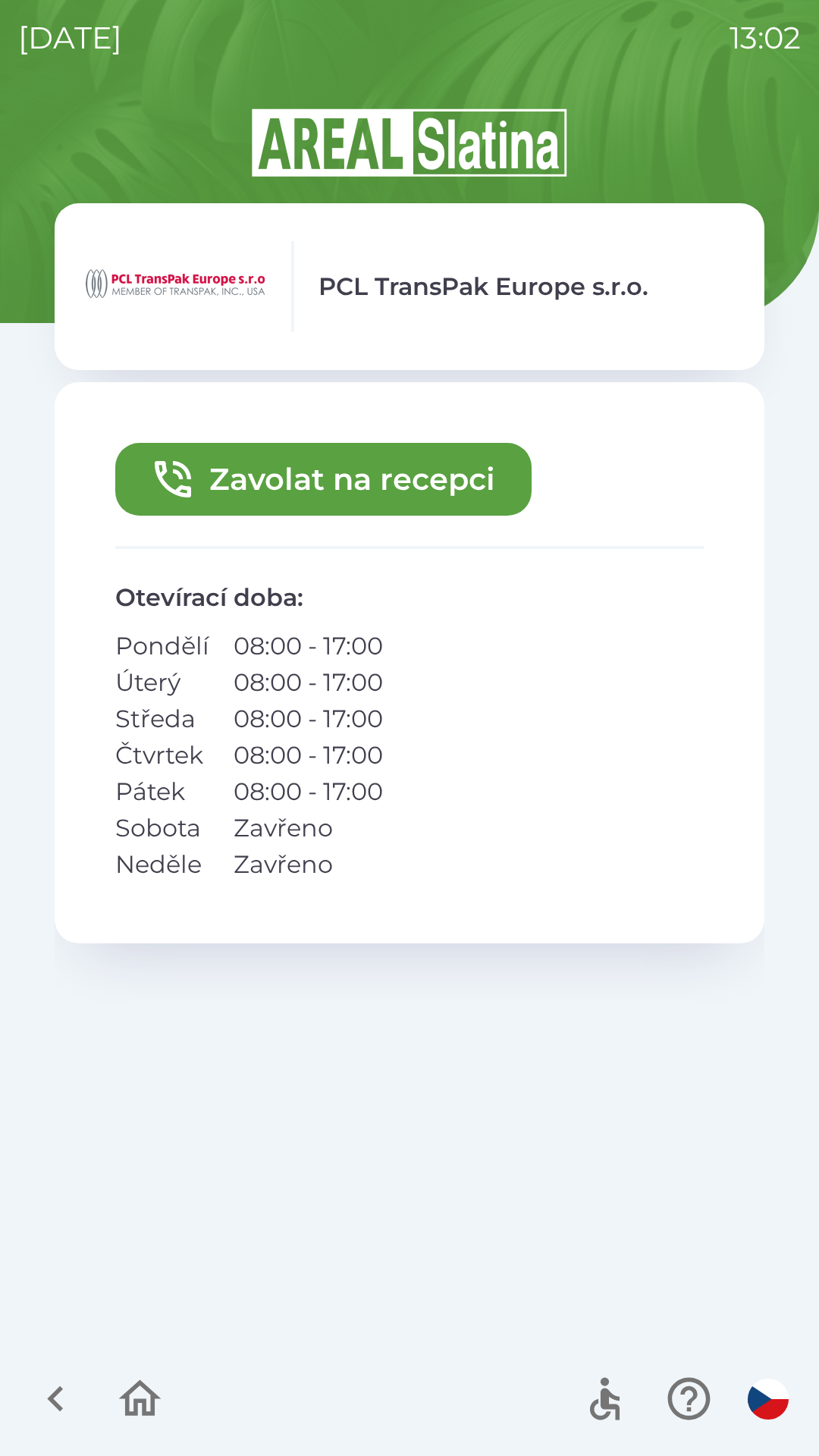
click at [57, 1403] on icon "button" at bounding box center [55, 1399] width 16 height 26
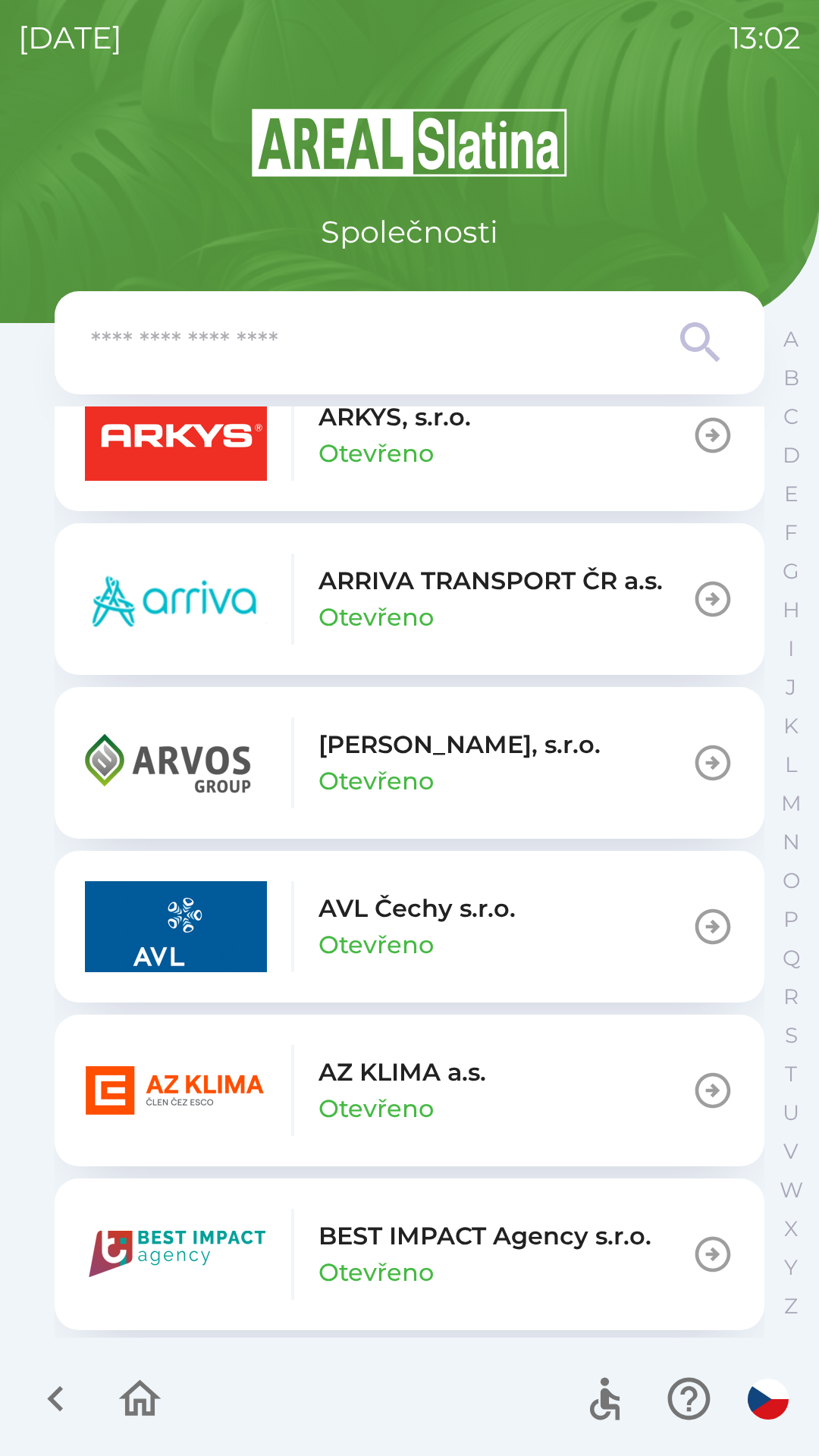
scroll to position [1092, 0]
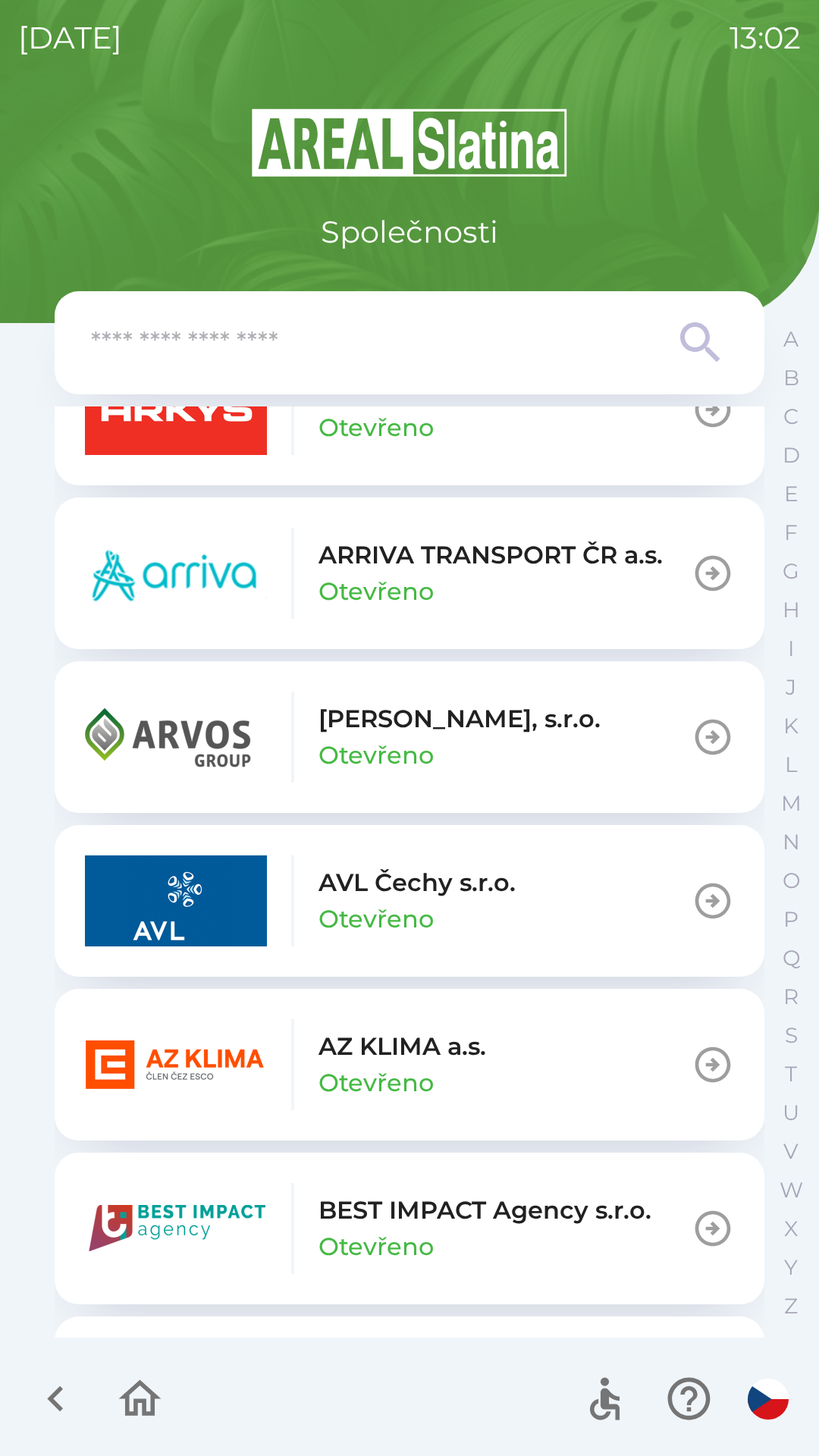
click at [505, 1066] on button "AZ KLIMA a.s. Otevřeno" at bounding box center [410, 1065] width 710 height 151
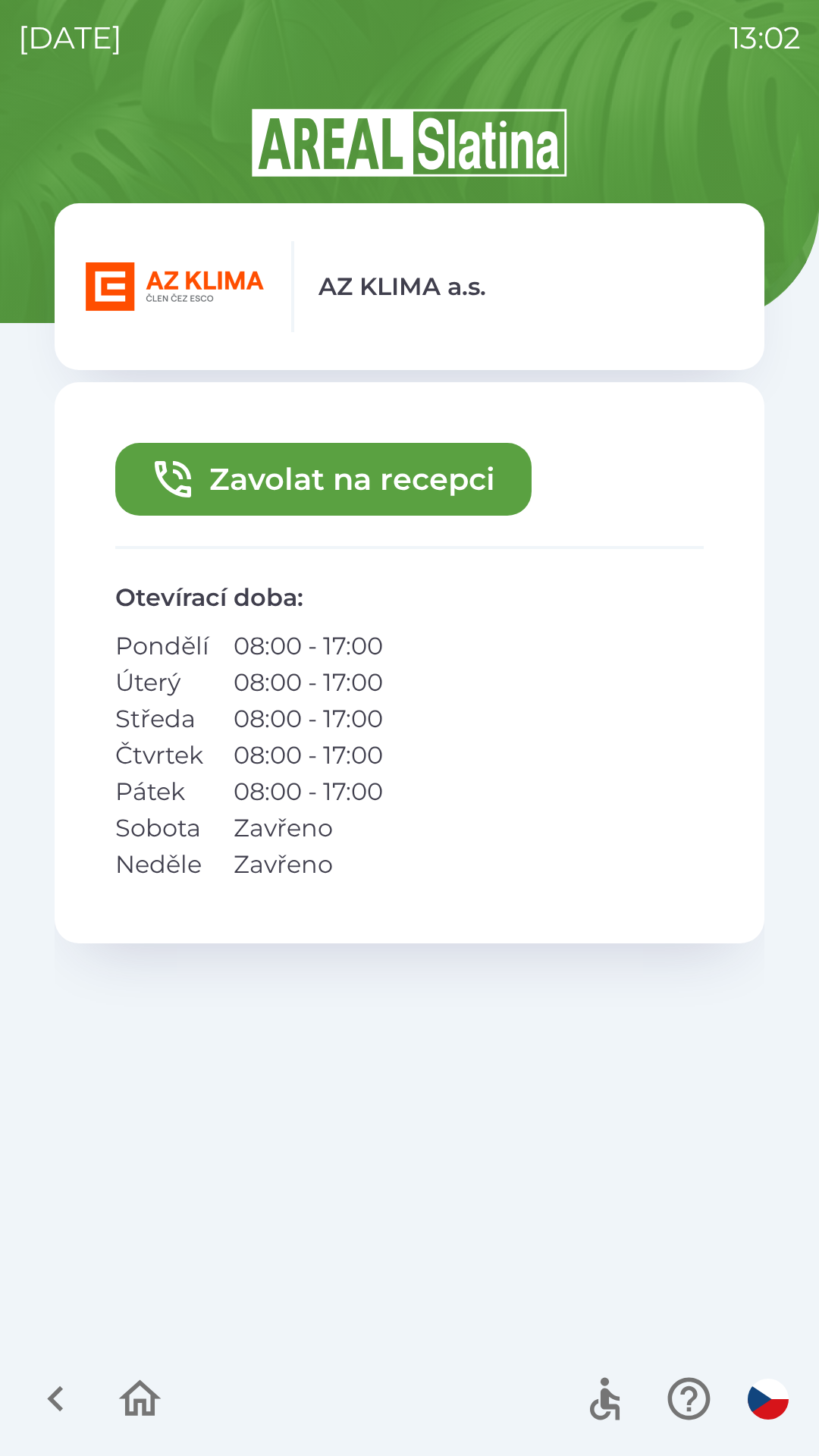
click at [400, 477] on button "Zavolat na recepci" at bounding box center [323, 479] width 416 height 73
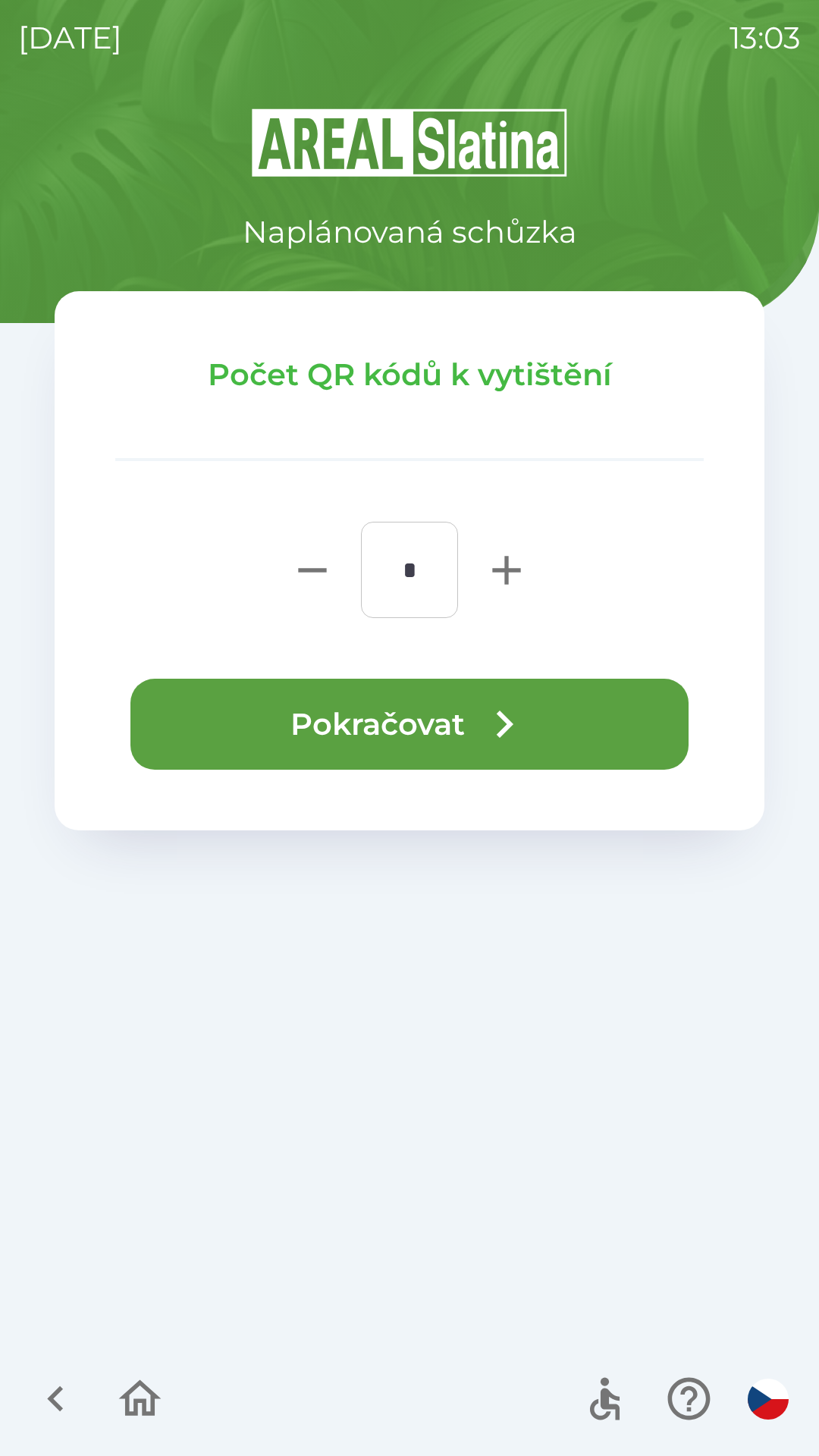
click at [461, 716] on button "Pokračovat" at bounding box center [410, 724] width 558 height 91
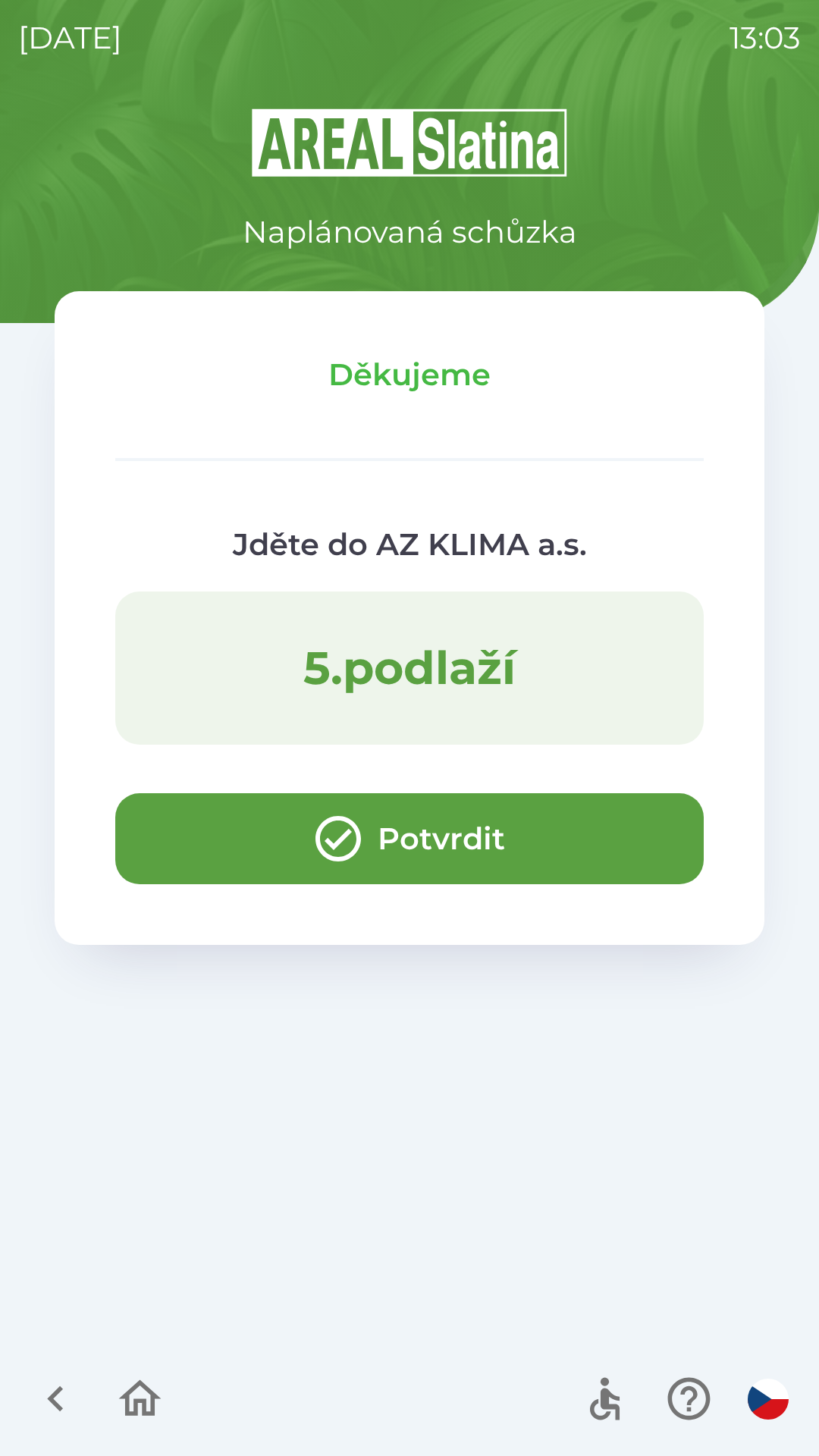
click at [194, 849] on button "Potvrdit" at bounding box center [409, 838] width 588 height 91
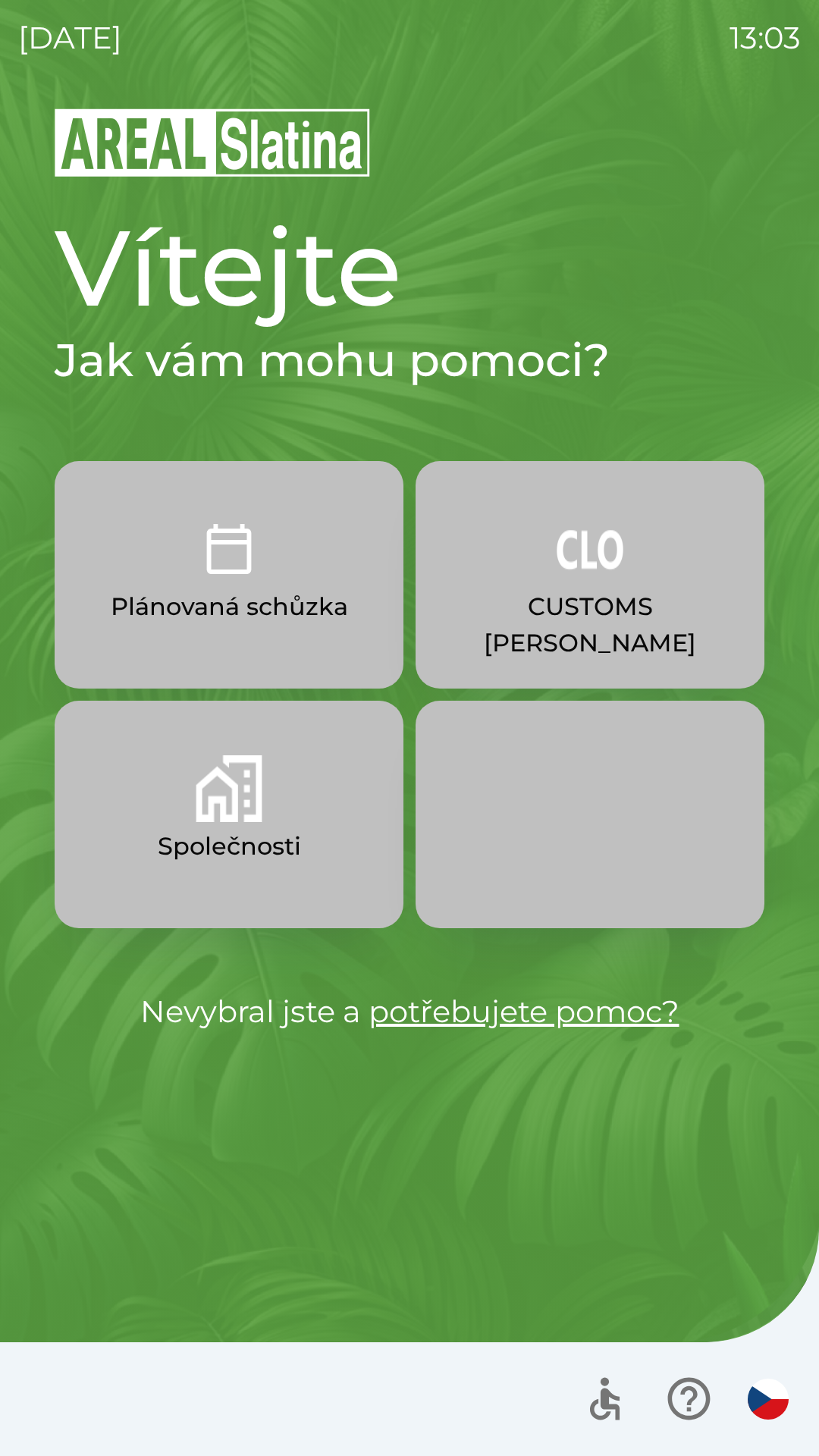
click at [539, 591] on p "CUSTOMS [PERSON_NAME]" at bounding box center [589, 625] width 276 height 73
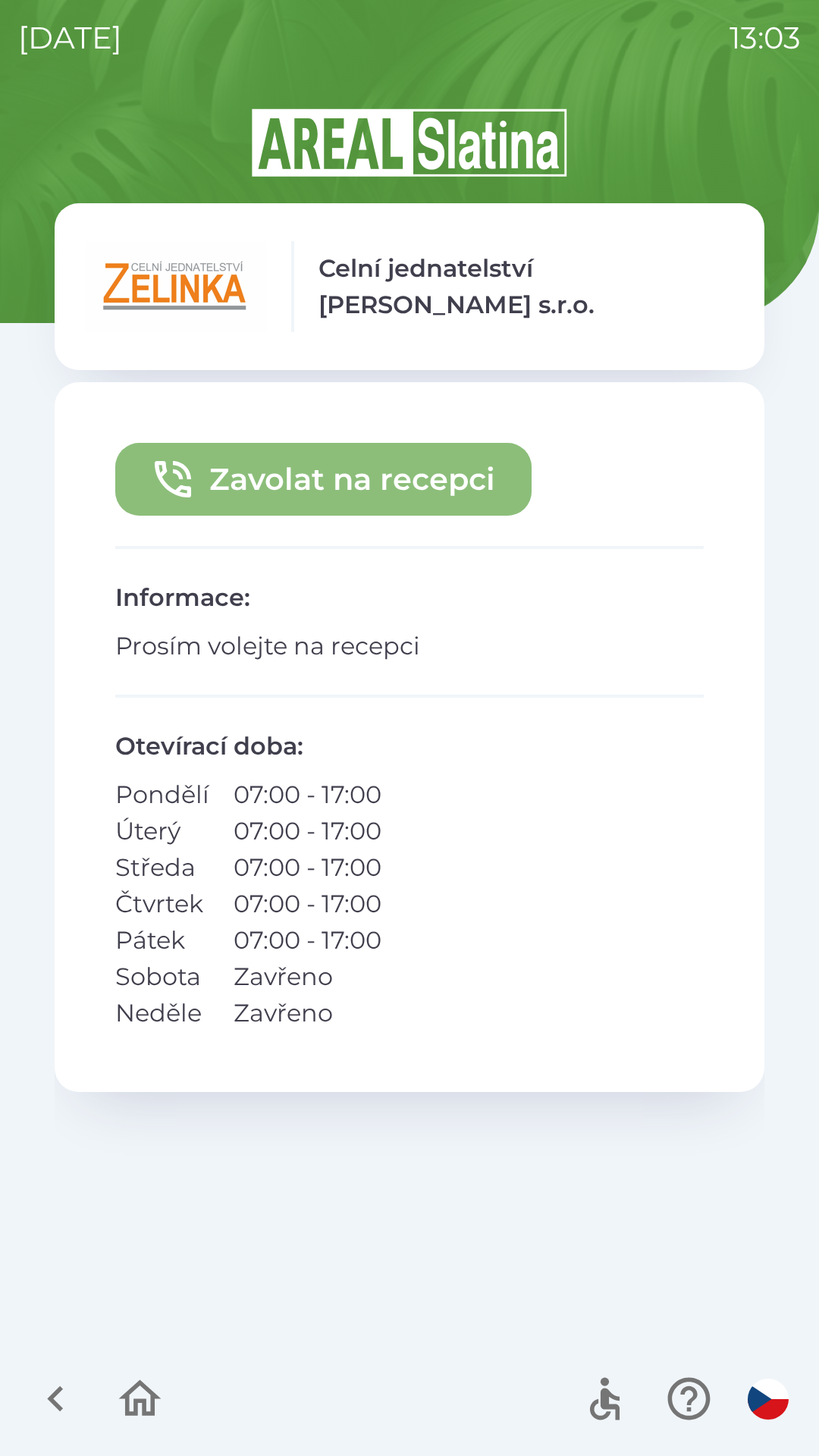
click at [234, 483] on button "Zavolat na recepci" at bounding box center [323, 479] width 416 height 73
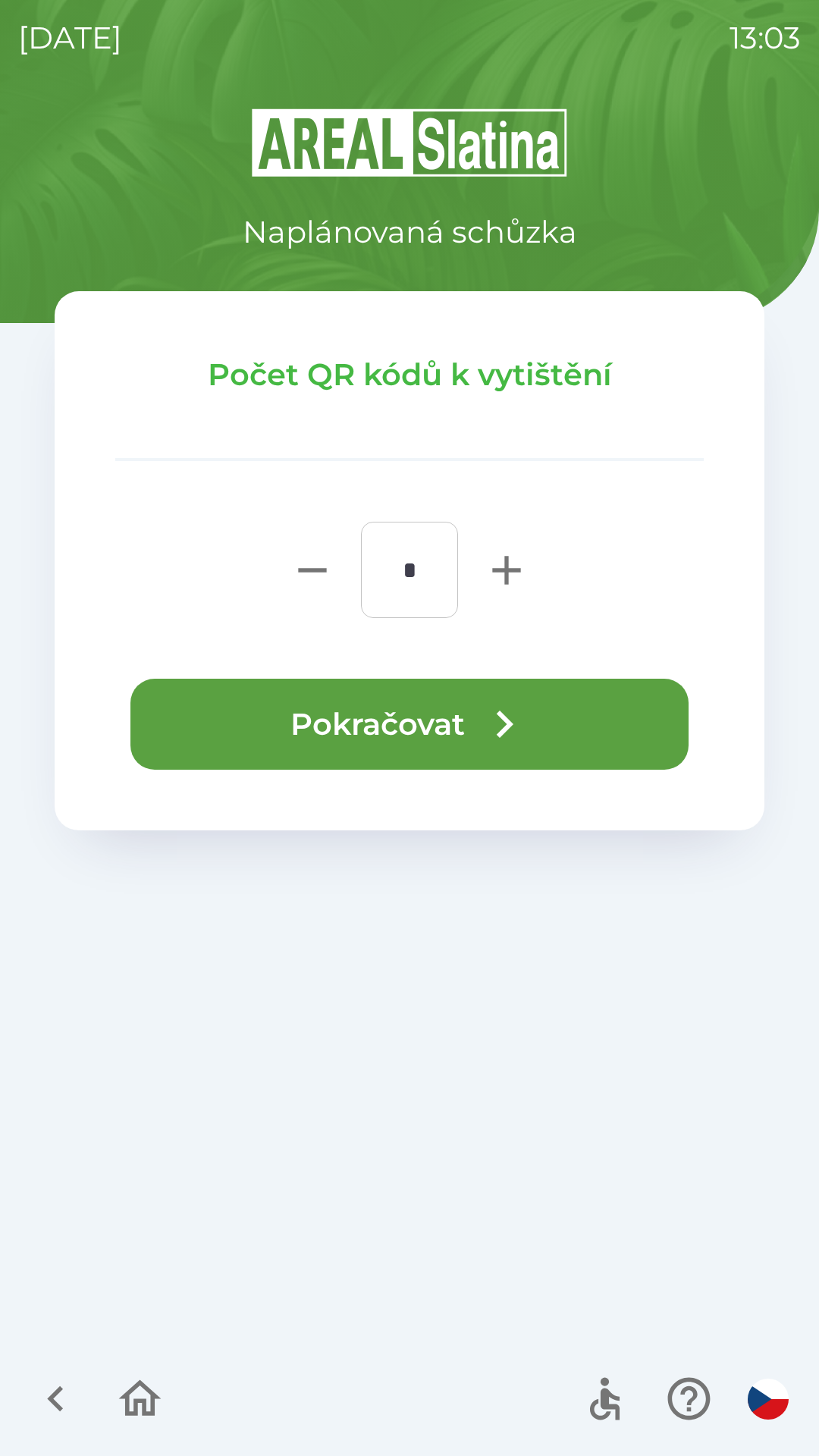
click at [316, 734] on button "Pokračovat" at bounding box center [410, 724] width 558 height 91
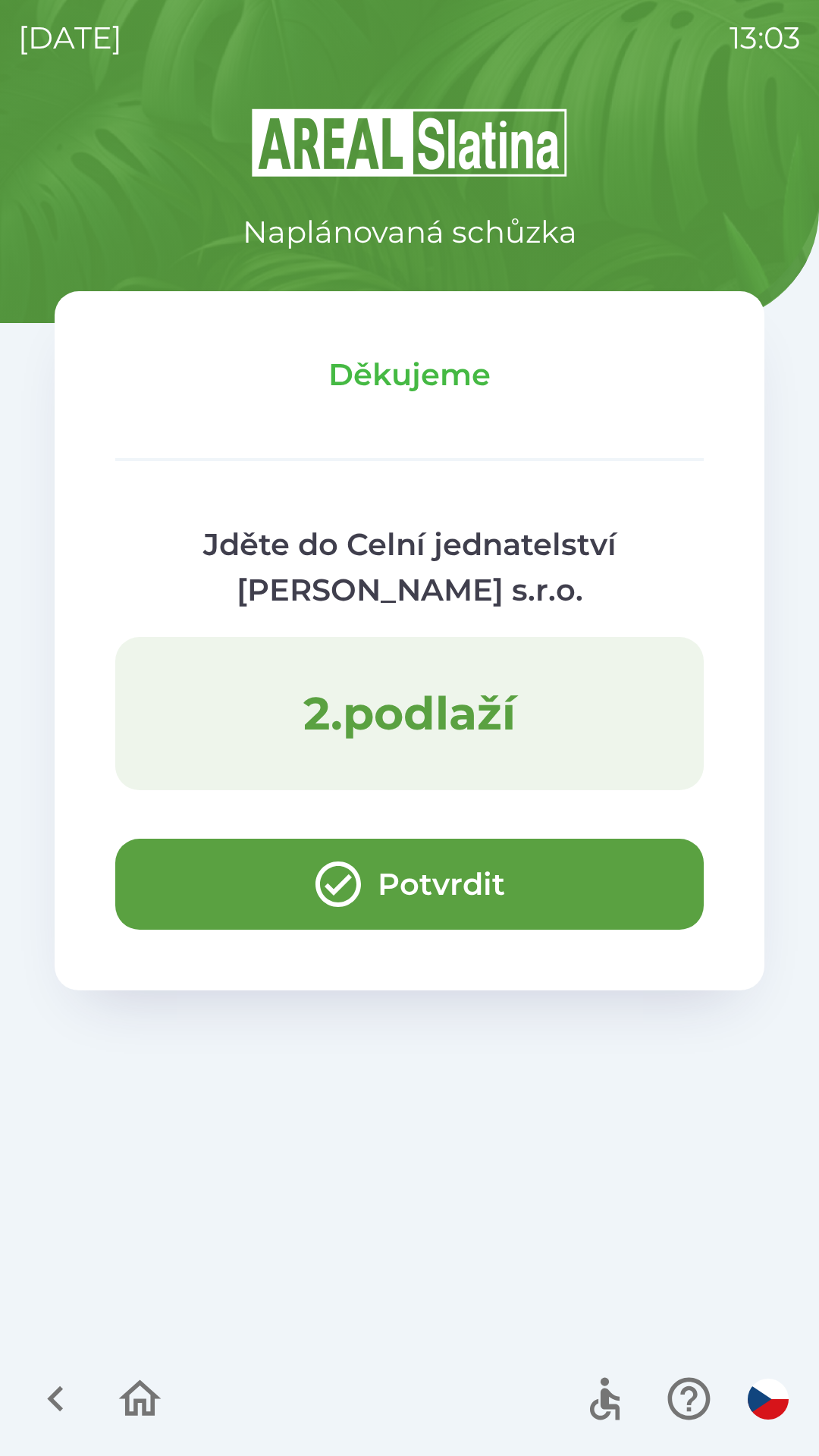
click at [63, 1398] on icon "button" at bounding box center [56, 1399] width 51 height 51
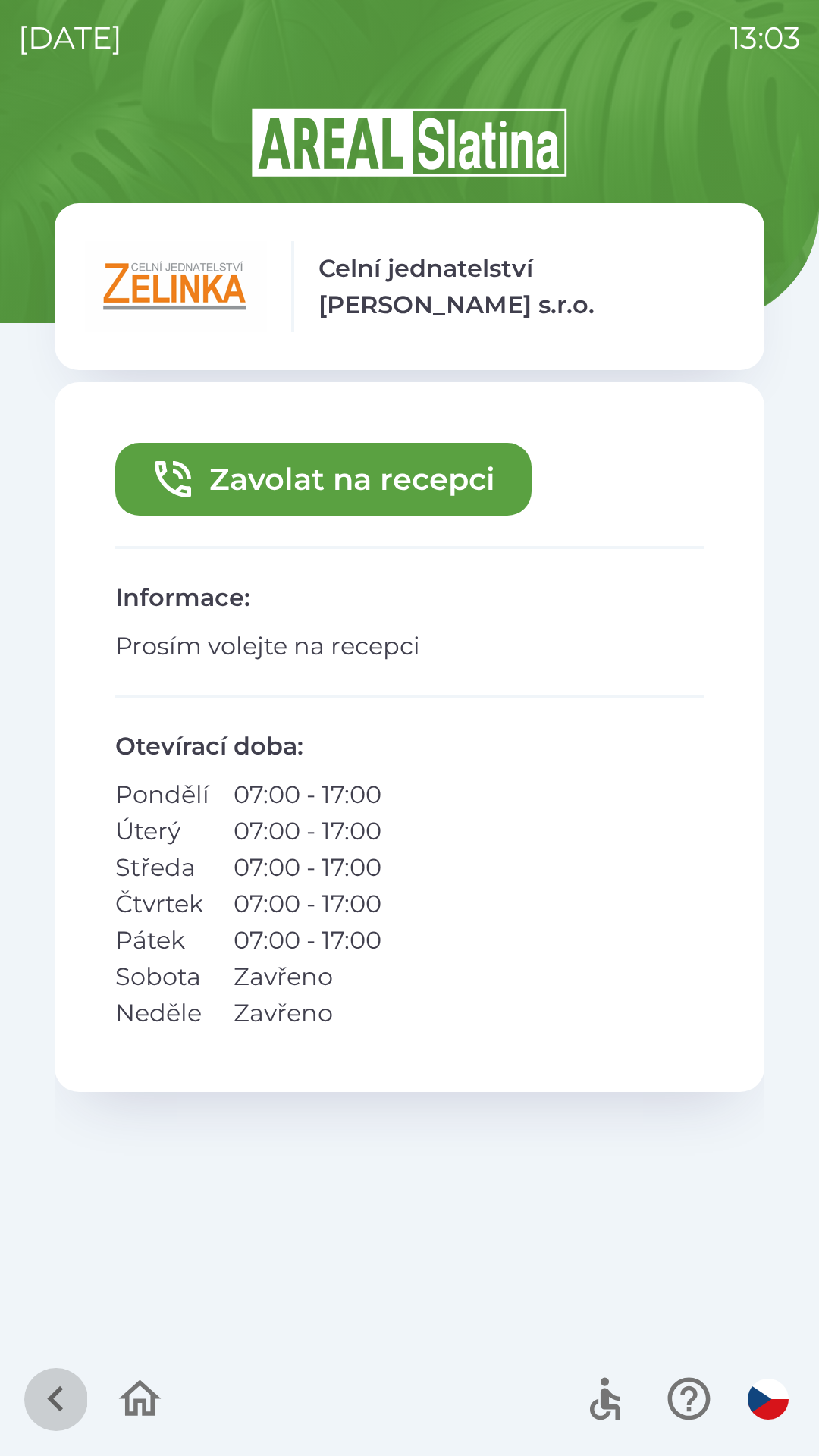
click at [45, 1409] on icon "button" at bounding box center [56, 1399] width 51 height 51
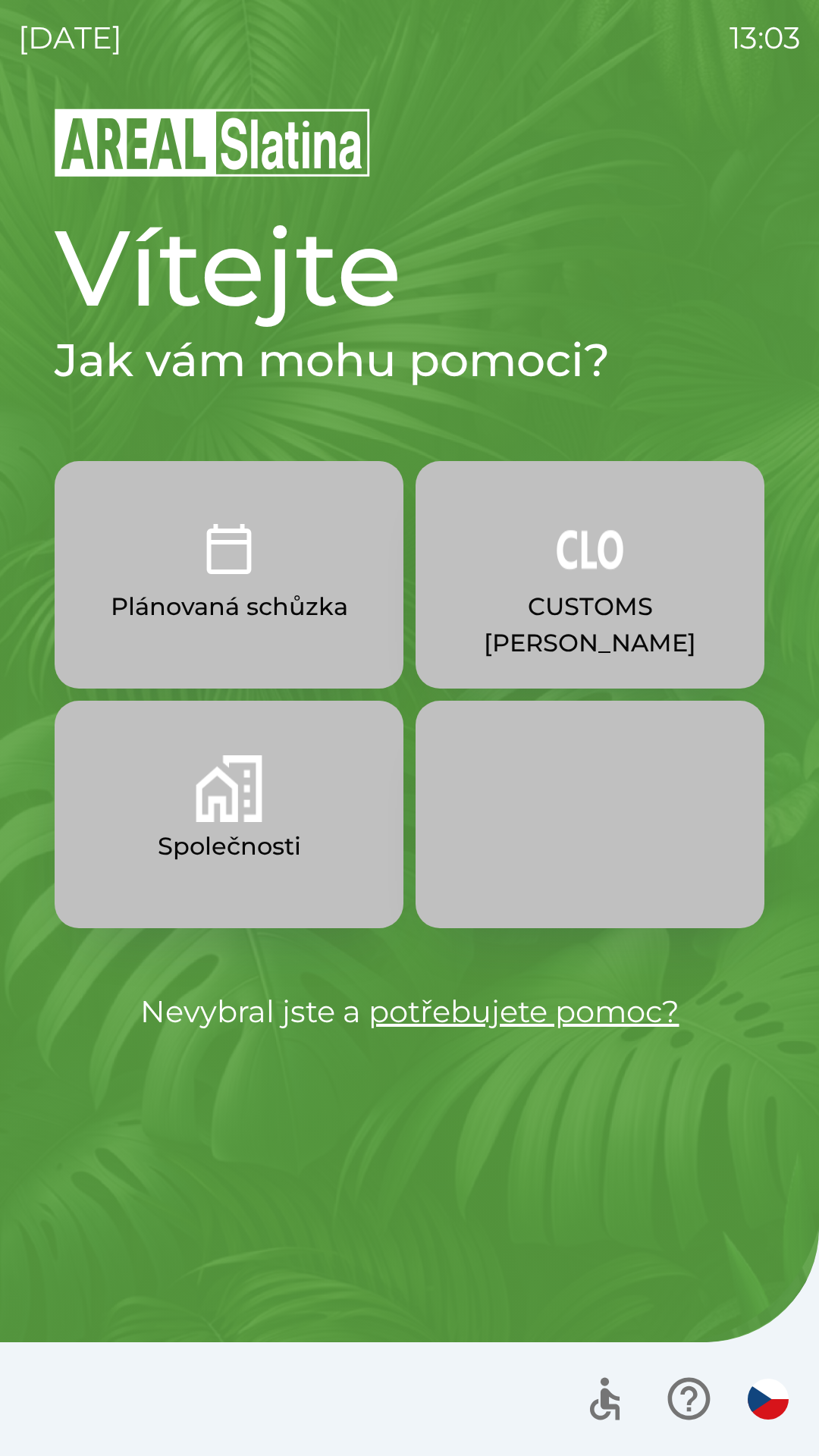
click at [150, 1392] on div at bounding box center [410, 1399] width 819 height 114
click at [262, 830] on p "Společnosti" at bounding box center [229, 847] width 143 height 36
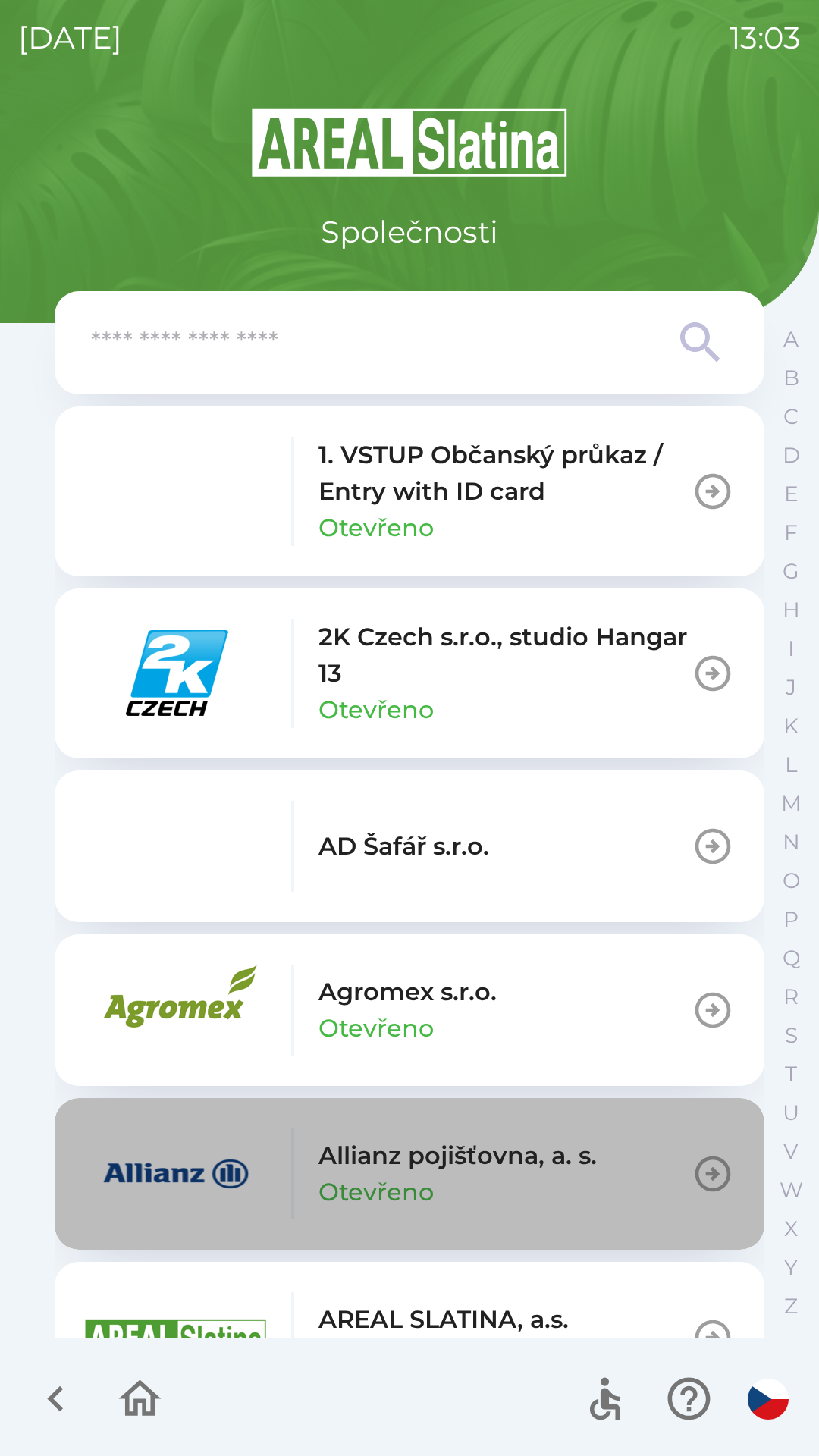
click at [694, 1181] on icon "button" at bounding box center [712, 1173] width 43 height 43
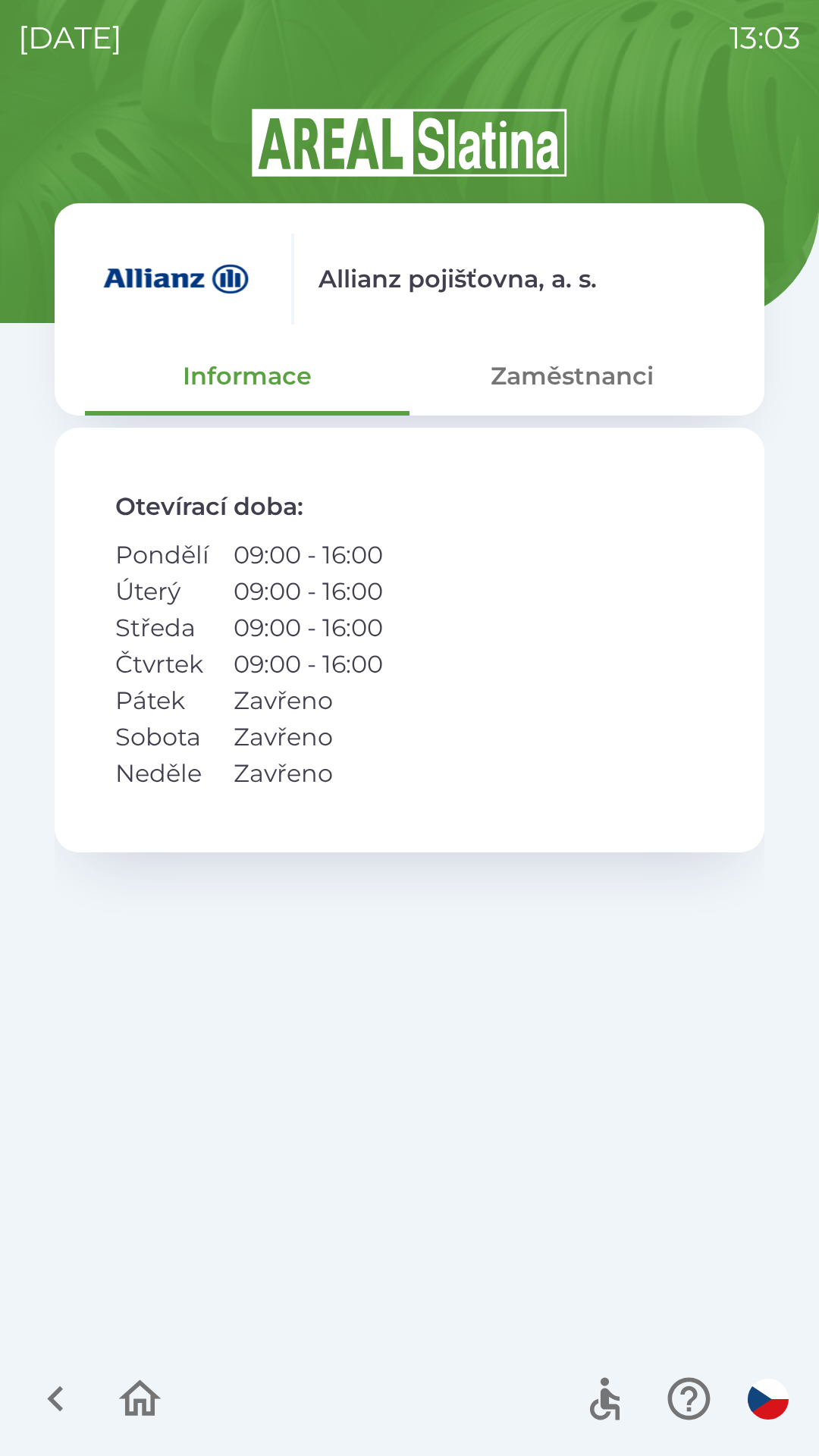
click at [586, 382] on button "Zaměstnanci" at bounding box center [572, 376] width 325 height 55
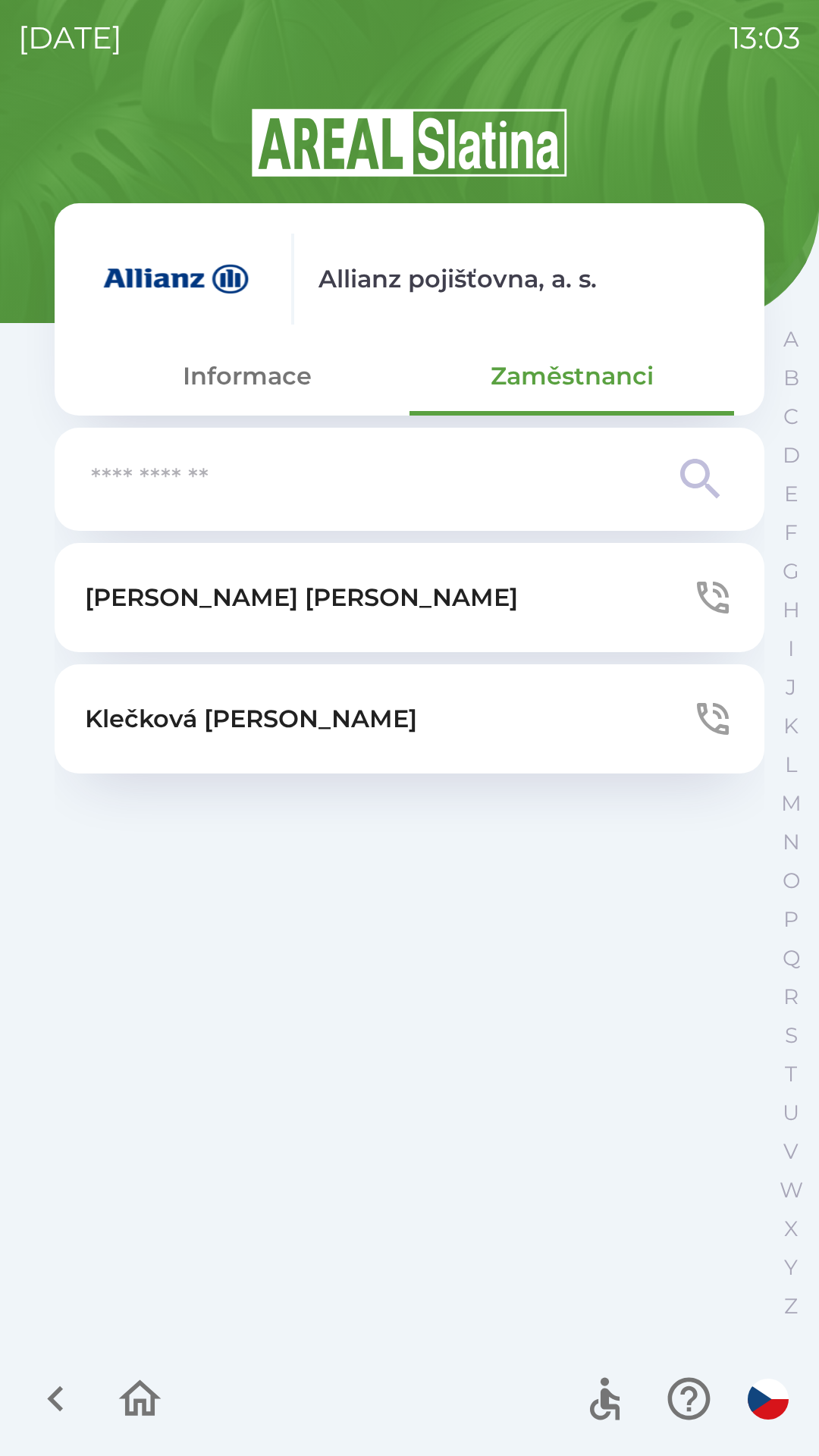
click at [259, 593] on p "[PERSON_NAME]" at bounding box center [301, 598] width 433 height 36
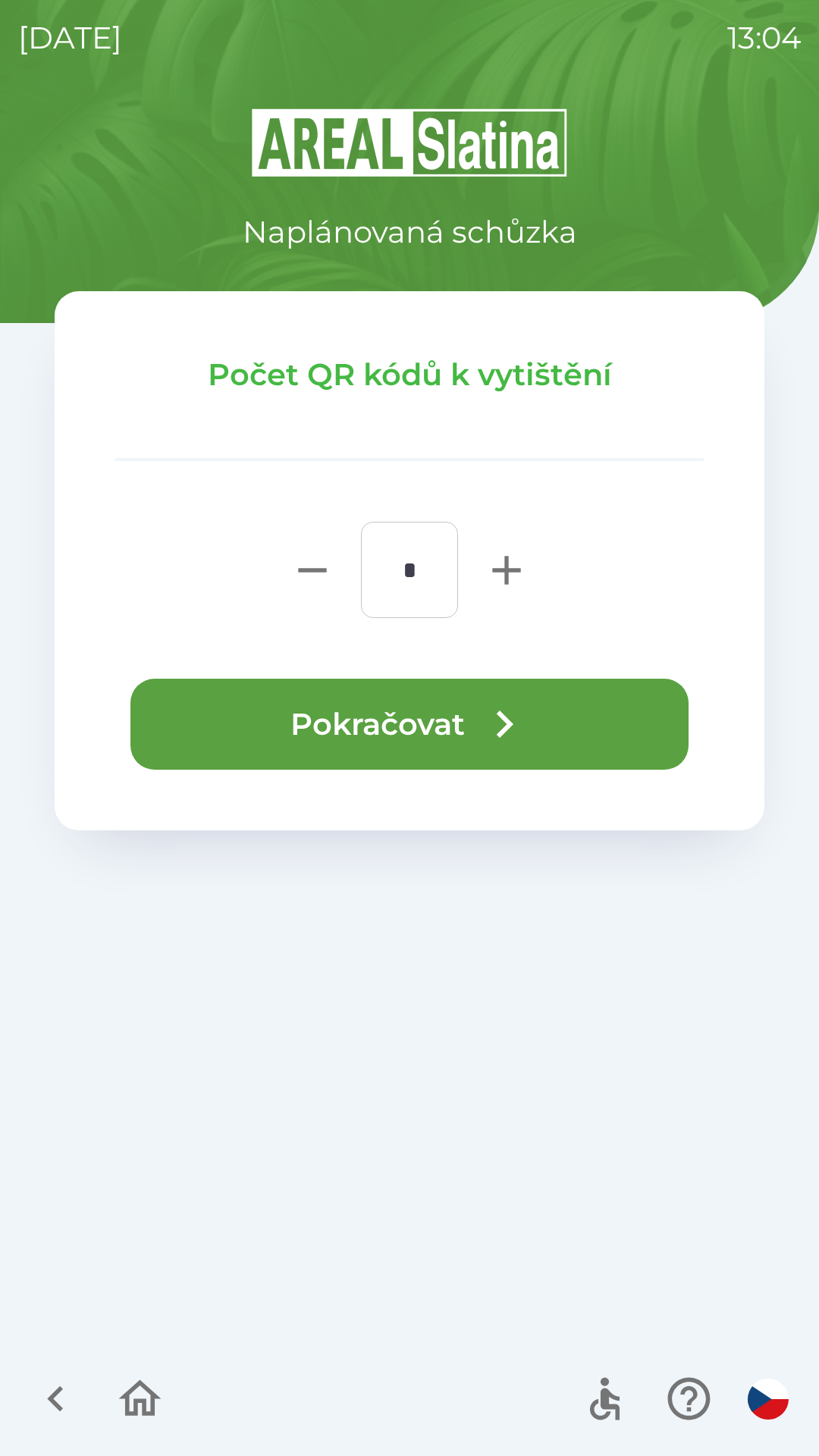
click at [450, 717] on button "Pokračovat" at bounding box center [410, 724] width 558 height 91
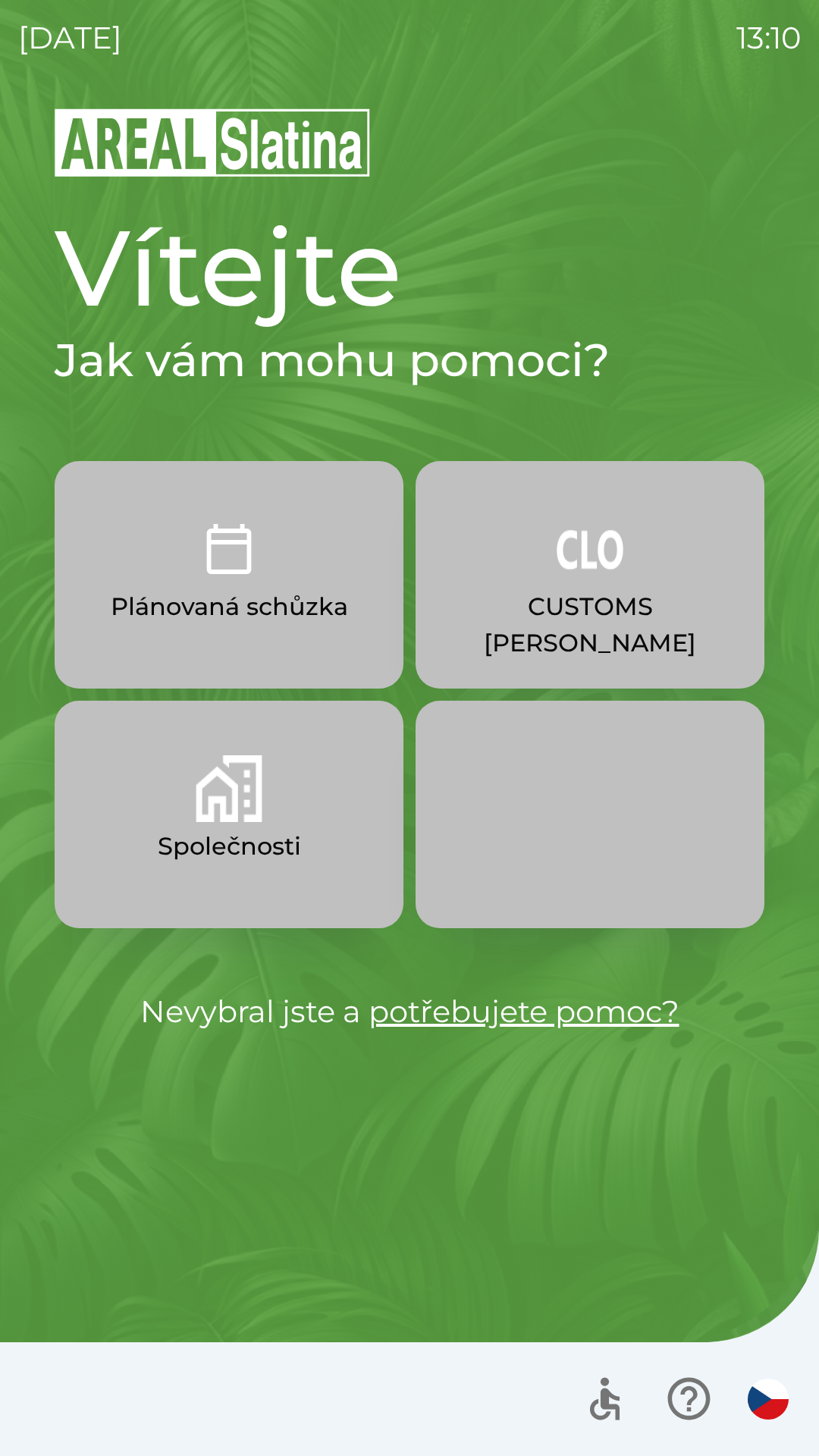
click at [297, 805] on button "Společnosti" at bounding box center [229, 814] width 348 height 227
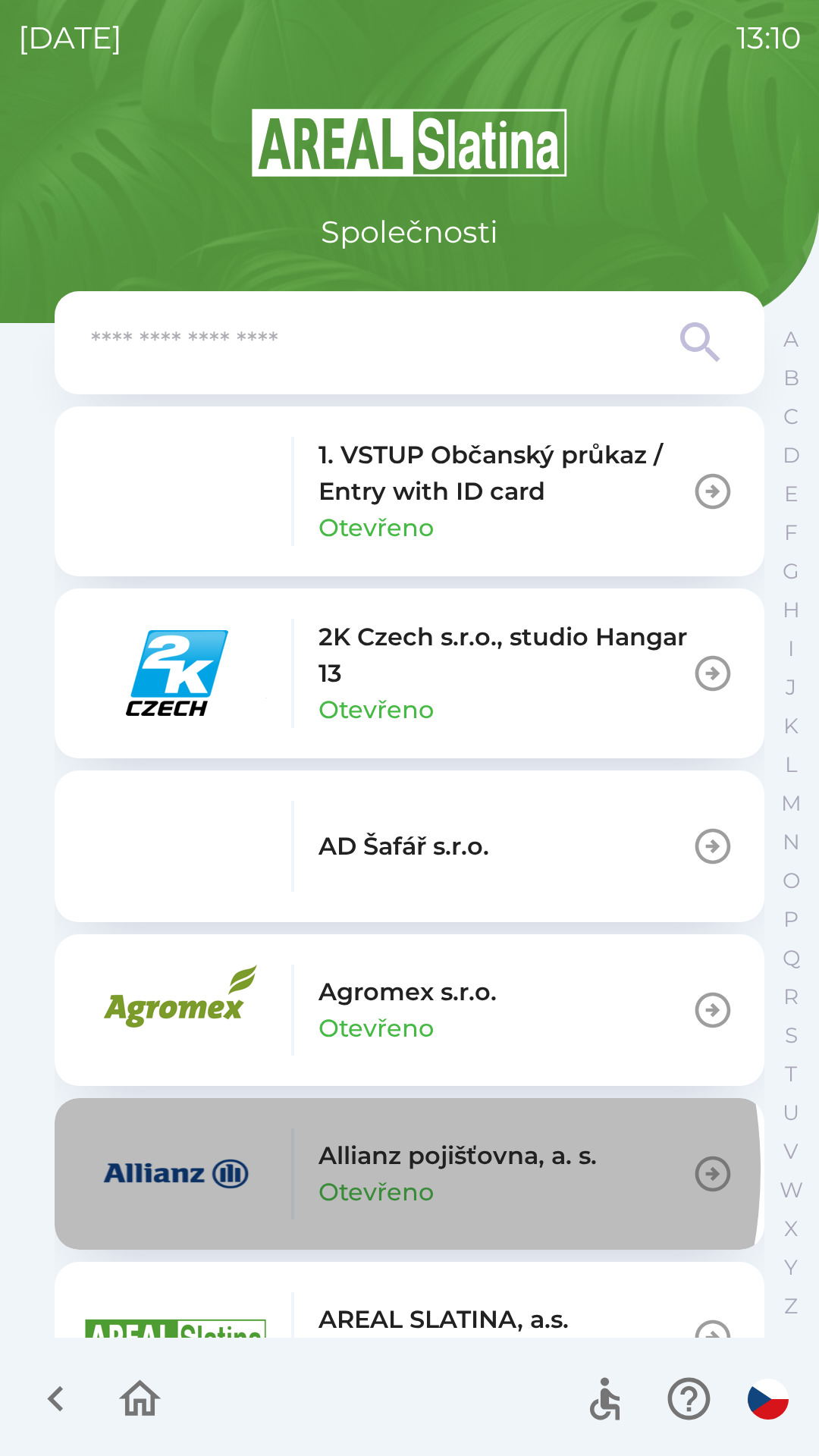
click at [306, 1170] on div "Allianz pojišťovna, a. s. Otevřeno" at bounding box center [340, 1174] width 512 height 91
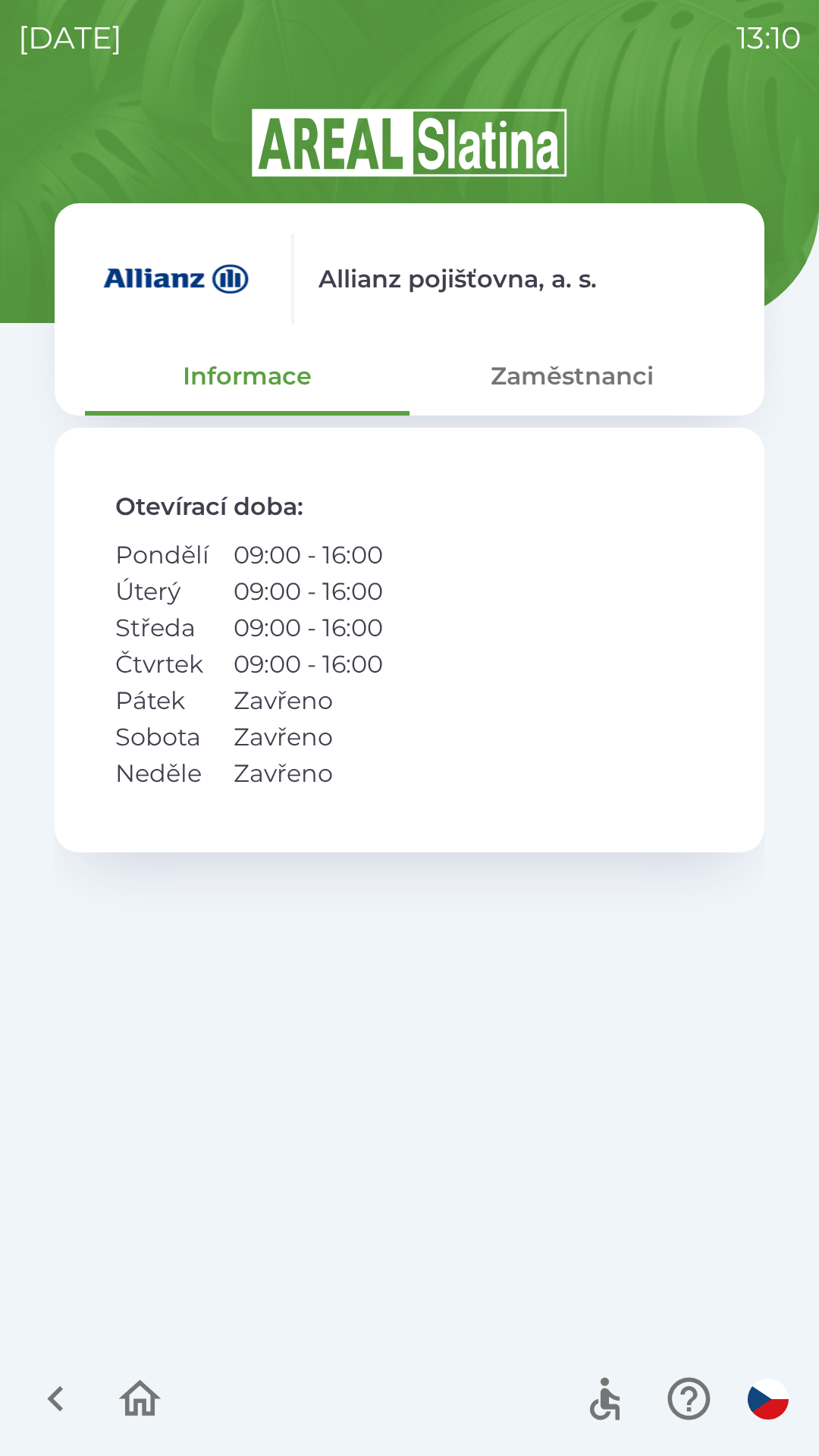
click at [588, 390] on button "Zaměstnanci" at bounding box center [572, 376] width 325 height 55
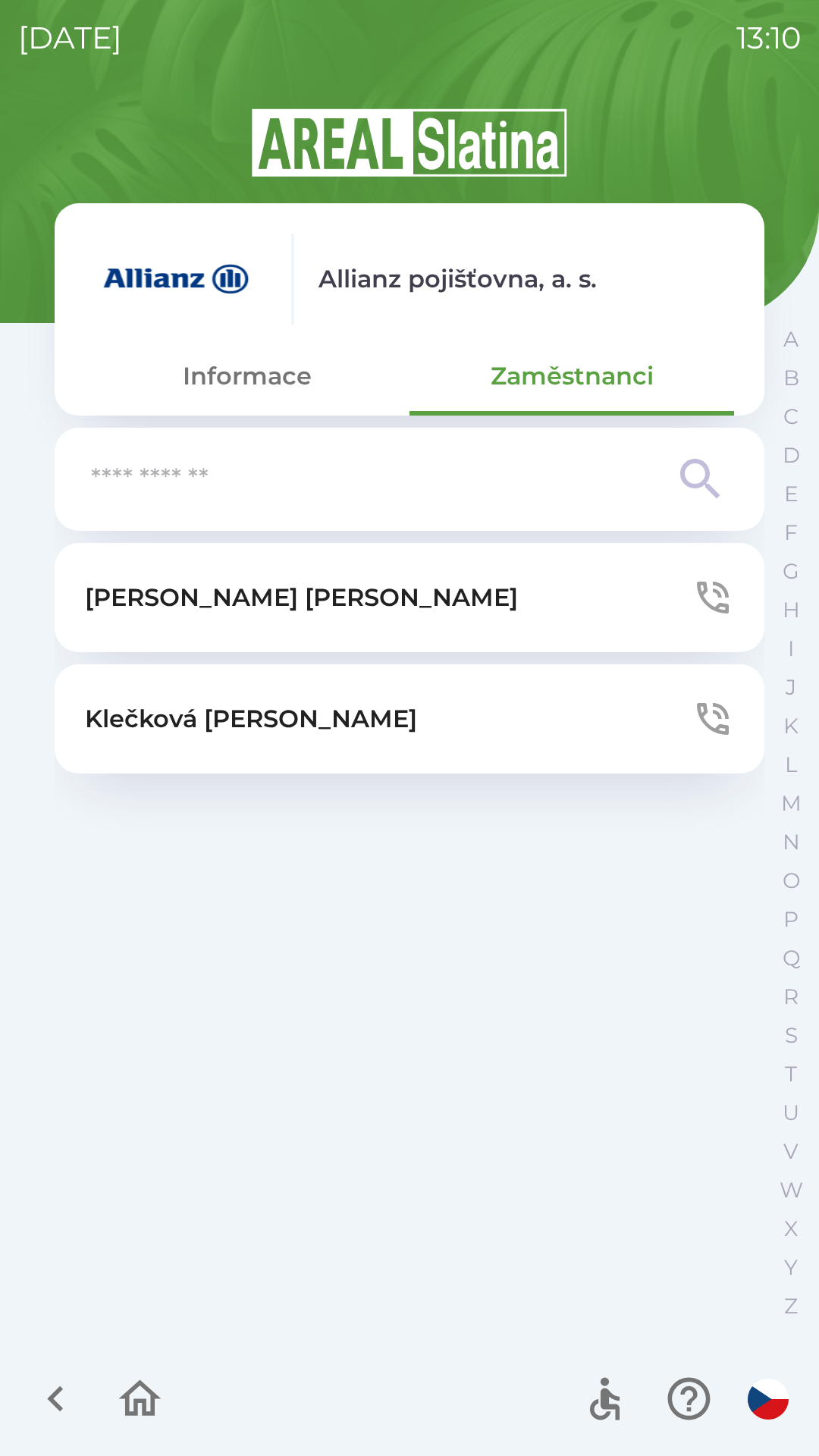
click at [348, 587] on button "[PERSON_NAME]" at bounding box center [410, 598] width 710 height 109
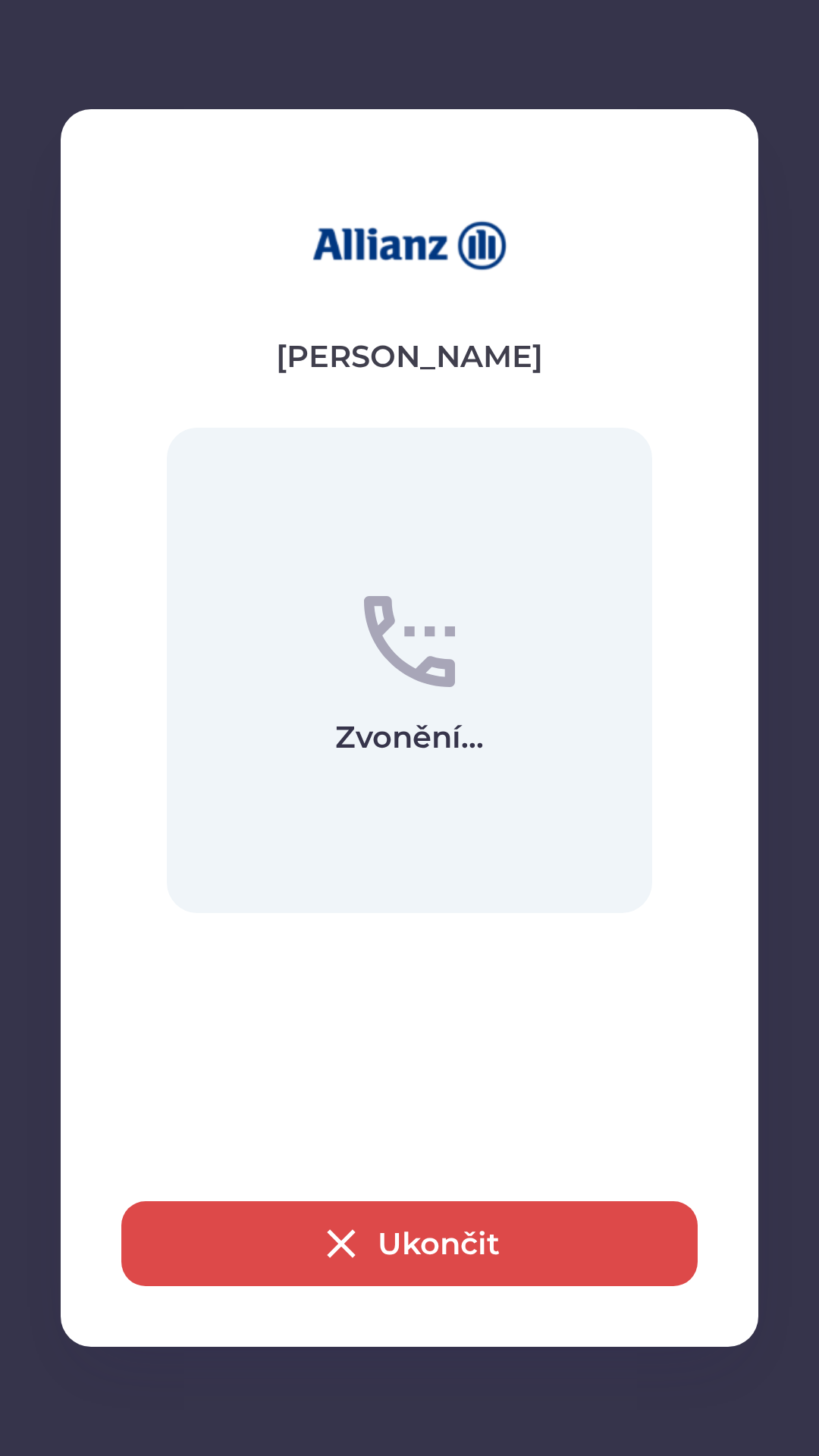
click at [510, 1223] on button "Ukončit" at bounding box center [410, 1243] width 576 height 85
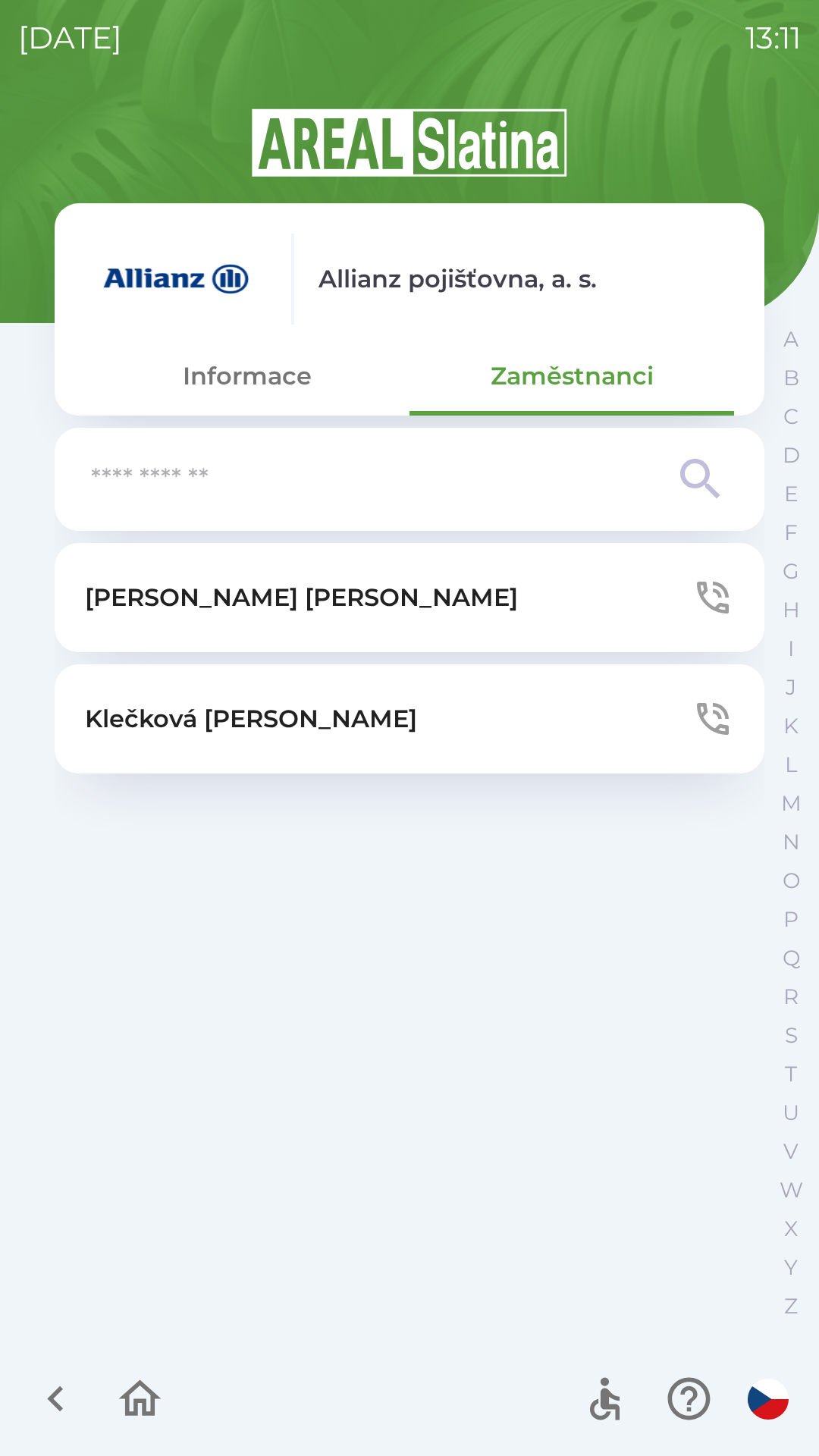
click at [476, 716] on button "[PERSON_NAME]" at bounding box center [410, 719] width 710 height 109
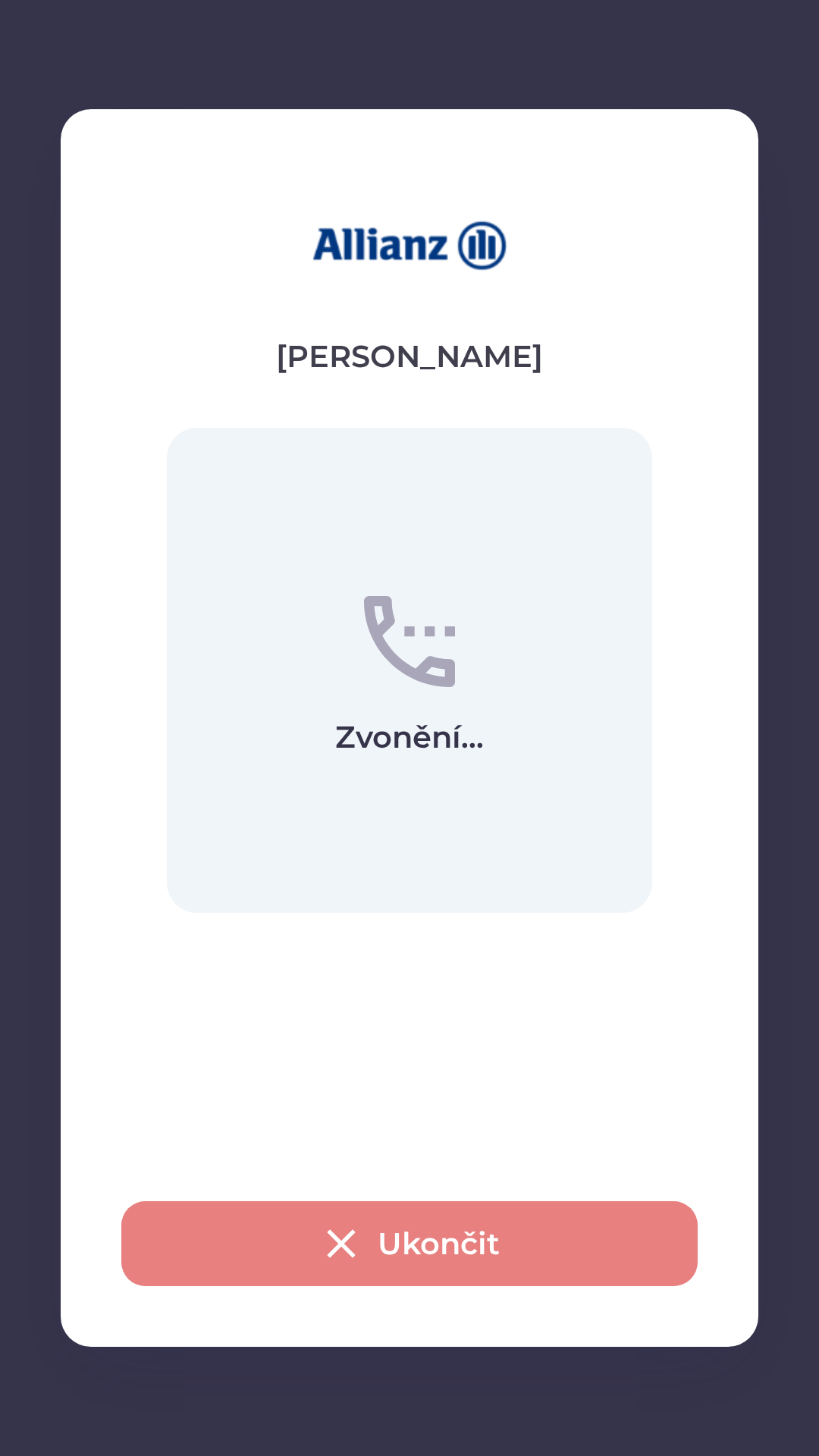
click at [509, 1269] on button "Ukončit" at bounding box center [410, 1243] width 576 height 85
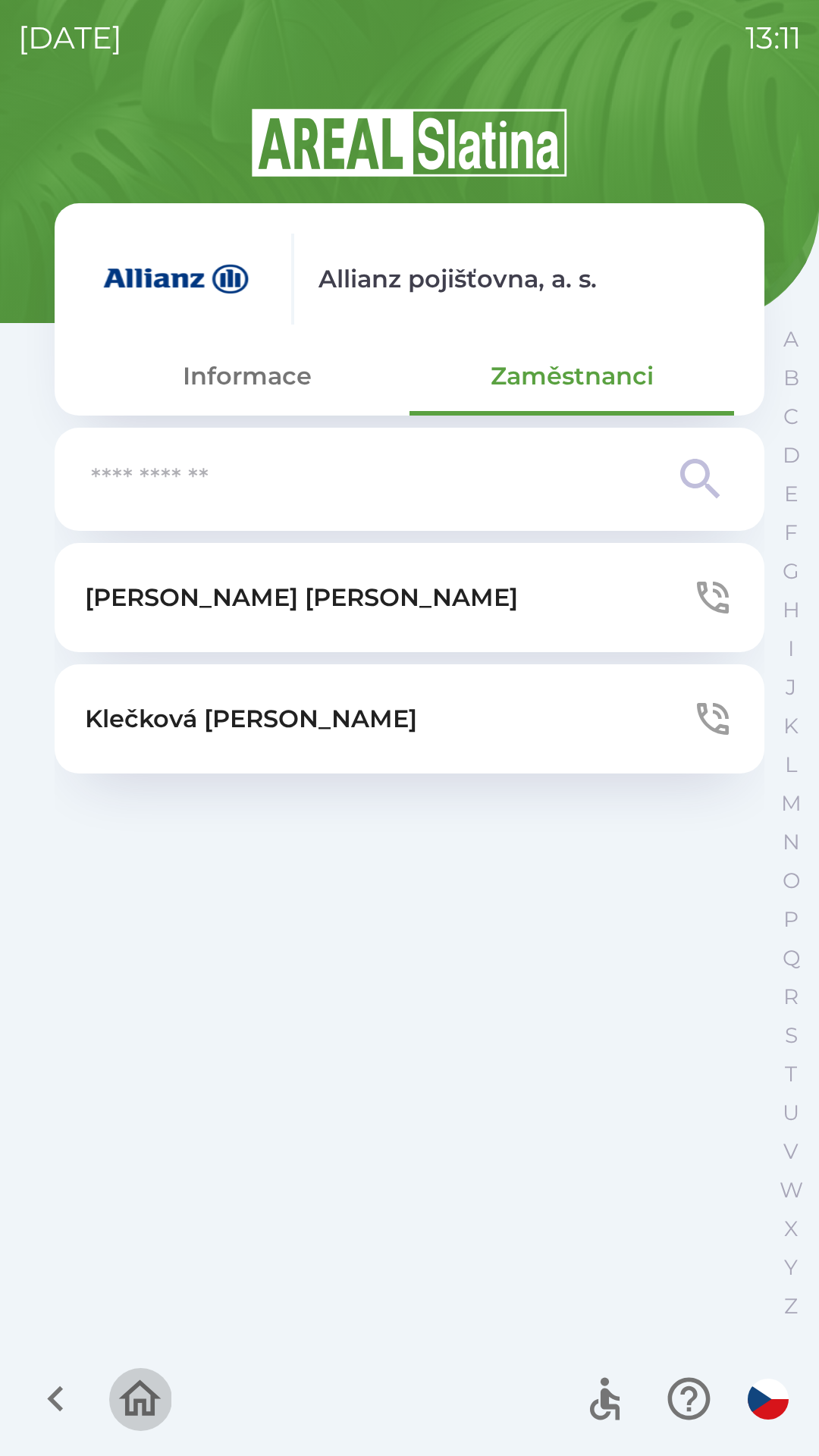
click at [135, 1399] on icon "button" at bounding box center [140, 1399] width 51 height 51
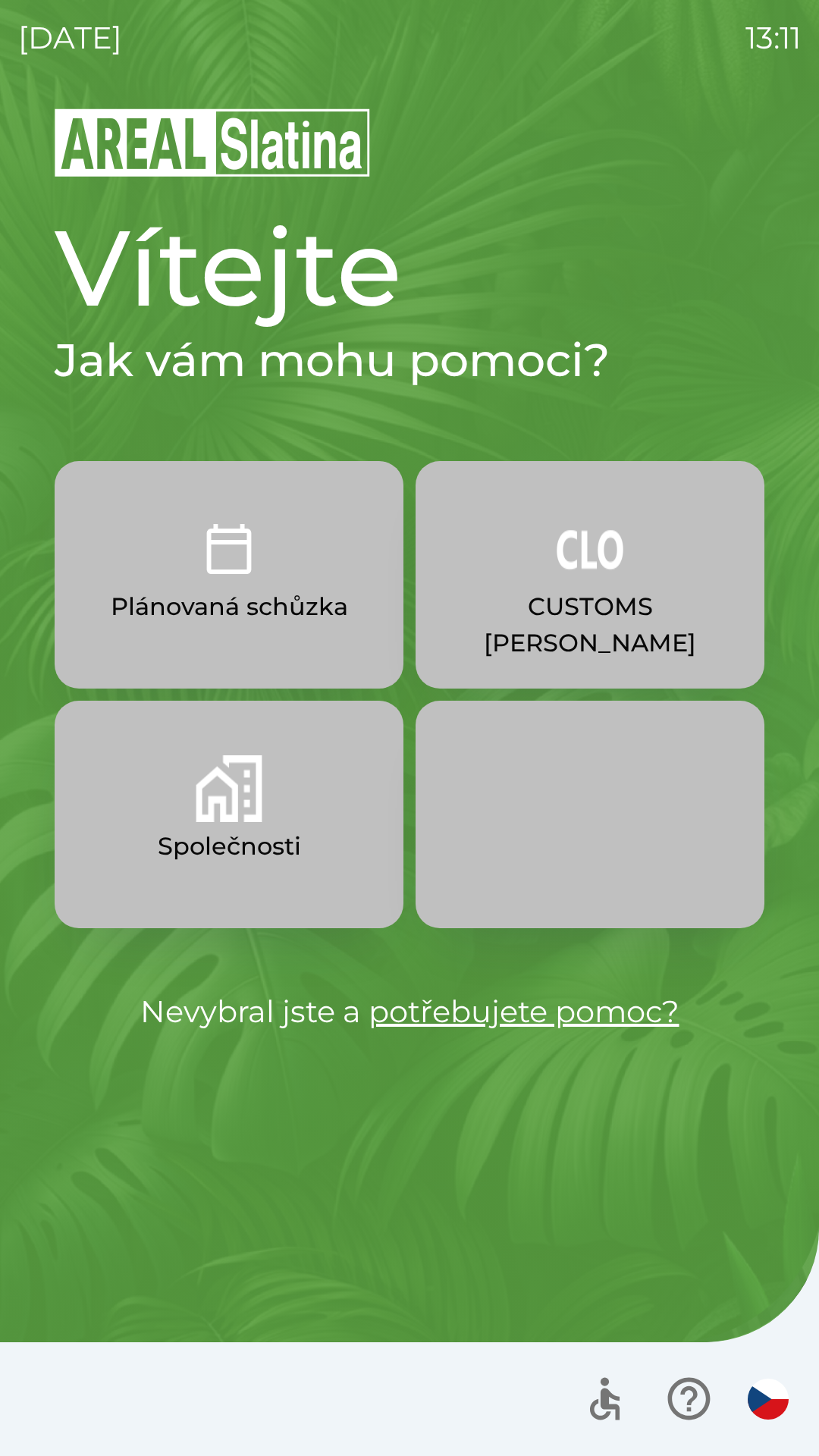
click at [334, 790] on button "Společnosti" at bounding box center [229, 814] width 348 height 227
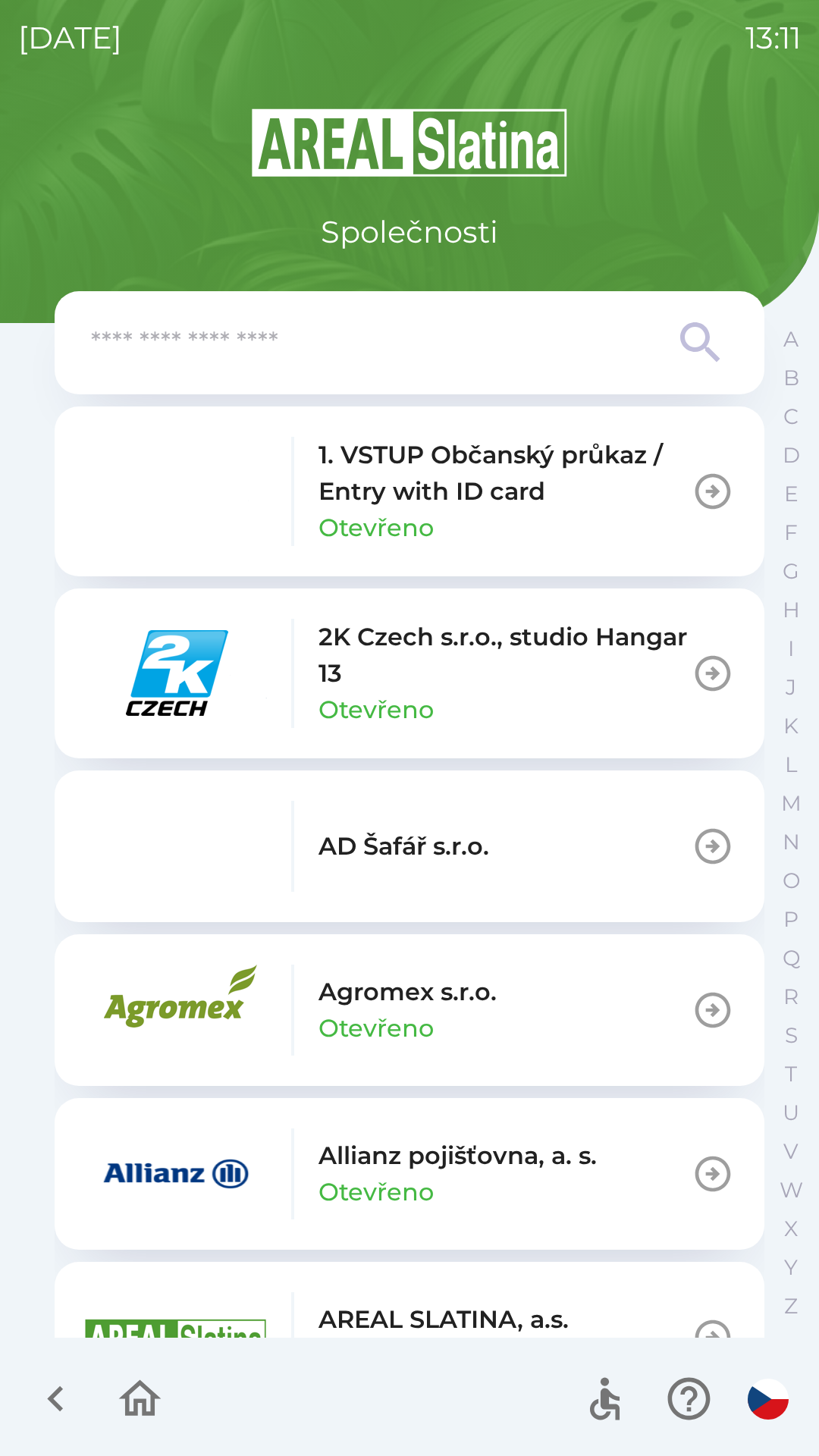
click at [180, 505] on img "button" at bounding box center [175, 492] width 181 height 91
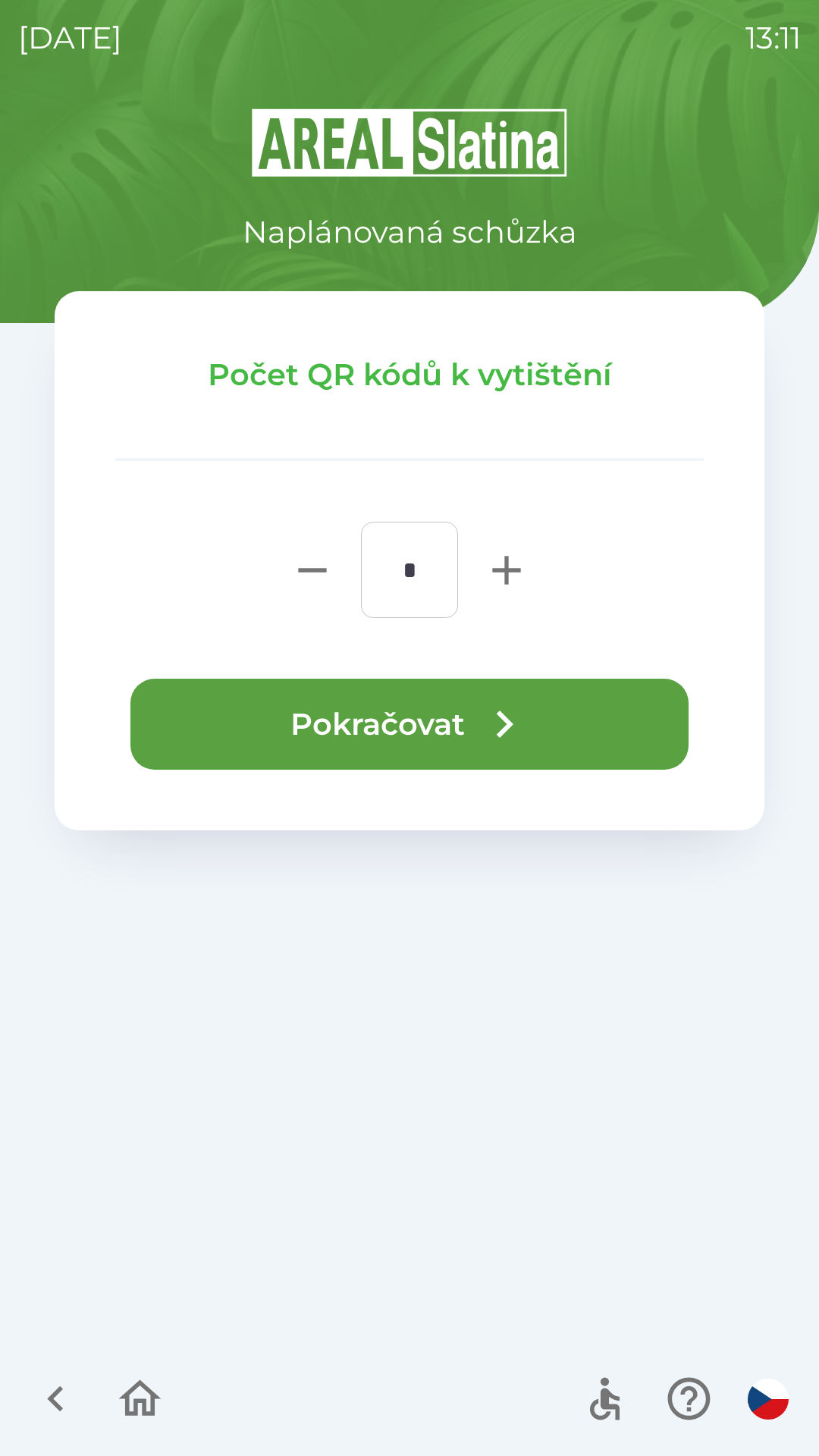
click at [428, 754] on button "Pokračovat" at bounding box center [410, 724] width 558 height 91
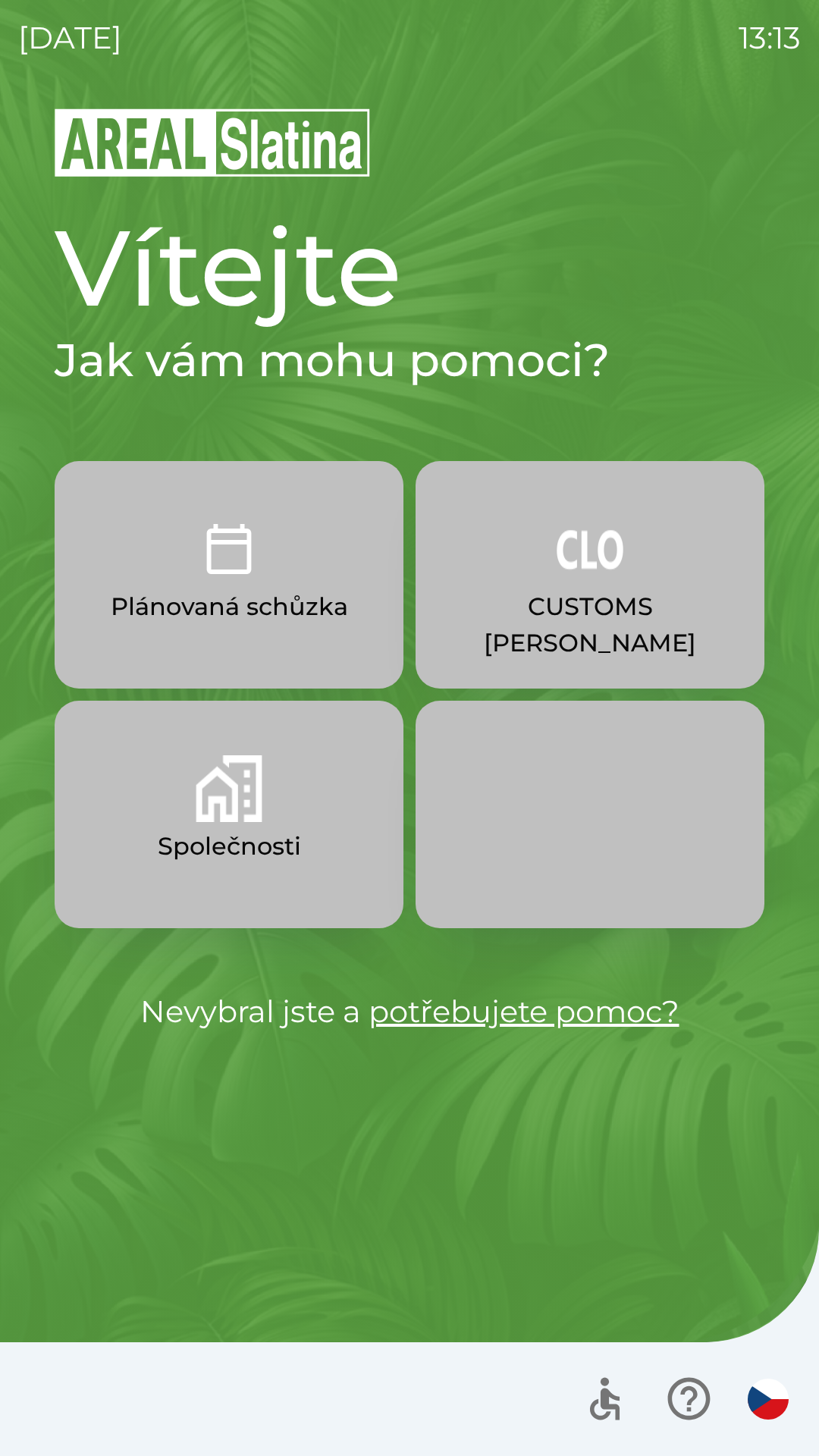
click at [227, 577] on img "button" at bounding box center [228, 548] width 67 height 67
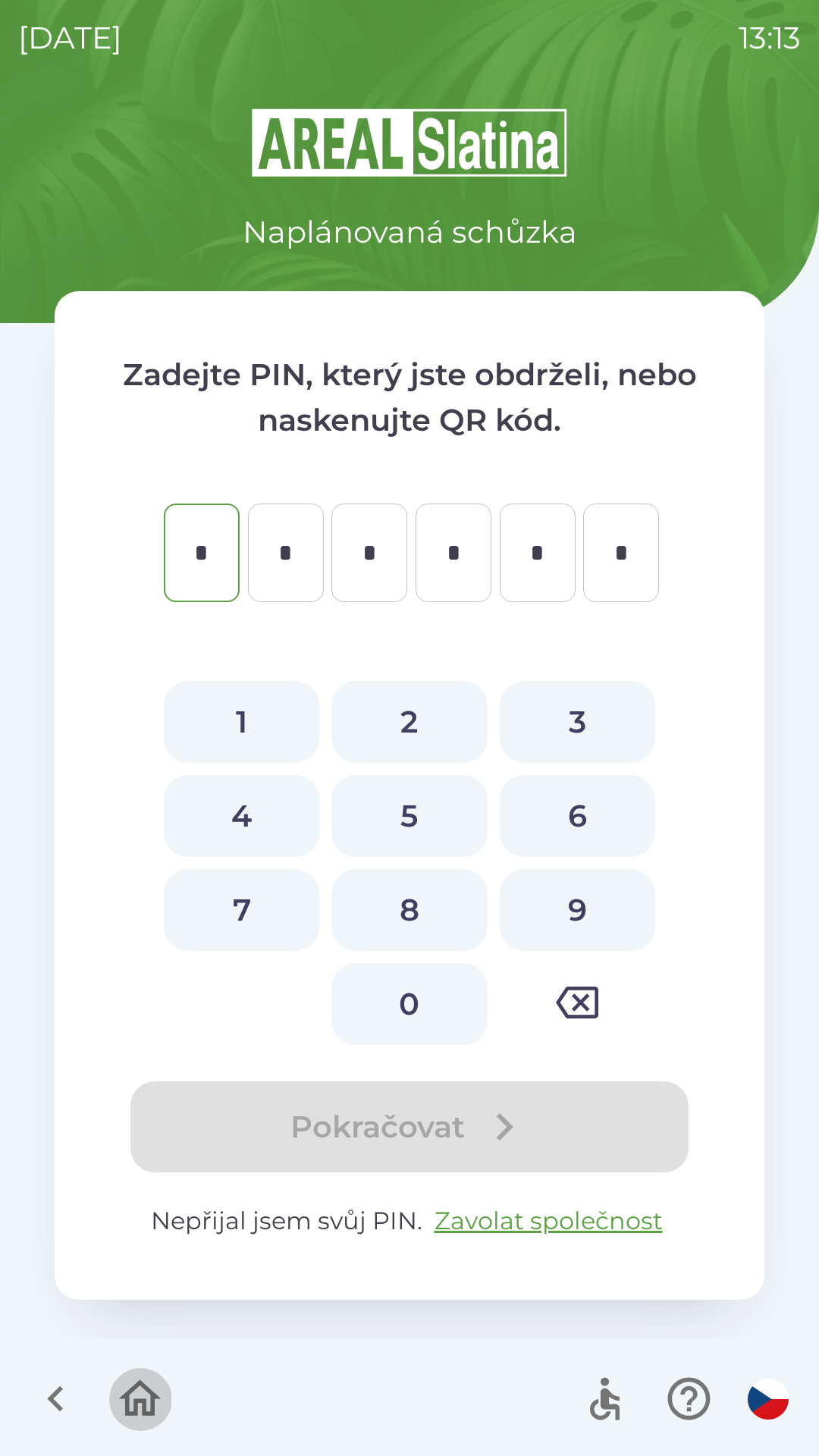
click at [133, 1399] on icon "button" at bounding box center [140, 1399] width 51 height 51
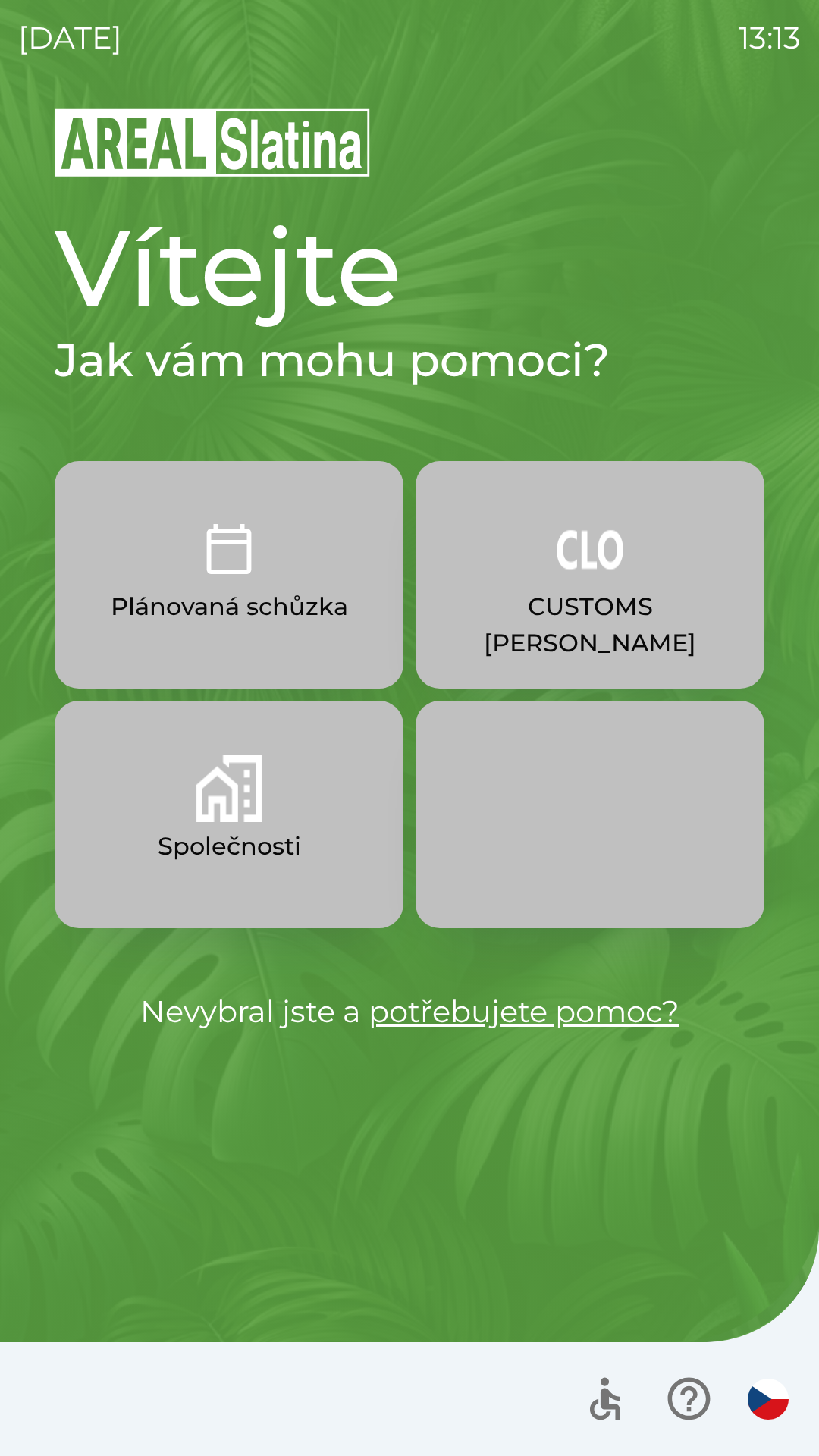
click at [278, 830] on p "Společnosti" at bounding box center [229, 847] width 143 height 36
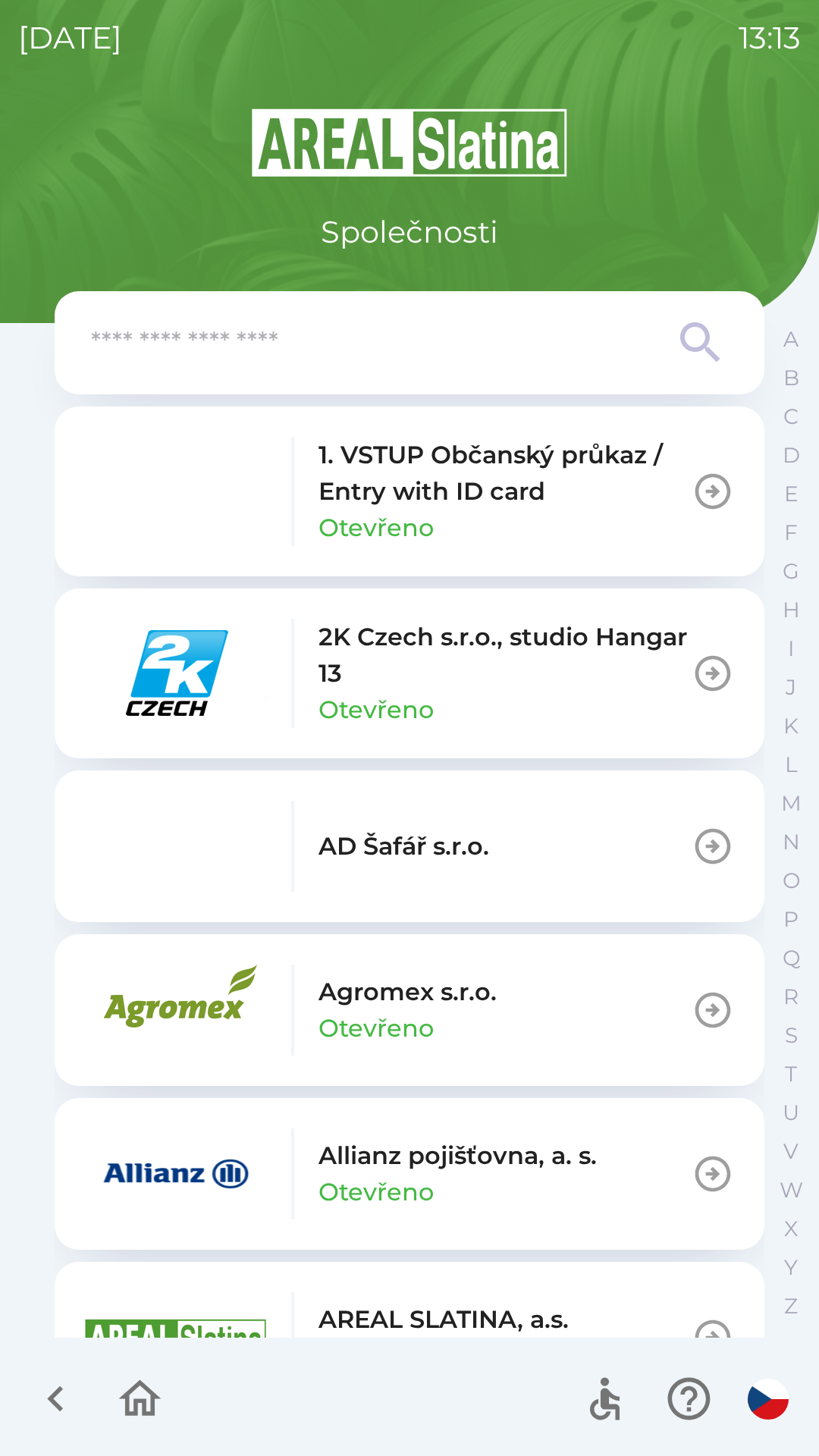
click at [433, 1203] on div "Allianz pojišťovna, a. s. Otevřeno" at bounding box center [457, 1174] width 278 height 73
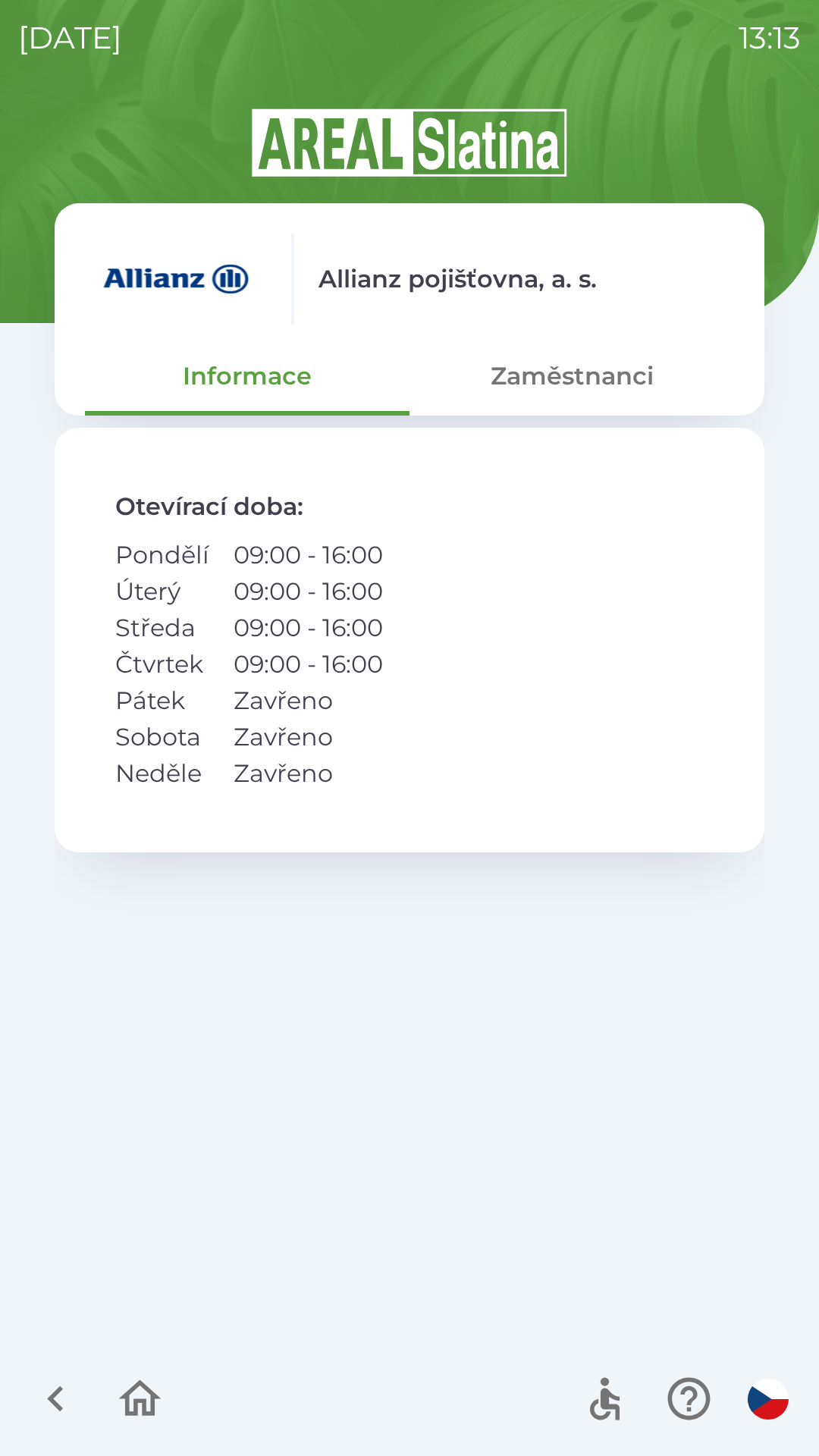
click at [600, 398] on button "Zaměstnanci" at bounding box center [572, 376] width 325 height 55
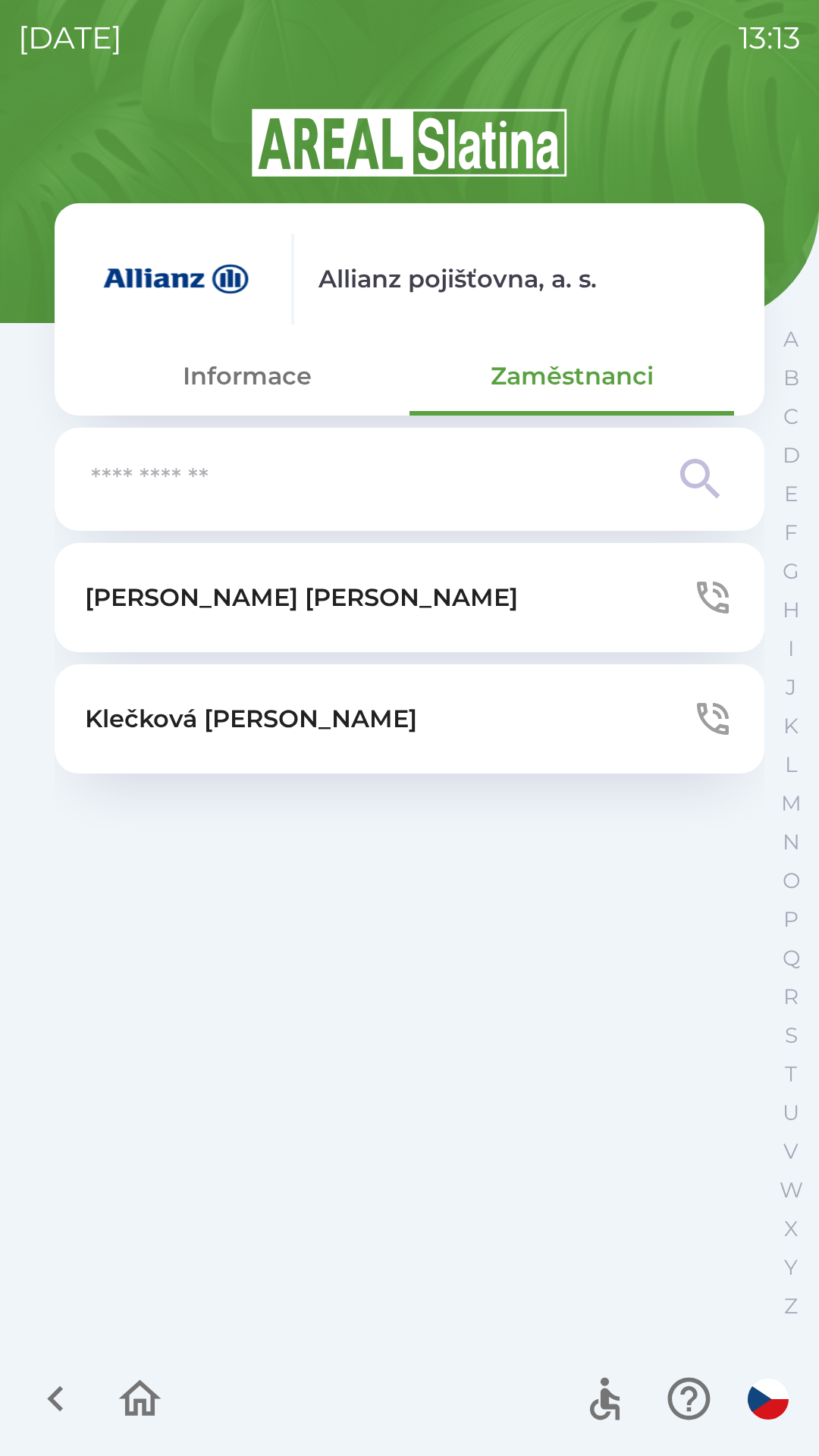
click at [411, 608] on button "[PERSON_NAME]" at bounding box center [410, 598] width 710 height 109
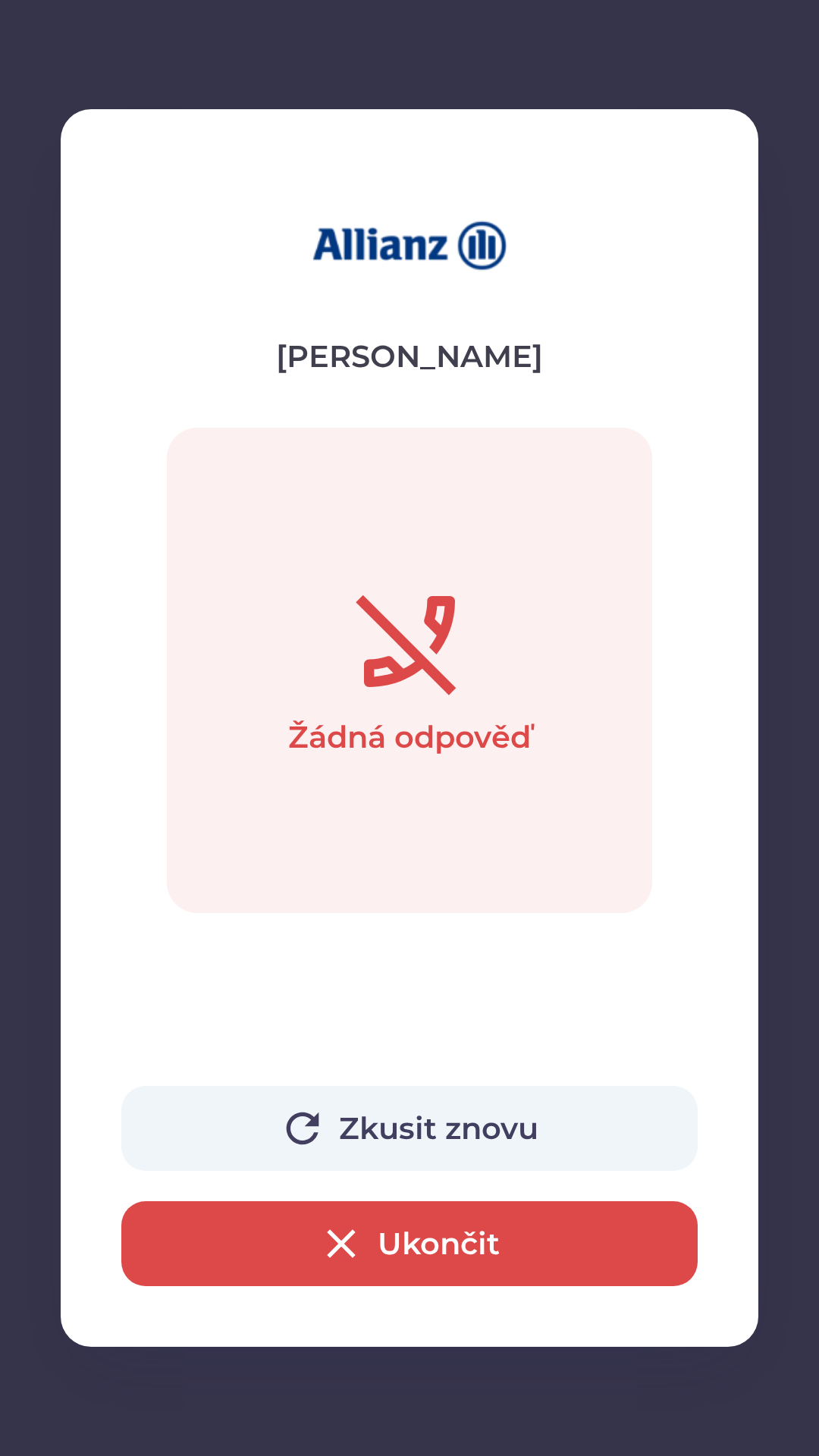
click at [310, 1127] on icon "button" at bounding box center [302, 1128] width 48 height 48
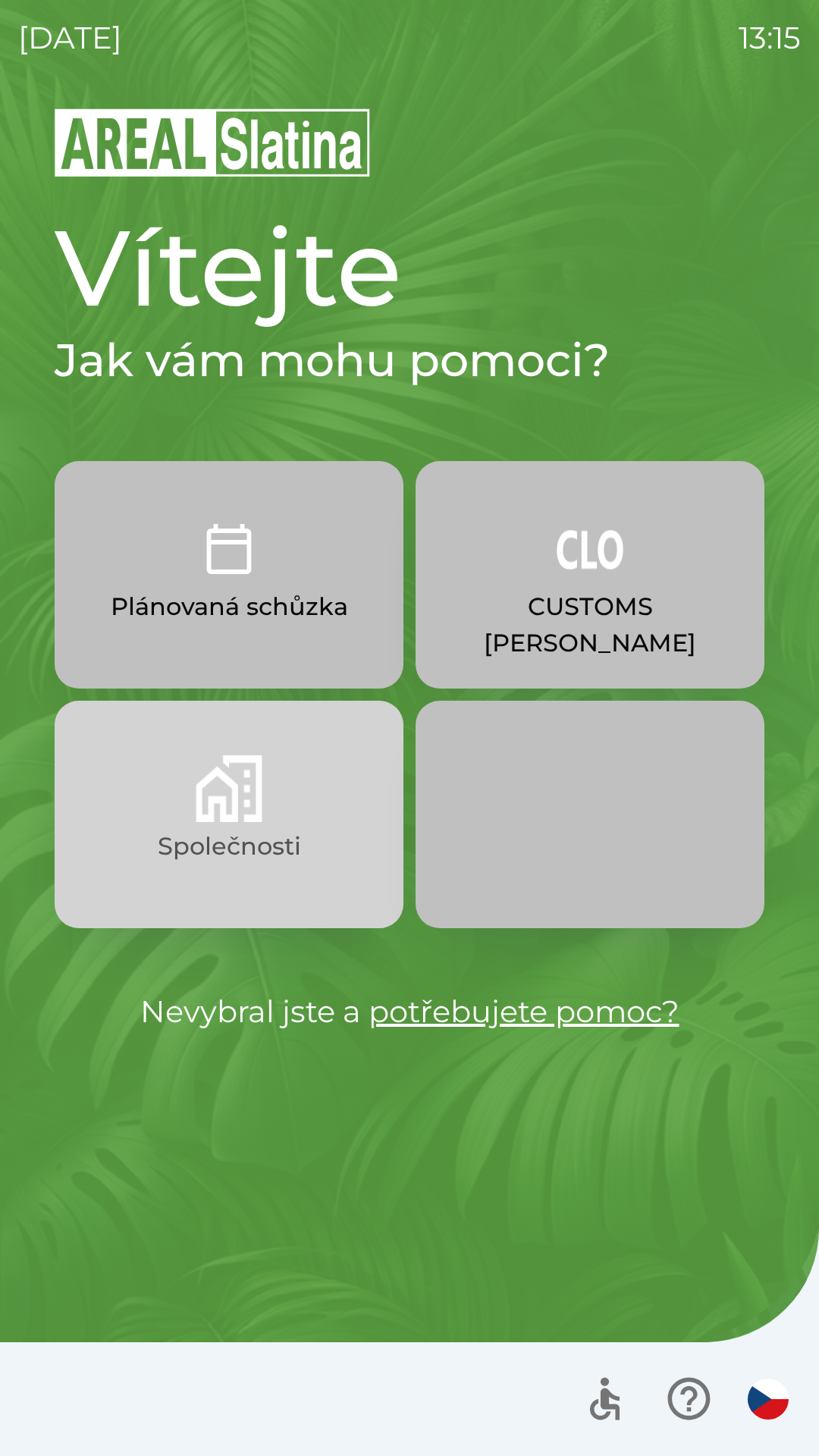
click at [274, 837] on p "Společnosti" at bounding box center [229, 847] width 143 height 36
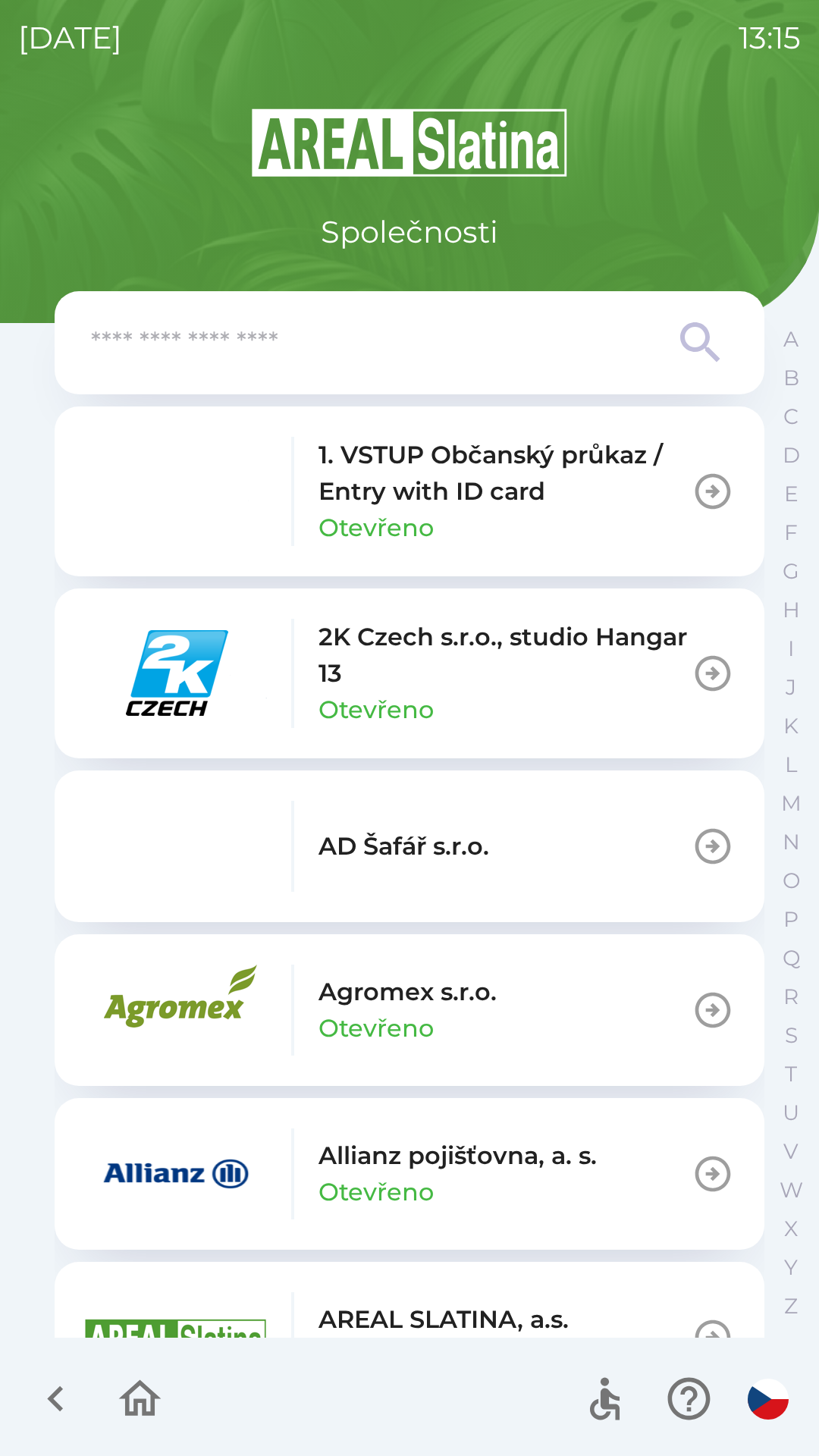
click at [503, 1211] on div "Allianz pojišťovna, a. s. Otevřeno" at bounding box center [340, 1174] width 512 height 91
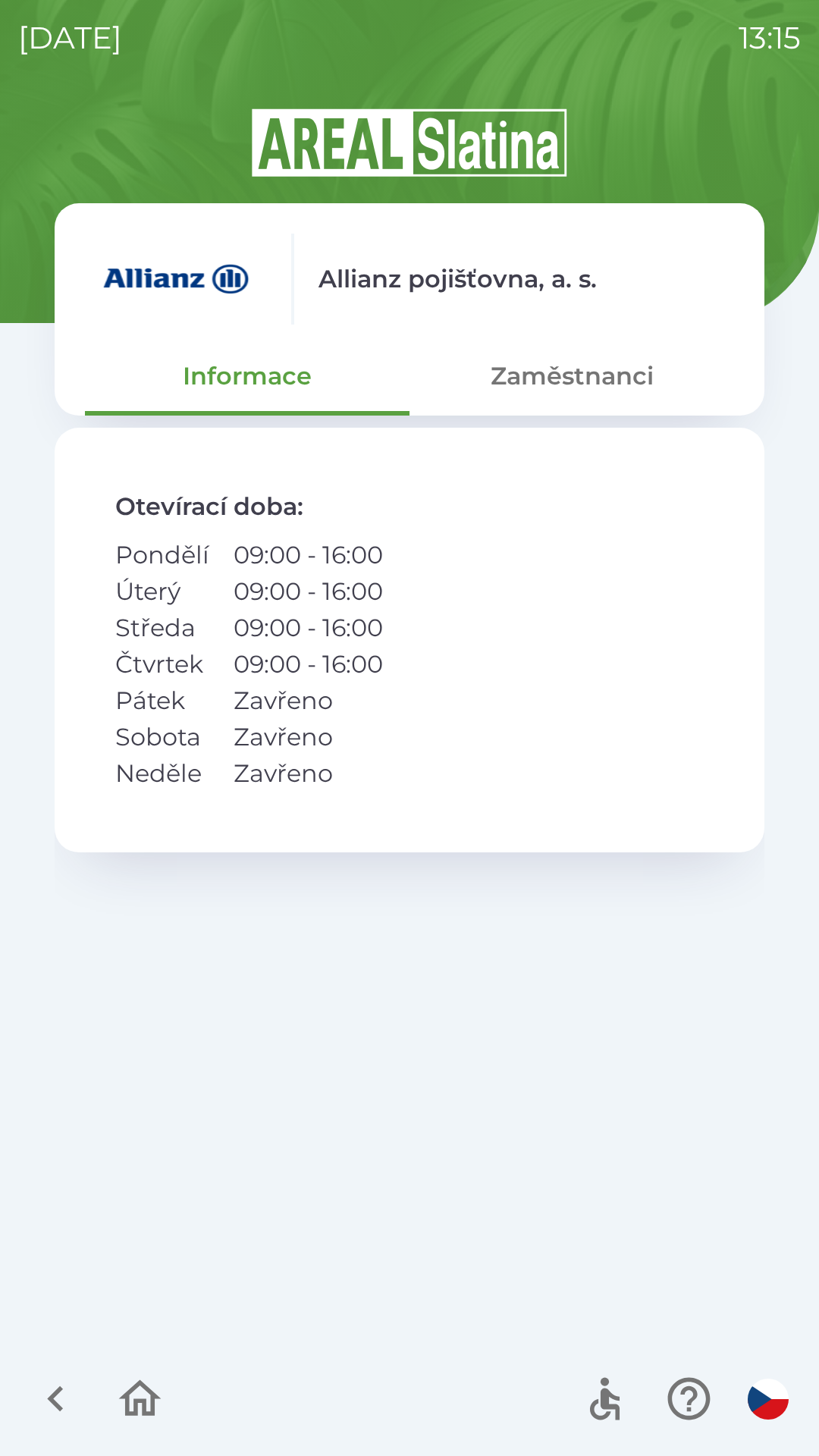
click at [569, 390] on button "Zaměstnanci" at bounding box center [572, 376] width 325 height 55
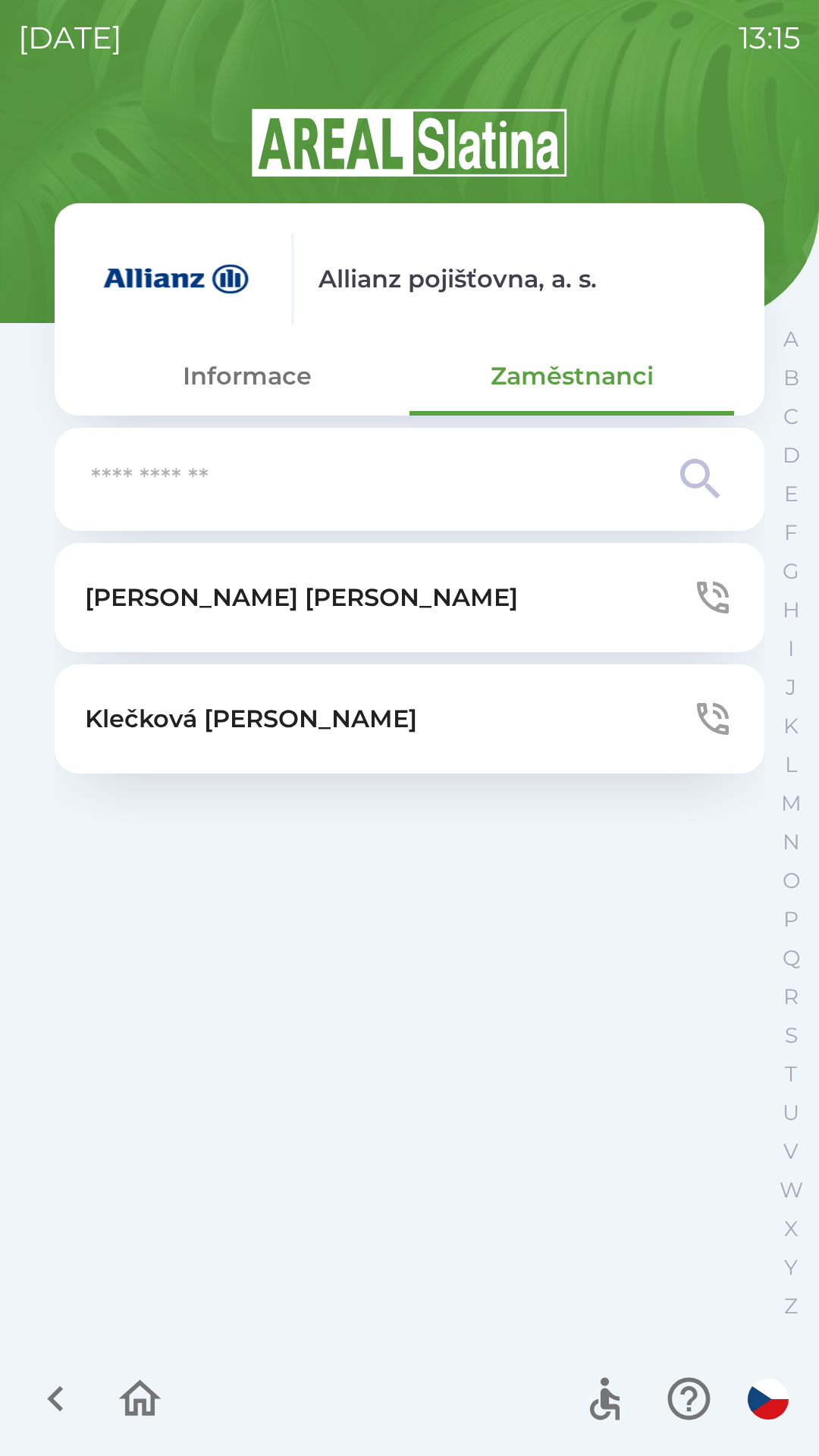
click at [420, 608] on button "[PERSON_NAME]" at bounding box center [410, 598] width 710 height 109
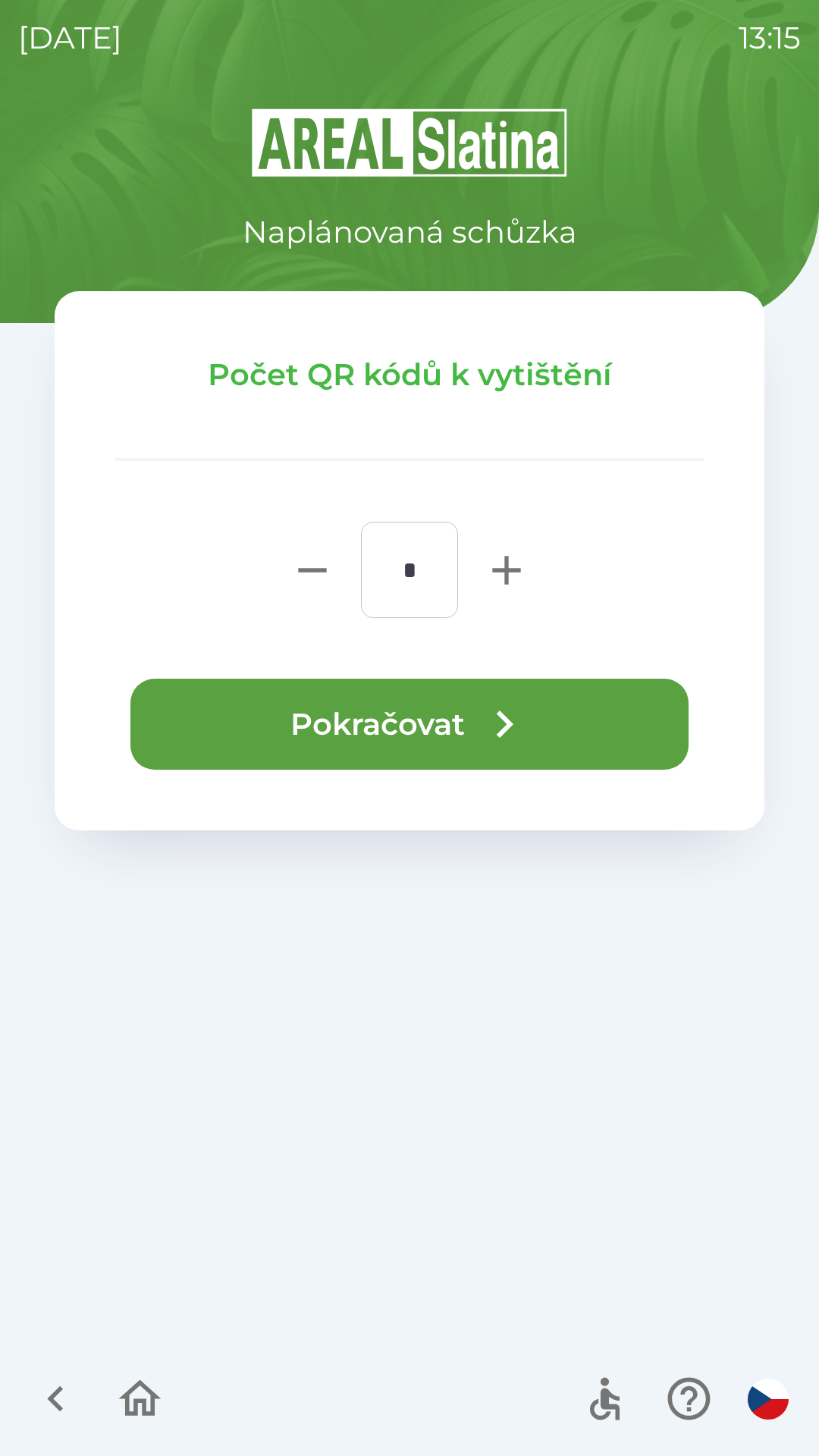
click at [494, 725] on icon "button" at bounding box center [504, 724] width 55 height 55
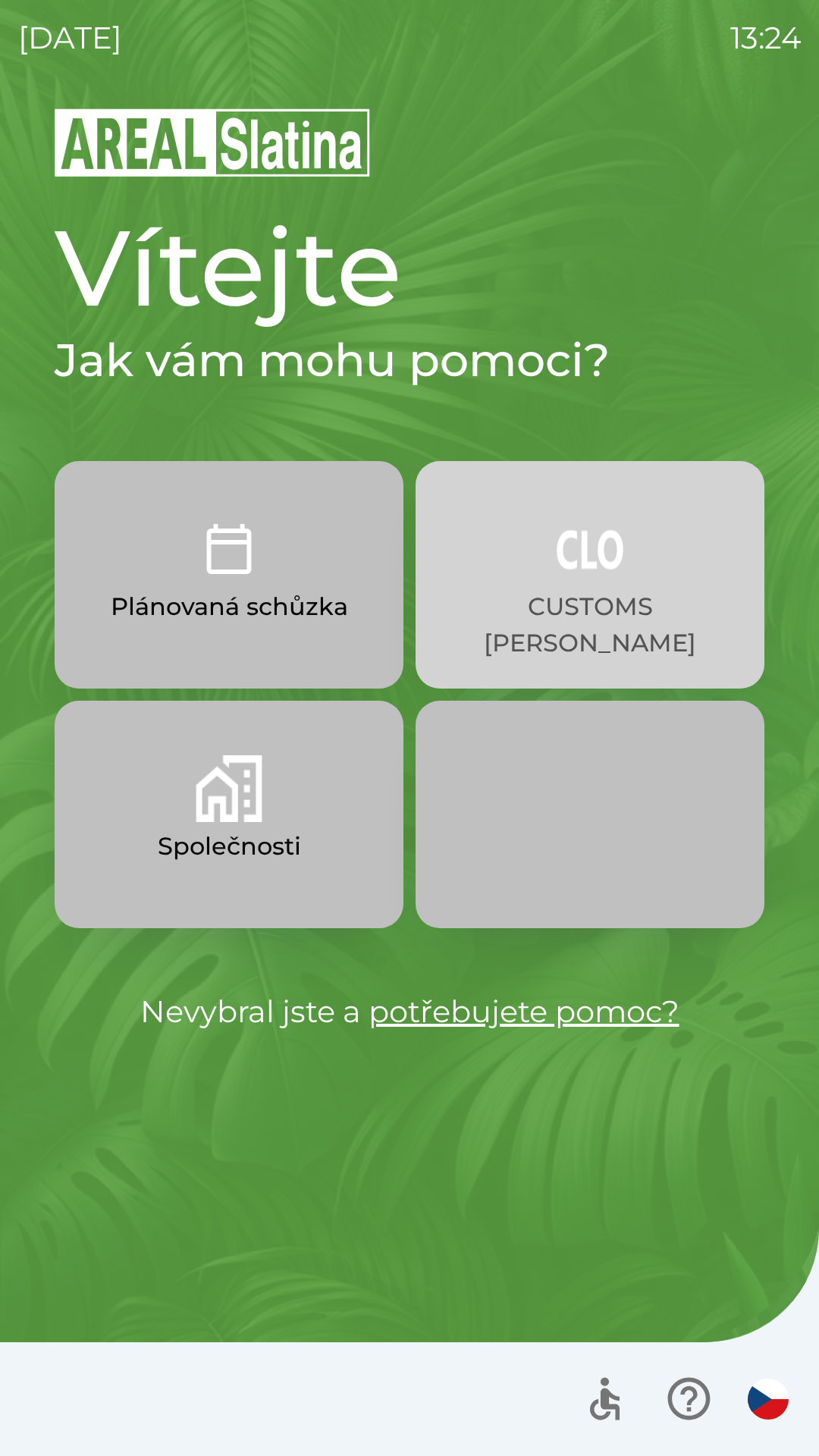
click at [619, 583] on button "CUSTOMS [PERSON_NAME]" at bounding box center [590, 574] width 348 height 227
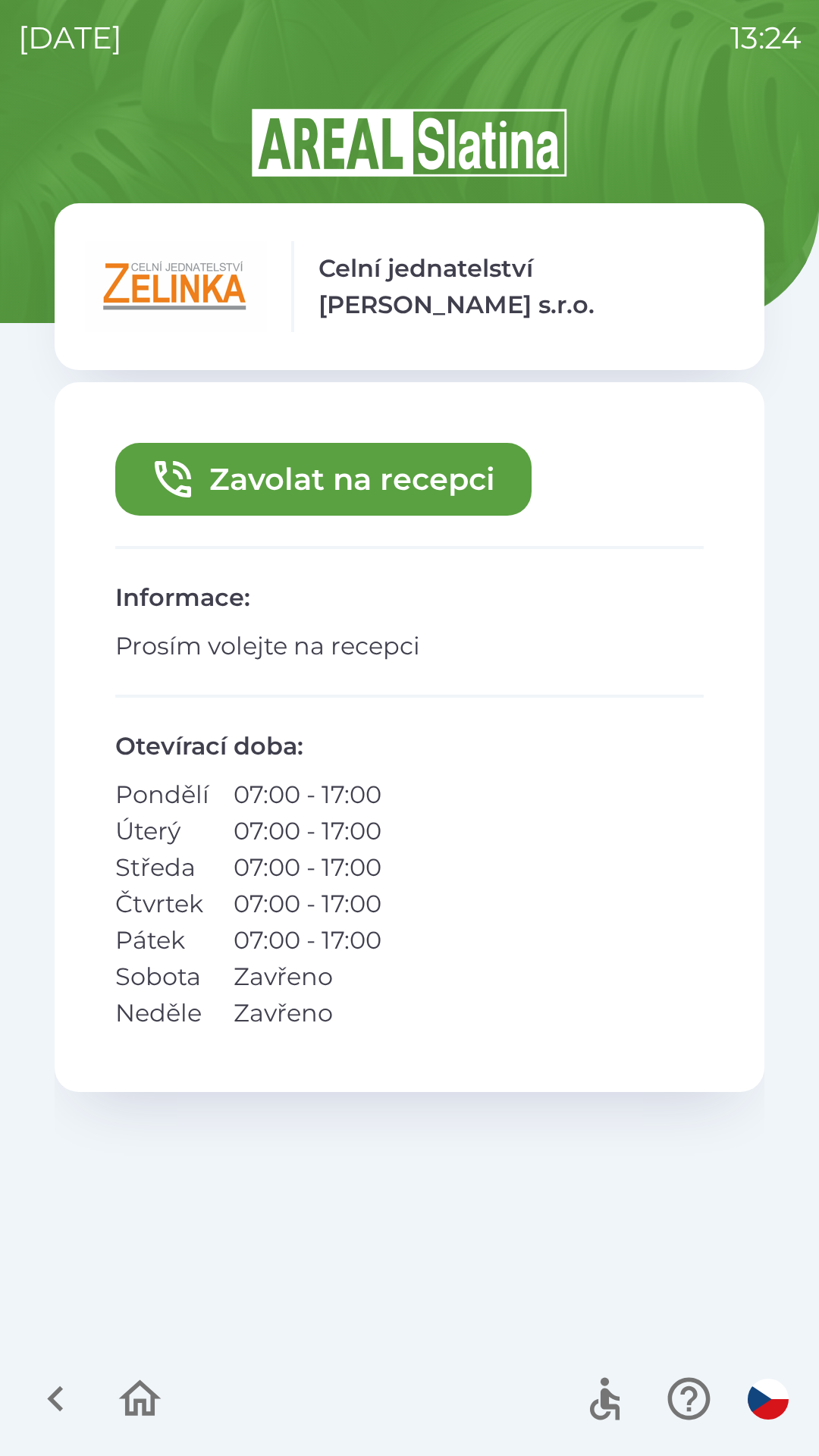
click at [338, 484] on button "Zavolat na recepci" at bounding box center [323, 479] width 416 height 73
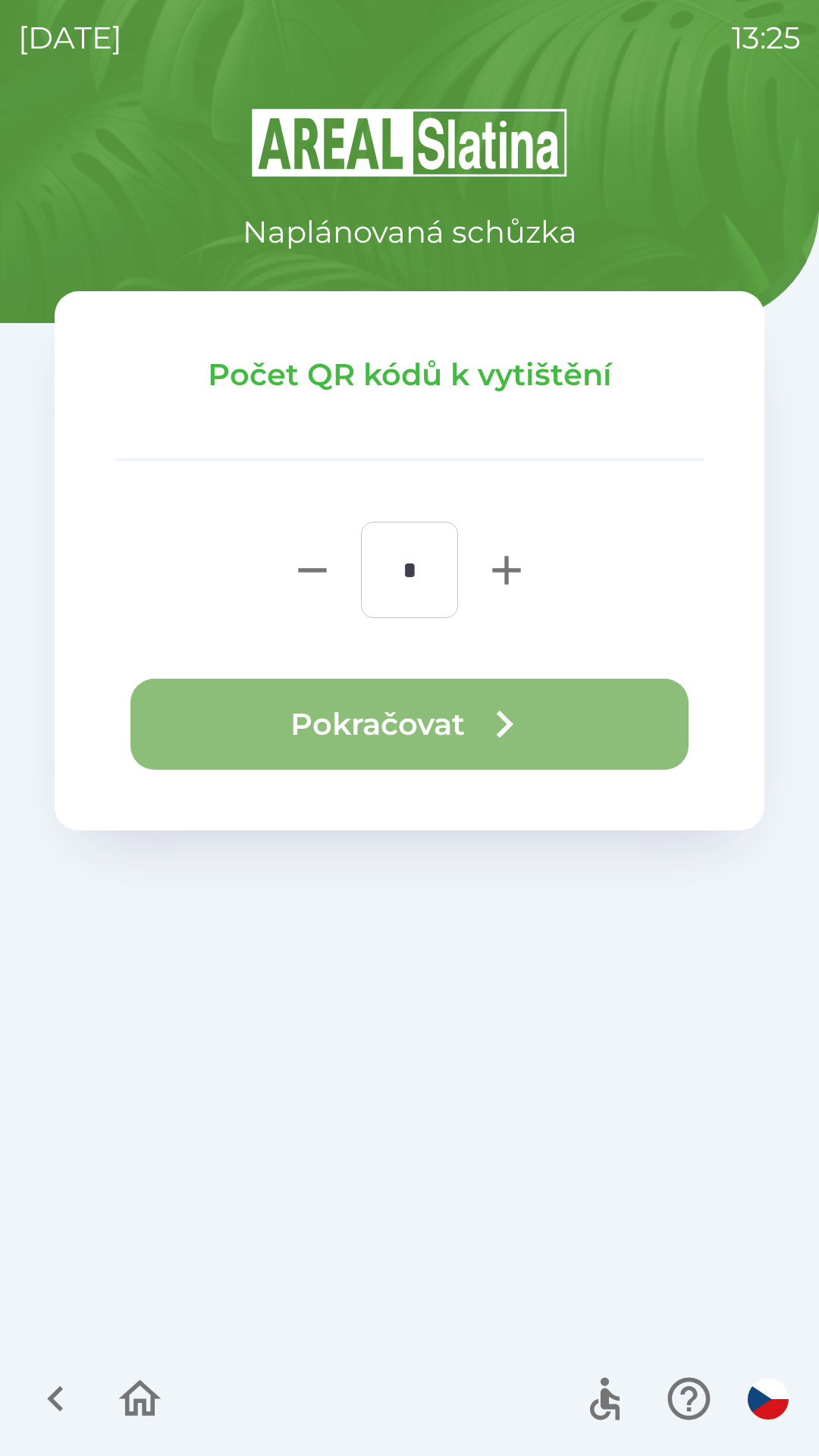
click at [480, 712] on icon "button" at bounding box center [504, 724] width 55 height 55
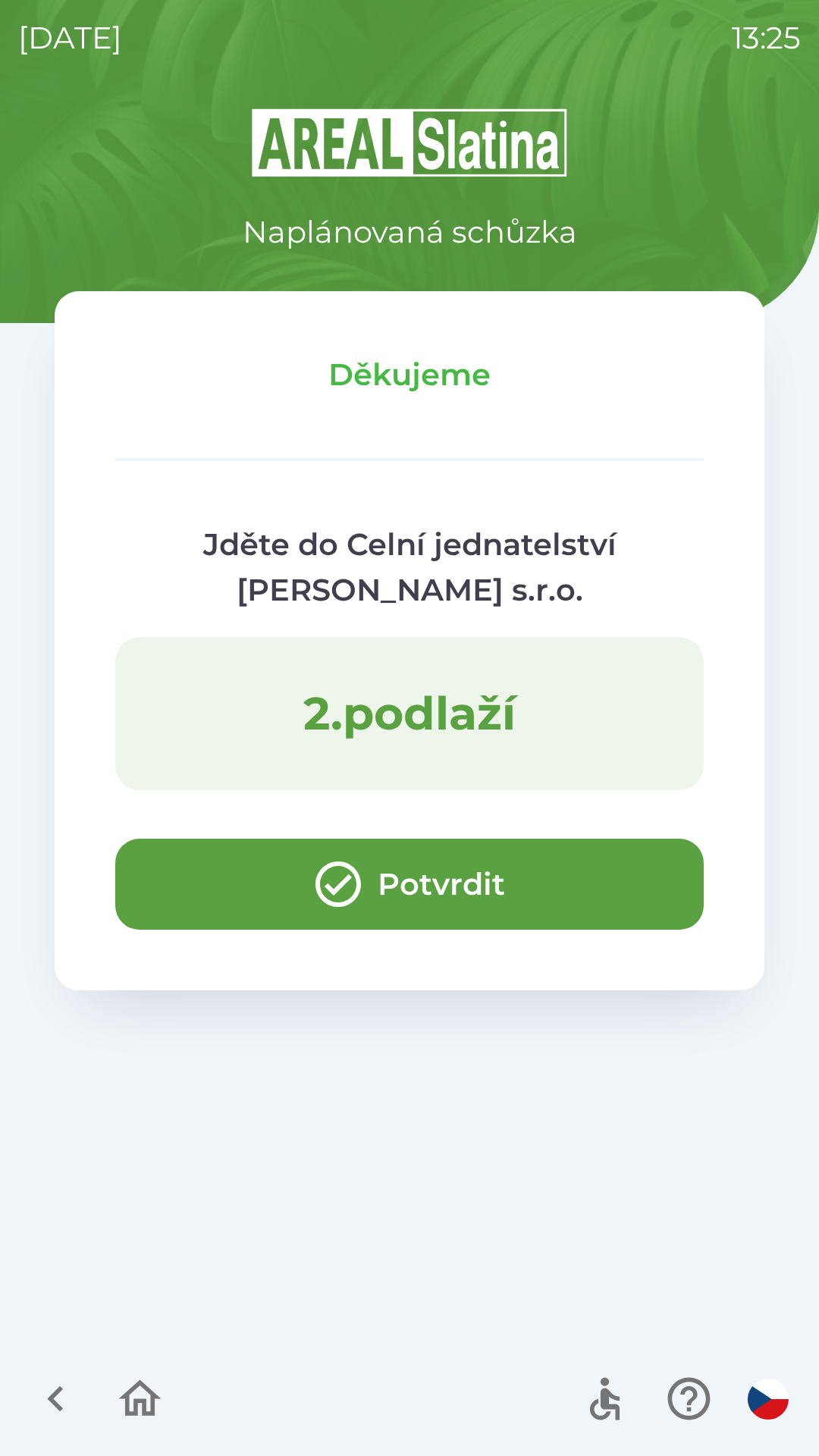
click at [652, 892] on button "Potvrdit" at bounding box center [409, 884] width 588 height 91
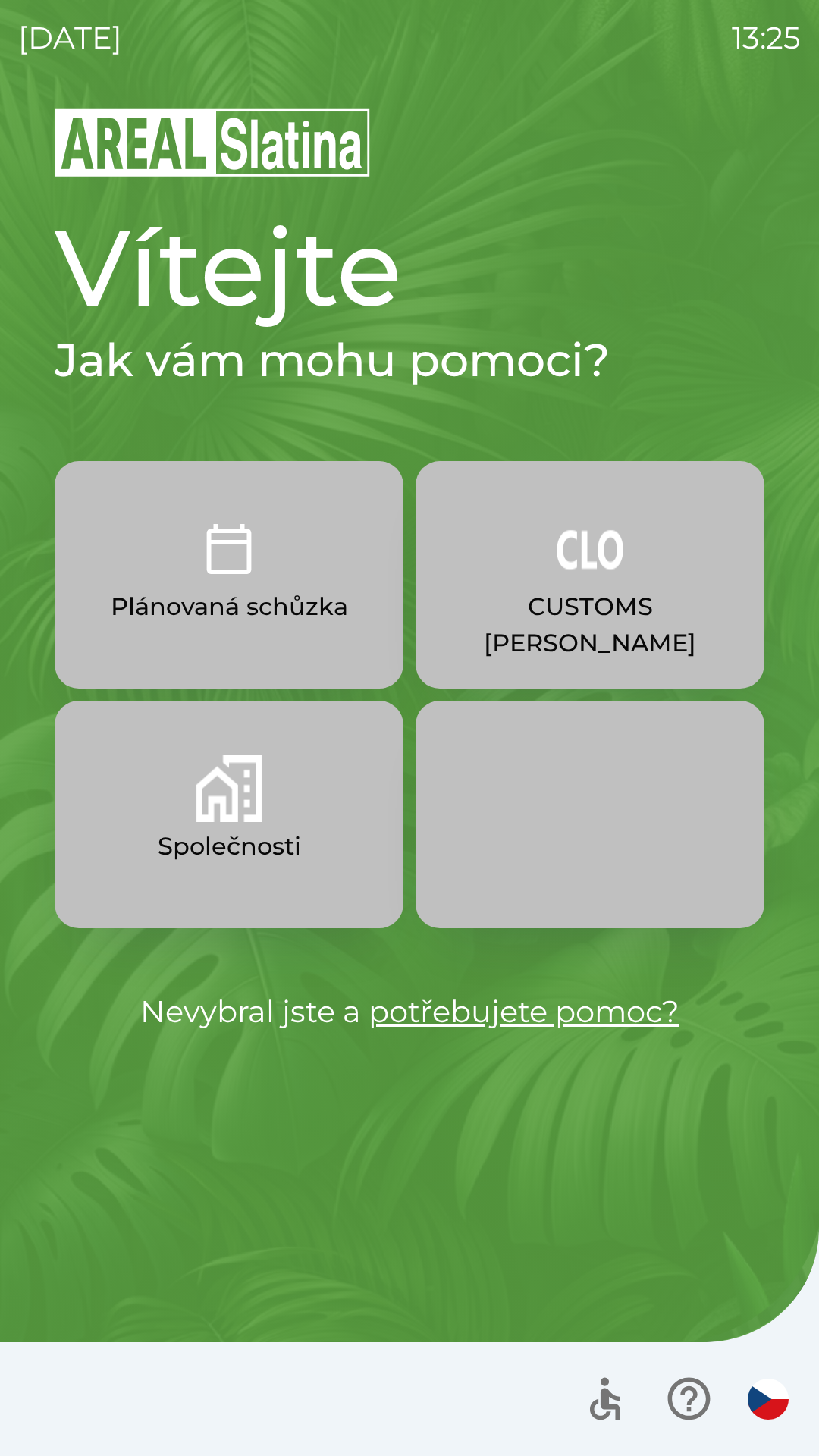
click at [291, 833] on p "Společnosti" at bounding box center [229, 847] width 143 height 36
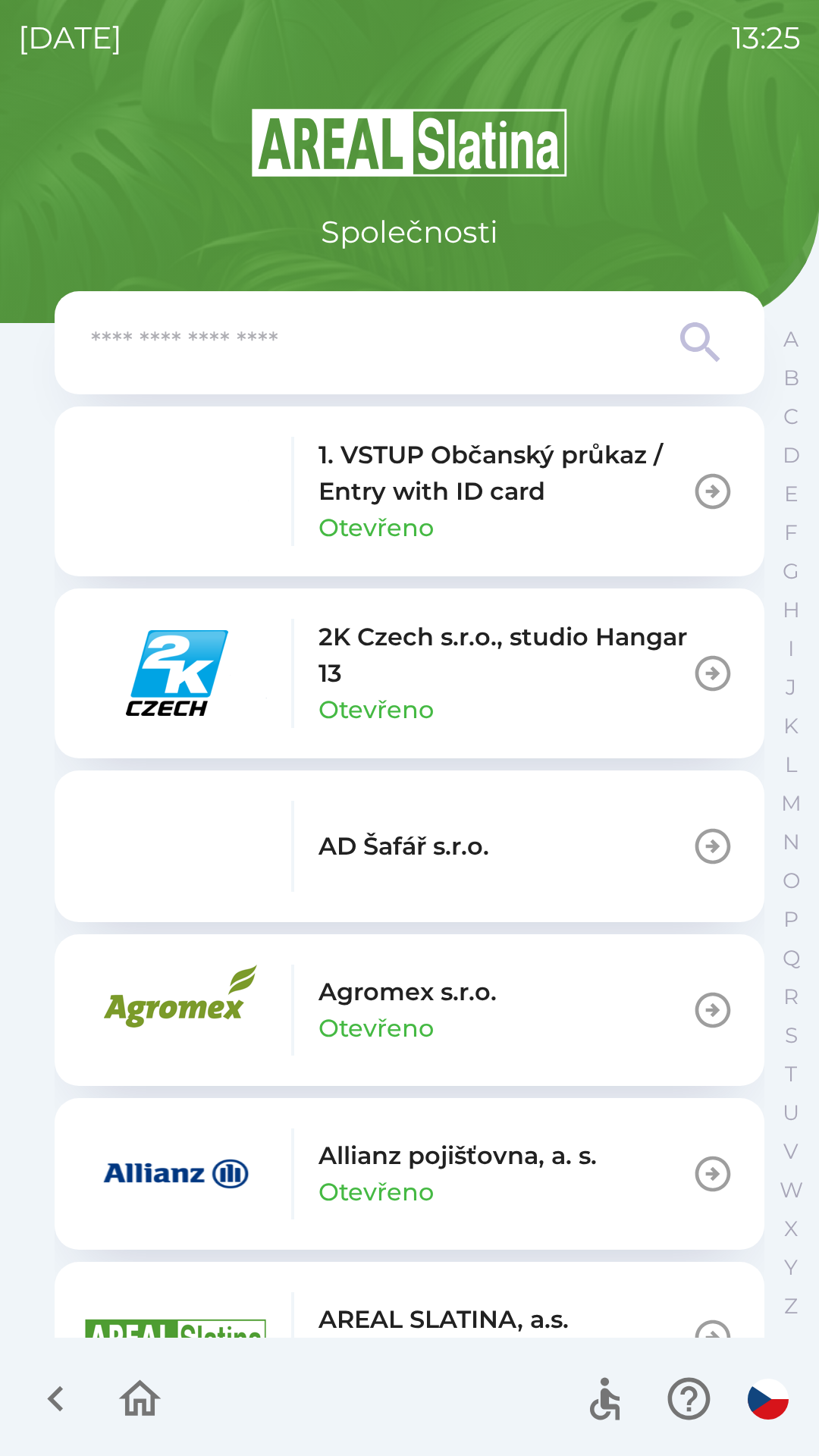
click at [400, 1189] on p "Otevřeno" at bounding box center [376, 1192] width 115 height 36
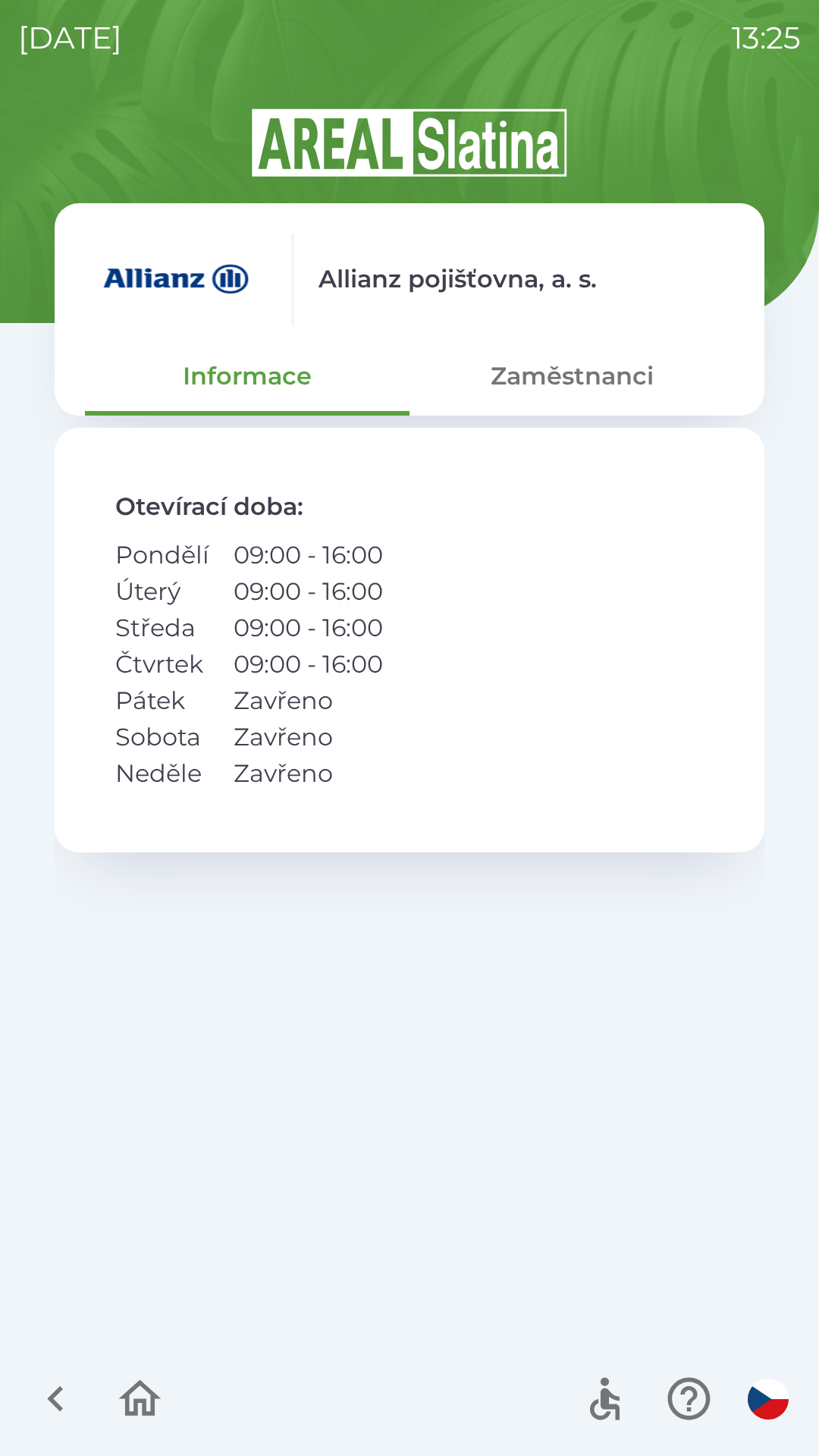
click at [573, 382] on button "Zaměstnanci" at bounding box center [572, 376] width 325 height 55
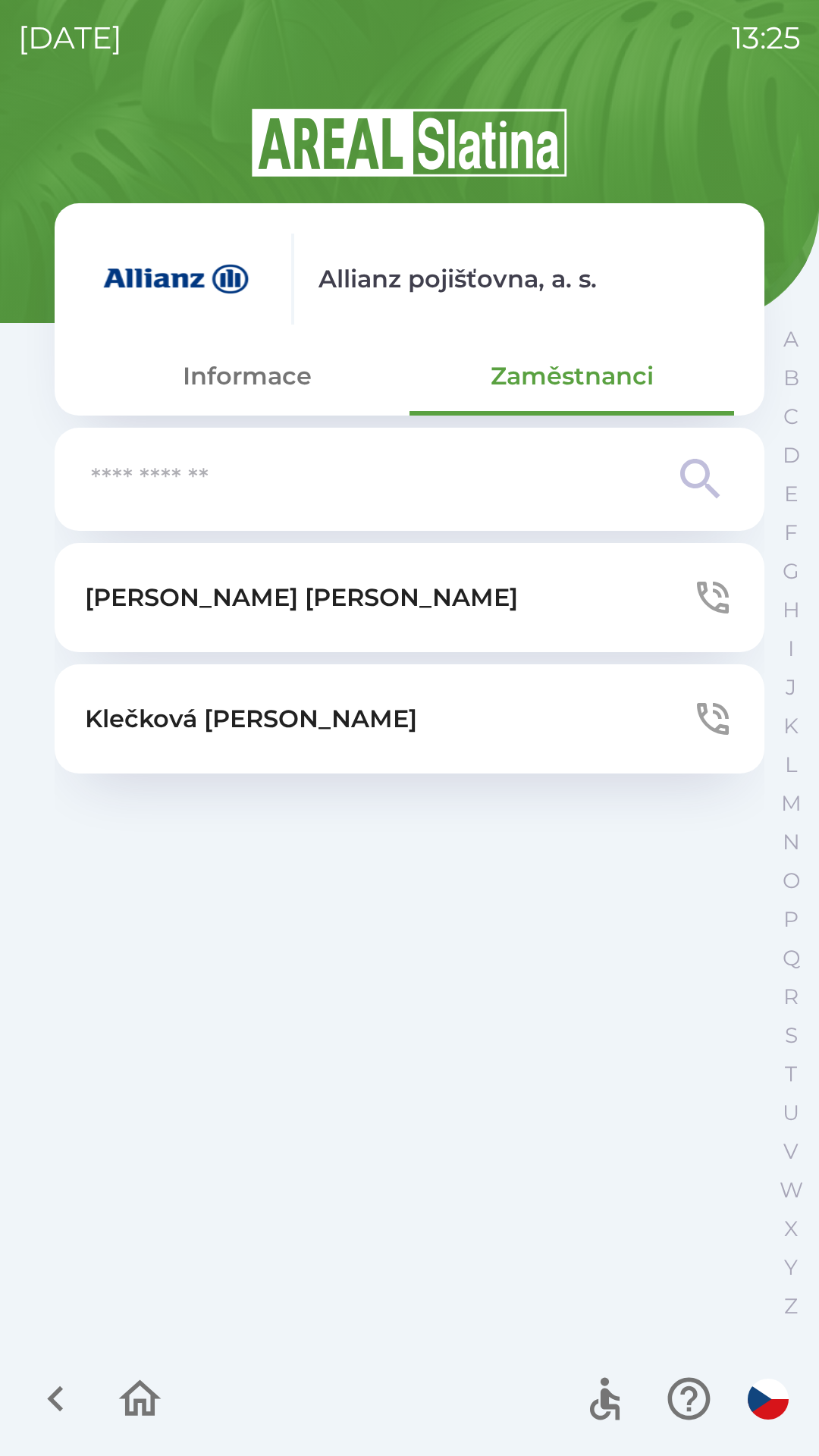
click at [317, 606] on button "[PERSON_NAME]" at bounding box center [410, 598] width 710 height 109
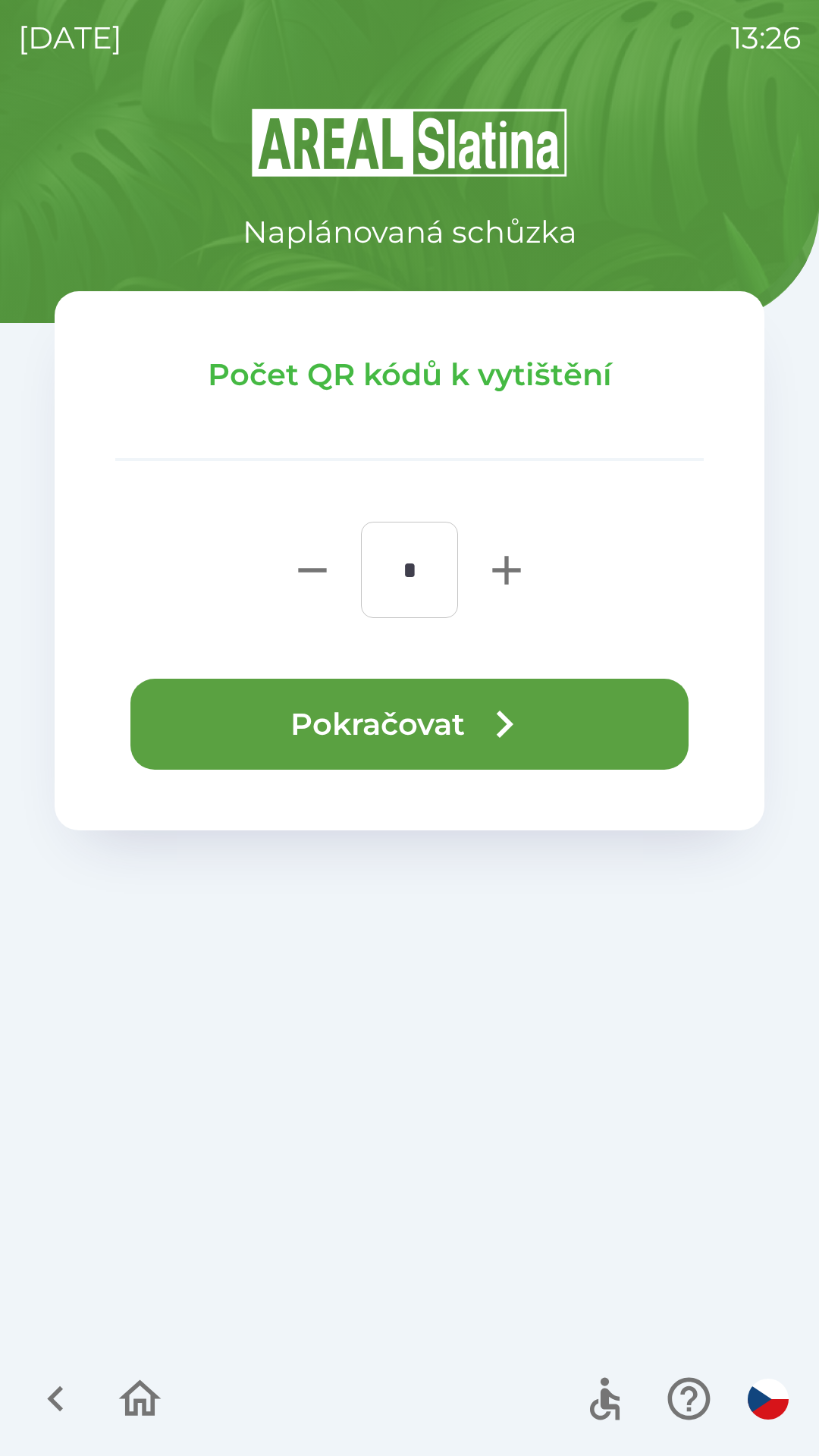
click at [433, 725] on button "Pokračovat" at bounding box center [410, 724] width 558 height 91
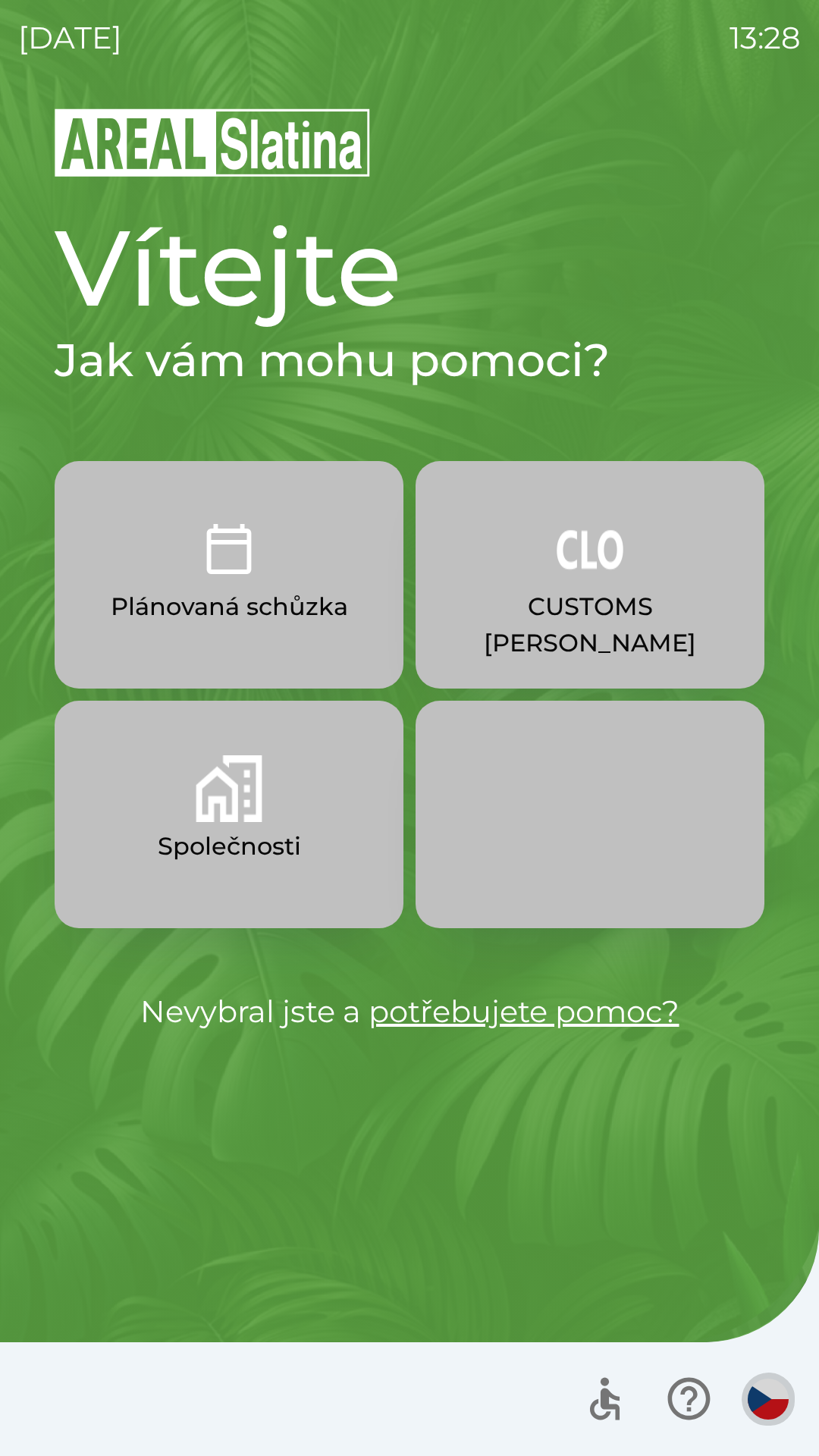
click at [756, 1399] on img "button" at bounding box center [768, 1399] width 41 height 41
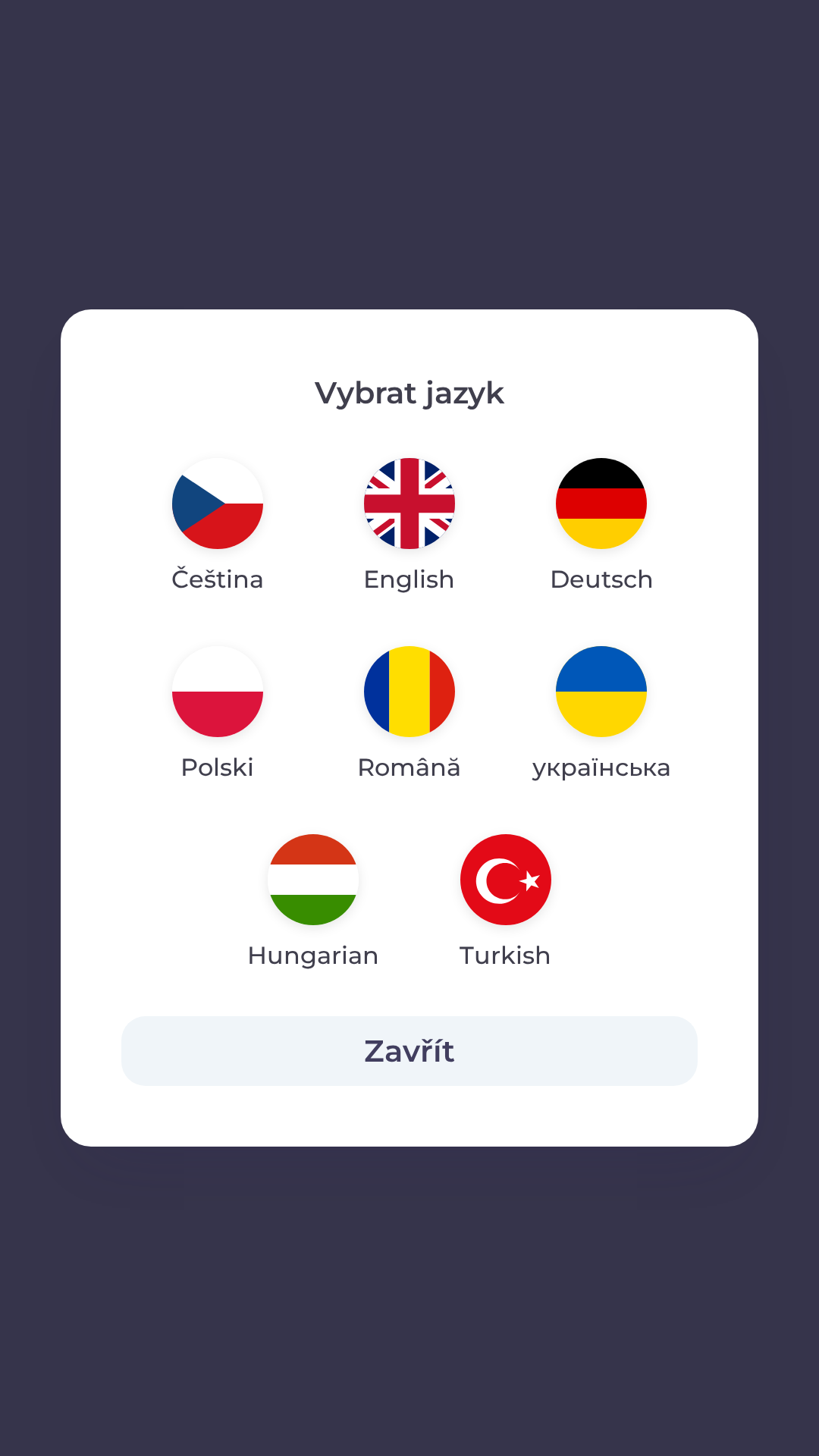
click at [199, 512] on img "button" at bounding box center [218, 504] width 91 height 91
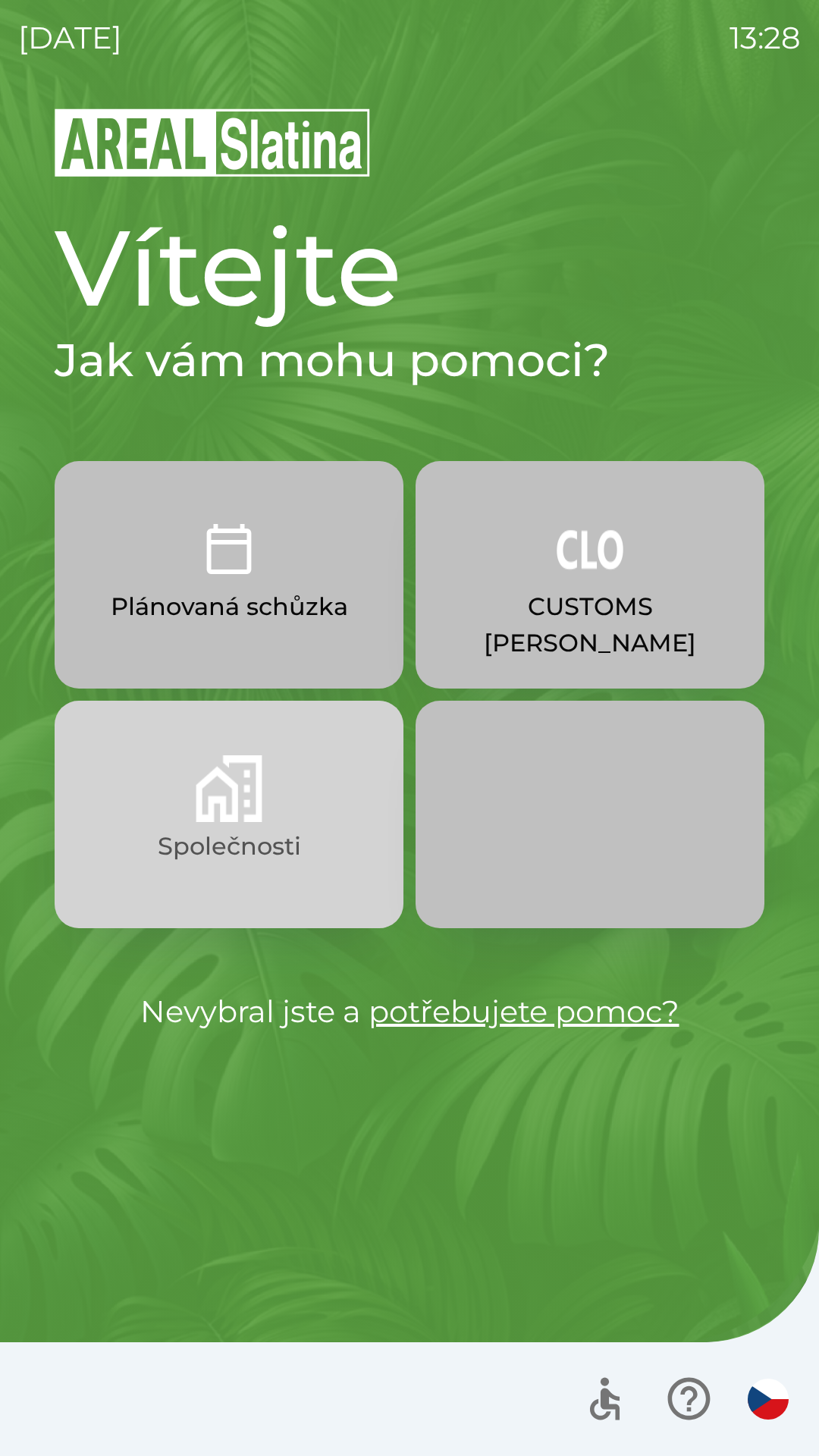
click at [203, 797] on img "button" at bounding box center [228, 788] width 67 height 67
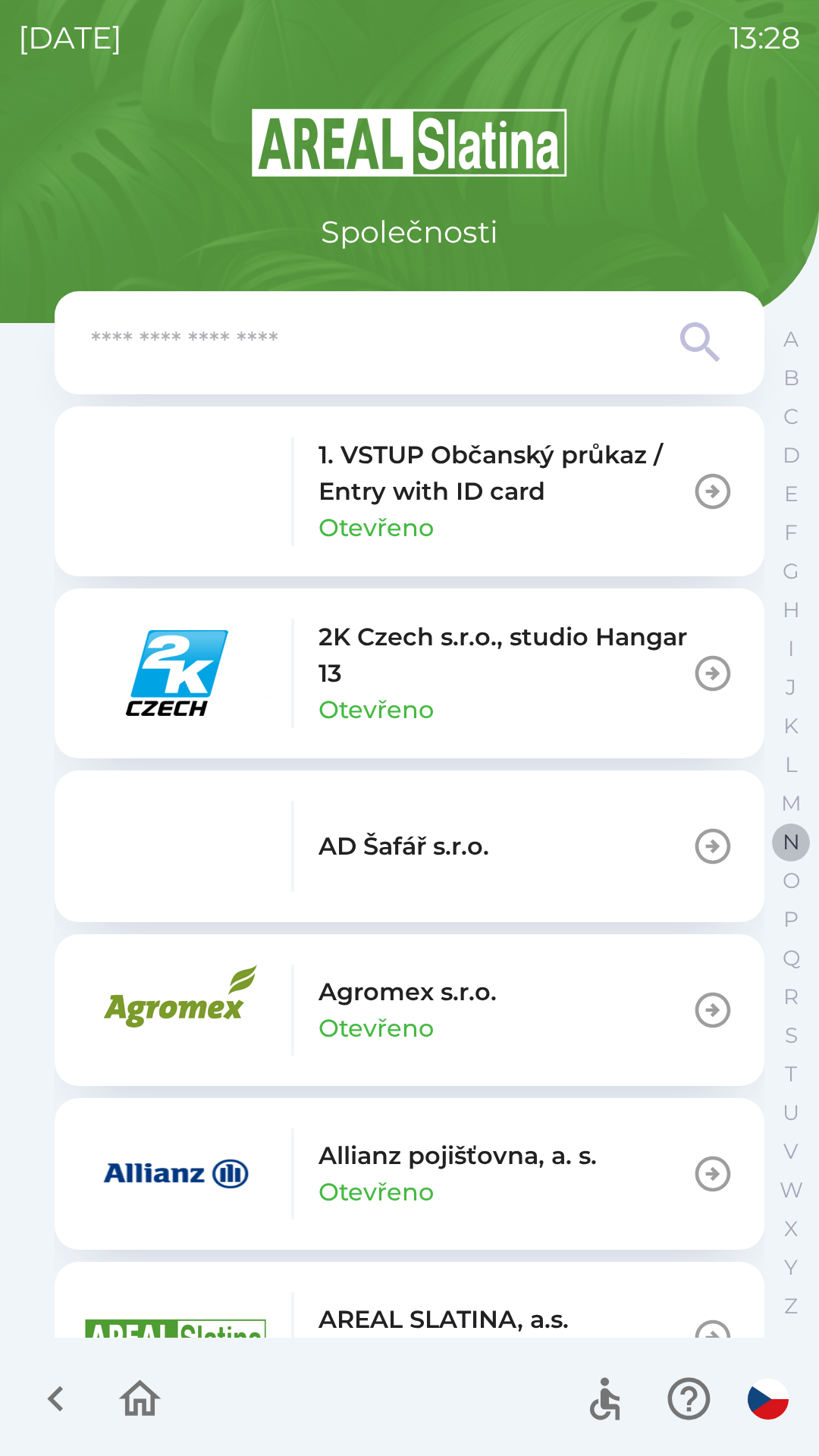
click at [780, 840] on button "N" at bounding box center [791, 842] width 38 height 38
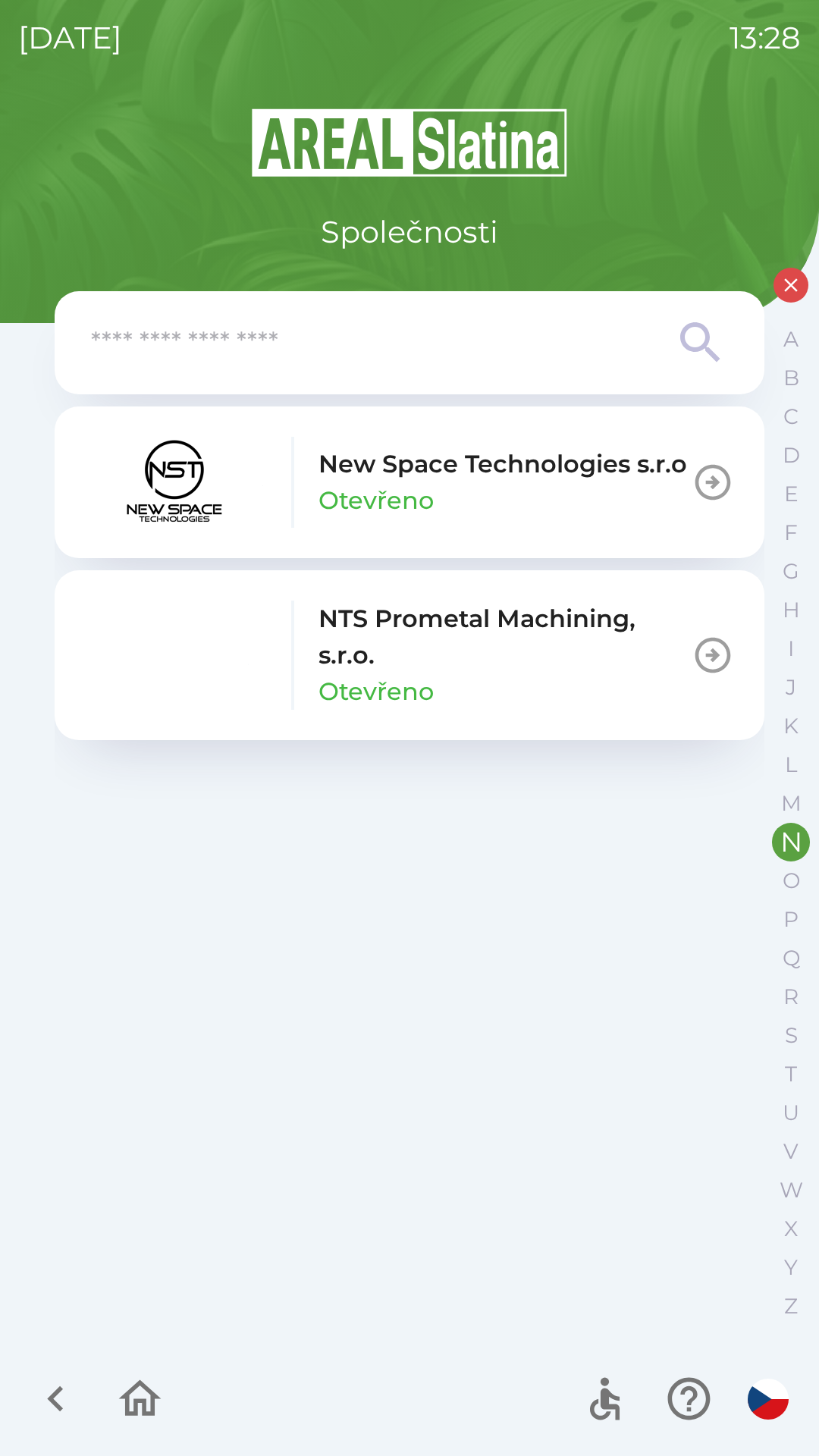
click at [420, 660] on p "NTS Prometal Machining, s.r.o." at bounding box center [504, 637] width 373 height 73
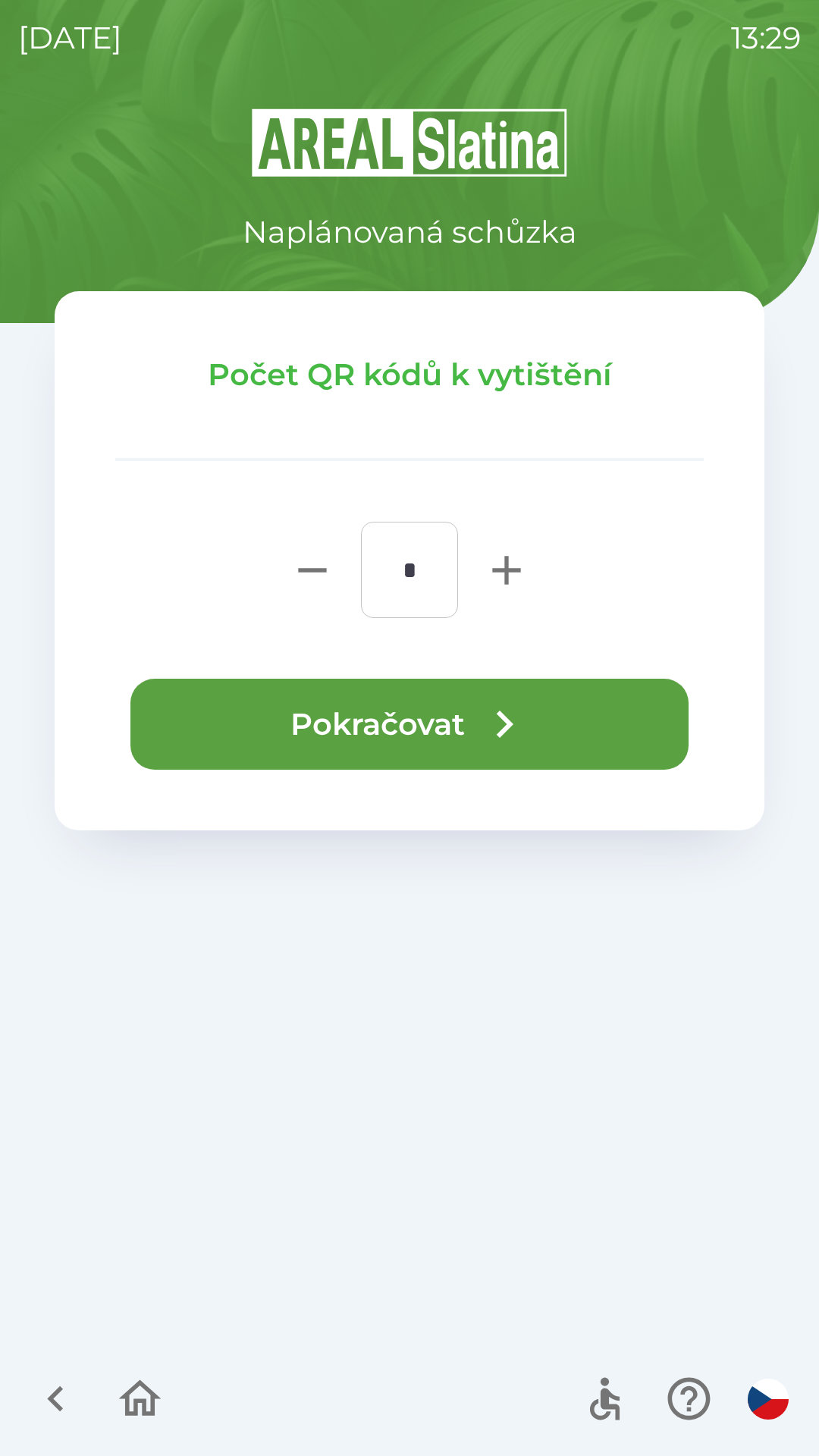
click at [333, 712] on button "Pokračovat" at bounding box center [410, 724] width 558 height 91
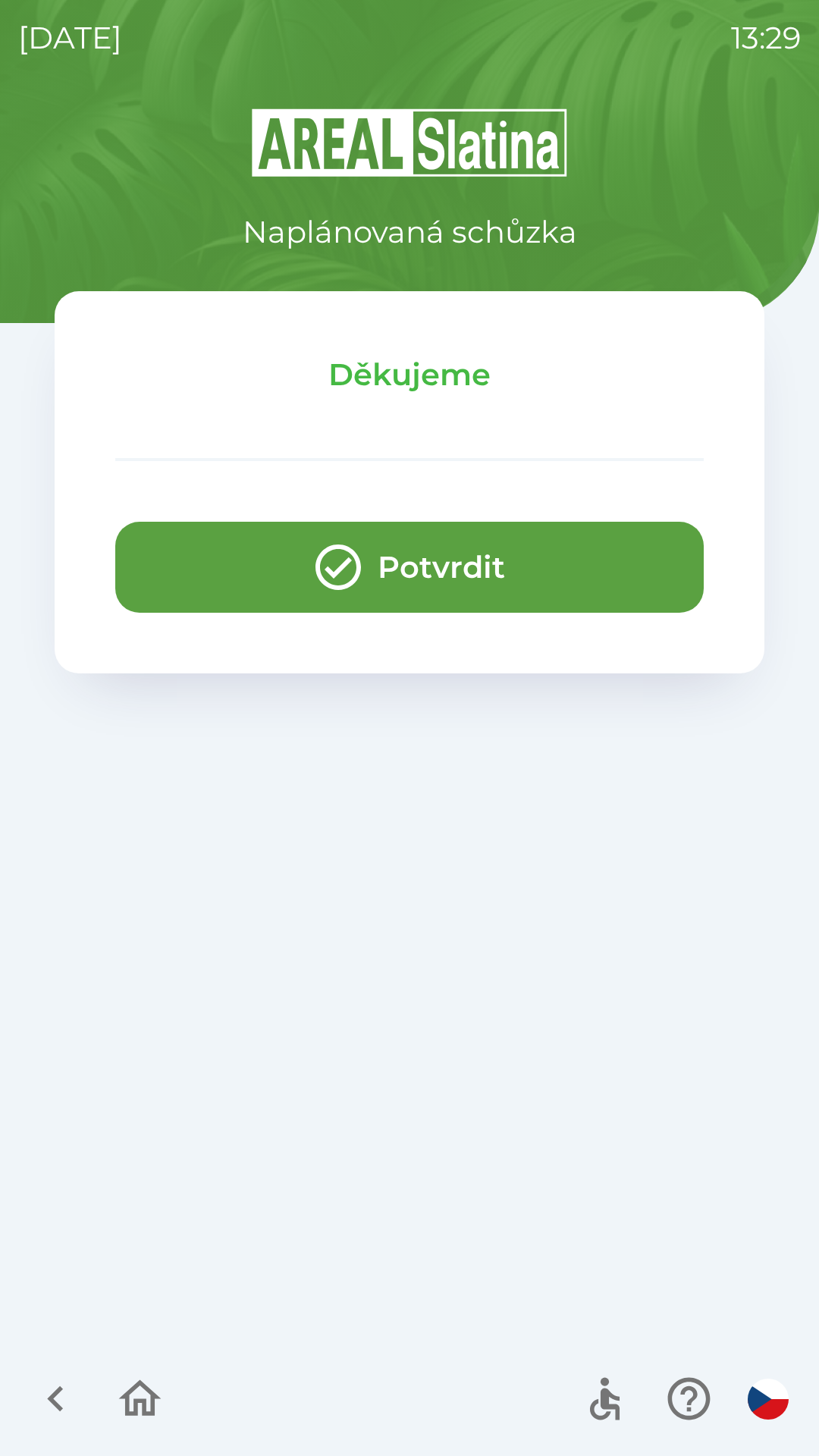
click at [204, 567] on button "Potvrdit" at bounding box center [409, 567] width 588 height 91
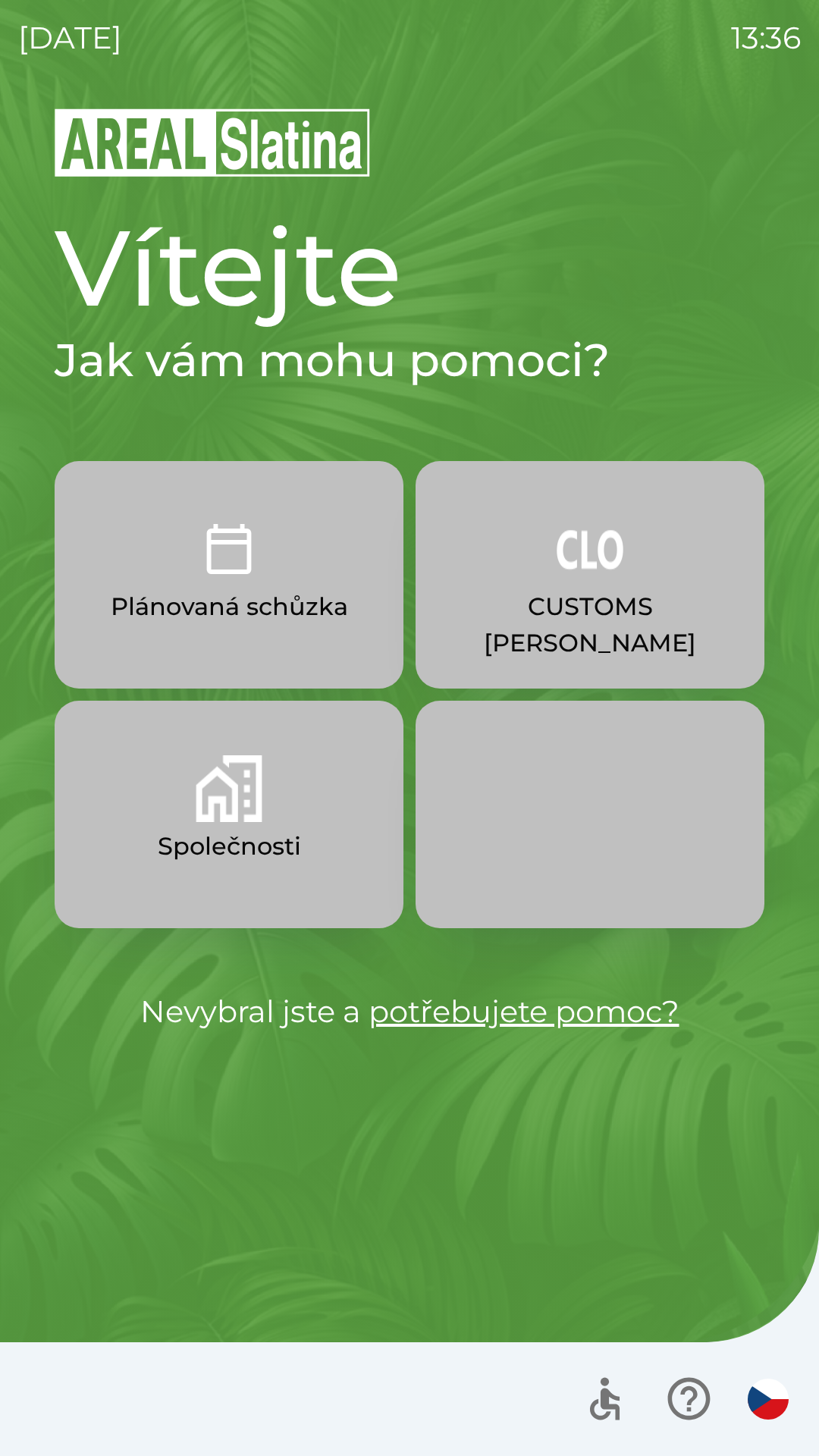
click at [231, 554] on img "button" at bounding box center [228, 548] width 67 height 67
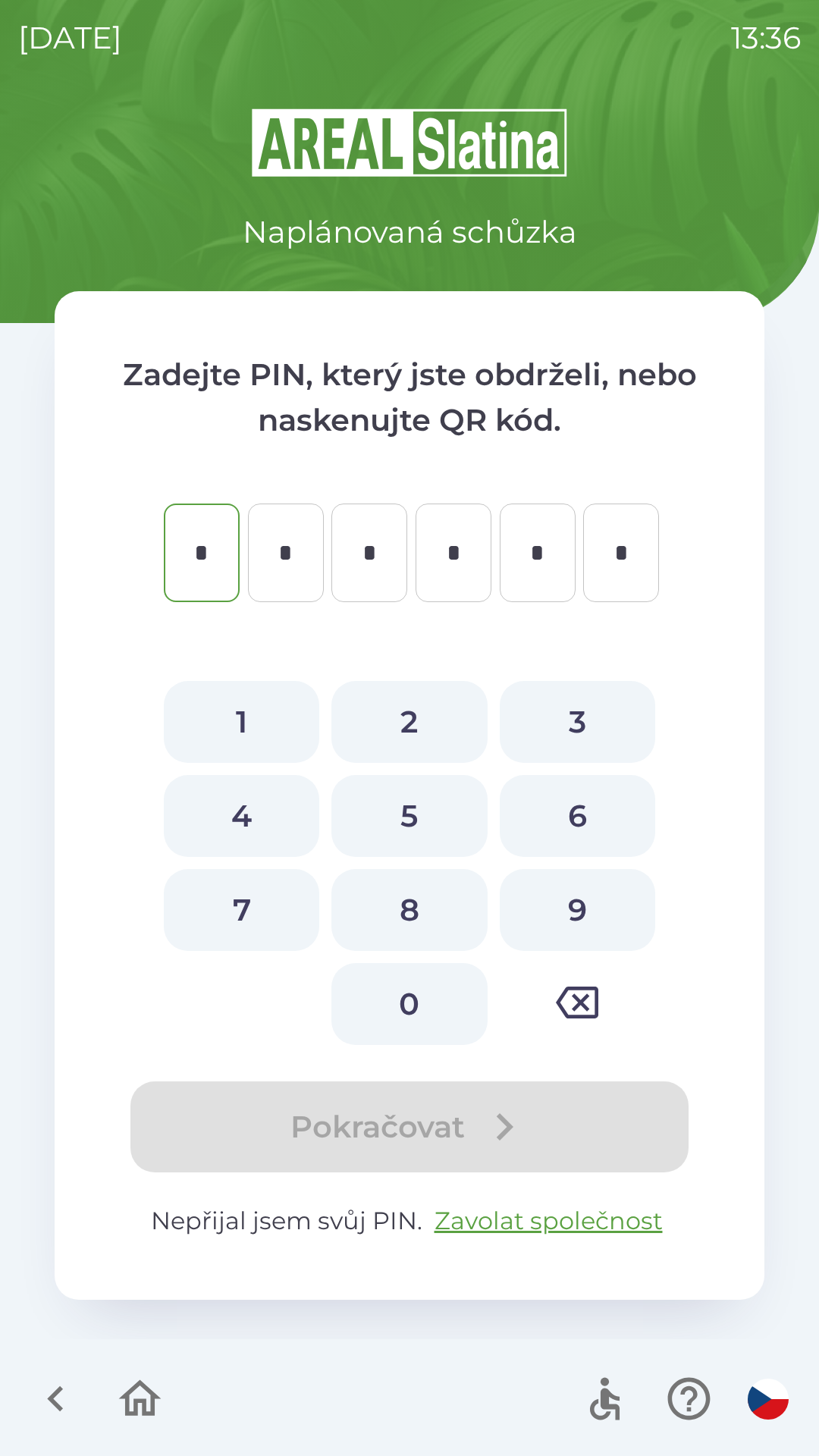
click at [41, 1405] on icon "button" at bounding box center [56, 1399] width 51 height 51
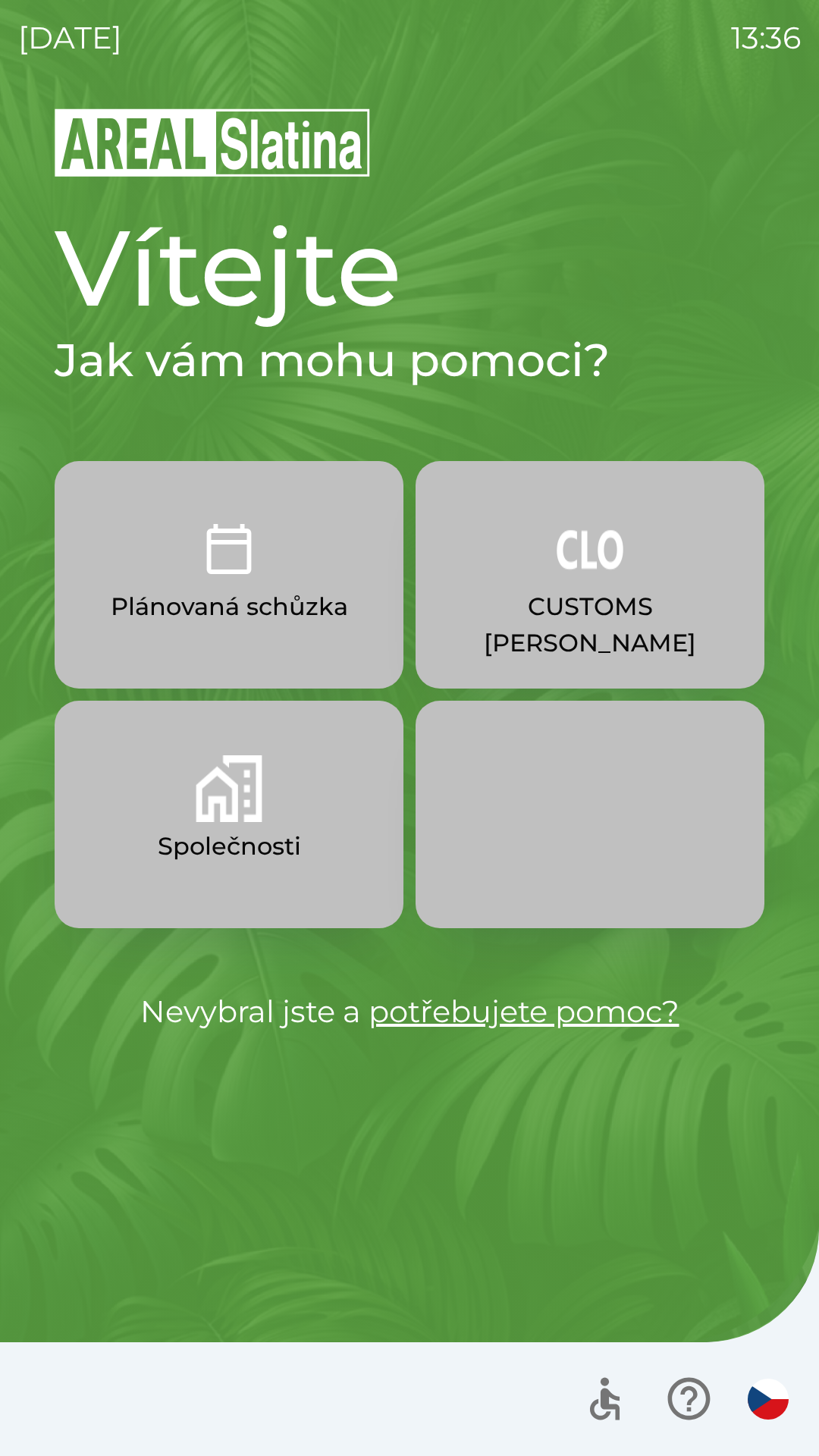
click at [218, 836] on p "Společnosti" at bounding box center [229, 847] width 143 height 36
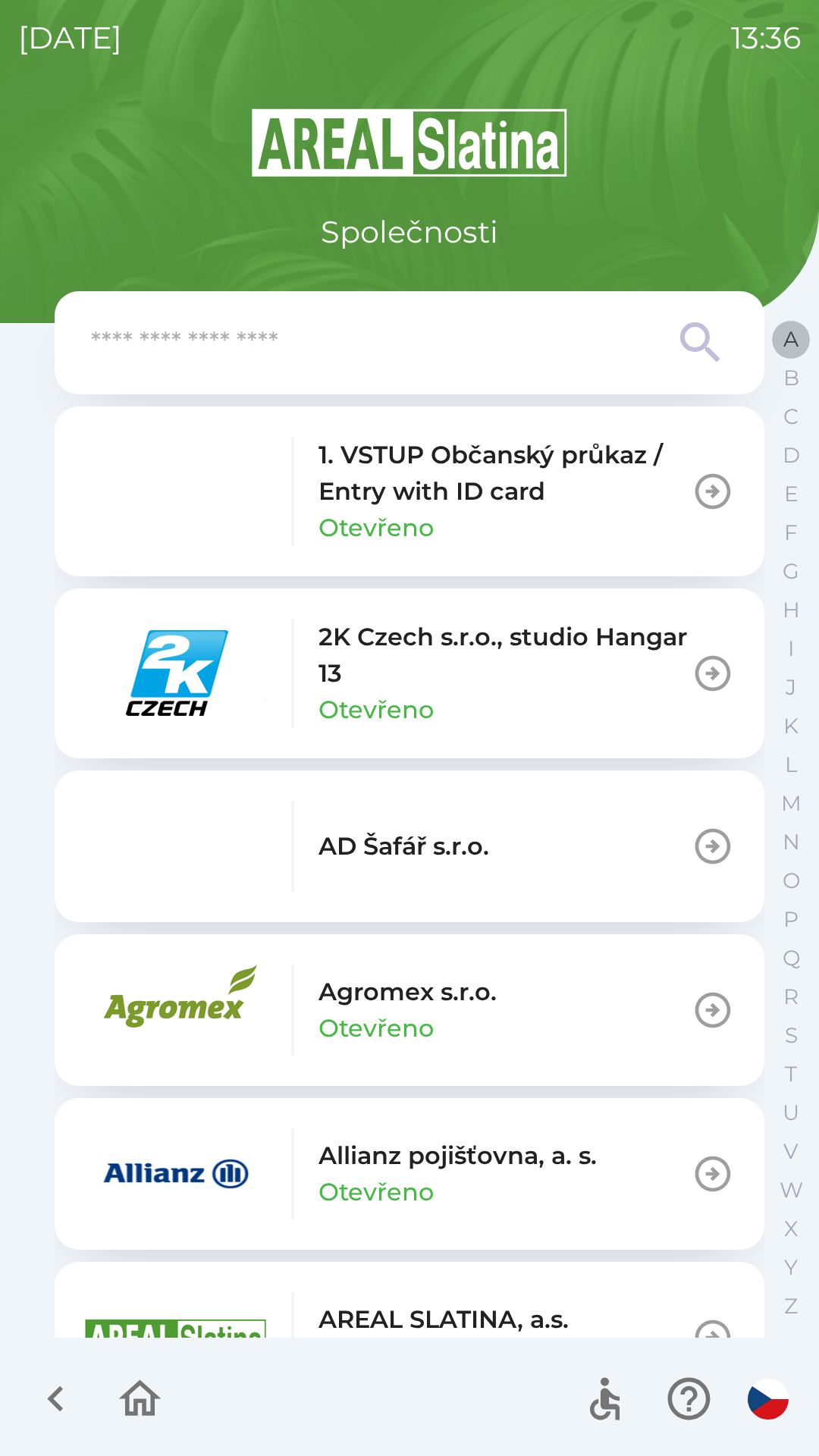
click at [780, 339] on button "A" at bounding box center [791, 339] width 38 height 38
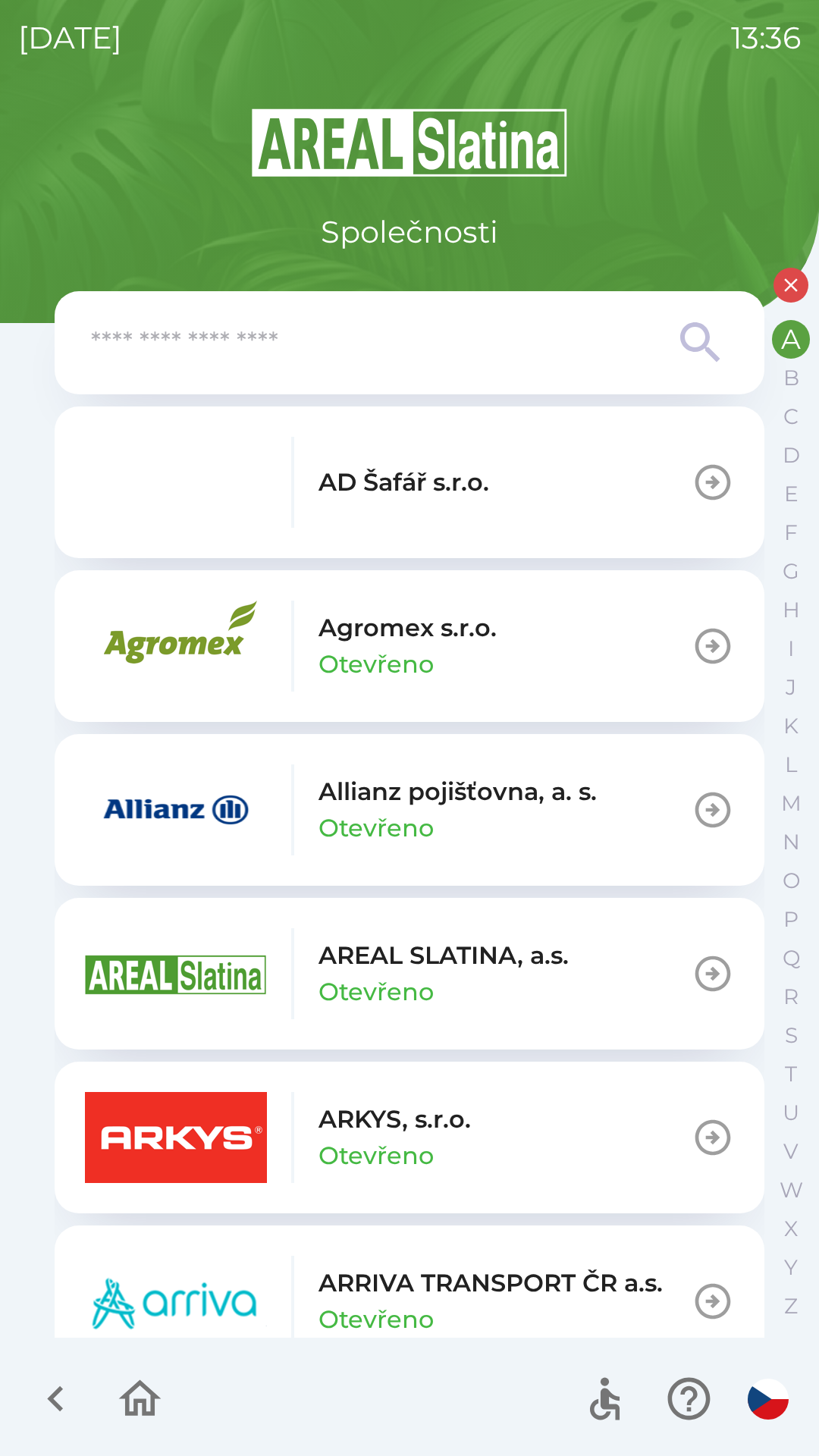
click at [357, 819] on p "Otevřeno" at bounding box center [376, 828] width 115 height 36
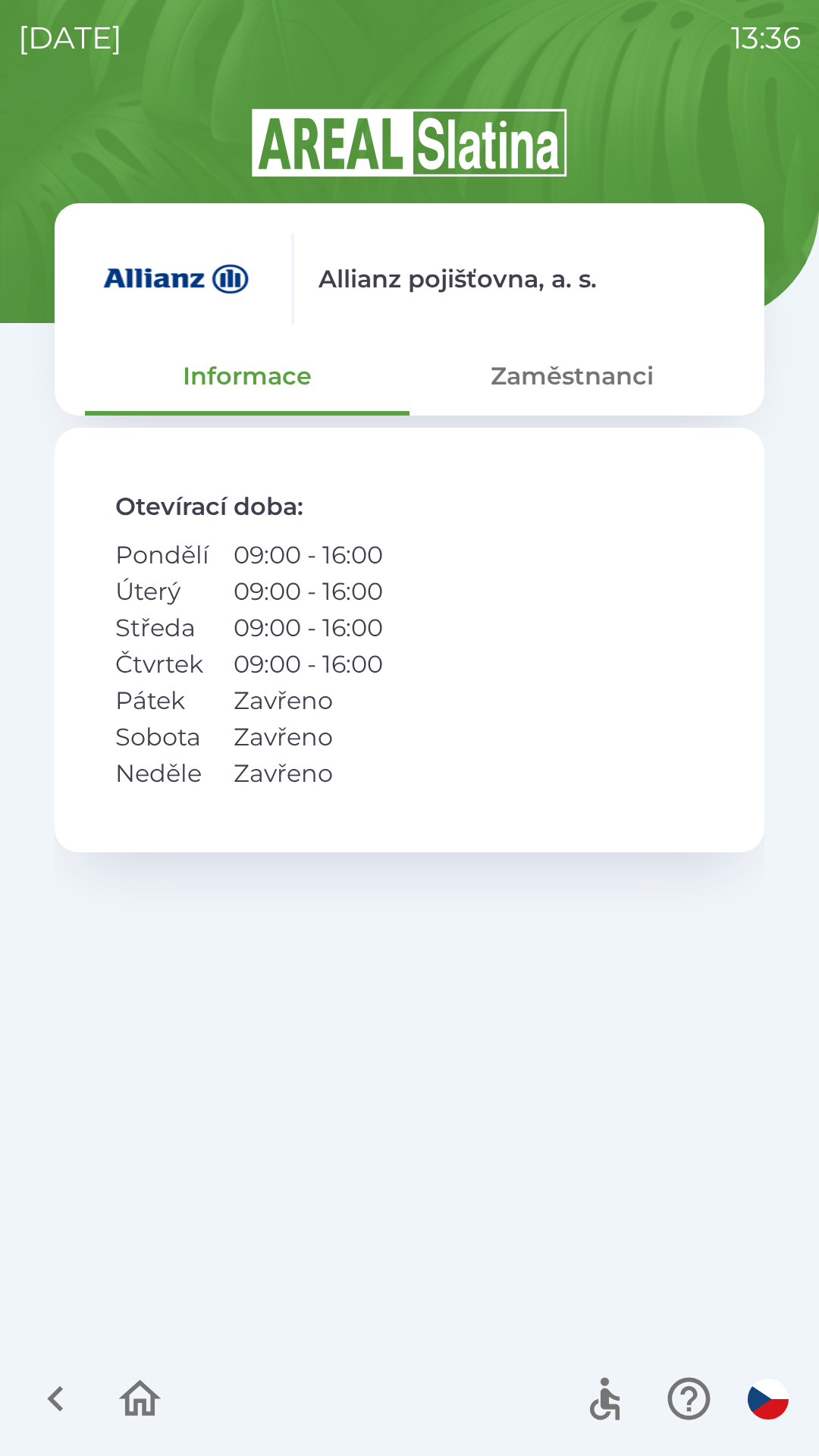
click at [550, 382] on button "Zaměstnanci" at bounding box center [572, 376] width 325 height 55
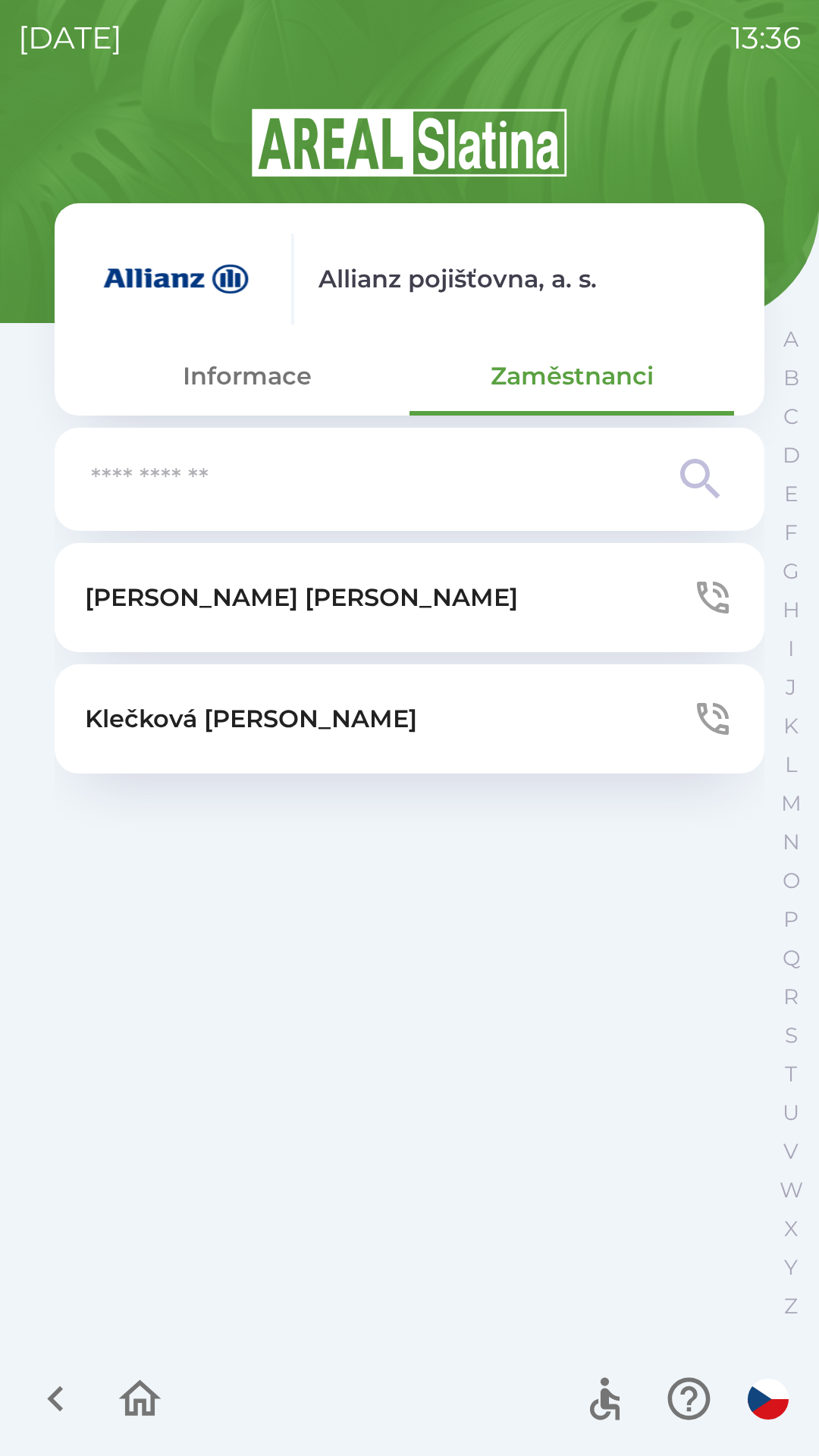
click at [203, 592] on p "[PERSON_NAME]" at bounding box center [301, 598] width 433 height 36
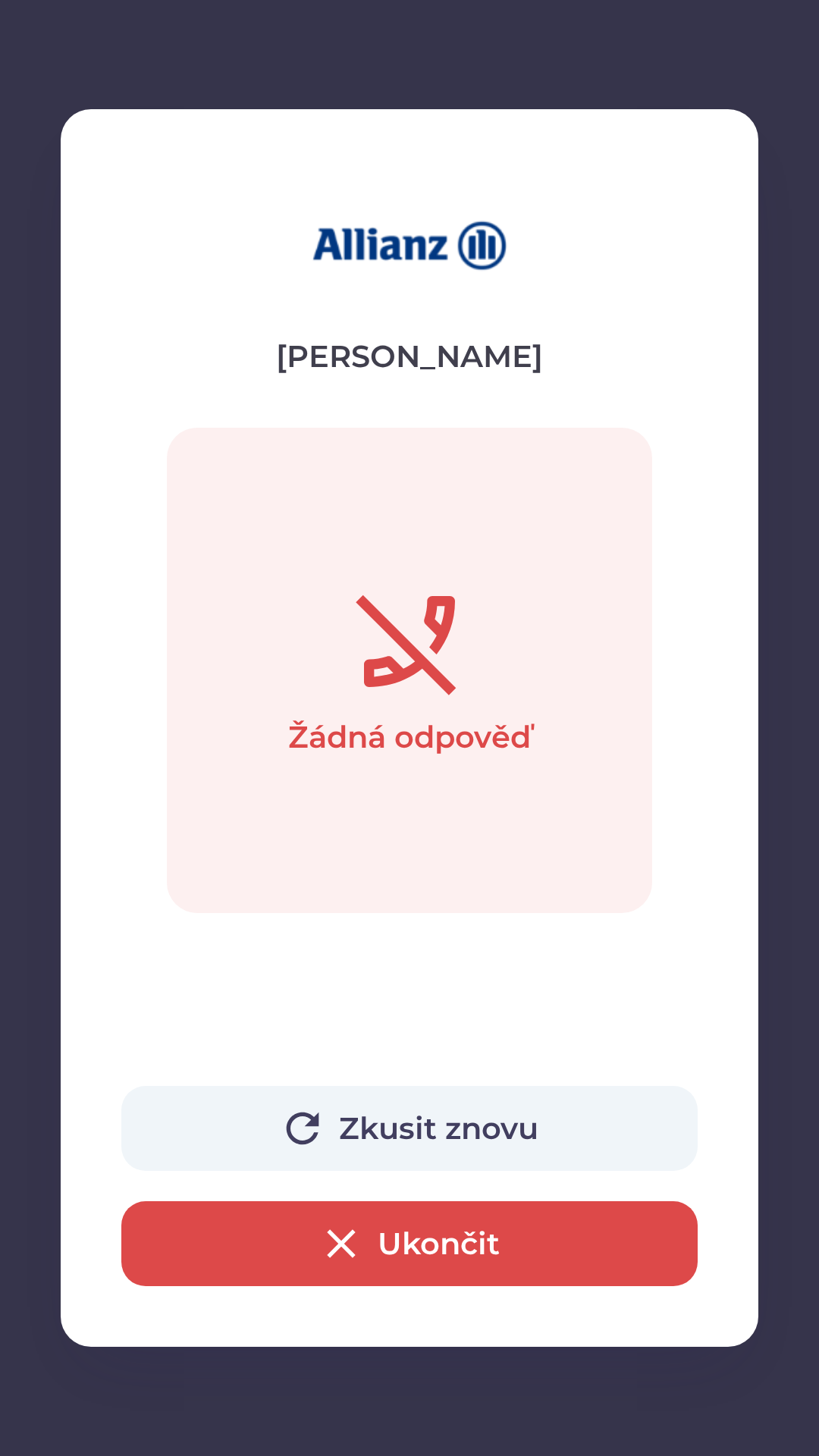
click at [398, 1128] on button "Zkusit znovu" at bounding box center [410, 1128] width 576 height 85
click at [430, 1248] on button "Ukončit" at bounding box center [410, 1243] width 576 height 85
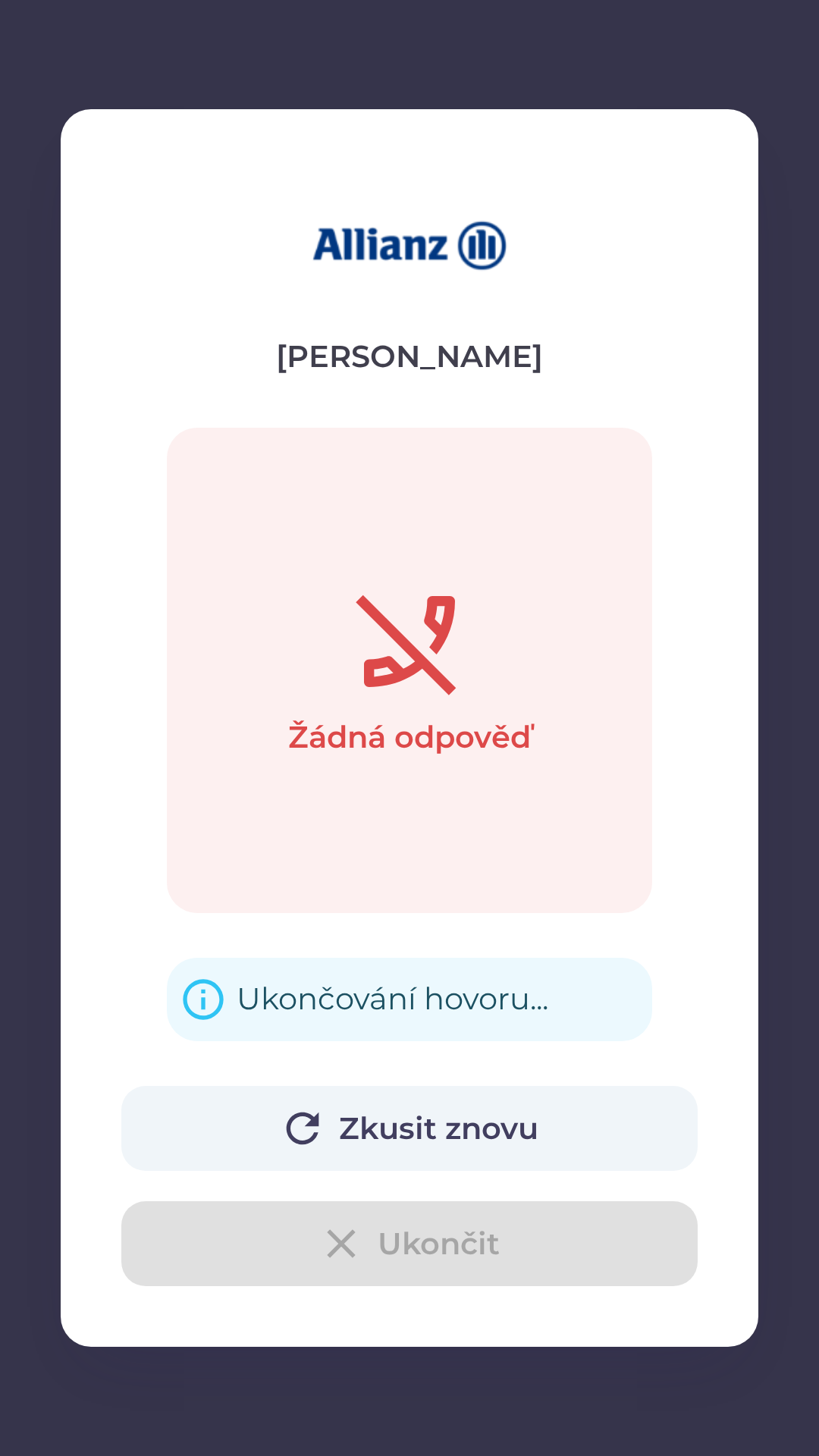
click at [302, 989] on div "Ukončování hovoru..." at bounding box center [392, 999] width 312 height 59
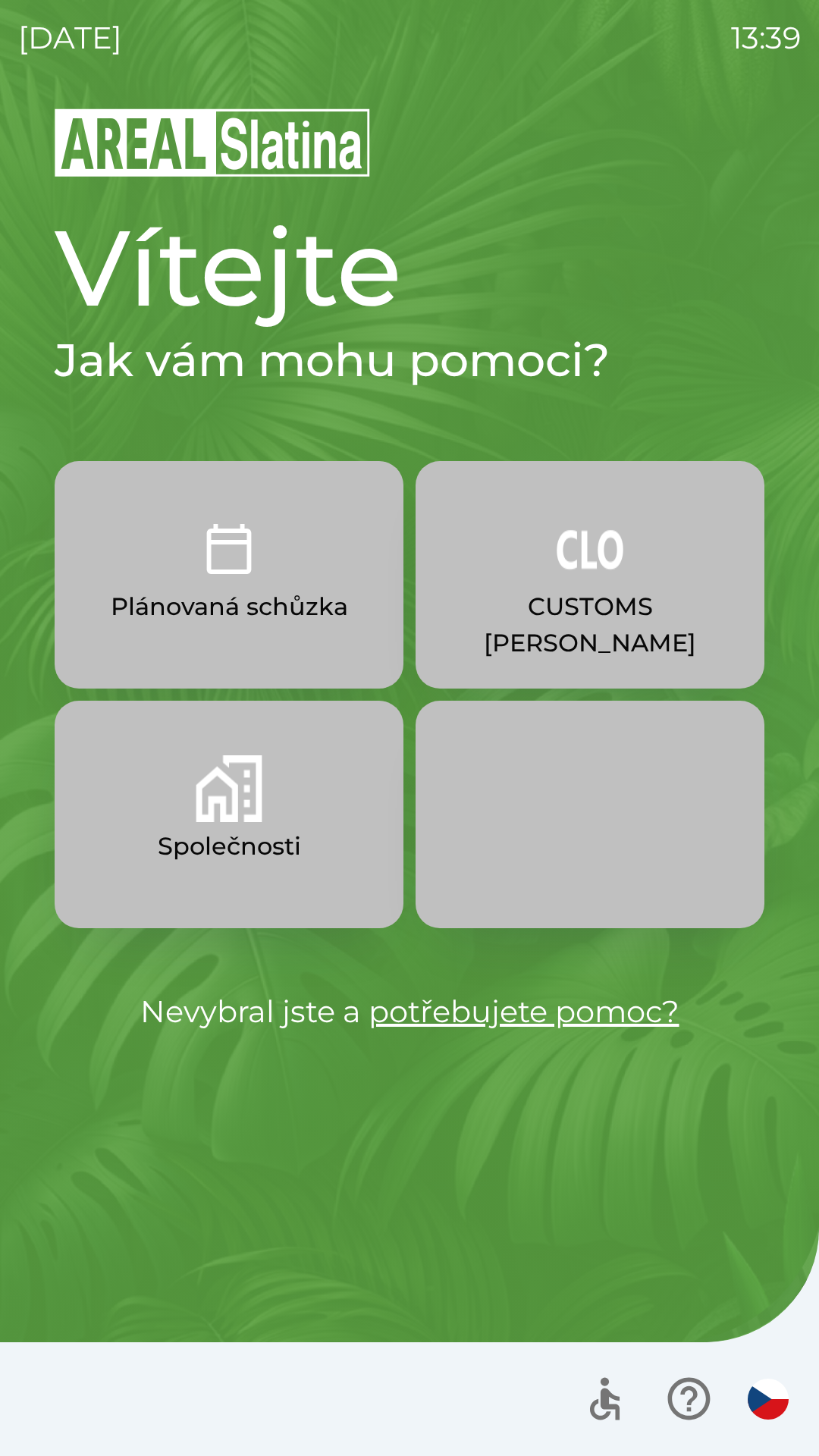
click at [275, 825] on button "Společnosti" at bounding box center [229, 814] width 348 height 227
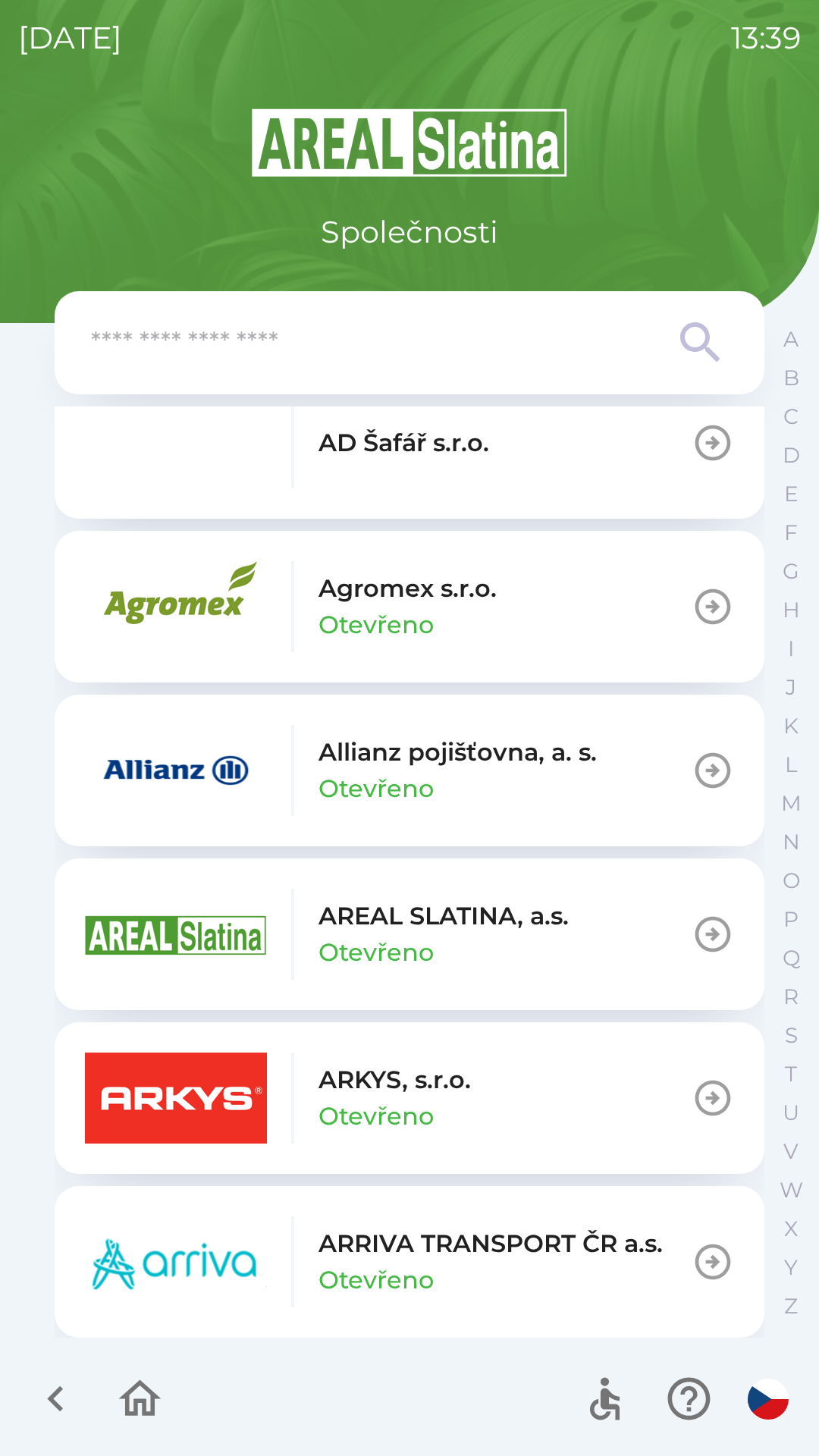
scroll to position [486, 0]
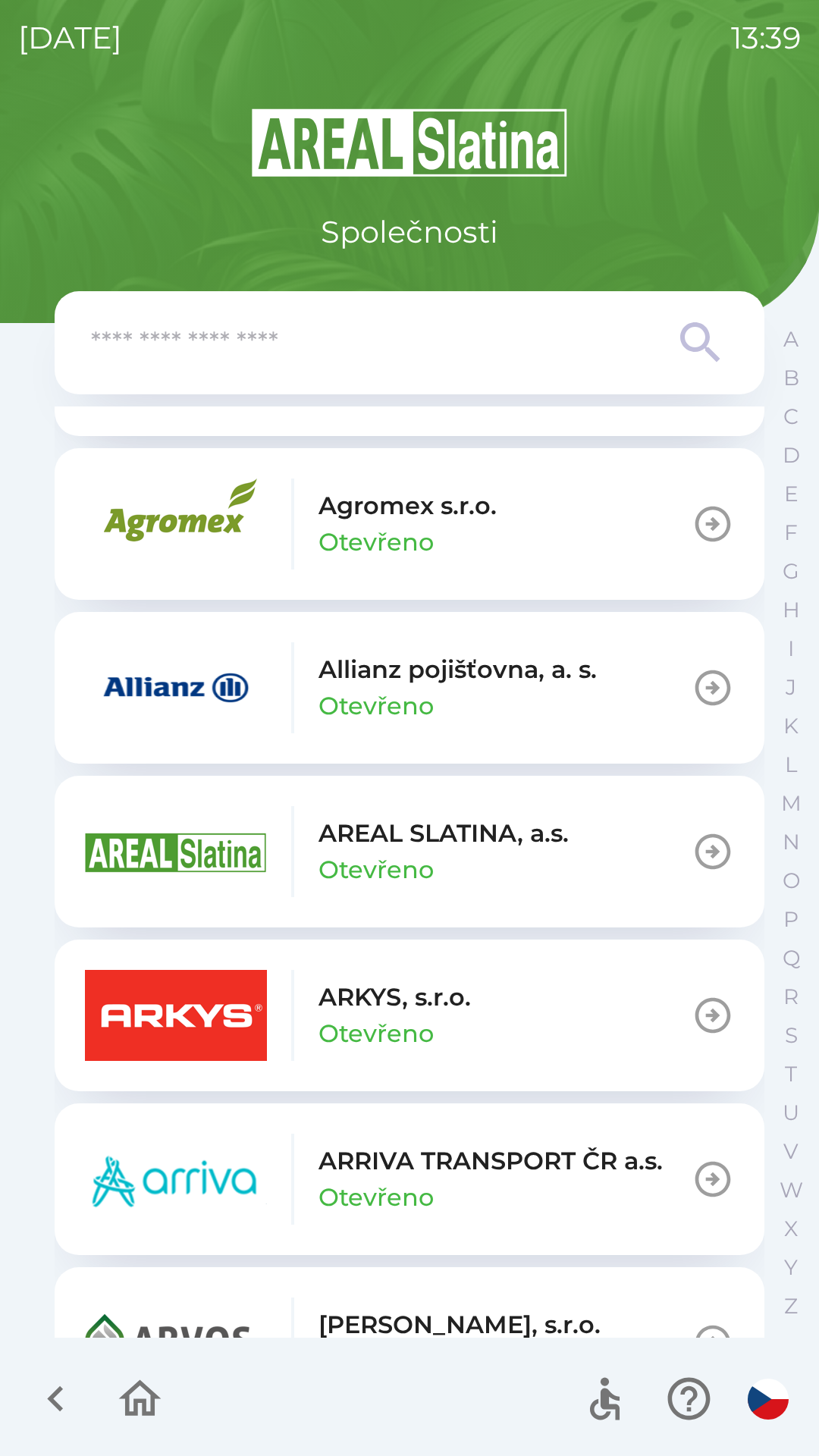
click at [456, 697] on div "Allianz pojišťovna, a. s. Otevřeno" at bounding box center [457, 688] width 278 height 73
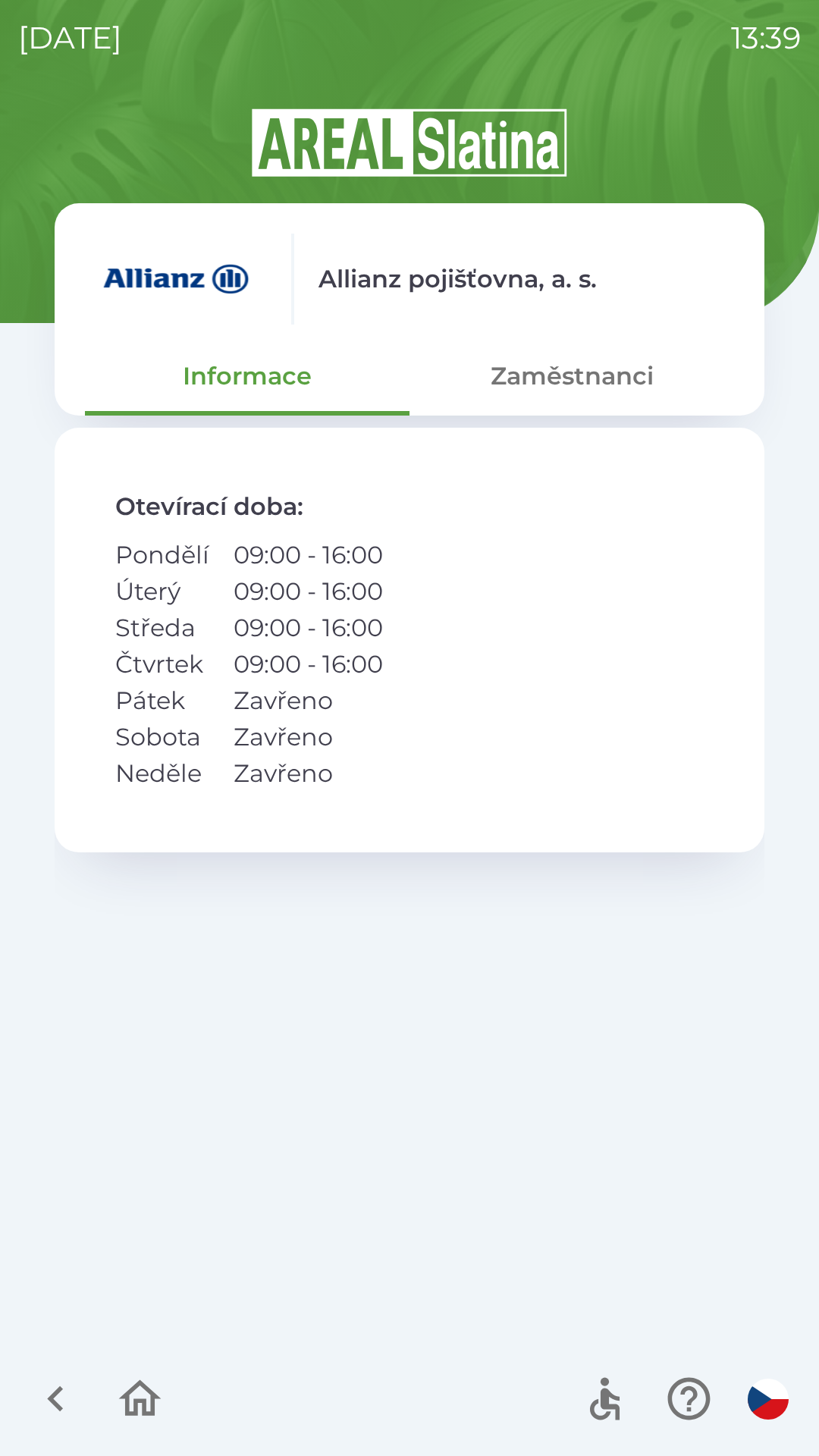
click at [596, 383] on button "Zaměstnanci" at bounding box center [572, 376] width 325 height 55
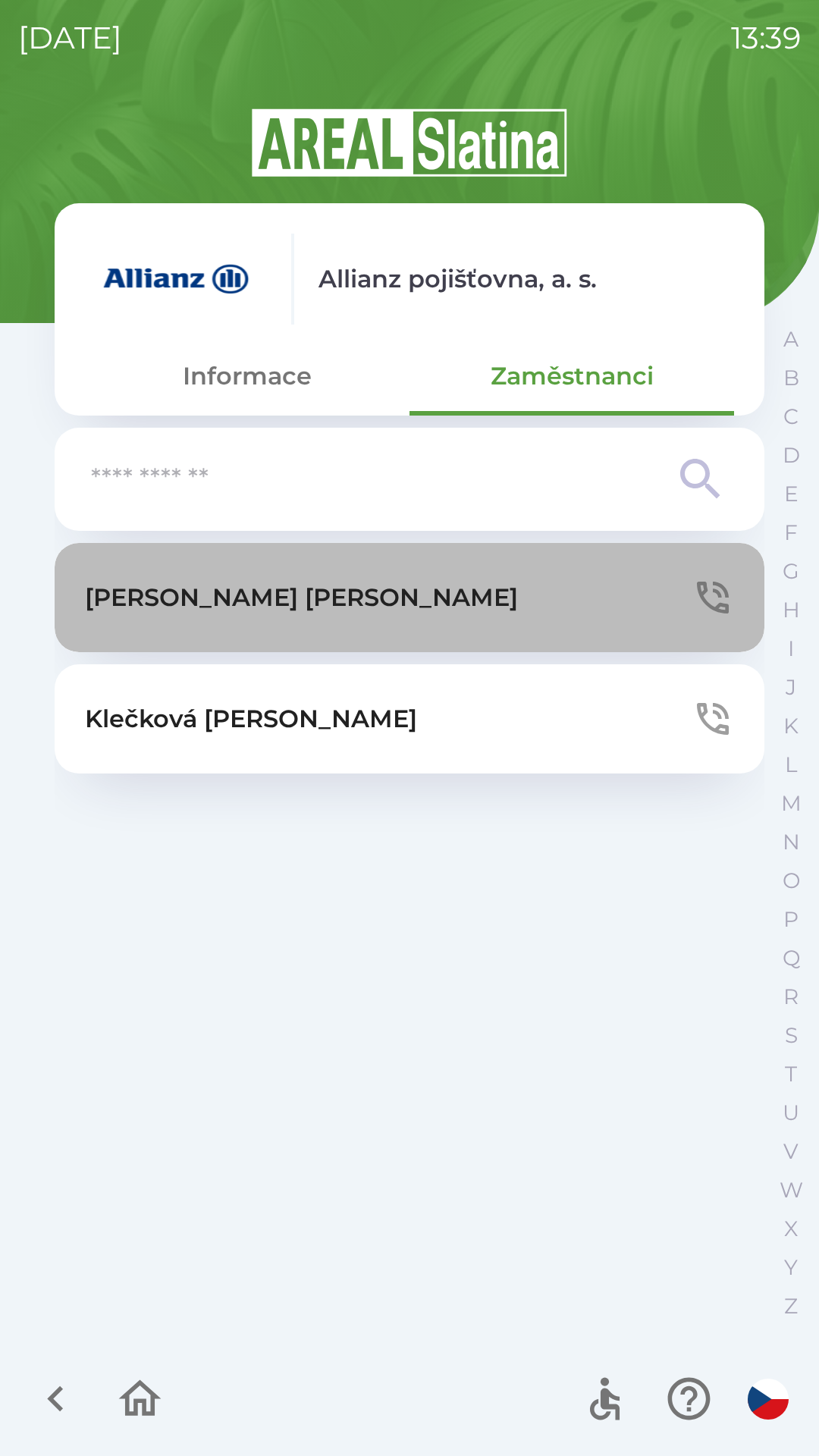
click at [213, 587] on p "[PERSON_NAME]" at bounding box center [301, 598] width 433 height 36
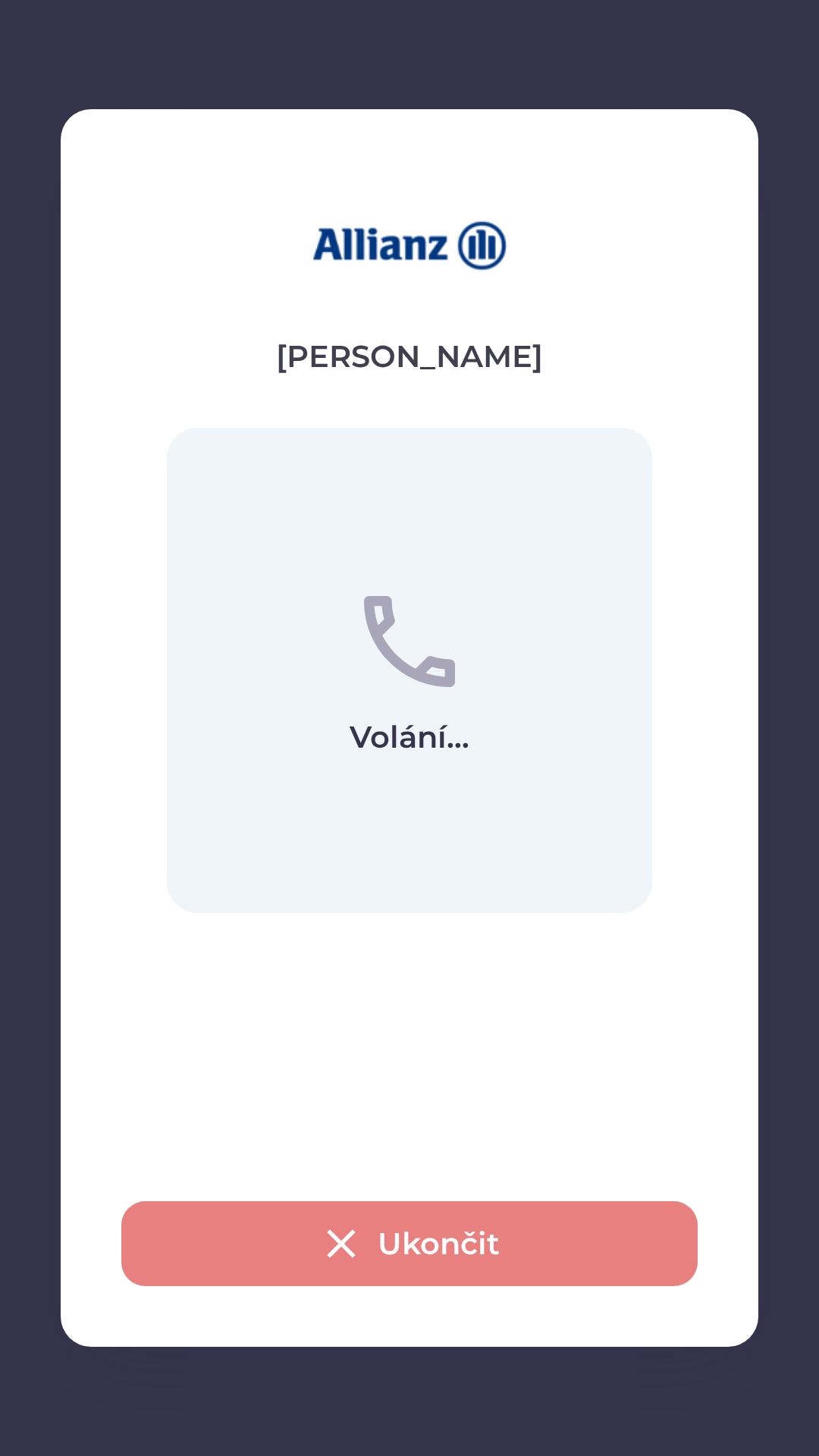
click at [379, 1240] on button "Ukončit" at bounding box center [410, 1243] width 576 height 85
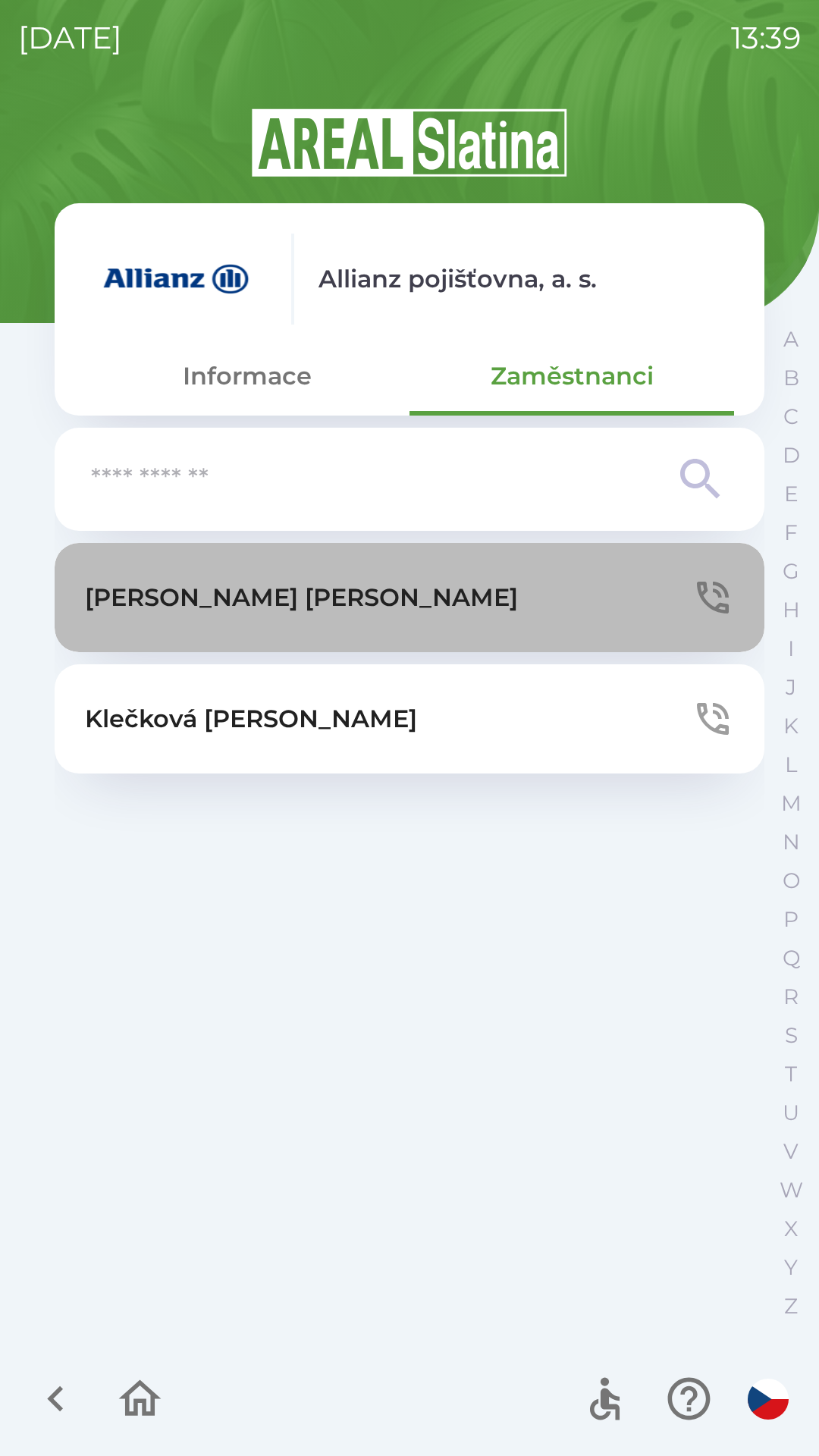
click at [243, 591] on p "[PERSON_NAME]" at bounding box center [301, 598] width 433 height 36
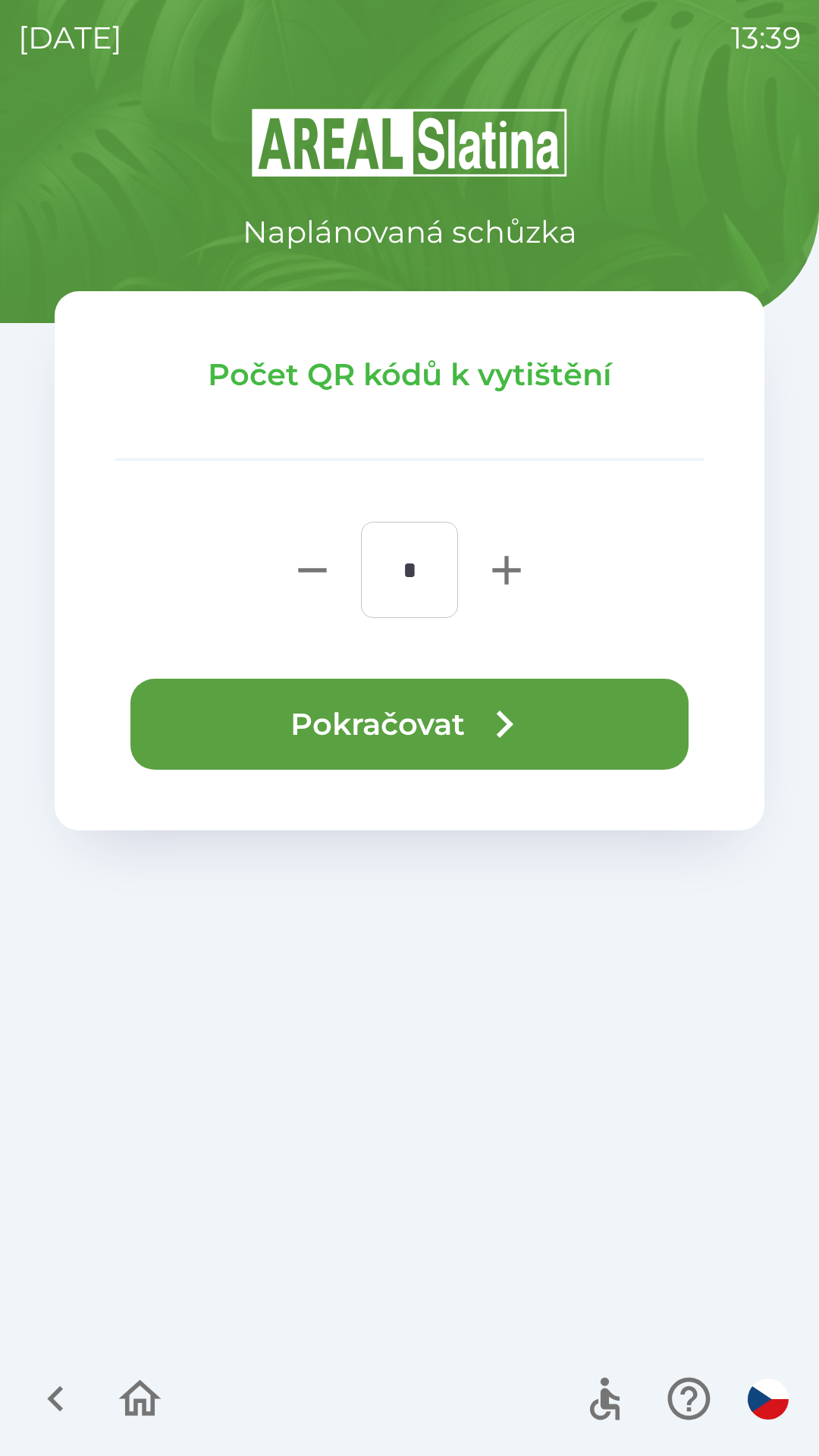
click at [411, 707] on button "Pokračovat" at bounding box center [410, 724] width 558 height 91
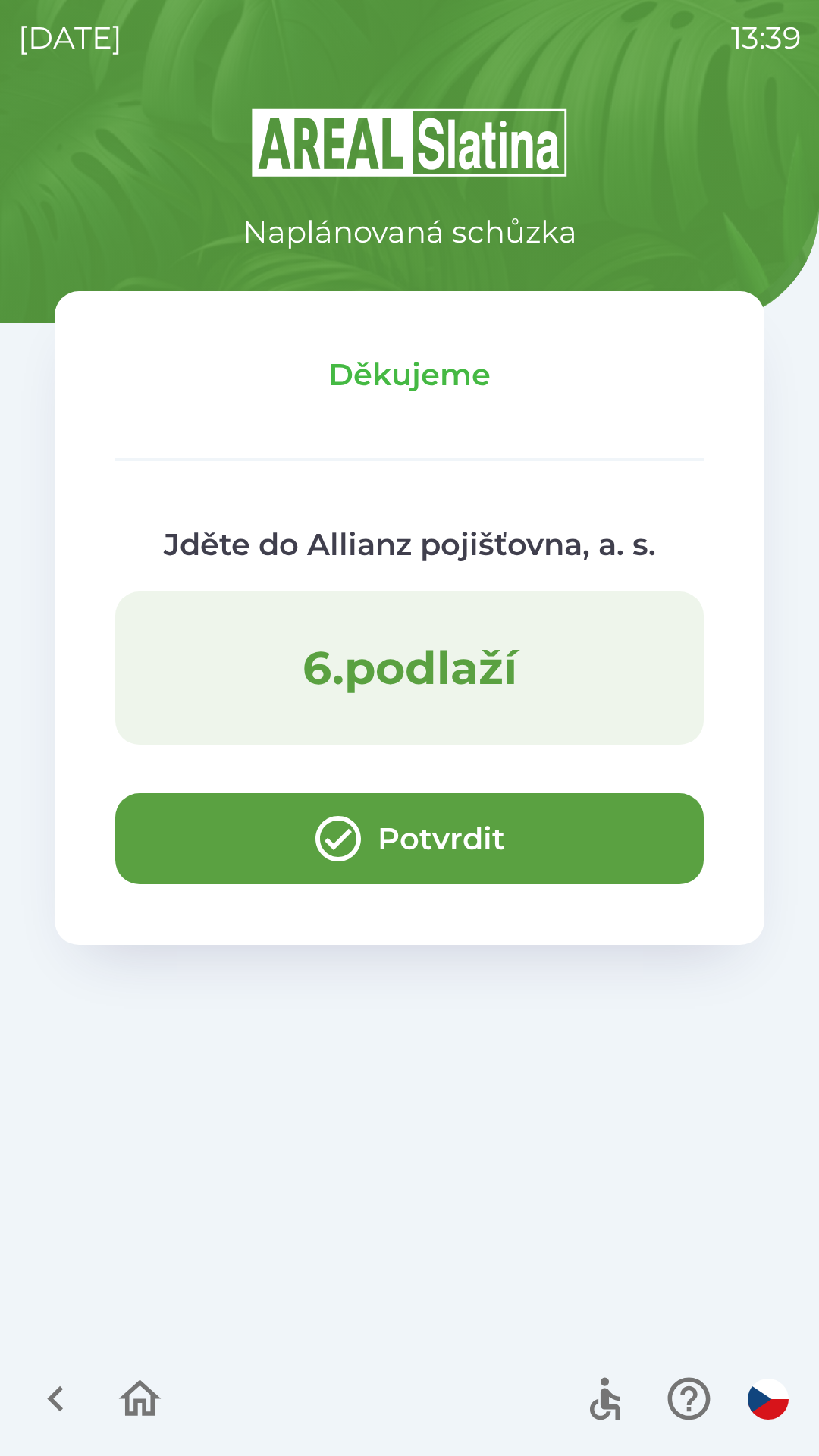
click at [186, 825] on button "Potvrdit" at bounding box center [409, 838] width 588 height 91
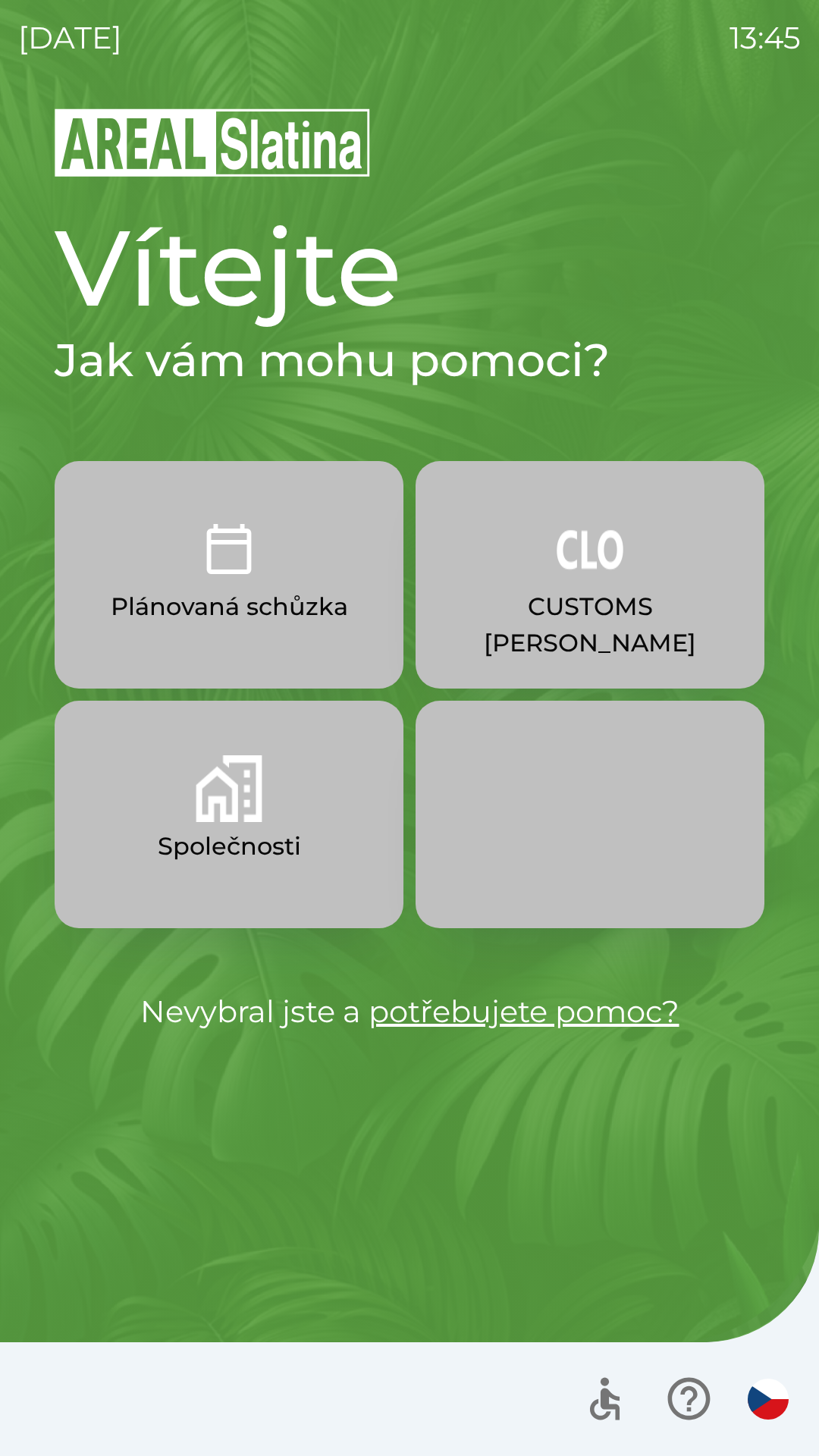
click at [651, 564] on button "CUSTOMS [PERSON_NAME]" at bounding box center [590, 574] width 348 height 227
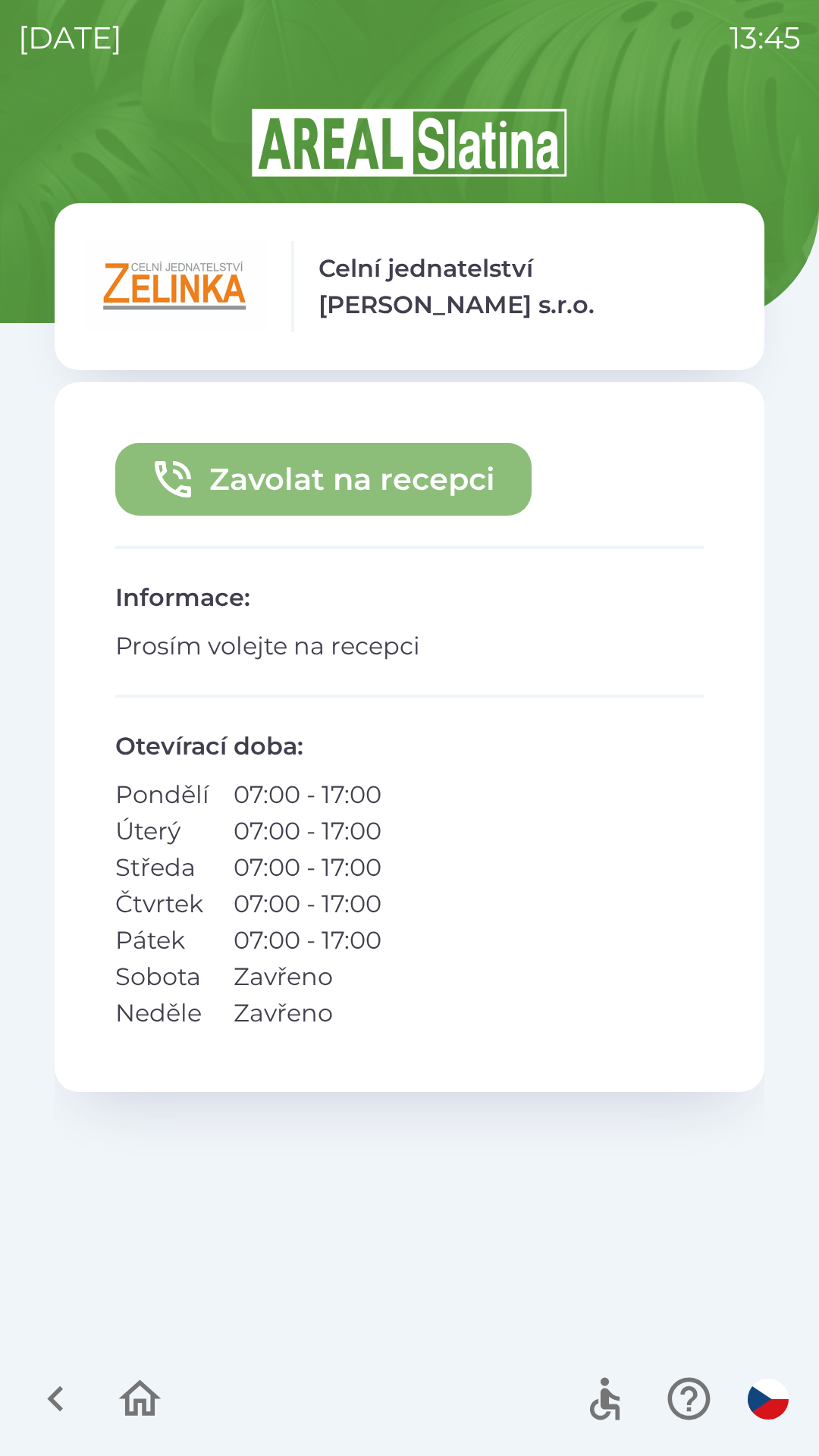
click at [420, 475] on button "Zavolat na recepci" at bounding box center [323, 479] width 416 height 73
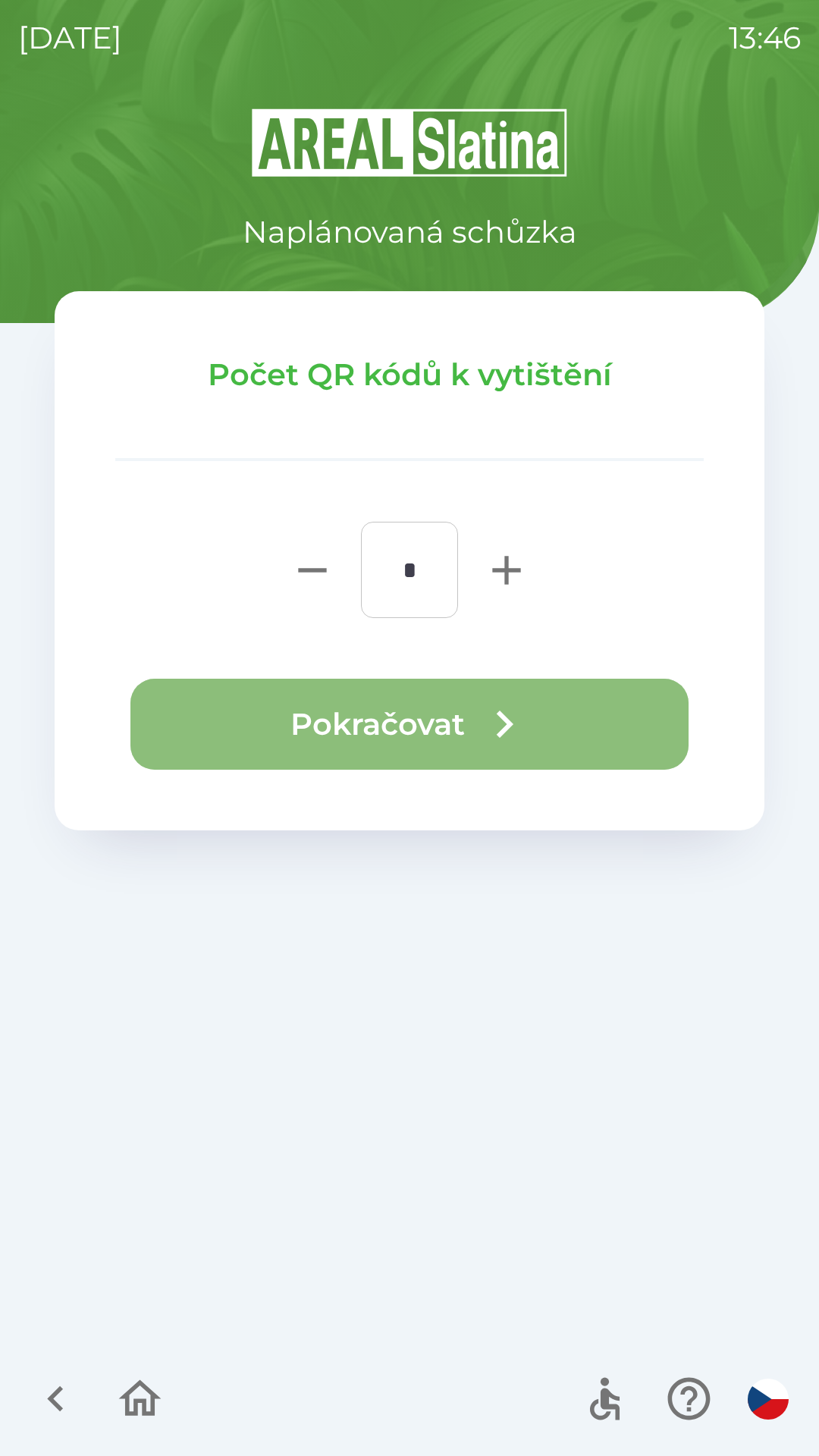
click at [466, 712] on button "Pokračovat" at bounding box center [410, 724] width 558 height 91
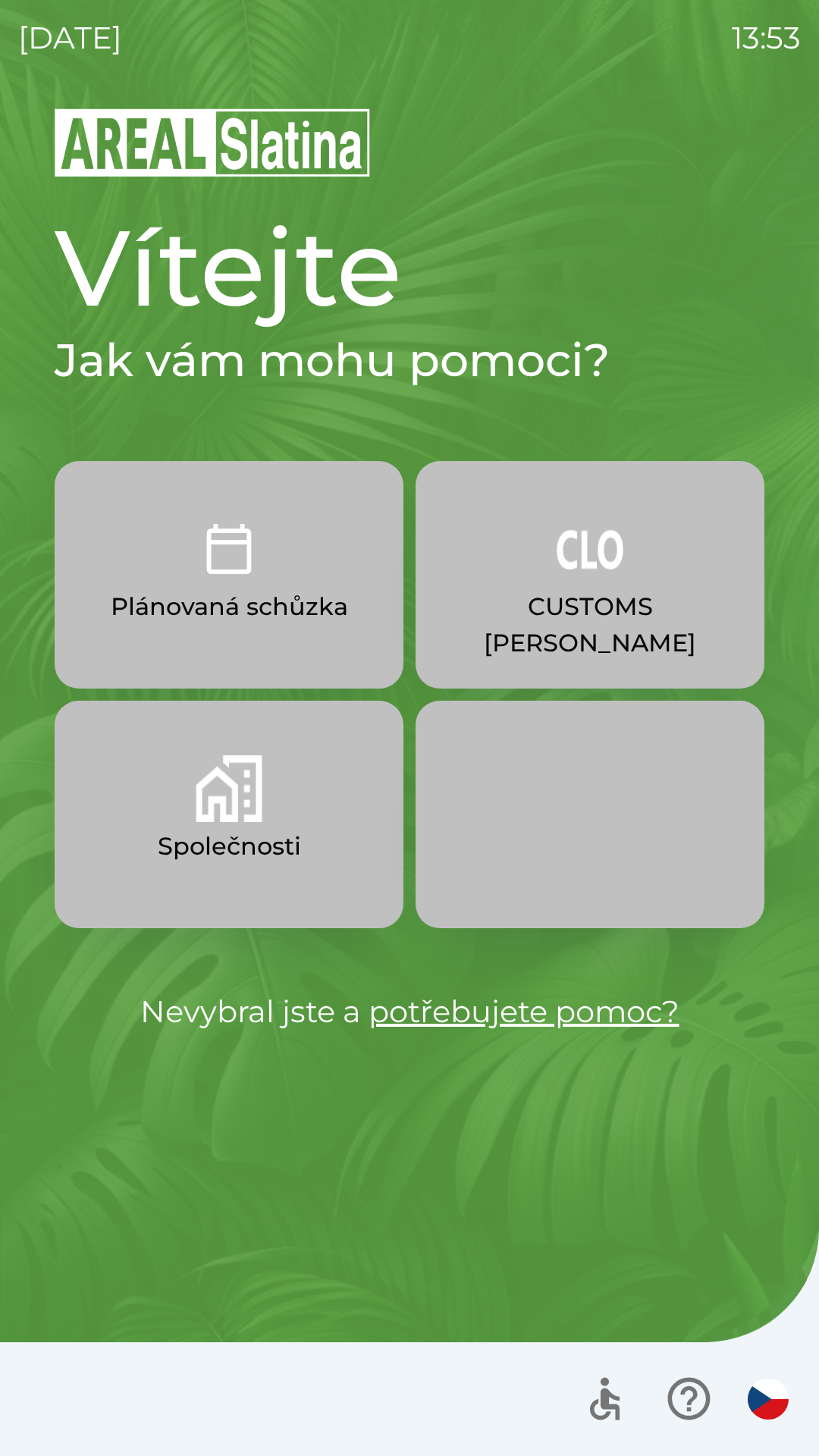
click at [579, 602] on p "CUSTOMS [PERSON_NAME]" at bounding box center [589, 625] width 276 height 73
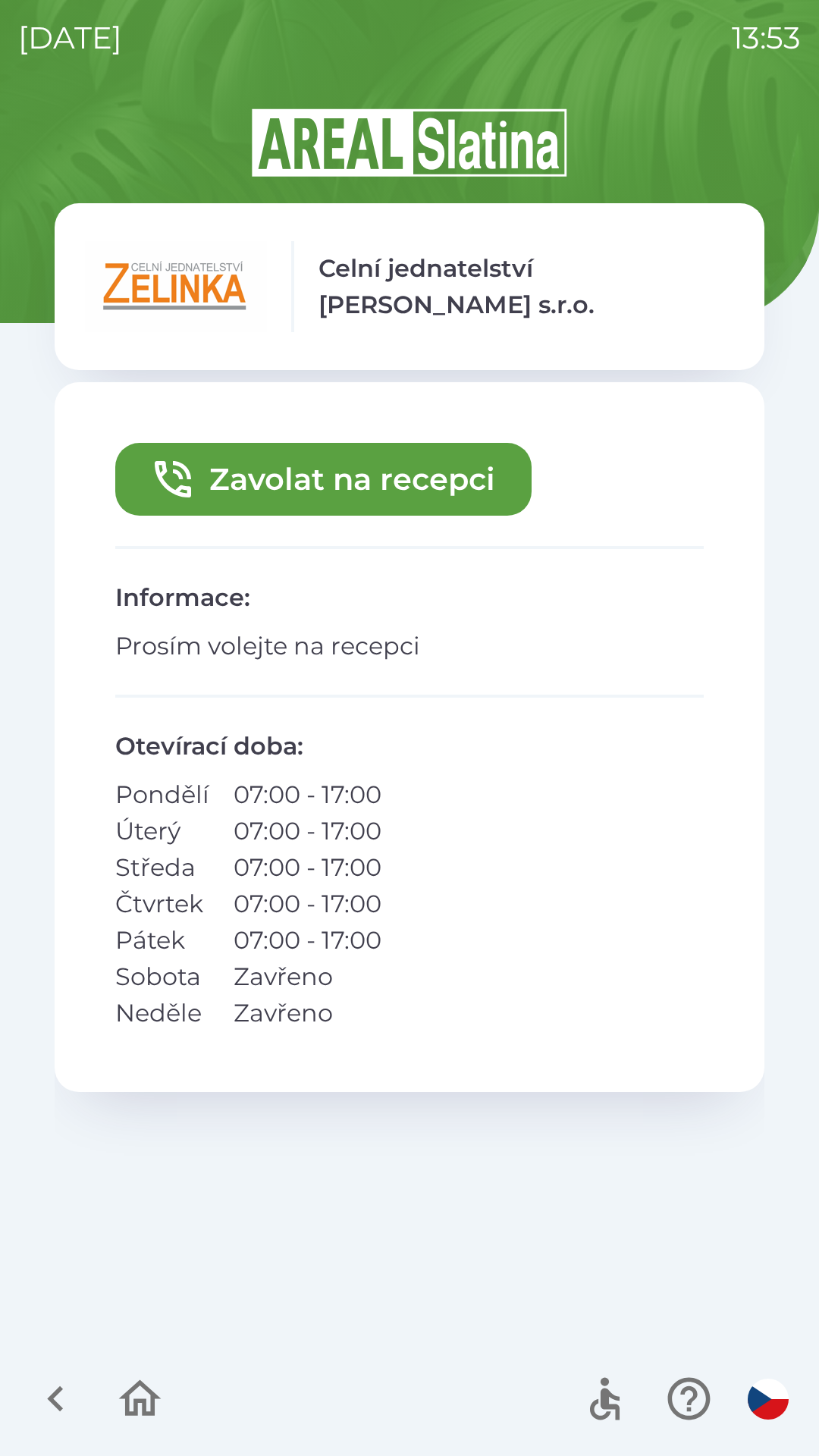
click at [365, 474] on button "Zavolat na recepci" at bounding box center [323, 479] width 416 height 73
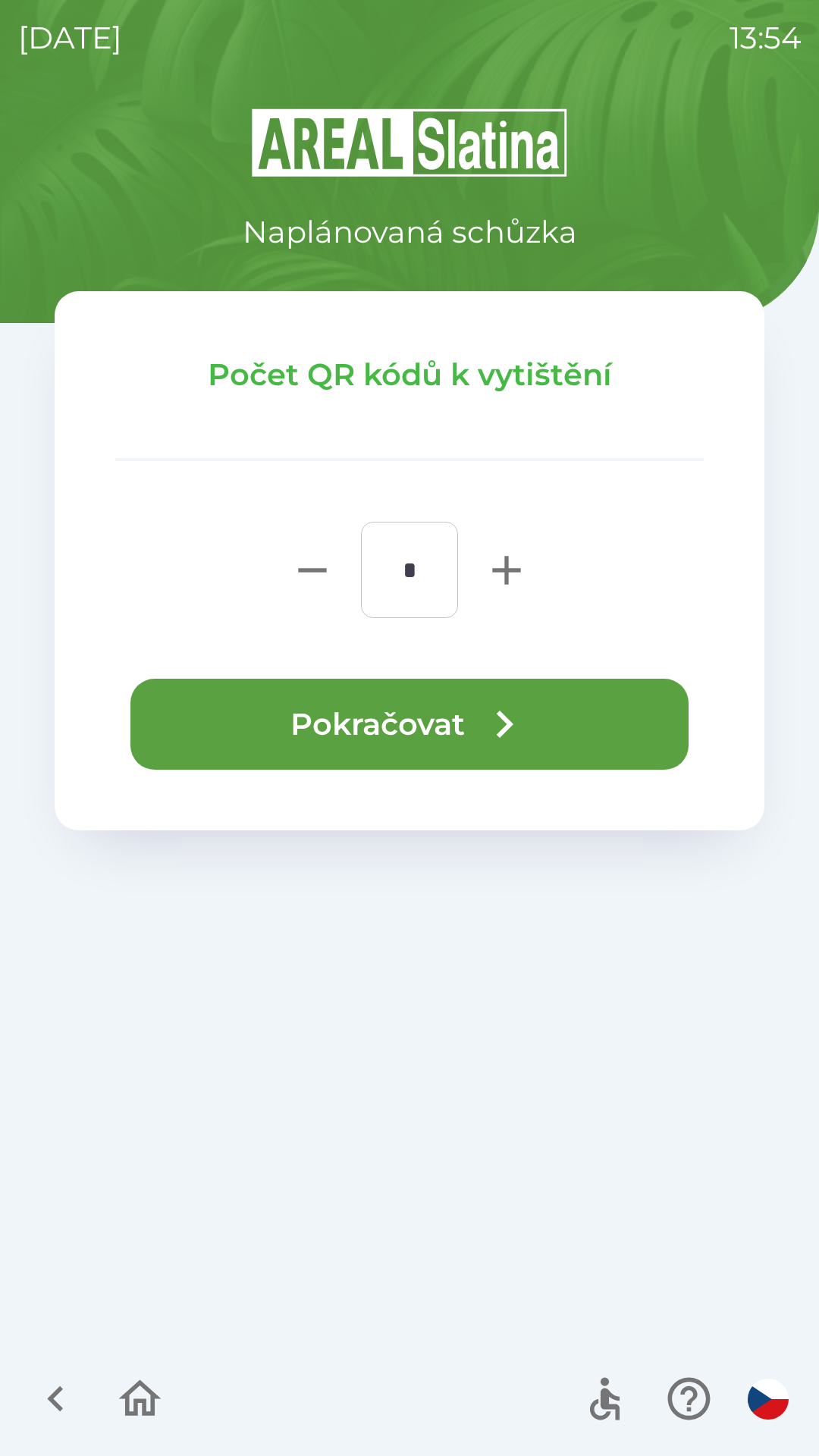
click at [476, 730] on button "Pokračovat" at bounding box center [410, 724] width 558 height 91
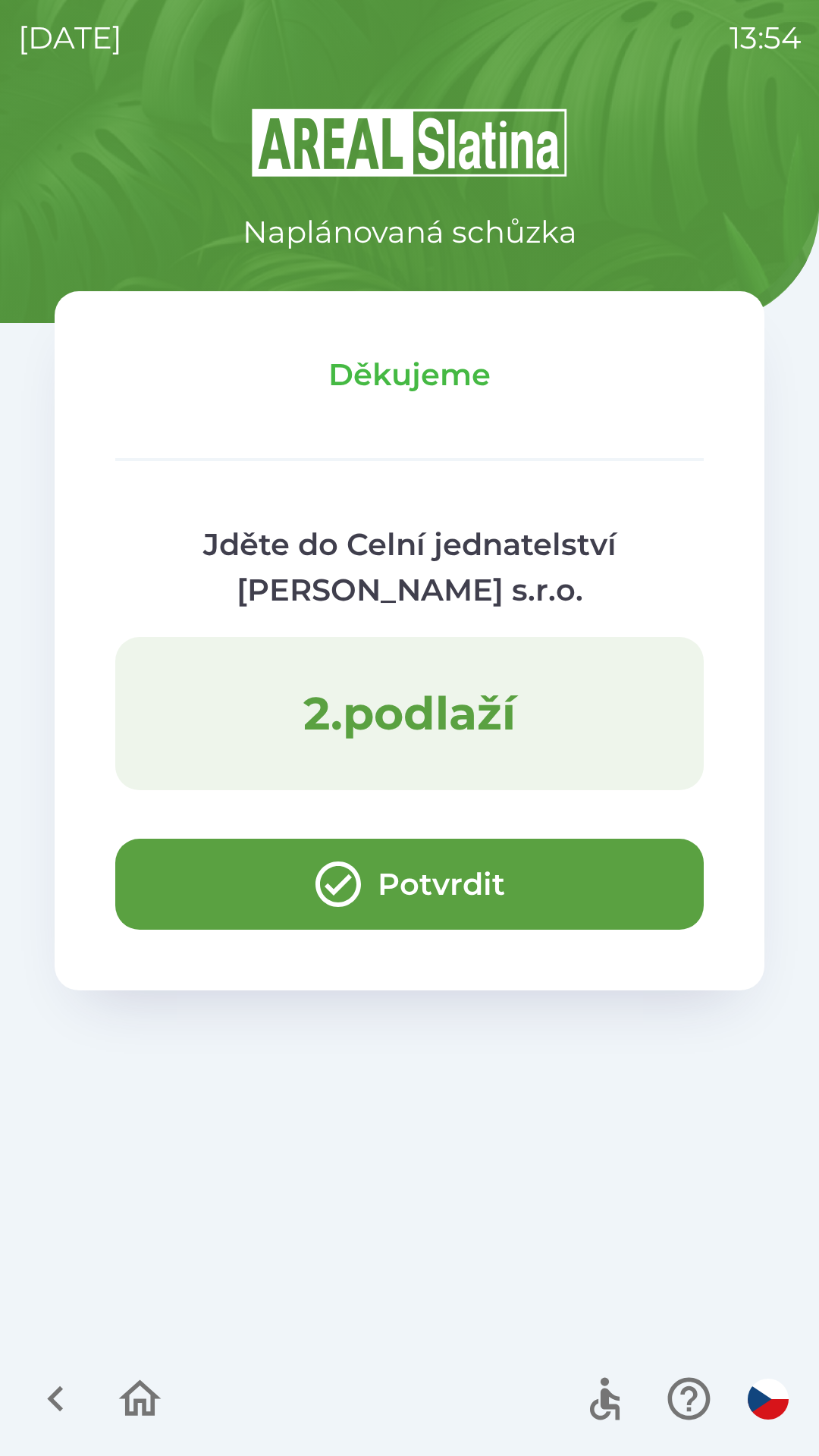
click at [225, 868] on button "Potvrdit" at bounding box center [409, 884] width 588 height 91
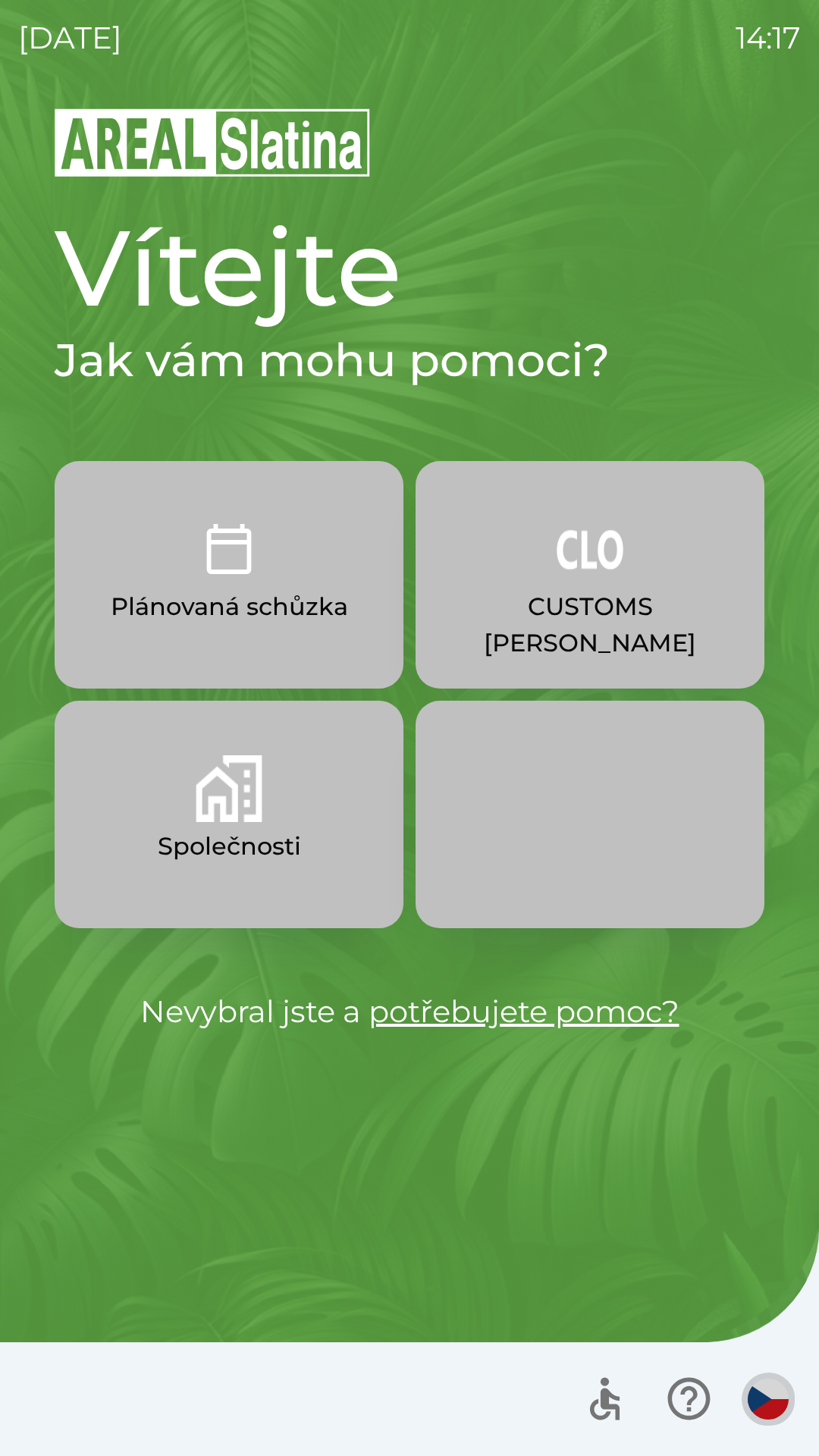
click at [756, 1399] on img "button" at bounding box center [768, 1399] width 41 height 41
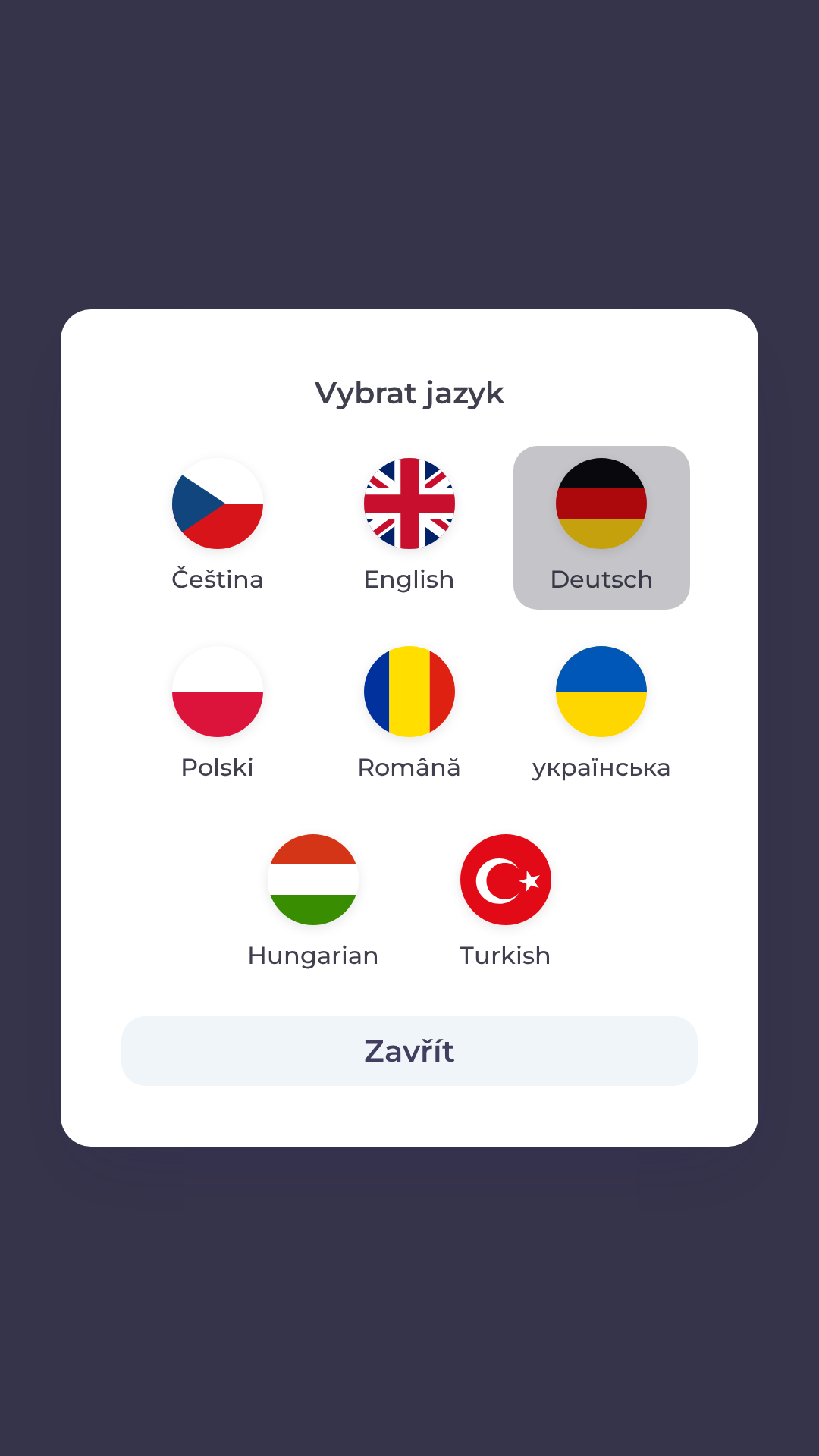
click at [596, 510] on img "button" at bounding box center [601, 504] width 91 height 91
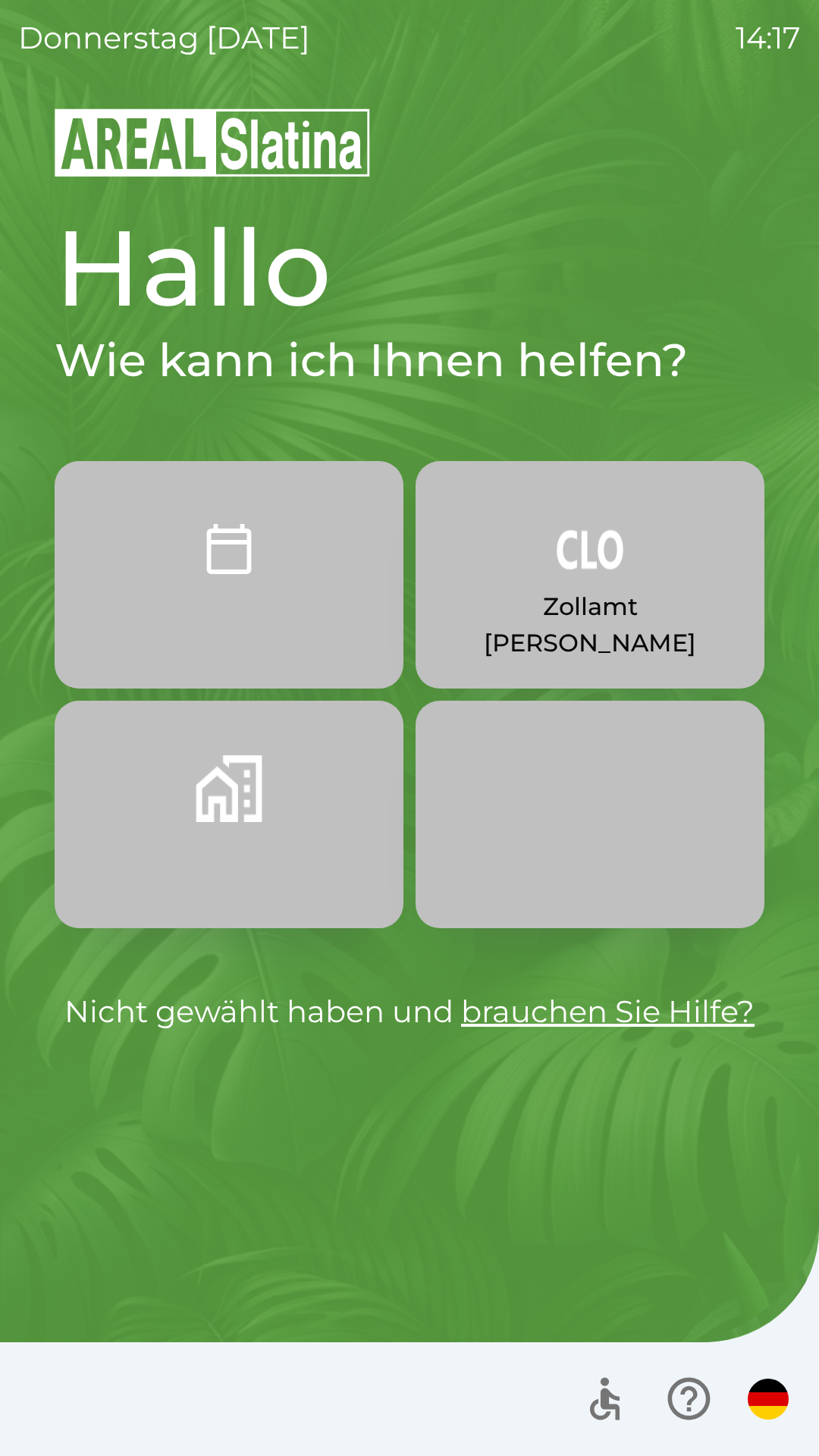
click at [597, 571] on img "button" at bounding box center [589, 548] width 67 height 67
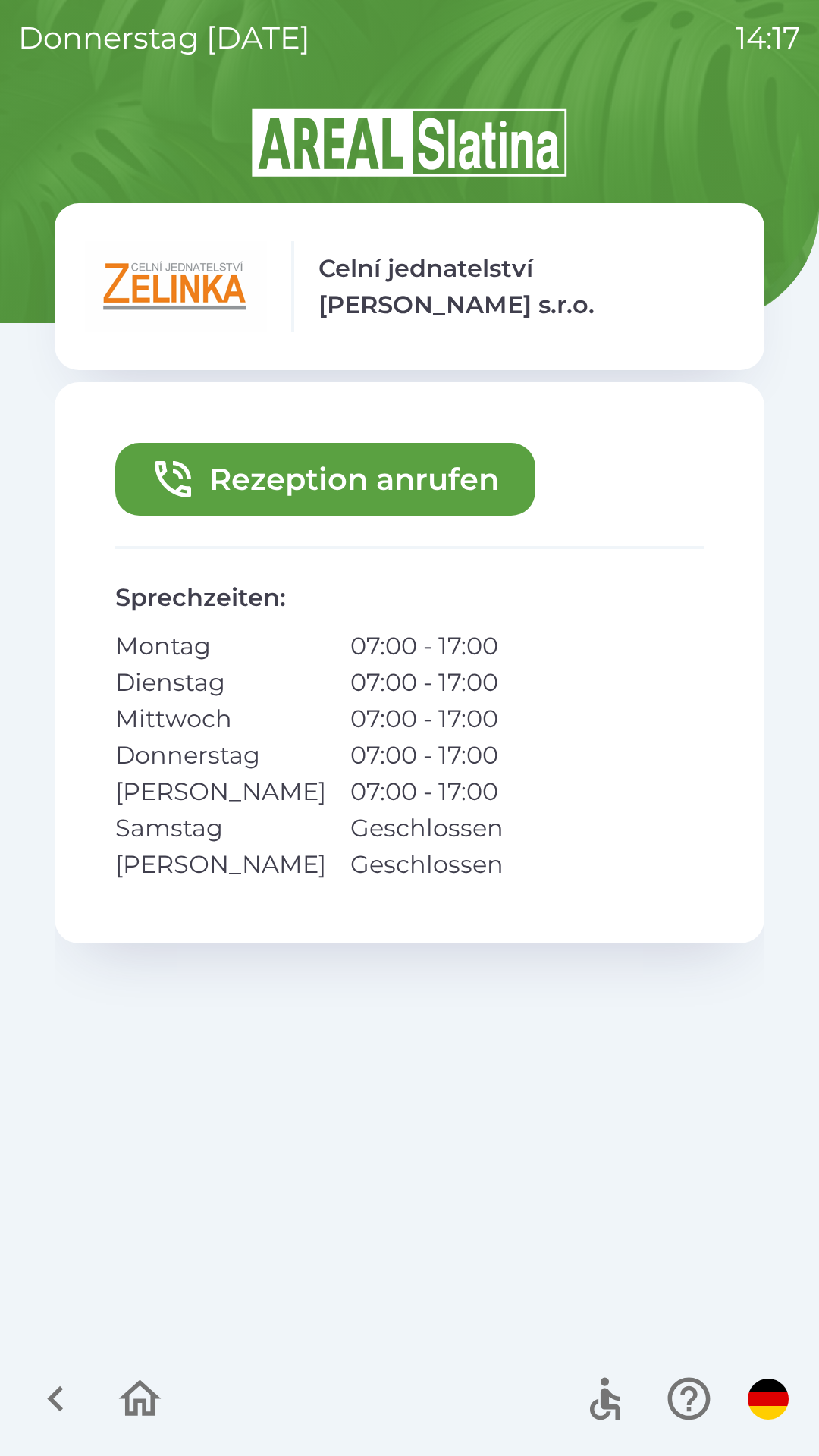
click at [373, 482] on button "Rezeption anrufen" at bounding box center [325, 479] width 420 height 73
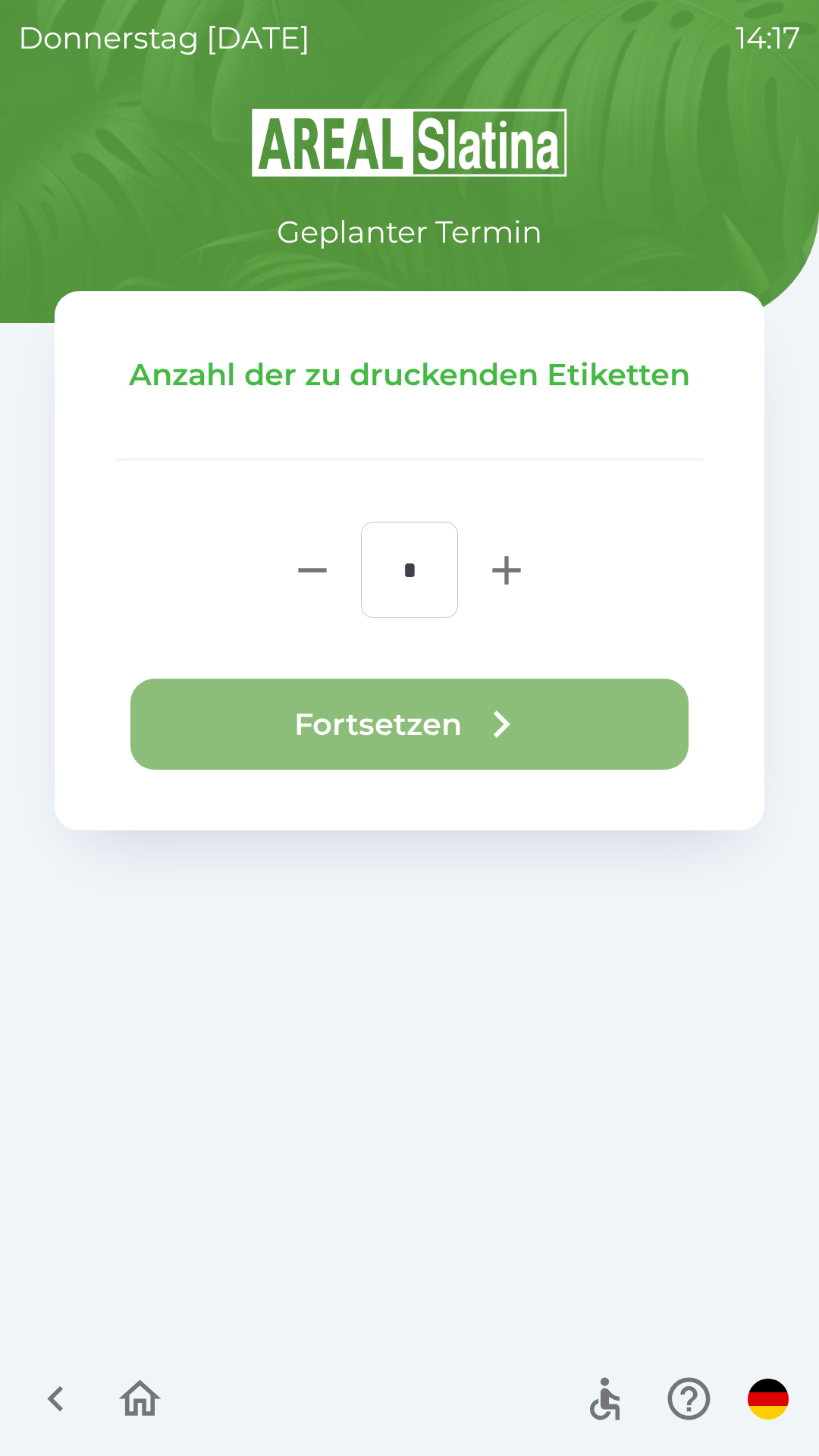
click at [456, 725] on button "Fortsetzen" at bounding box center [410, 724] width 558 height 91
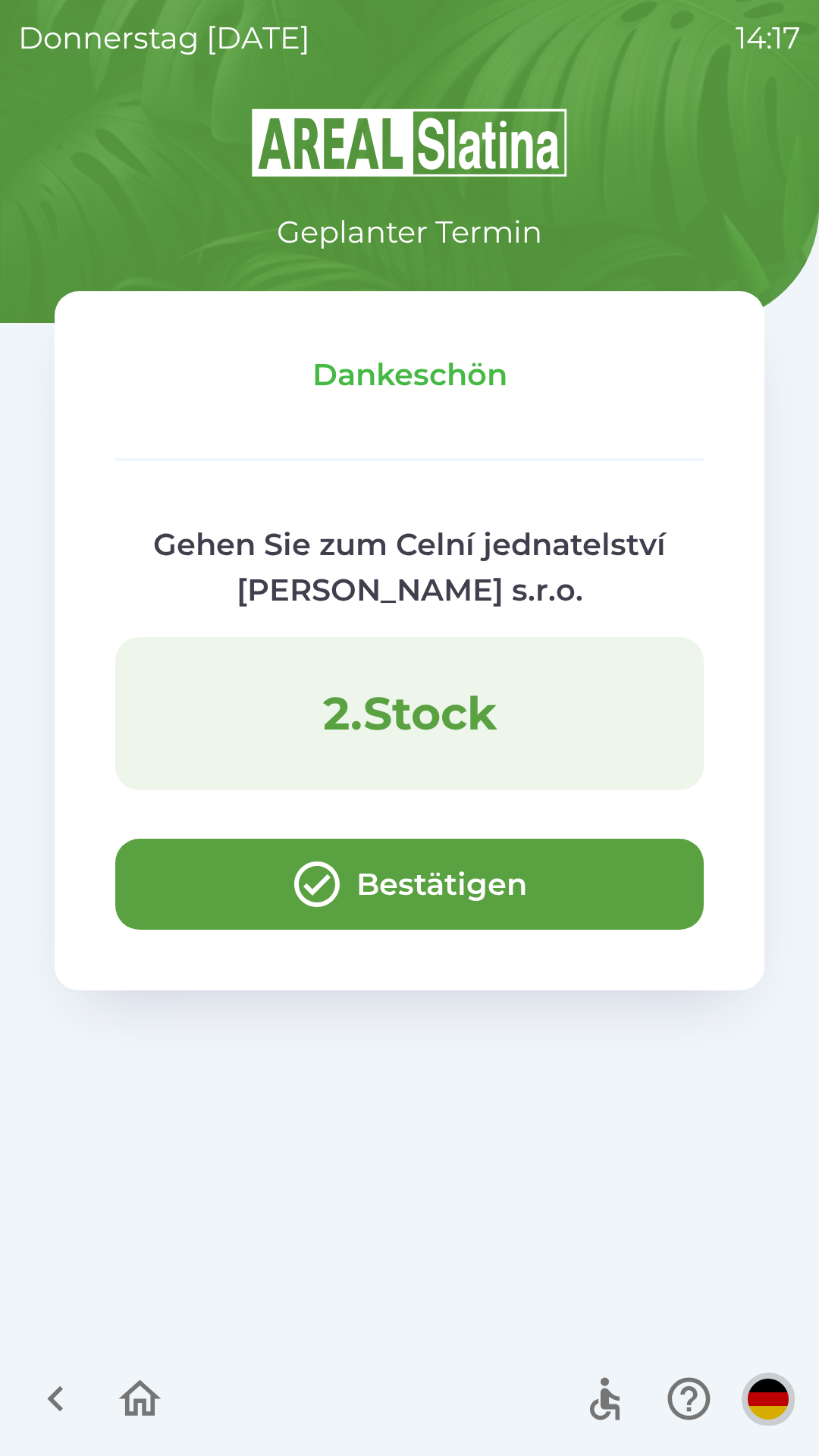
click at [756, 1393] on img "button" at bounding box center [768, 1399] width 41 height 41
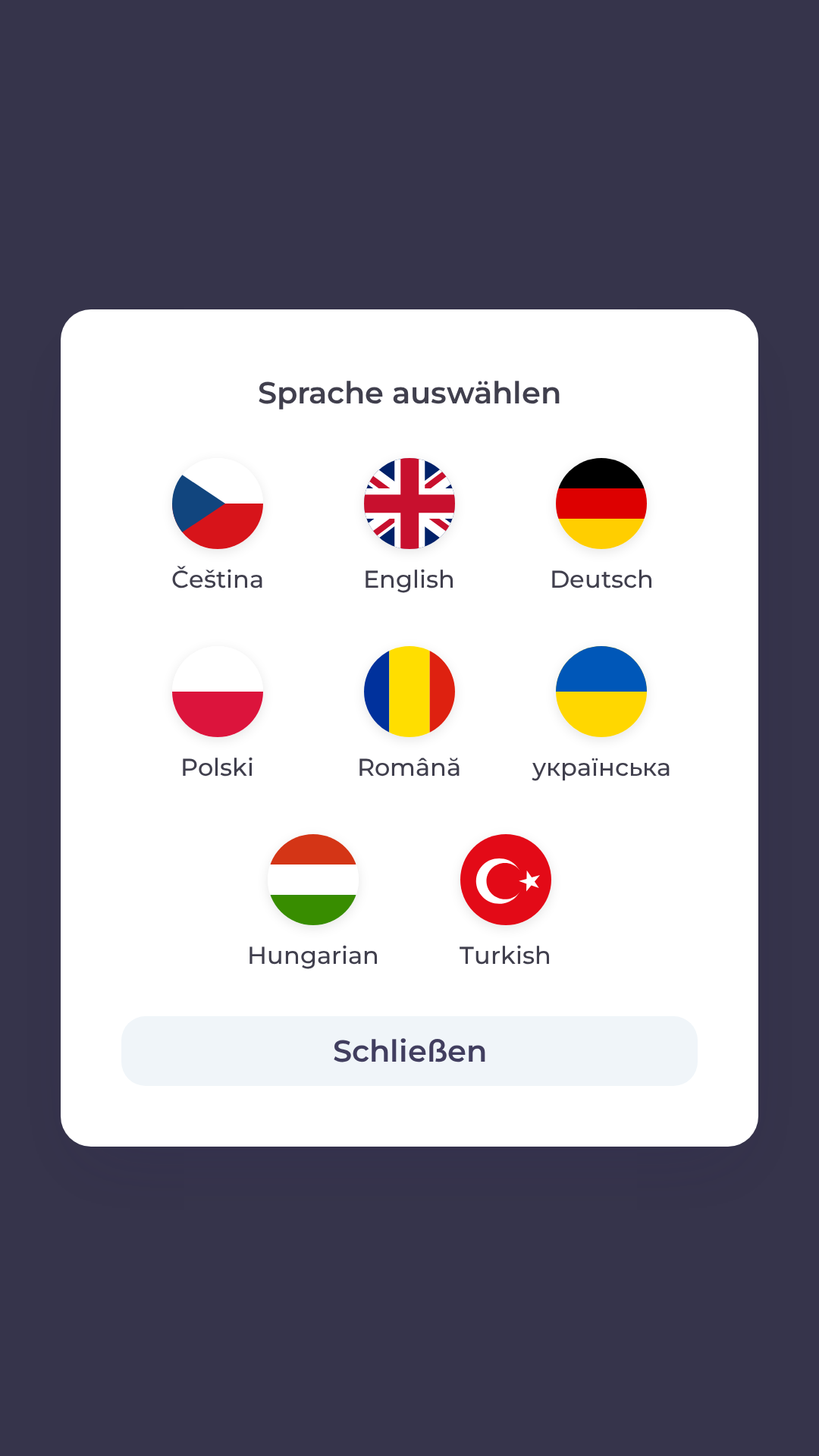
click at [205, 508] on img "button" at bounding box center [218, 504] width 91 height 91
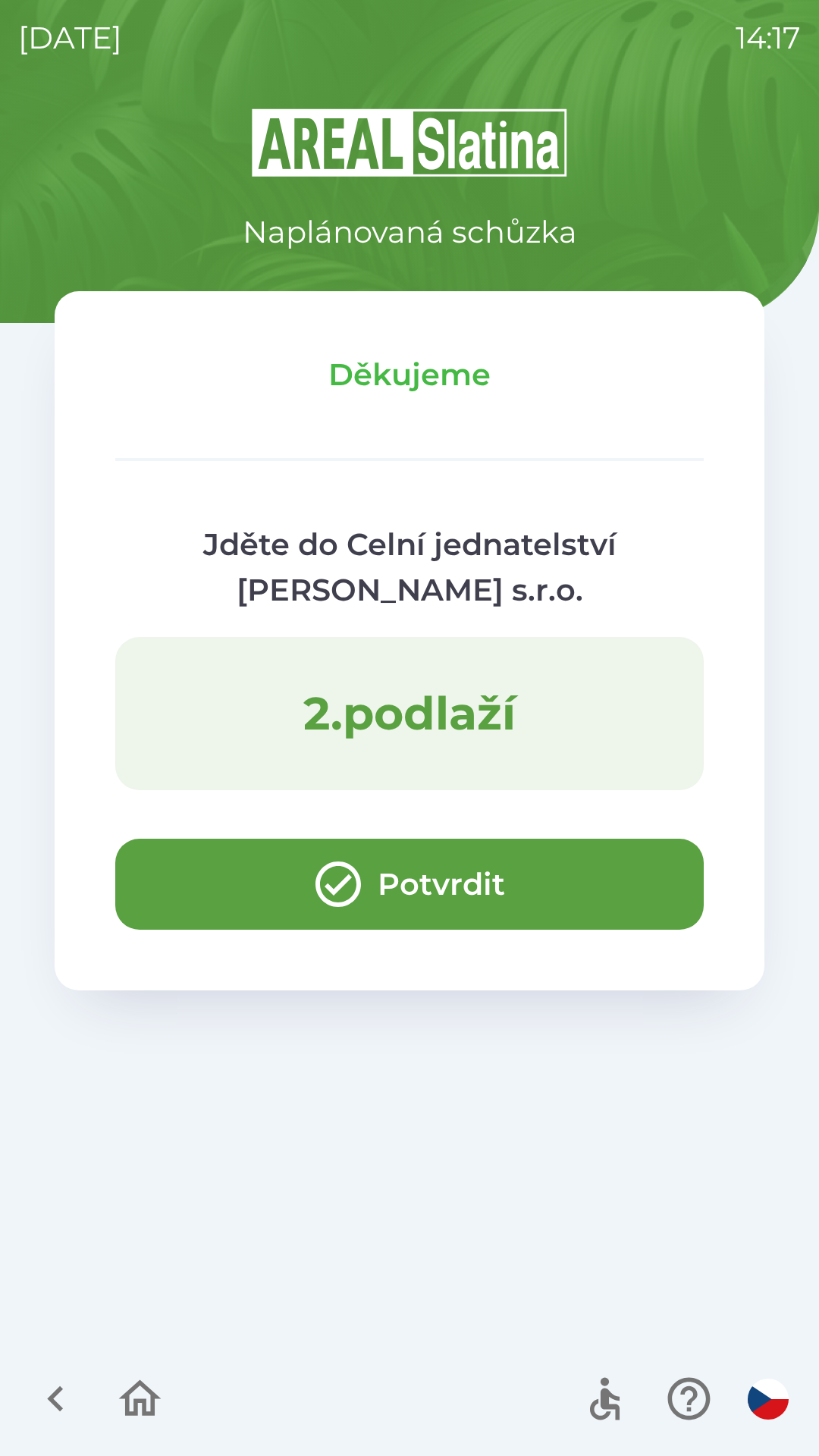
click at [202, 866] on button "Potvrdit" at bounding box center [409, 884] width 588 height 91
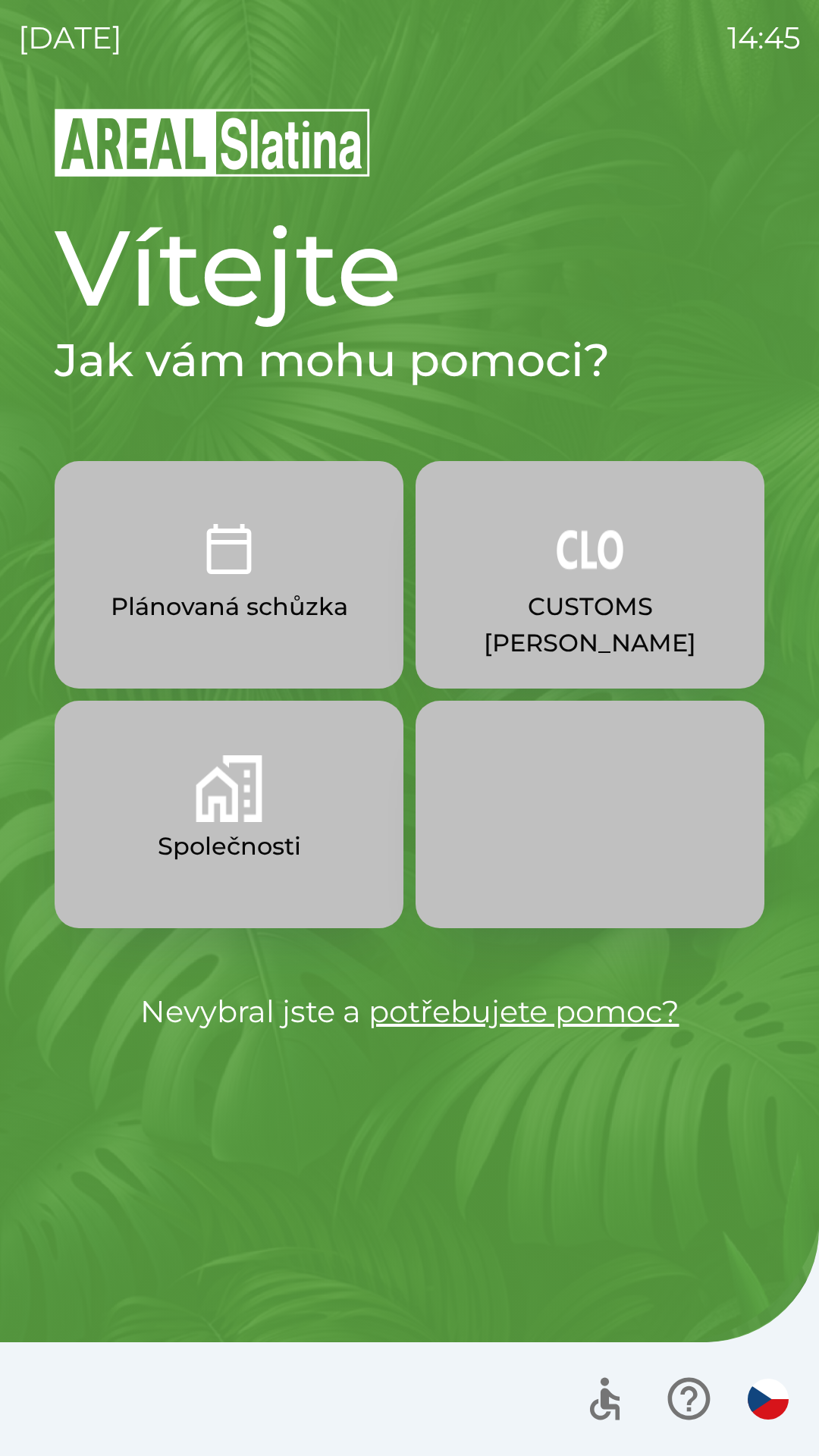
click at [236, 797] on img "button" at bounding box center [228, 788] width 67 height 67
click at [617, 595] on p "CUSTOMS [PERSON_NAME]" at bounding box center [589, 625] width 276 height 73
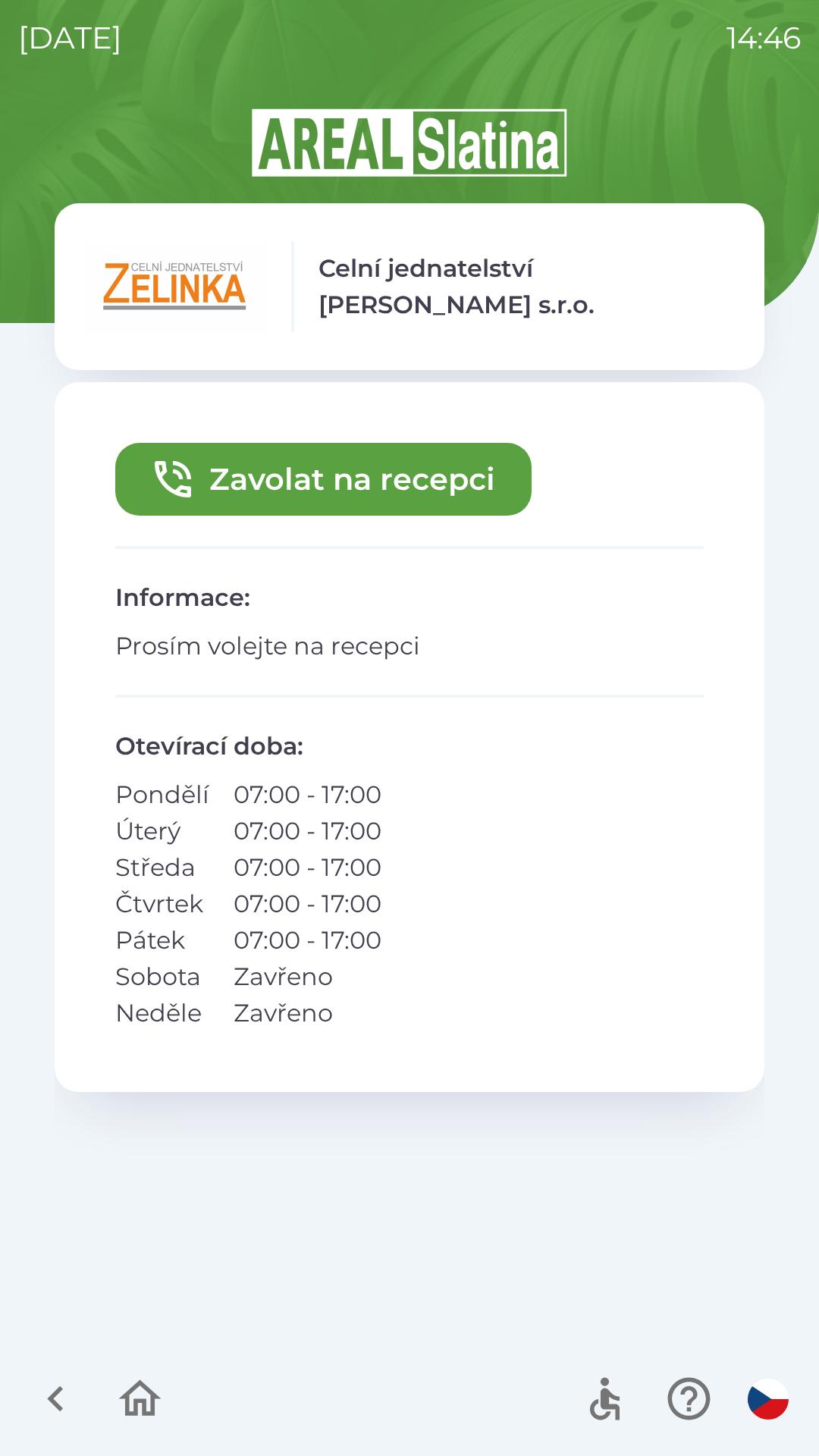
click at [416, 480] on button "Zavolat na recepci" at bounding box center [323, 479] width 416 height 73
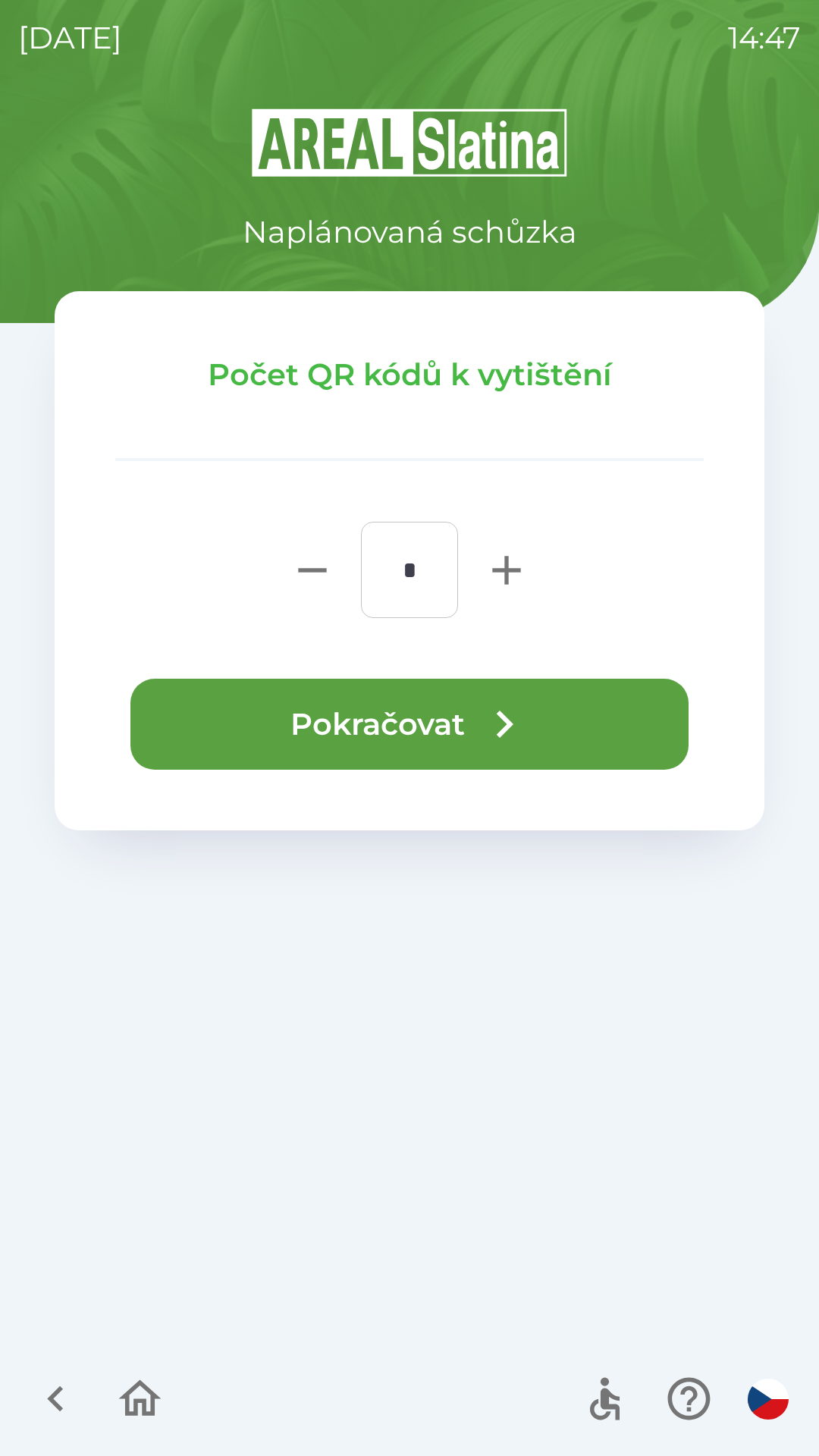
click at [413, 722] on button "Pokračovat" at bounding box center [410, 724] width 558 height 91
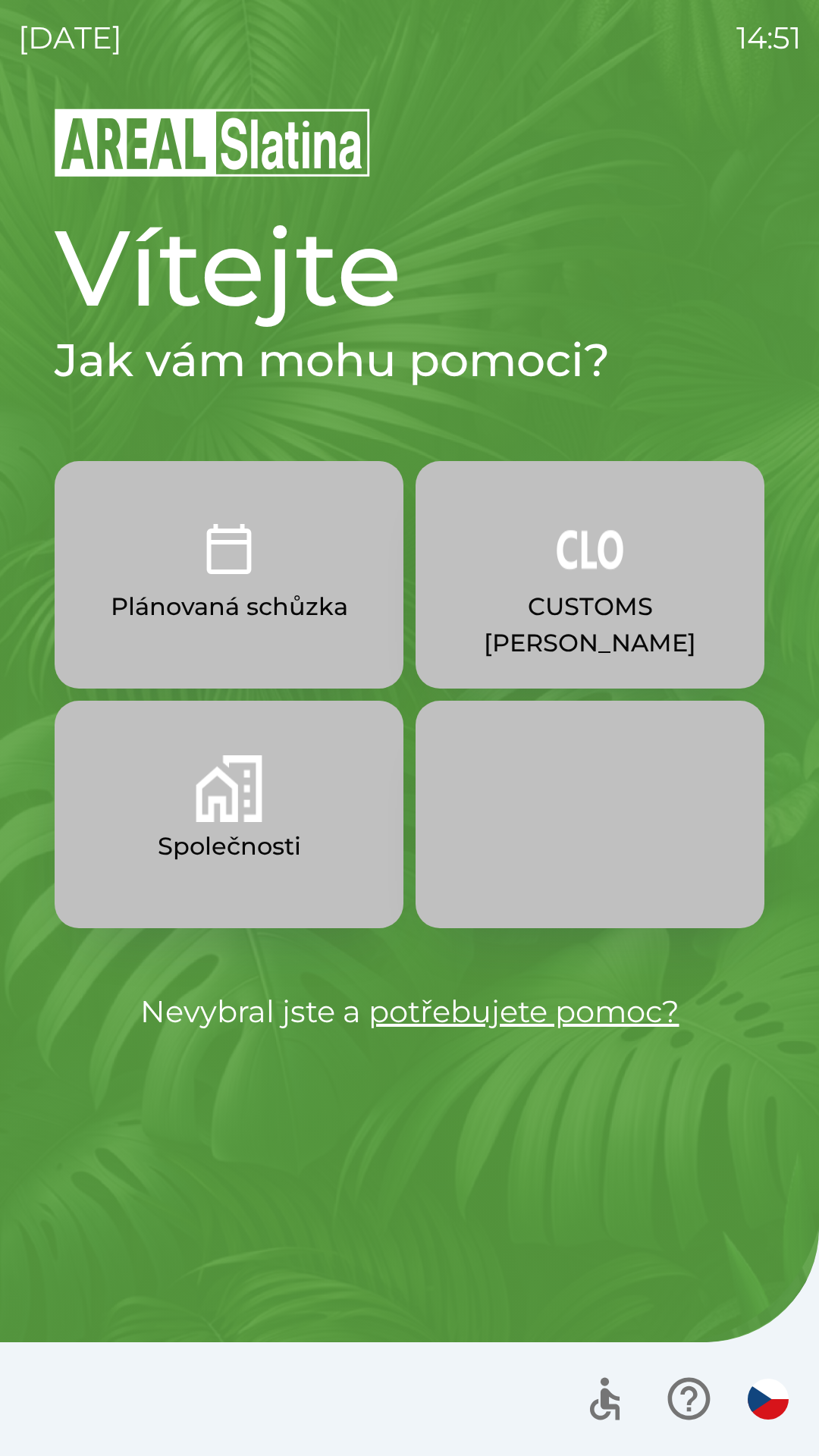
click at [569, 587] on button "CUSTOMS [PERSON_NAME]" at bounding box center [590, 574] width 348 height 227
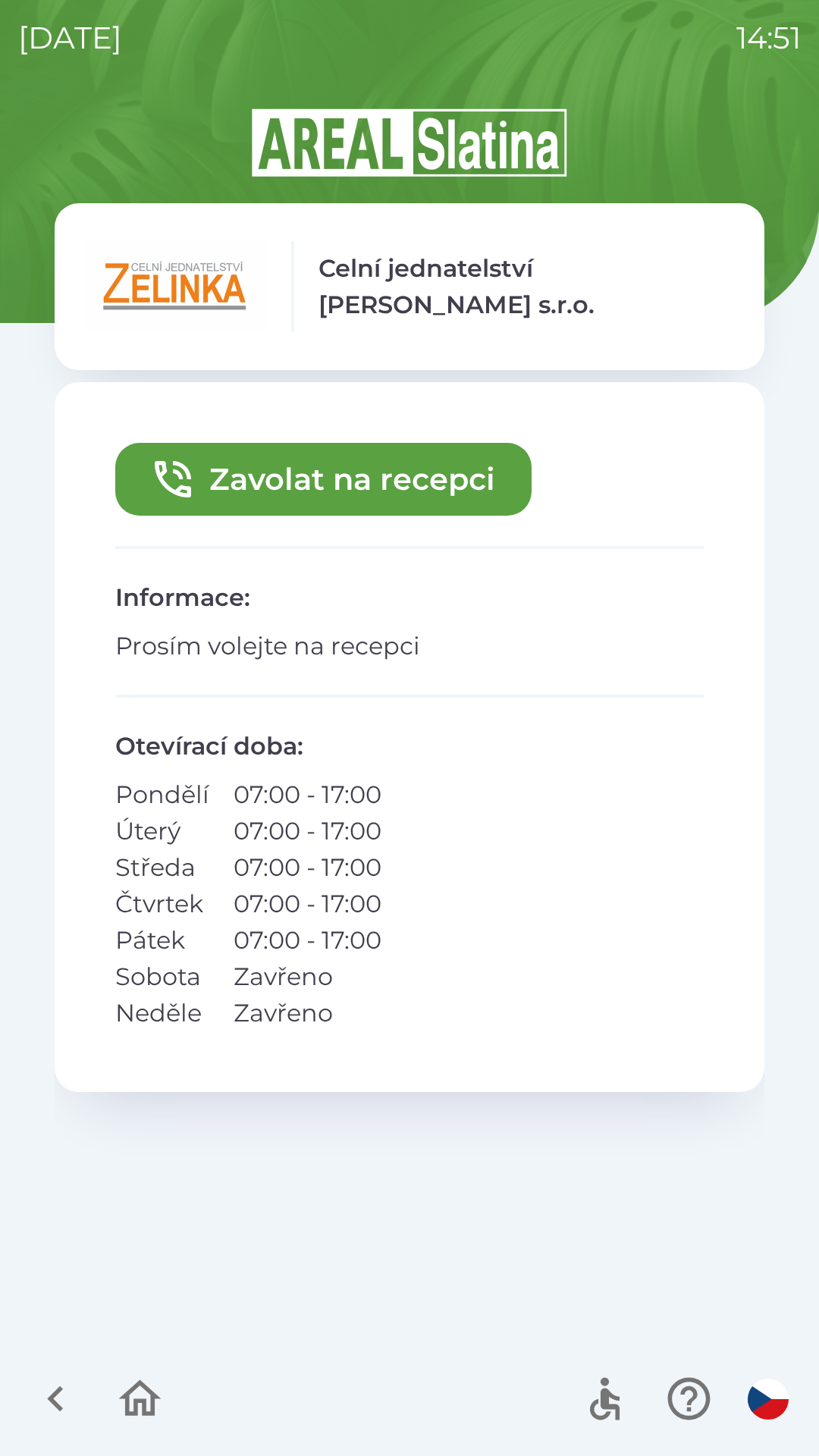
click at [54, 1395] on icon "button" at bounding box center [55, 1399] width 16 height 26
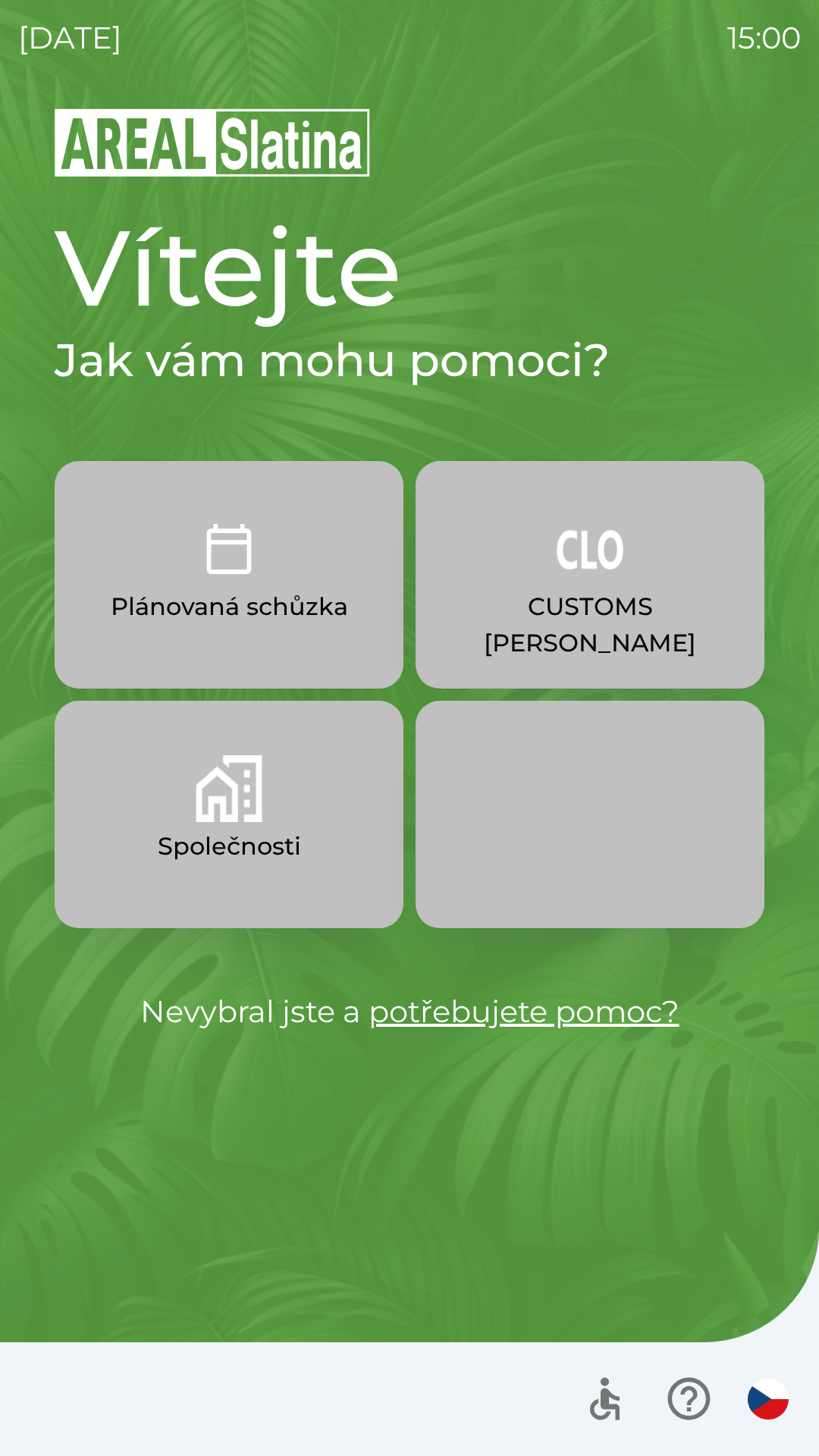
click at [213, 820] on img "button" at bounding box center [228, 788] width 67 height 67
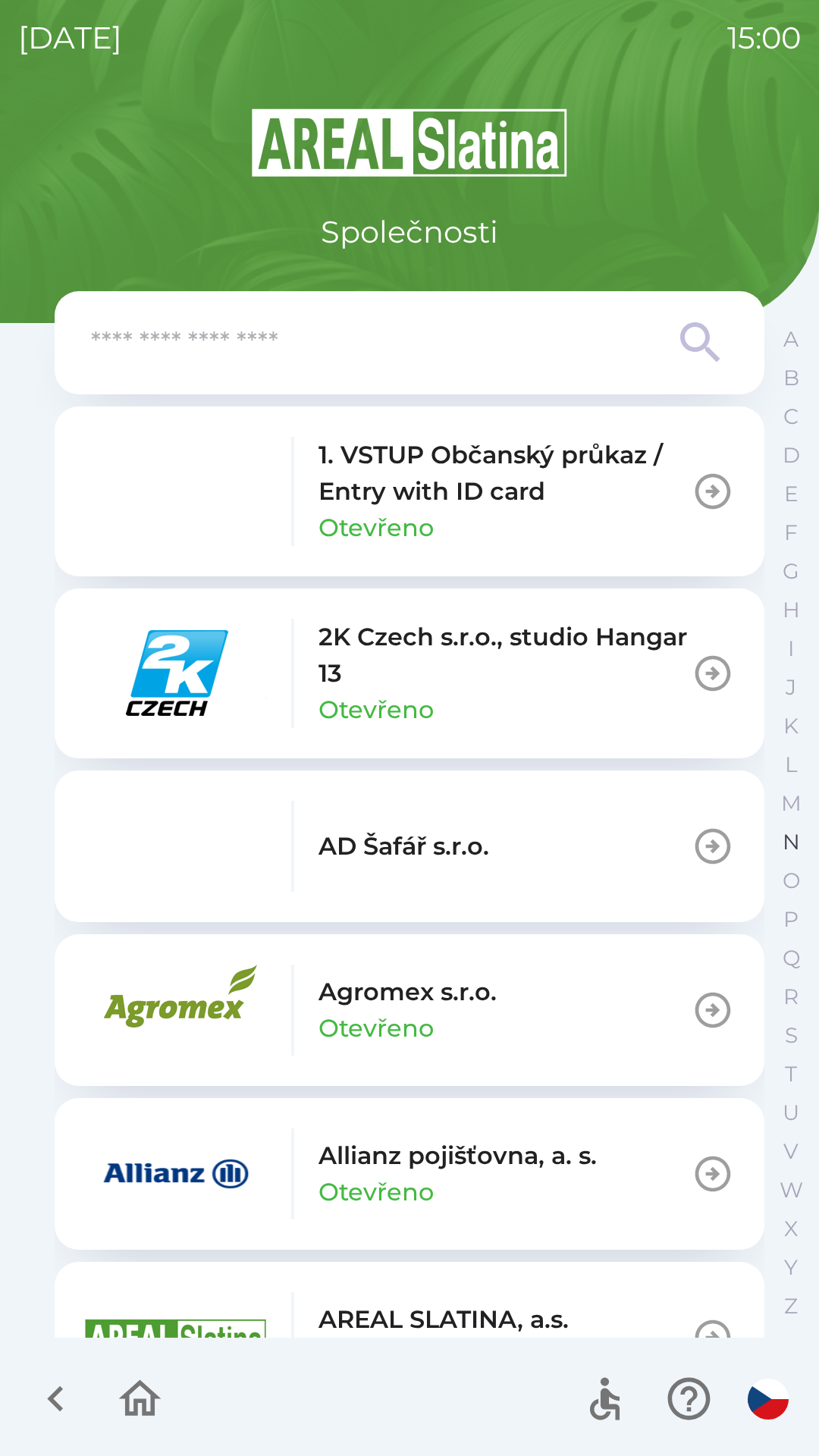
click at [774, 842] on button "N" at bounding box center [791, 842] width 38 height 38
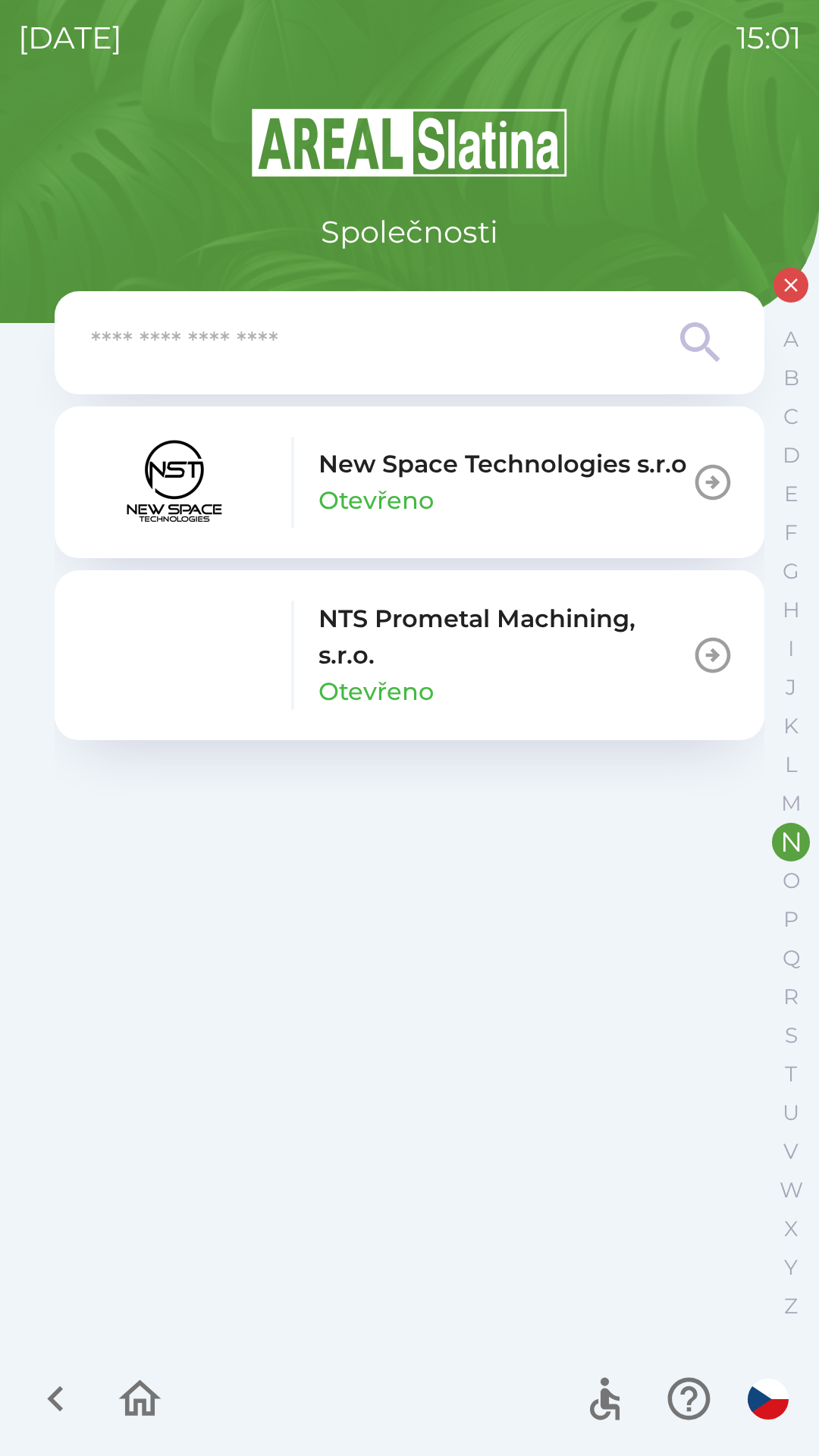
click at [454, 666] on p "NTS Prometal Machining, s.r.o." at bounding box center [504, 637] width 373 height 73
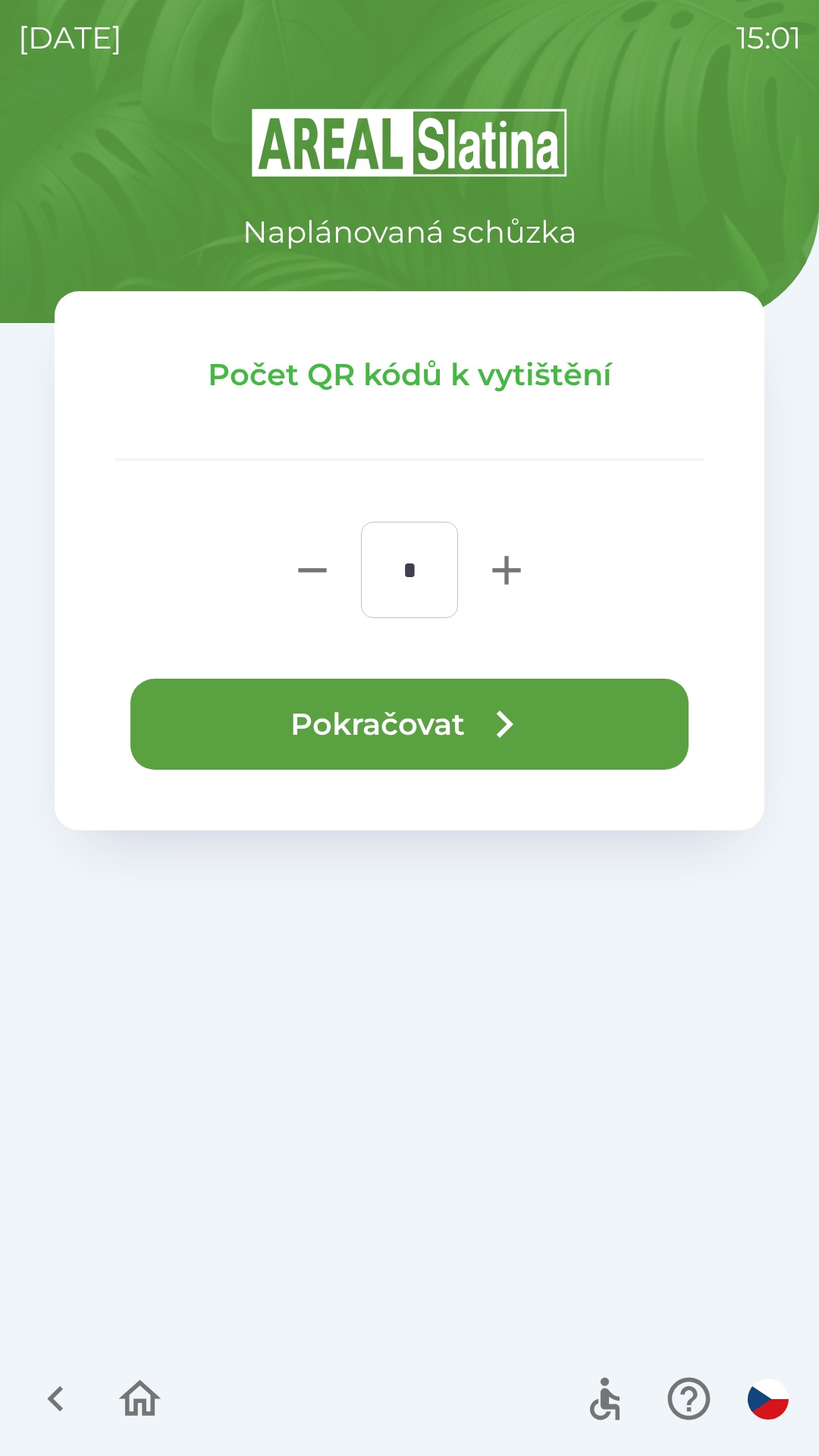
click at [293, 727] on button "Pokračovat" at bounding box center [410, 724] width 558 height 91
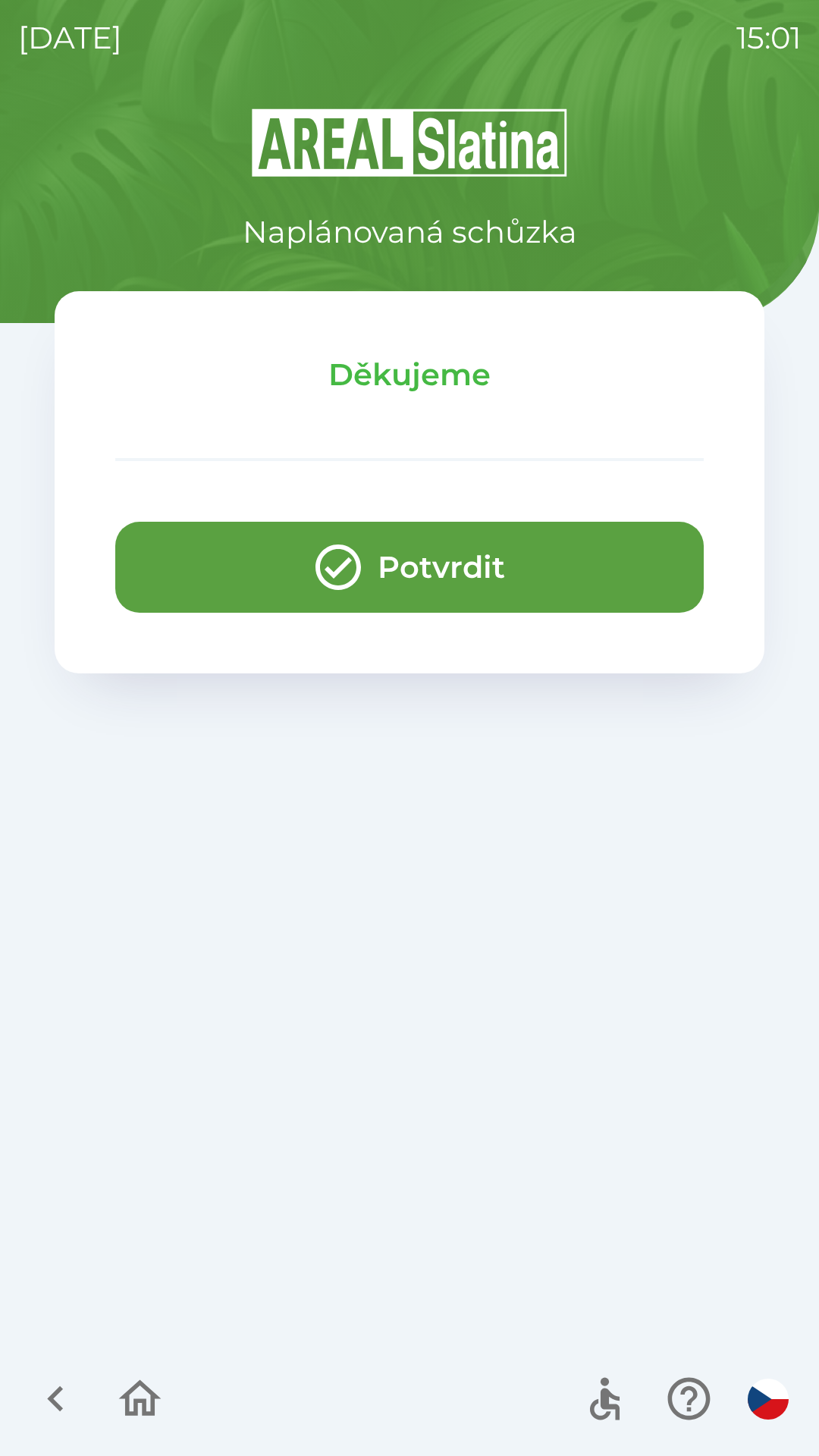
click at [167, 577] on button "Potvrdit" at bounding box center [409, 567] width 588 height 91
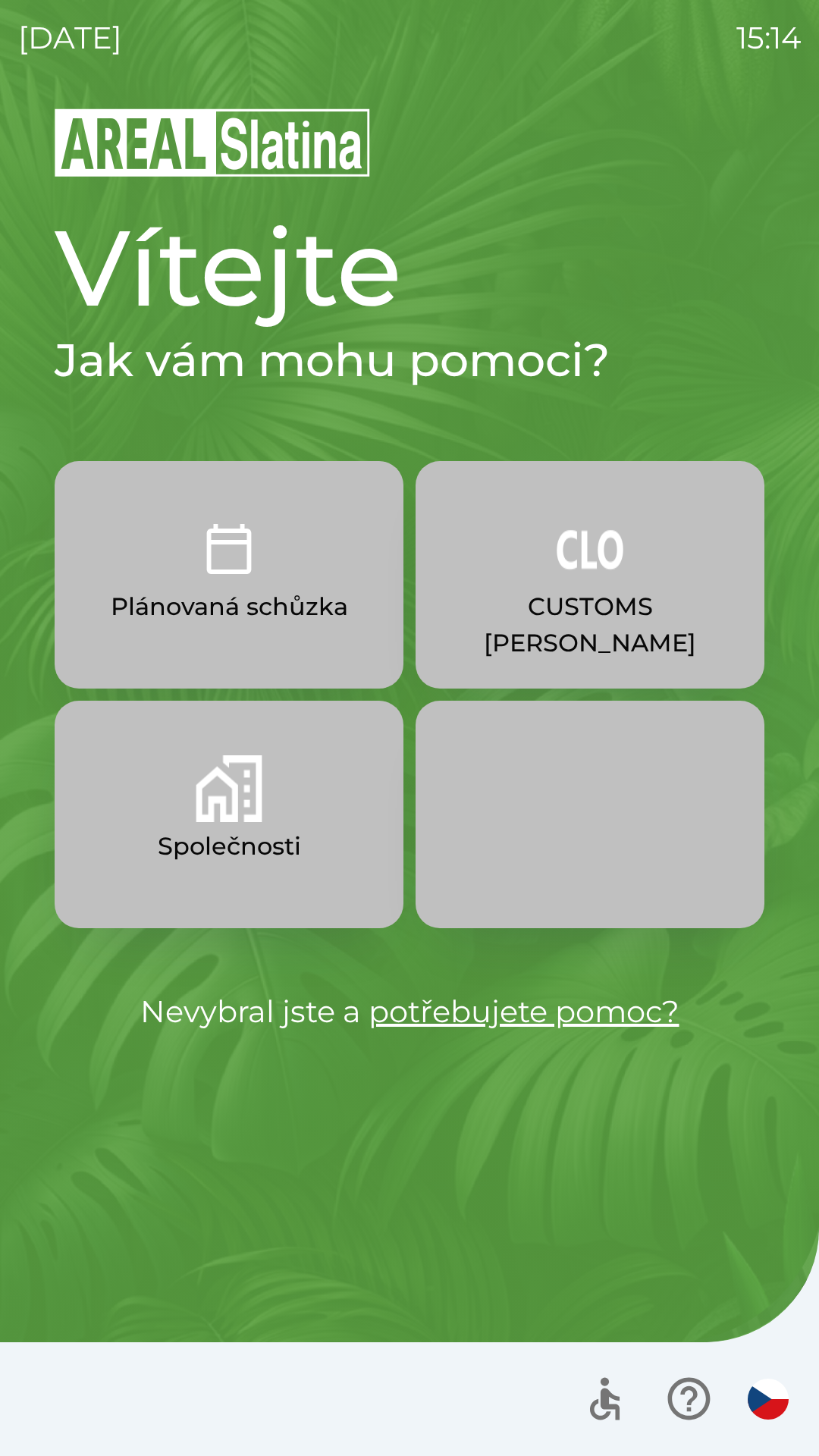
click at [601, 568] on img "button" at bounding box center [589, 548] width 67 height 67
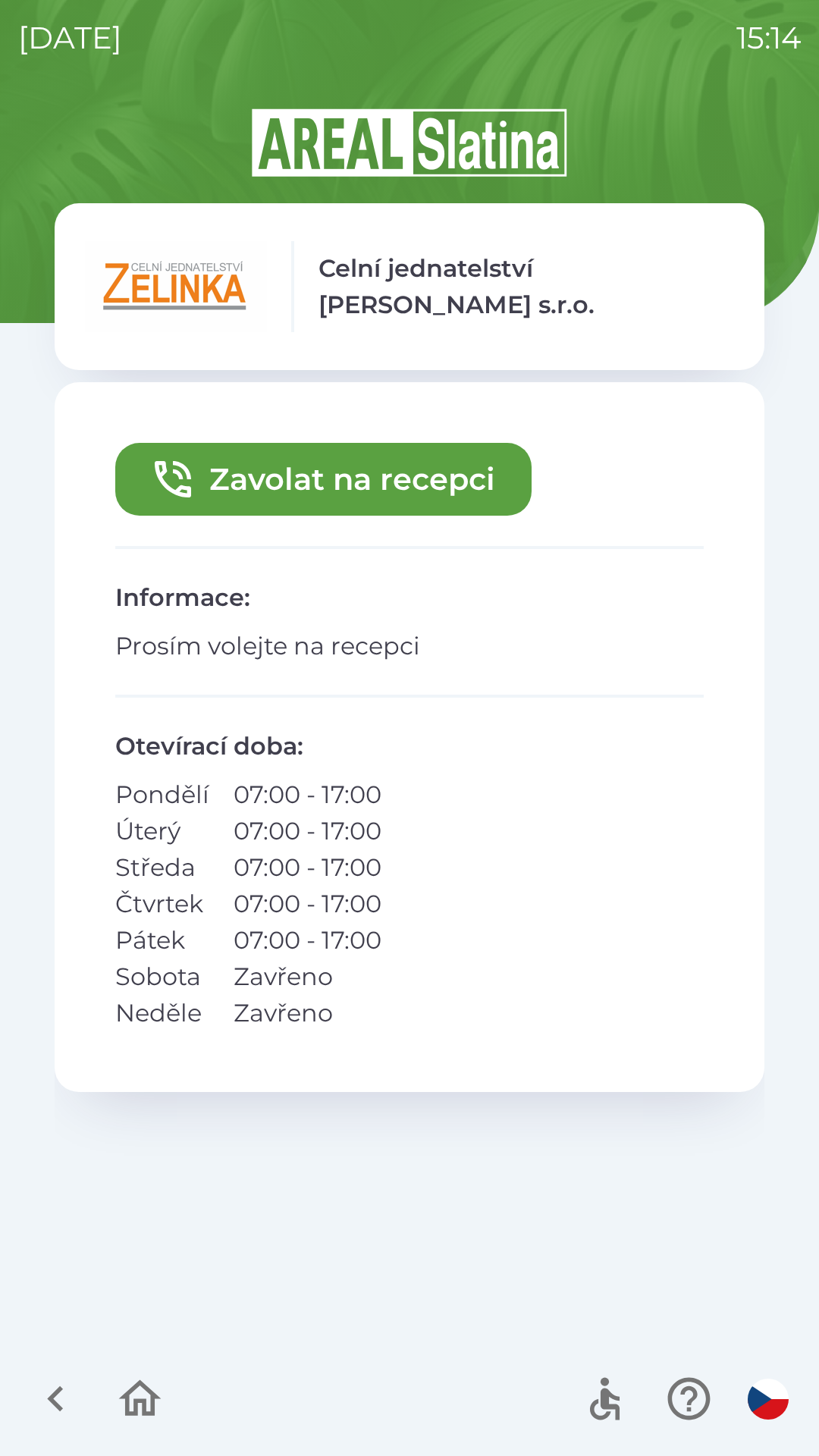
click at [461, 467] on button "Zavolat na recepci" at bounding box center [323, 479] width 416 height 73
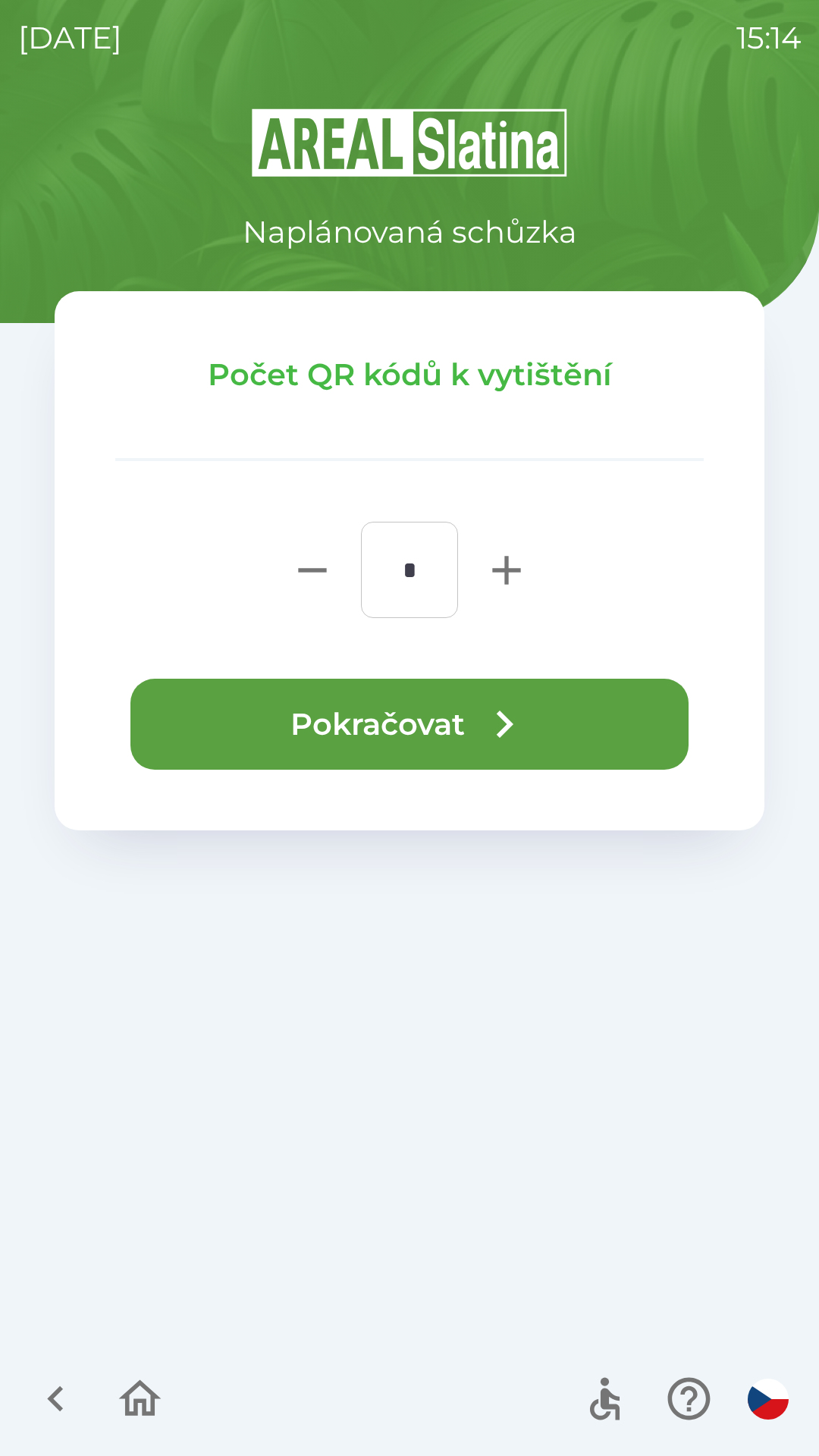
click at [506, 701] on icon "button" at bounding box center [504, 724] width 55 height 55
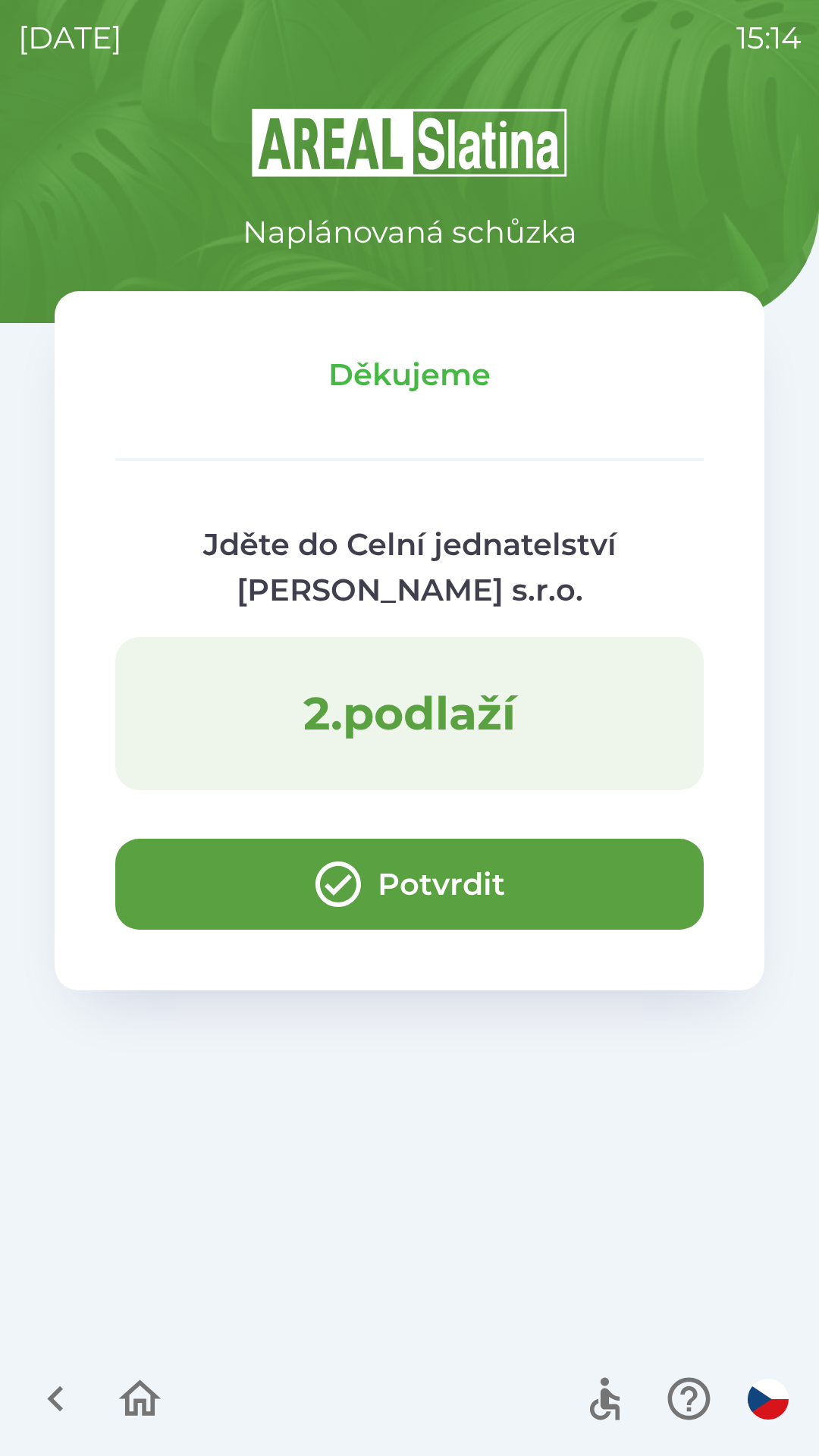
click at [55, 1388] on icon "button" at bounding box center [56, 1399] width 51 height 51
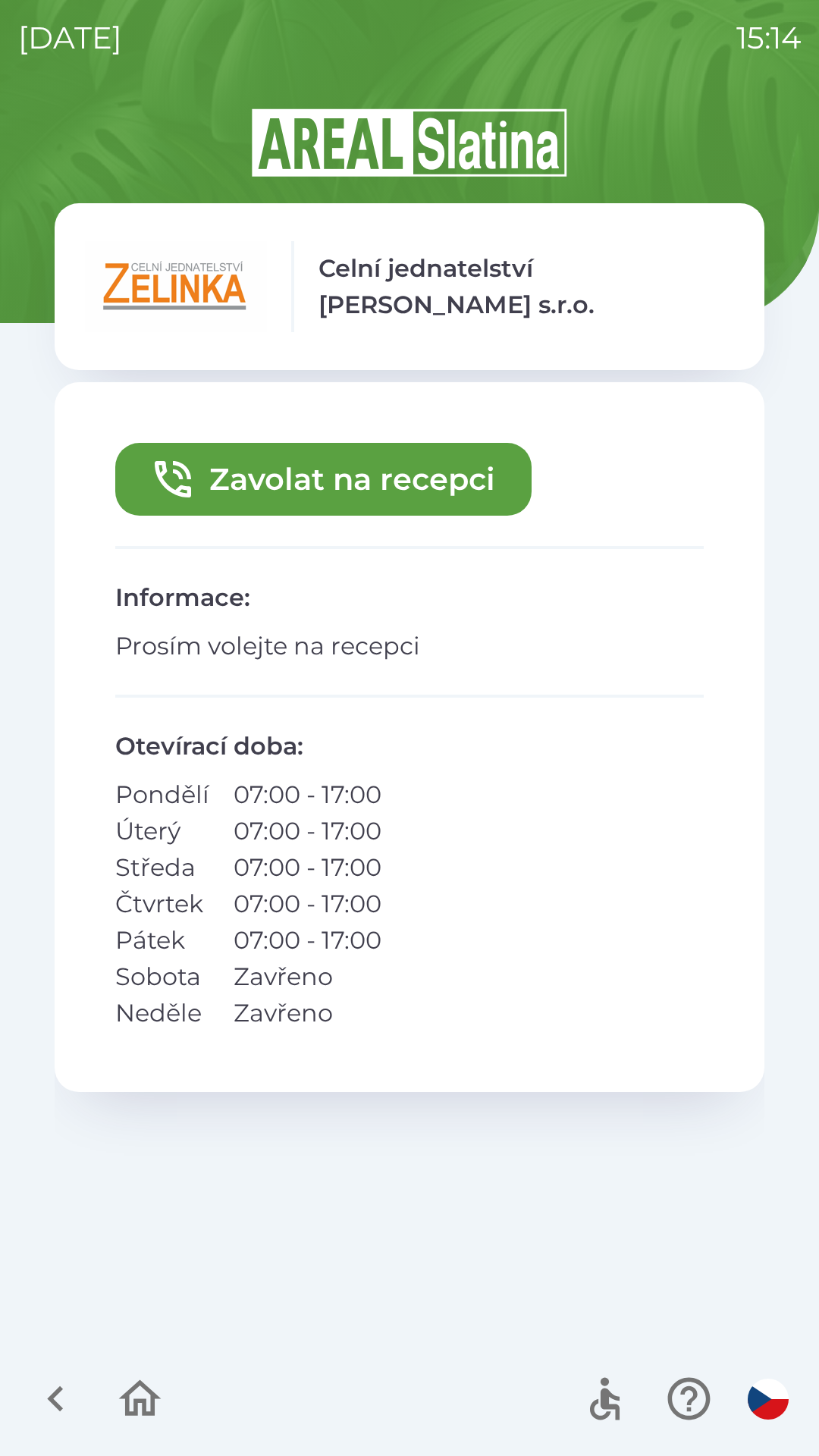
click at [56, 1389] on icon "button" at bounding box center [56, 1399] width 51 height 51
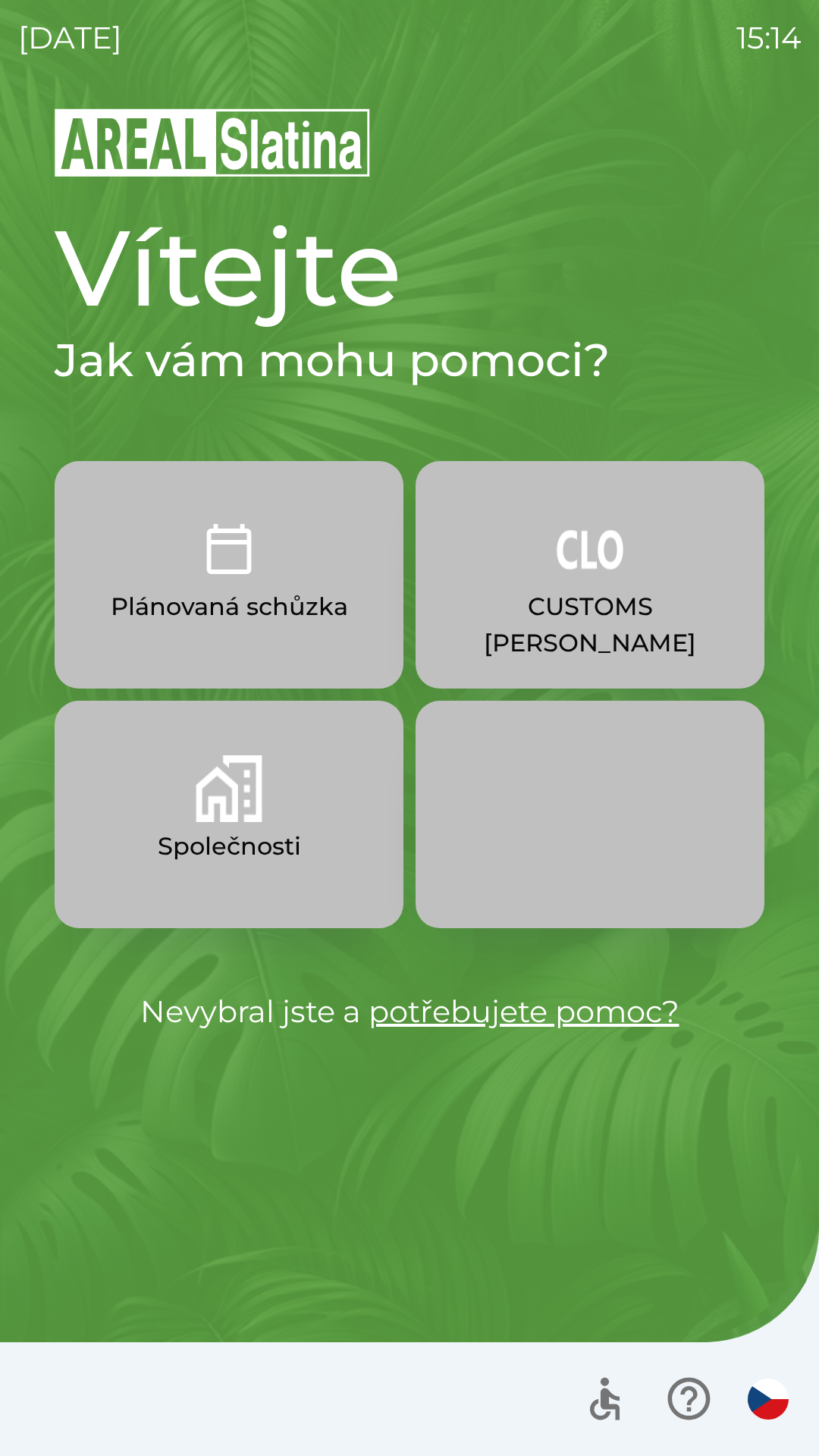
click at [249, 800] on img "button" at bounding box center [228, 788] width 67 height 67
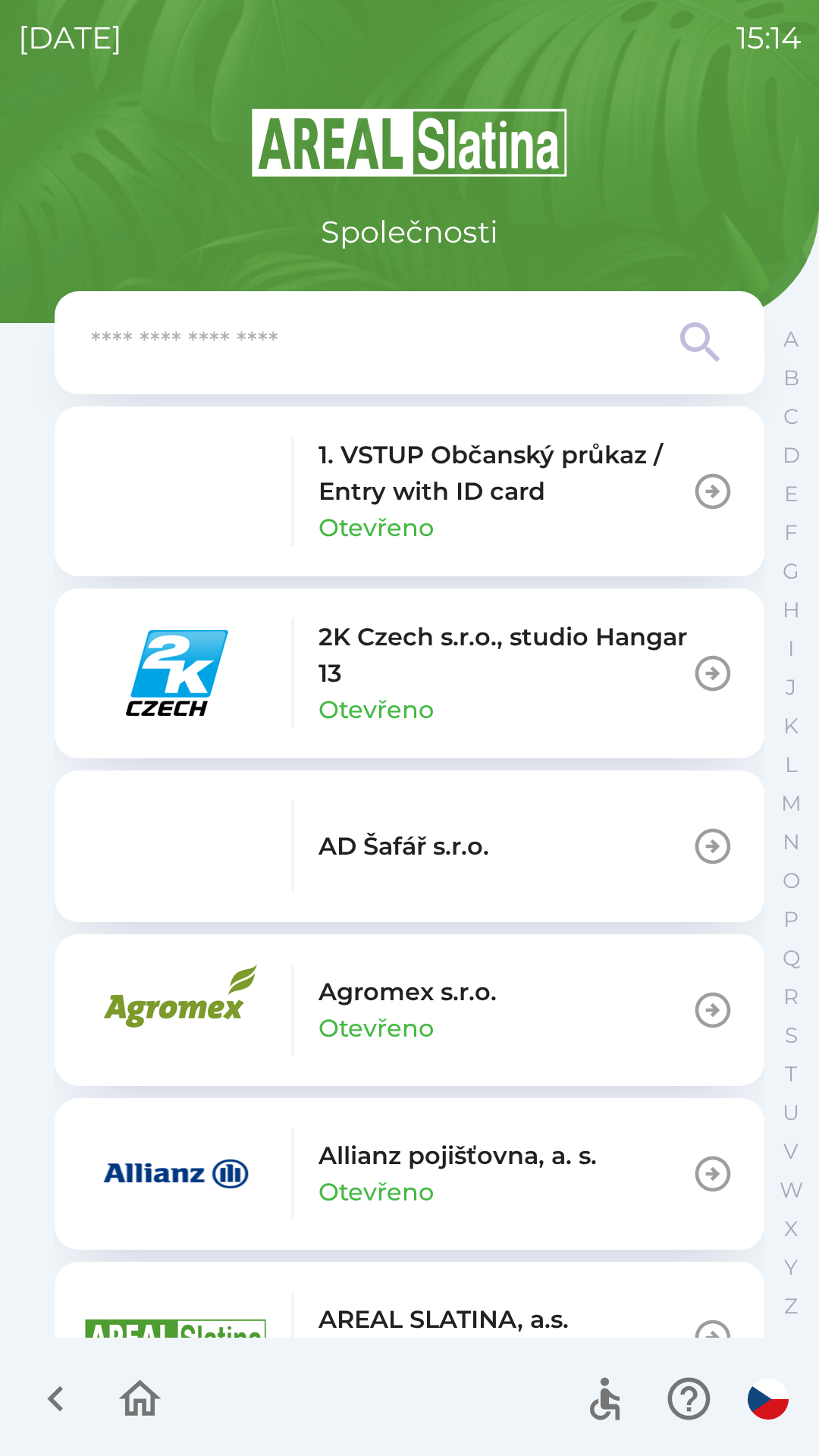
click at [388, 349] on input "text" at bounding box center [379, 343] width 576 height 42
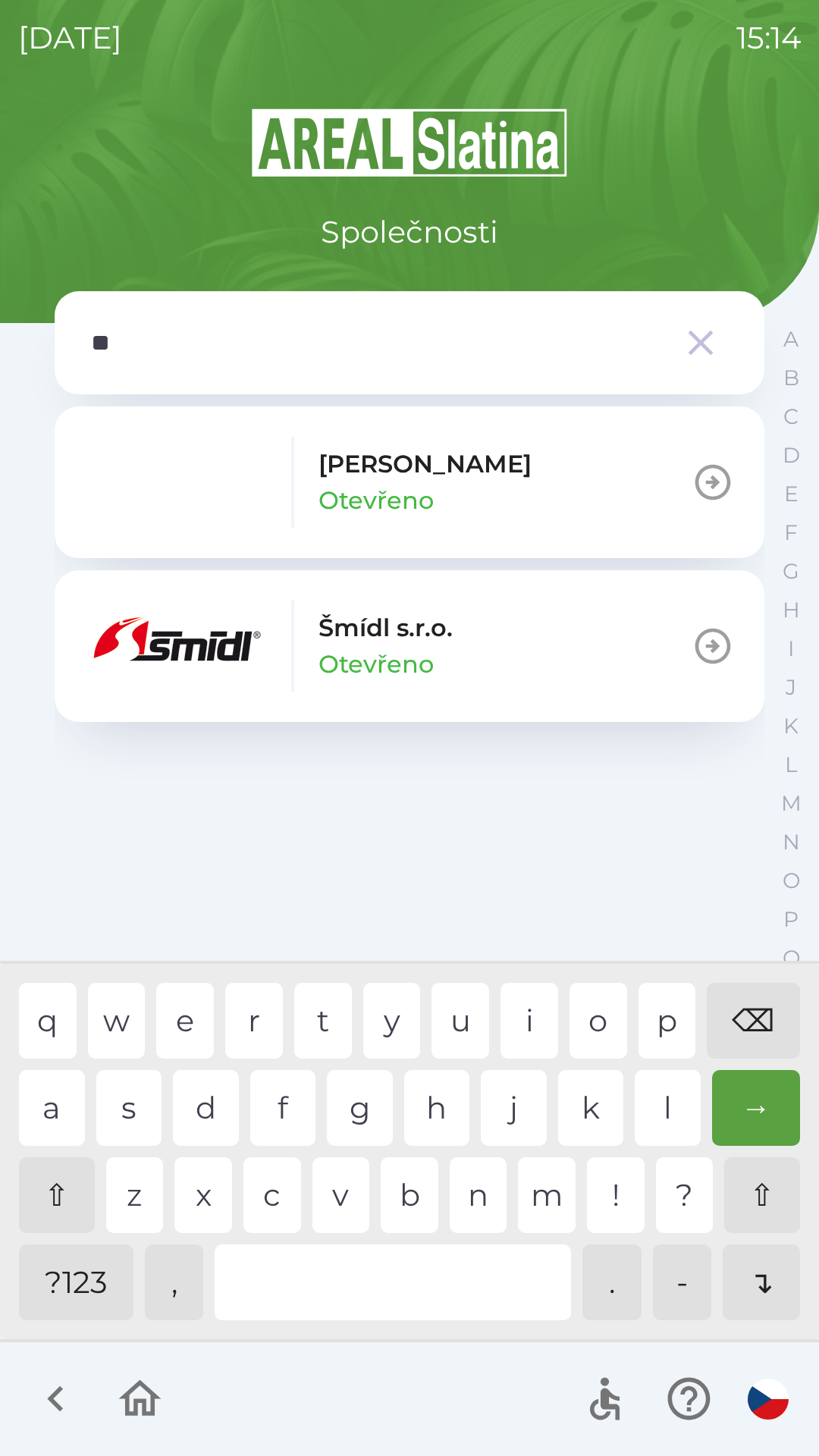
type input "***"
click at [493, 653] on button "[PERSON_NAME] [PERSON_NAME]" at bounding box center [410, 646] width 710 height 151
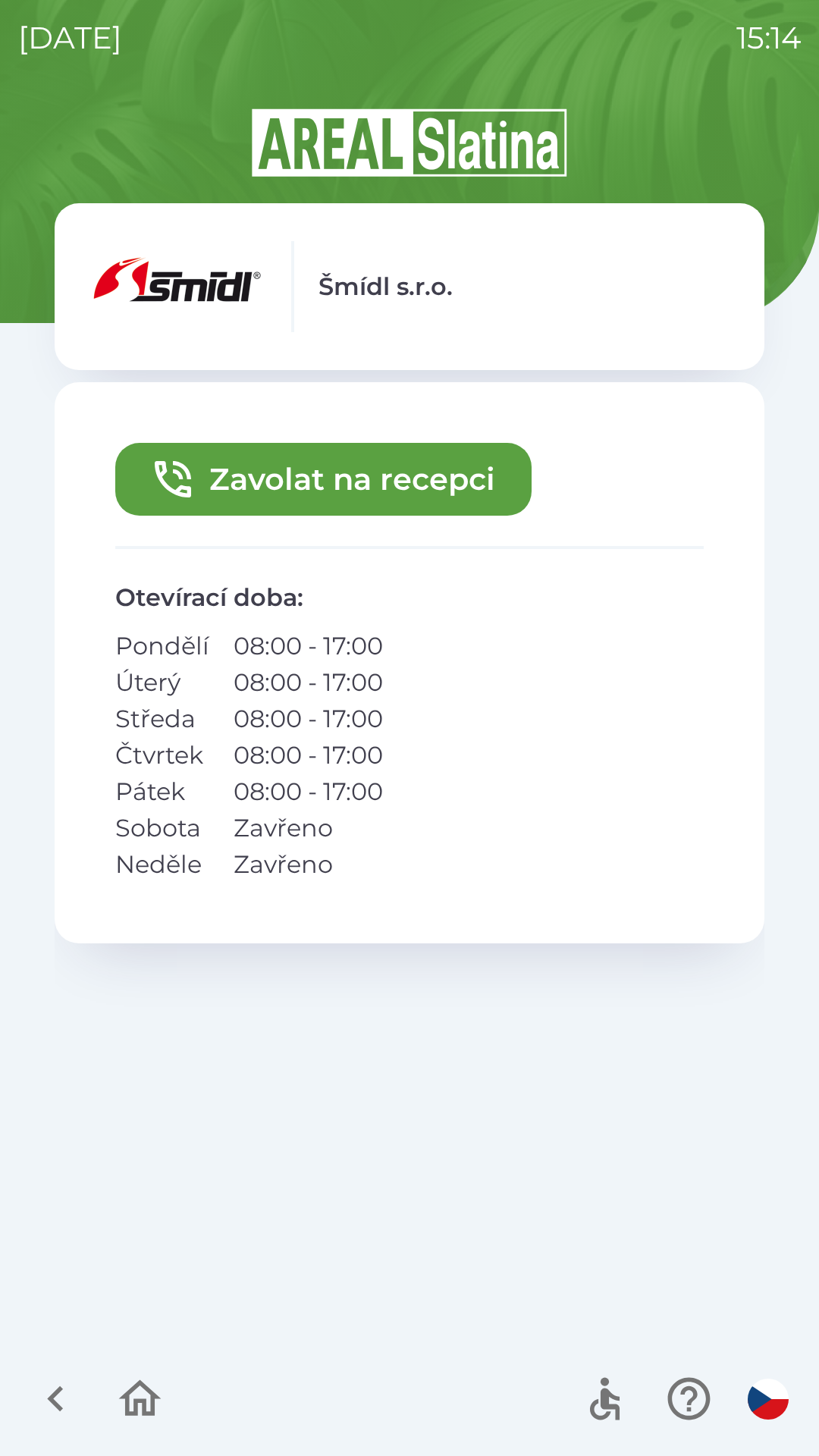
click at [411, 474] on button "Zavolat na recepci" at bounding box center [323, 479] width 416 height 73
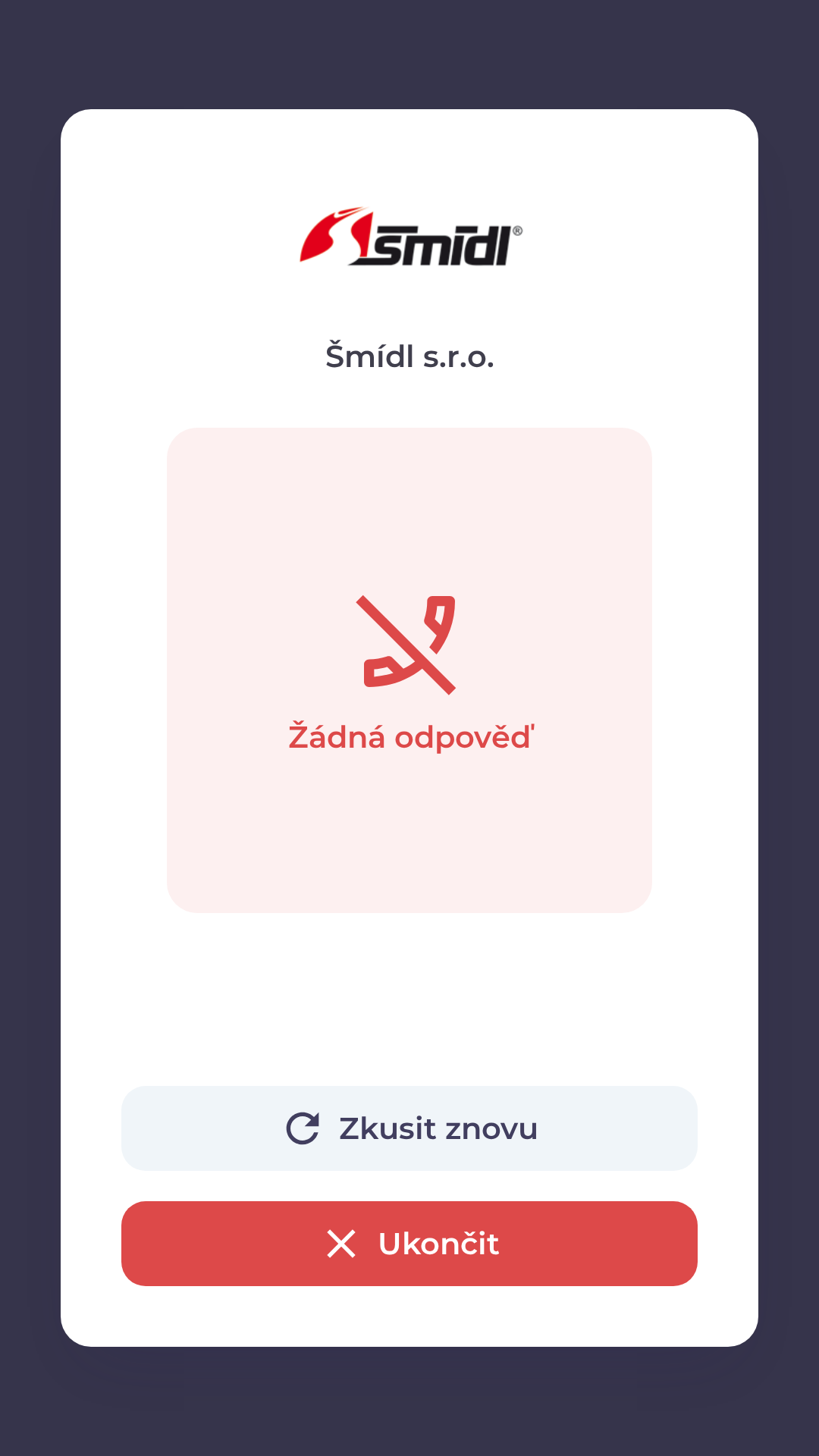
click at [364, 1119] on button "Zkusit znovu" at bounding box center [410, 1128] width 576 height 85
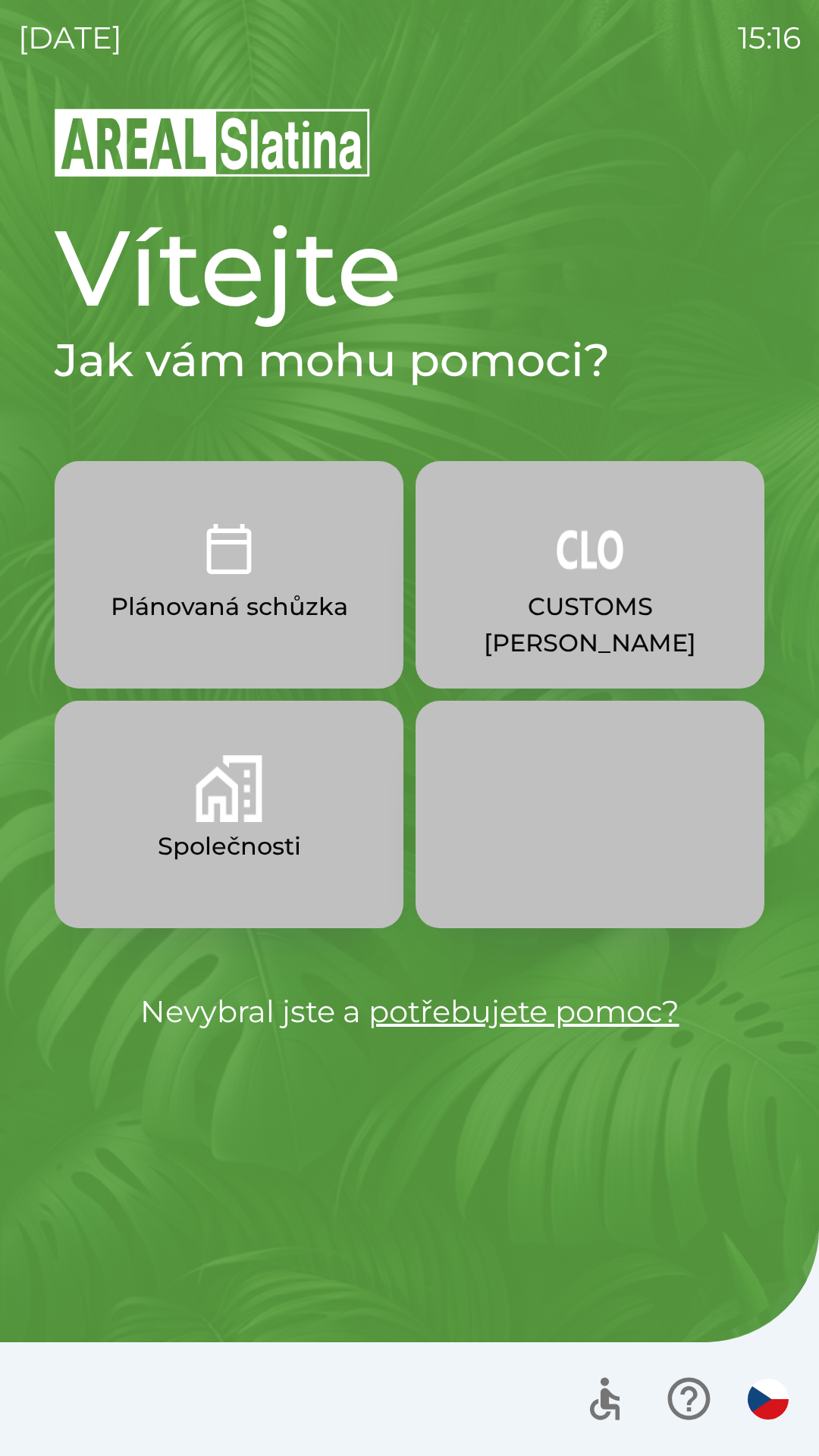
click at [232, 806] on img "button" at bounding box center [228, 788] width 67 height 67
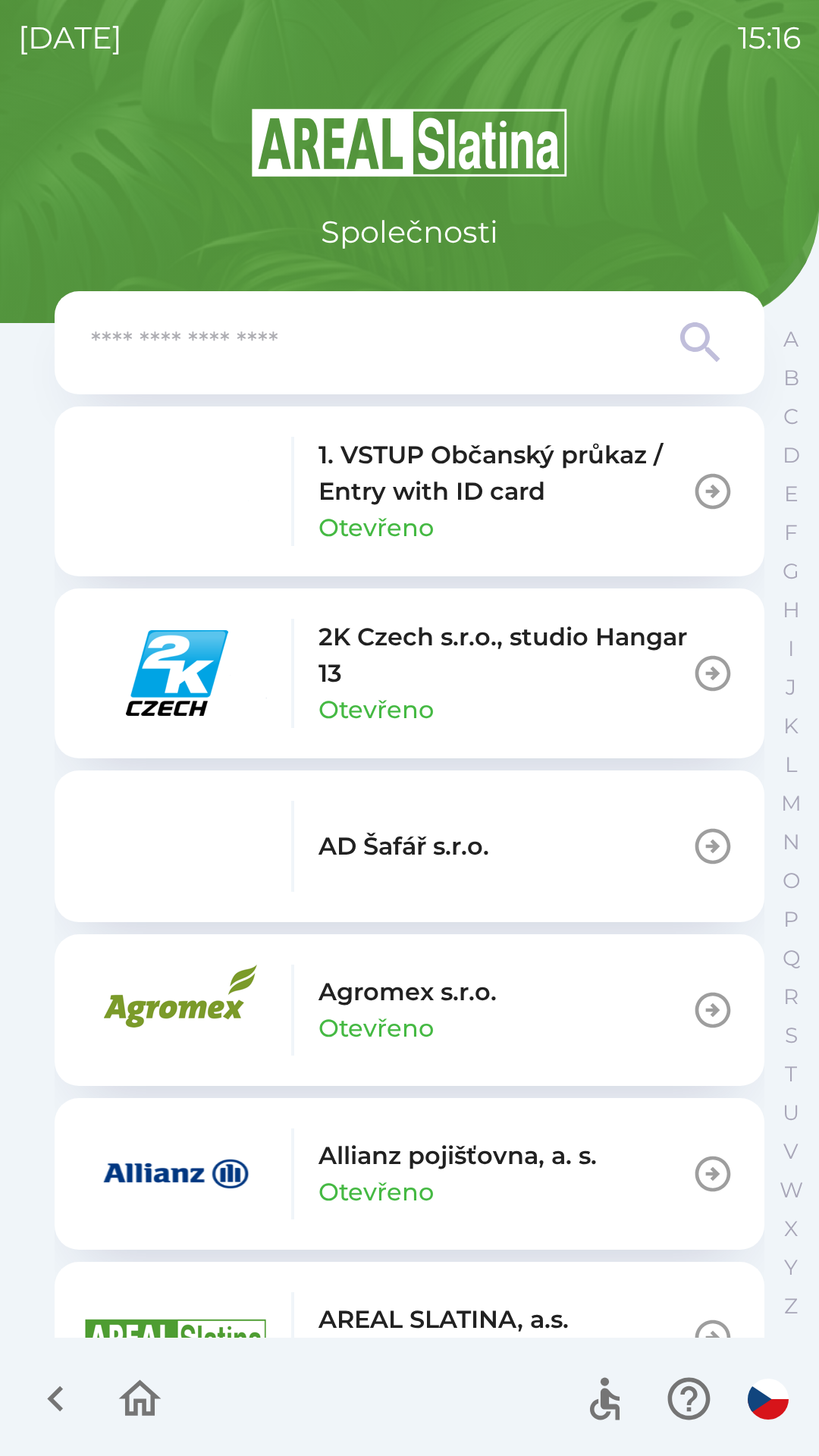
click at [384, 355] on input "text" at bounding box center [379, 343] width 576 height 42
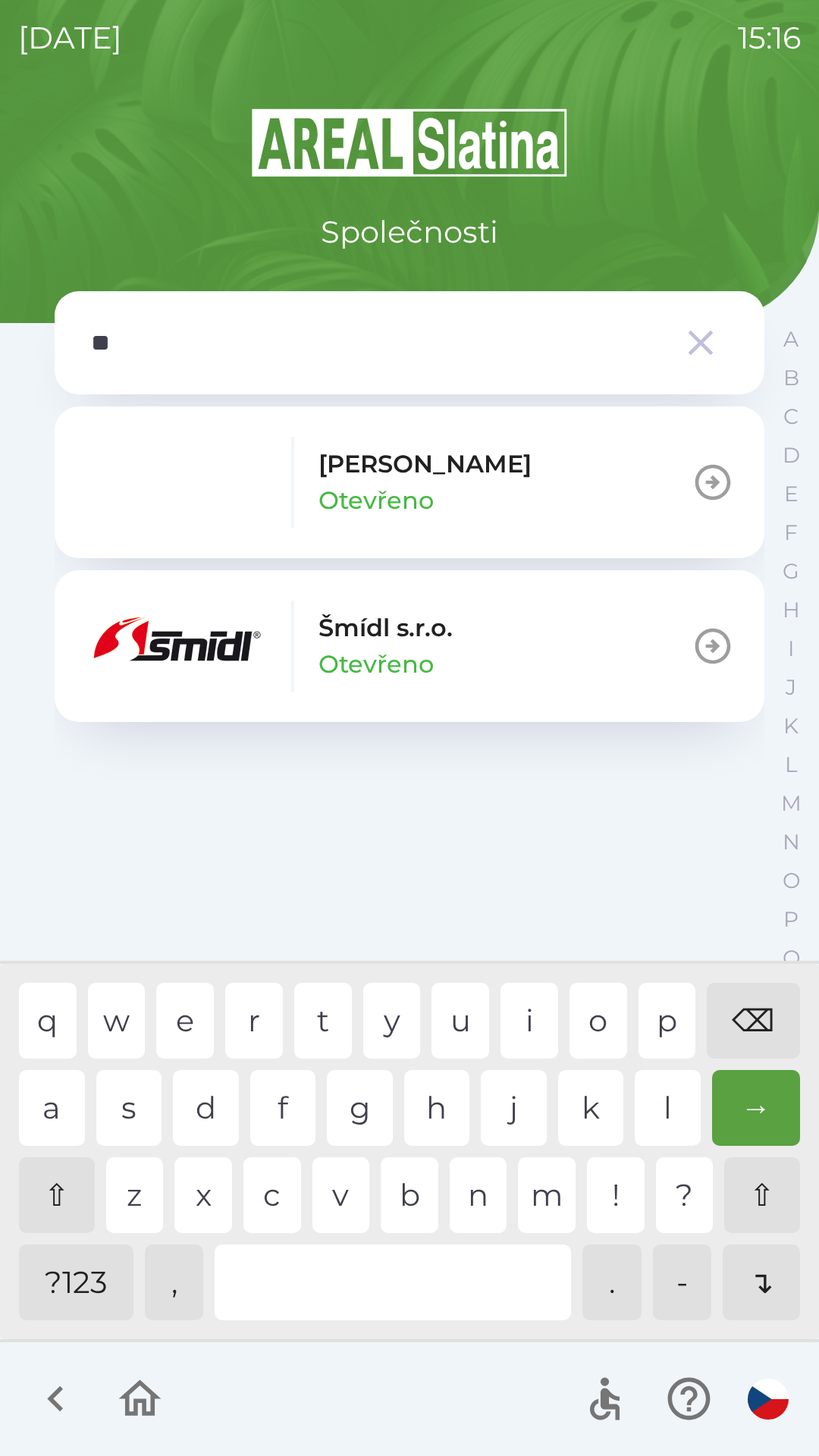
click at [538, 1206] on div "m" at bounding box center [546, 1194] width 57 height 76
type input "***"
click at [539, 1035] on div "i" at bounding box center [529, 1020] width 57 height 76
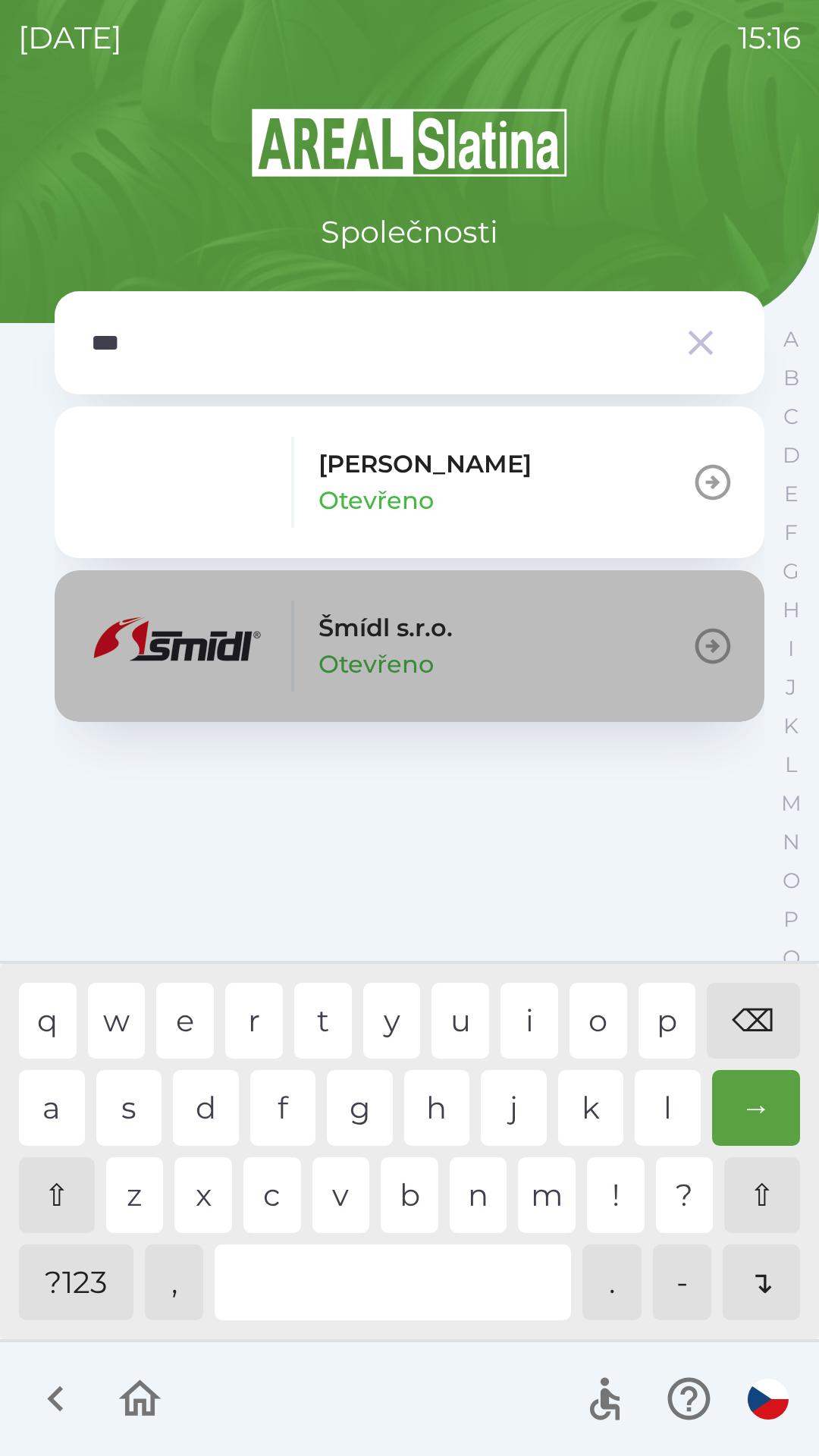
click at [708, 648] on icon "button" at bounding box center [712, 646] width 36 height 36
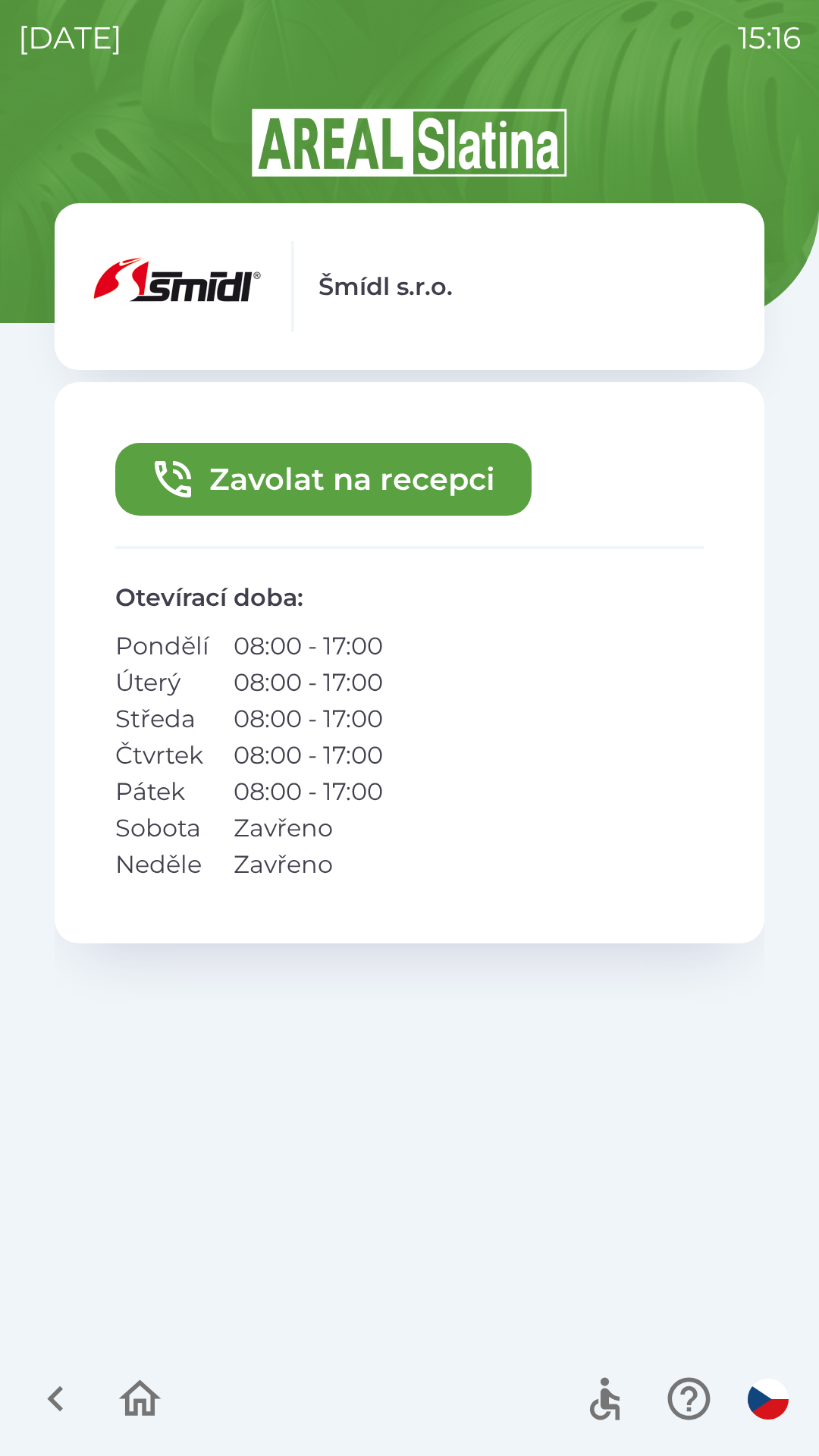
click at [374, 482] on button "Zavolat na recepci" at bounding box center [323, 479] width 416 height 73
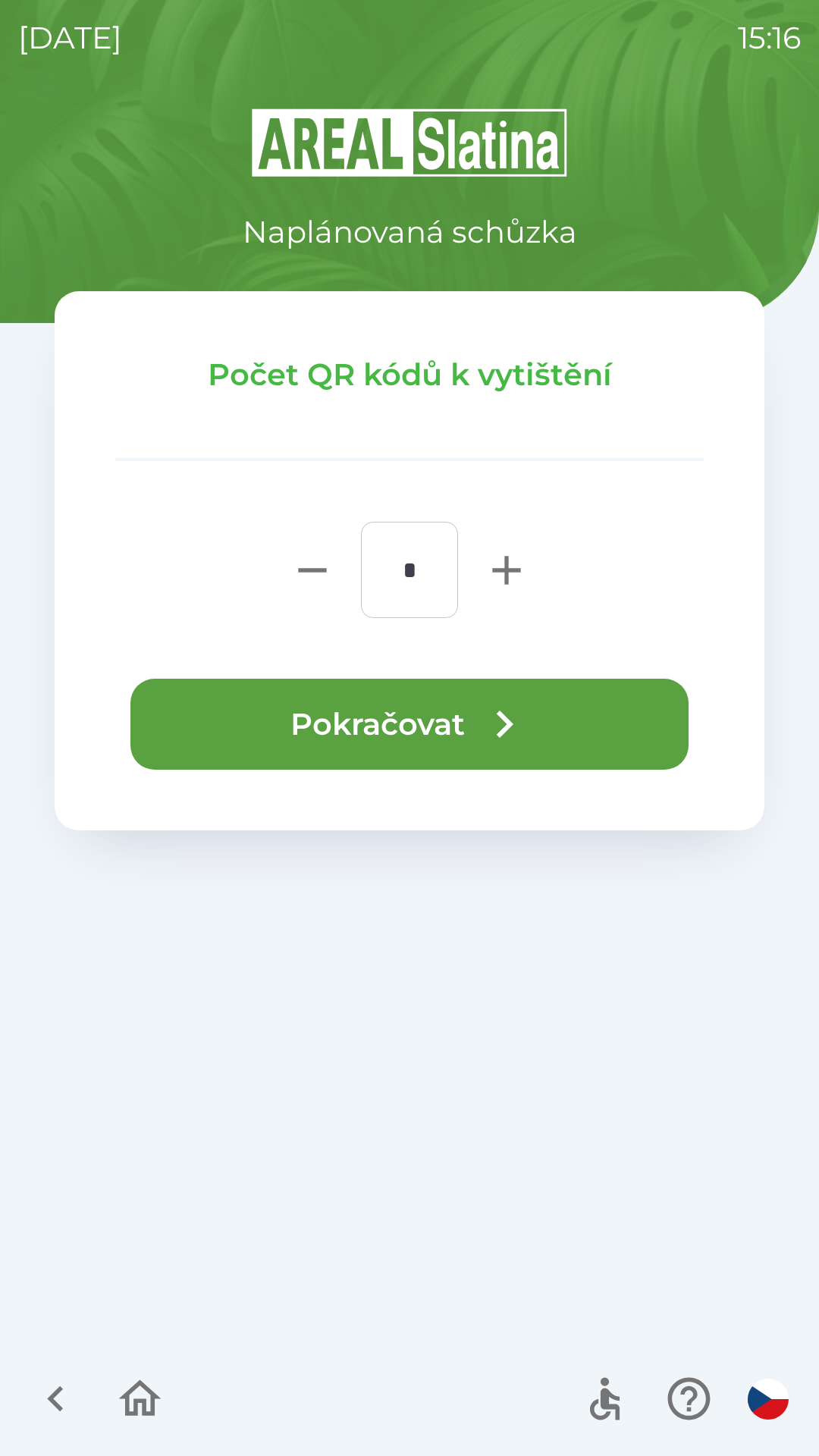
click at [510, 710] on icon "button" at bounding box center [504, 724] width 55 height 55
